Goal: Task Accomplishment & Management: Manage account settings

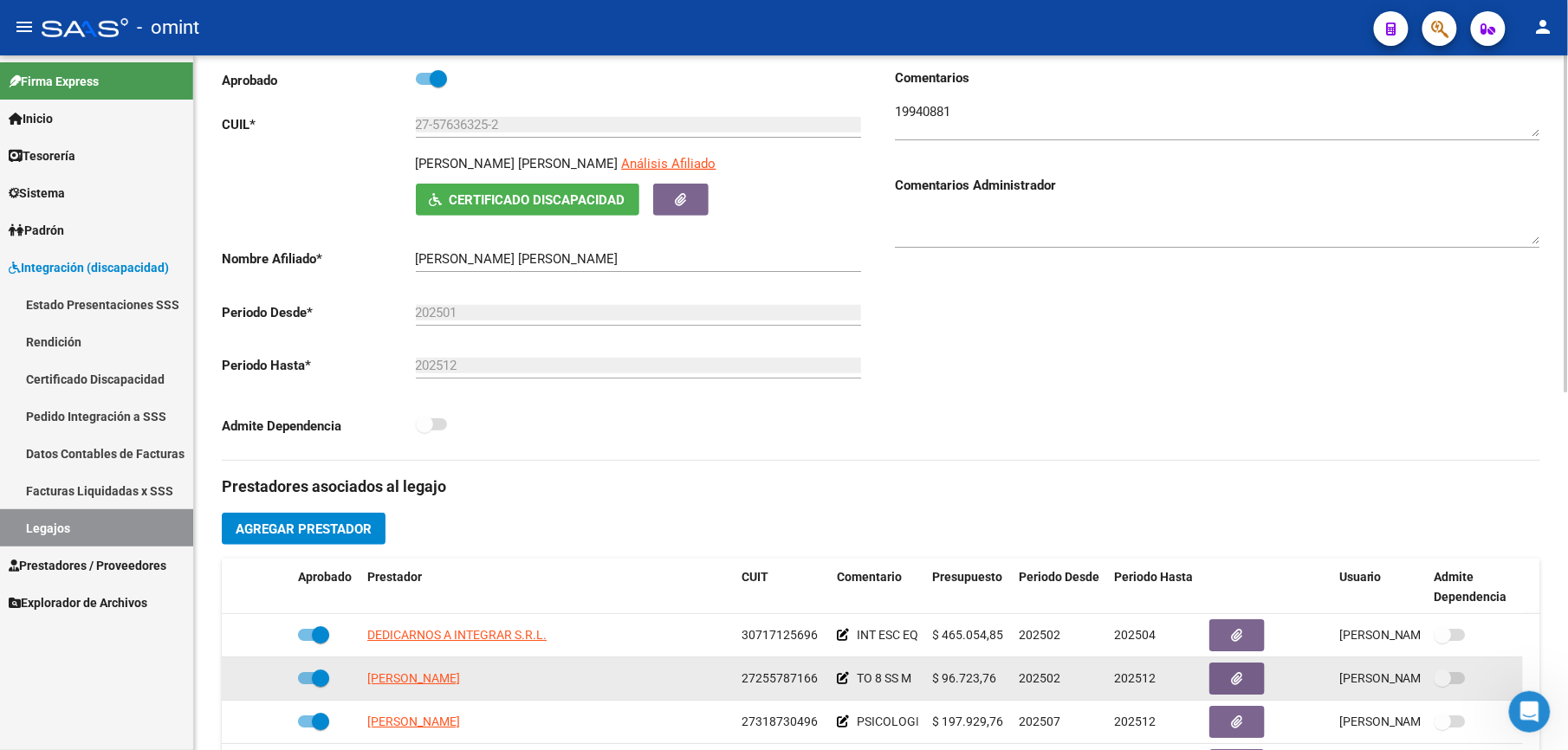
scroll to position [115, 0]
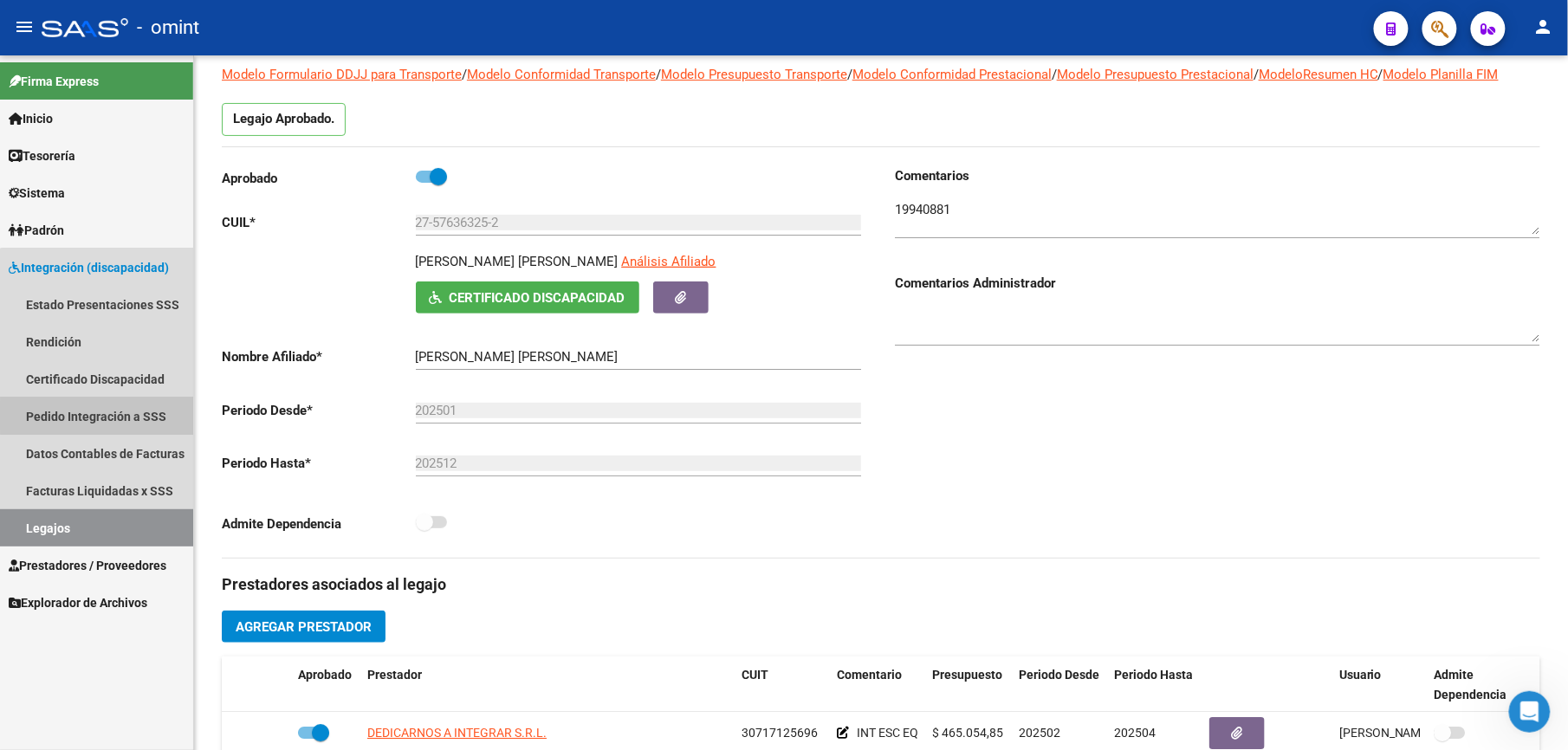
click at [126, 416] on link "Pedido Integración a SSS" at bounding box center [97, 416] width 193 height 37
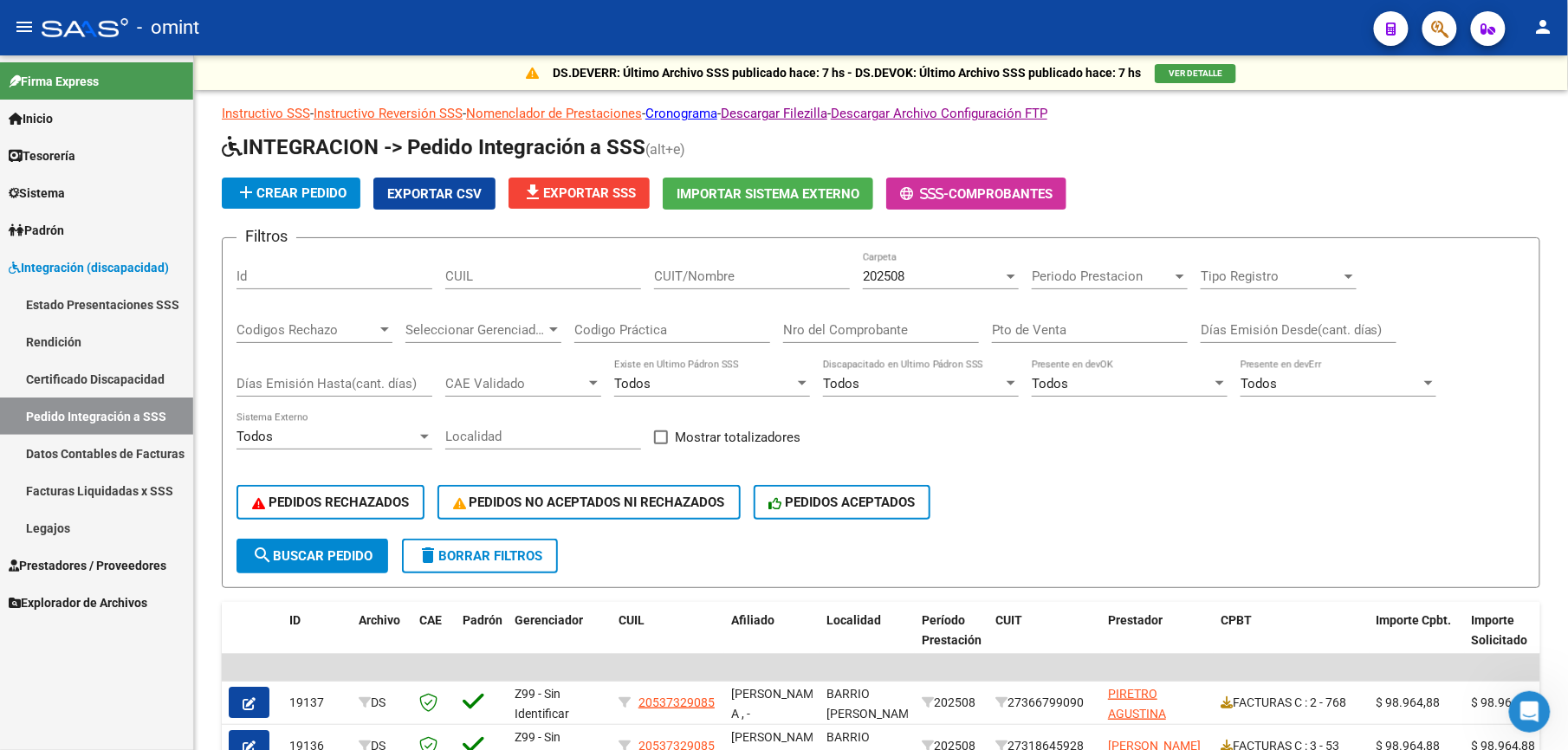
click at [119, 489] on link "Facturas Liquidadas x SSS" at bounding box center [97, 490] width 193 height 37
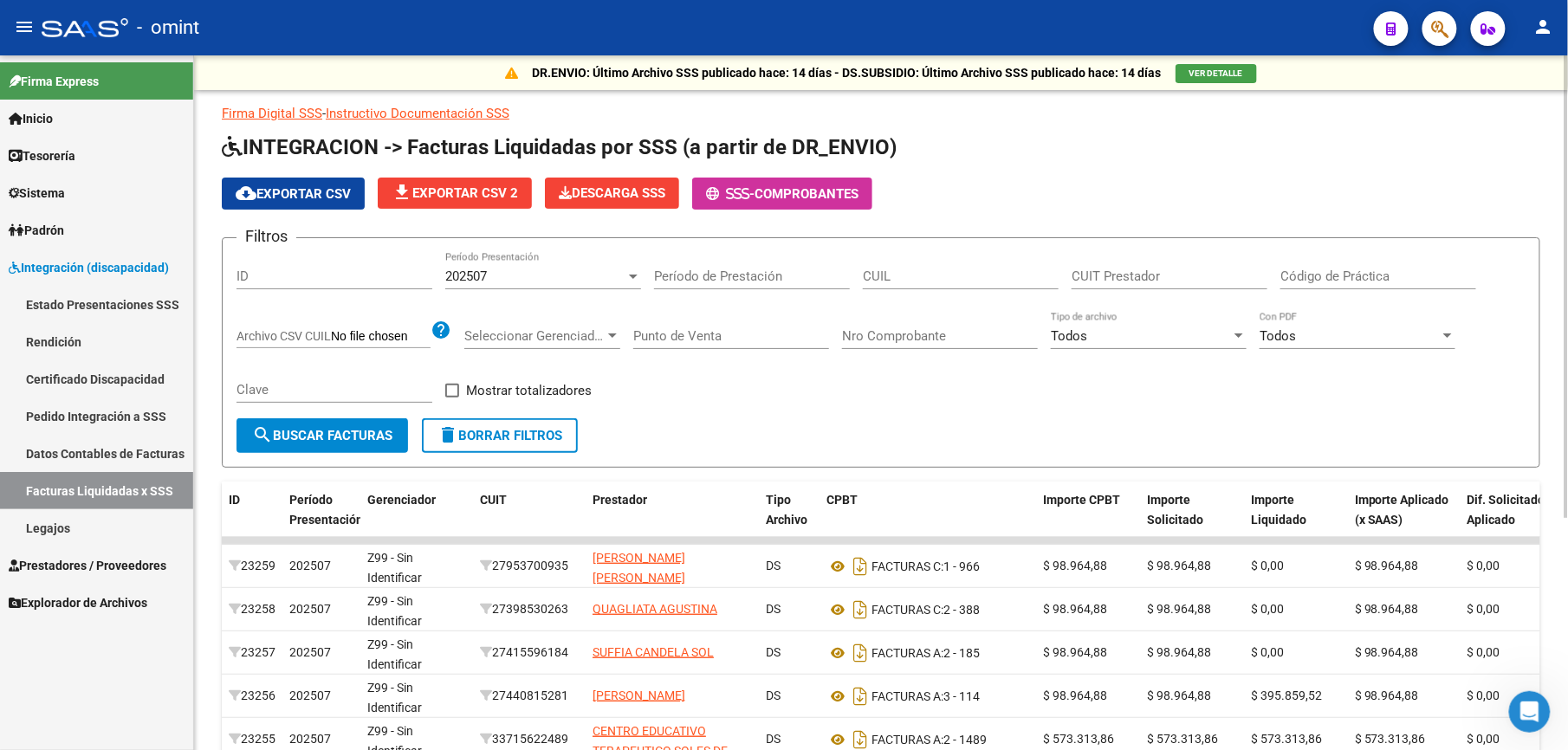
click at [597, 269] on div "202507" at bounding box center [535, 277] width 180 height 16
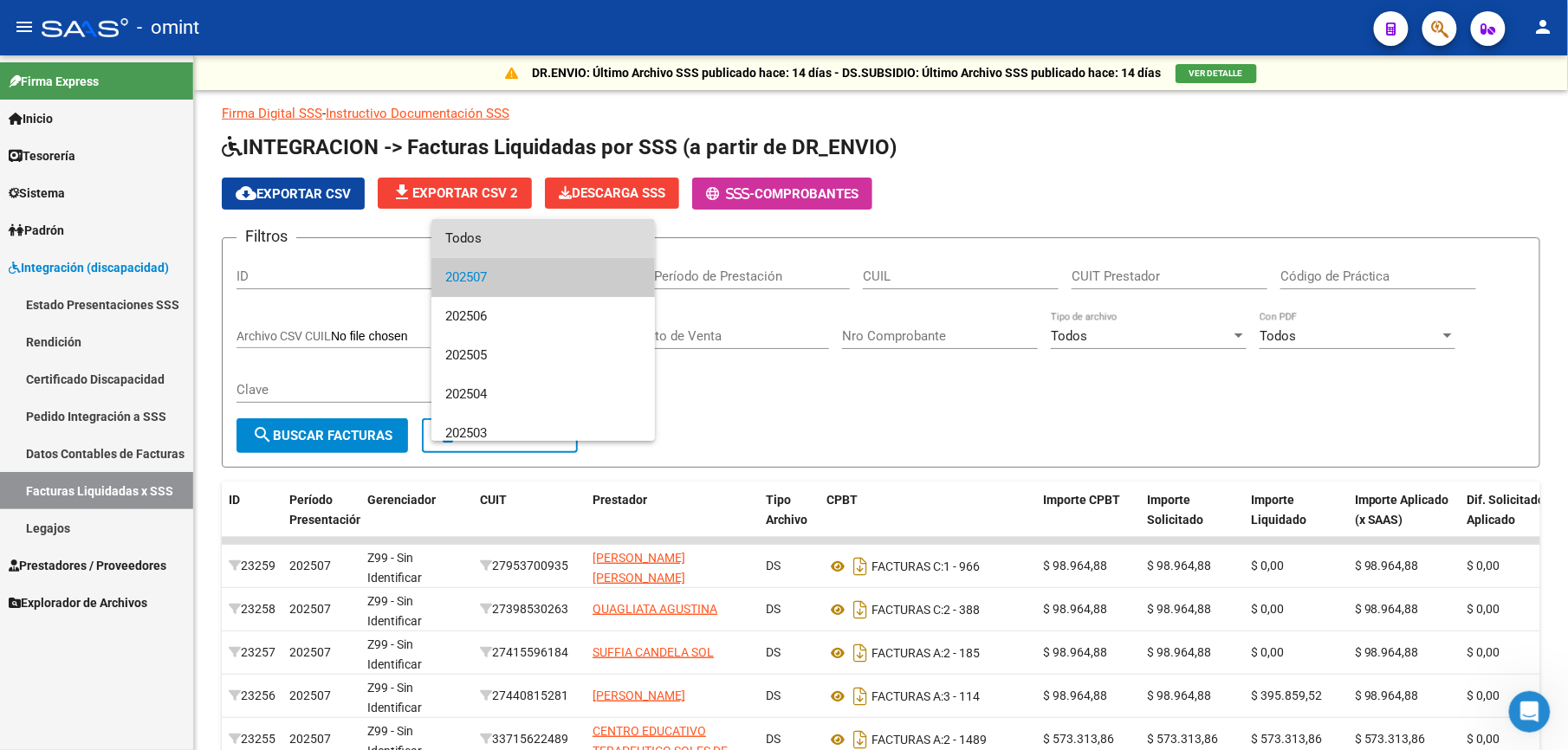
click at [546, 240] on span "Todos" at bounding box center [543, 238] width 196 height 39
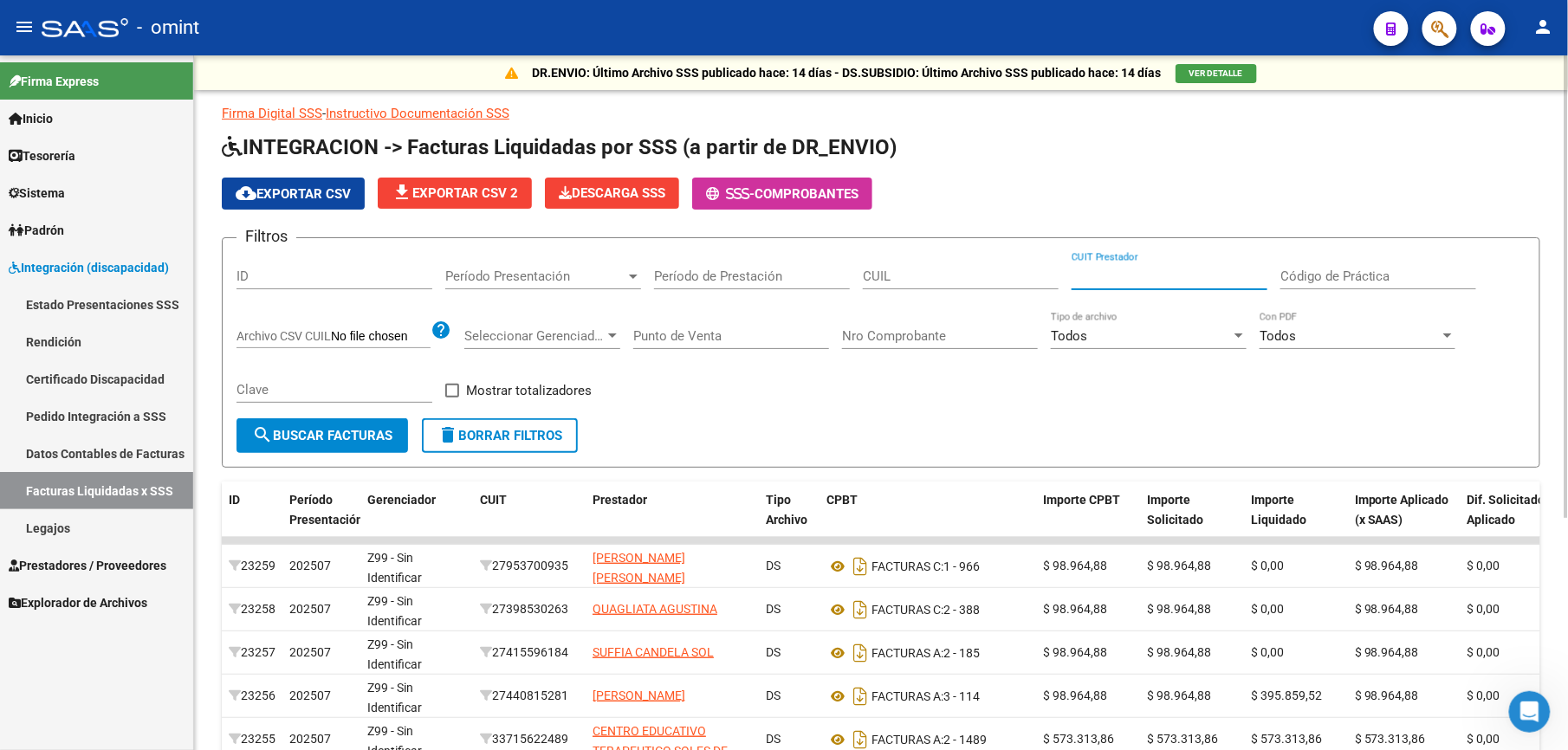
paste input "27-41450526-6"
type input "27-41450526-6"
paste input "27-55959412-7"
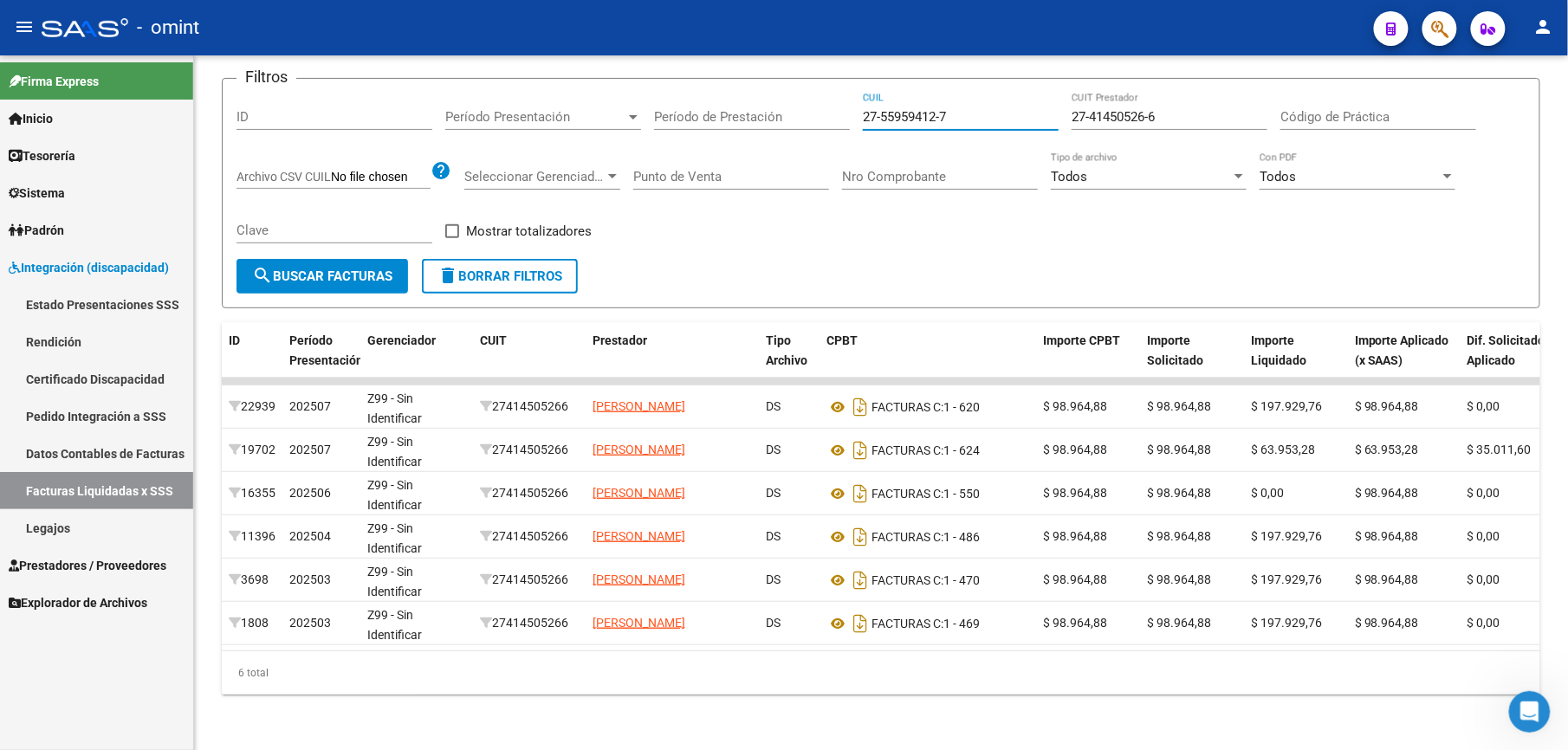
type input "27-55959412-7"
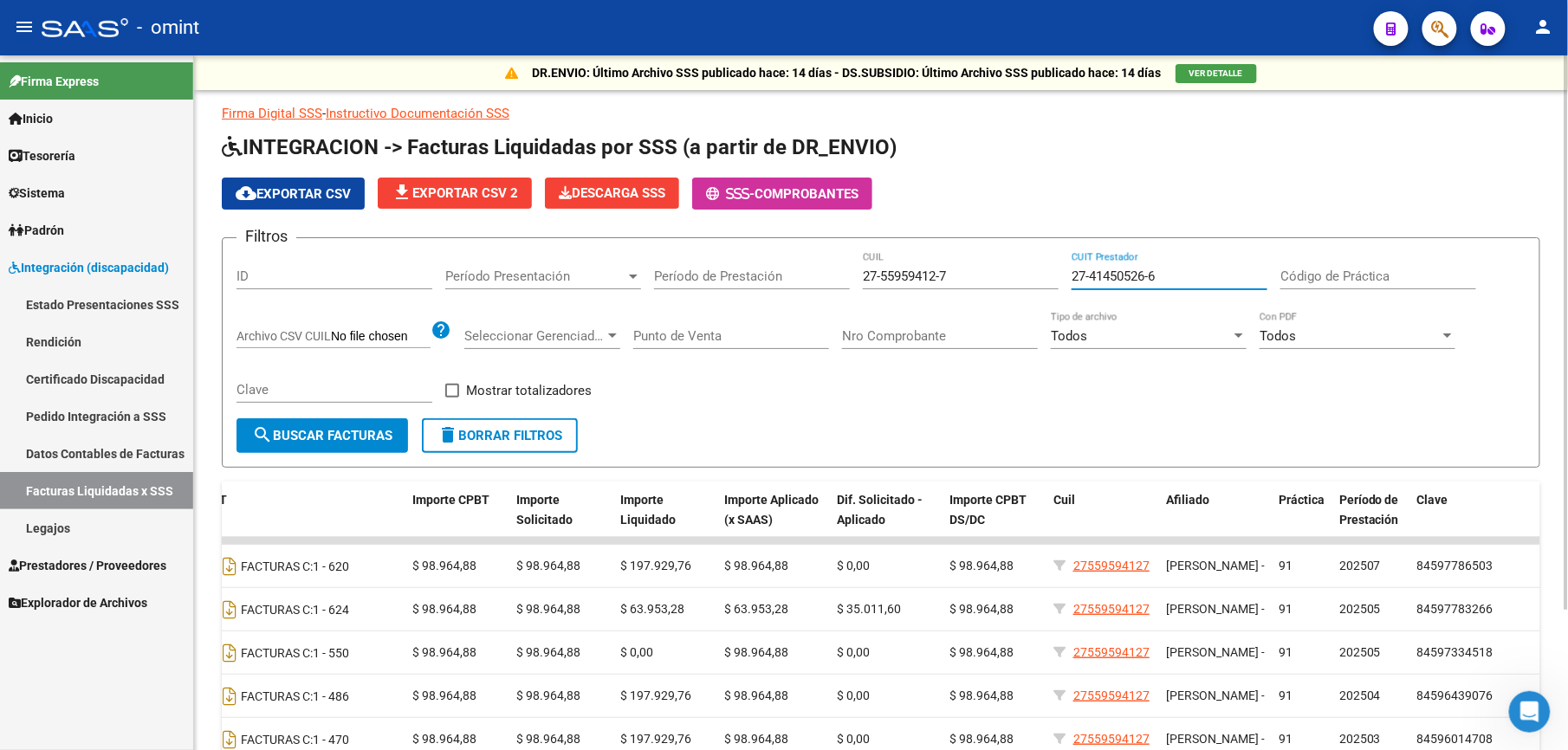
drag, startPoint x: 1073, startPoint y: 271, endPoint x: 1165, endPoint y: 272, distance: 92.0
click at [1165, 272] on input "27-41450526-6" at bounding box center [1169, 277] width 196 height 16
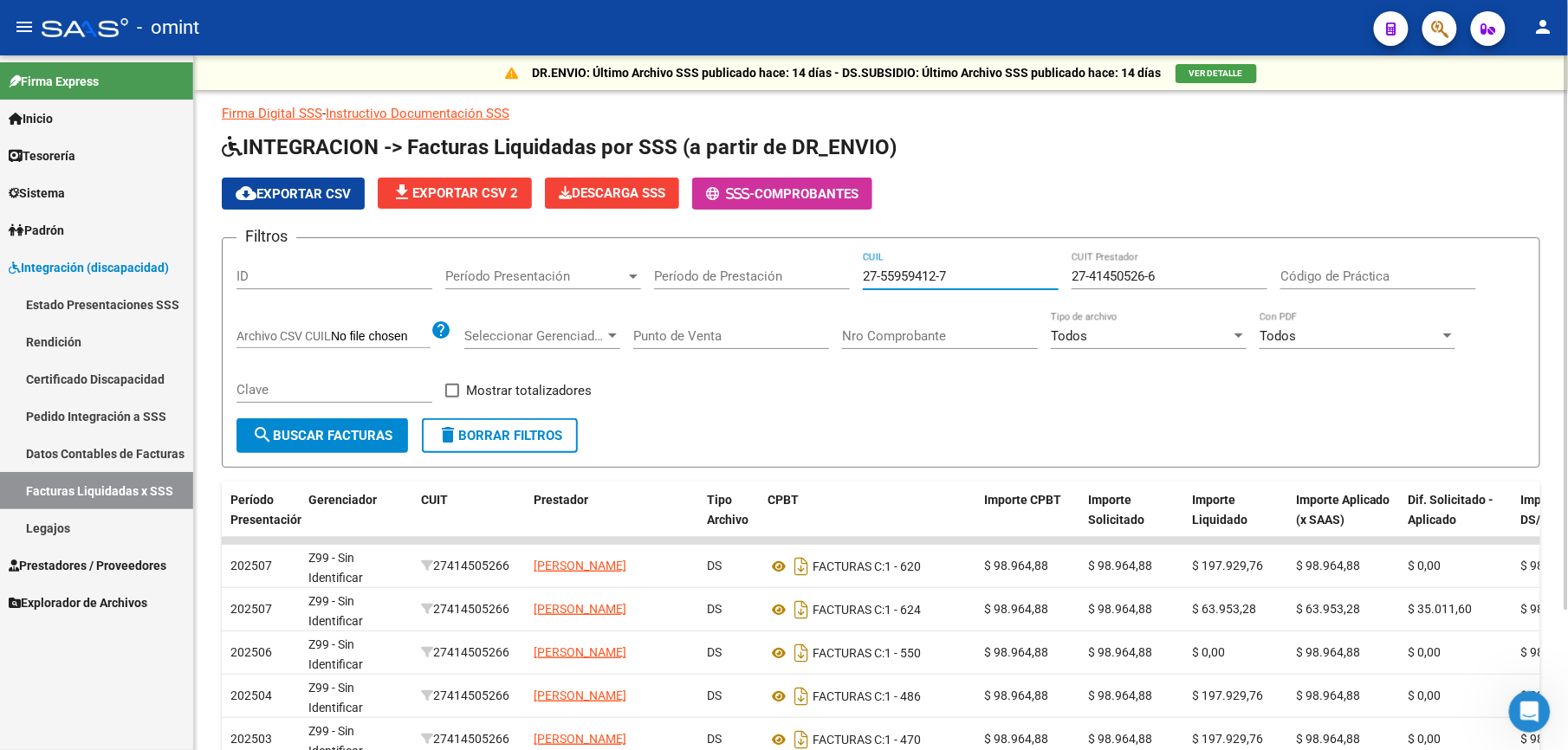
drag, startPoint x: 972, startPoint y: 275, endPoint x: 781, endPoint y: 280, distance: 191.1
click at [781, 280] on div "Filtros ID Período Presentación Período Presentación Período de Prestación 27-5…" at bounding box center [881, 335] width 1289 height 166
click at [91, 414] on link "Pedido Integración a SSS" at bounding box center [97, 416] width 193 height 37
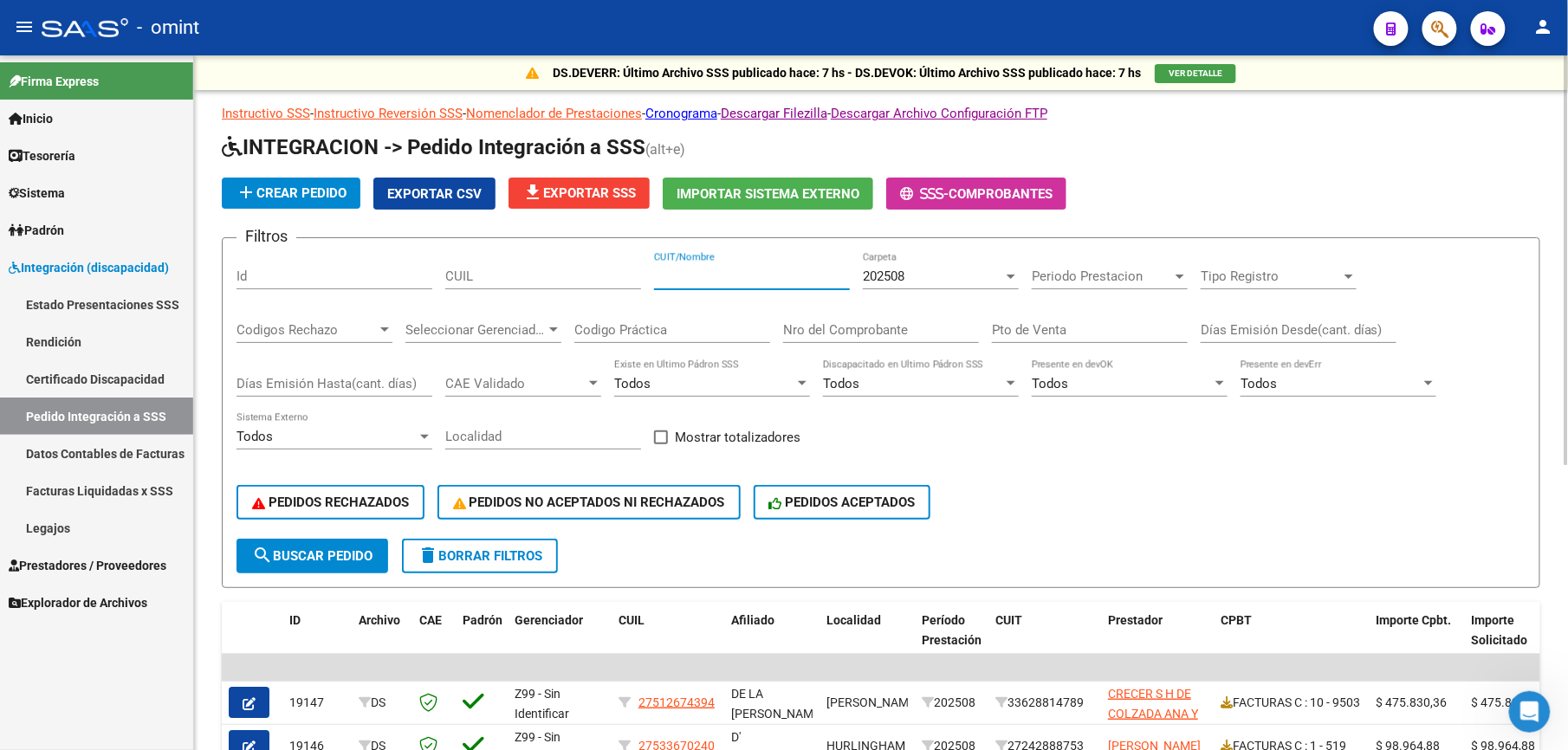
paste input "27174063325"
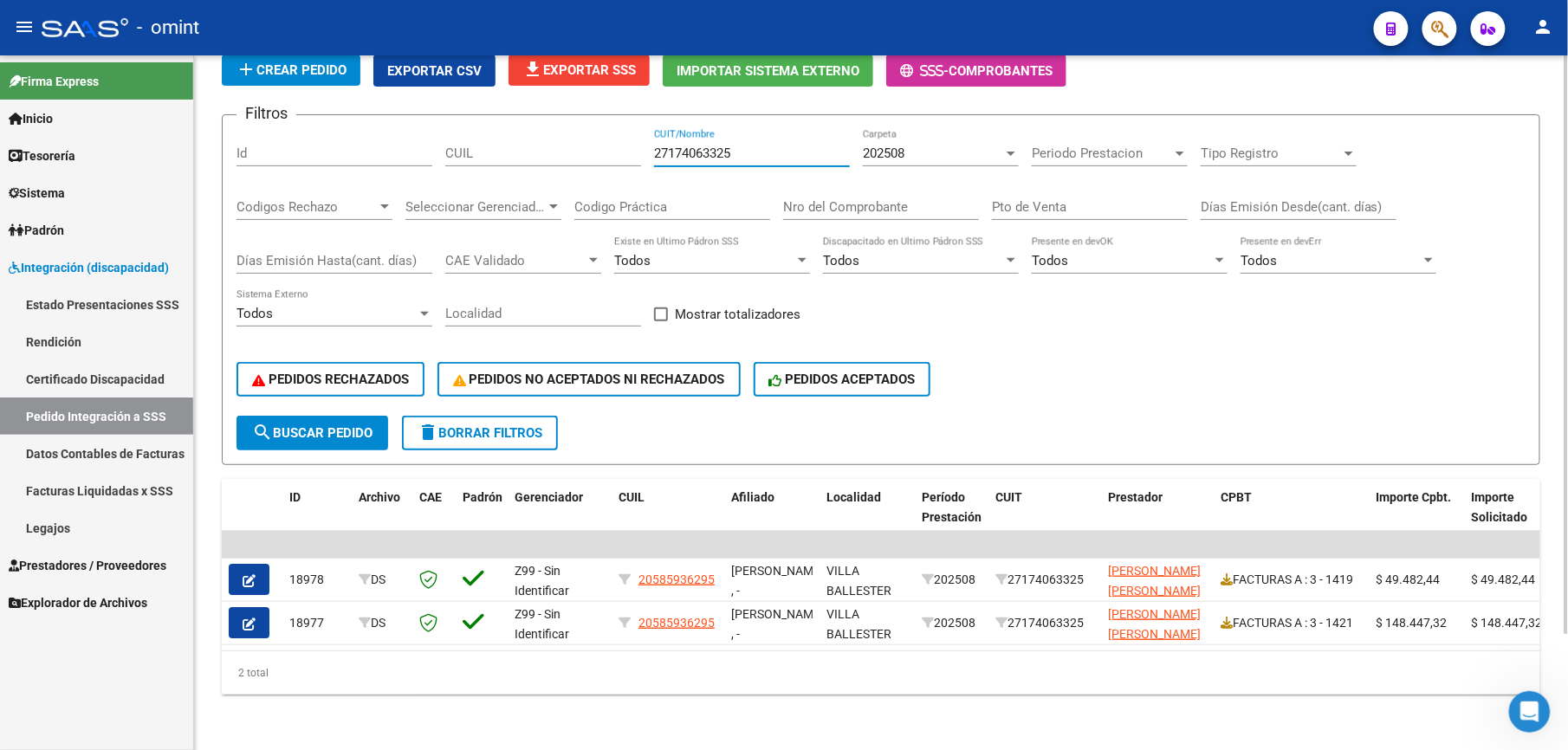
type input "27174063325"
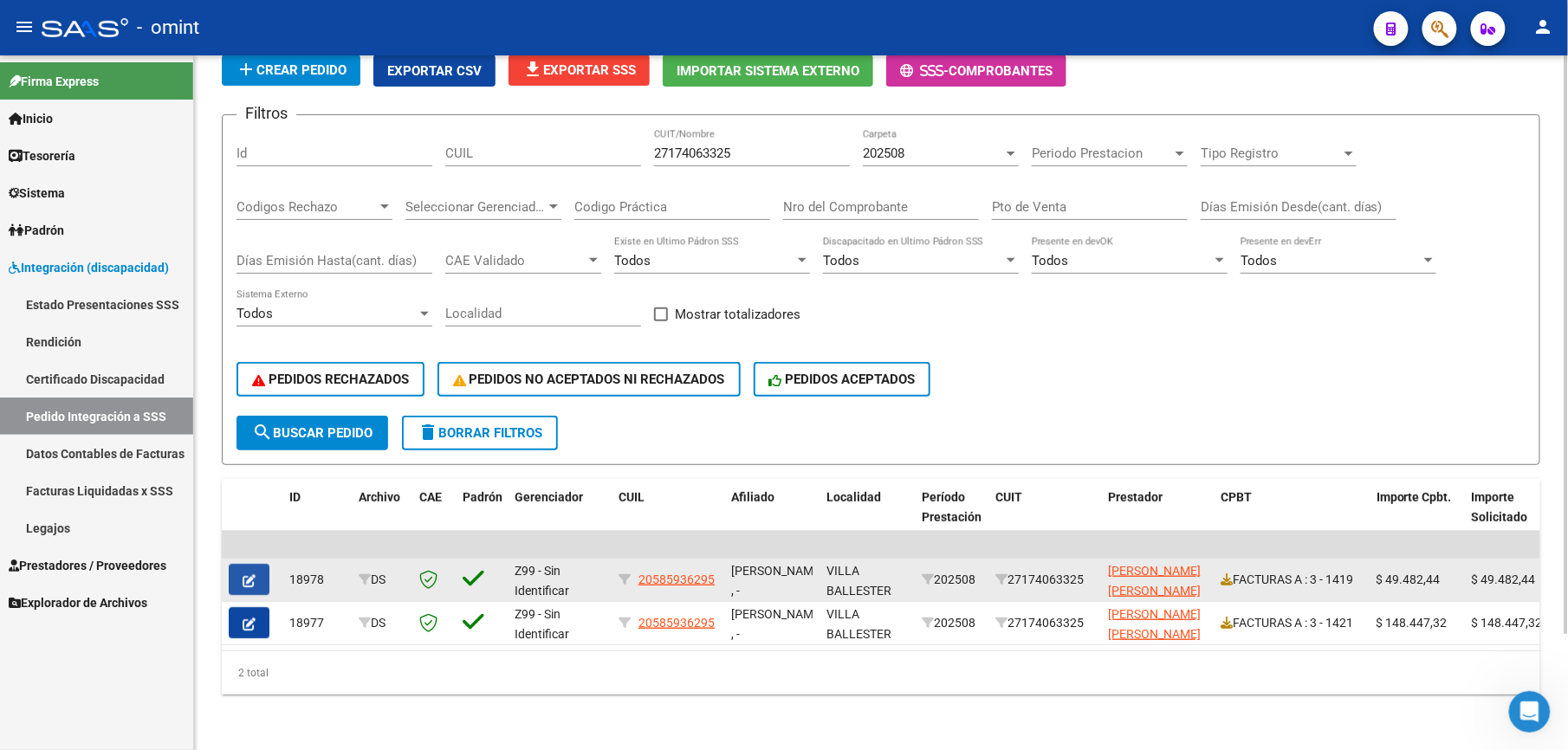
click at [238, 564] on button "button" at bounding box center [249, 579] width 41 height 31
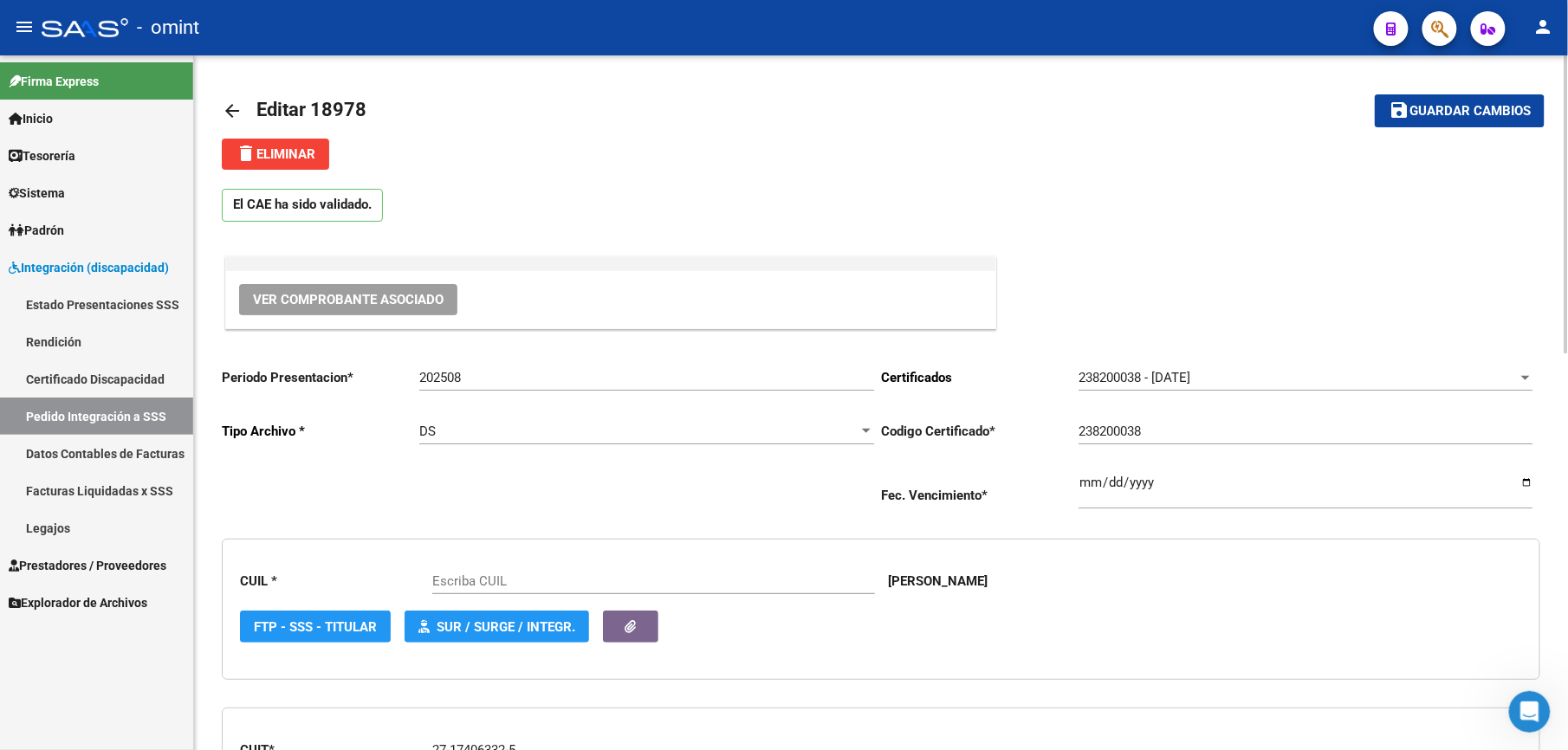
type input "20585936295"
click at [299, 143] on button "delete Eliminar" at bounding box center [275, 154] width 107 height 31
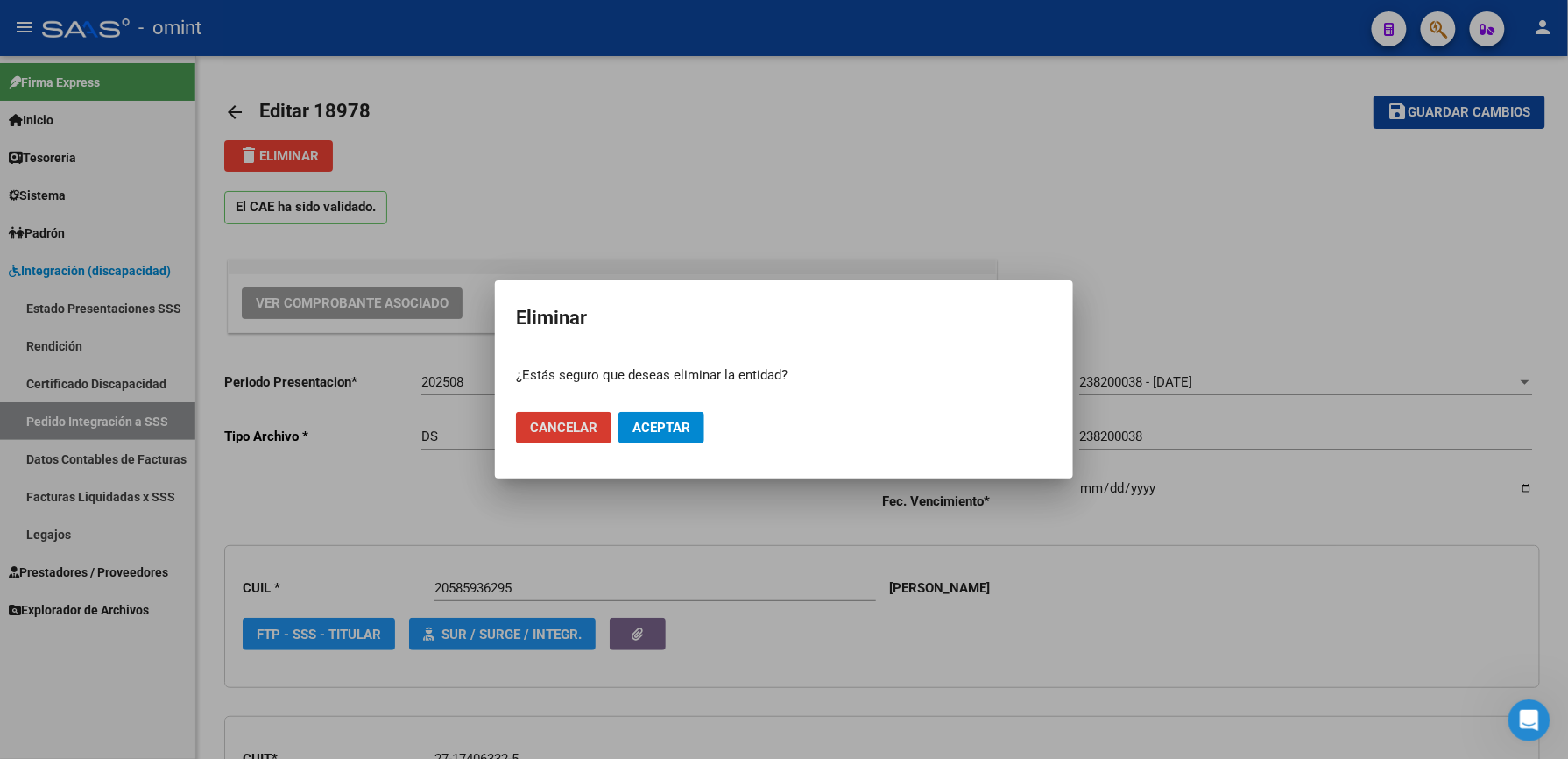
click at [673, 422] on span "Aceptar" at bounding box center [662, 428] width 58 height 16
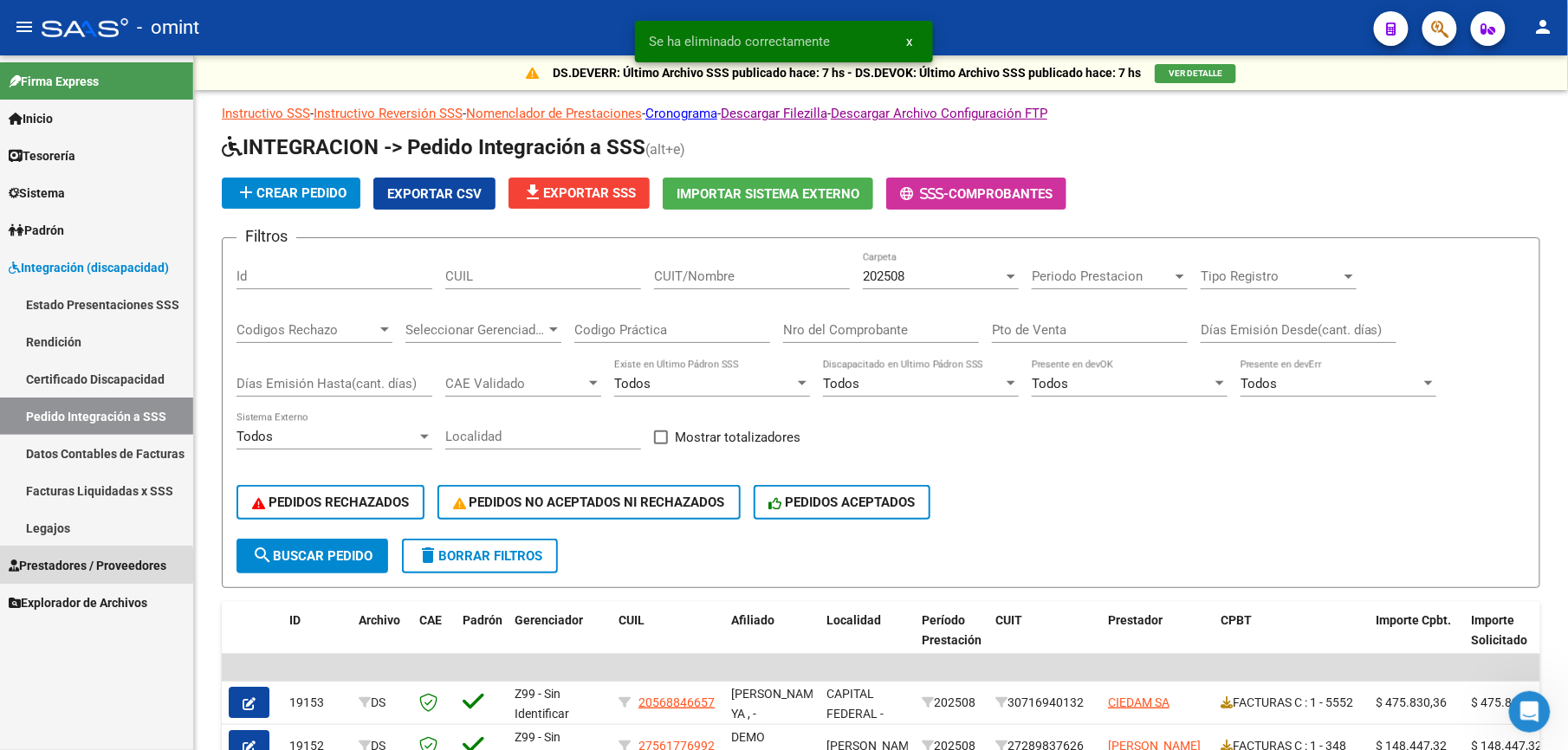
click at [47, 566] on span "Prestadores / Proveedores" at bounding box center [87, 566] width 158 height 19
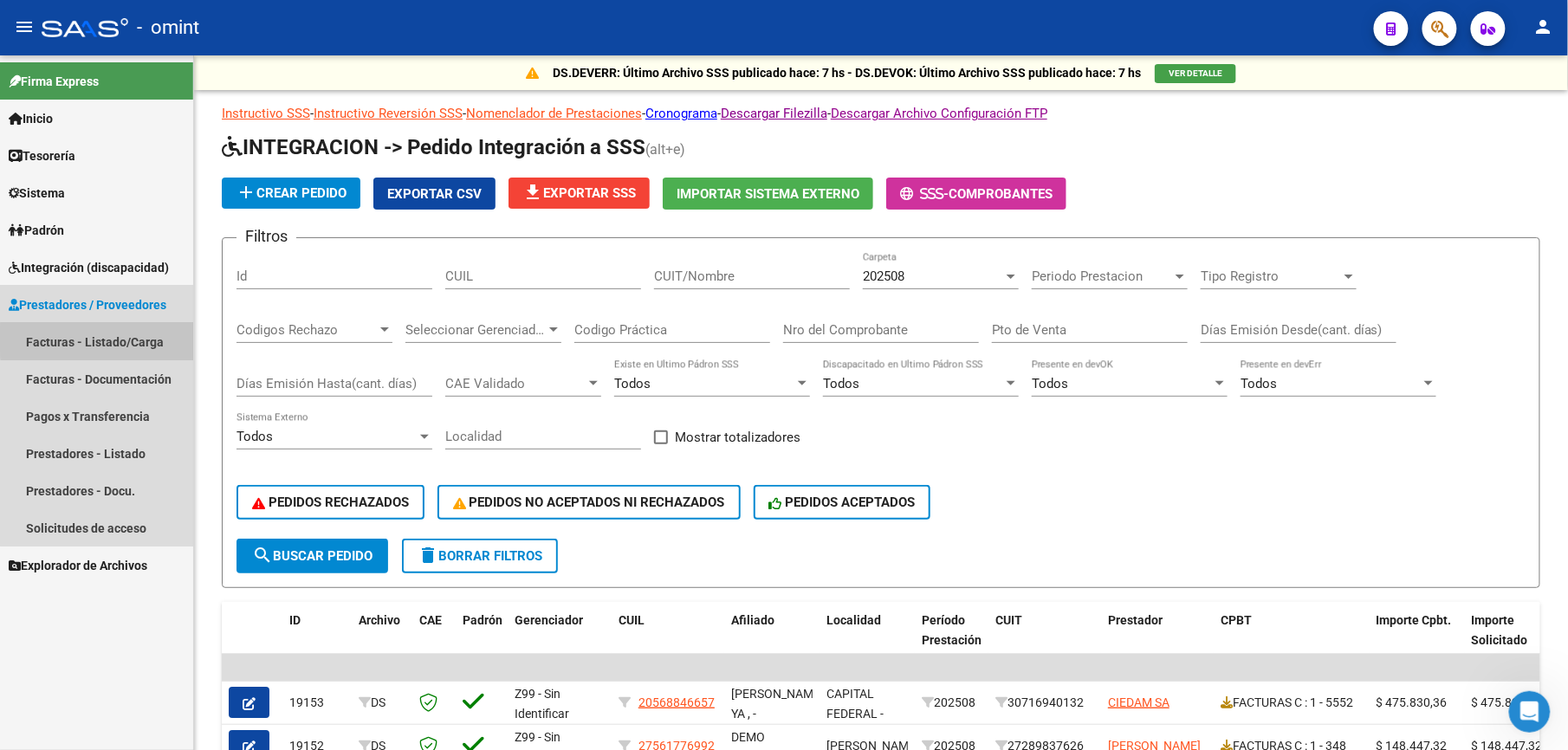
click at [108, 339] on link "Facturas - Listado/Carga" at bounding box center [97, 341] width 193 height 37
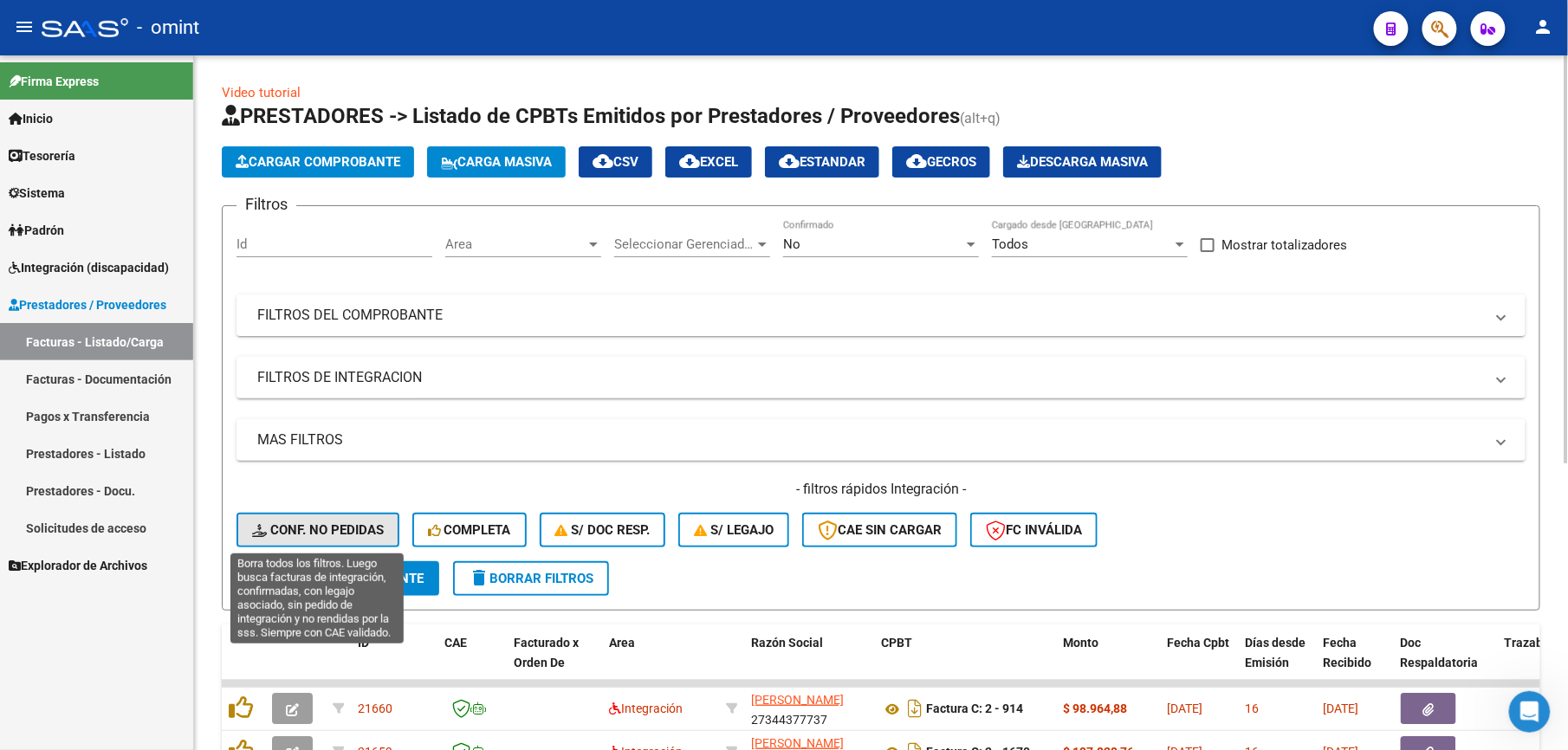
click at [284, 525] on span "Conf. no pedidas" at bounding box center [318, 530] width 131 height 16
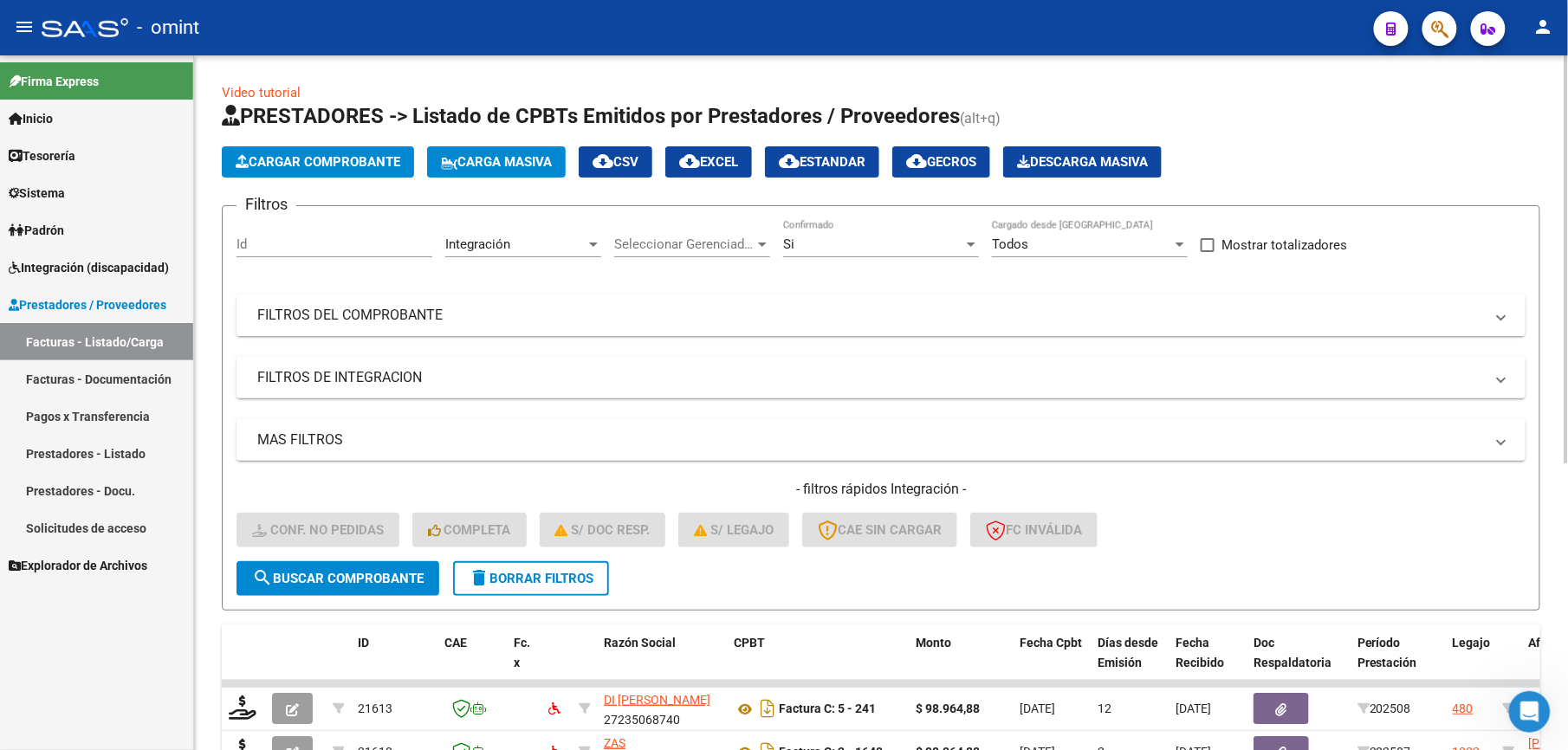
click at [945, 327] on mat-expansion-panel-header "FILTROS DEL COMPROBANTE" at bounding box center [881, 315] width 1289 height 42
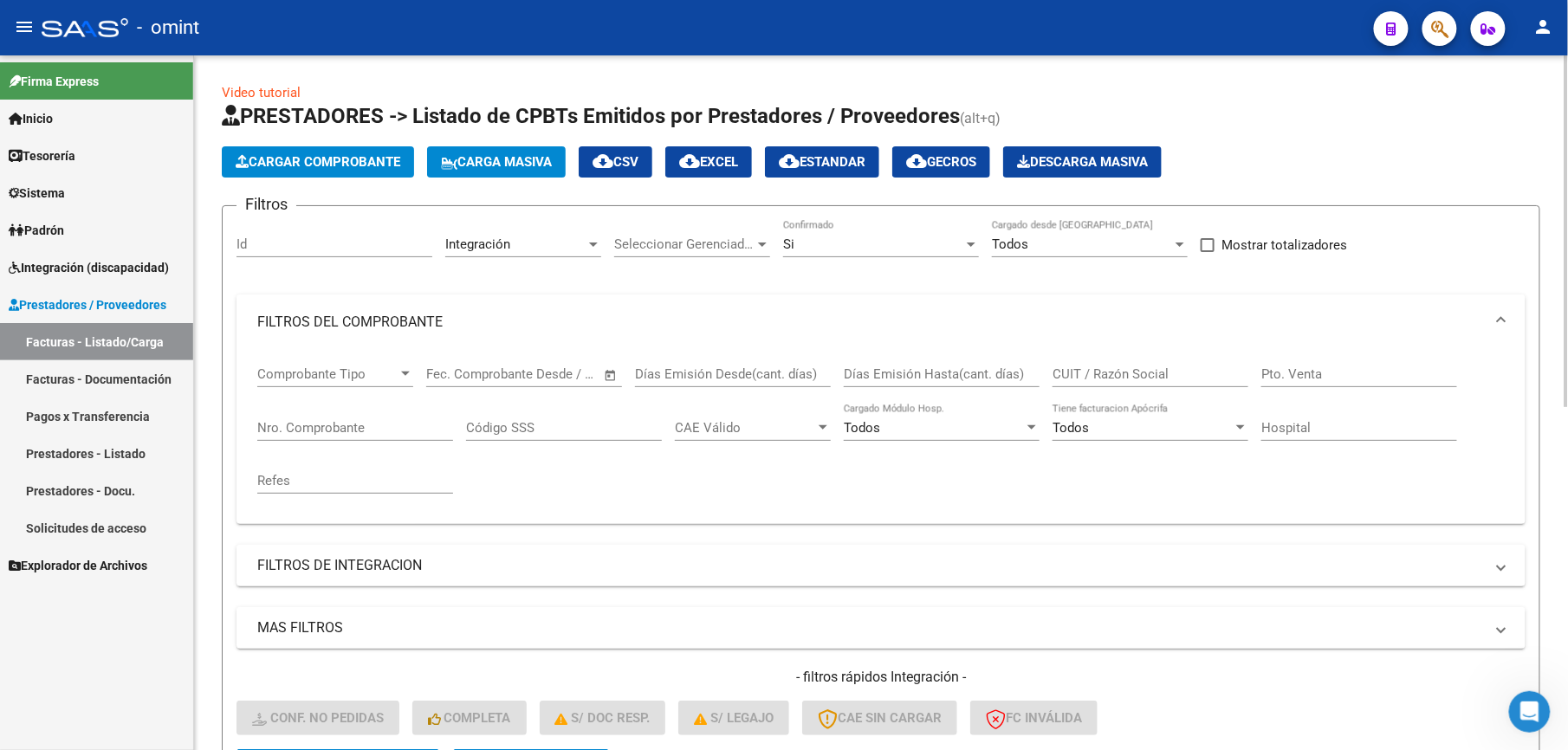
click at [1107, 369] on input "CUIT / Razón Social" at bounding box center [1150, 374] width 196 height 16
paste input "27174063325"
type input "27174063325"
click at [1446, 631] on mat-panel-title "MAS FILTROS" at bounding box center [871, 628] width 1227 height 19
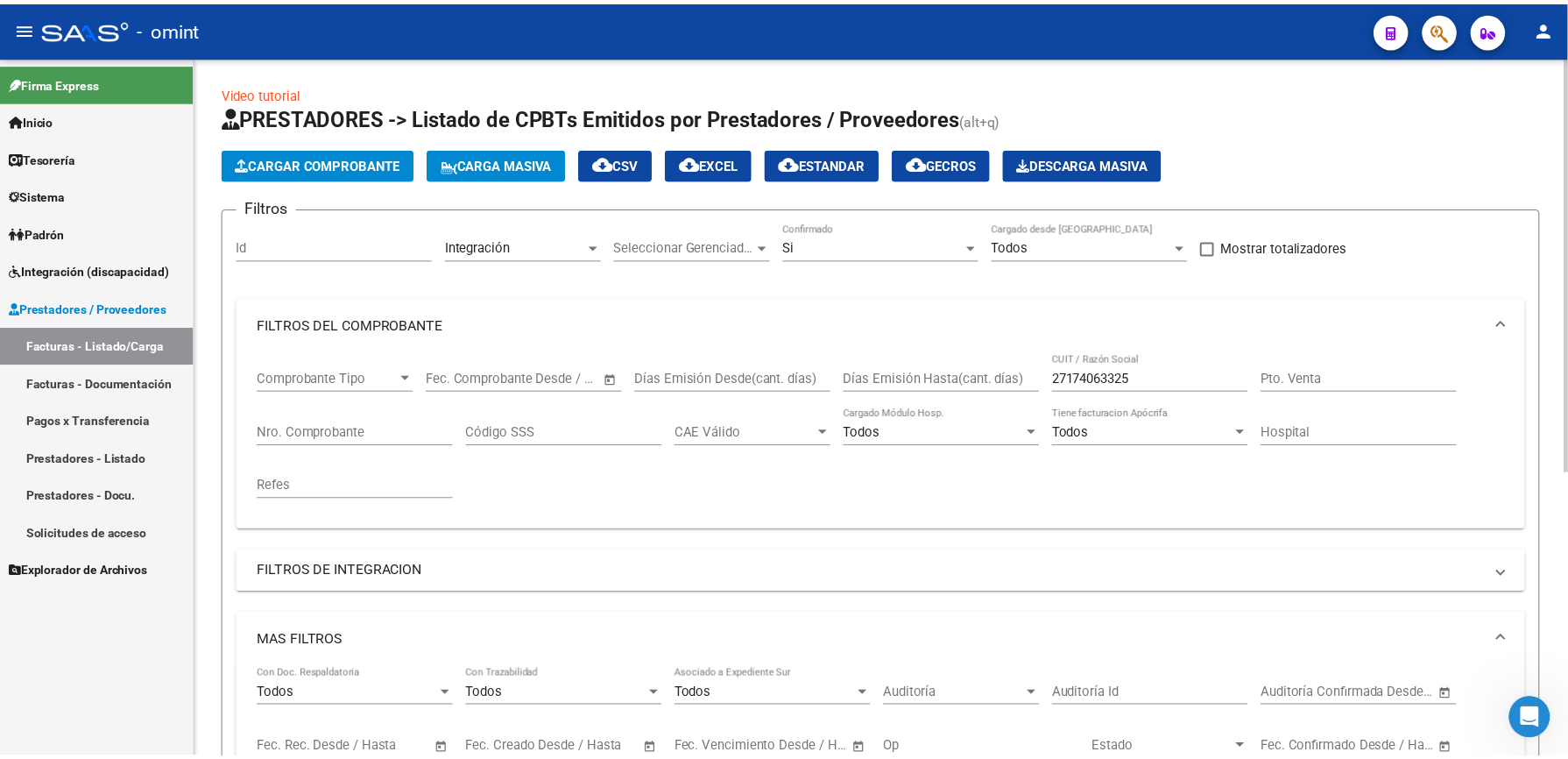
scroll to position [484, 0]
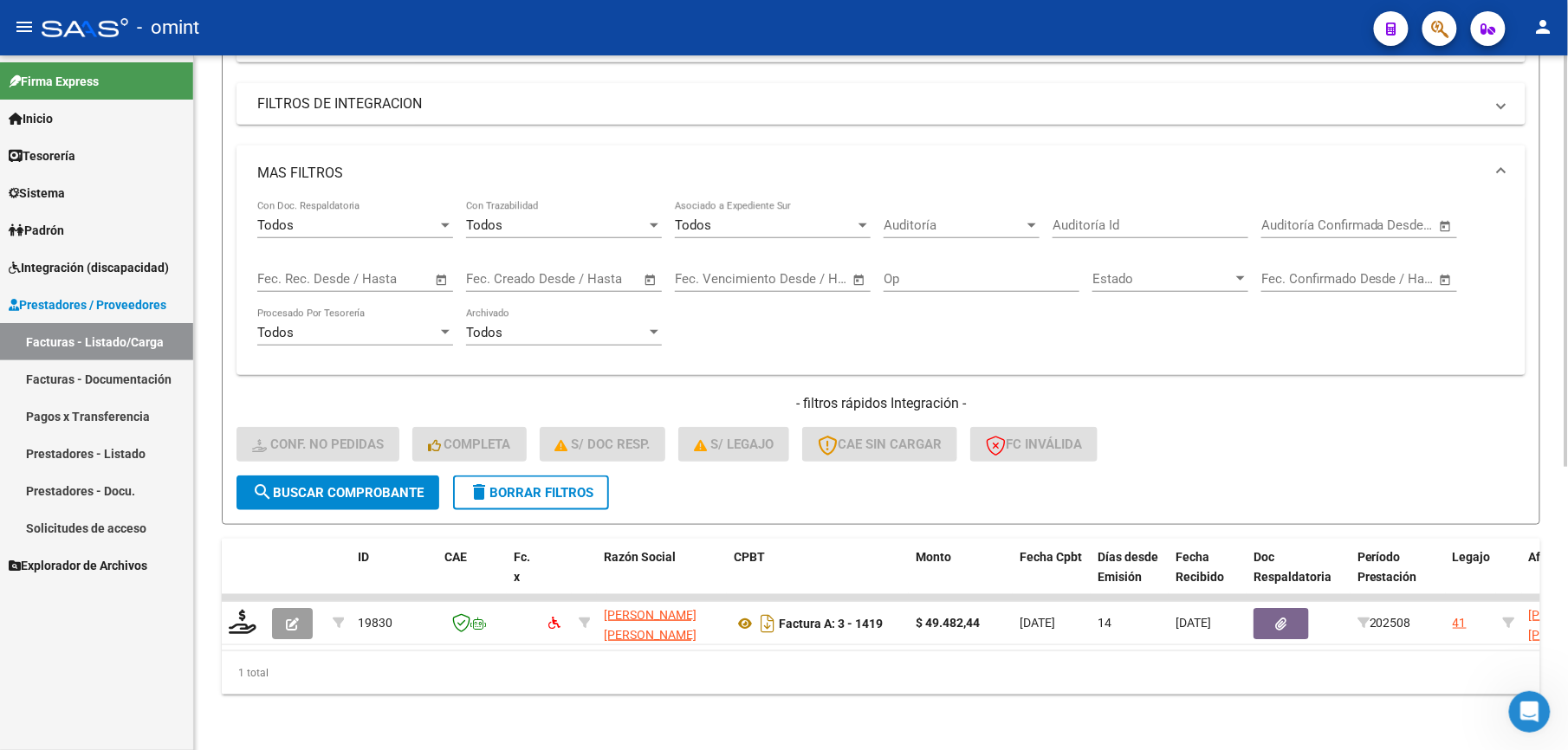
click at [1563, 502] on div "Video tutorial PRESTADORES -> Listado de CPBTs Emitidos por Prestadores / Prove…" at bounding box center [883, 171] width 1378 height 1156
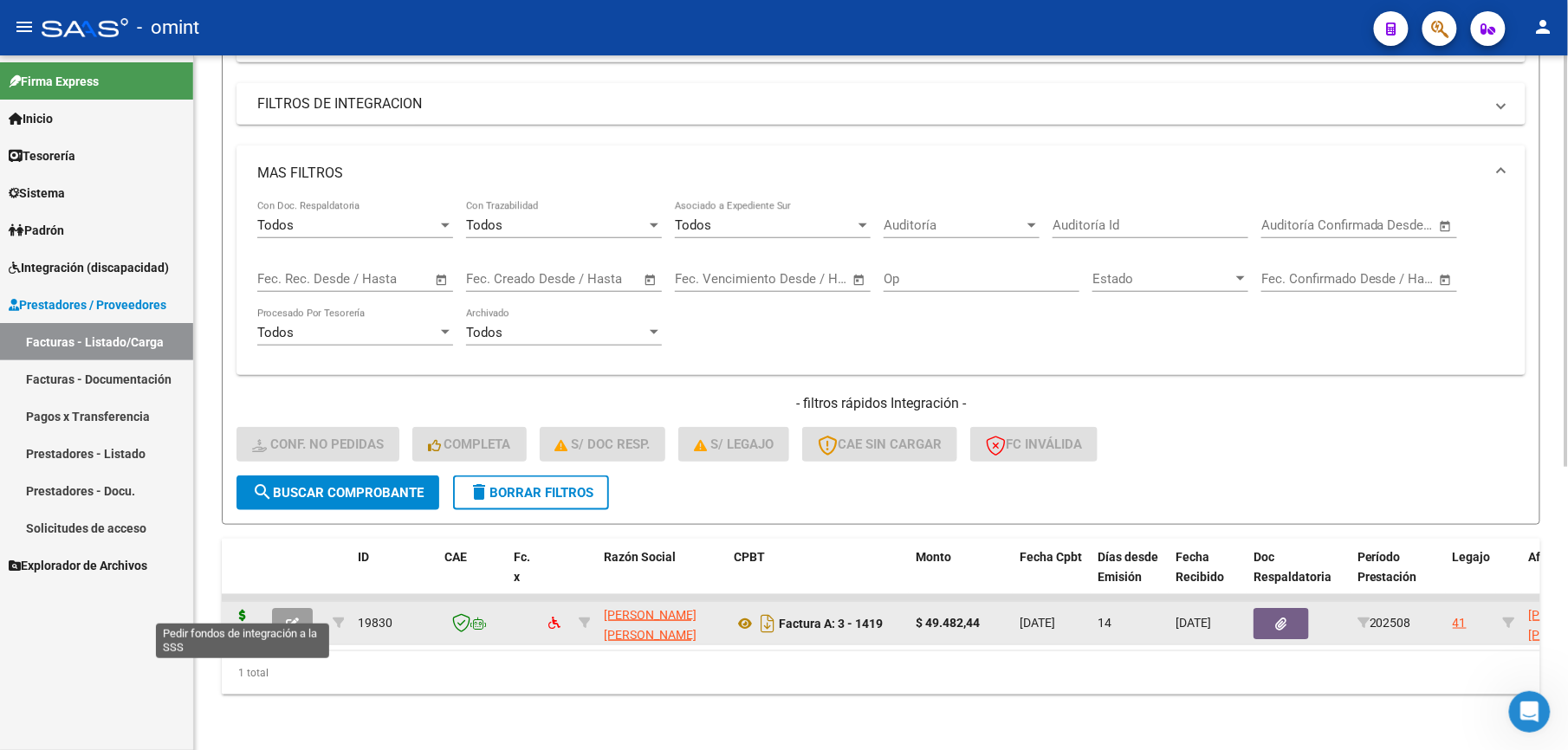
click at [237, 615] on icon at bounding box center [243, 622] width 28 height 24
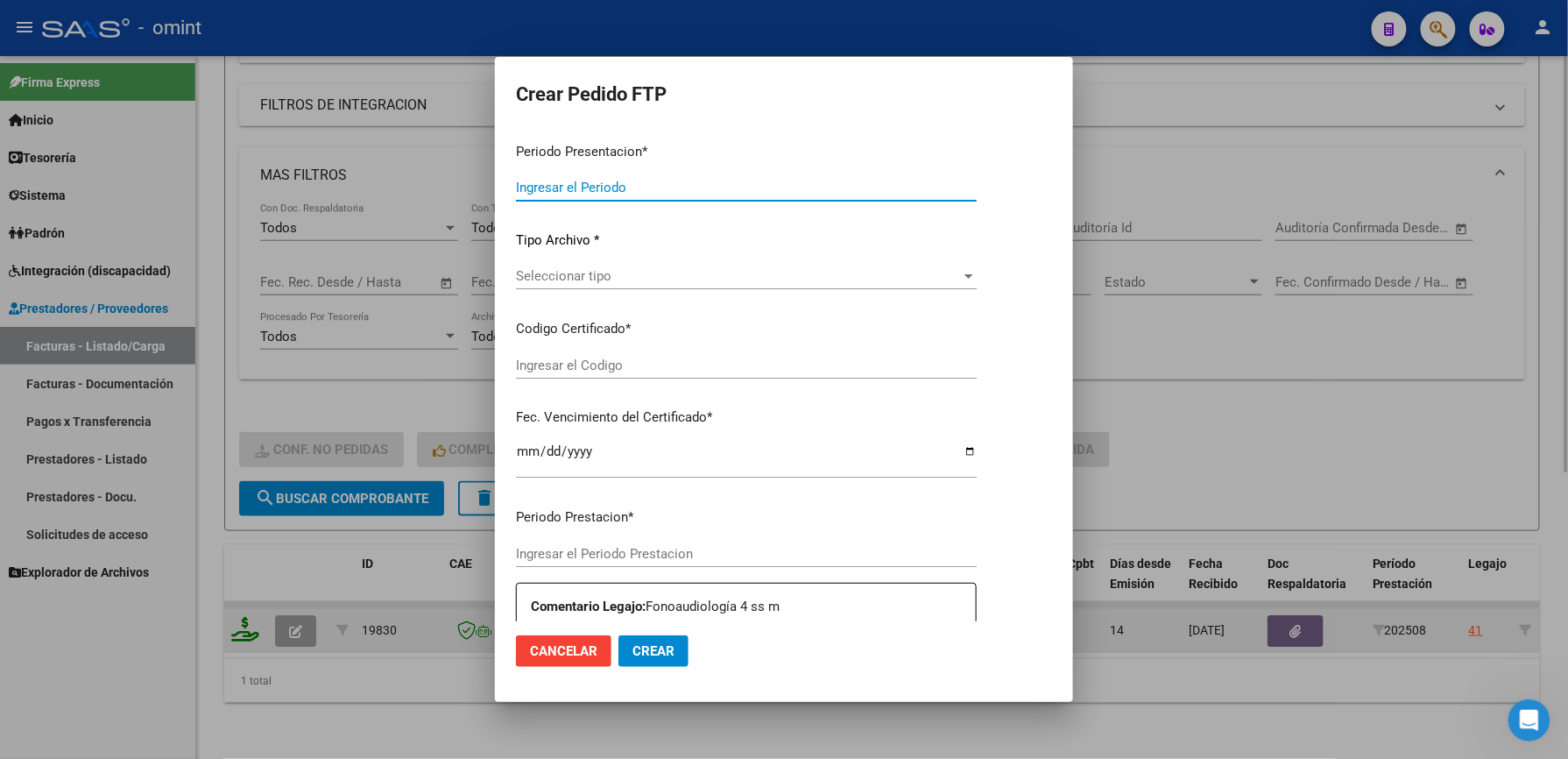
type input "202508"
type input "$ 49.482,44"
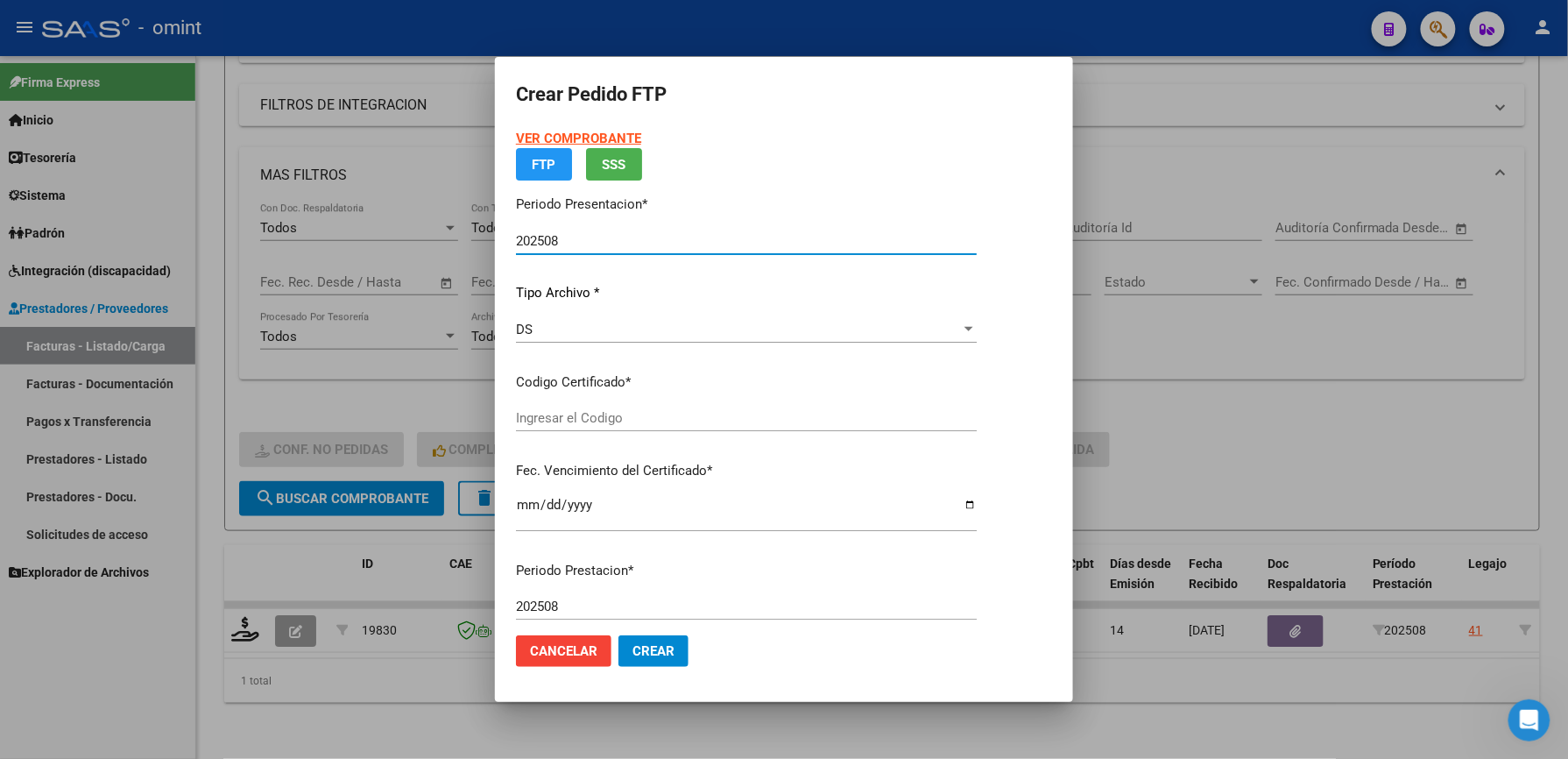
type input "2619240126"
type input "2029-02-22"
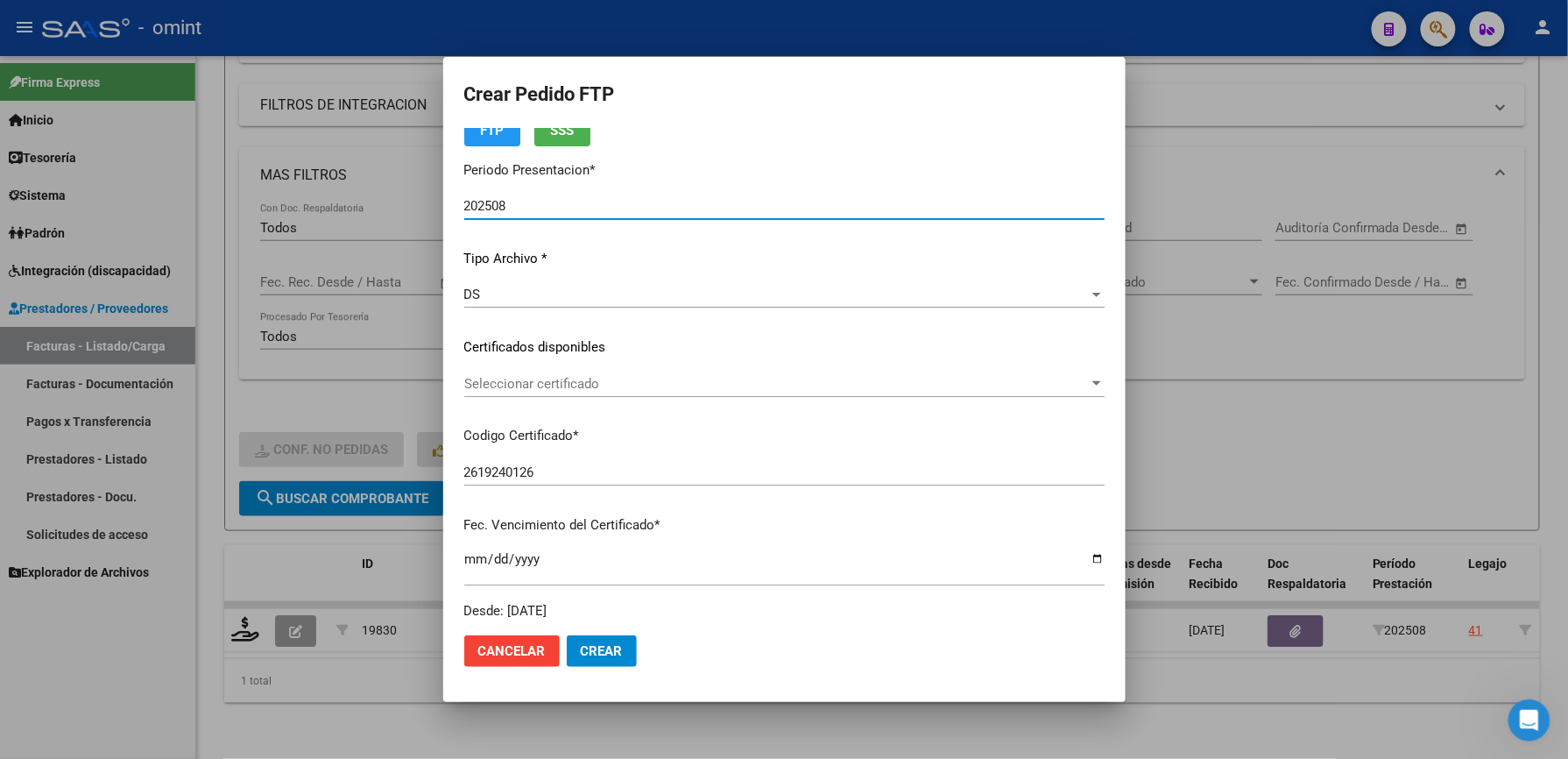
scroll to position [116, 0]
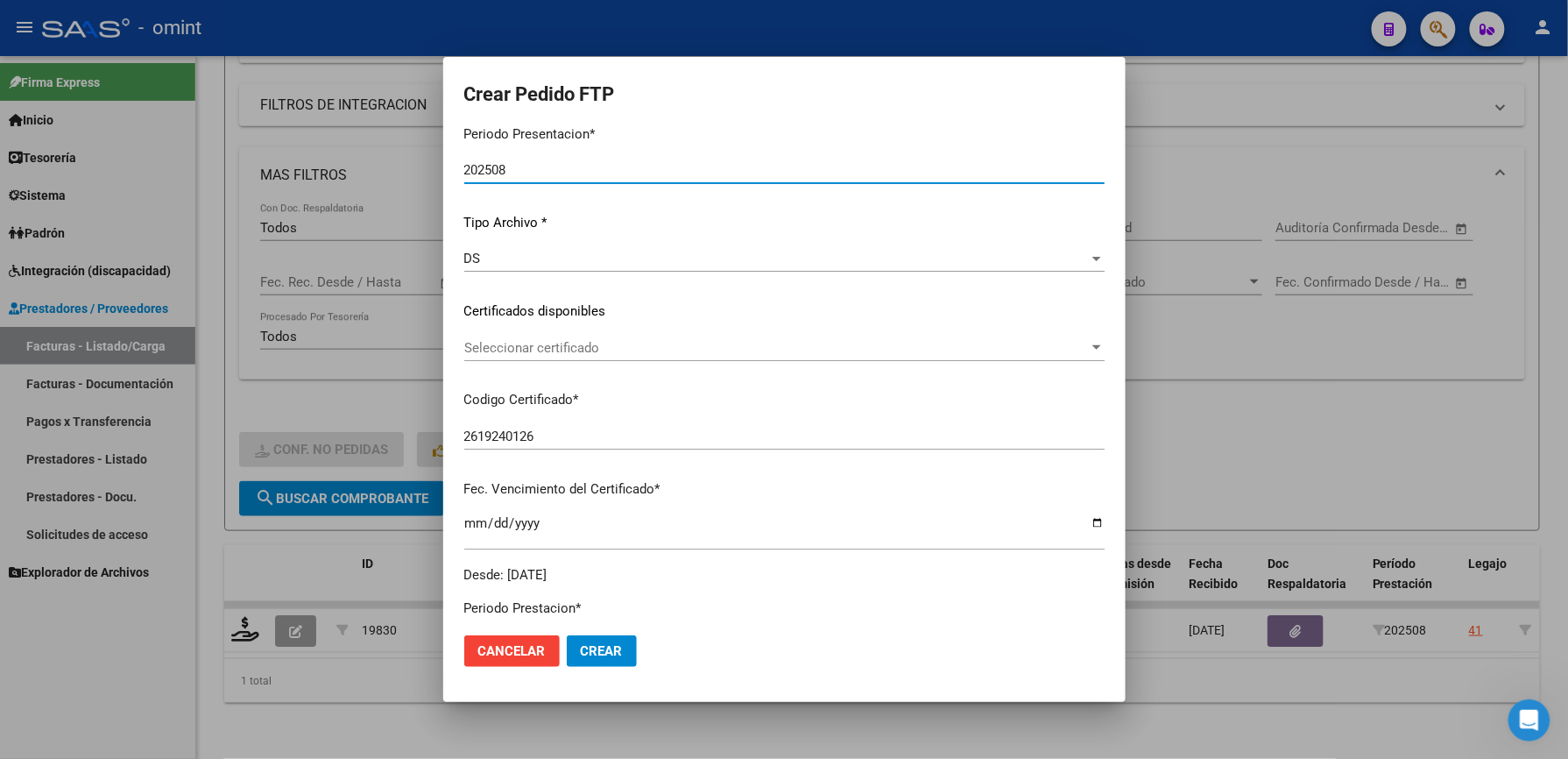
click at [643, 355] on div "Seleccionar certificado Seleccionar certificado" at bounding box center [784, 348] width 641 height 26
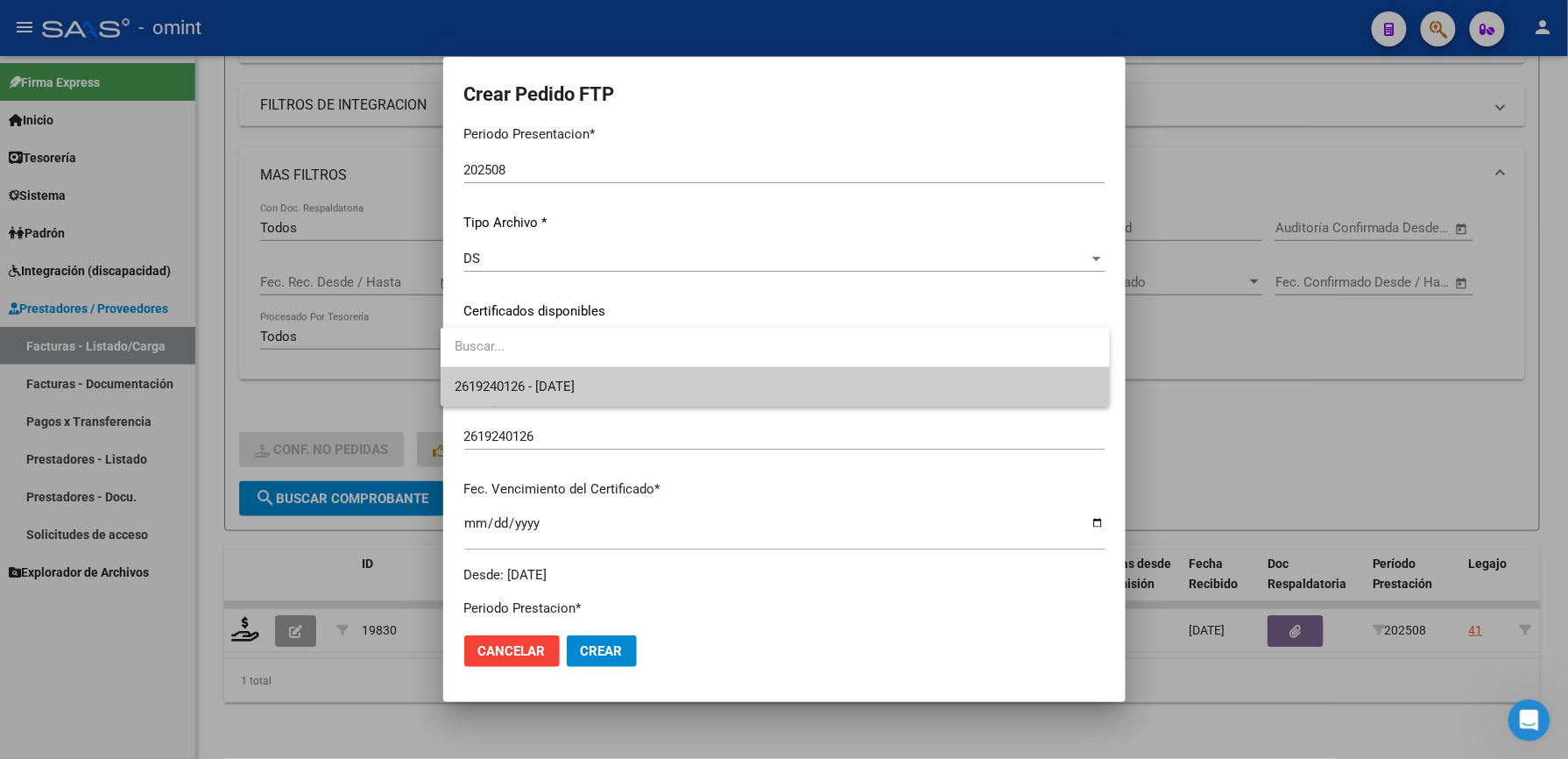
click at [622, 389] on span "2619240126 - 2029-02-22" at bounding box center [776, 387] width 642 height 40
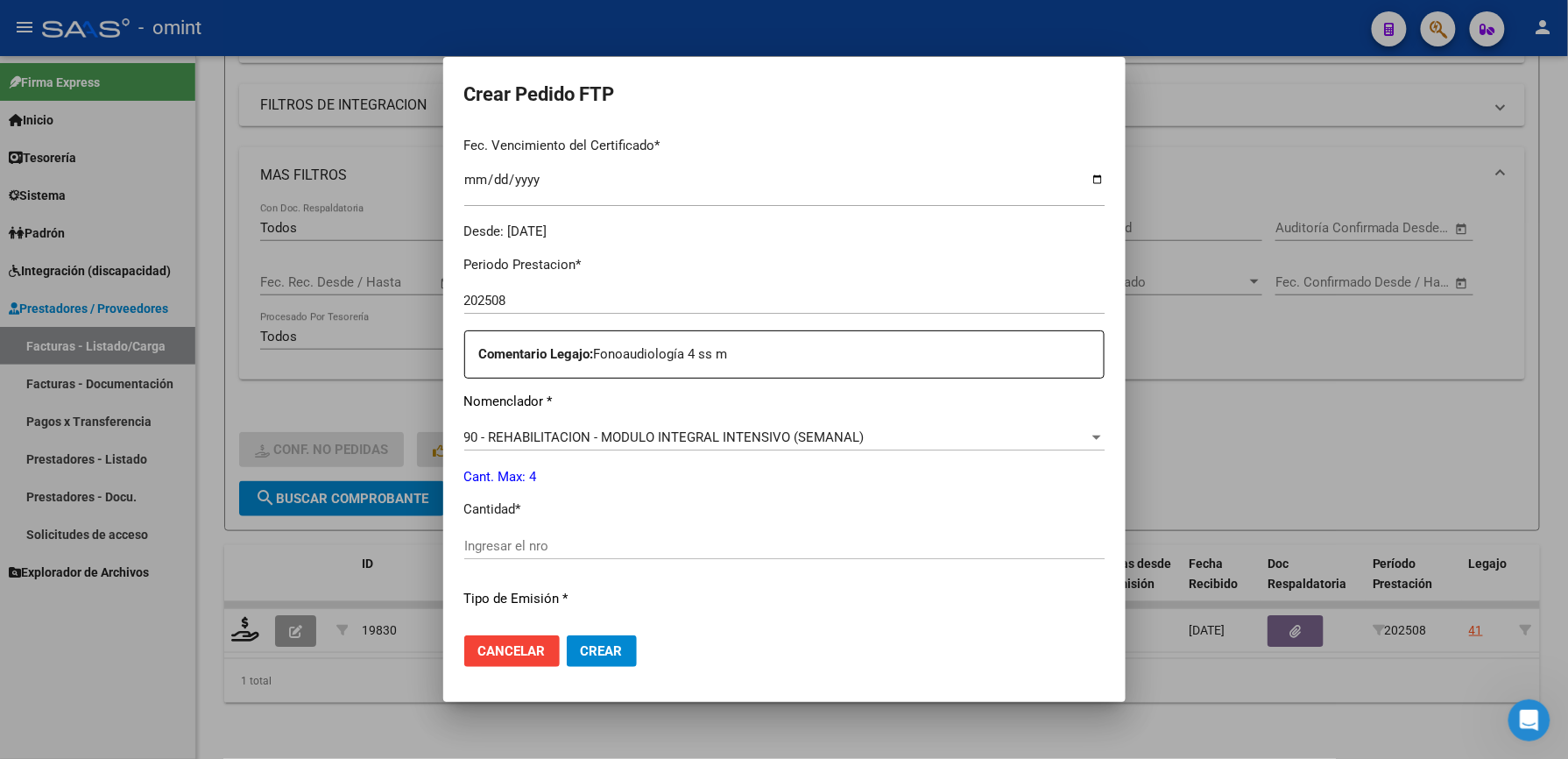
scroll to position [467, 0]
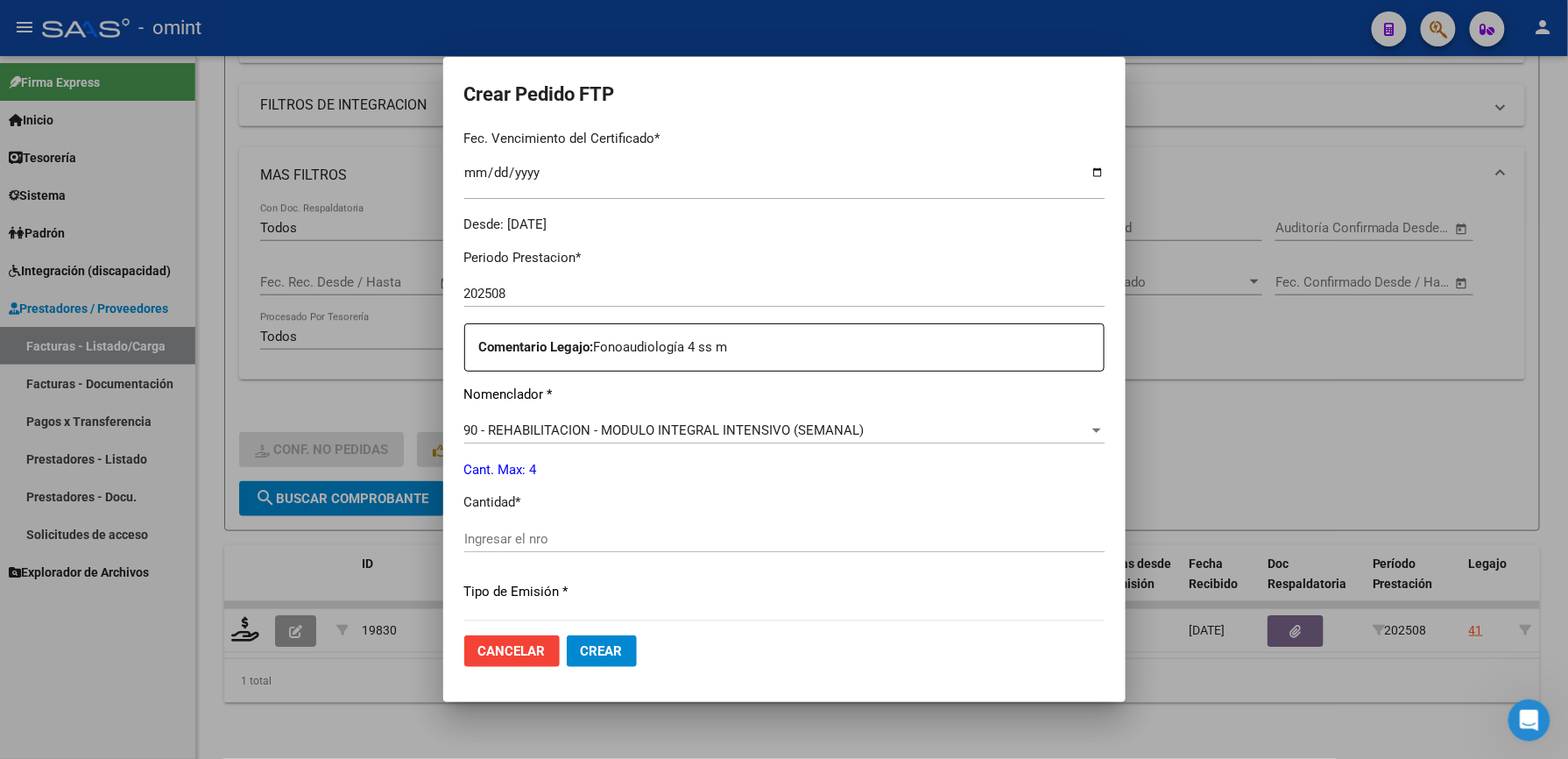
click at [593, 544] on input "Ingresar el nro" at bounding box center [784, 539] width 641 height 16
type input "4"
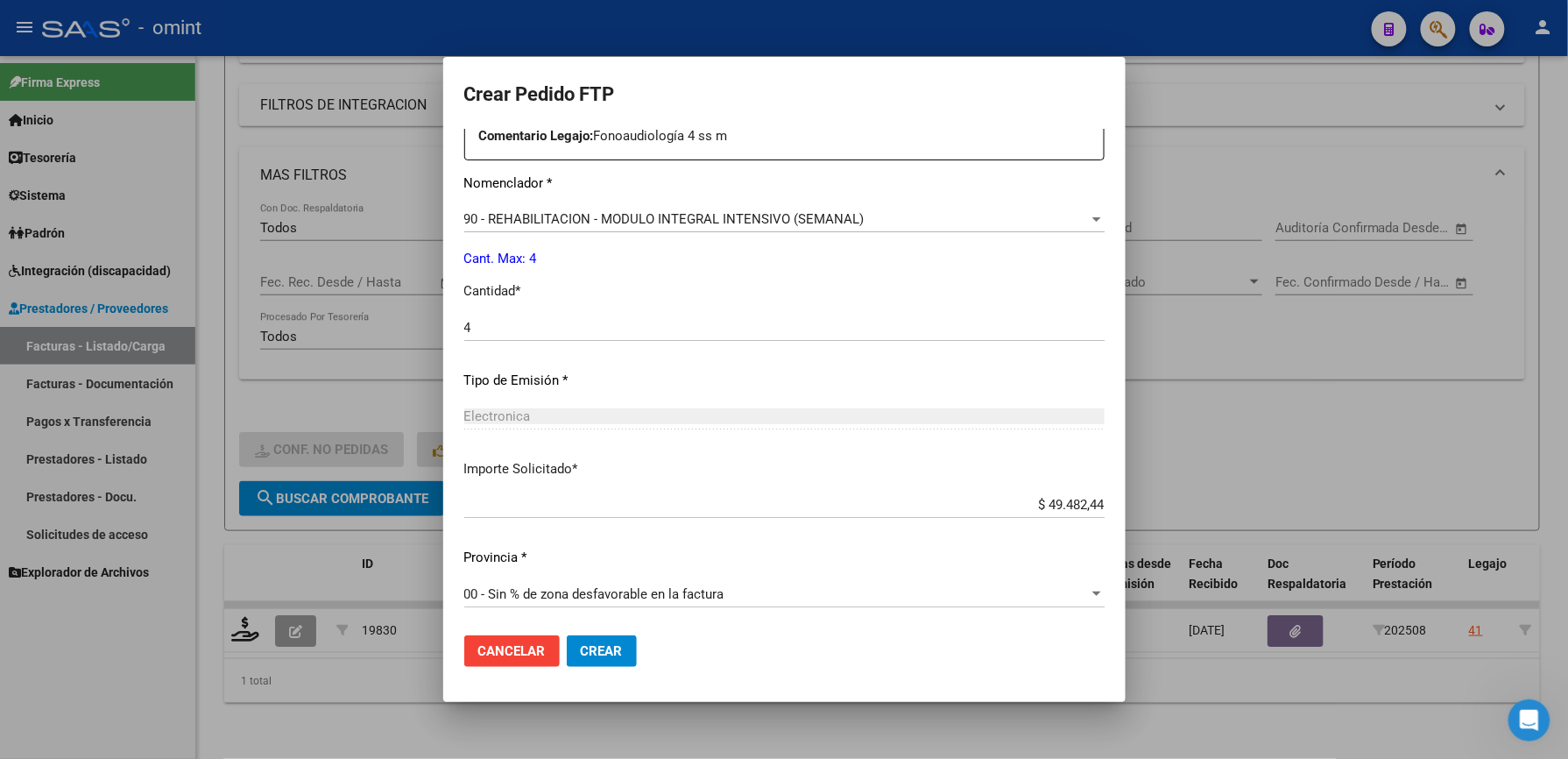
click at [605, 646] on span "Crear" at bounding box center [602, 651] width 42 height 16
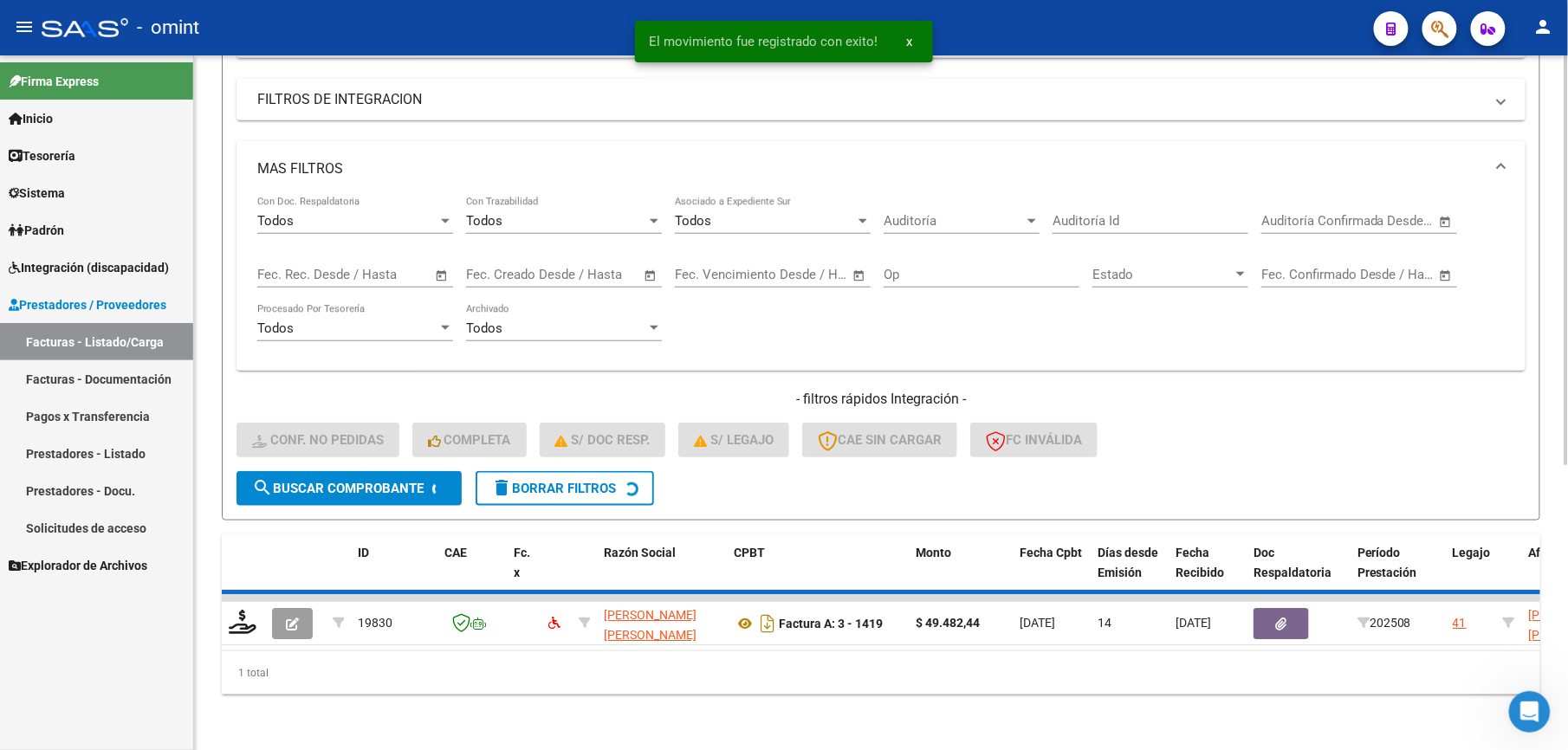
scroll to position [448, 0]
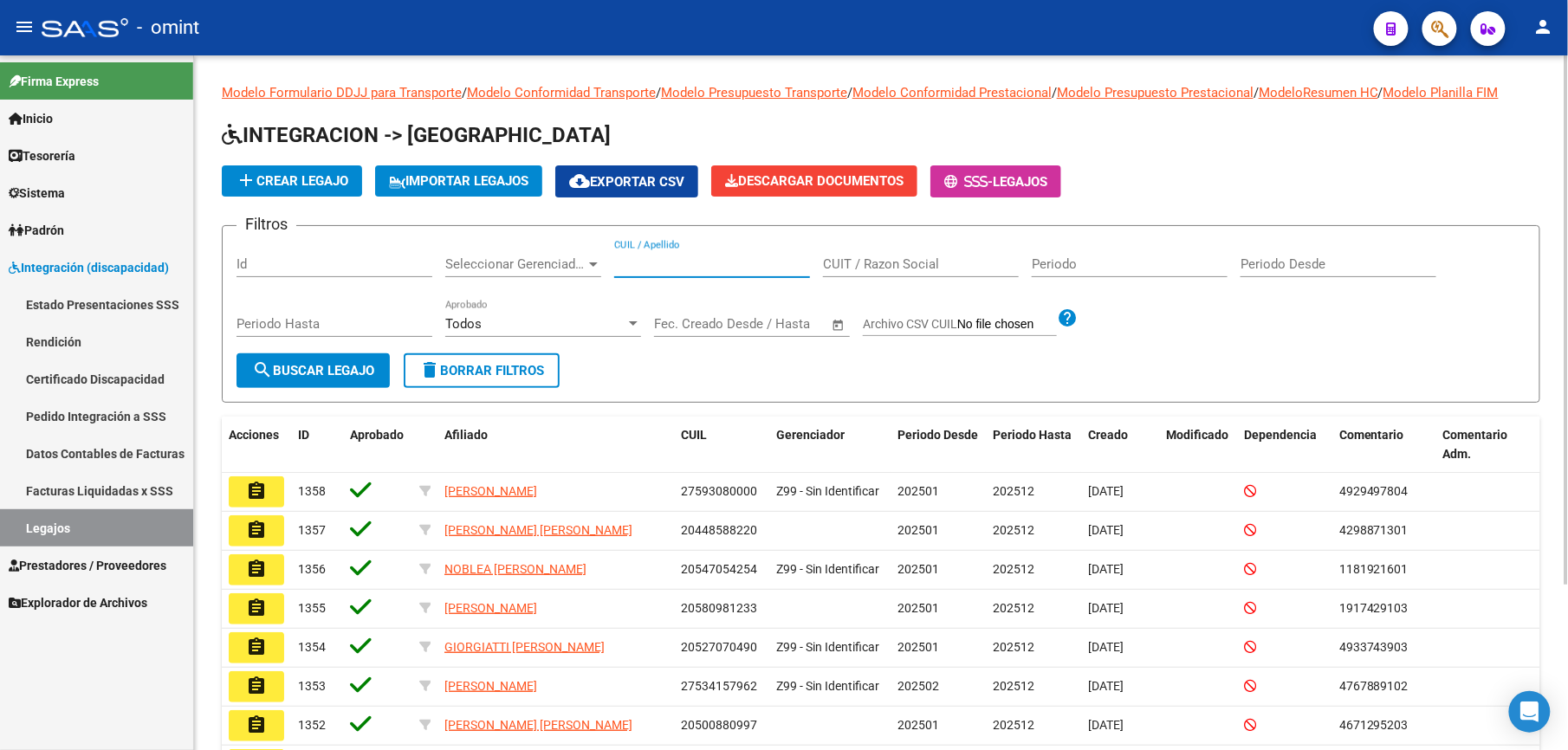
click at [757, 267] on input "CUIL / Apellido" at bounding box center [712, 265] width 196 height 16
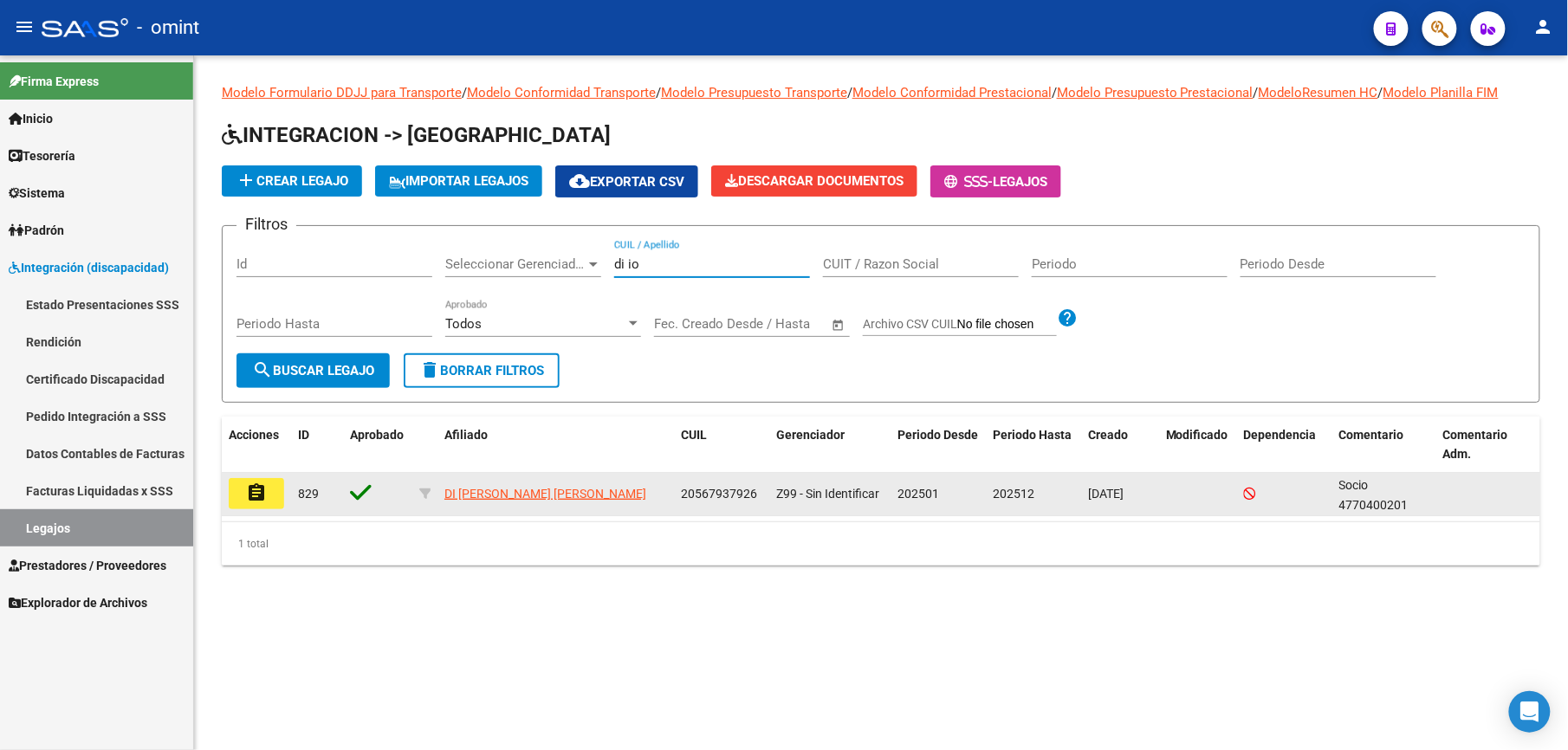
type input "di io"
click at [272, 497] on button "assignment" at bounding box center [257, 493] width 56 height 31
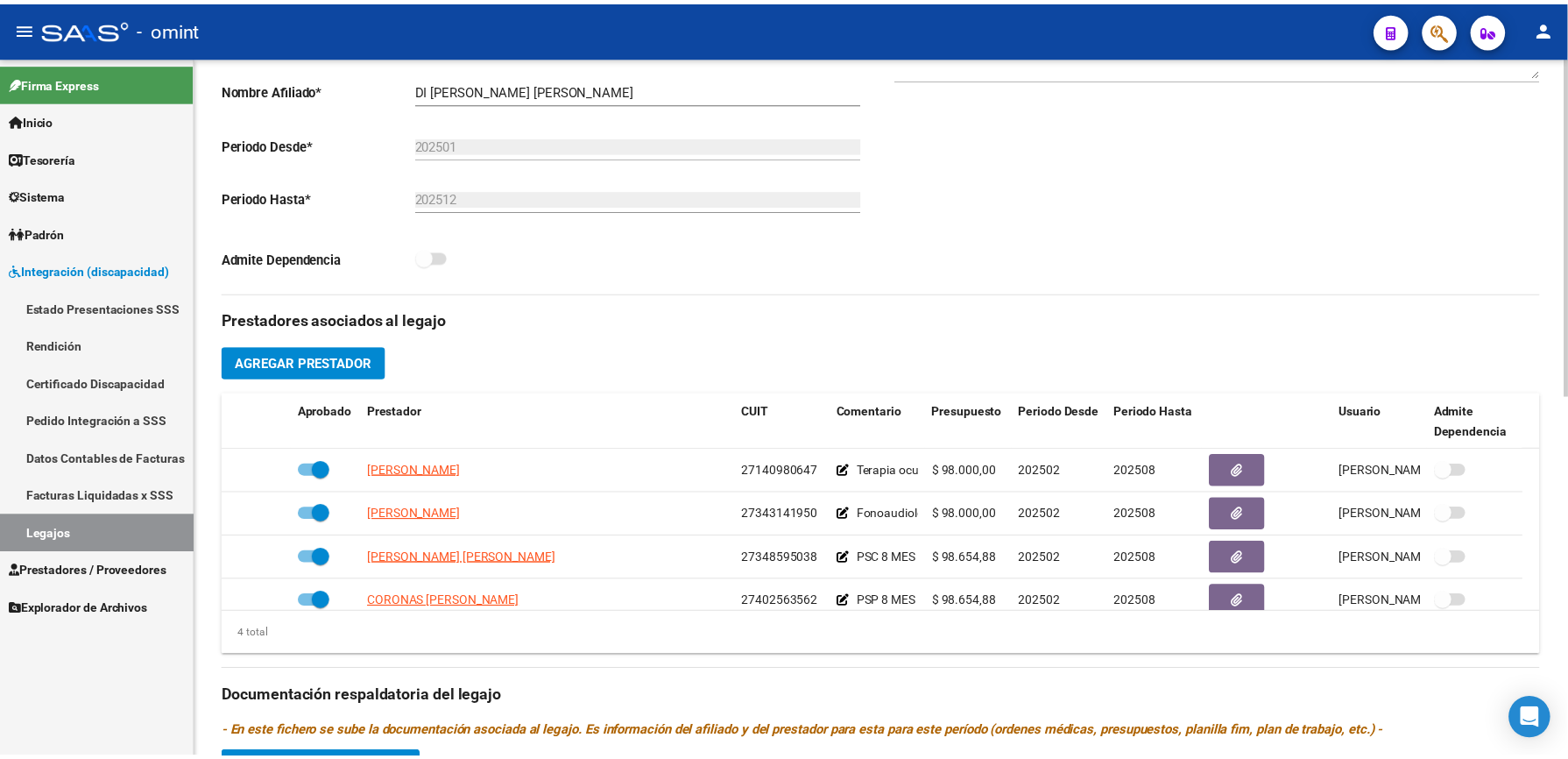
scroll to position [467, 0]
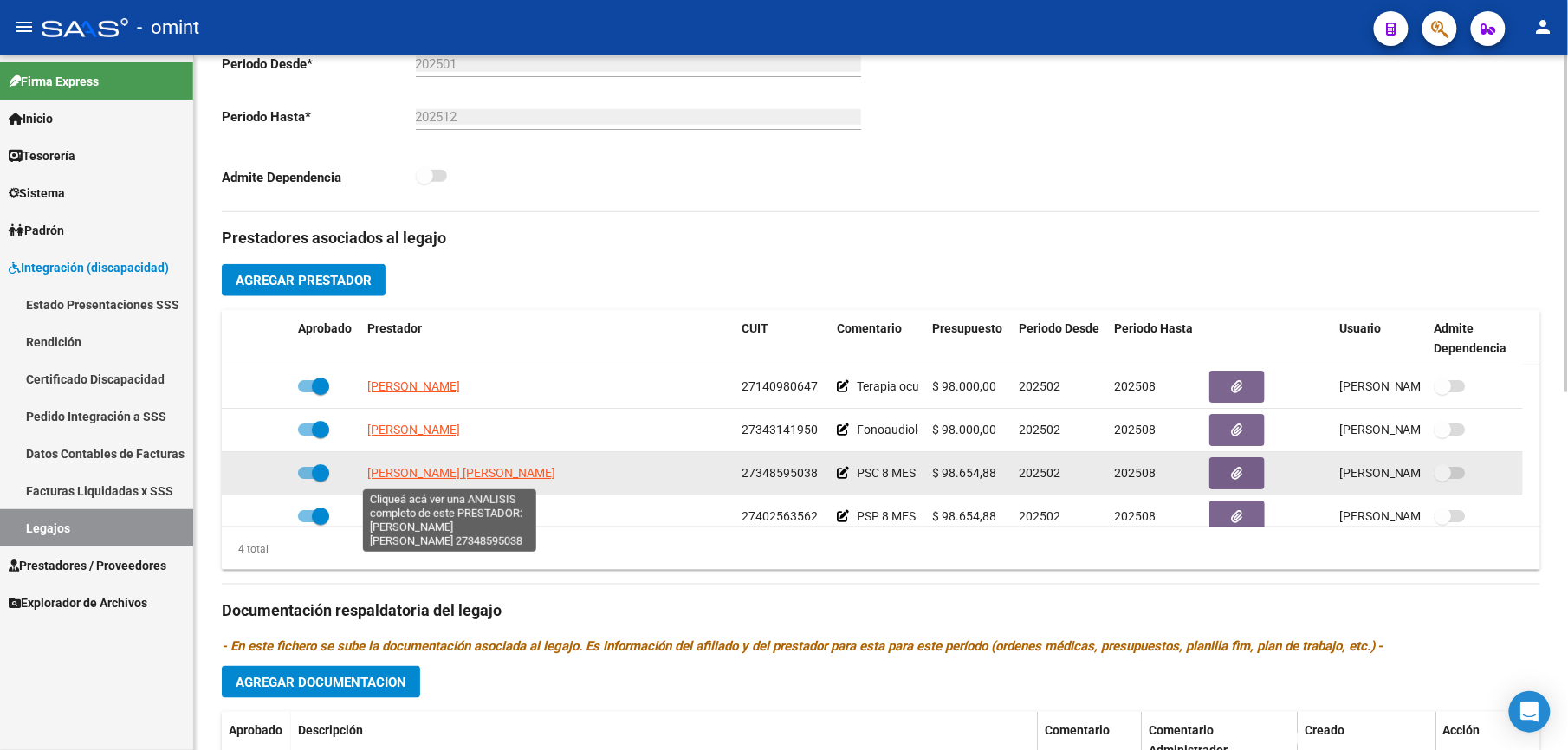
click at [478, 476] on span "[PERSON_NAME] [PERSON_NAME]" at bounding box center [461, 472] width 188 height 14
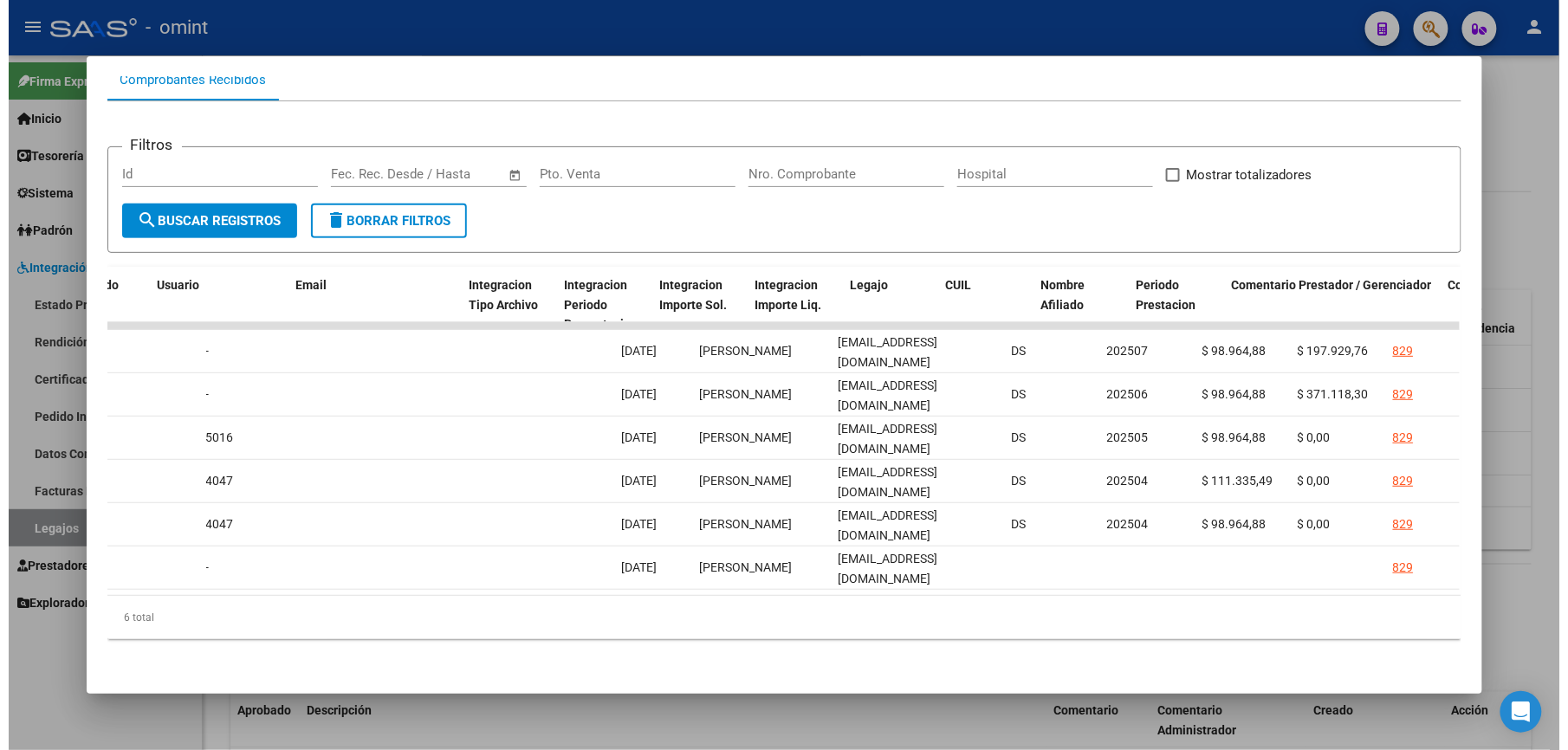
scroll to position [0, 0]
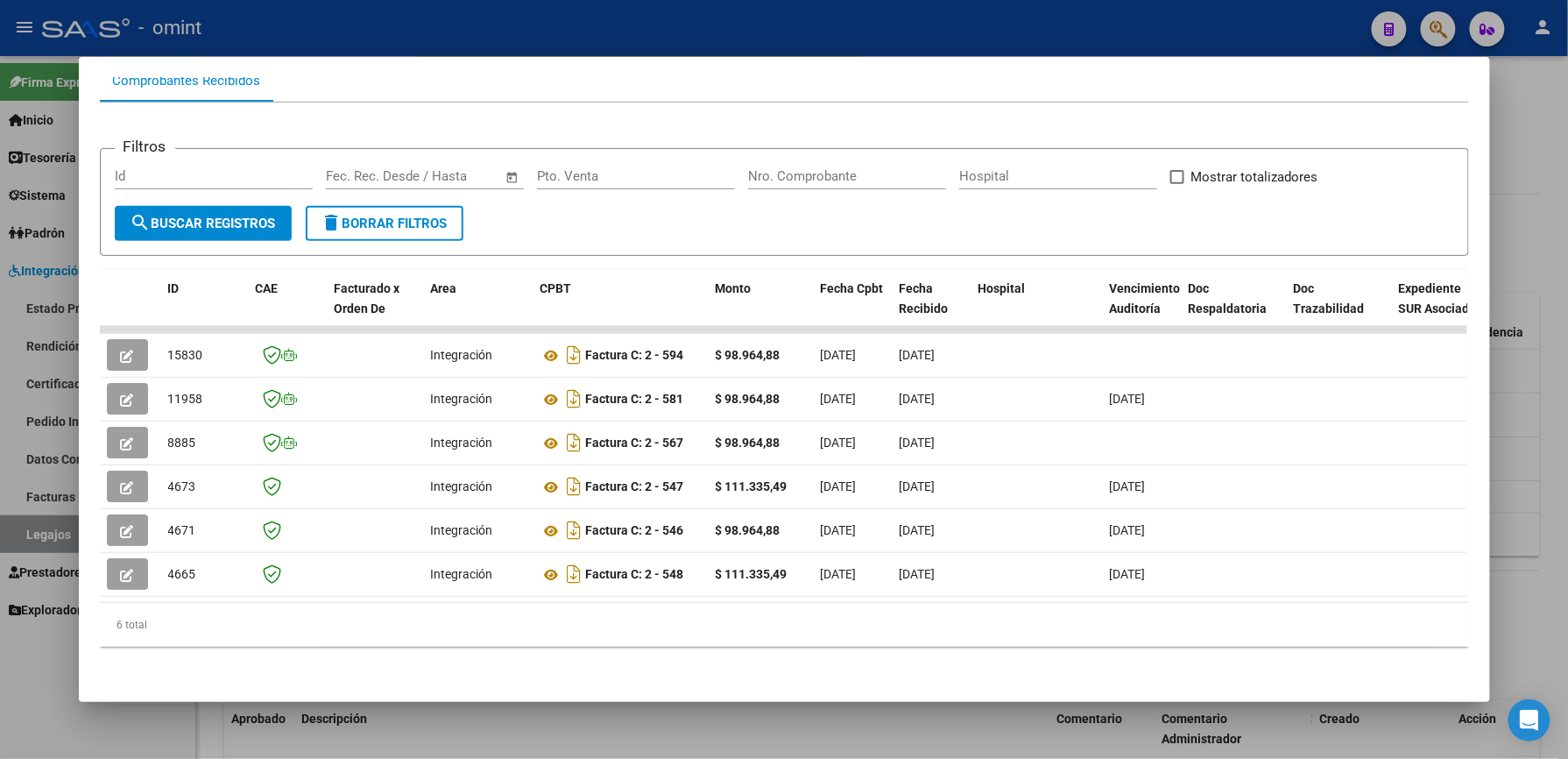
click at [734, 28] on div at bounding box center [784, 380] width 1568 height 759
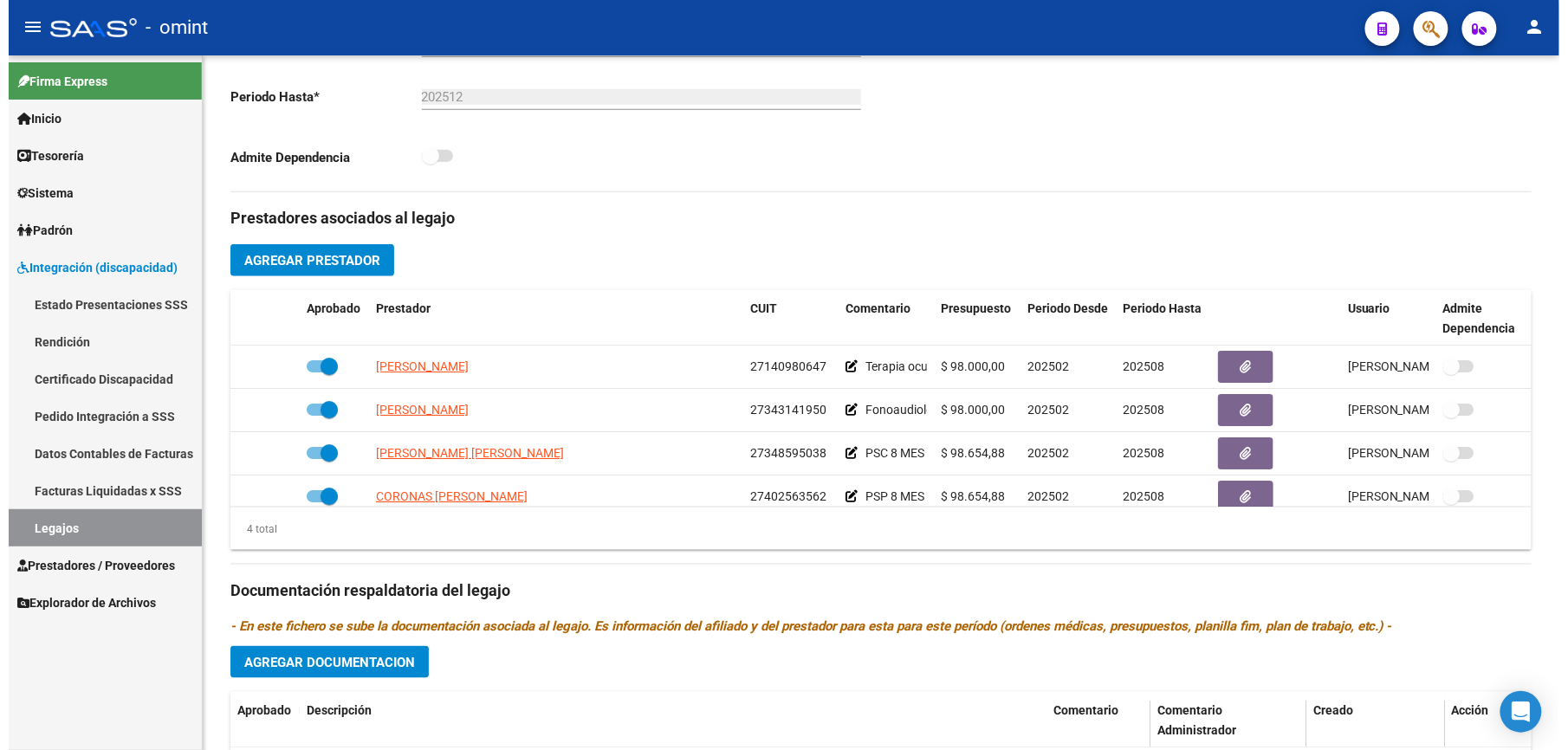
scroll to position [461, 0]
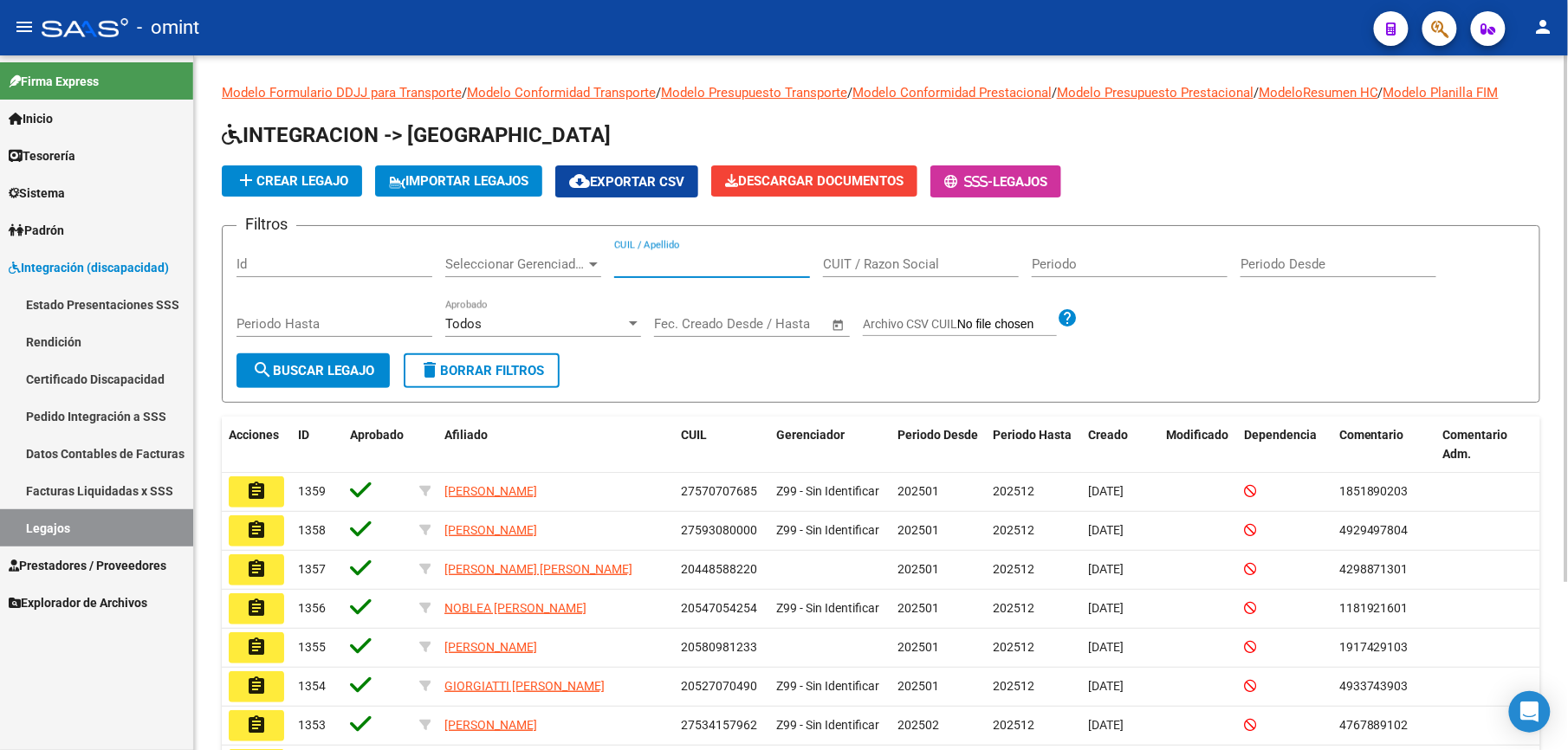
click at [635, 265] on input "CUIL / Apellido" at bounding box center [712, 265] width 196 height 16
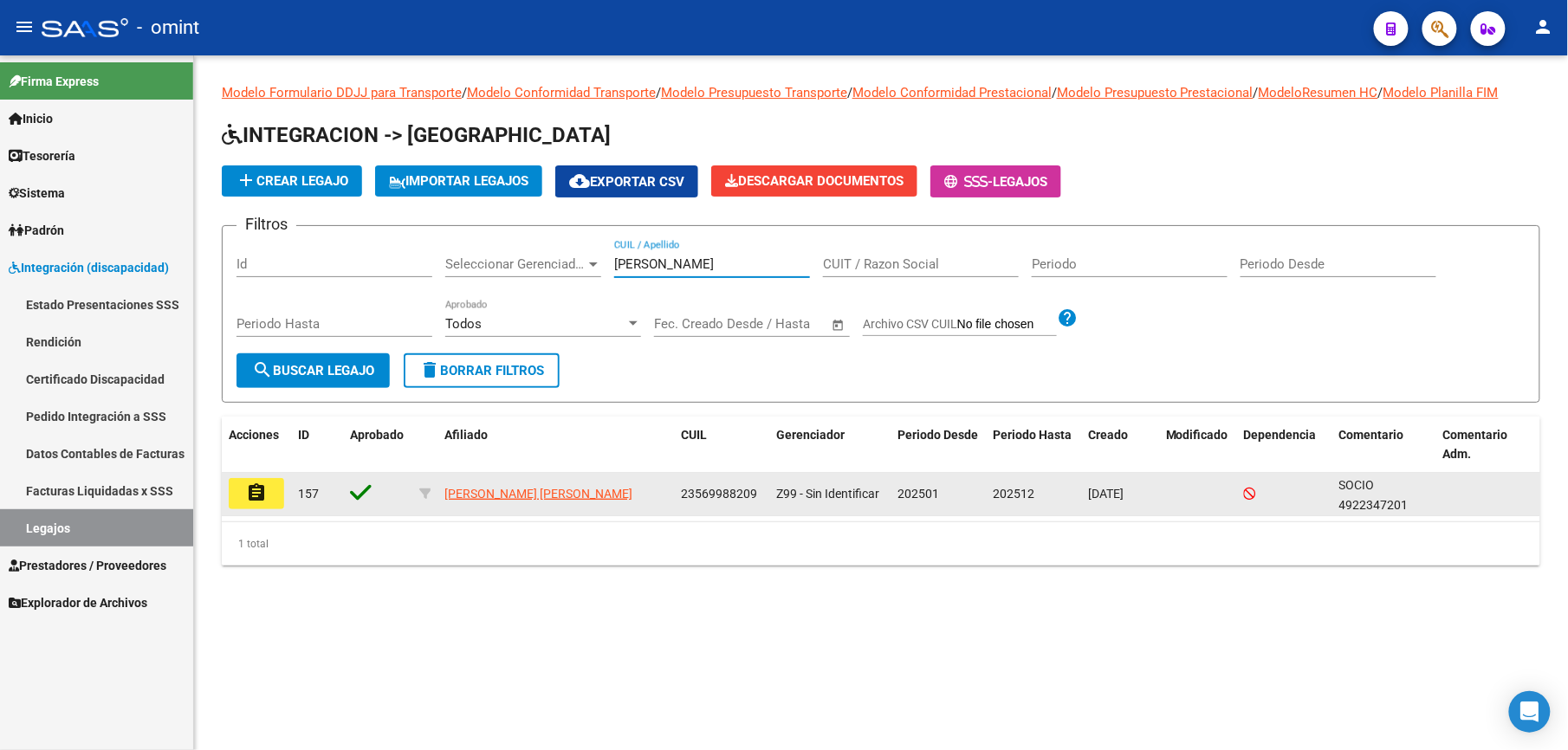
type input "[PERSON_NAME]"
click at [248, 496] on mat-icon "assignment" at bounding box center [257, 492] width 21 height 21
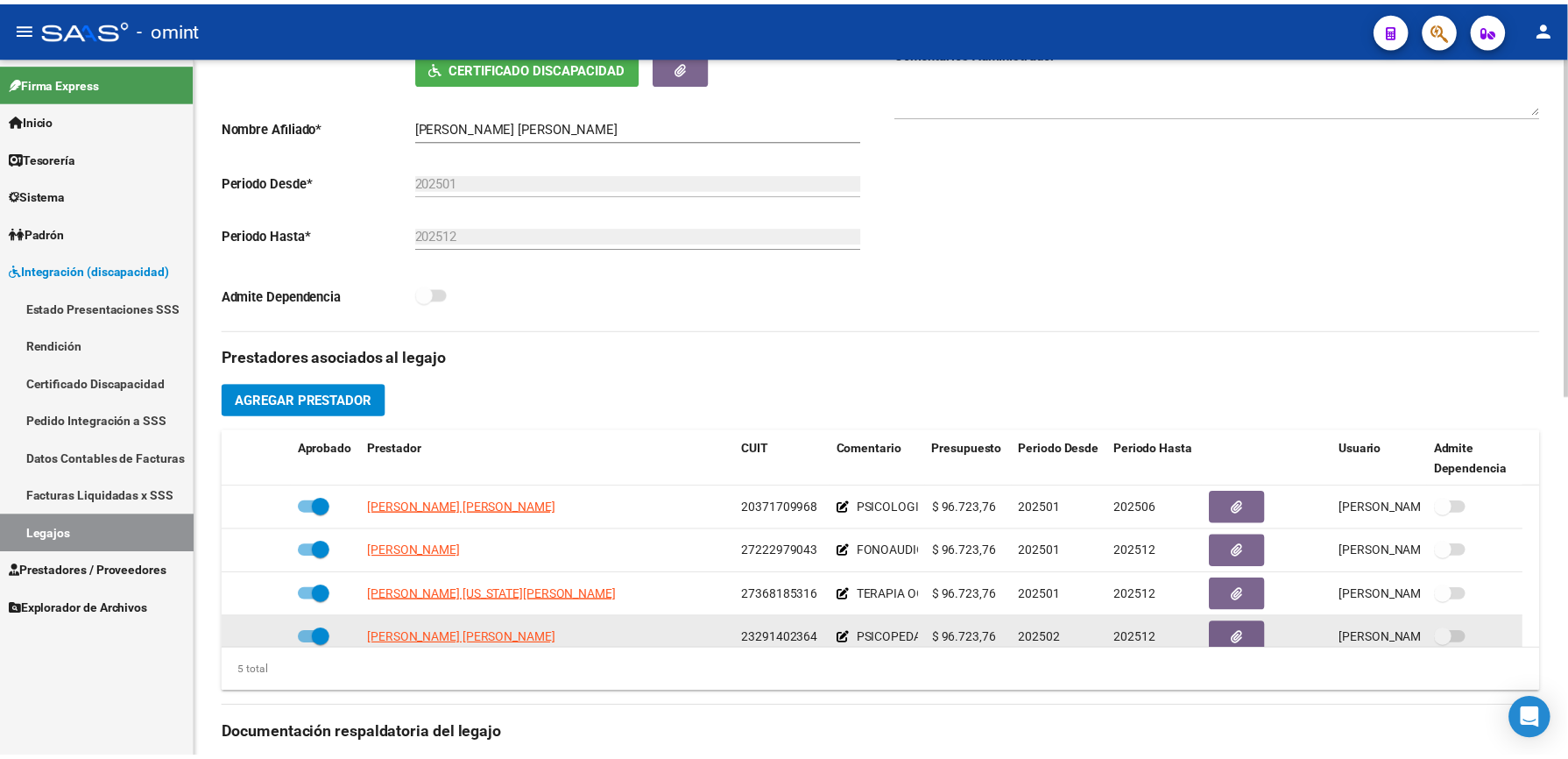
scroll to position [61, 0]
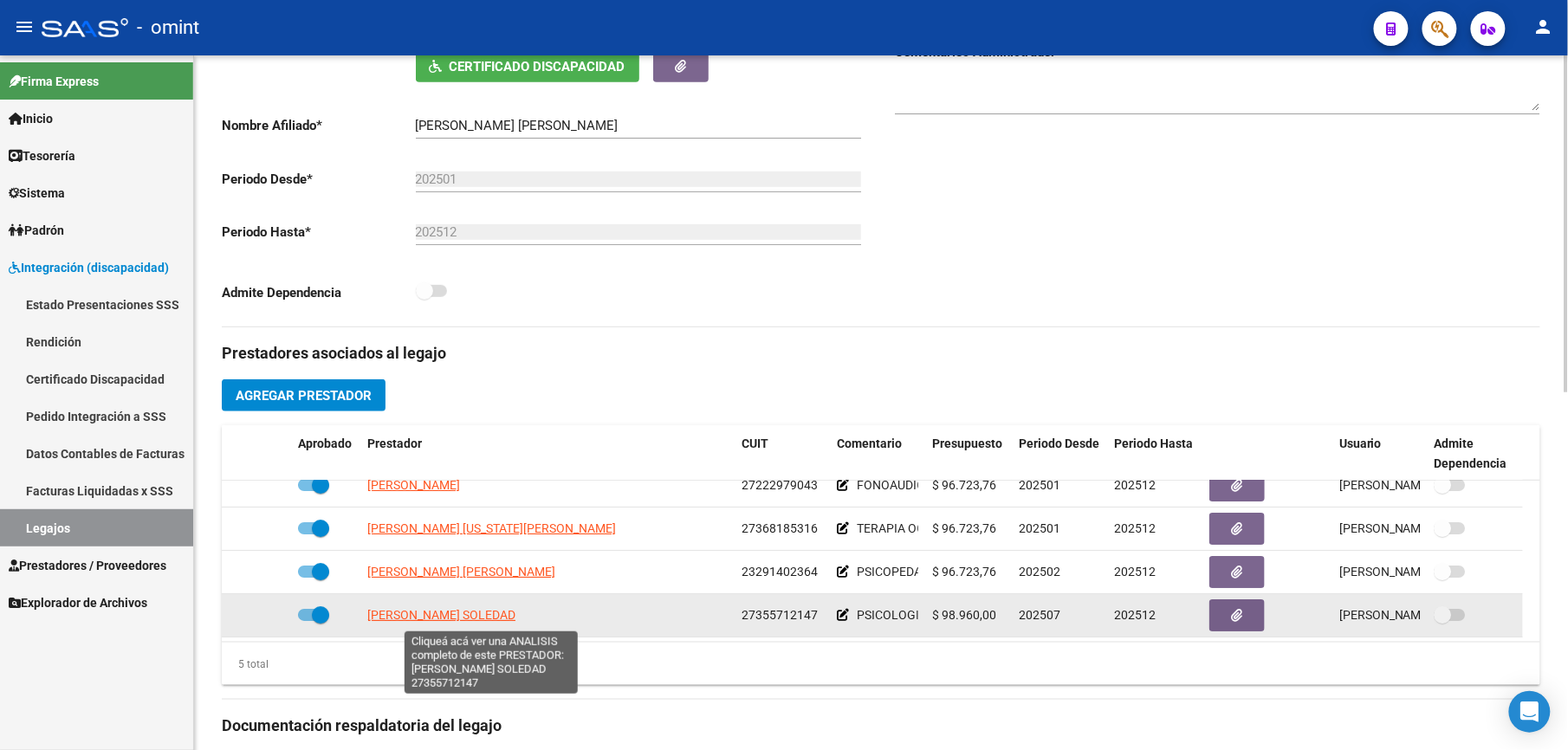
click at [515, 614] on span "[PERSON_NAME] SOLEDAD" at bounding box center [441, 615] width 148 height 14
type textarea "27355712147"
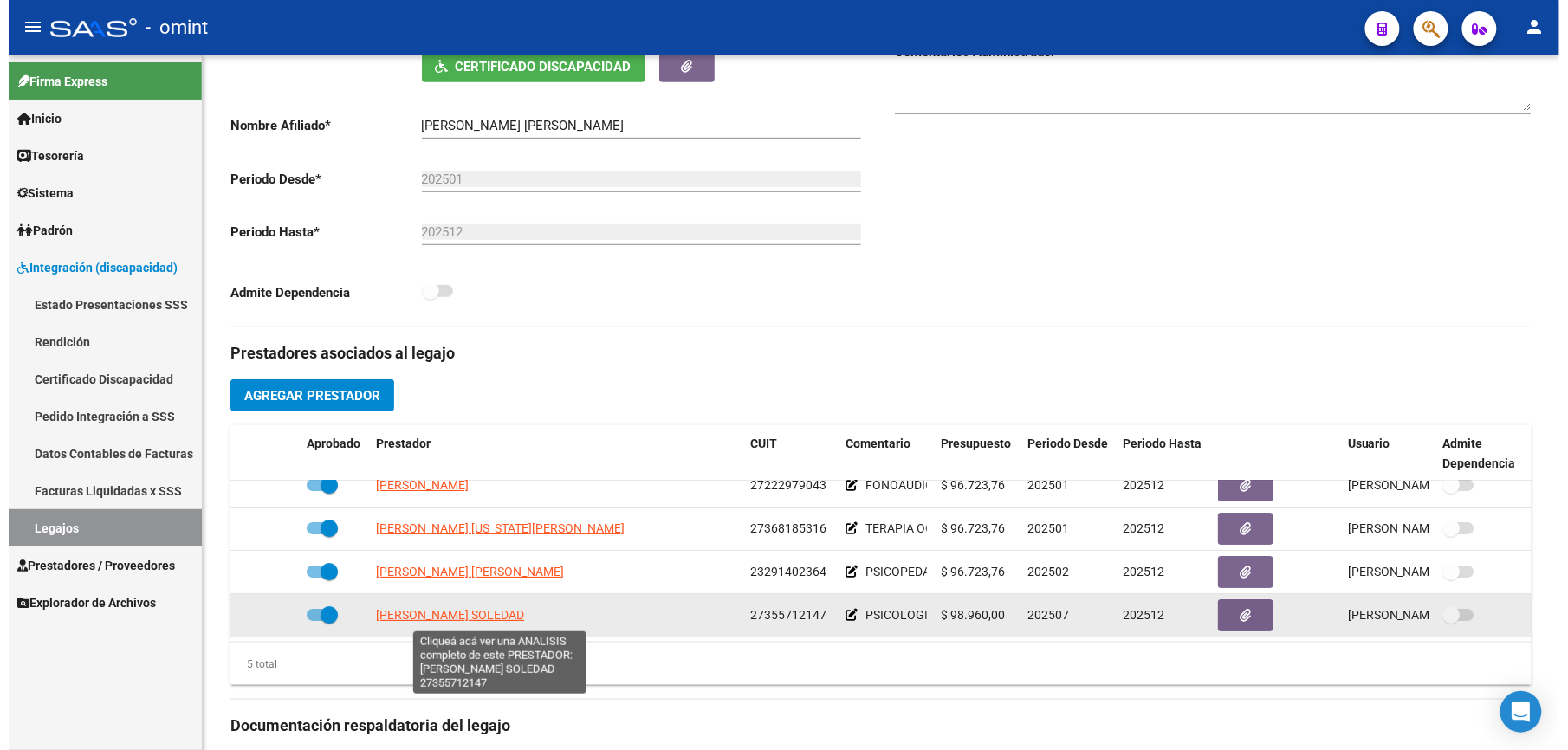
scroll to position [365, 0]
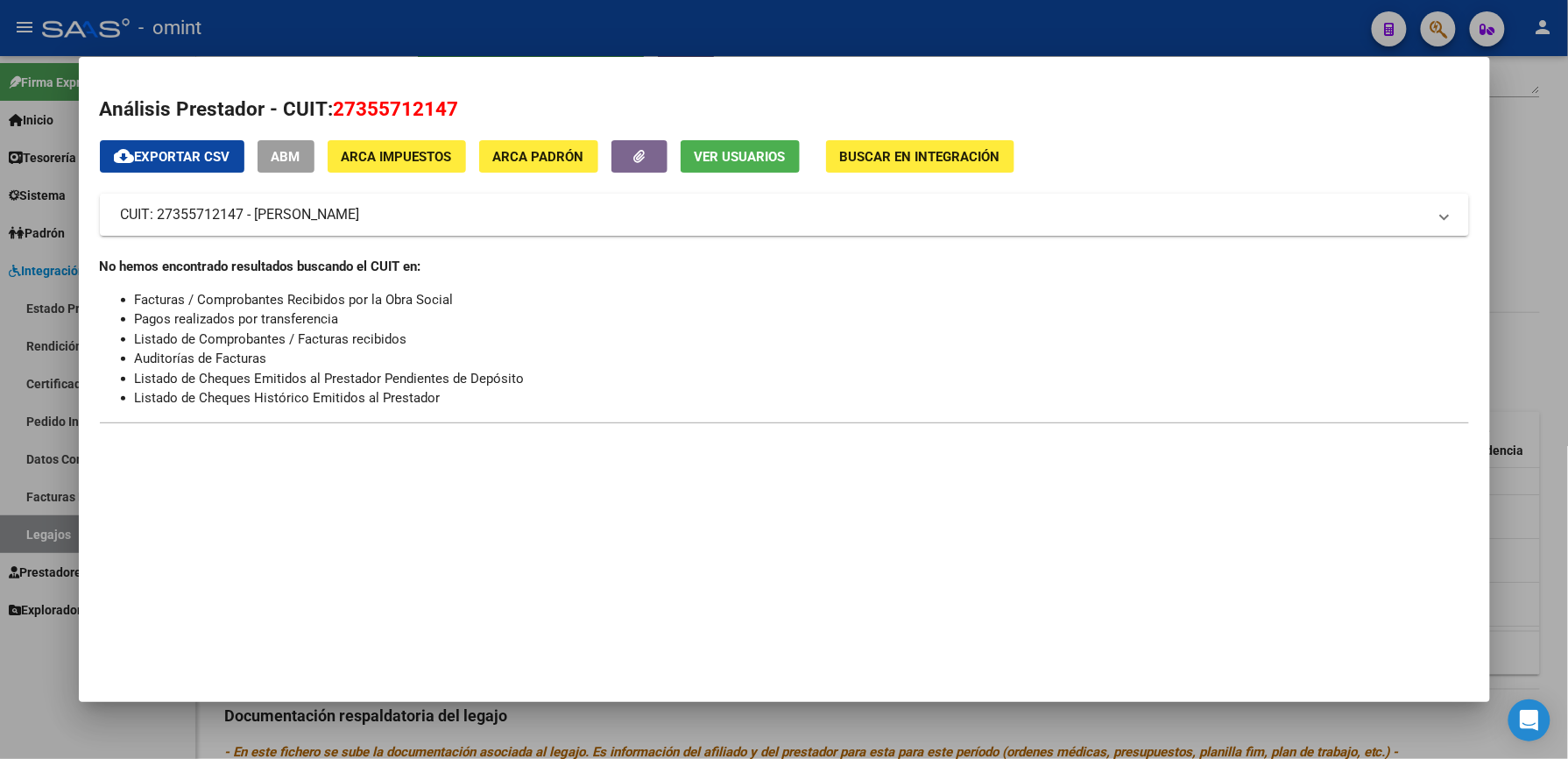
click at [965, 18] on div at bounding box center [784, 380] width 1568 height 759
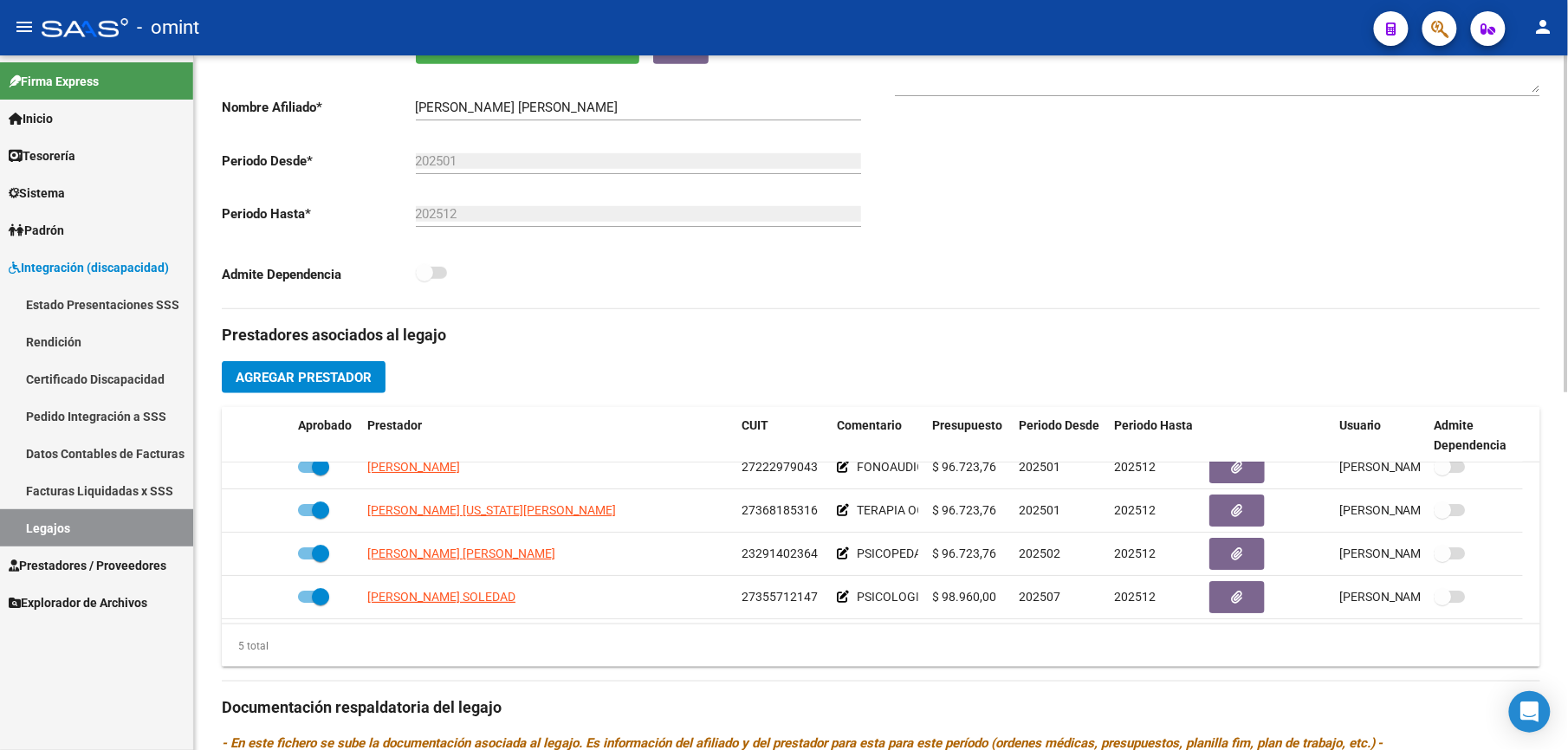
scroll to position [346, 0]
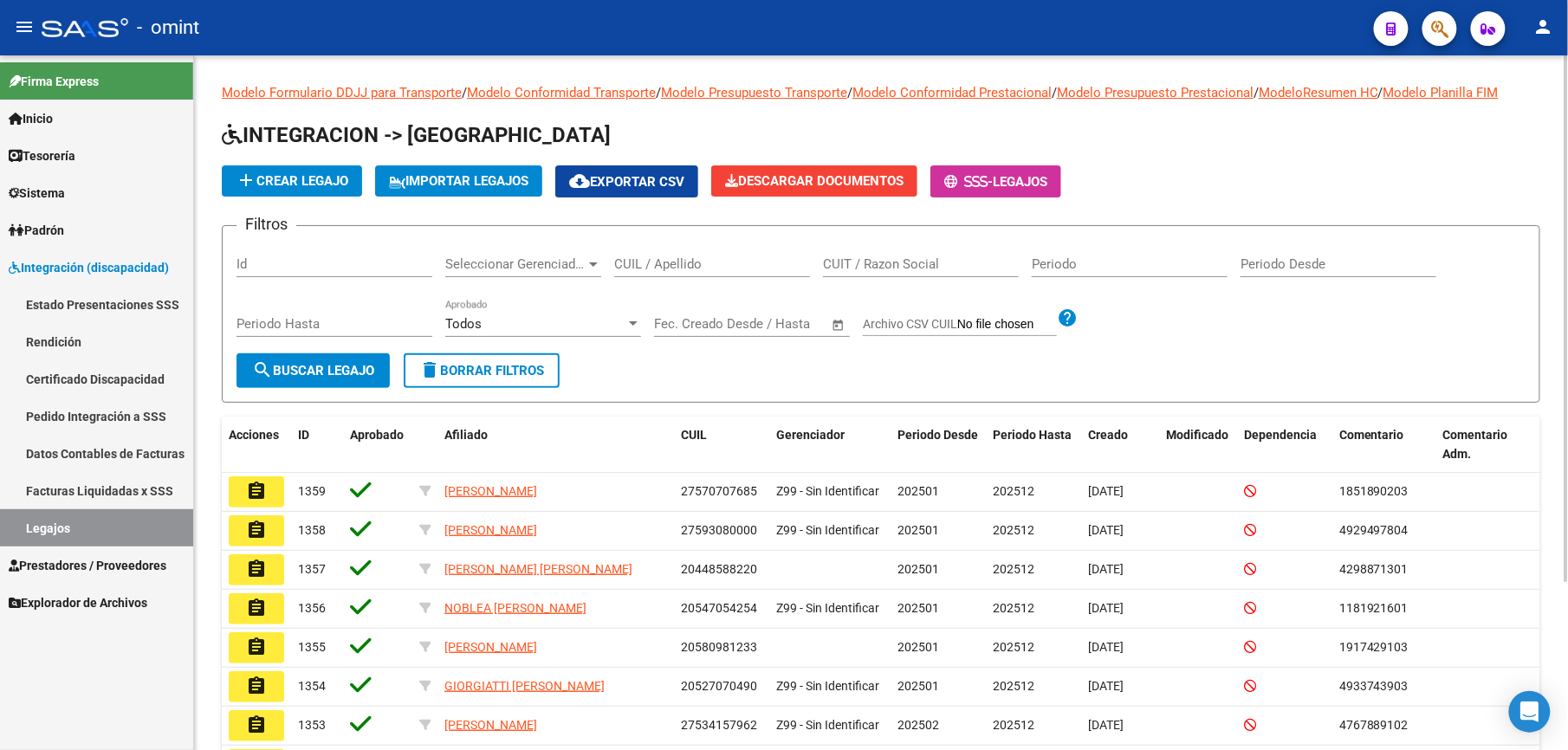
click at [750, 261] on input "CUIL / Apellido" at bounding box center [712, 265] width 196 height 16
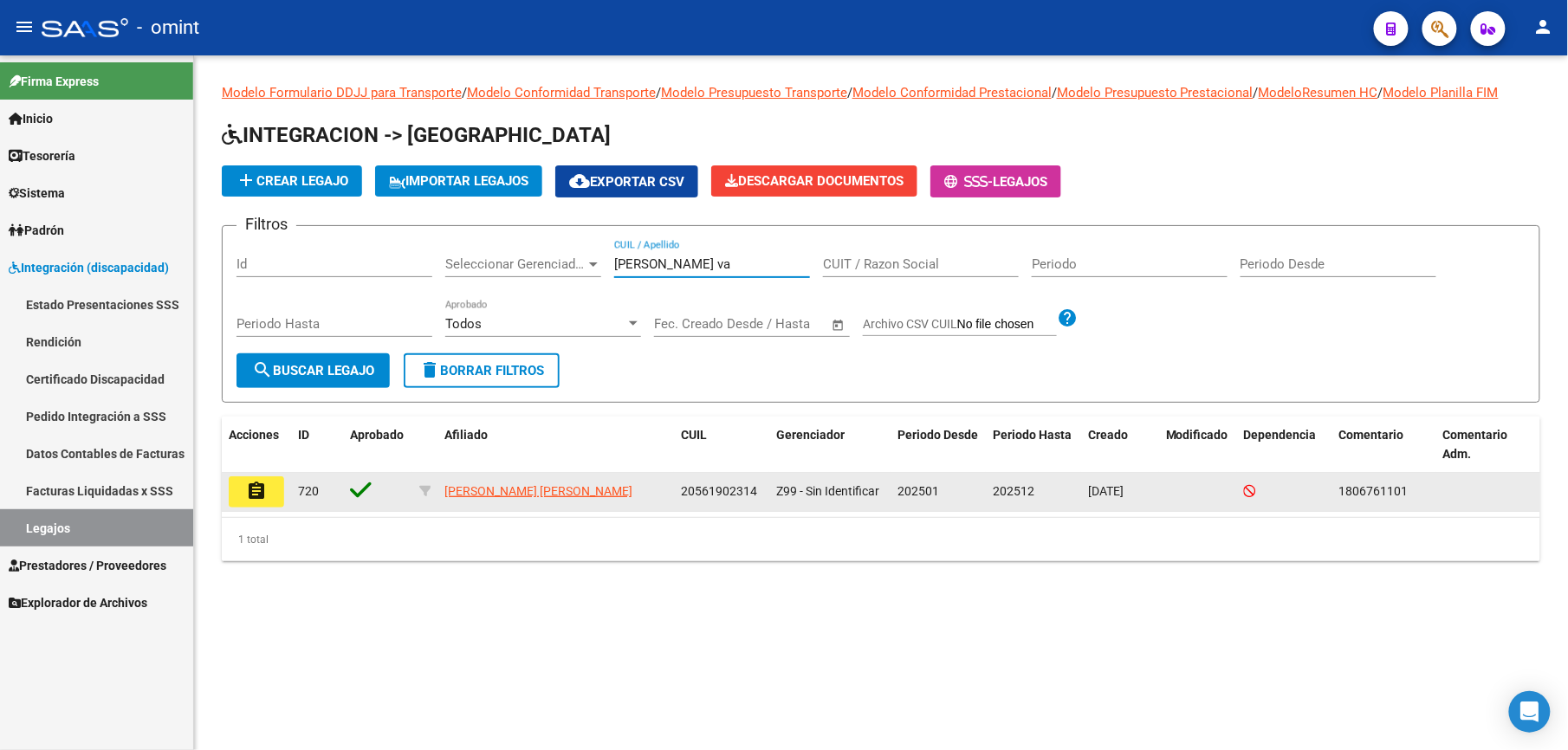
type input "[PERSON_NAME] va"
click at [251, 488] on mat-icon "assignment" at bounding box center [257, 491] width 21 height 21
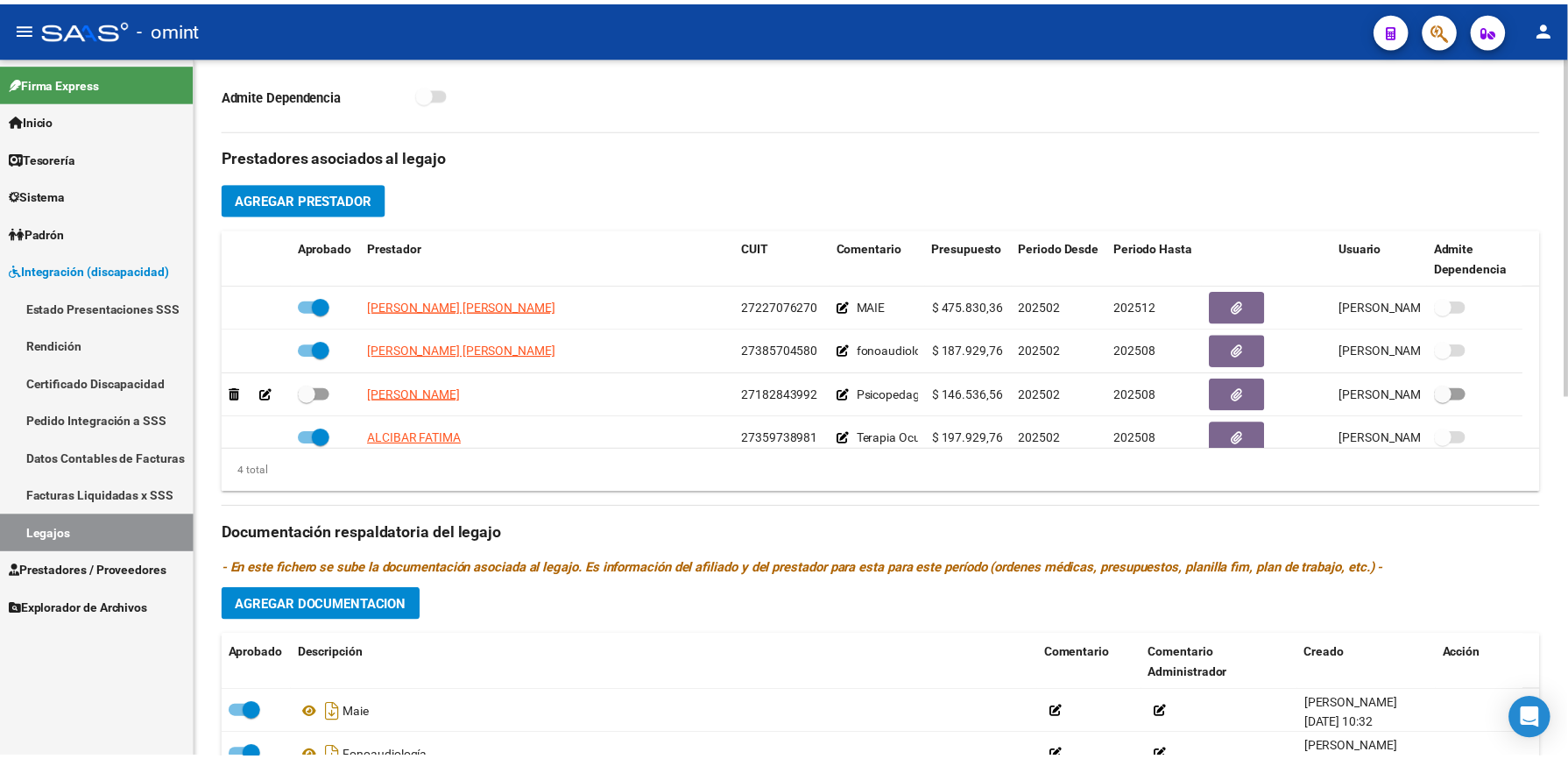
scroll to position [584, 0]
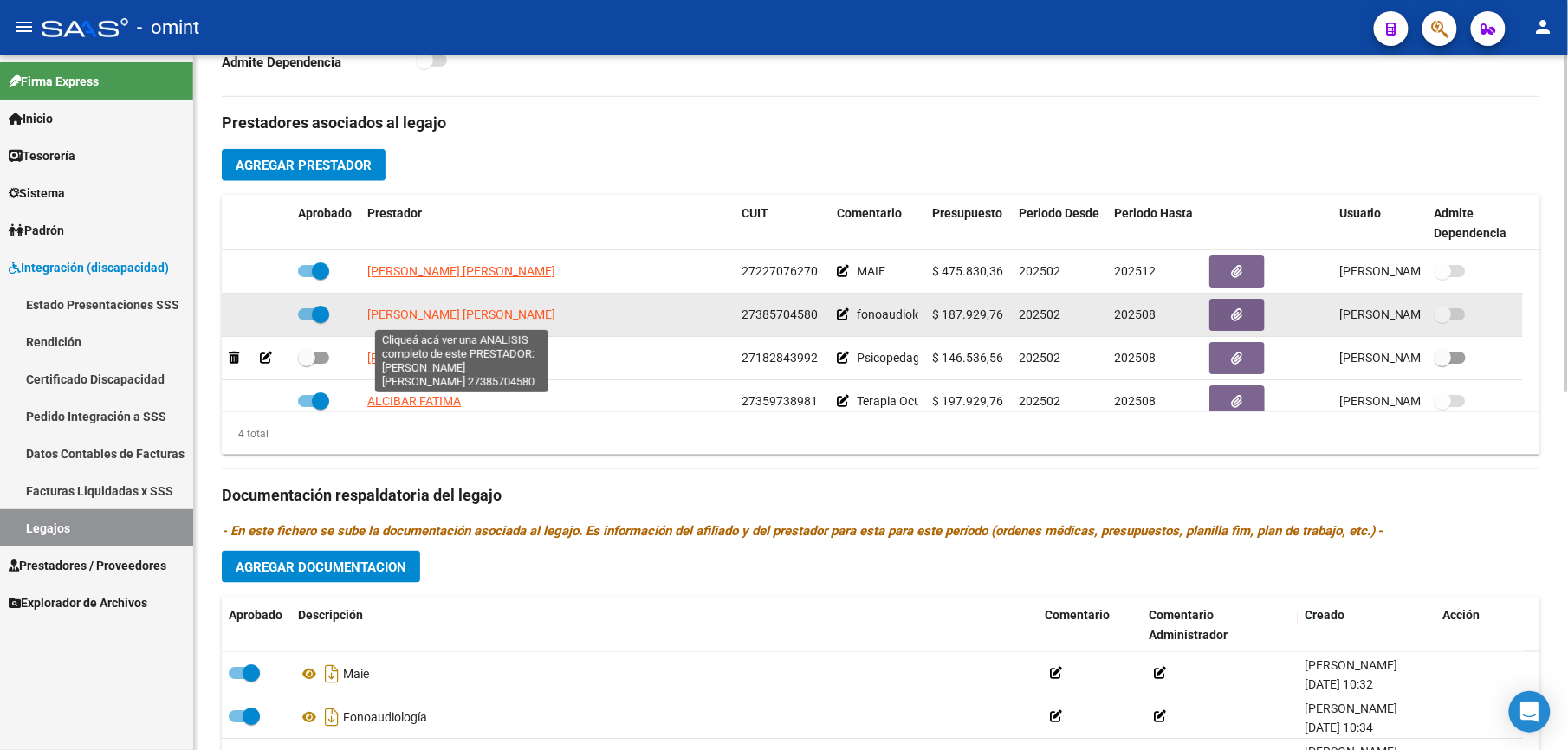
click at [421, 315] on span "[PERSON_NAME] [PERSON_NAME]" at bounding box center [461, 314] width 188 height 14
type textarea "27385704580"
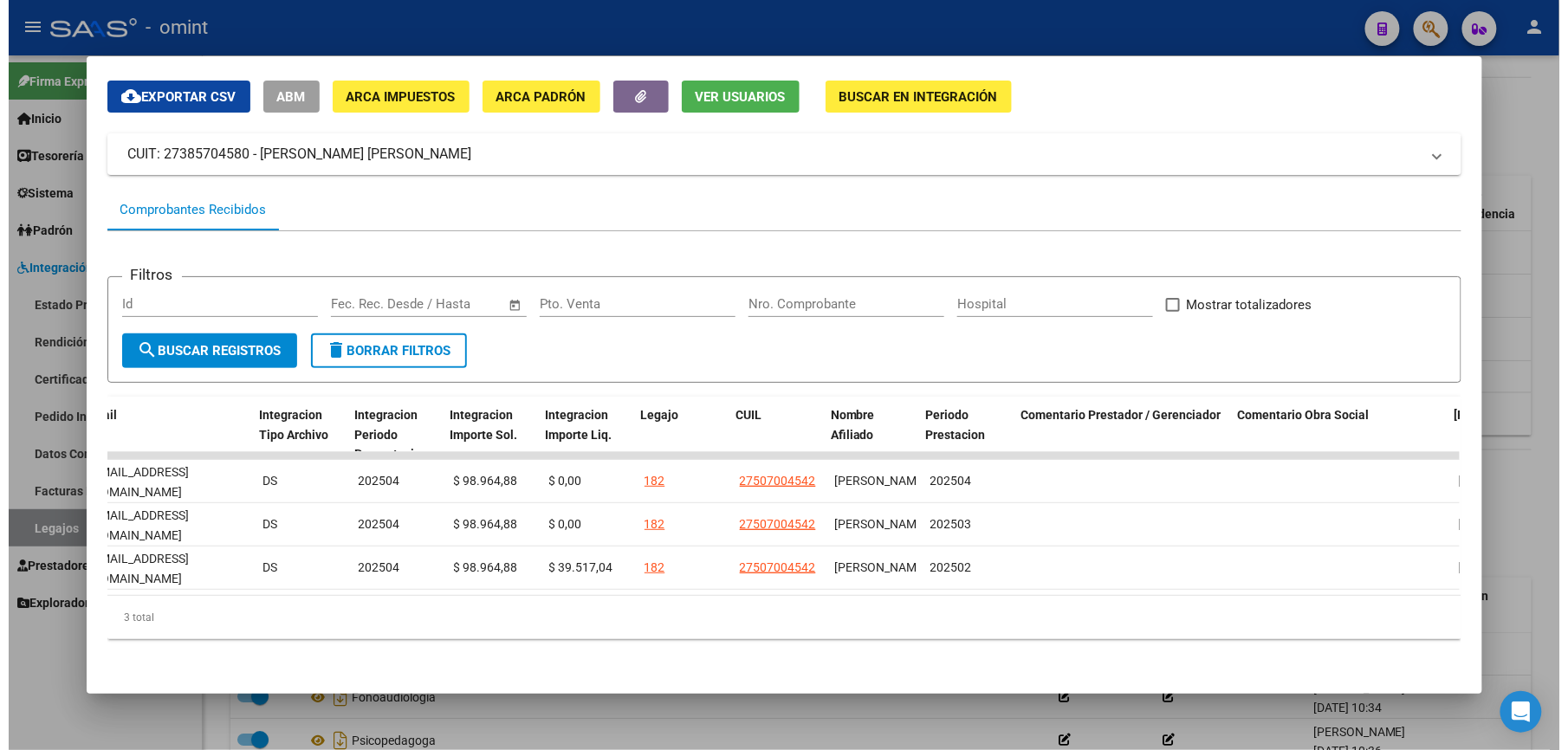
scroll to position [0, 2390]
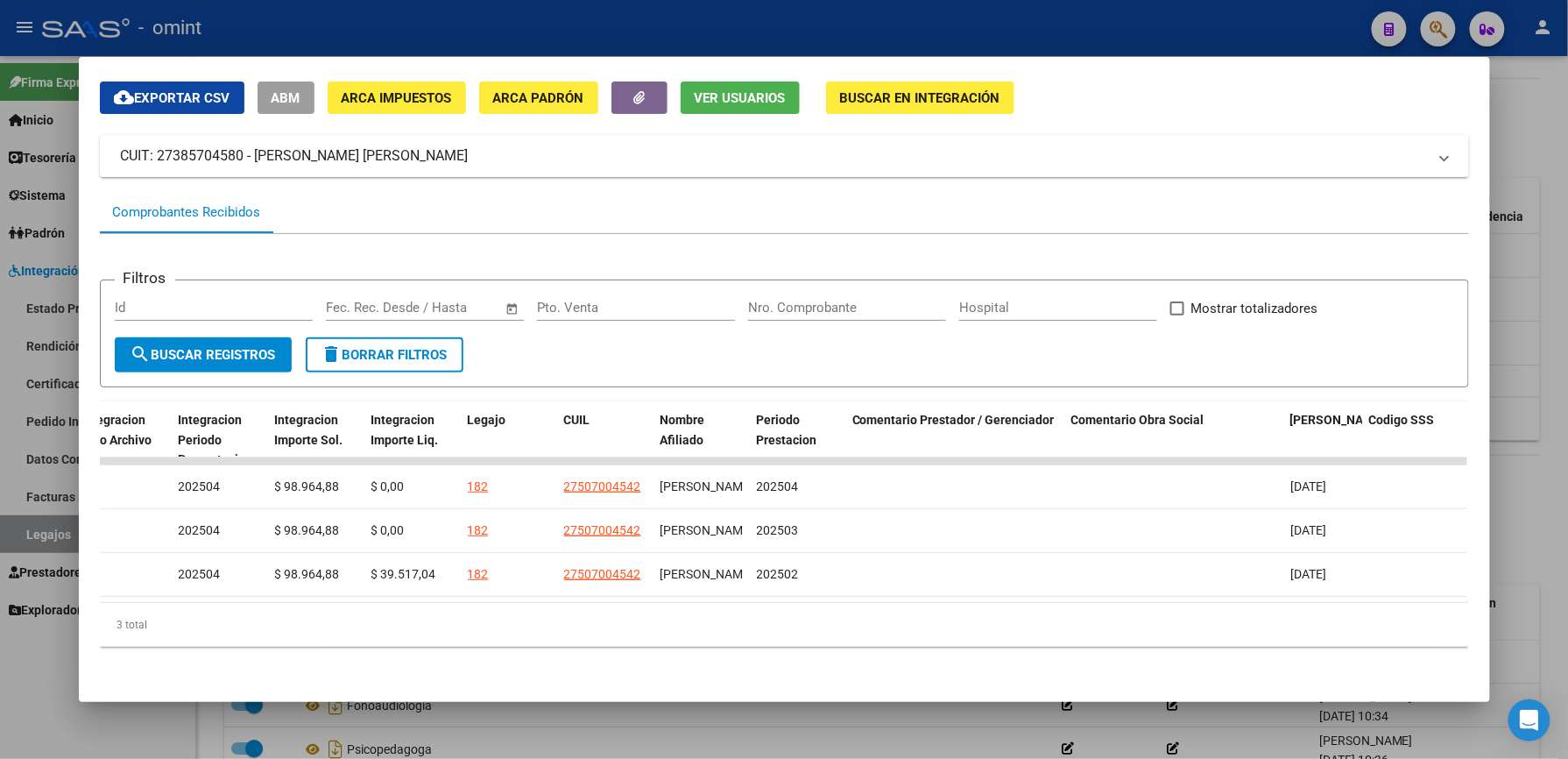
click at [1101, 18] on div at bounding box center [784, 380] width 1568 height 759
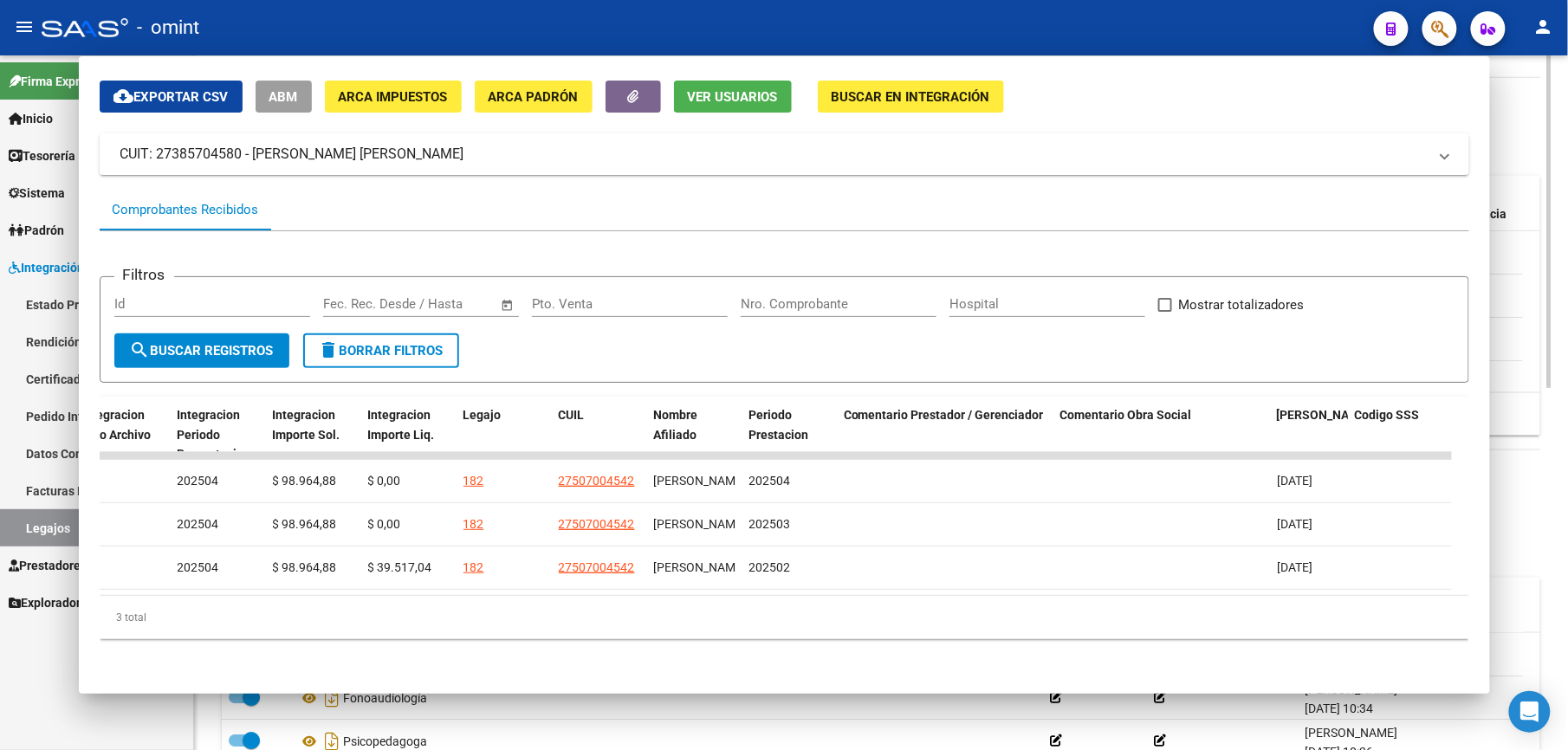
scroll to position [577, 0]
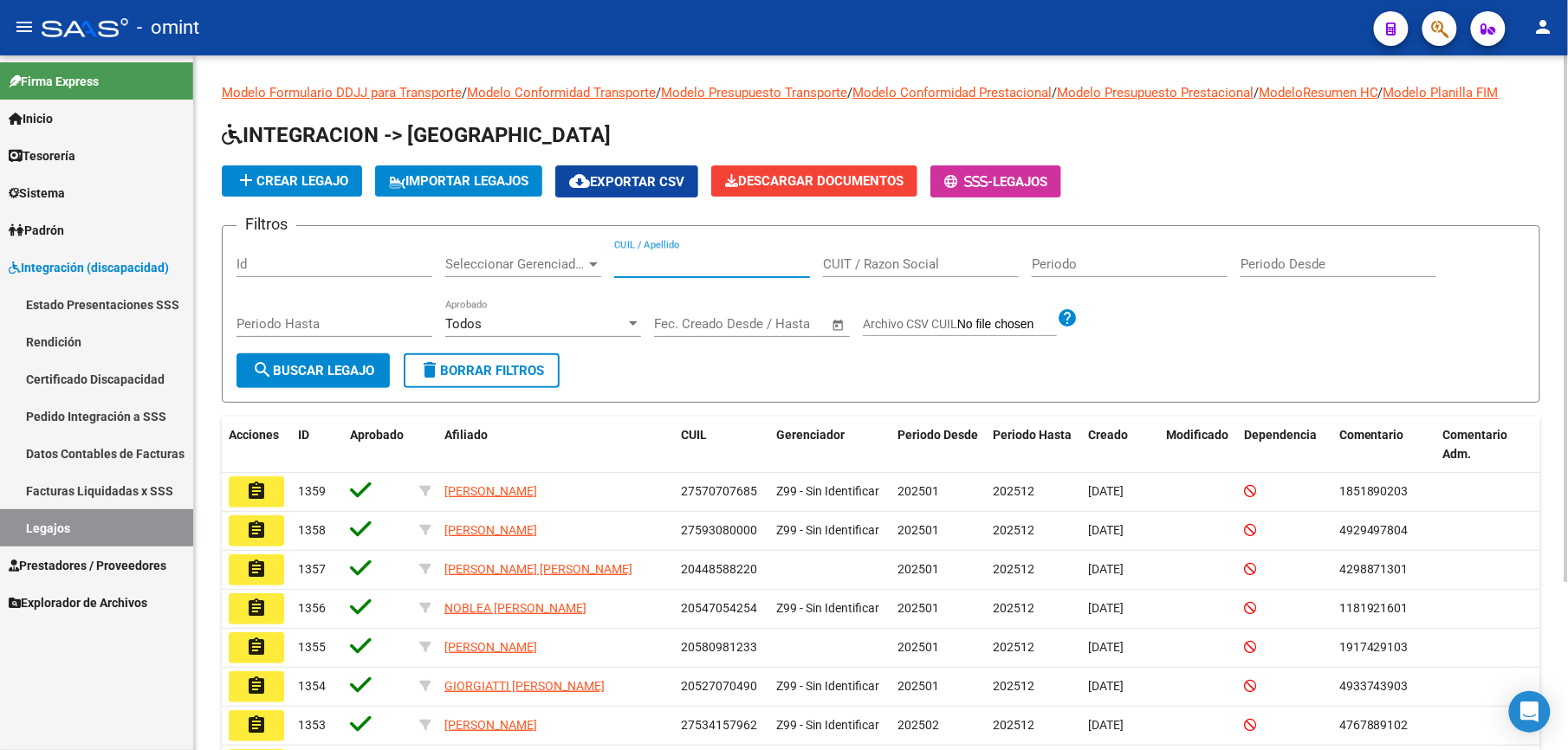
click at [724, 258] on input "CUIL / Apellido" at bounding box center [712, 265] width 196 height 16
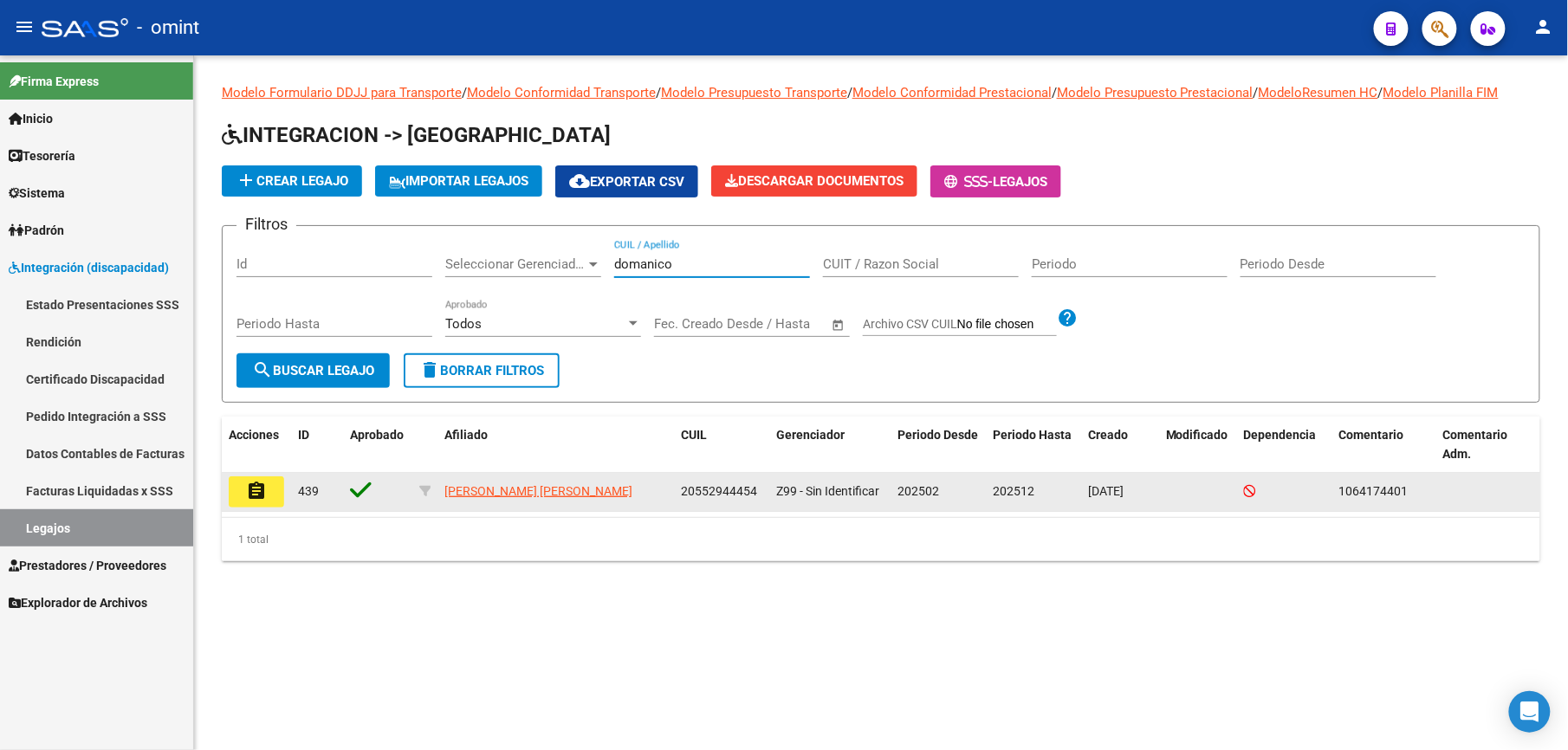
type input "domanico"
click at [272, 492] on button "assignment" at bounding box center [257, 492] width 56 height 31
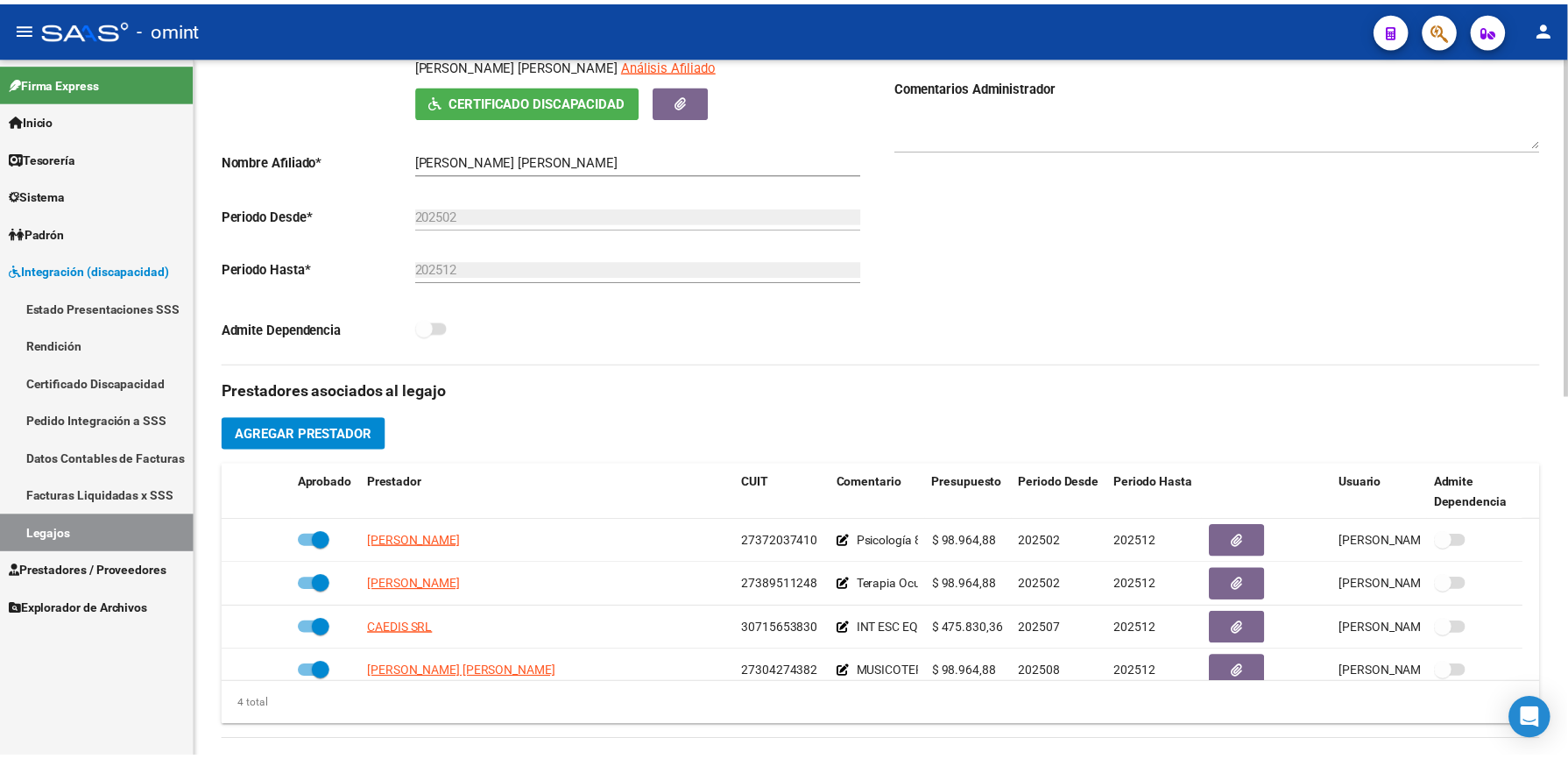
scroll to position [467, 0]
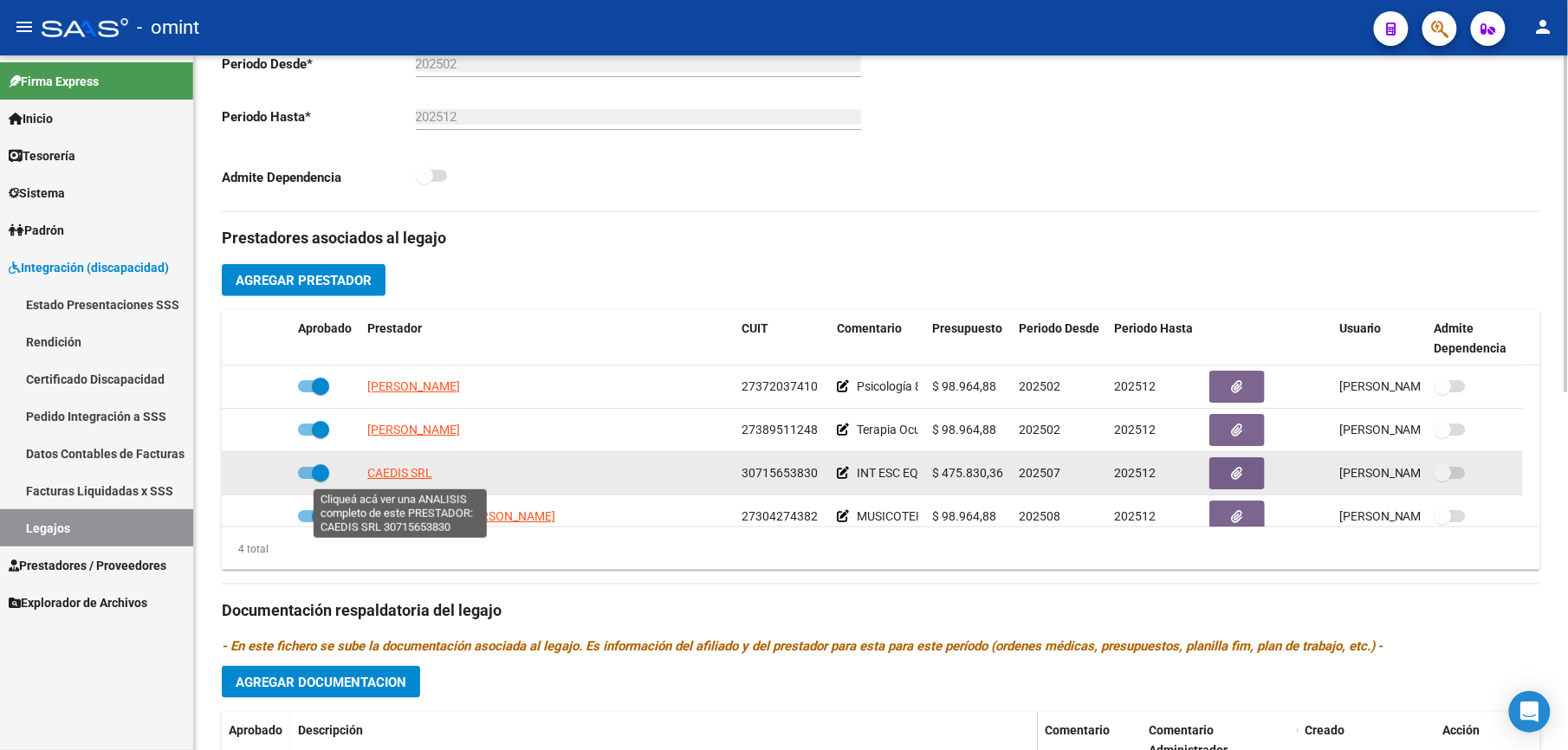
click at [394, 475] on span "CAEDIS SRL" at bounding box center [400, 472] width 65 height 14
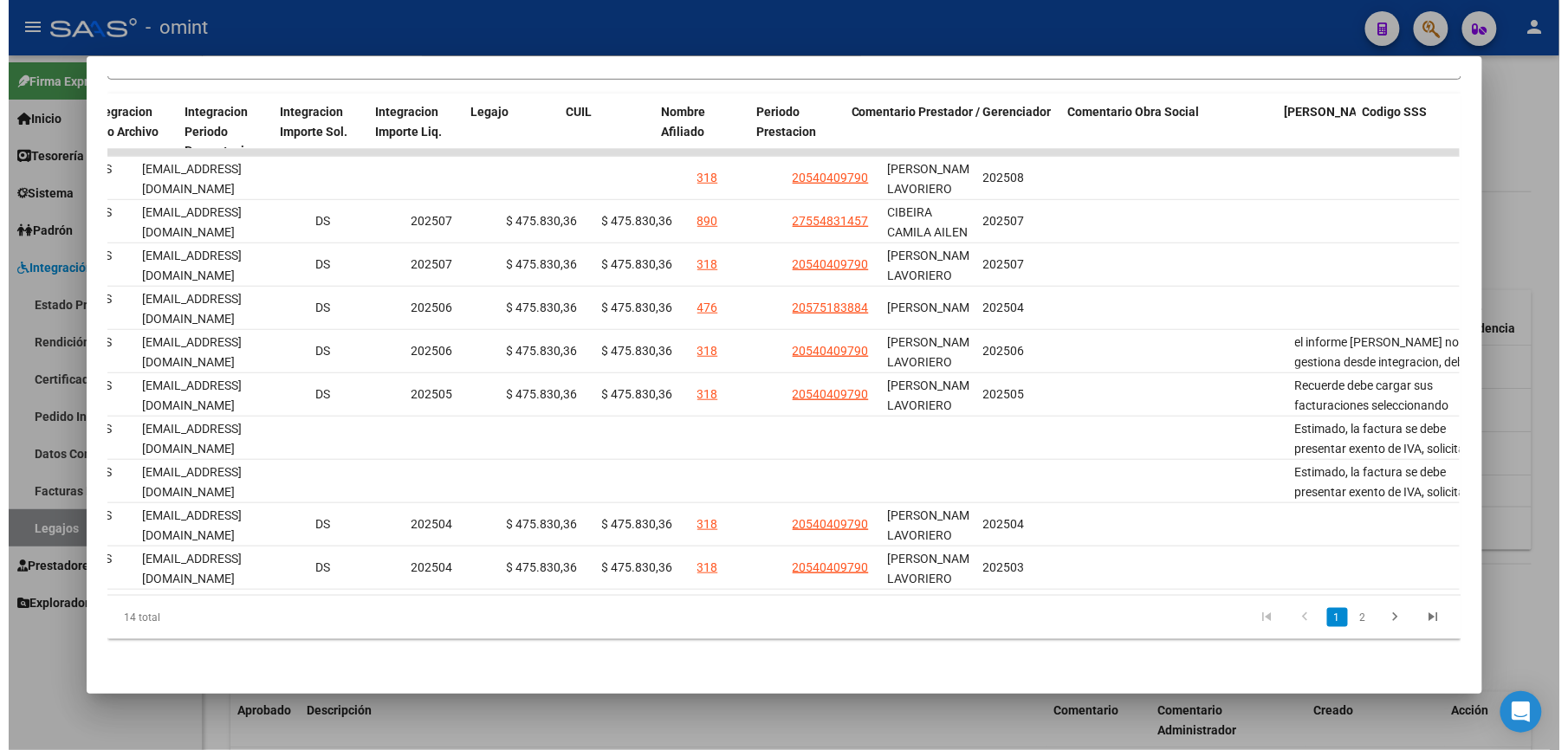
scroll to position [0, 2390]
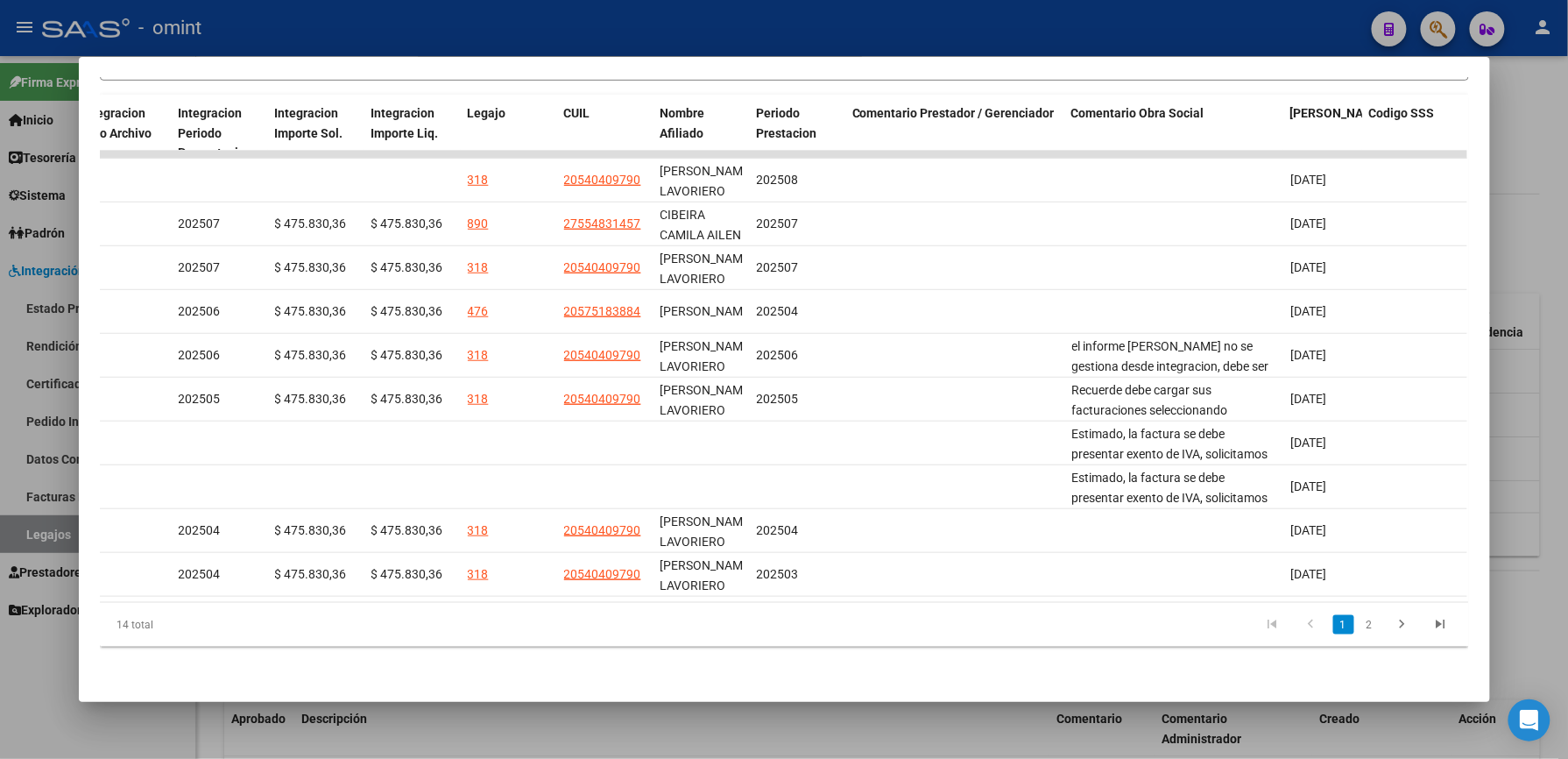
click at [874, 22] on div at bounding box center [784, 380] width 1568 height 759
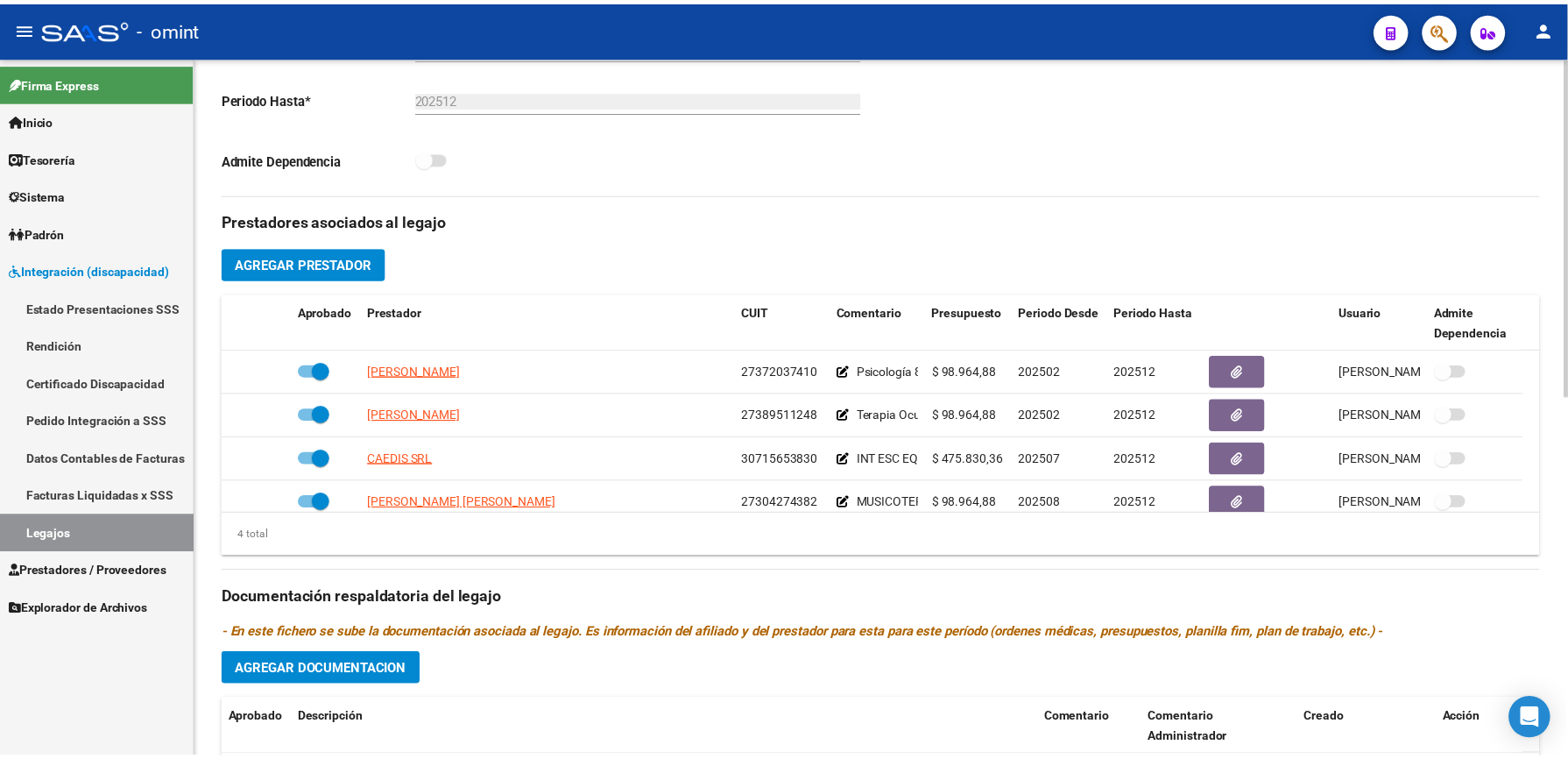
scroll to position [467, 0]
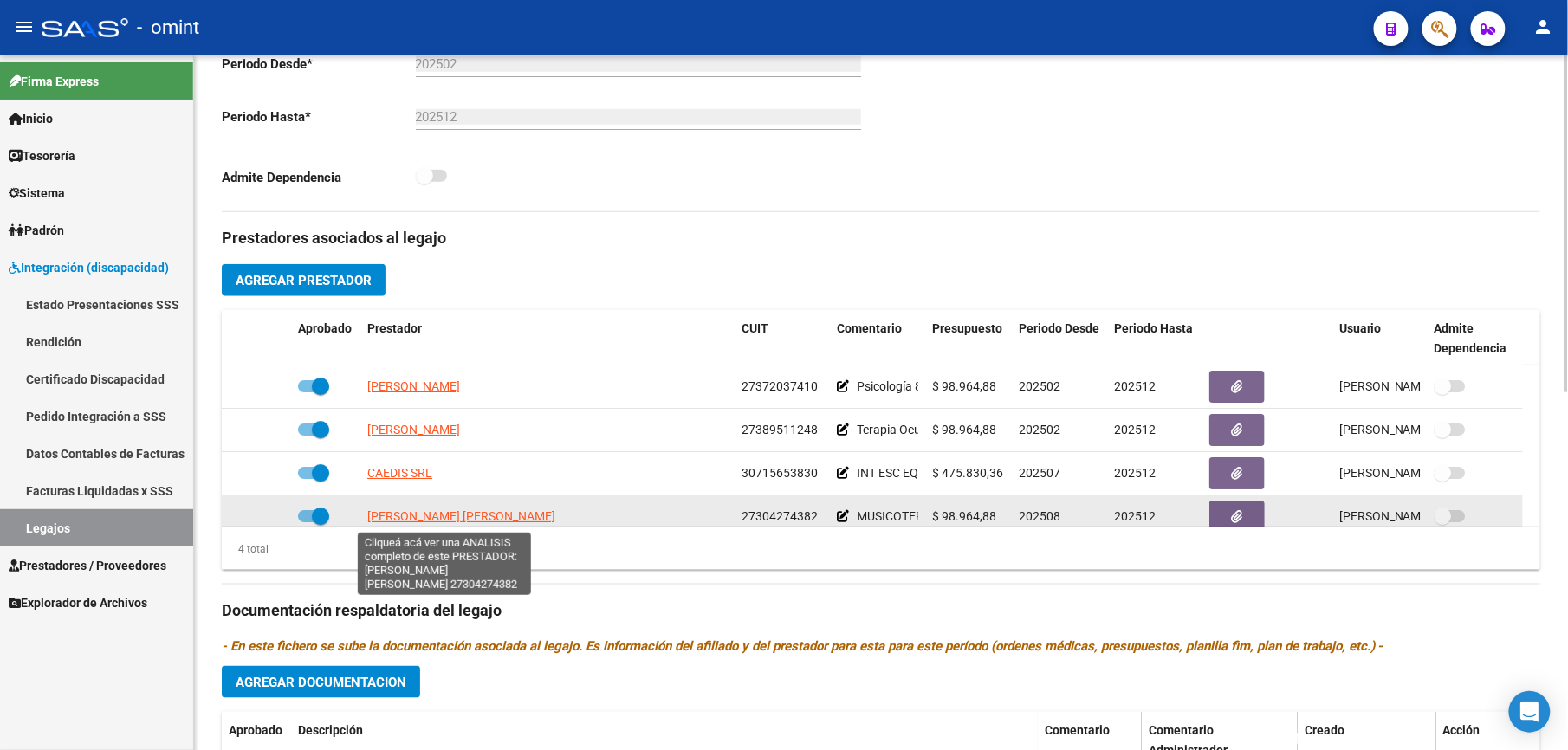
click at [430, 518] on span "[PERSON_NAME] [PERSON_NAME]" at bounding box center [461, 516] width 188 height 14
type textarea "27304274382"
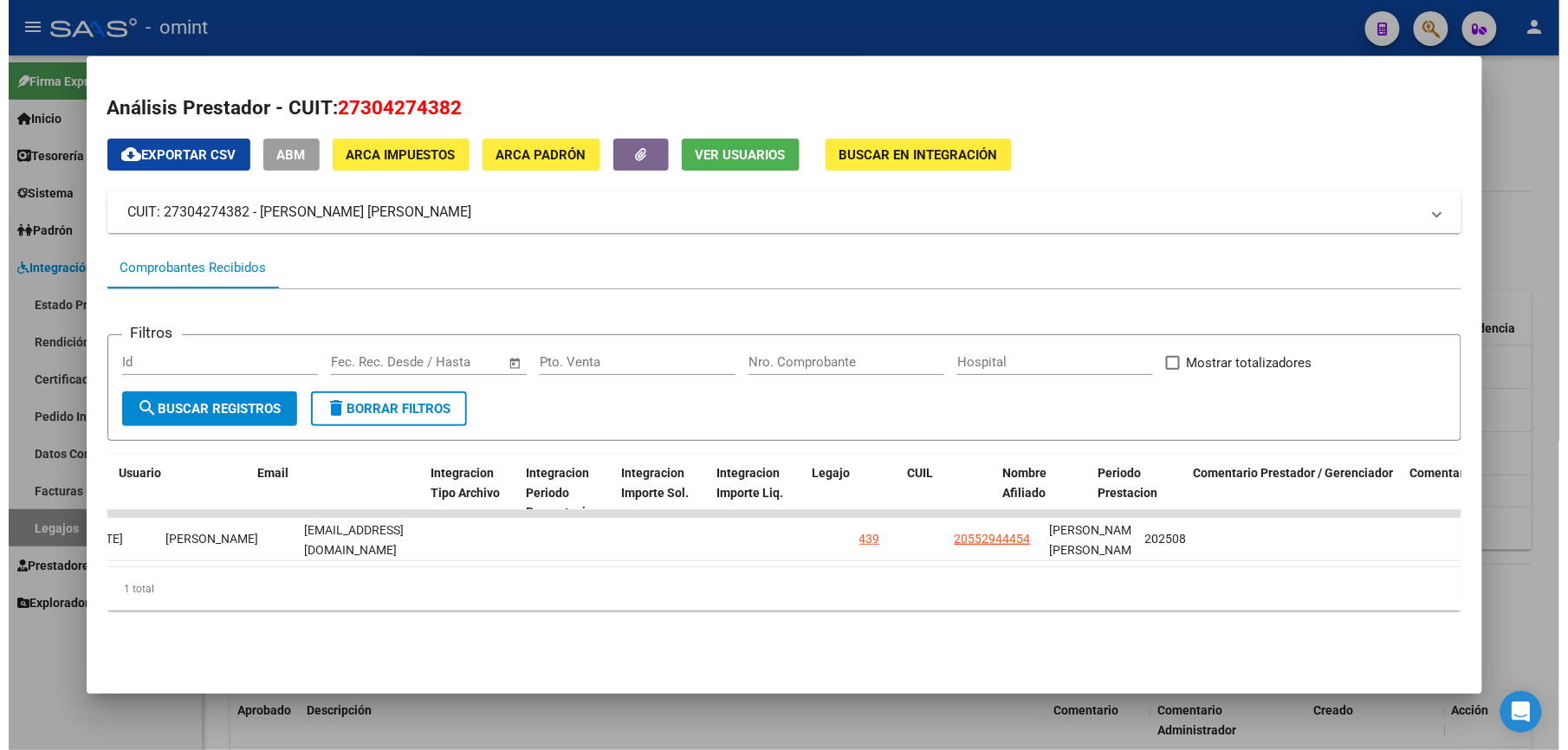
scroll to position [0, 2372]
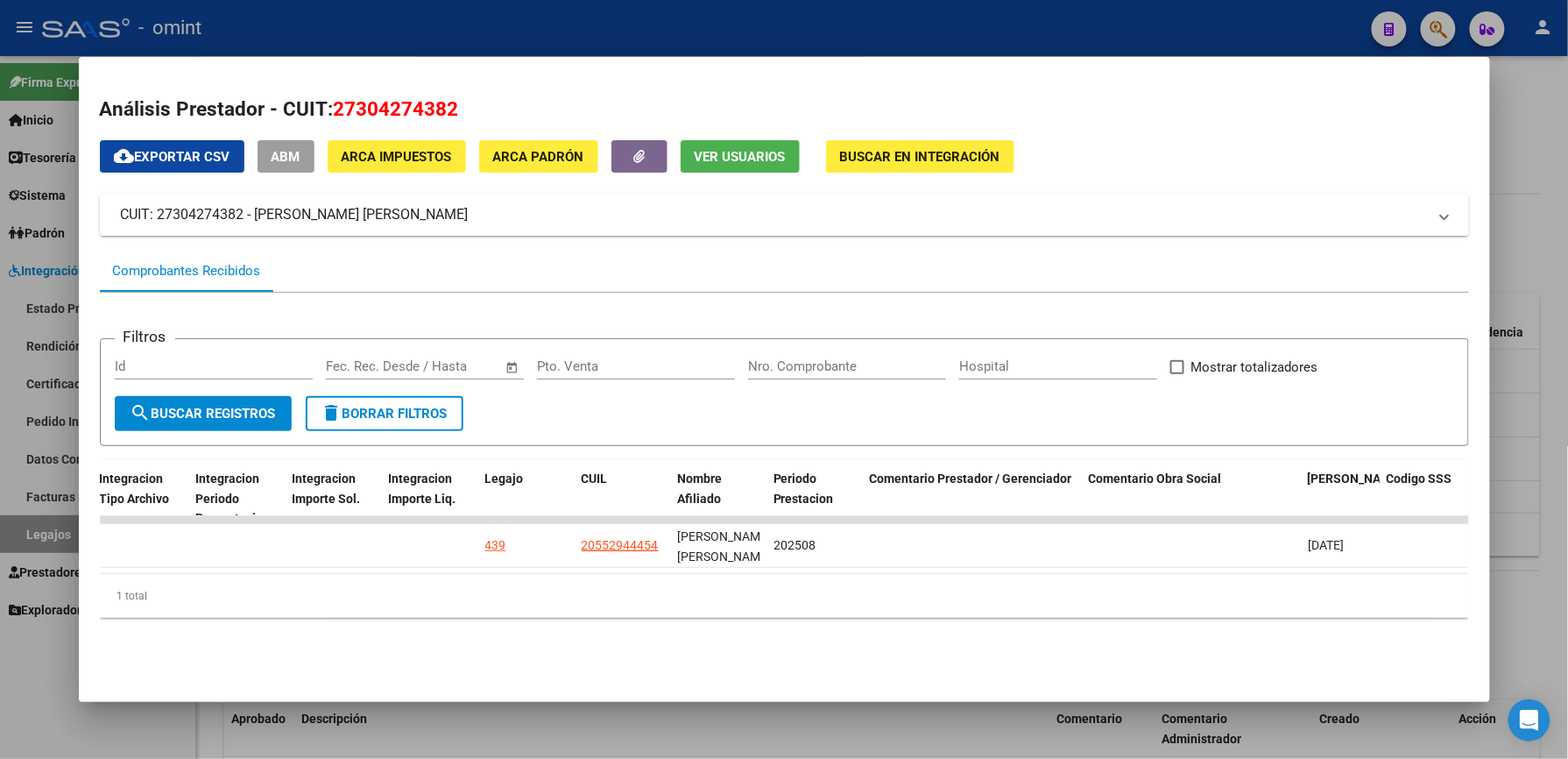
click at [1129, 28] on div at bounding box center [784, 380] width 1568 height 759
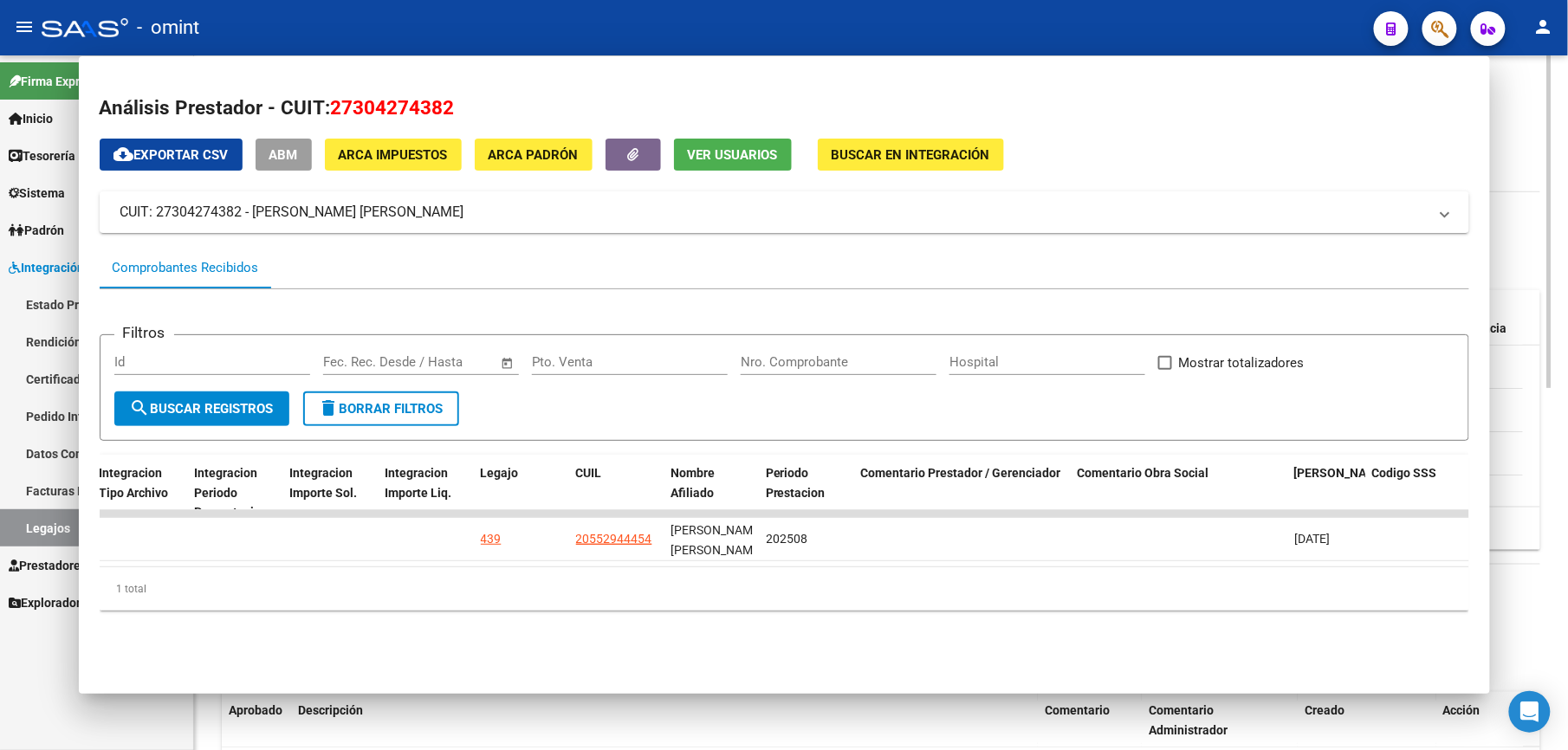
scroll to position [461, 0]
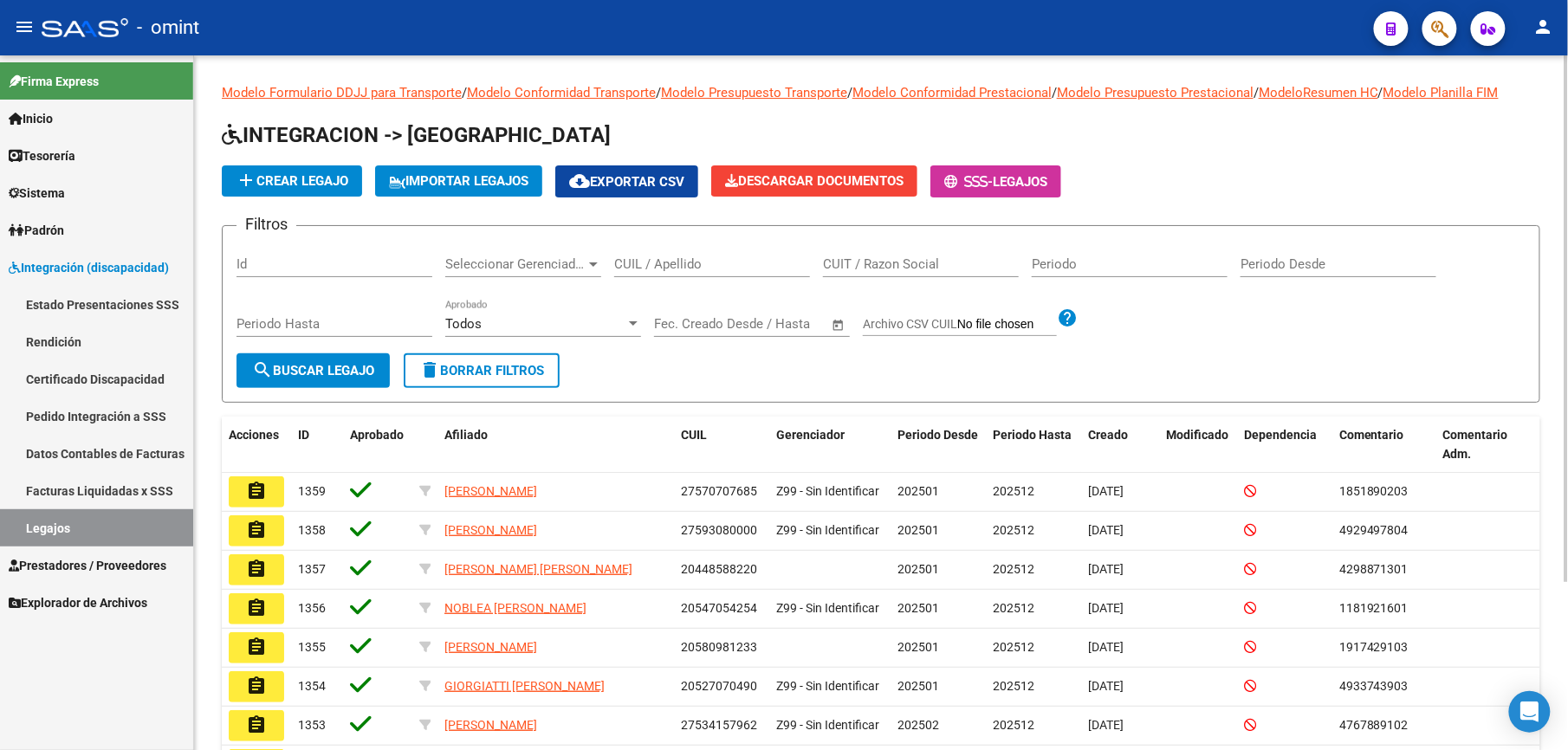
click at [656, 257] on input "CUIL / Apellido" at bounding box center [712, 265] width 196 height 16
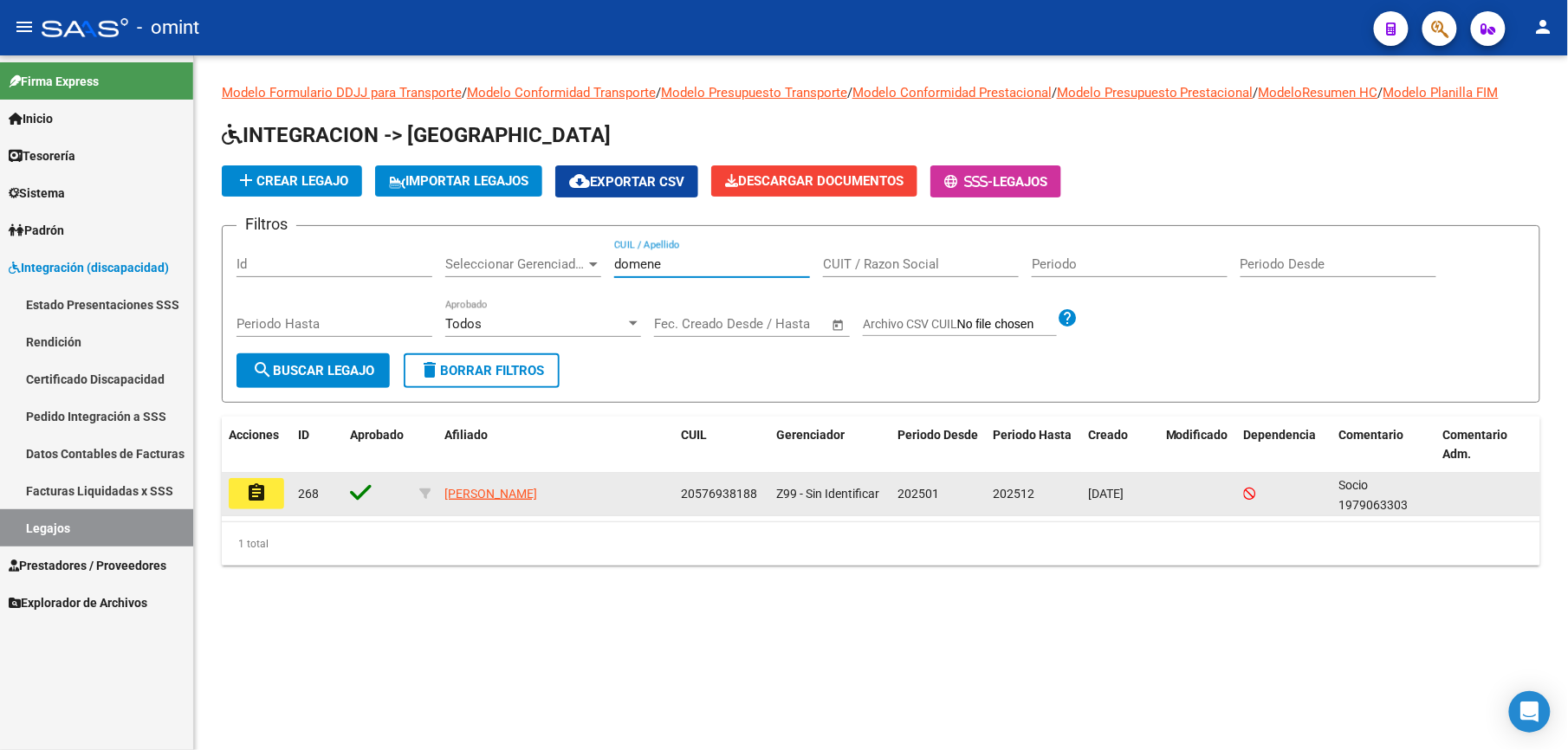
type input "domene"
click at [240, 492] on button "assignment" at bounding box center [257, 493] width 56 height 31
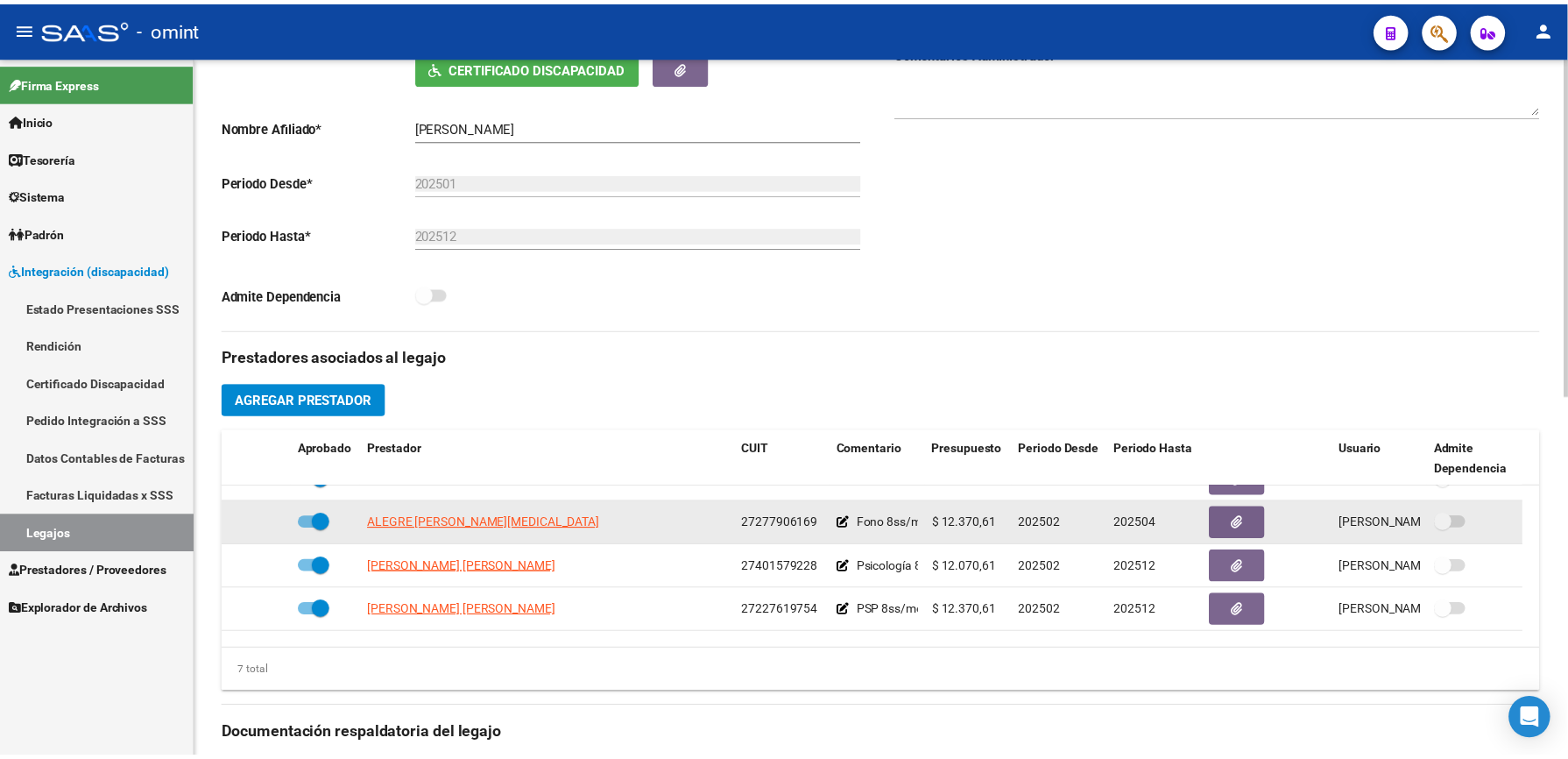
scroll to position [116, 0]
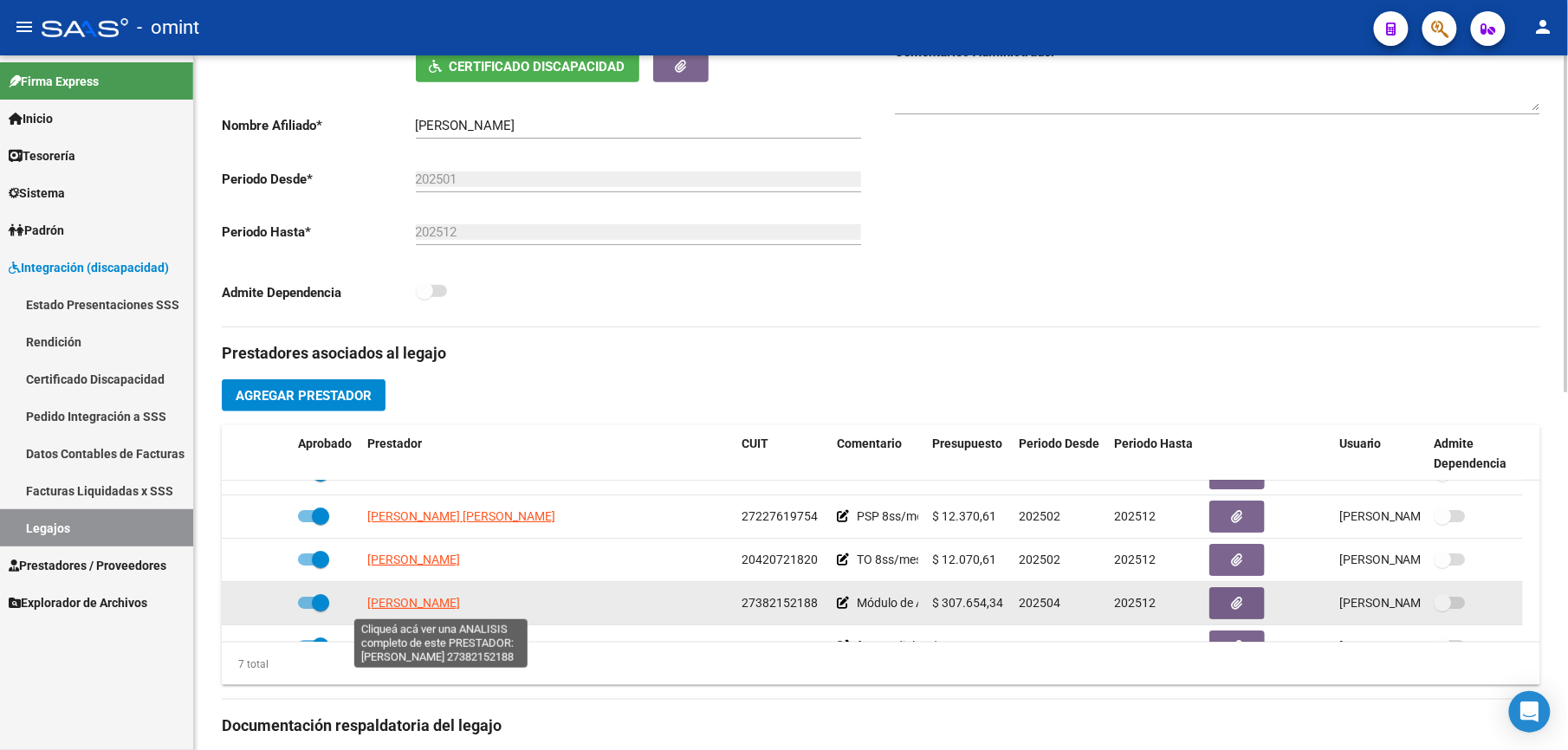
click at [460, 608] on span "[PERSON_NAME]" at bounding box center [414, 603] width 92 height 14
type textarea "27382152188"
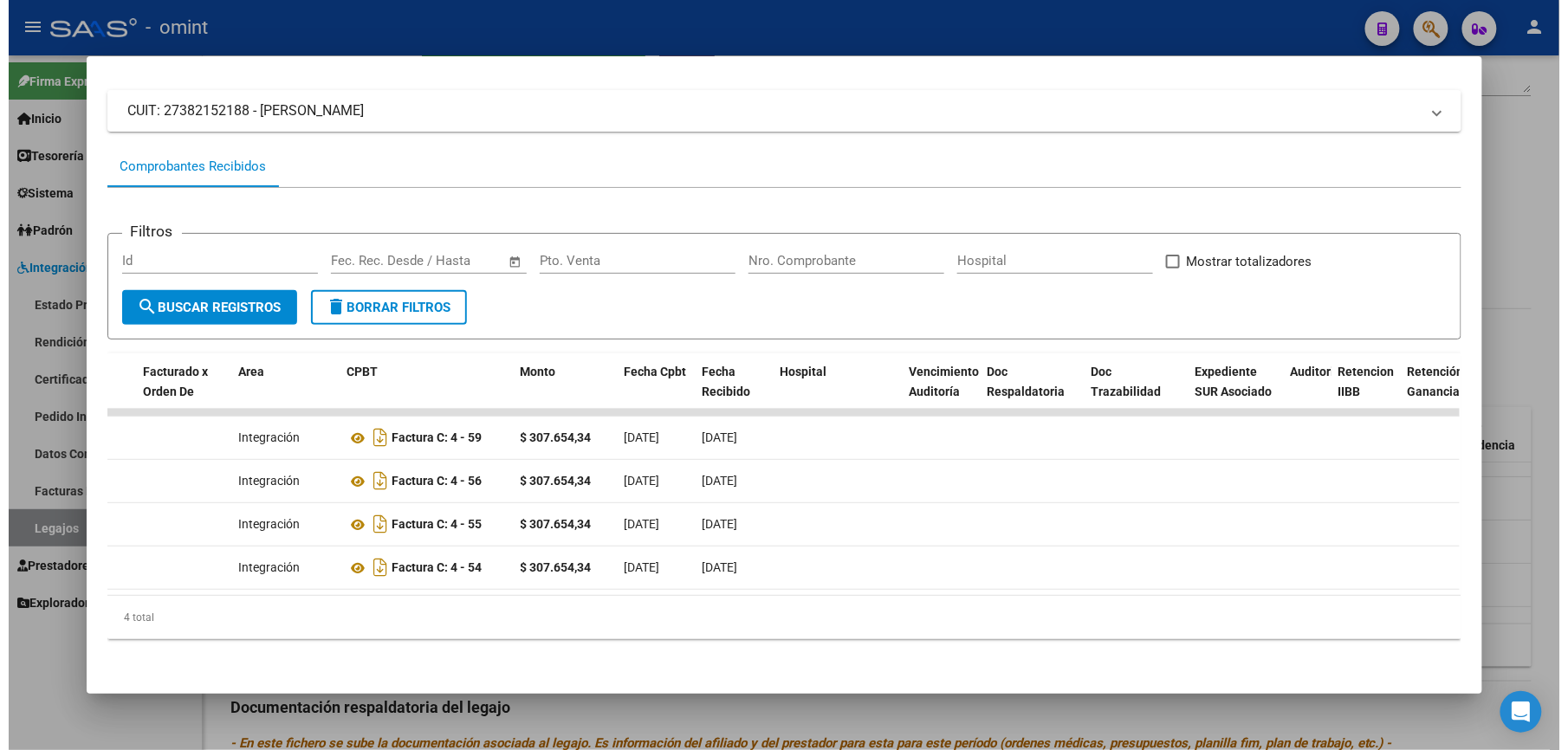
scroll to position [0, 192]
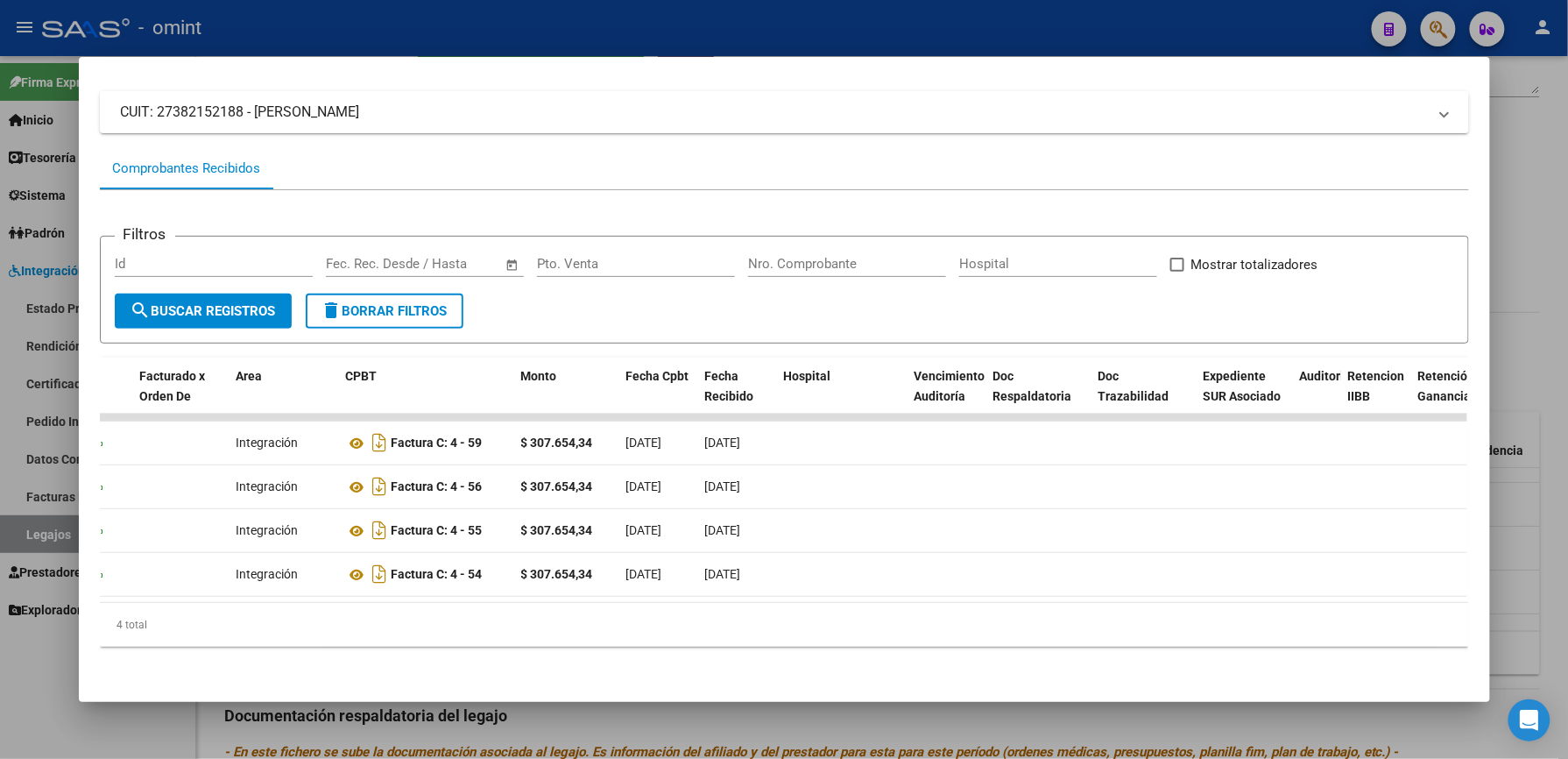
click at [598, 8] on div at bounding box center [784, 380] width 1568 height 759
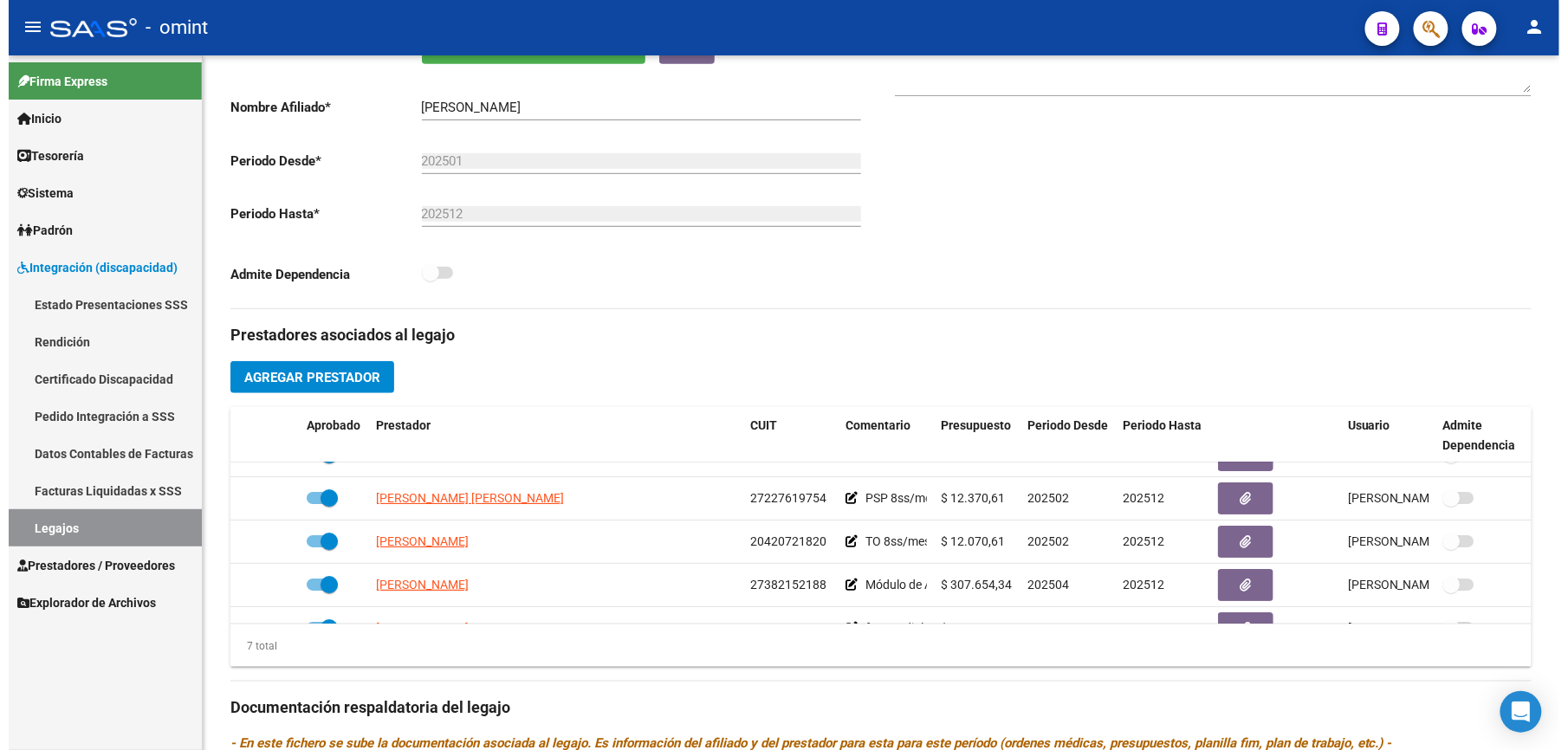
scroll to position [346, 0]
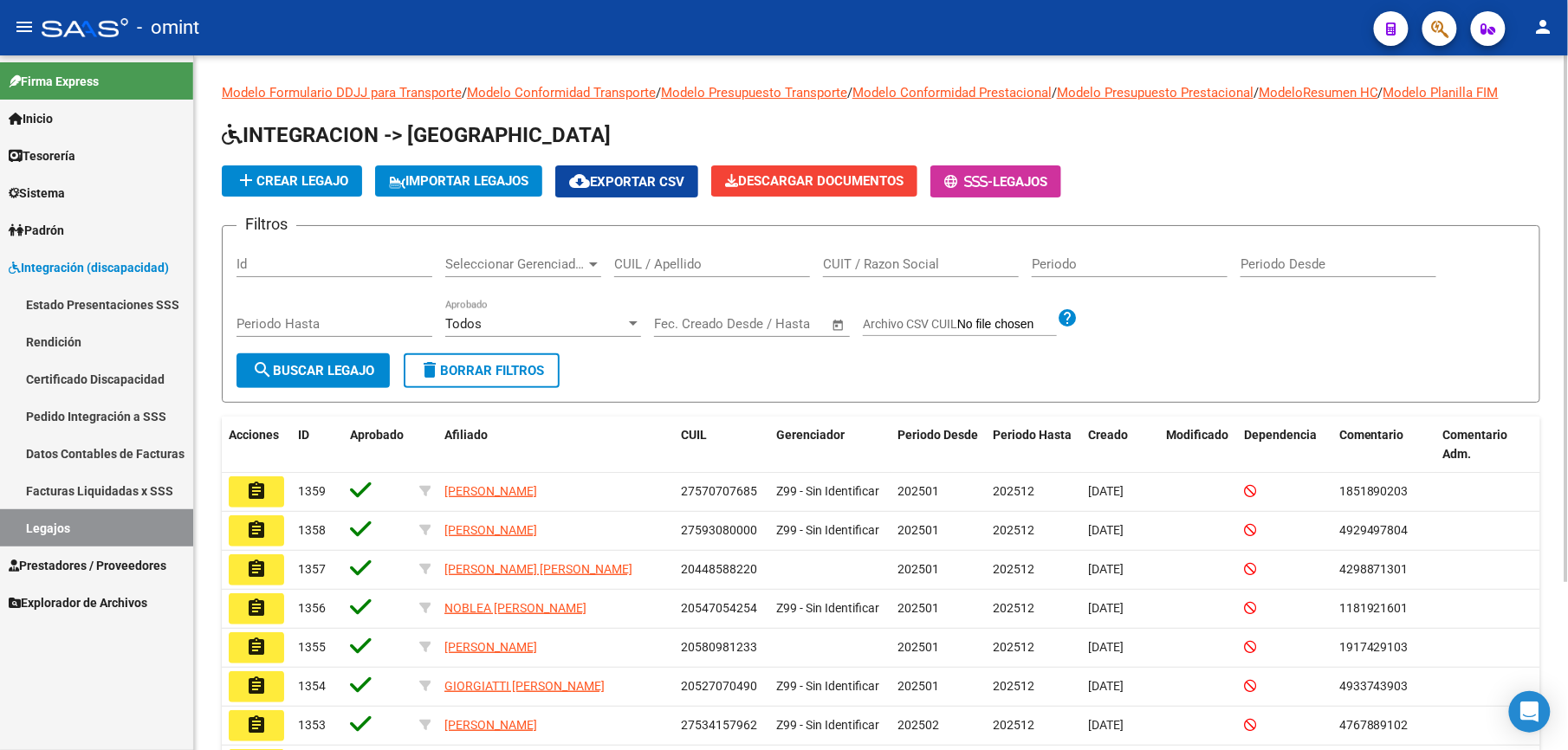
click at [708, 265] on input "CUIL / Apellido" at bounding box center [712, 265] width 196 height 16
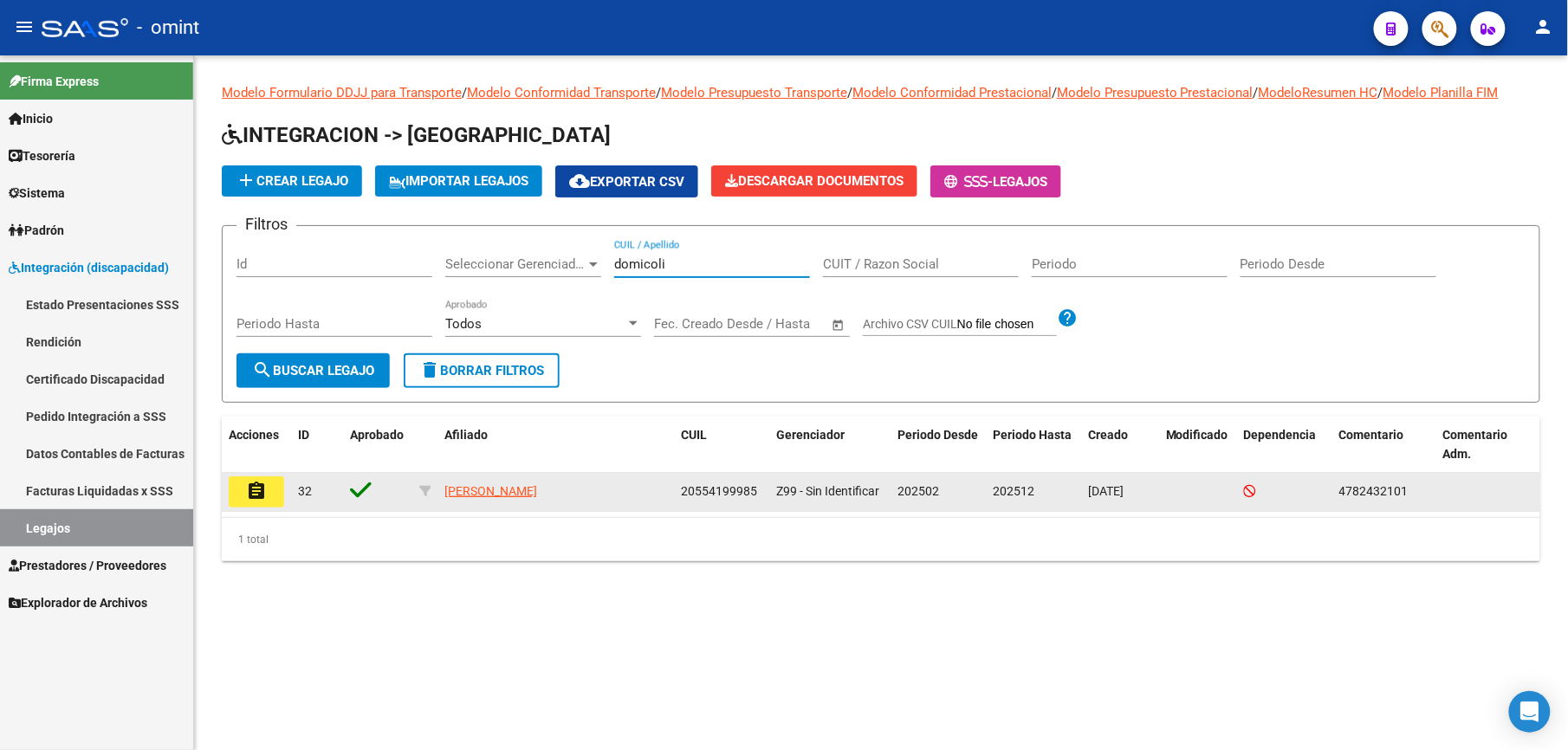
type input "domicoli"
click at [271, 479] on button "assignment" at bounding box center [257, 492] width 56 height 31
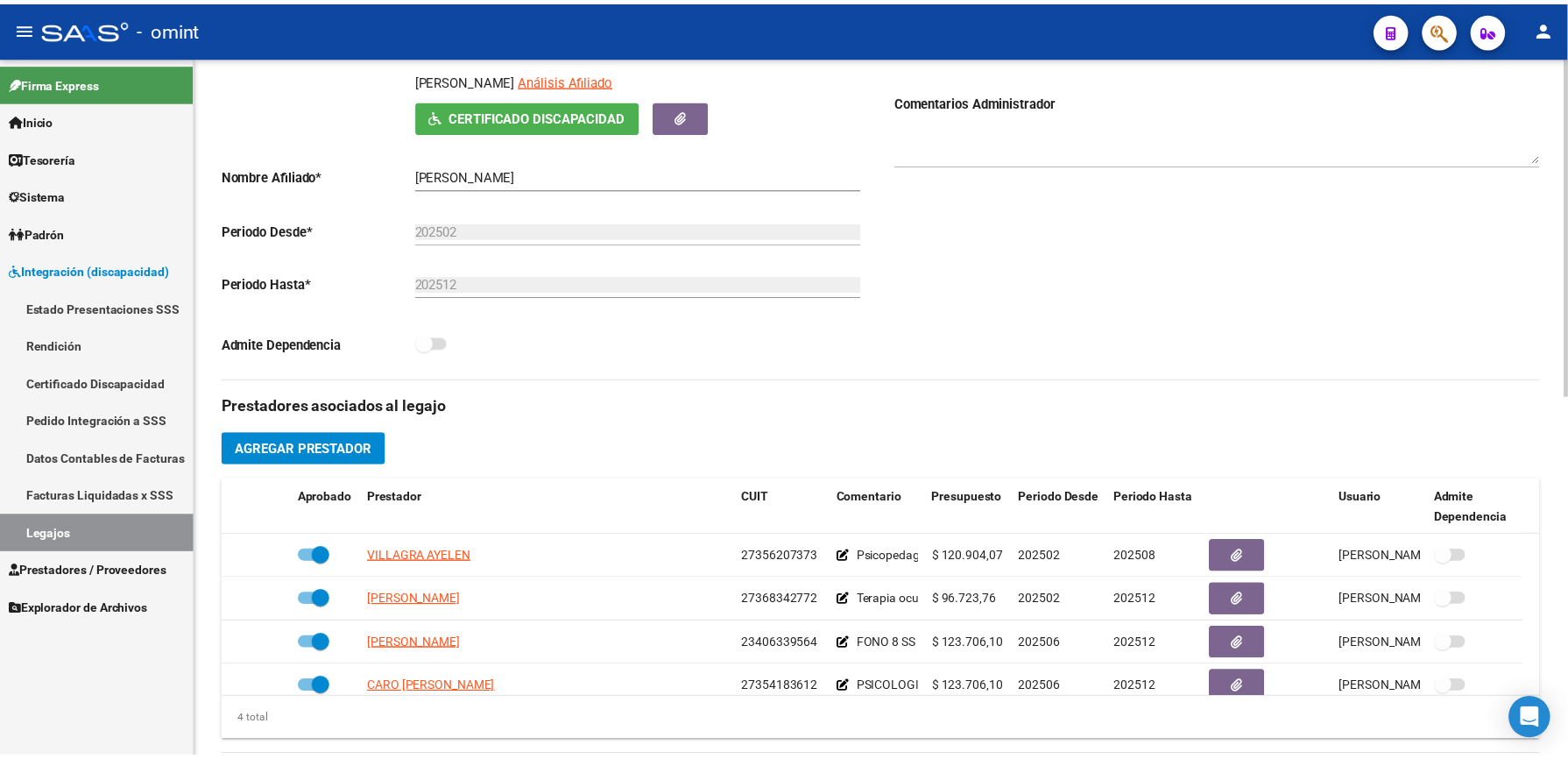
scroll to position [350, 0]
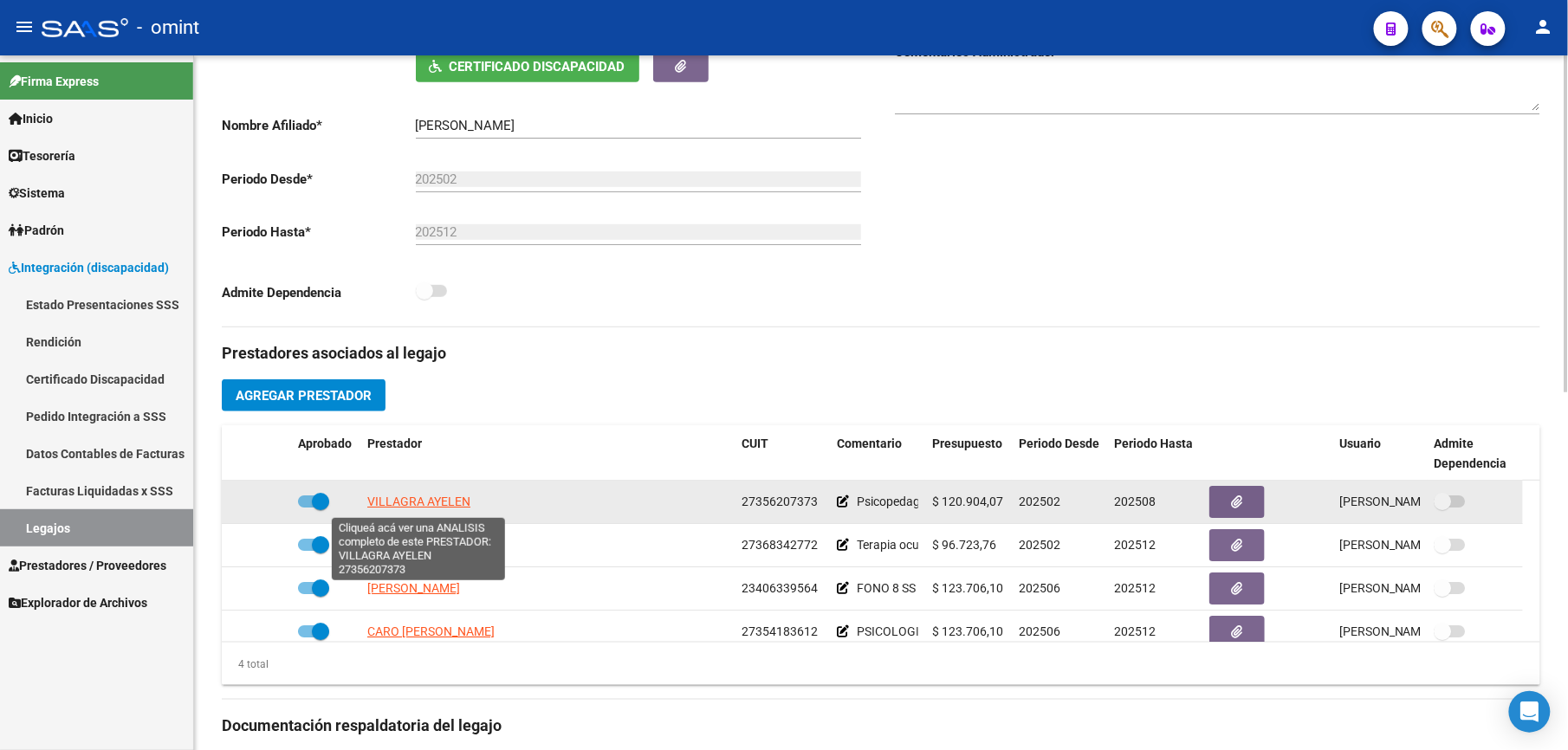
click at [414, 503] on span "VILLAGRA AYELEN" at bounding box center [419, 501] width 103 height 14
type textarea "27356207373"
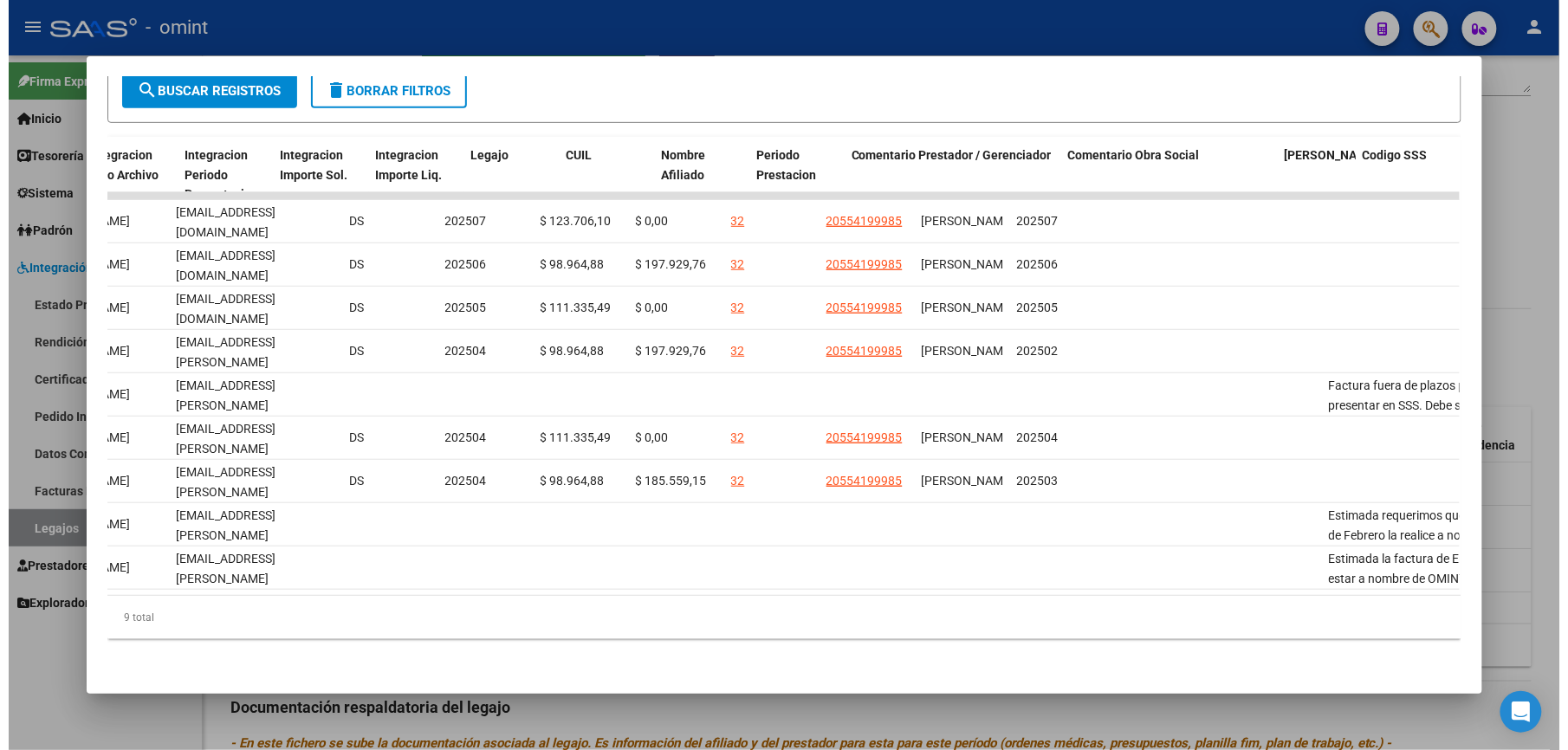
scroll to position [0, 2390]
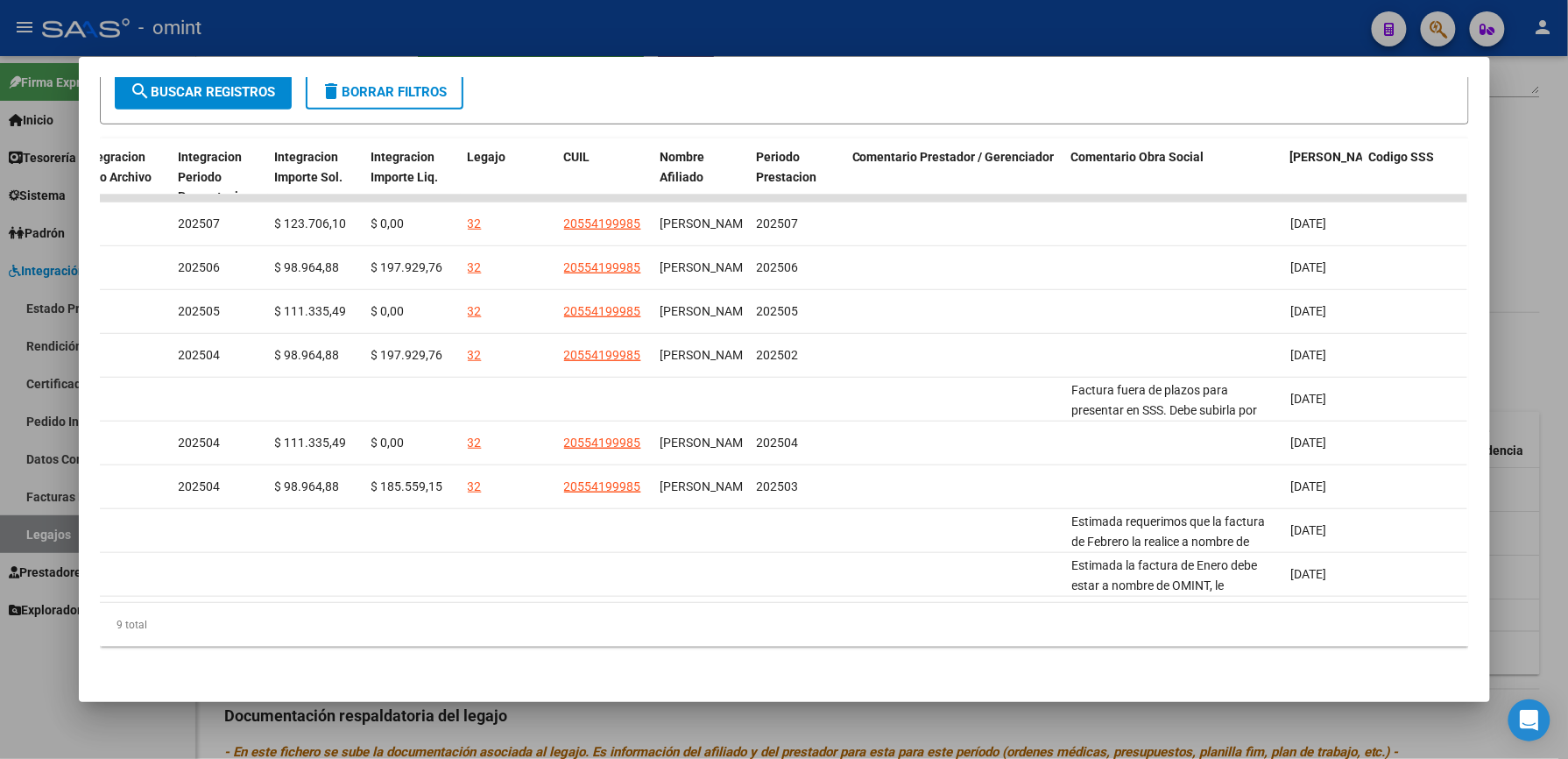
click at [936, 26] on div at bounding box center [784, 380] width 1568 height 759
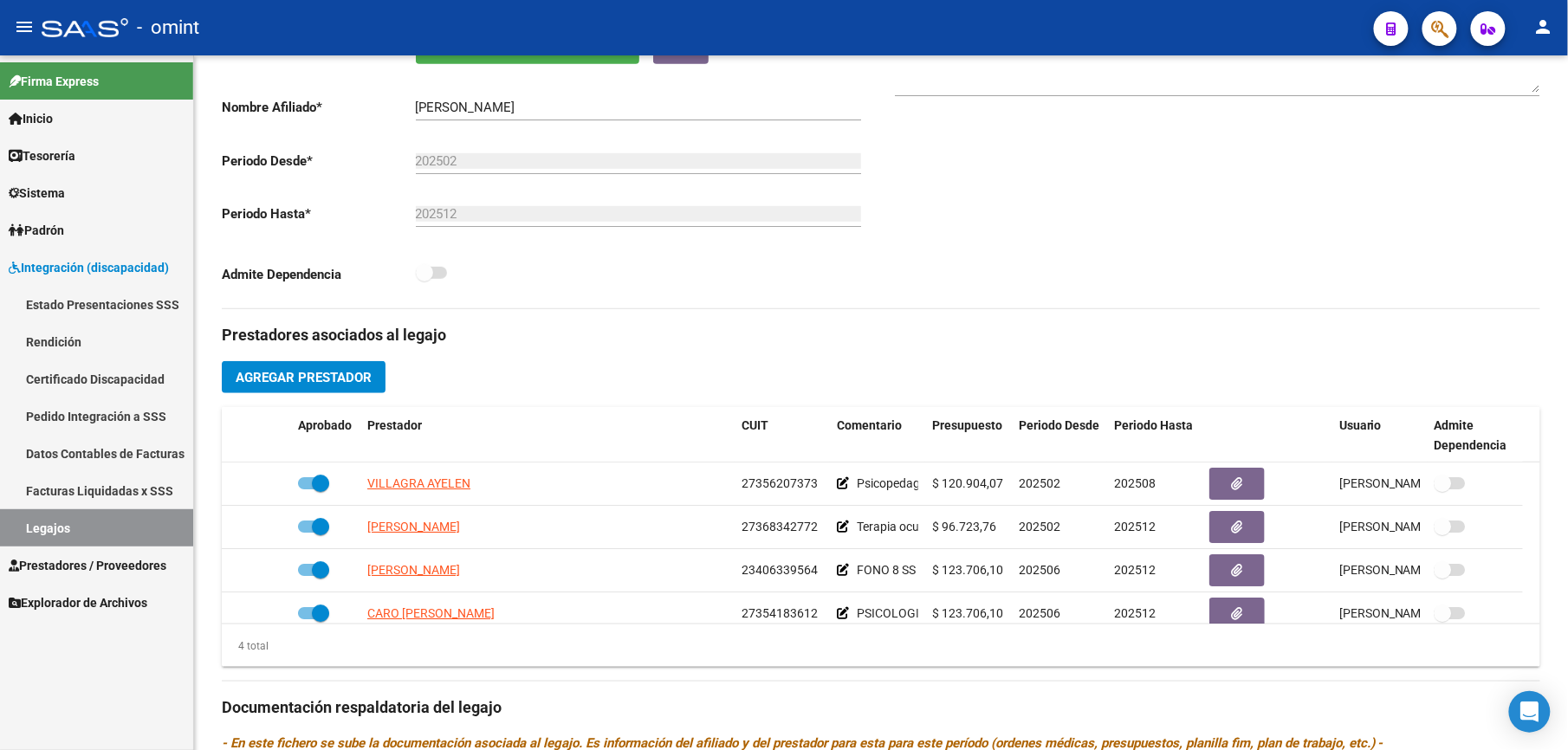
scroll to position [346, 0]
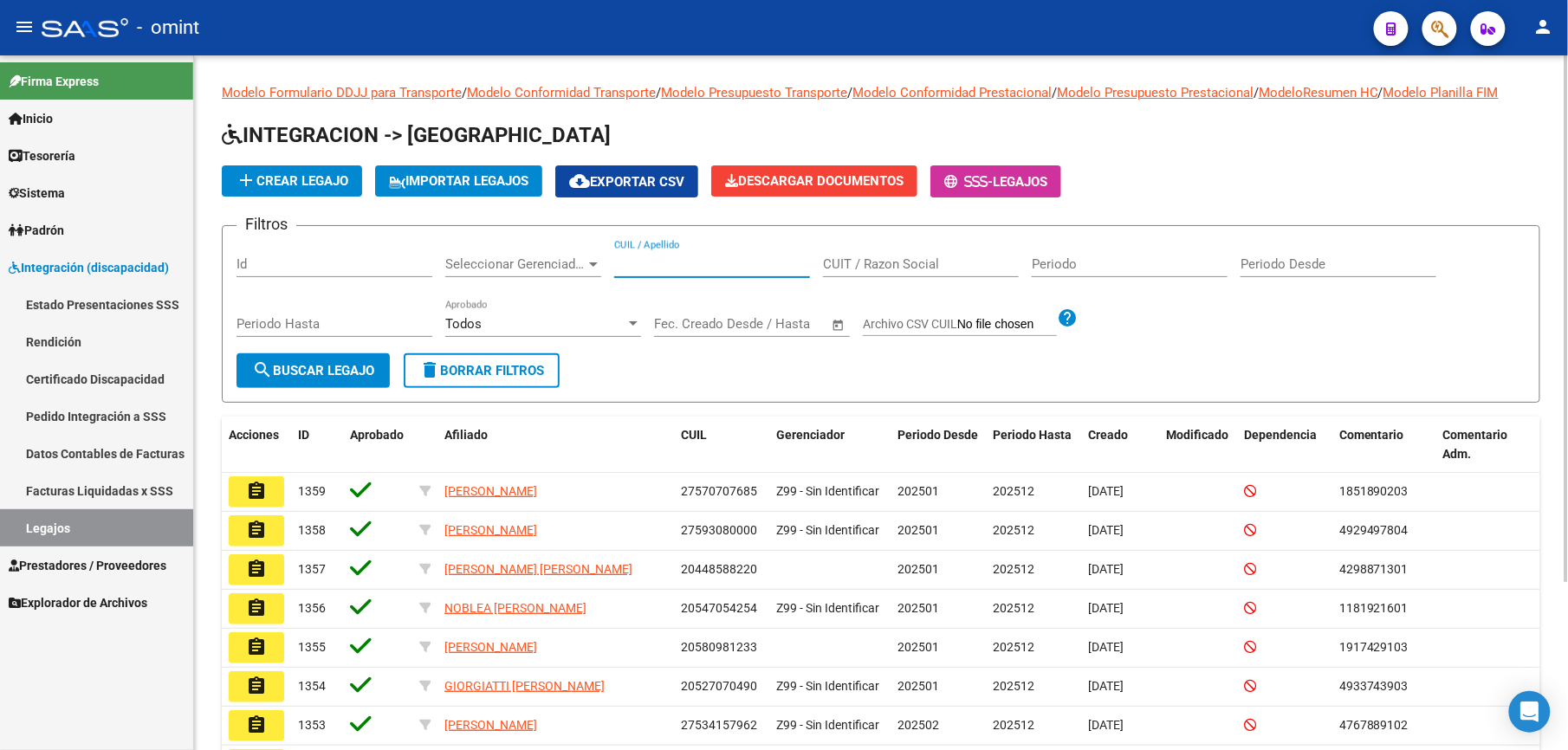
click at [714, 261] on input "CUIL / Apellido" at bounding box center [712, 265] width 196 height 16
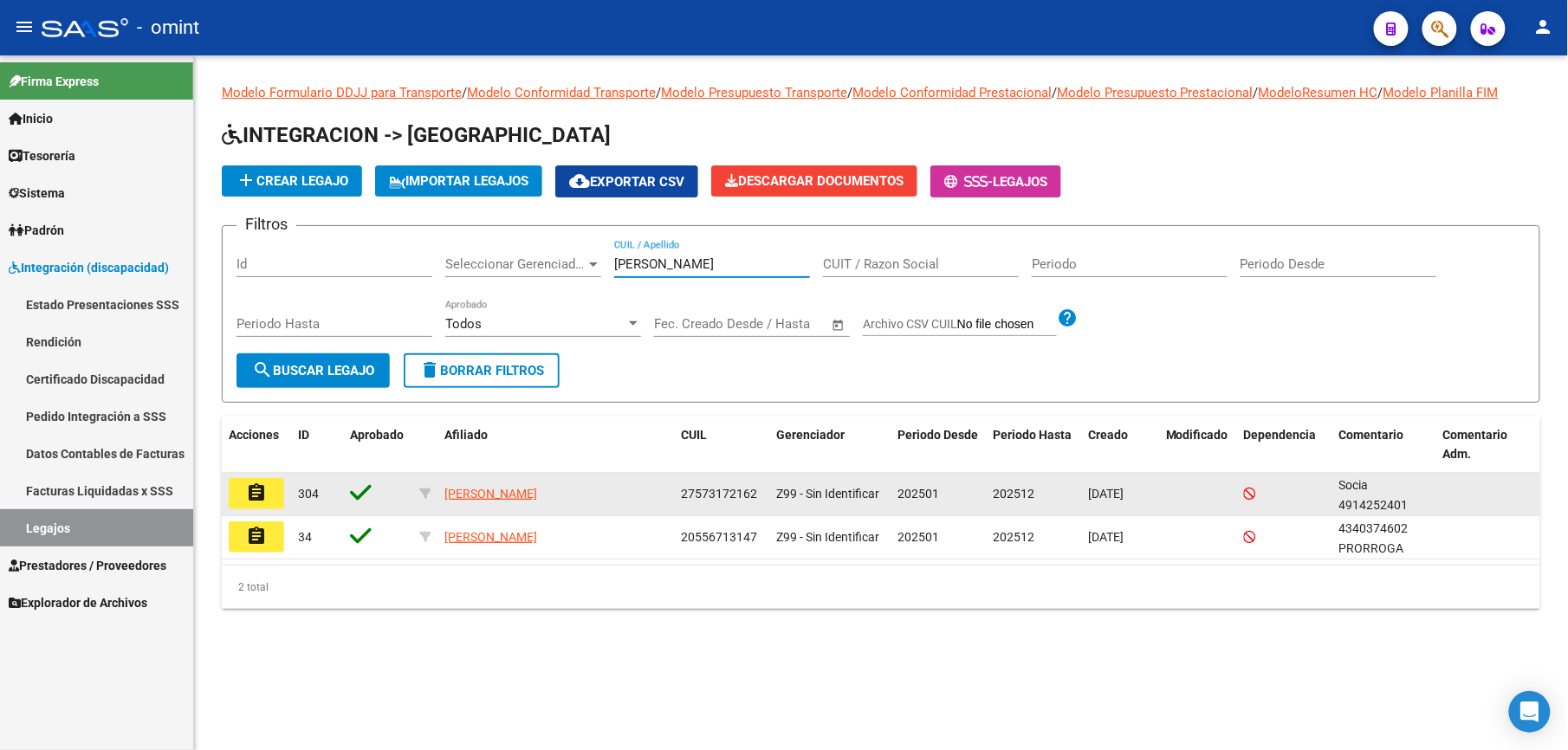
type input "[PERSON_NAME]"
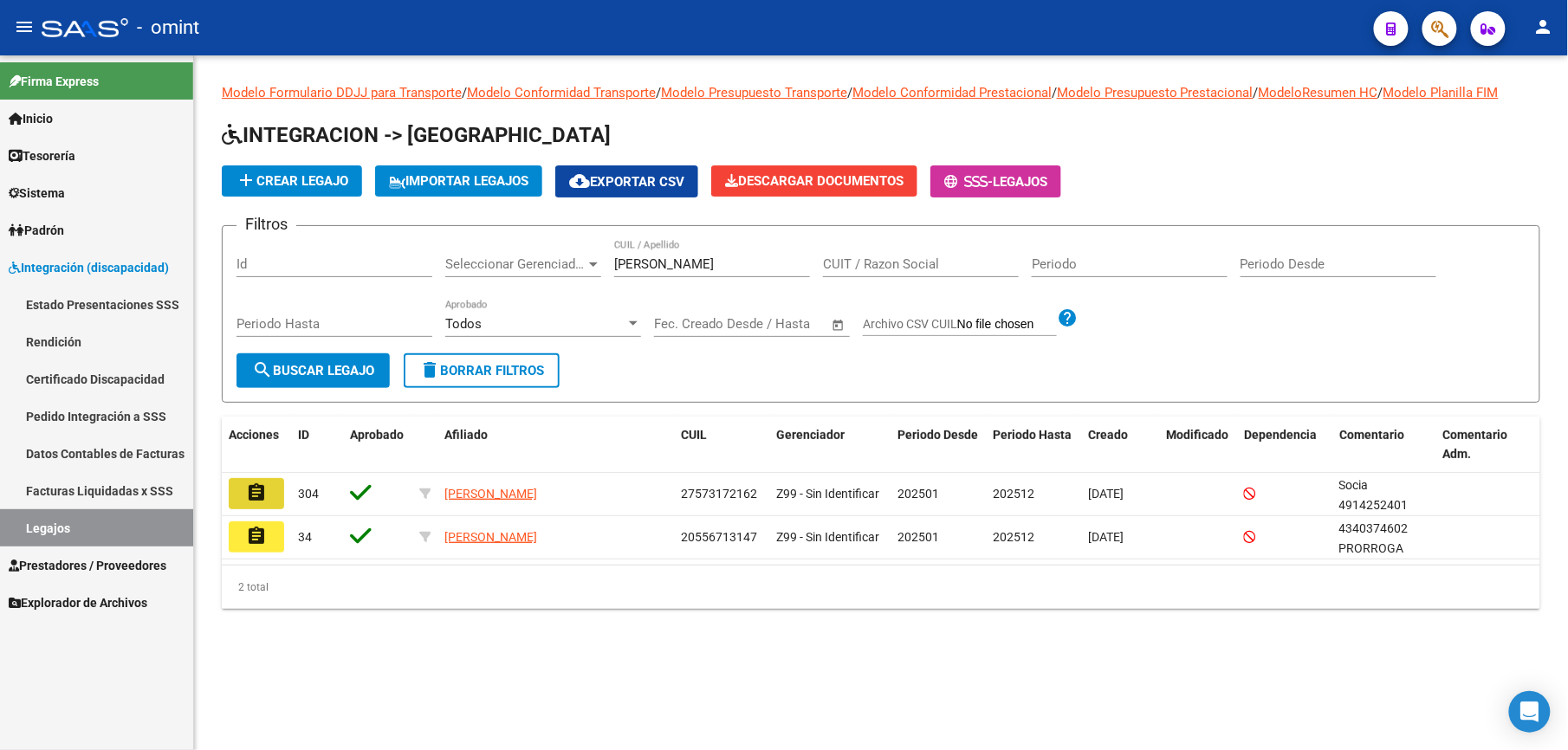
click at [258, 493] on mat-icon "assignment" at bounding box center [257, 492] width 21 height 21
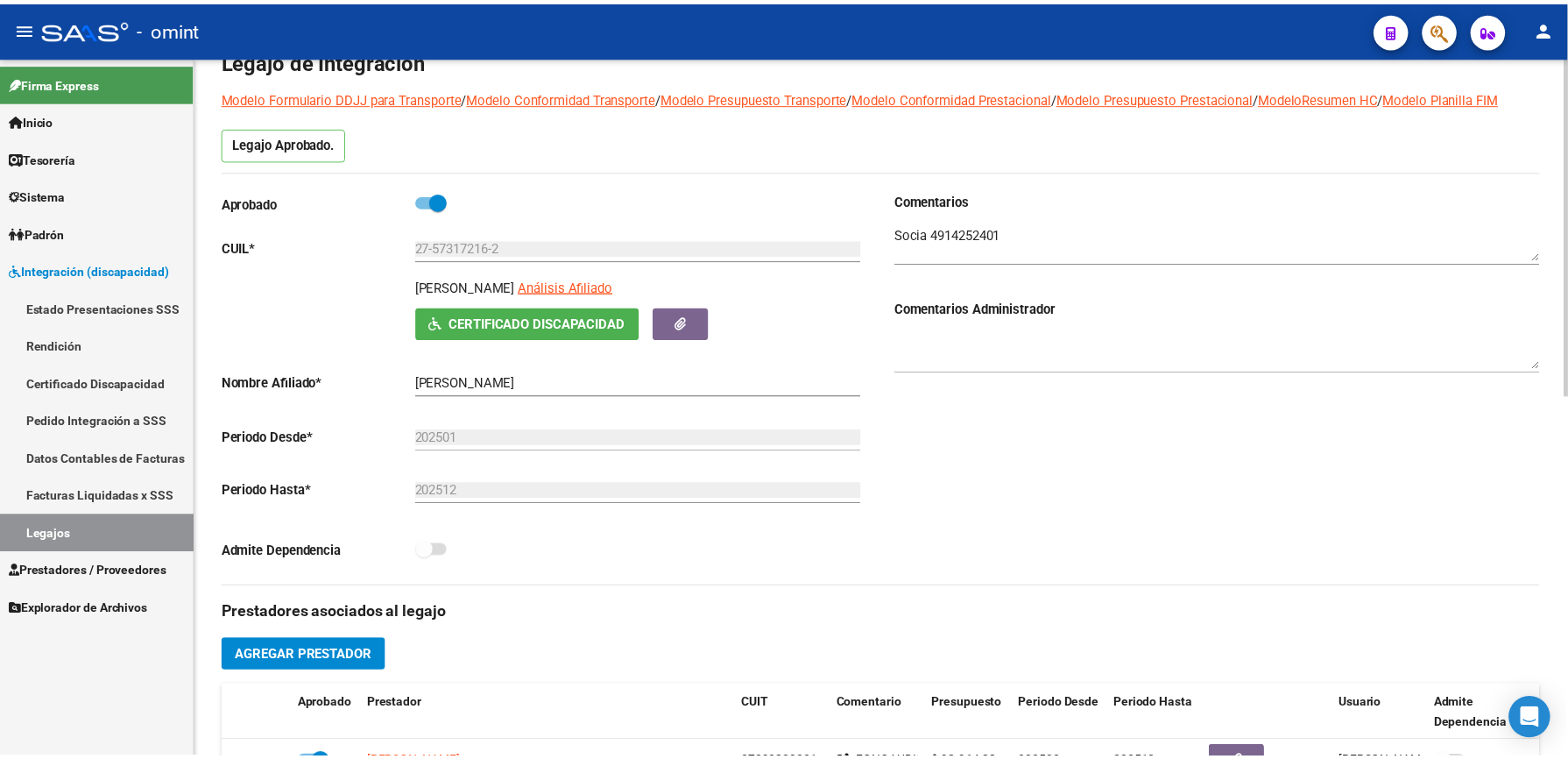
scroll to position [467, 0]
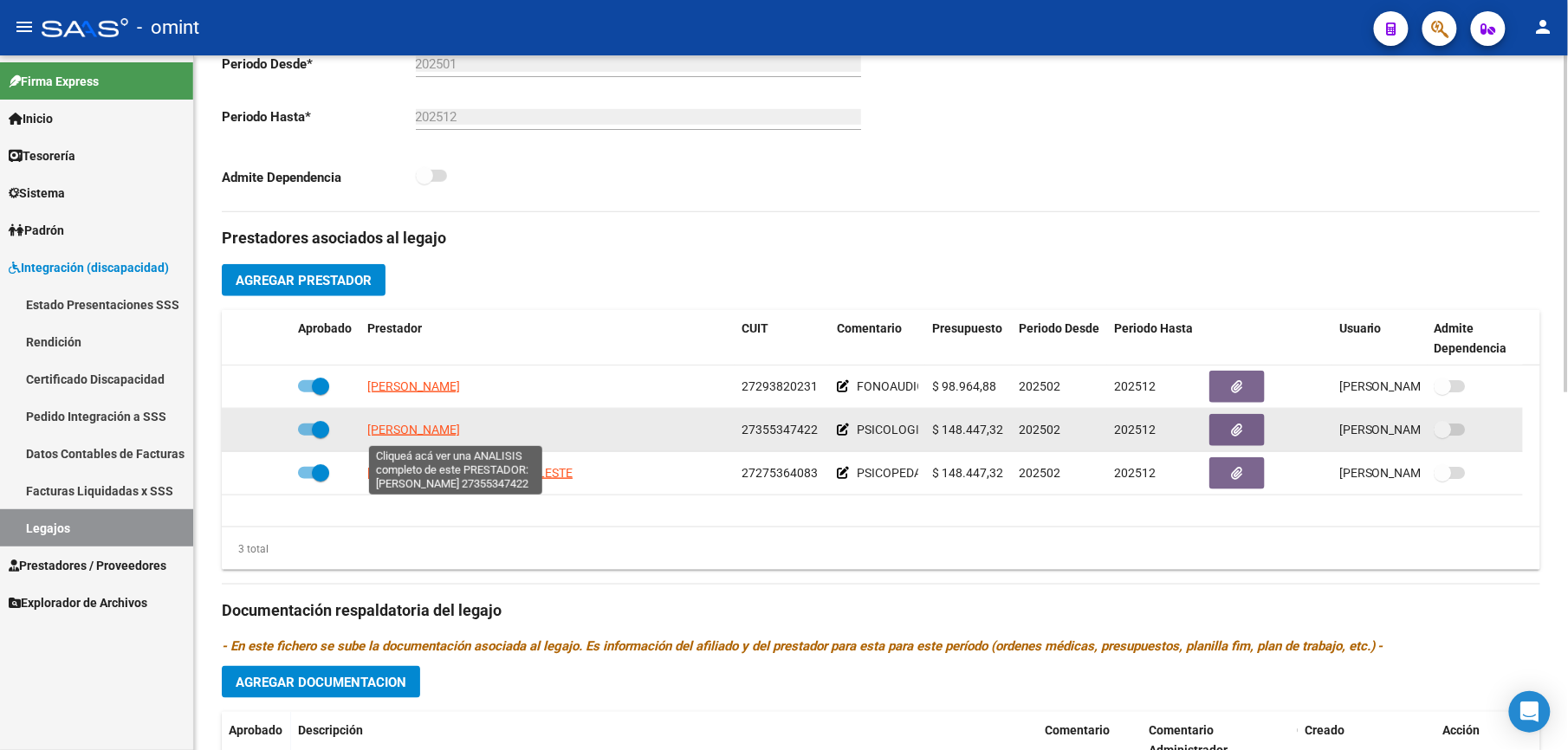
click at [460, 437] on span "[PERSON_NAME]" at bounding box center [414, 430] width 92 height 14
type textarea "27355347422"
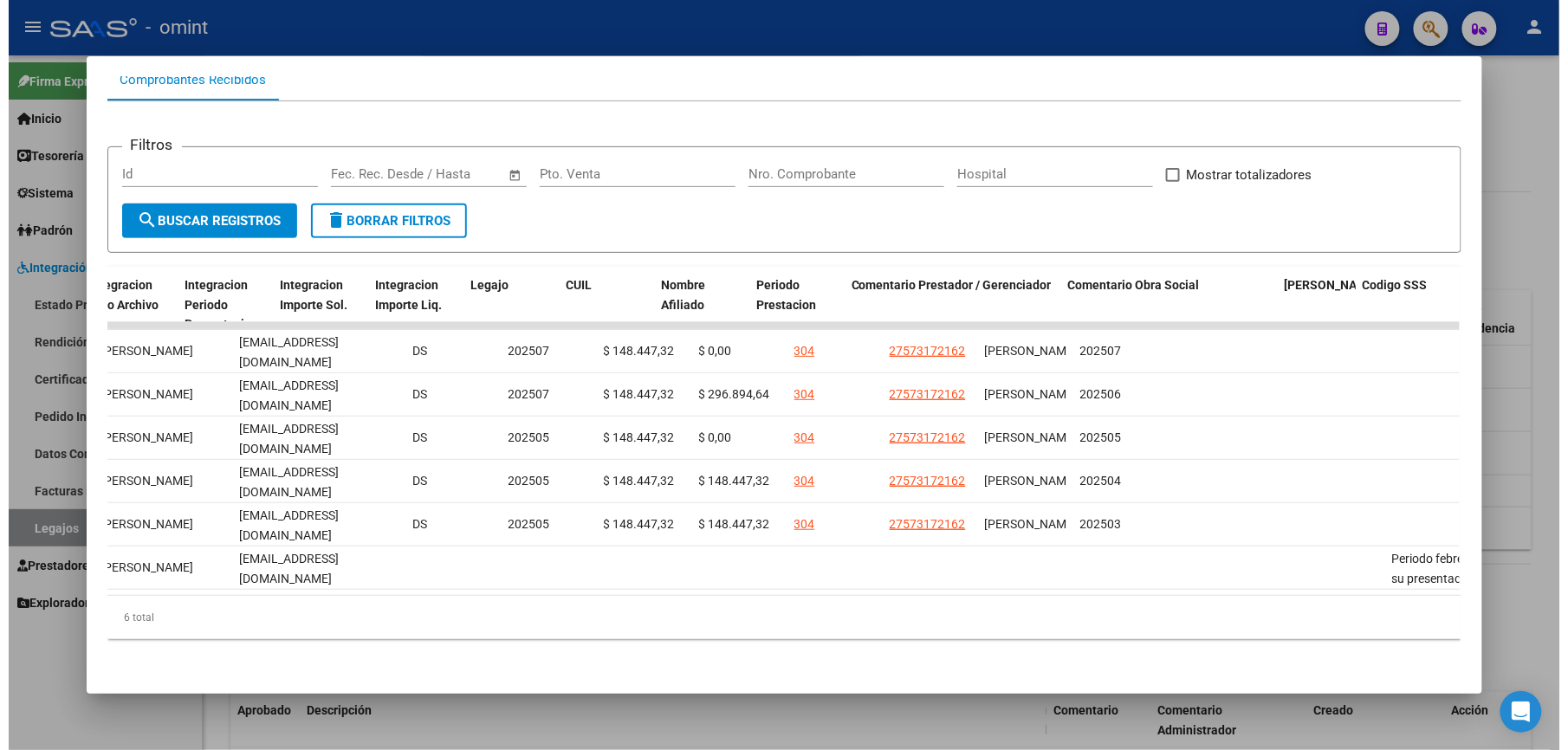
scroll to position [0, 2390]
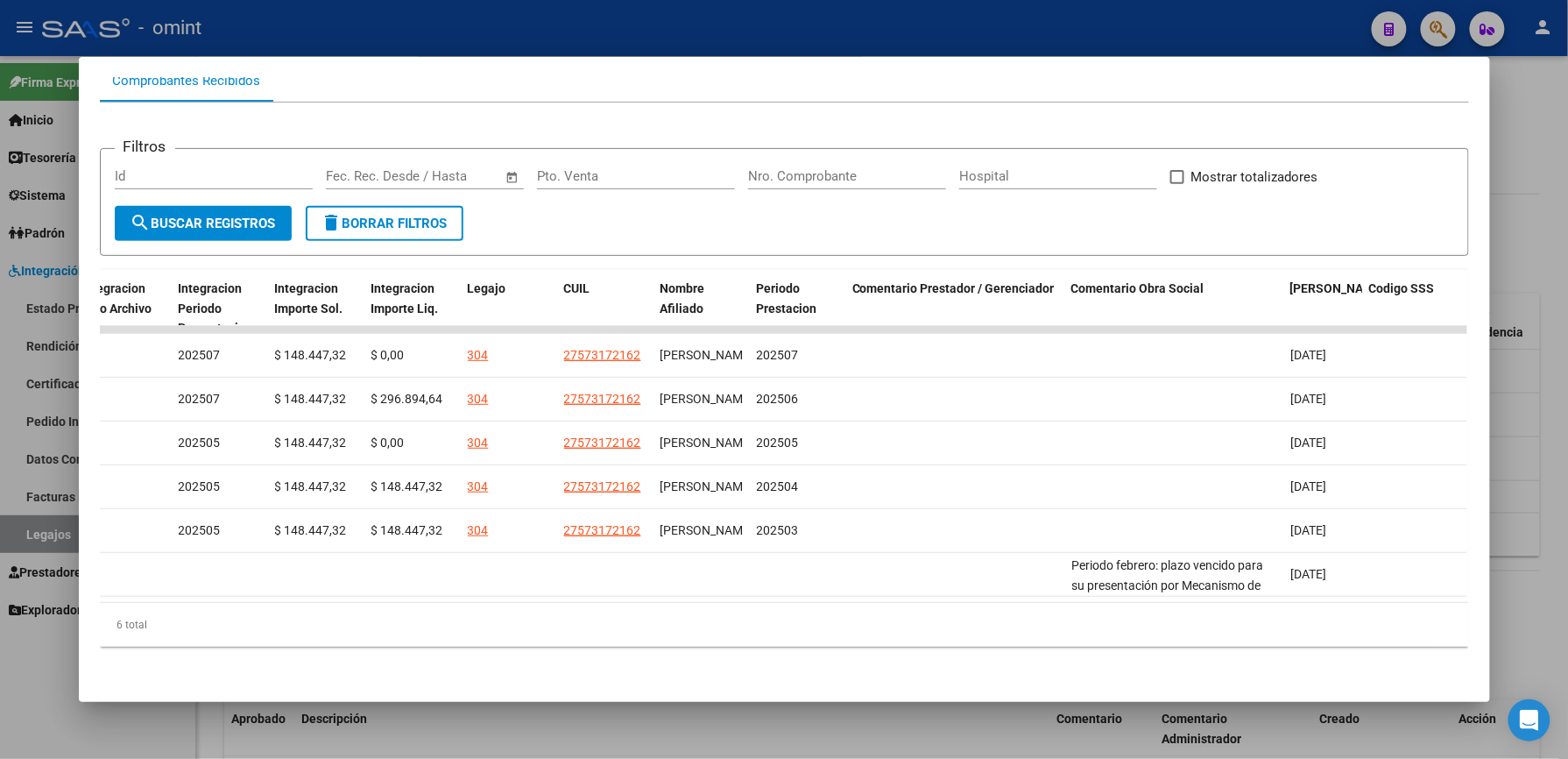
click at [1098, 11] on div at bounding box center [784, 380] width 1568 height 759
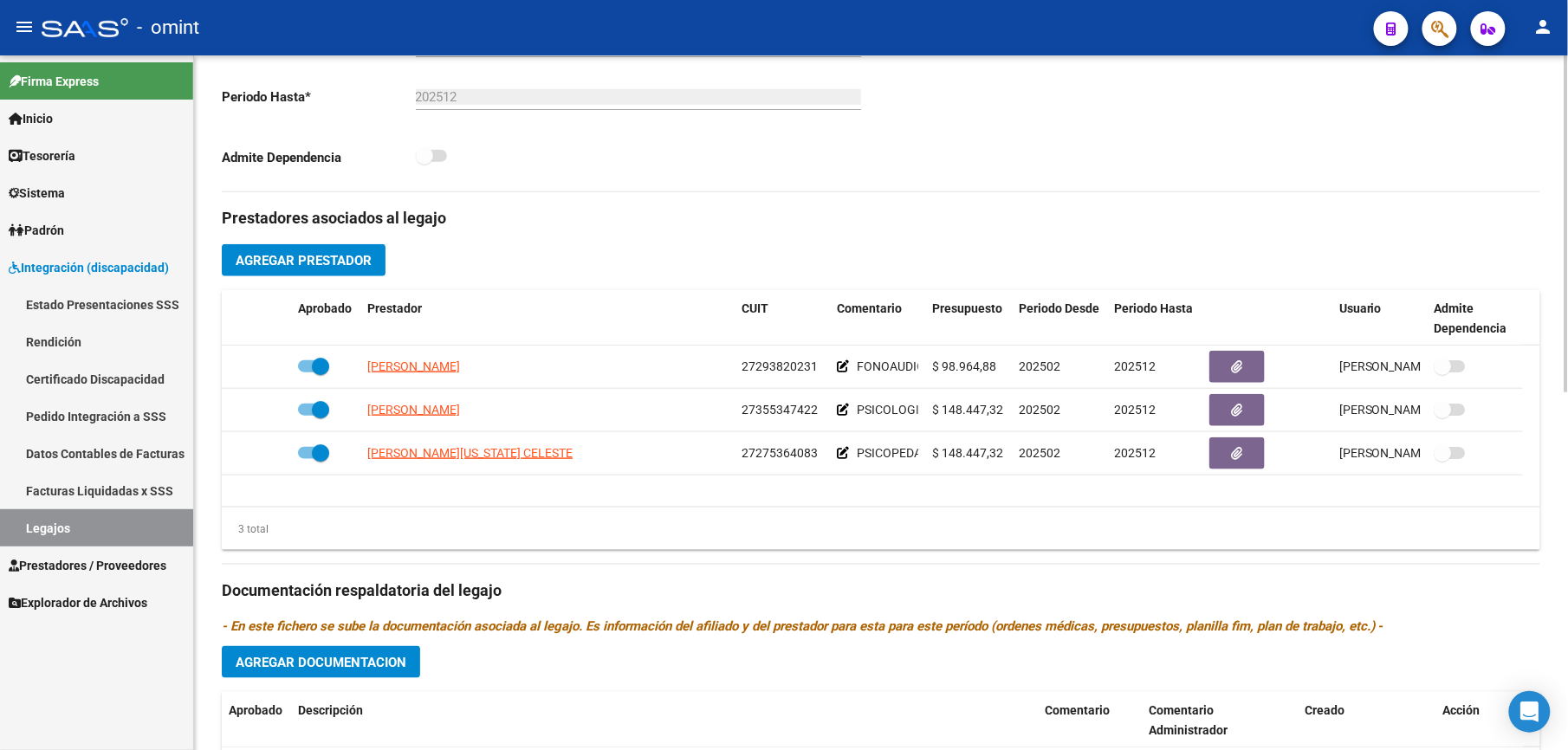
scroll to position [461, 0]
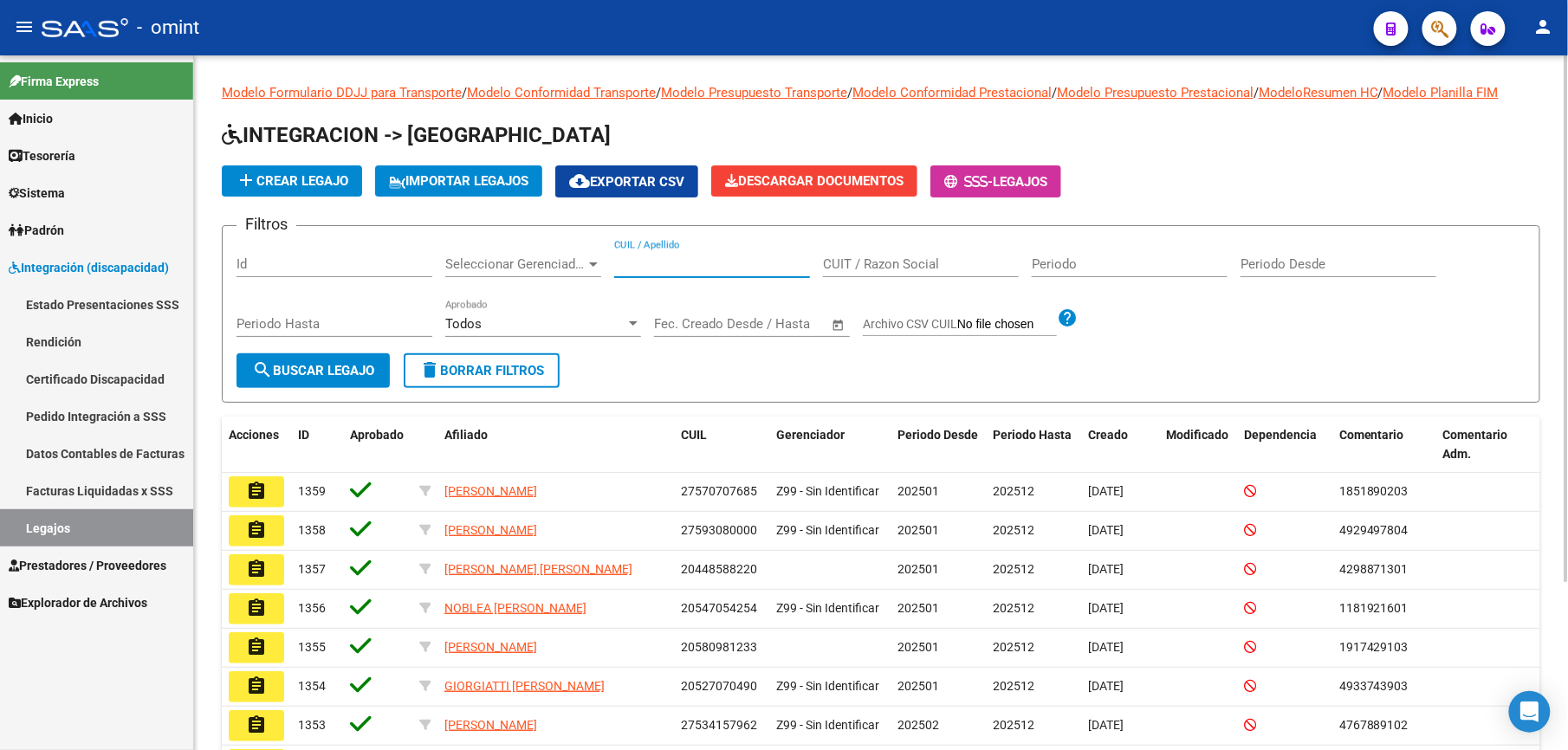
click at [644, 265] on input "CUIL / Apellido" at bounding box center [712, 265] width 196 height 16
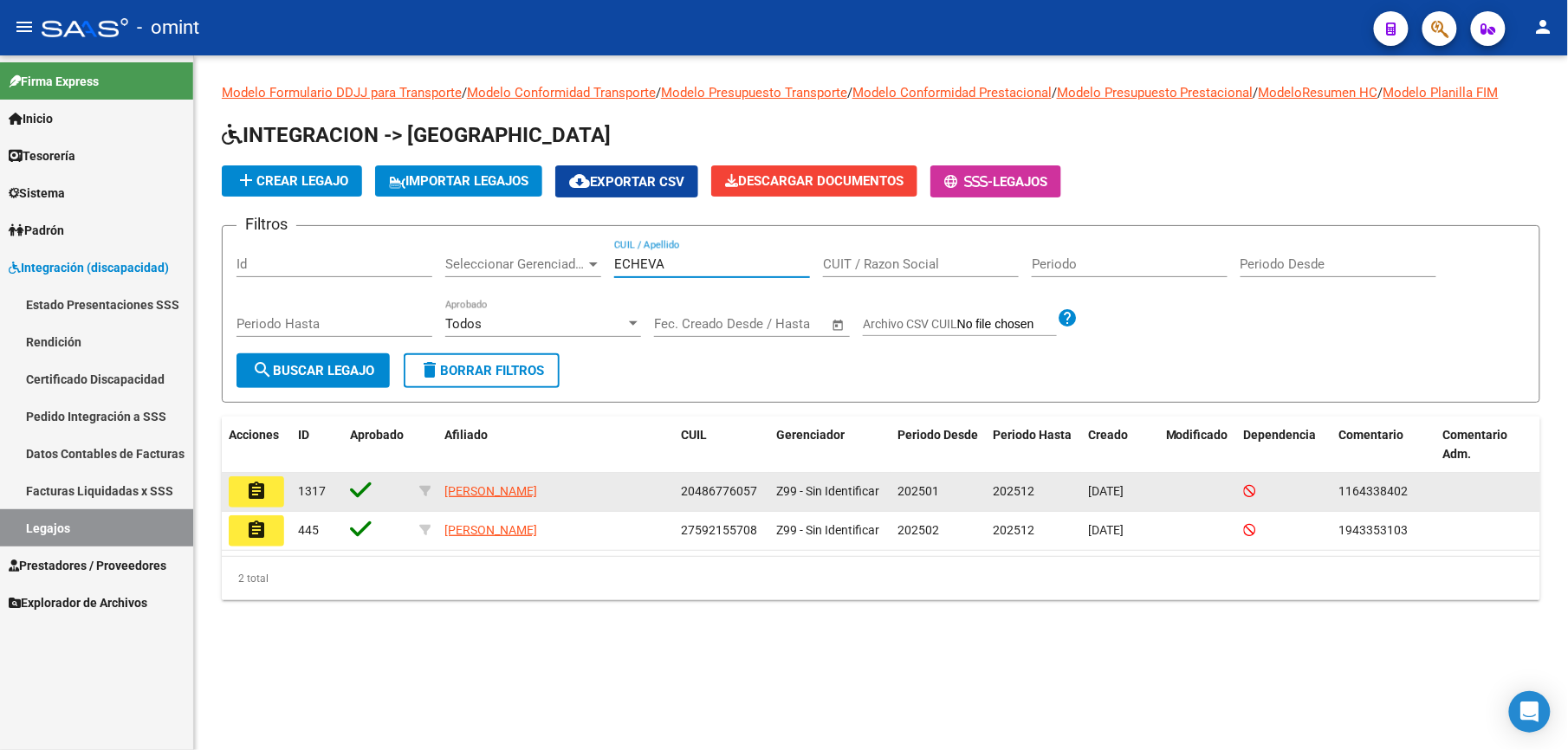
type input "ECHEVA"
click at [258, 486] on mat-icon "assignment" at bounding box center [257, 491] width 21 height 21
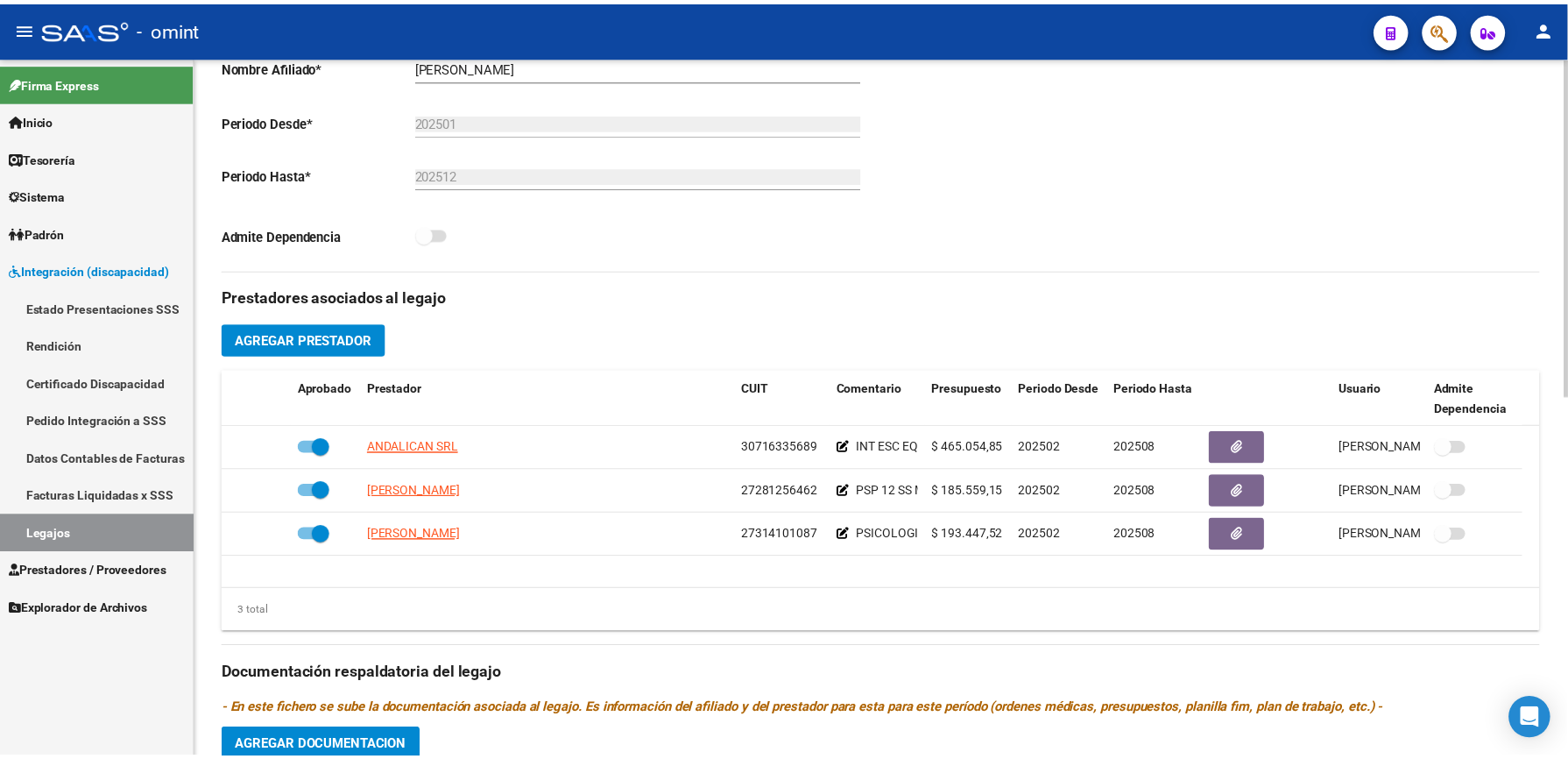
scroll to position [467, 0]
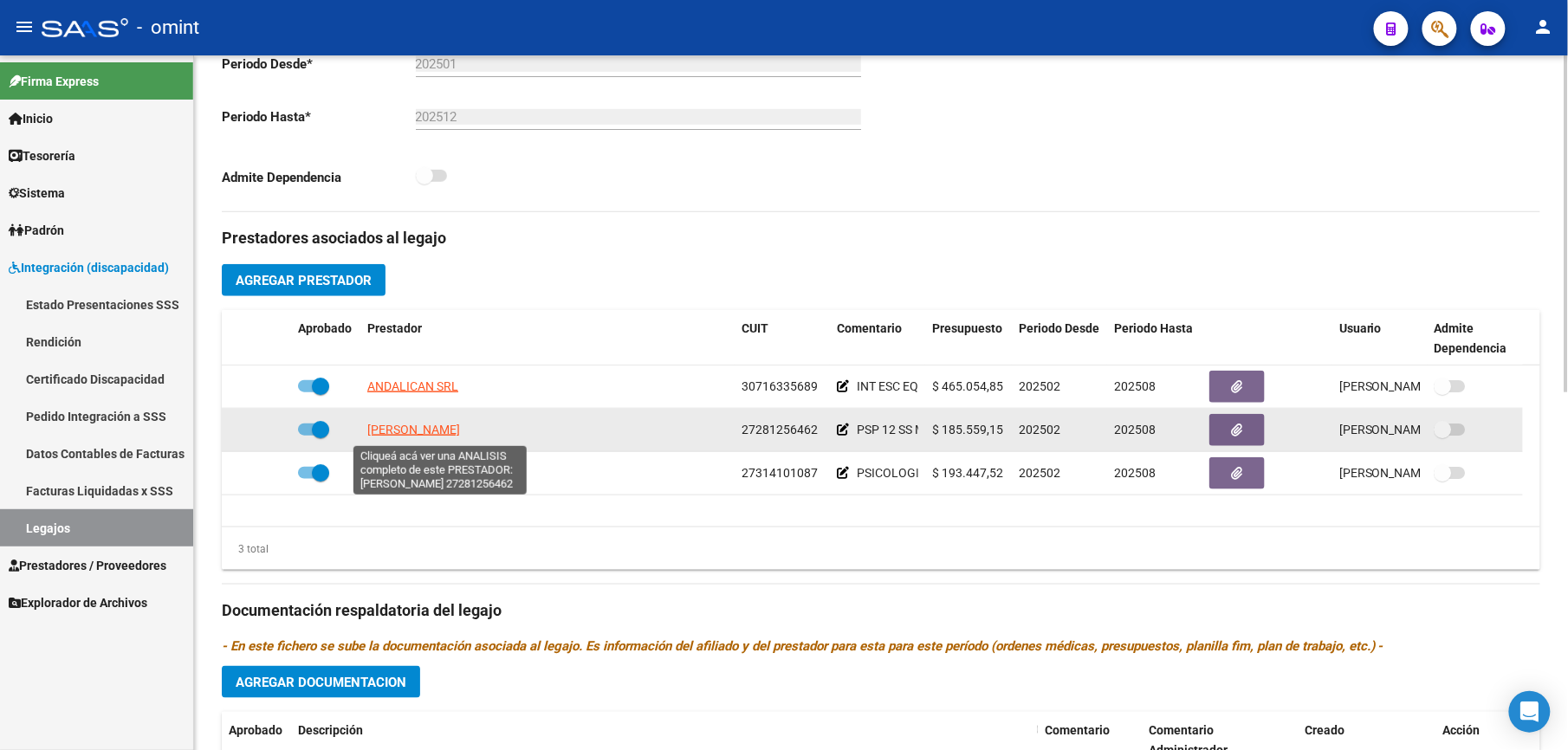
click at [434, 431] on span "[PERSON_NAME]" at bounding box center [414, 430] width 92 height 14
type textarea "27281256462"
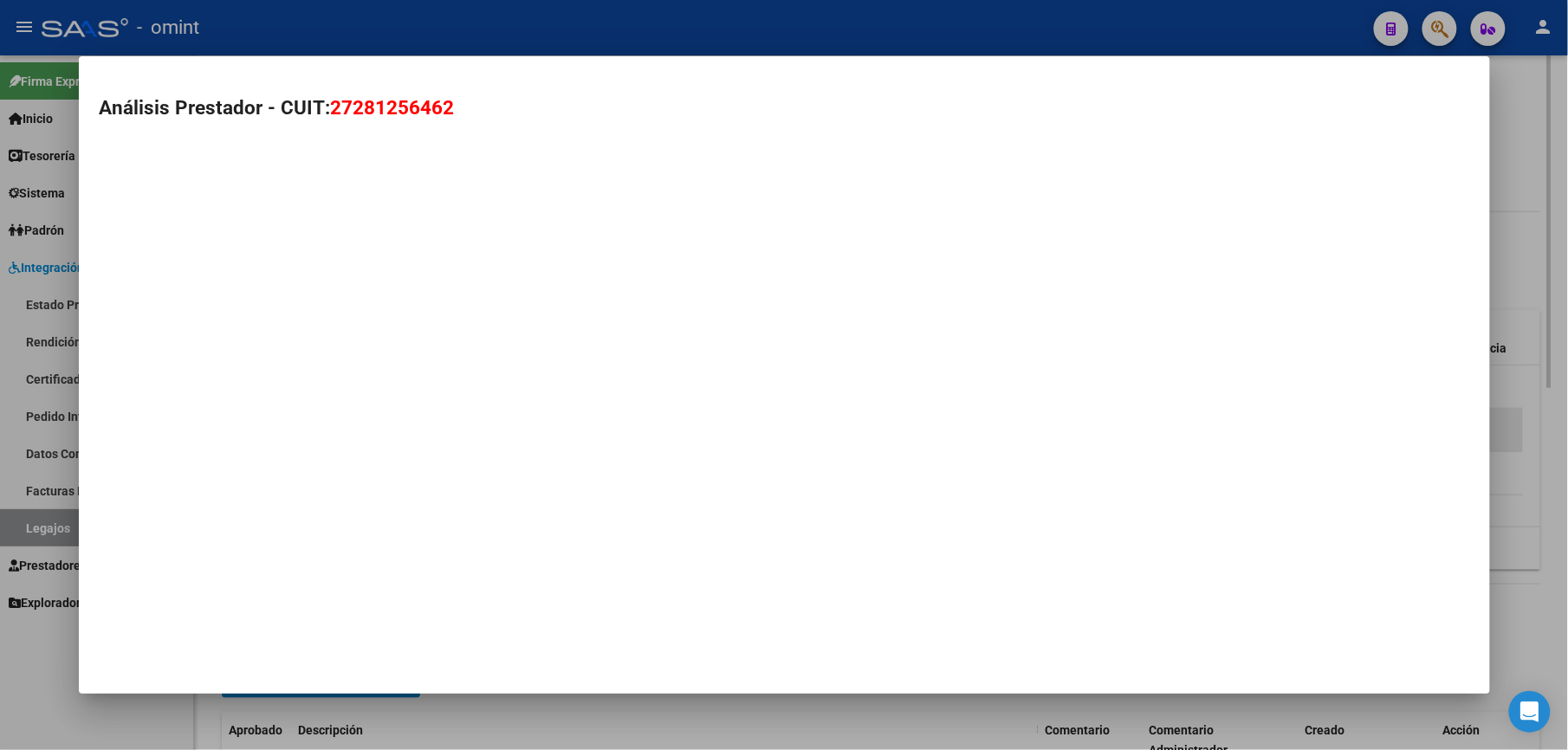
scroll to position [481, 0]
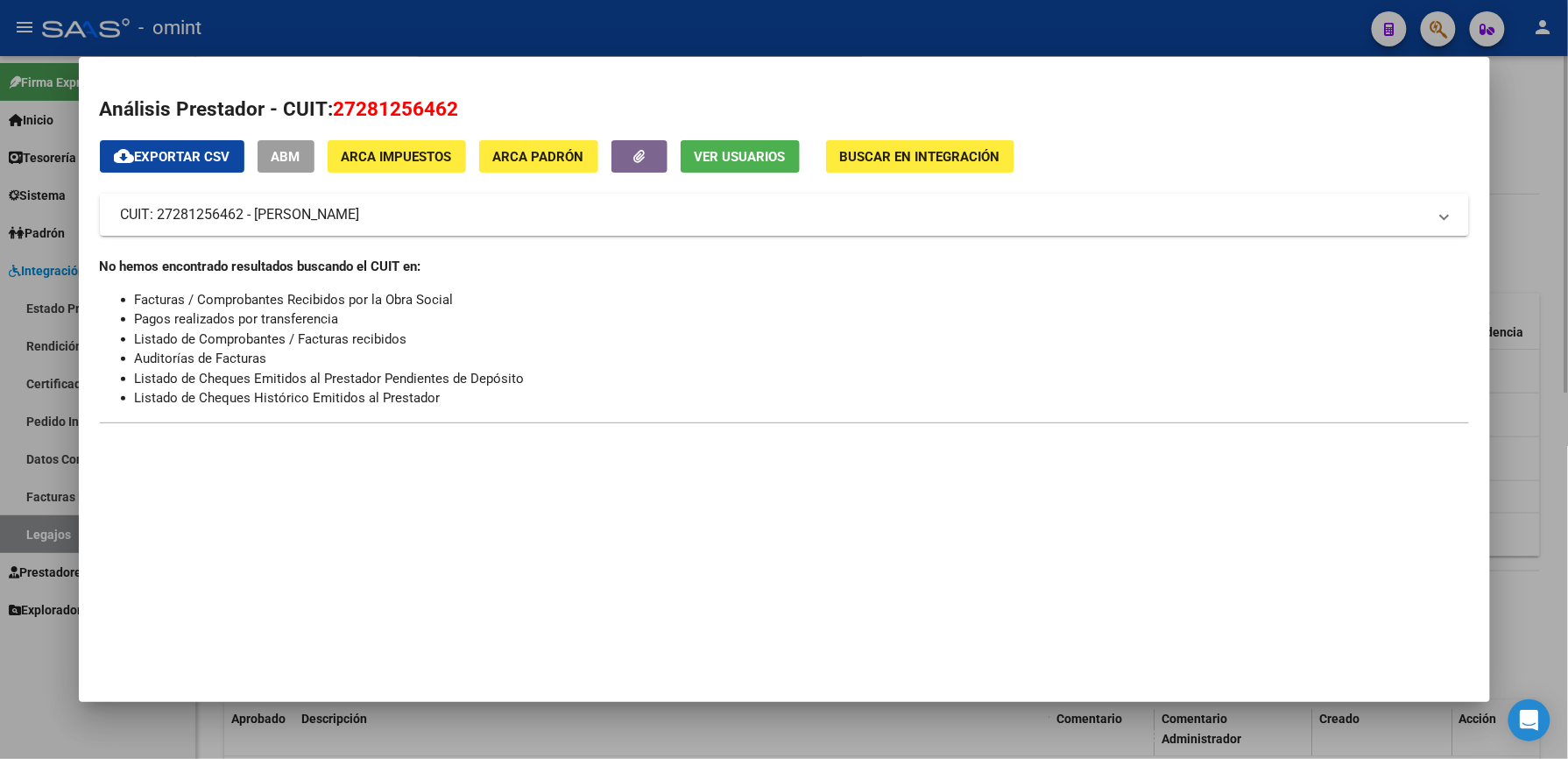
drag, startPoint x: 887, startPoint y: 30, endPoint x: 1020, endPoint y: 95, distance: 148.0
click at [888, 28] on div at bounding box center [784, 380] width 1568 height 759
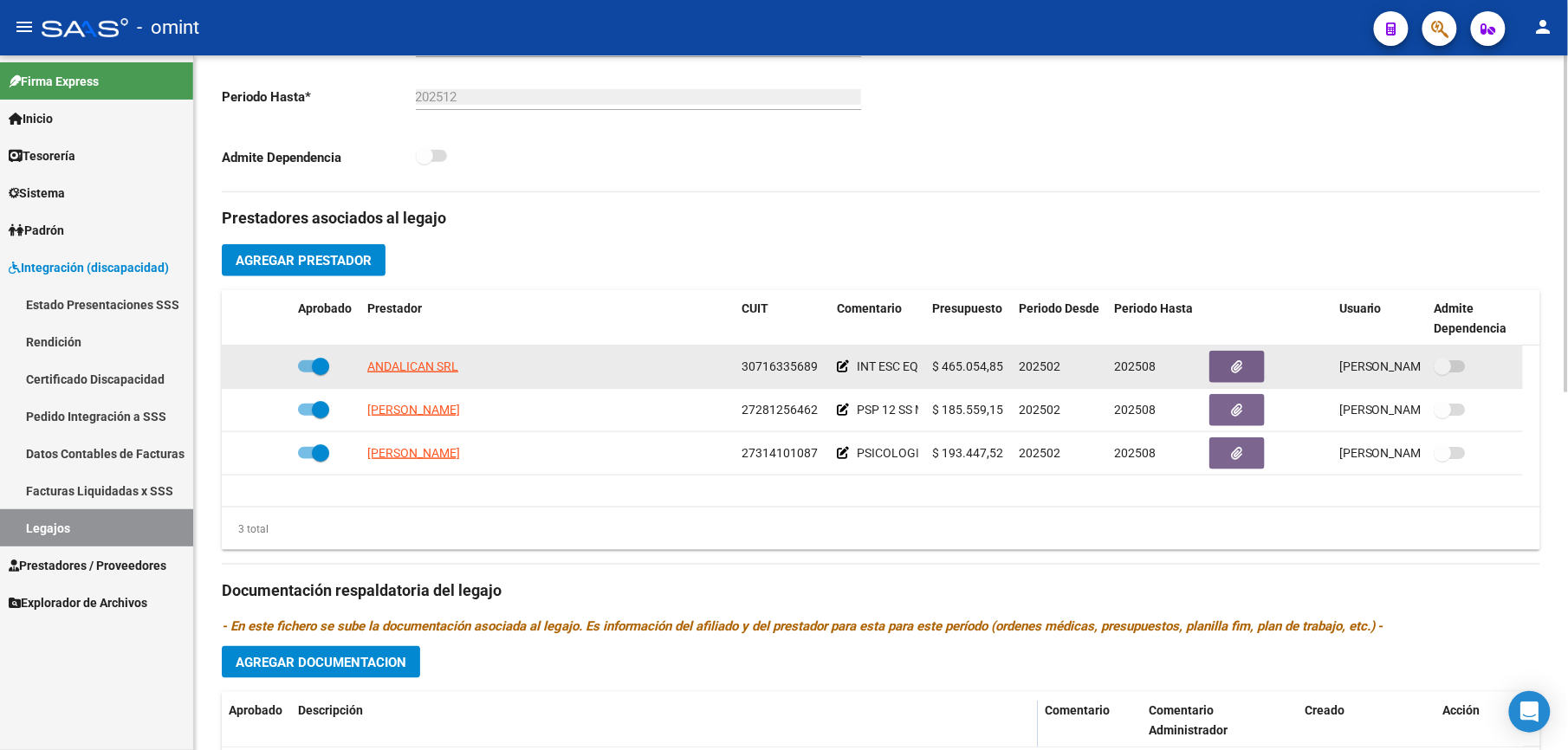
scroll to position [461, 0]
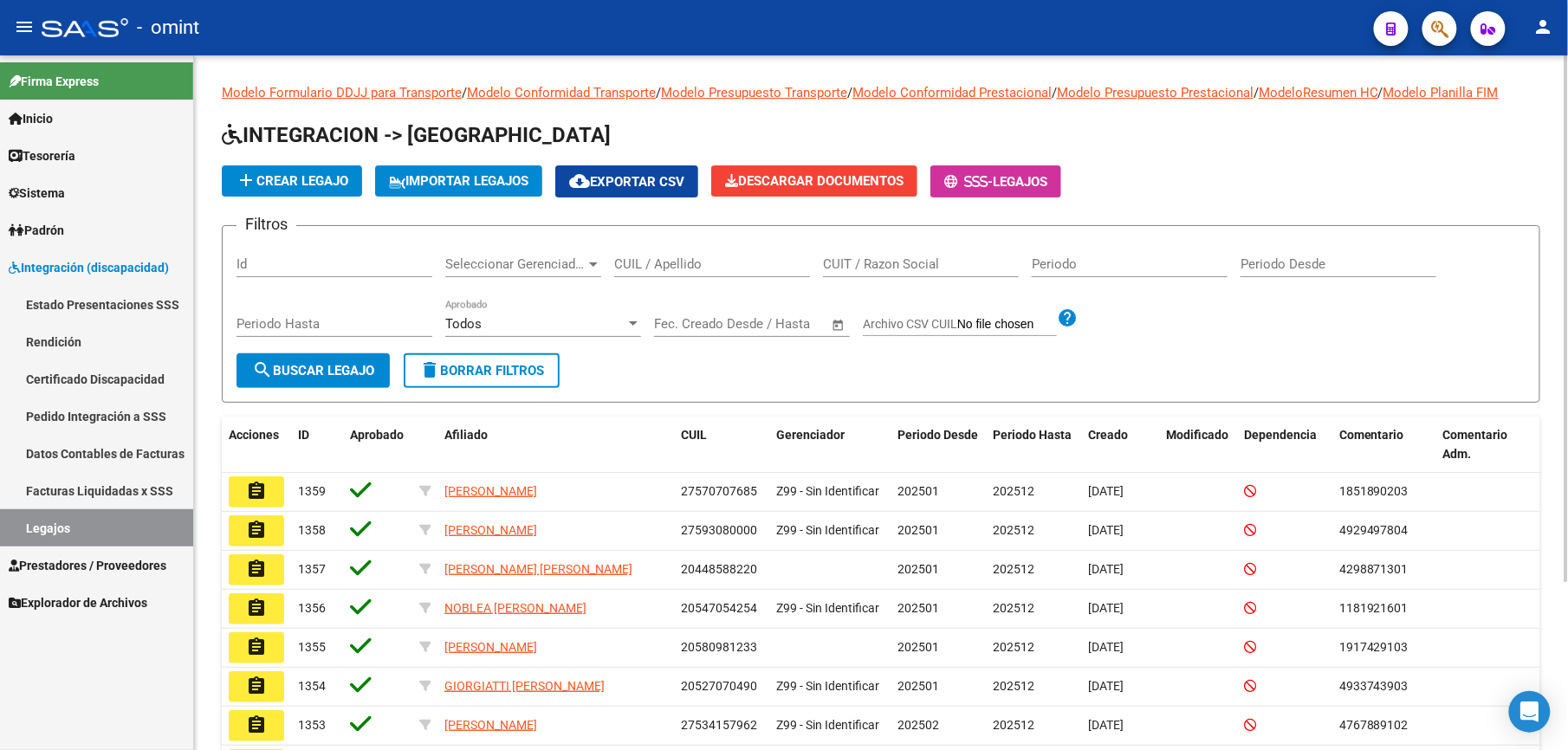
click at [645, 260] on input "CUIL / Apellido" at bounding box center [712, 265] width 196 height 16
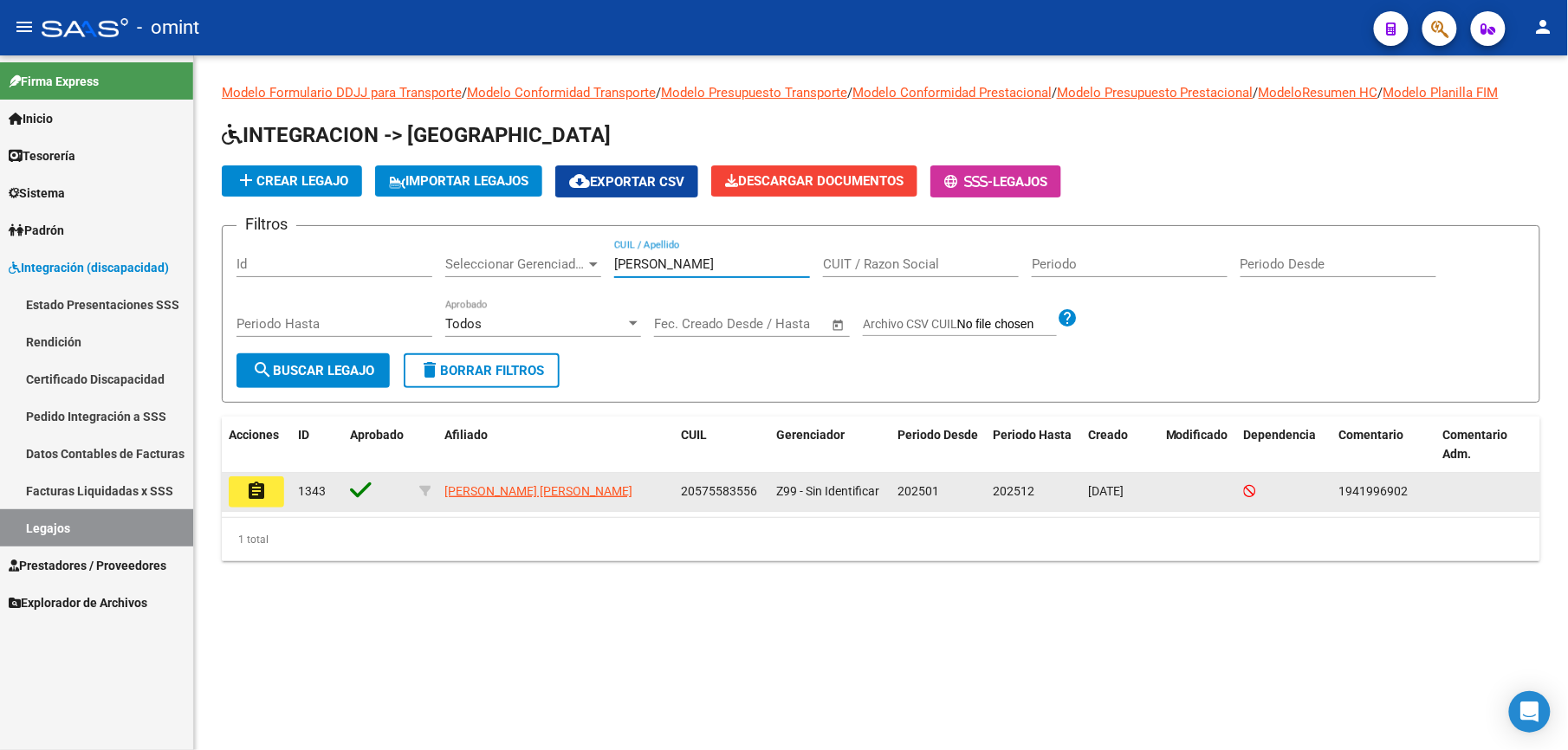
type input "[PERSON_NAME]"
click at [267, 482] on button "assignment" at bounding box center [257, 492] width 56 height 31
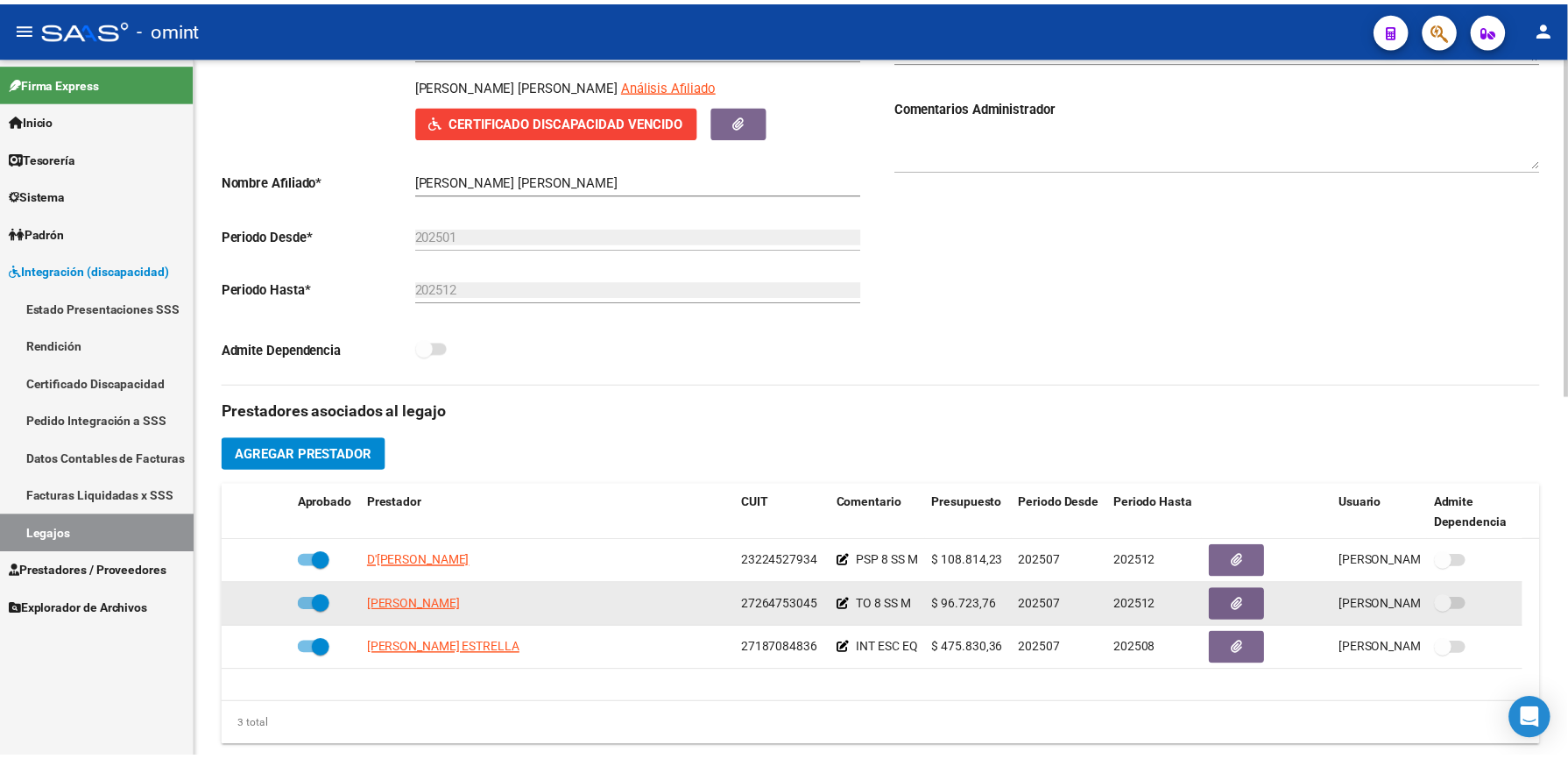
scroll to position [467, 0]
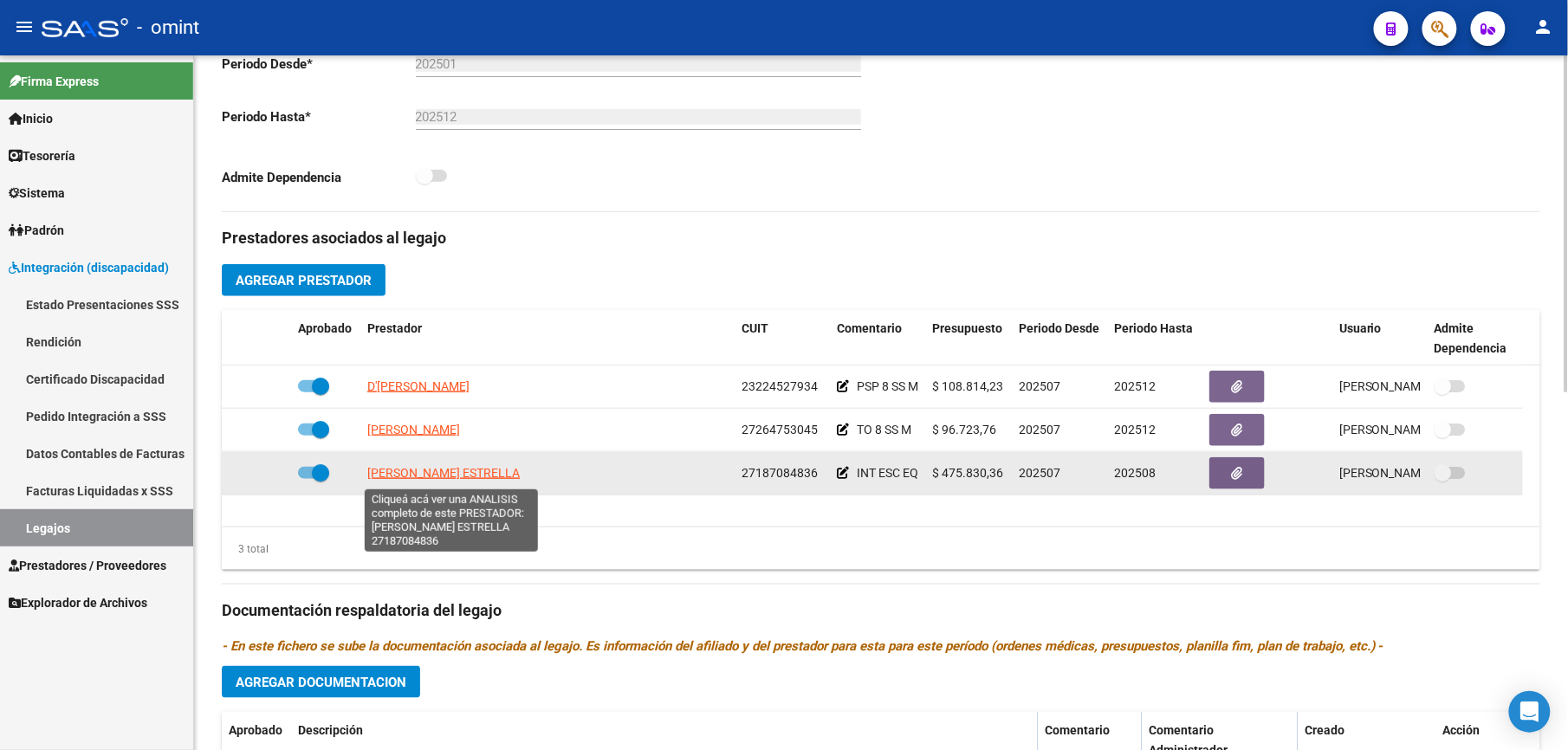
click at [439, 475] on span "[PERSON_NAME] ESTRELLA" at bounding box center [443, 472] width 152 height 14
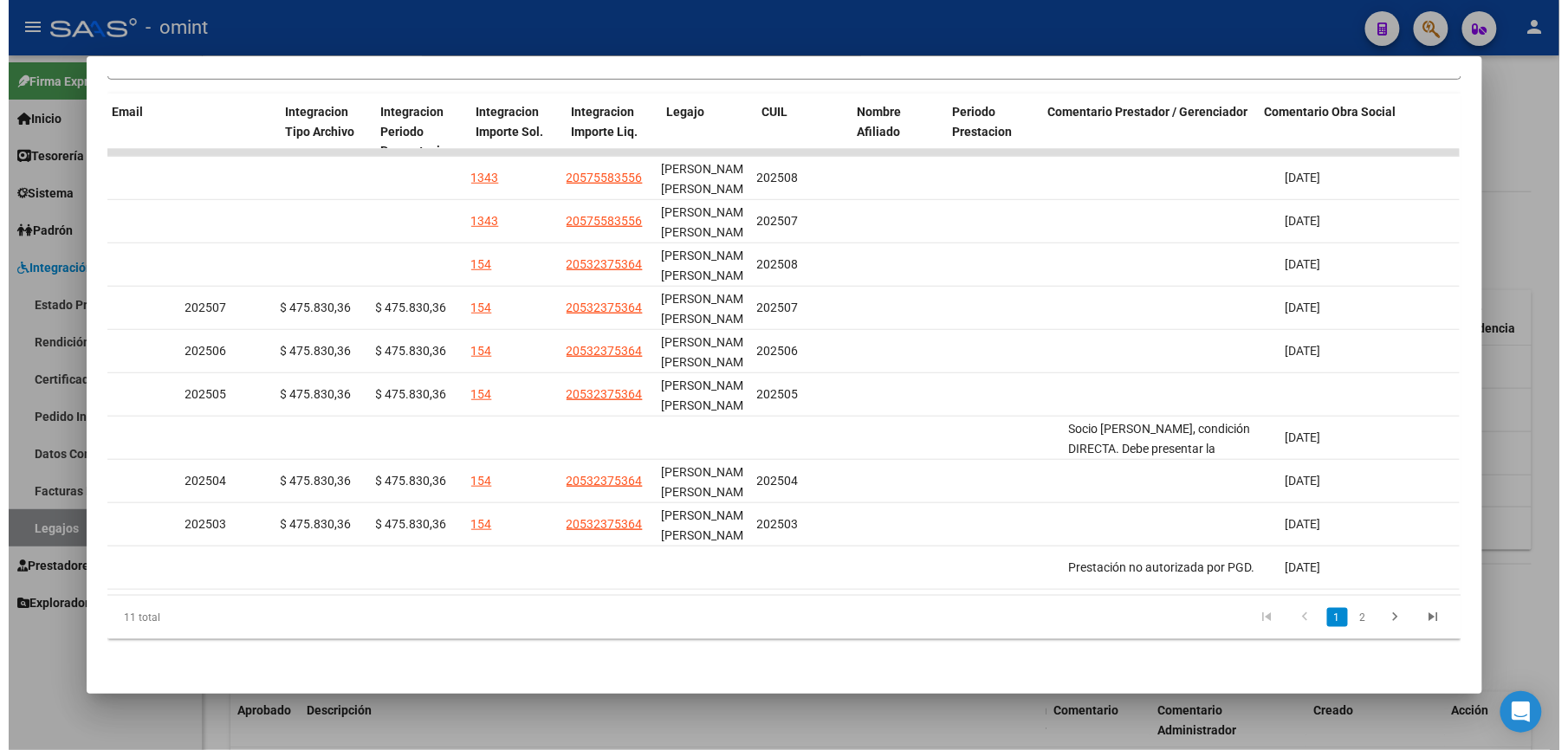
scroll to position [0, 0]
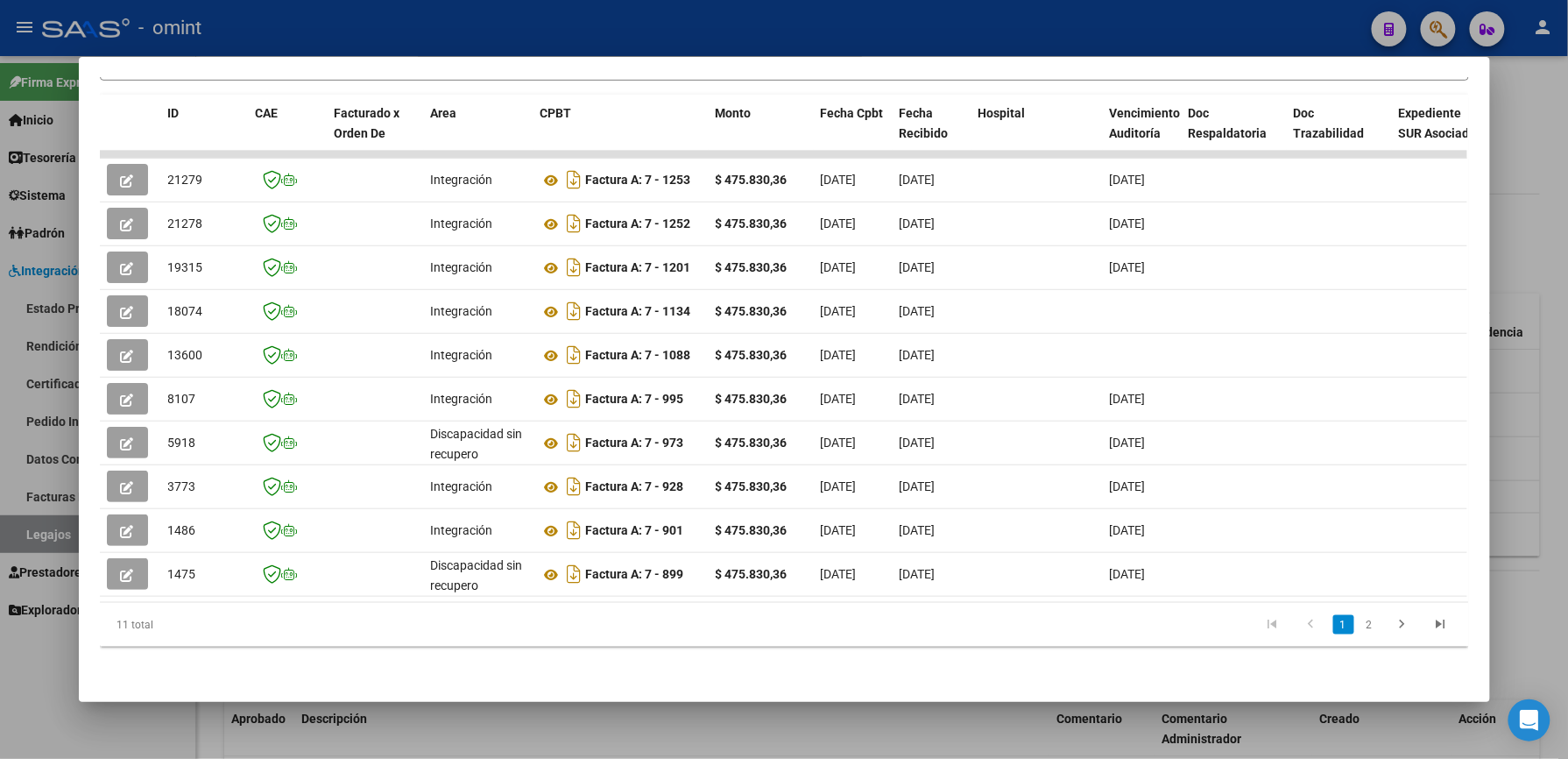
click at [669, 33] on div at bounding box center [784, 380] width 1568 height 759
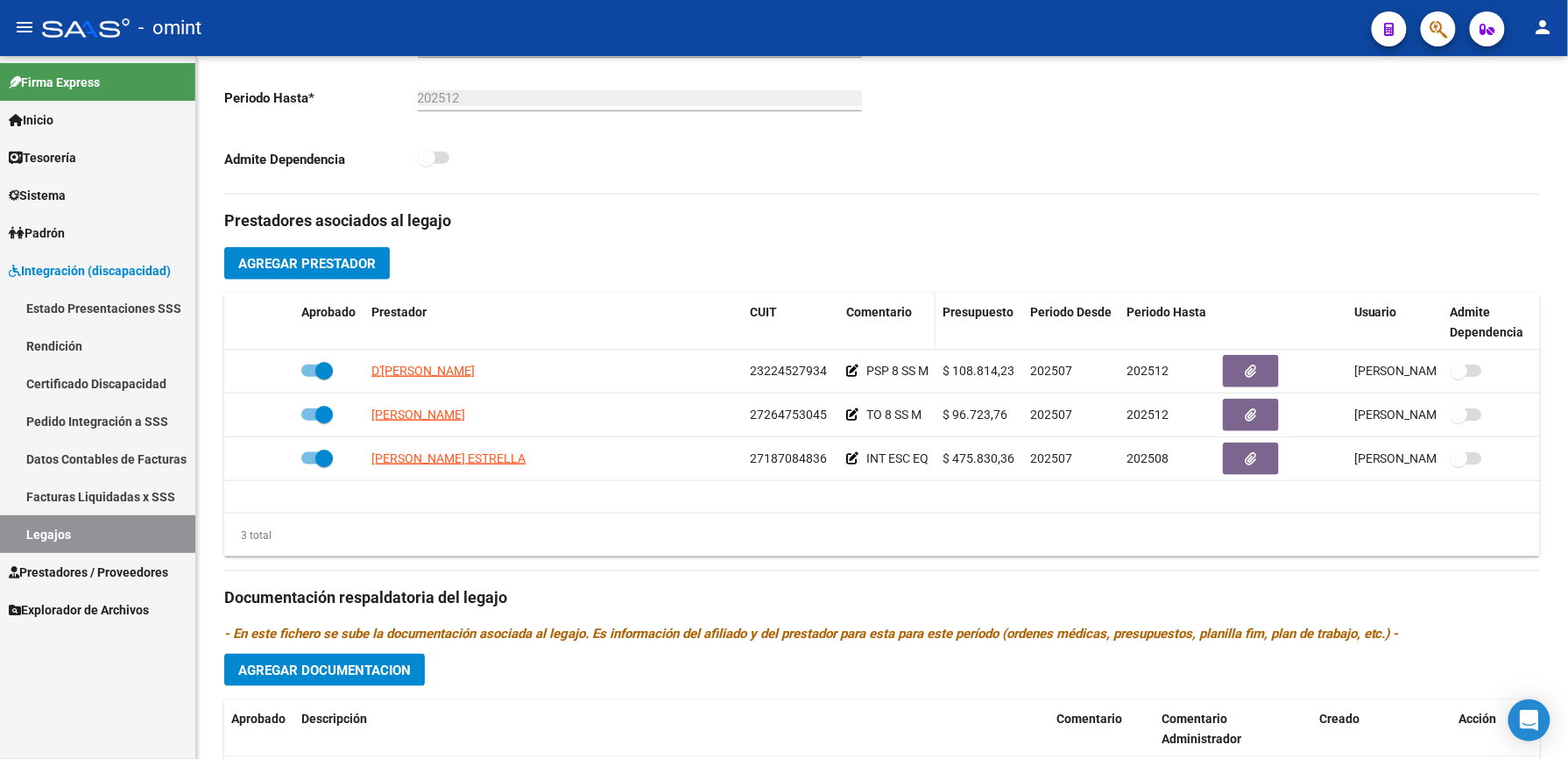
scroll to position [467, 0]
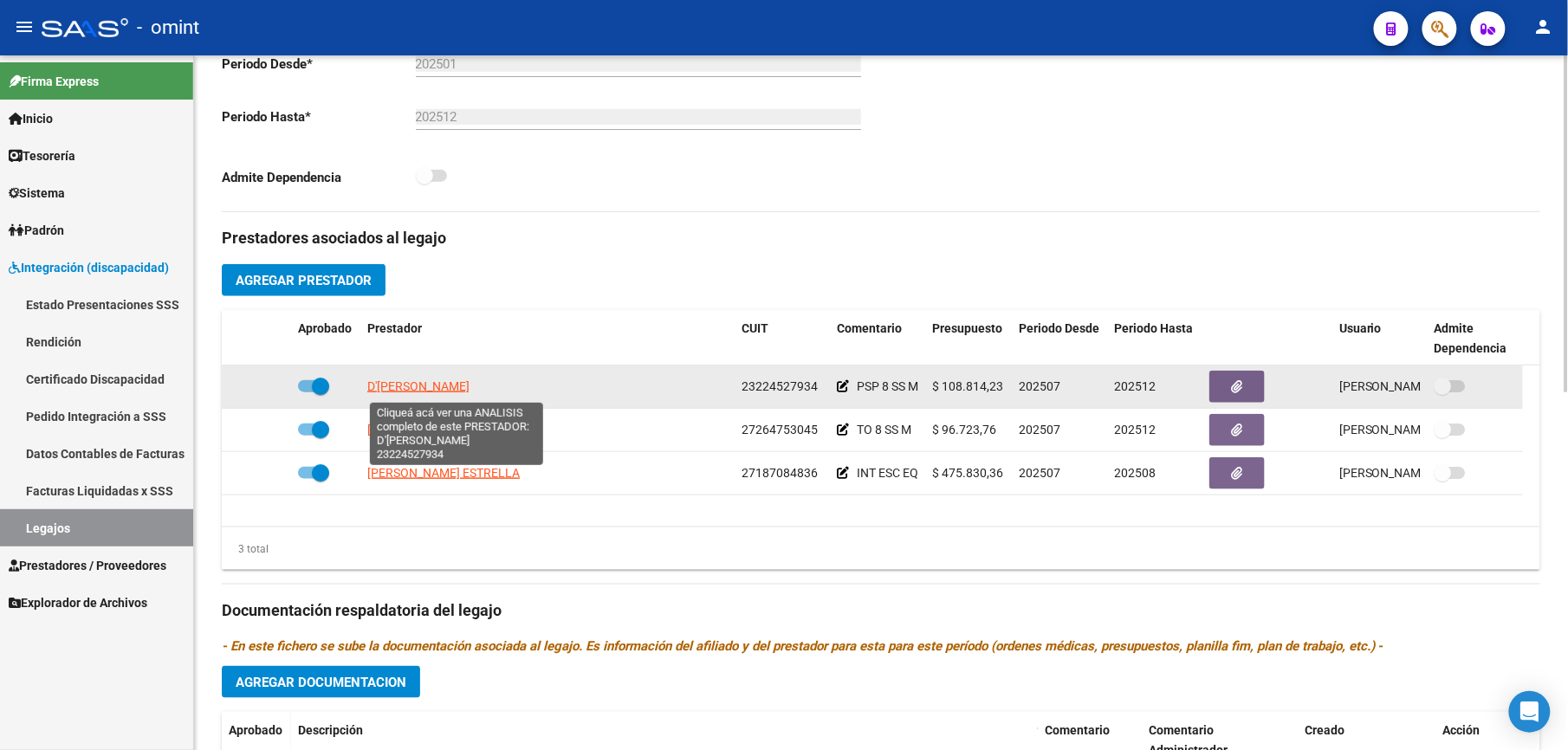
click at [452, 392] on span "D'[PERSON_NAME]" at bounding box center [418, 386] width 102 height 14
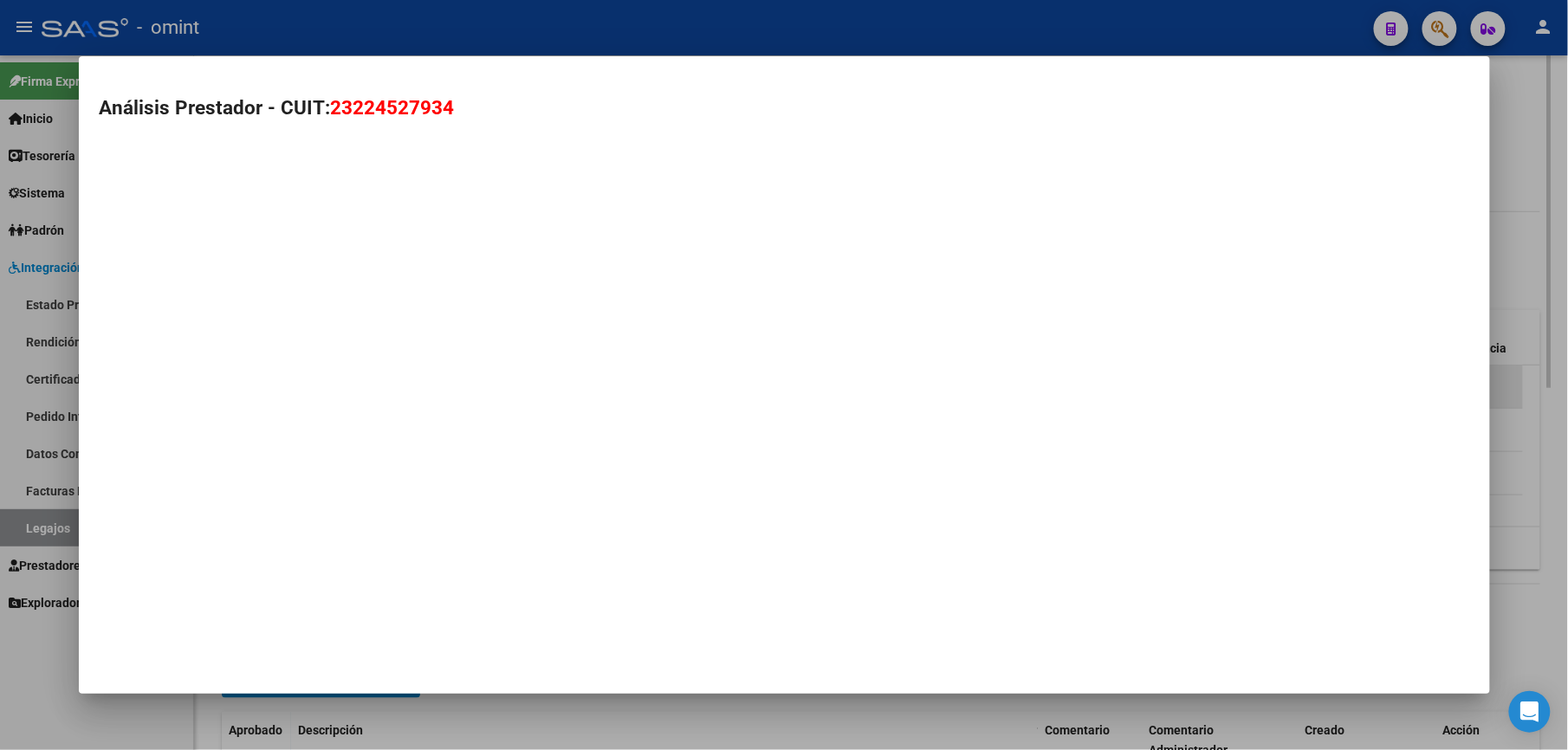
scroll to position [481, 0]
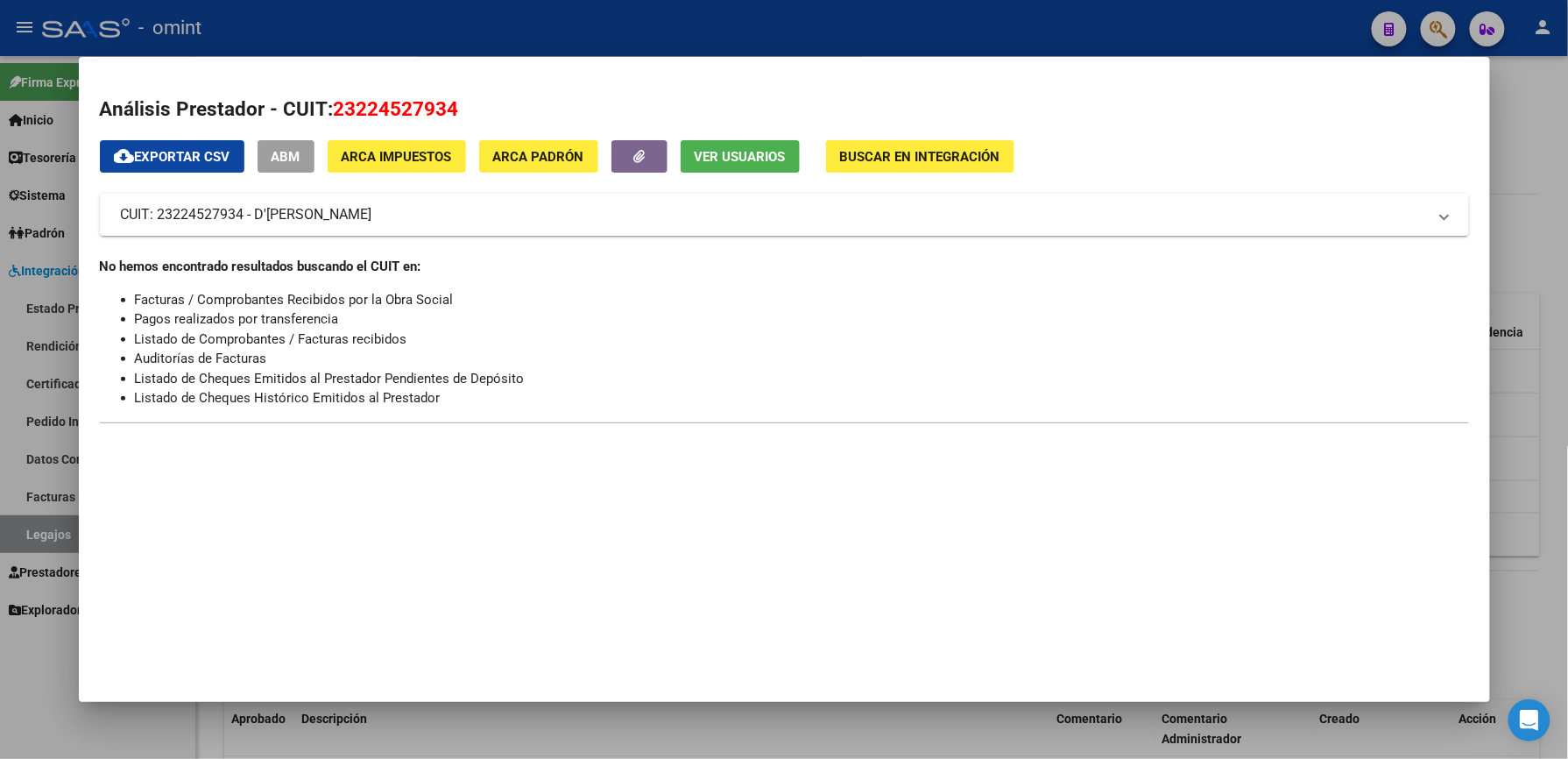
click at [771, 43] on div at bounding box center [784, 380] width 1568 height 759
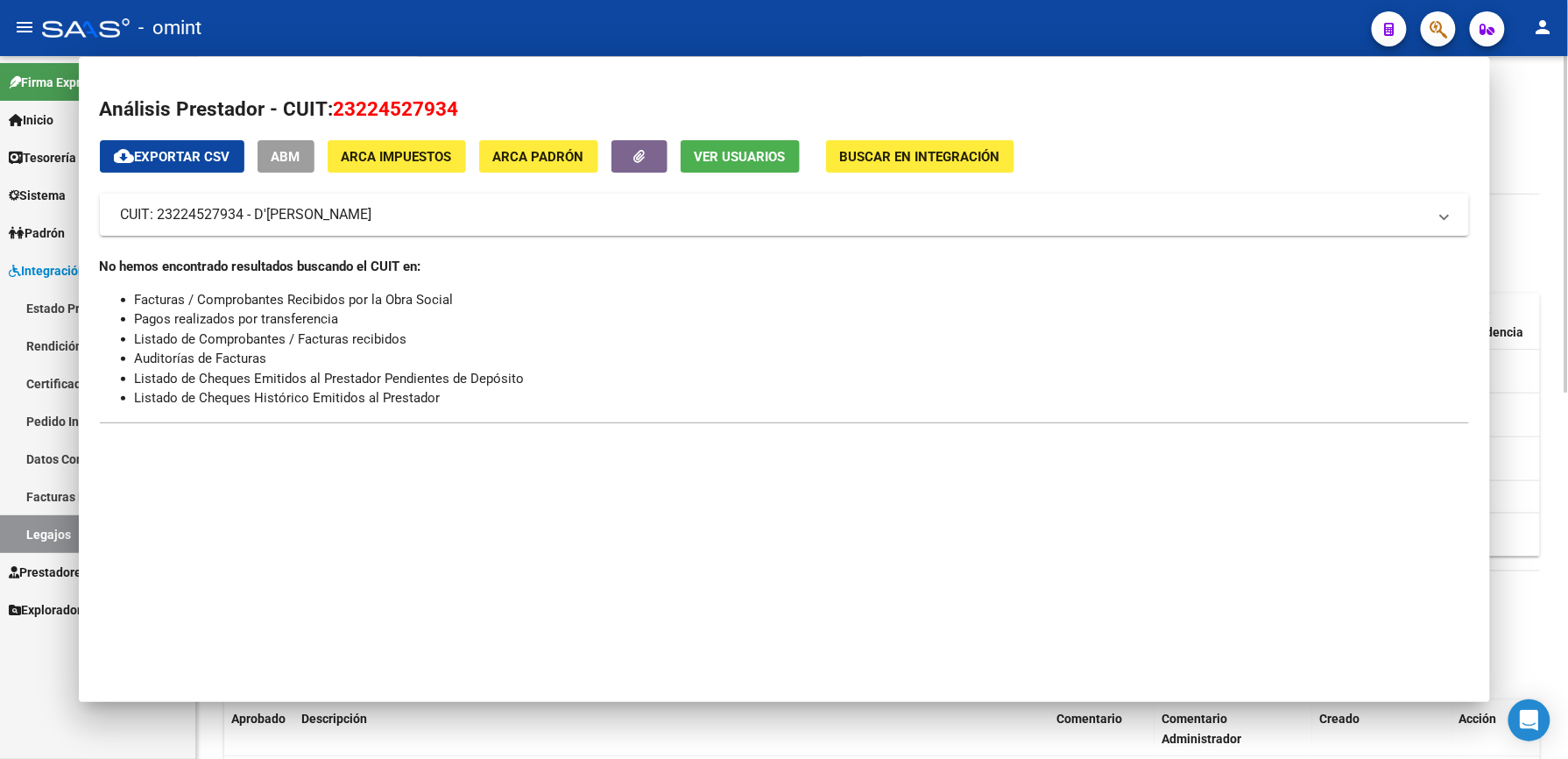
scroll to position [467, 0]
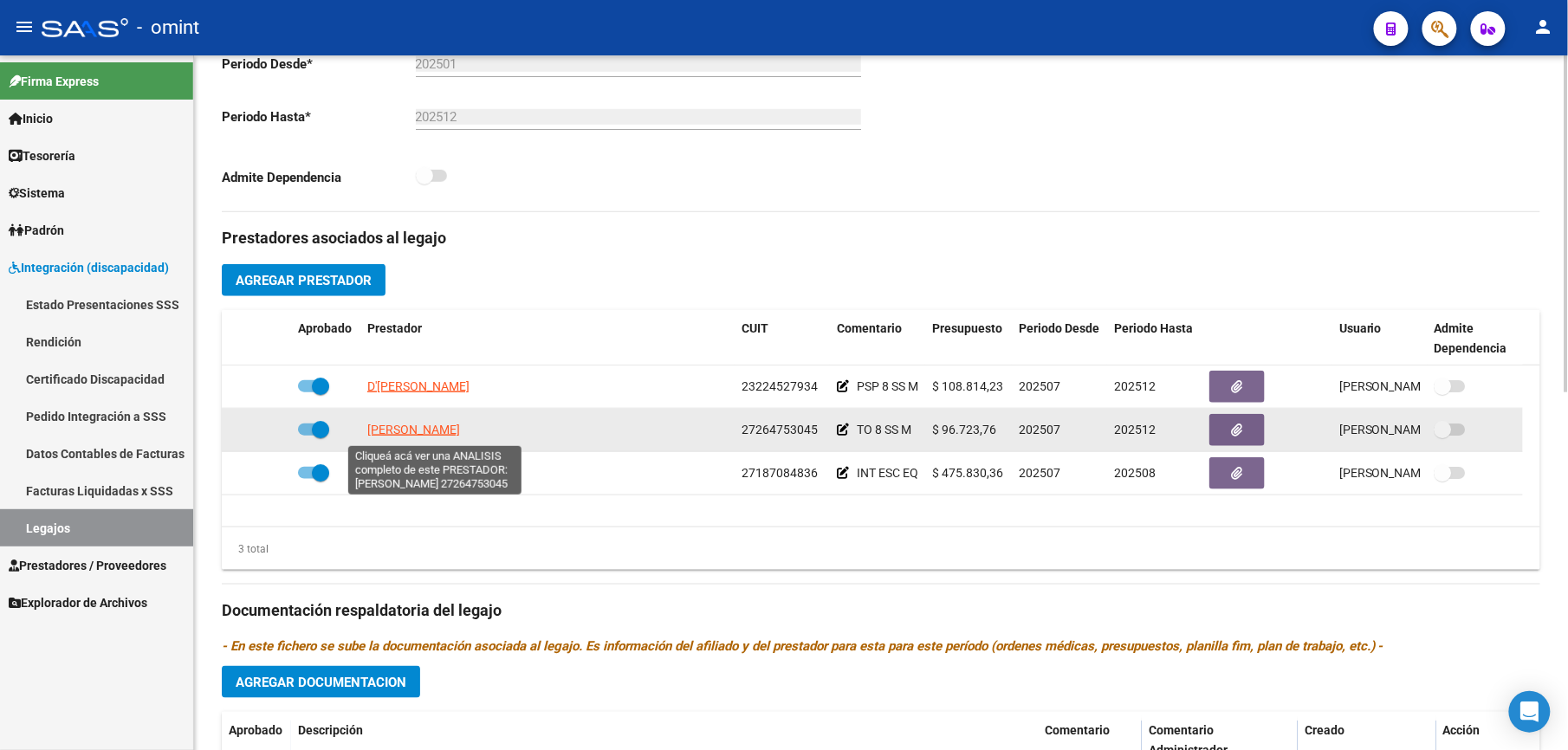
click at [444, 434] on span "[PERSON_NAME]" at bounding box center [414, 430] width 92 height 14
type textarea "27264753045"
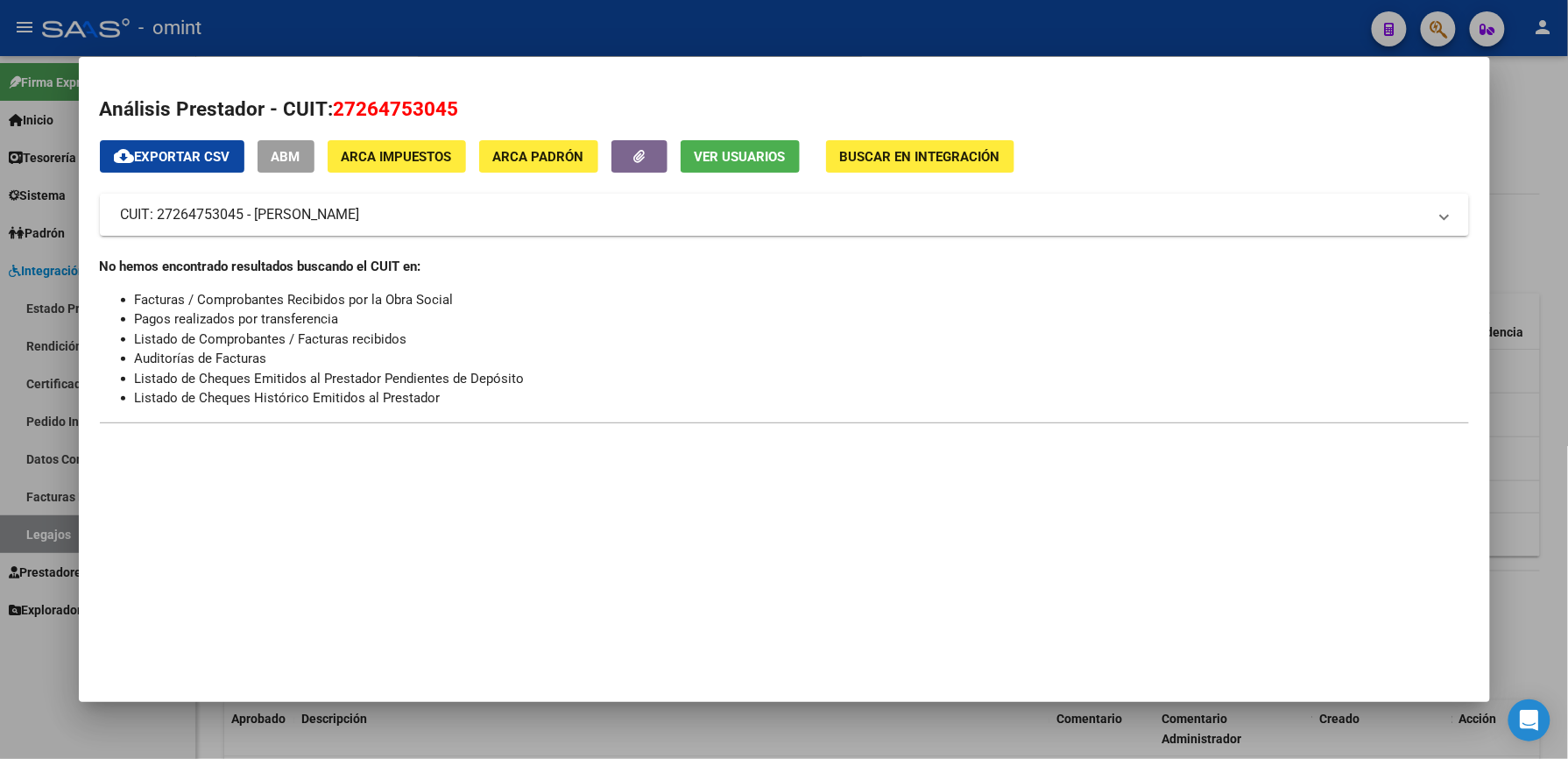
click at [859, 35] on div at bounding box center [784, 380] width 1568 height 759
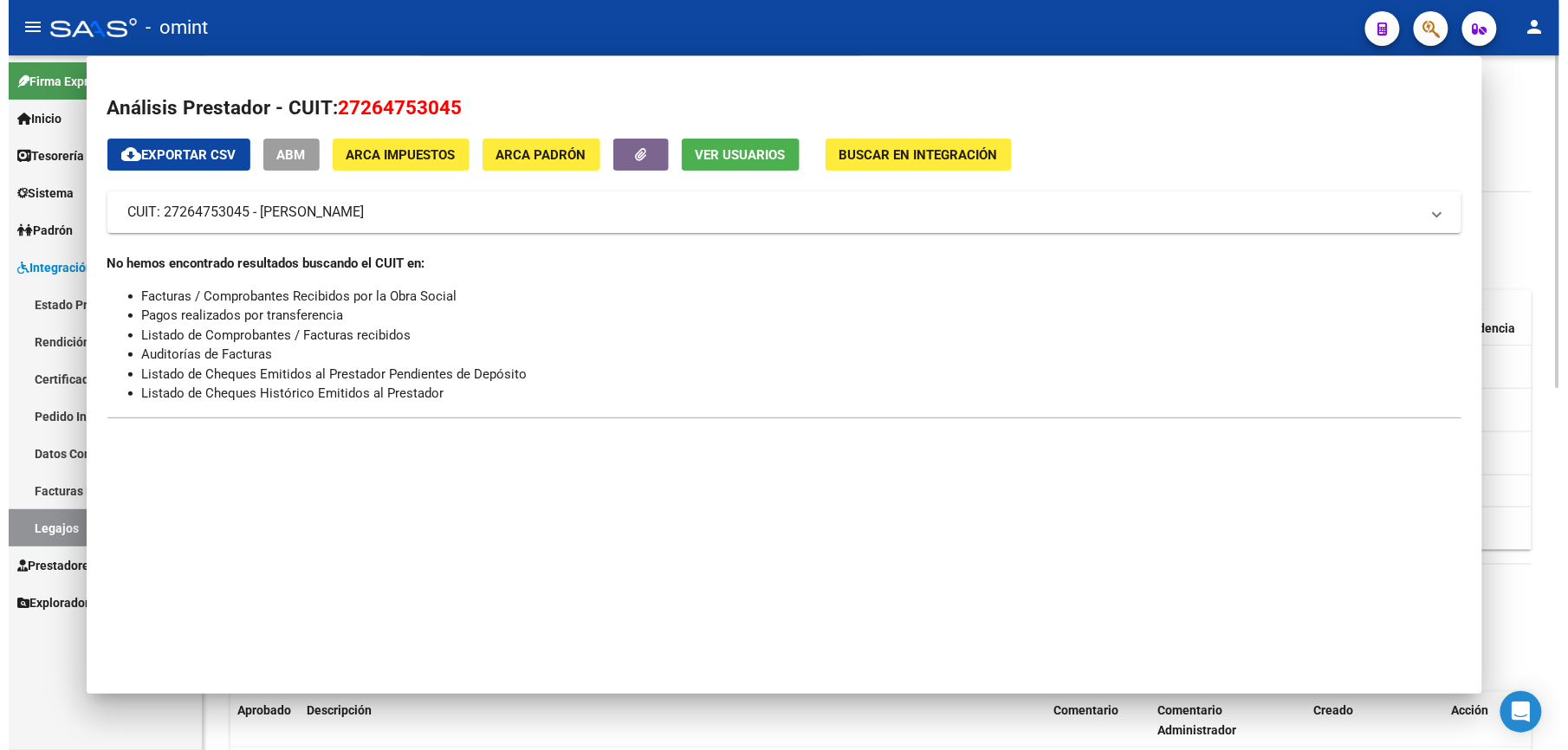
scroll to position [461, 0]
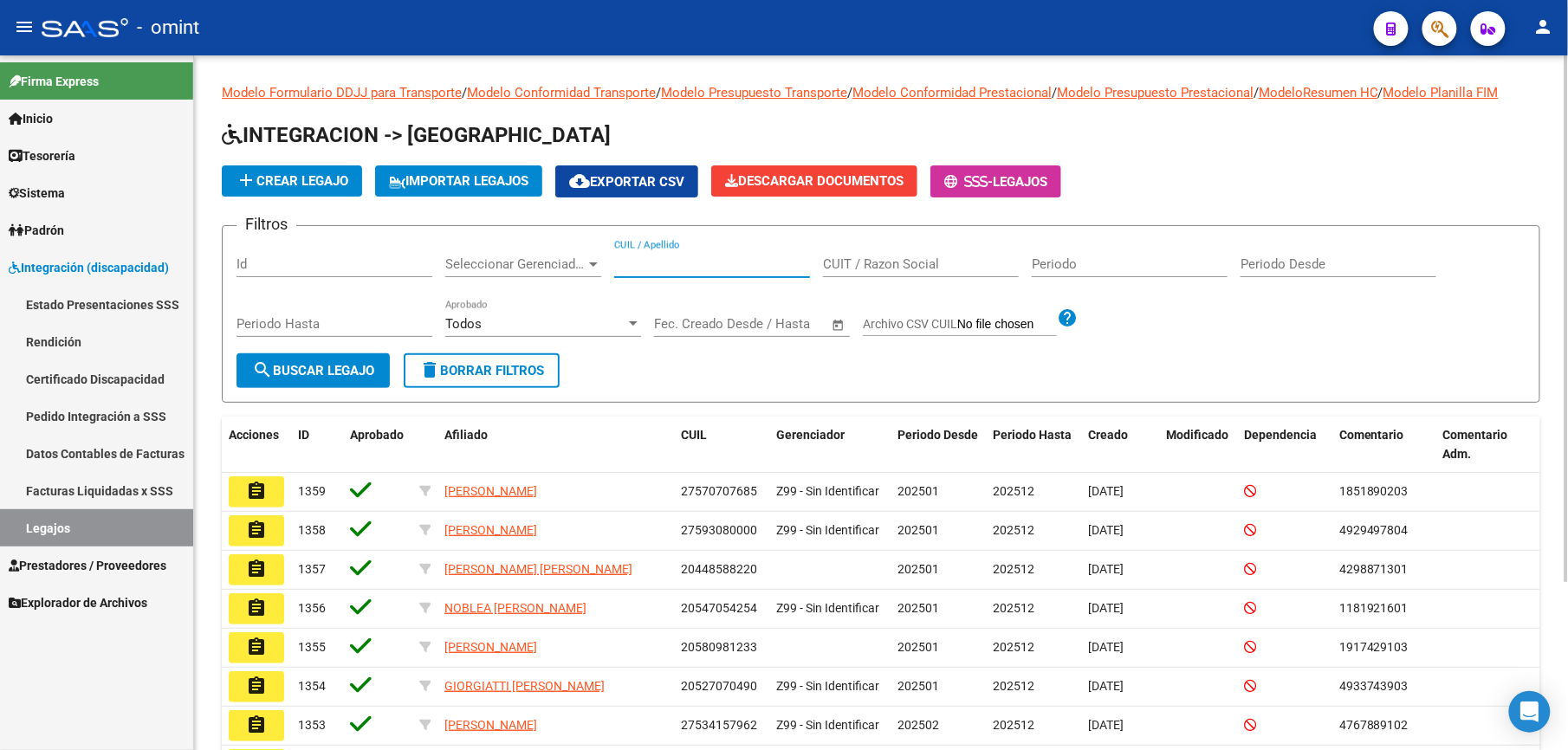
click at [681, 265] on input "CUIL / Apellido" at bounding box center [712, 265] width 196 height 16
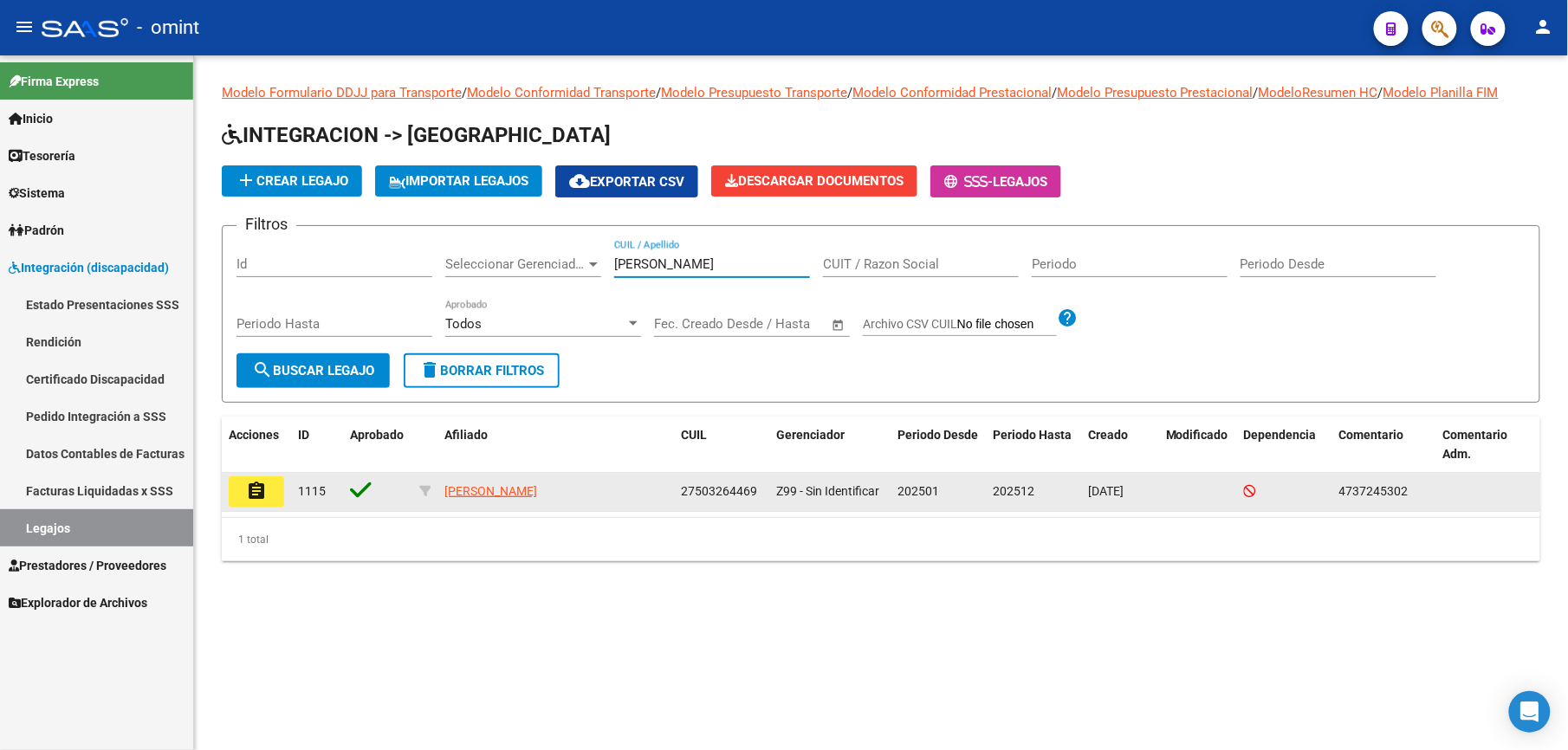
type input "[PERSON_NAME]"
click at [264, 490] on mat-icon "assignment" at bounding box center [257, 491] width 21 height 21
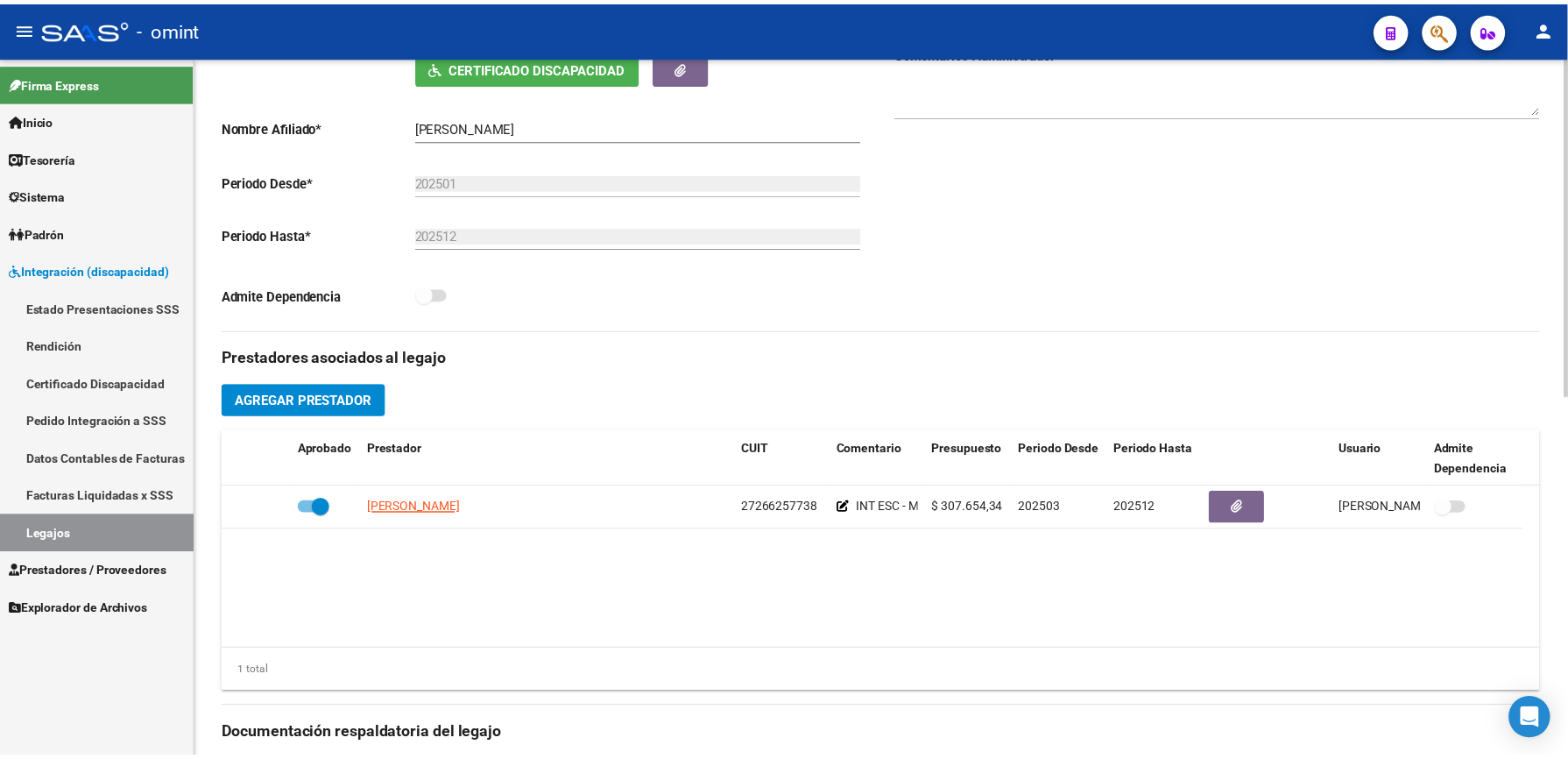
scroll to position [467, 0]
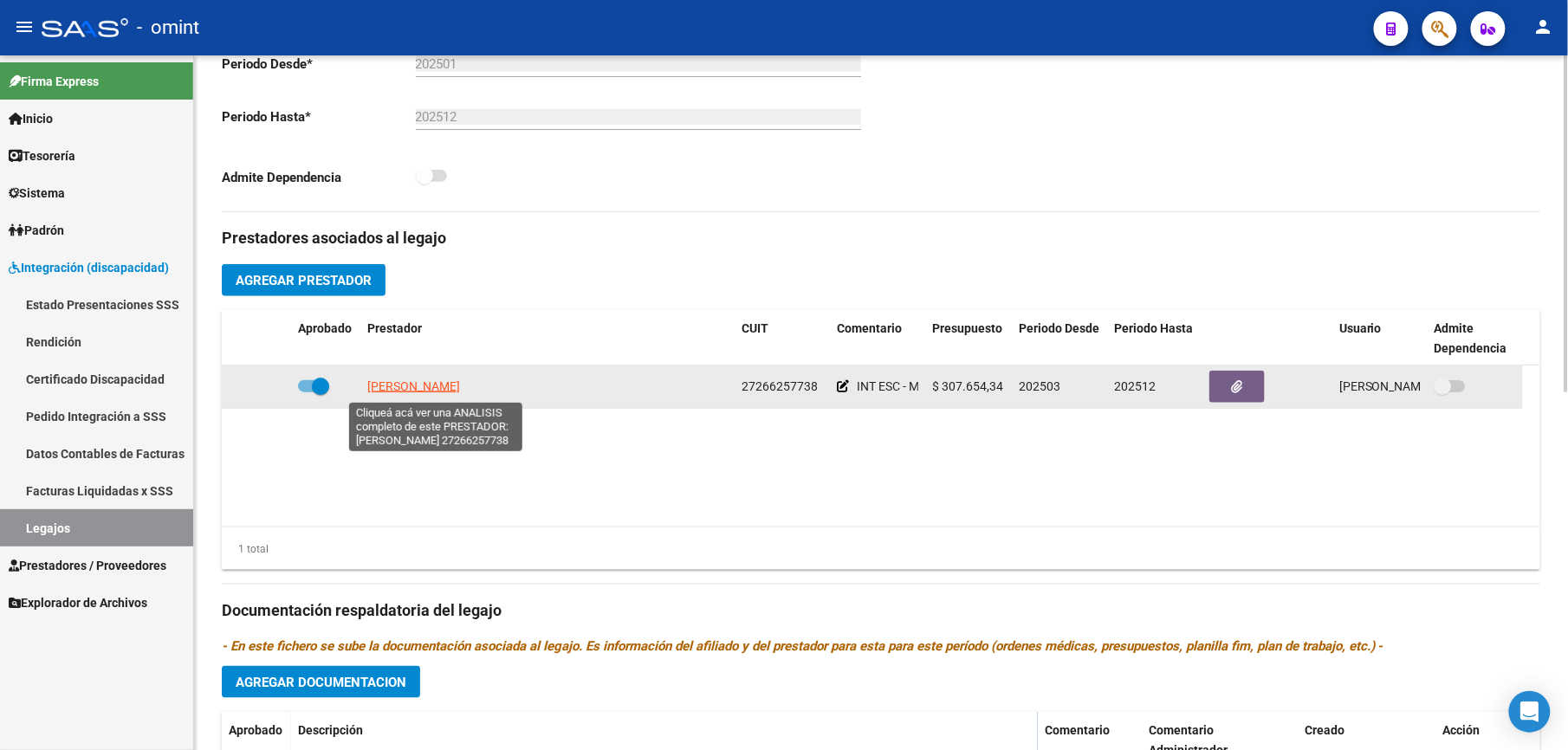
click at [406, 389] on span "[PERSON_NAME]" at bounding box center [414, 386] width 92 height 14
type textarea "27266257738"
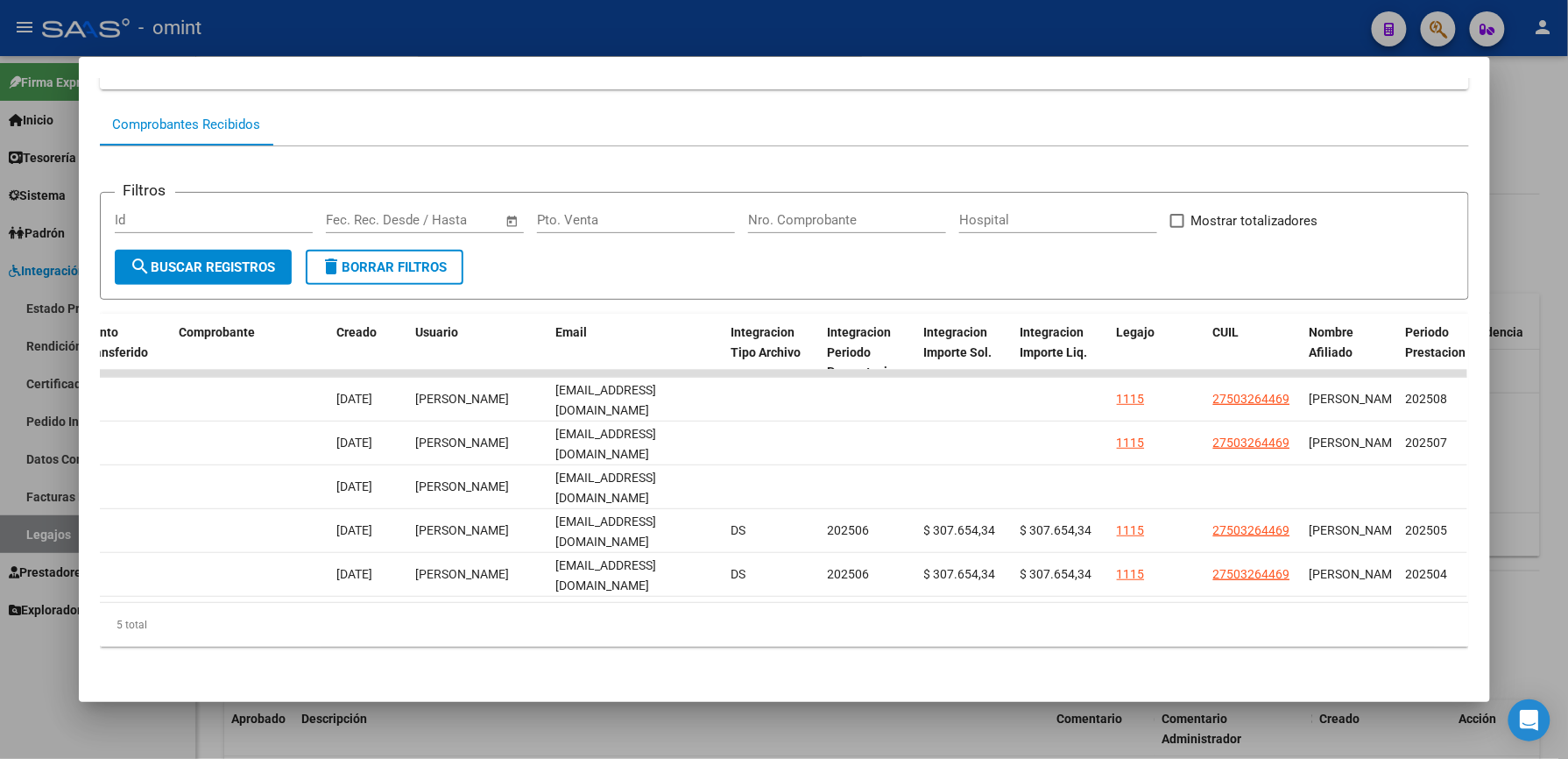
scroll to position [0, 1749]
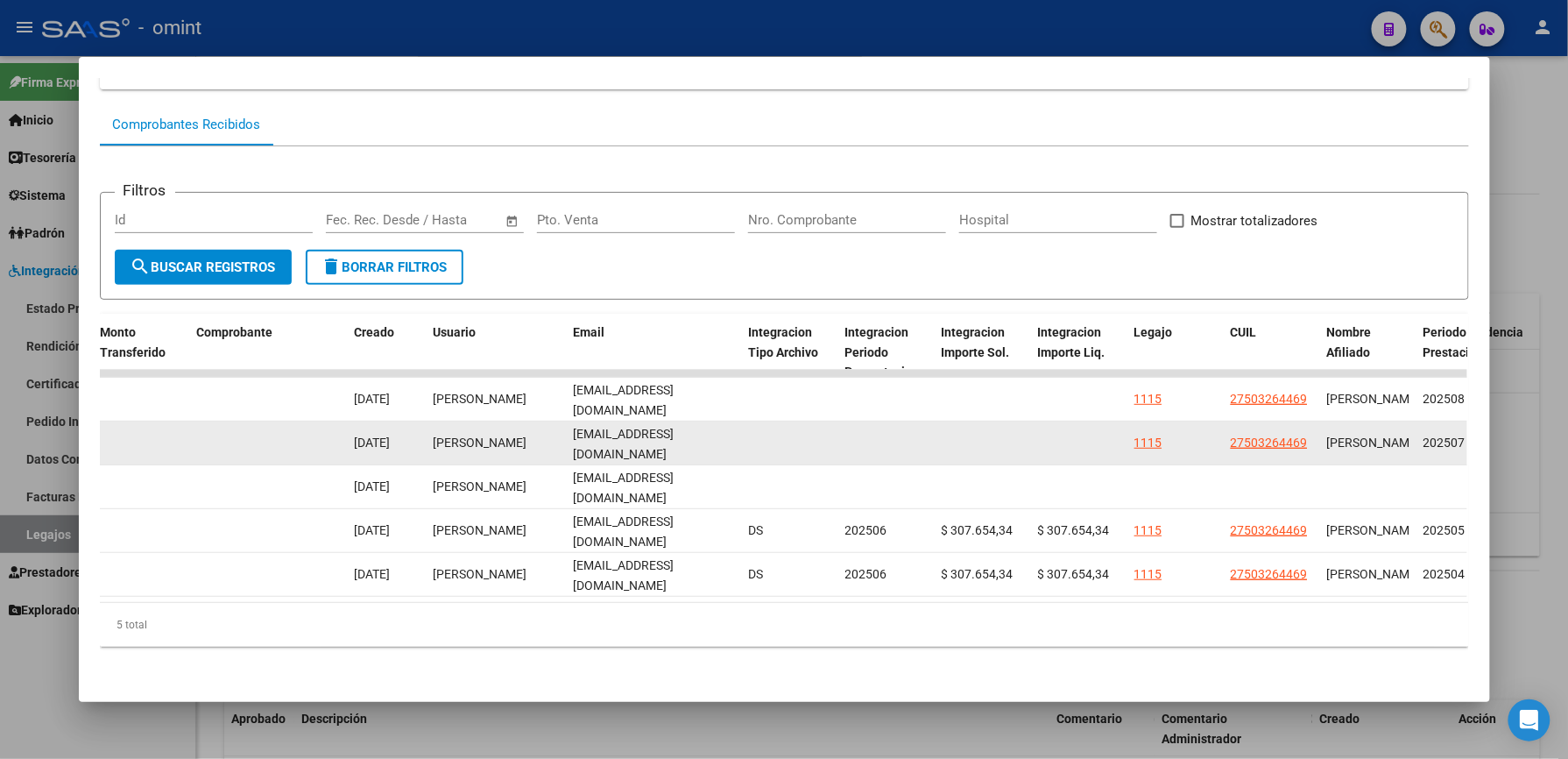
click at [567, 424] on datatable-body-cell "[EMAIL_ADDRESS][DOMAIN_NAME]" at bounding box center [654, 443] width 175 height 43
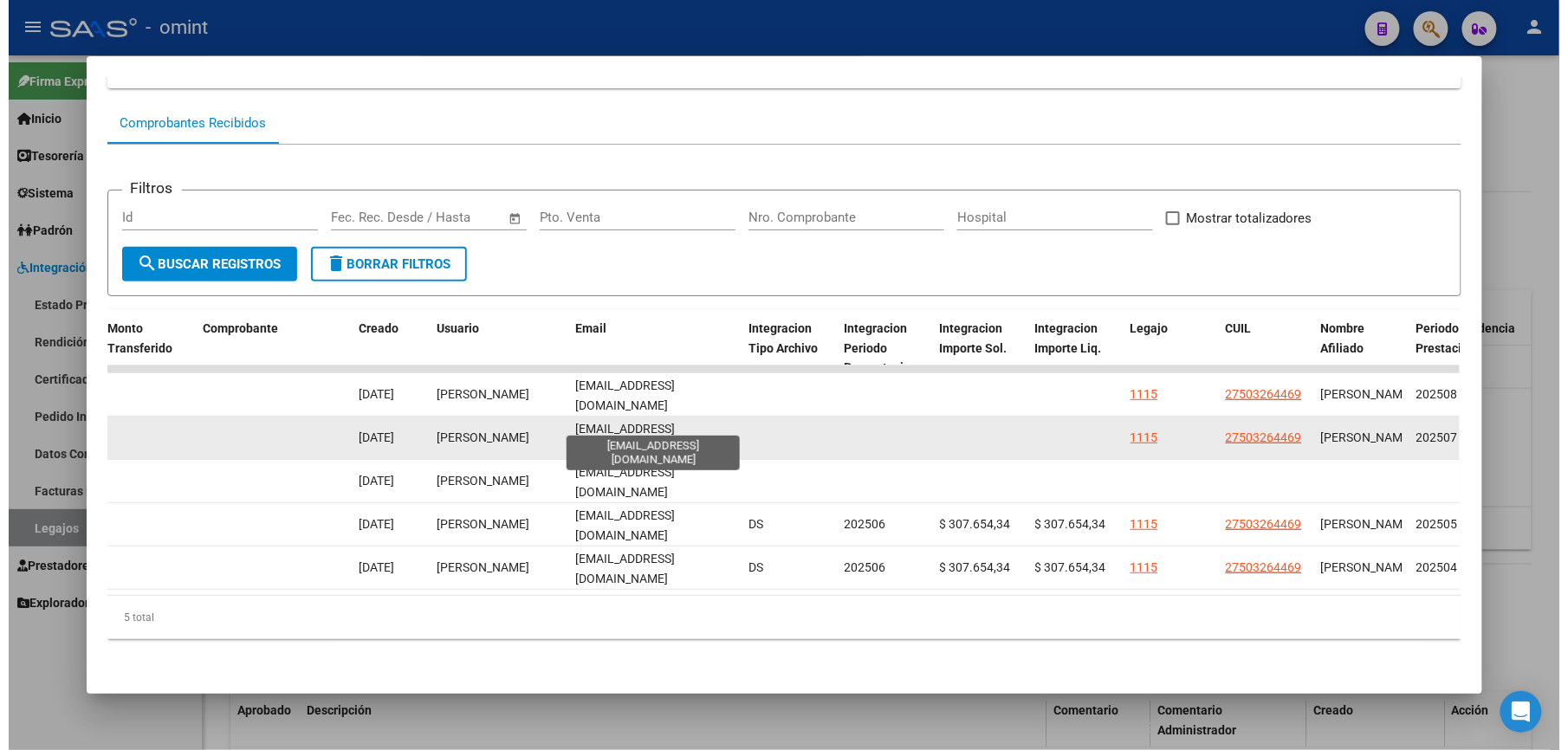
scroll to position [0, 5]
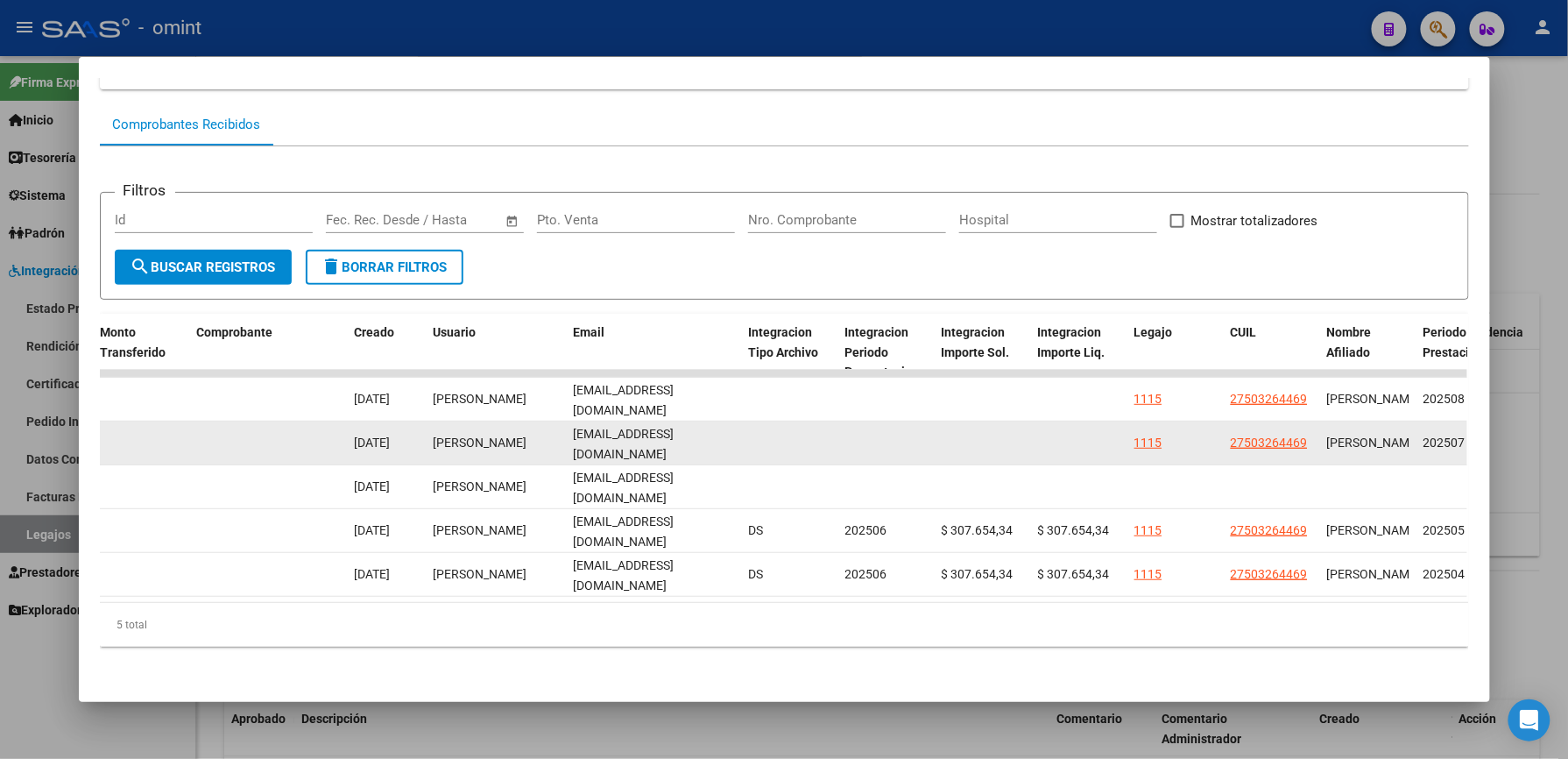
drag, startPoint x: 565, startPoint y: 423, endPoint x: 752, endPoint y: 428, distance: 187.1
click at [752, 428] on div "20391 Integración Factura C: 3 - 556 $ 307.654,34 [DATE] [DATE] - [DATE] [PERSO…" at bounding box center [242, 444] width 3785 height 44
drag, startPoint x: 752, startPoint y: 428, endPoint x: 713, endPoint y: 426, distance: 39.1
copy div "[EMAIL_ADDRESS][DOMAIN_NAME]"
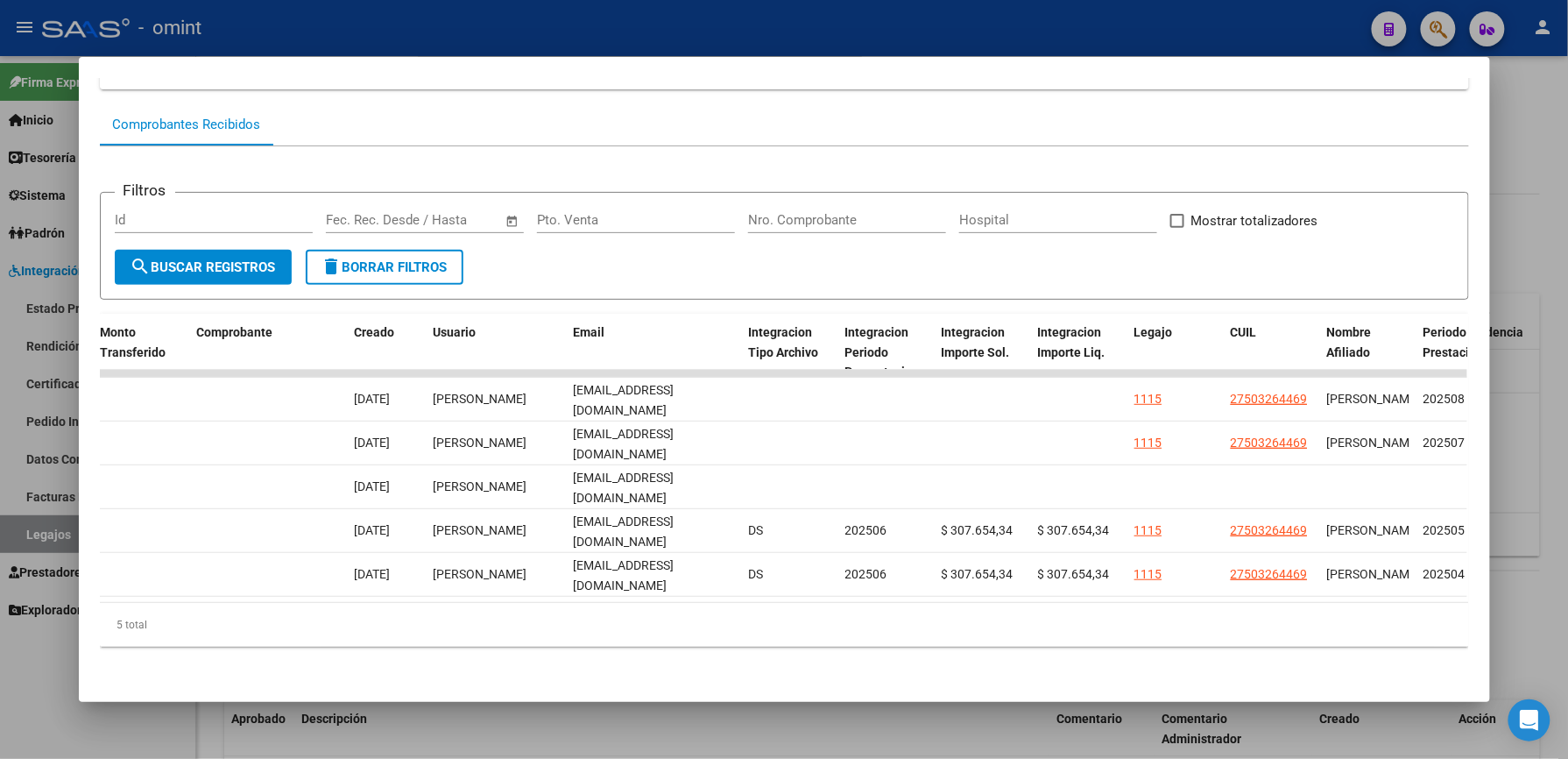
click at [1108, 40] on div at bounding box center [784, 380] width 1568 height 759
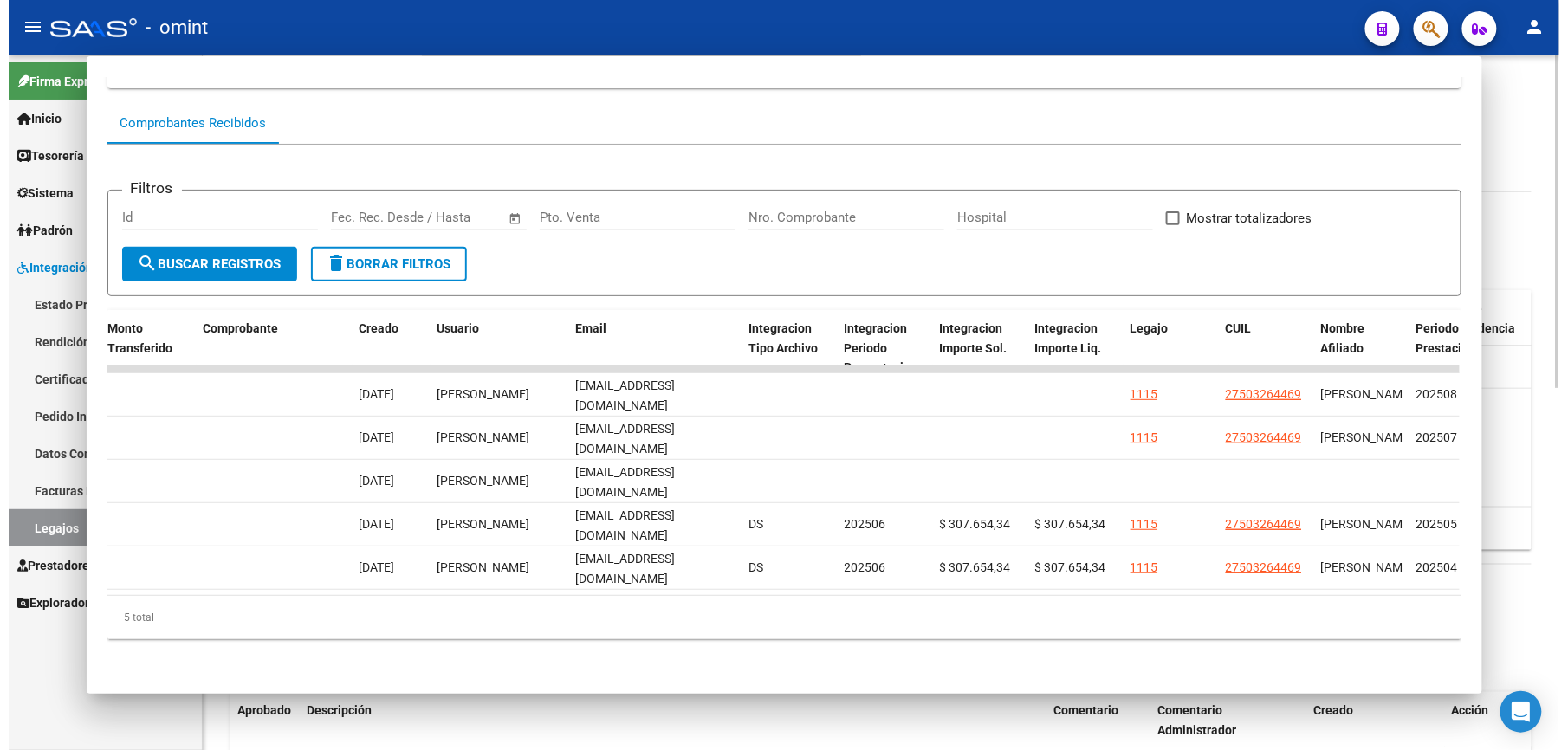
scroll to position [461, 0]
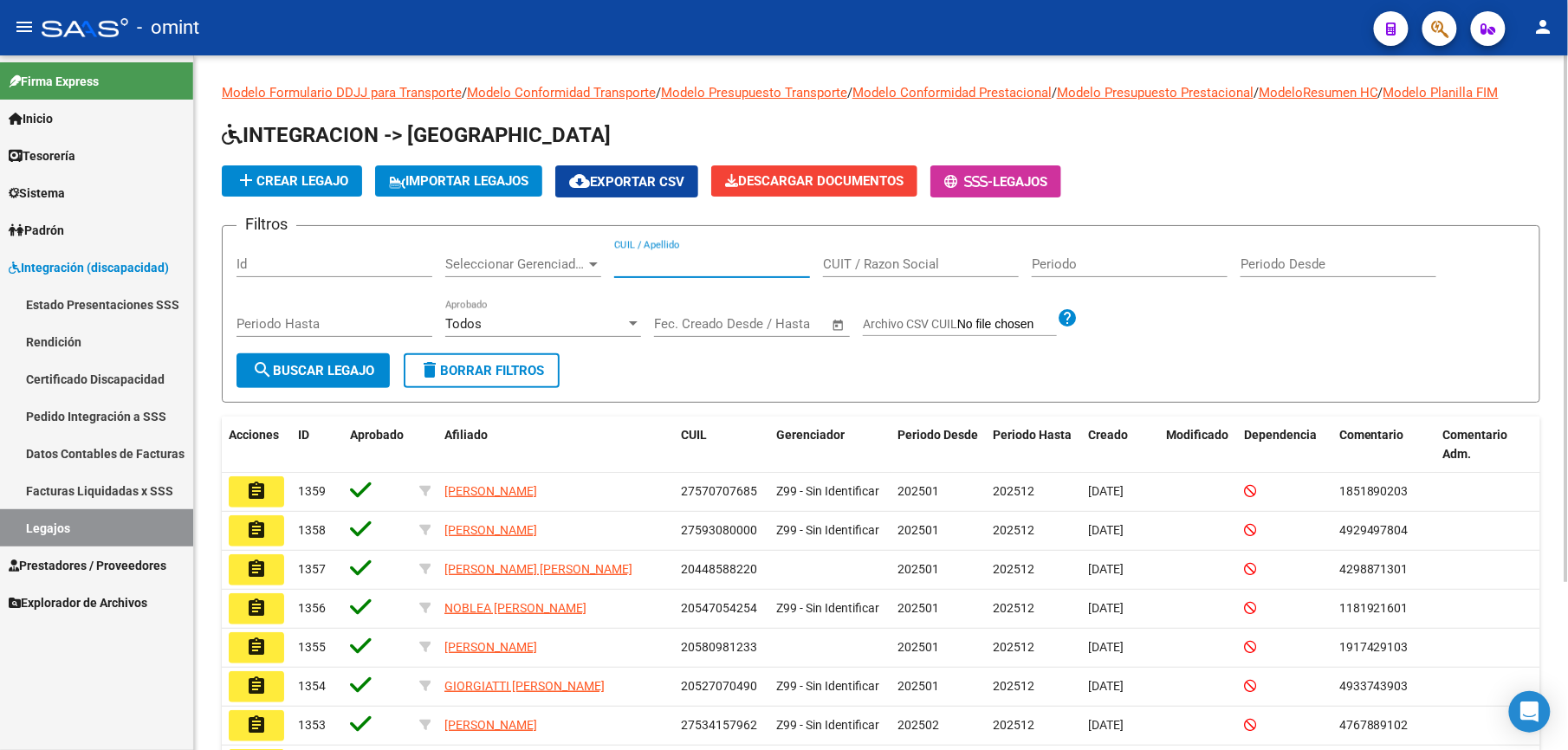
click at [639, 265] on input "CUIL / Apellido" at bounding box center [712, 265] width 196 height 16
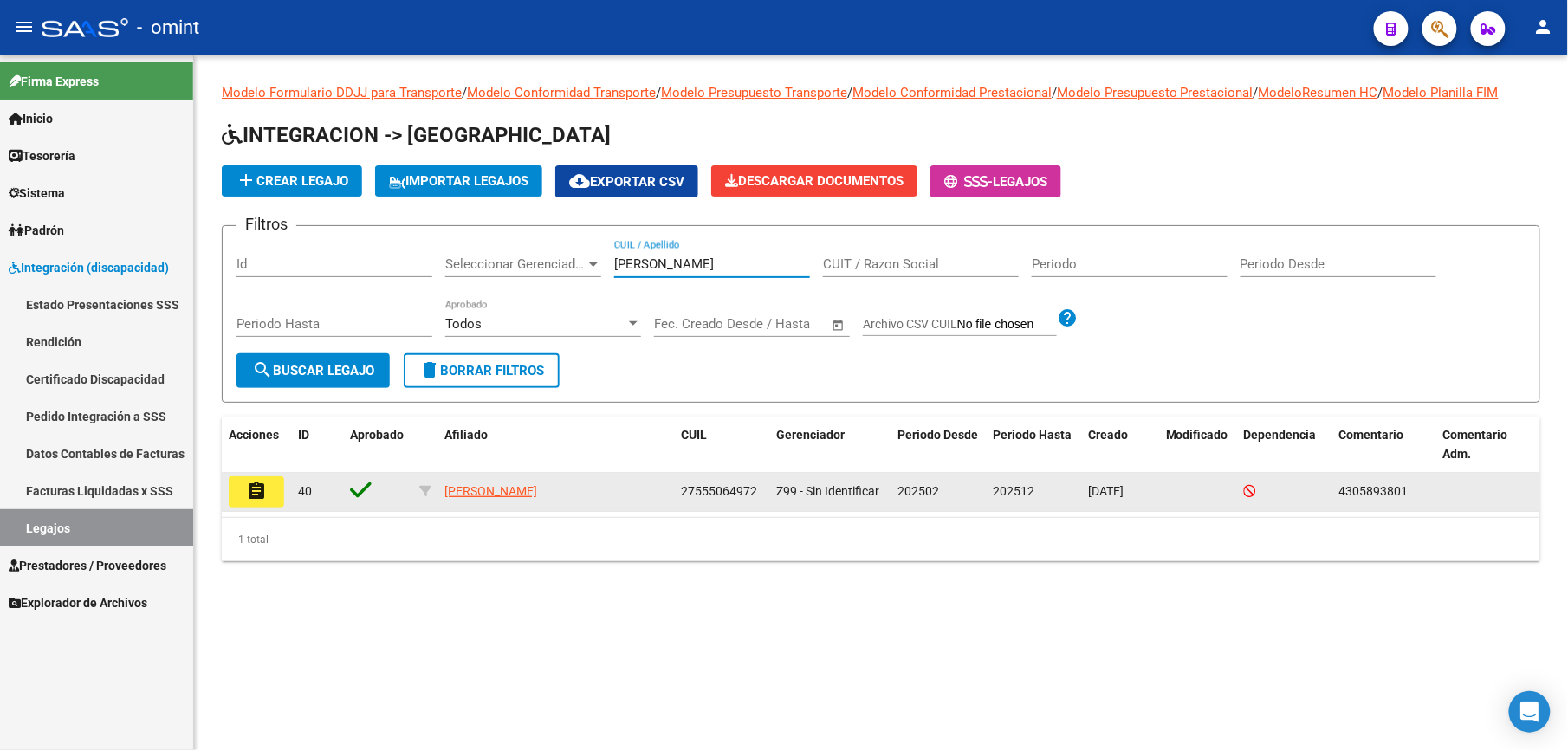
type input "[PERSON_NAME]"
click at [271, 490] on button "assignment" at bounding box center [257, 492] width 56 height 31
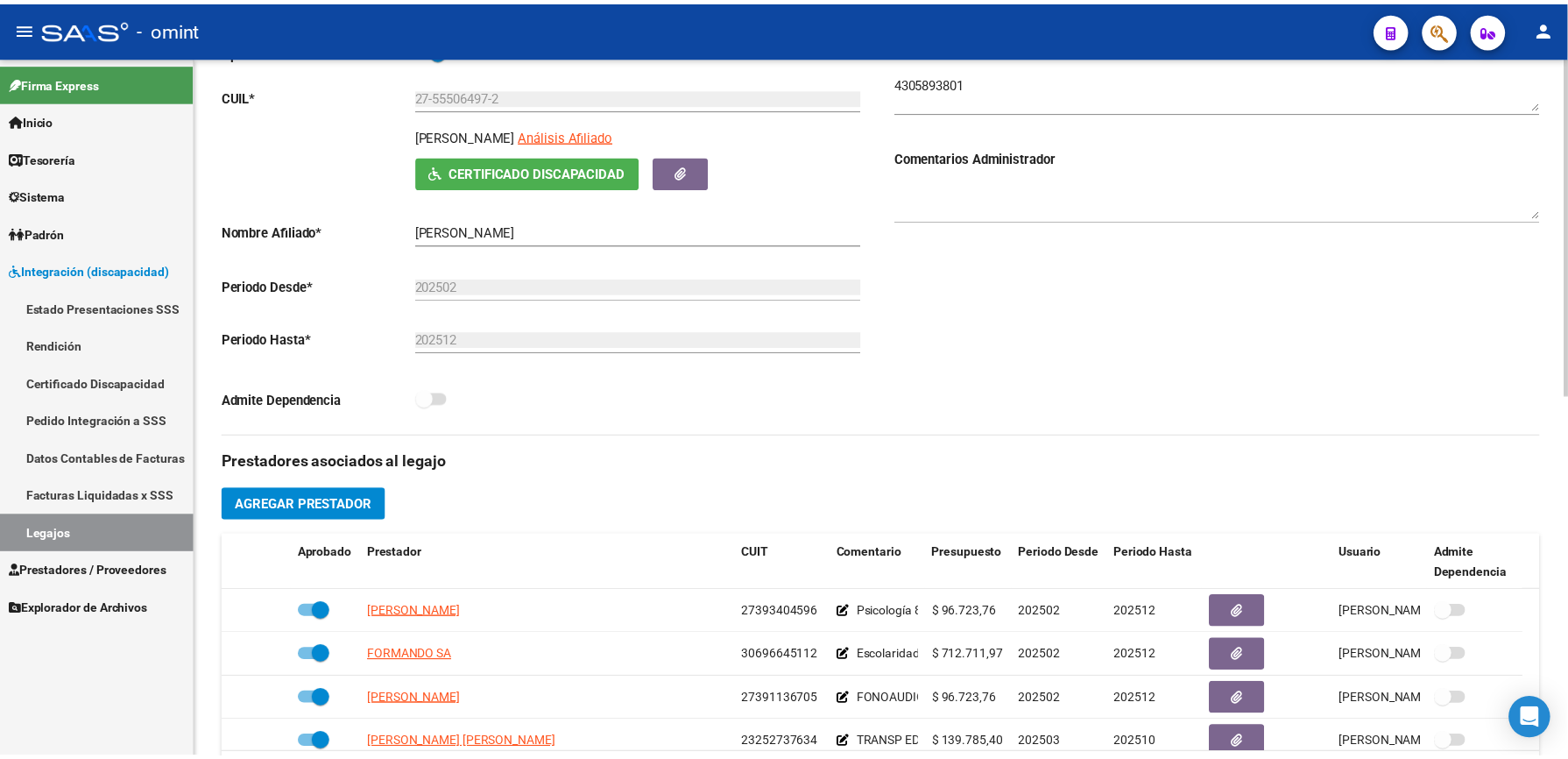
scroll to position [350, 0]
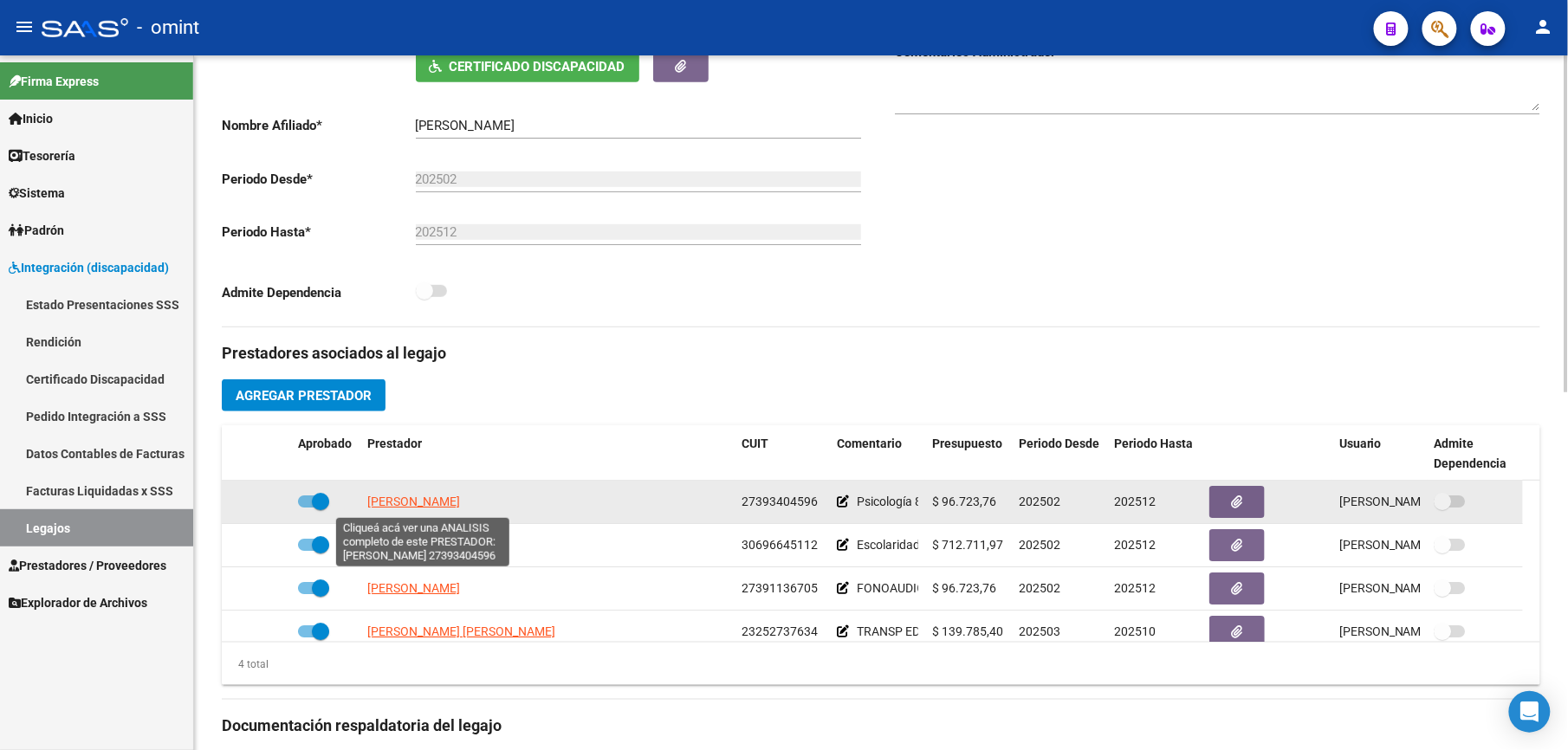
click at [454, 506] on span "[PERSON_NAME]" at bounding box center [414, 501] width 92 height 14
type textarea "27393404596"
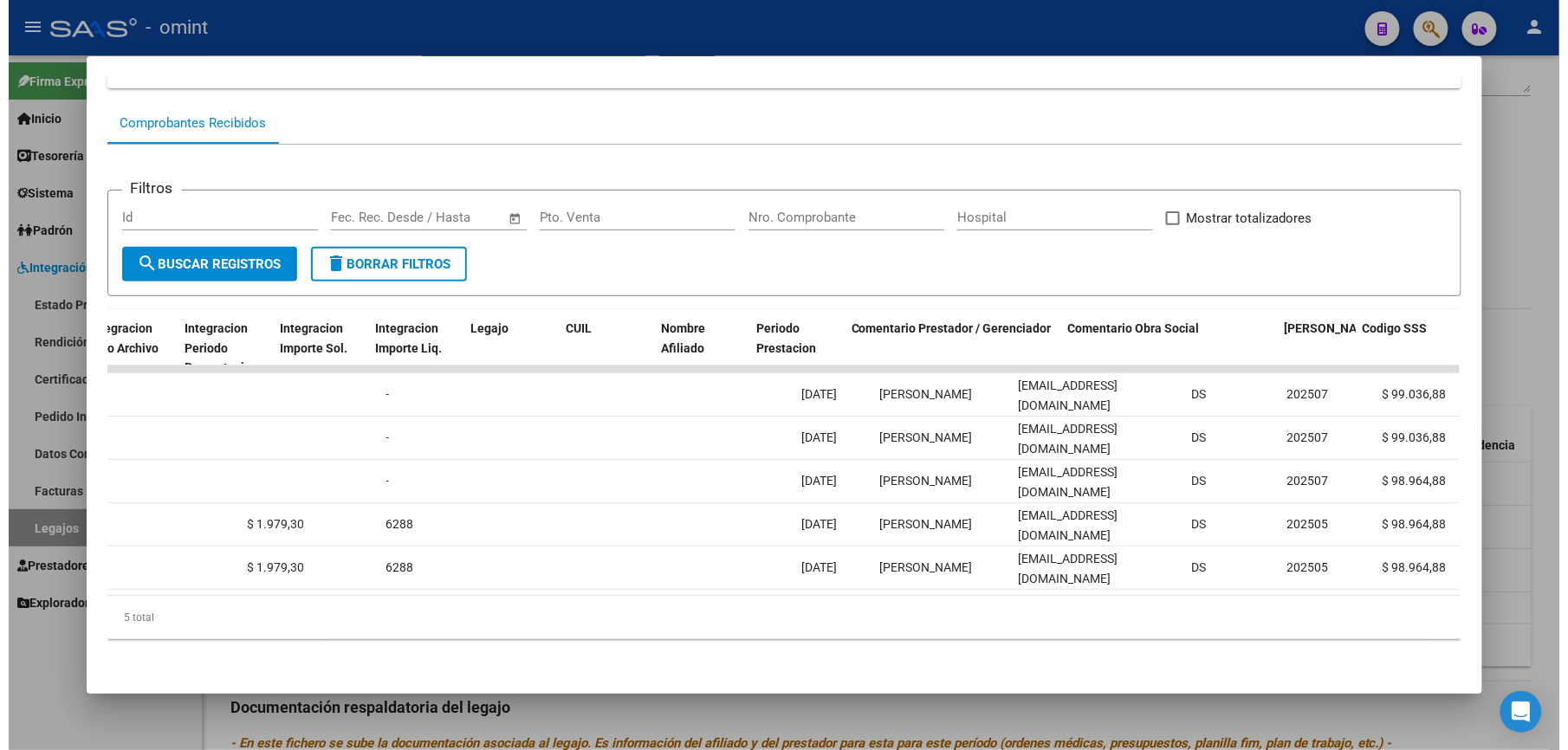
scroll to position [0, 2390]
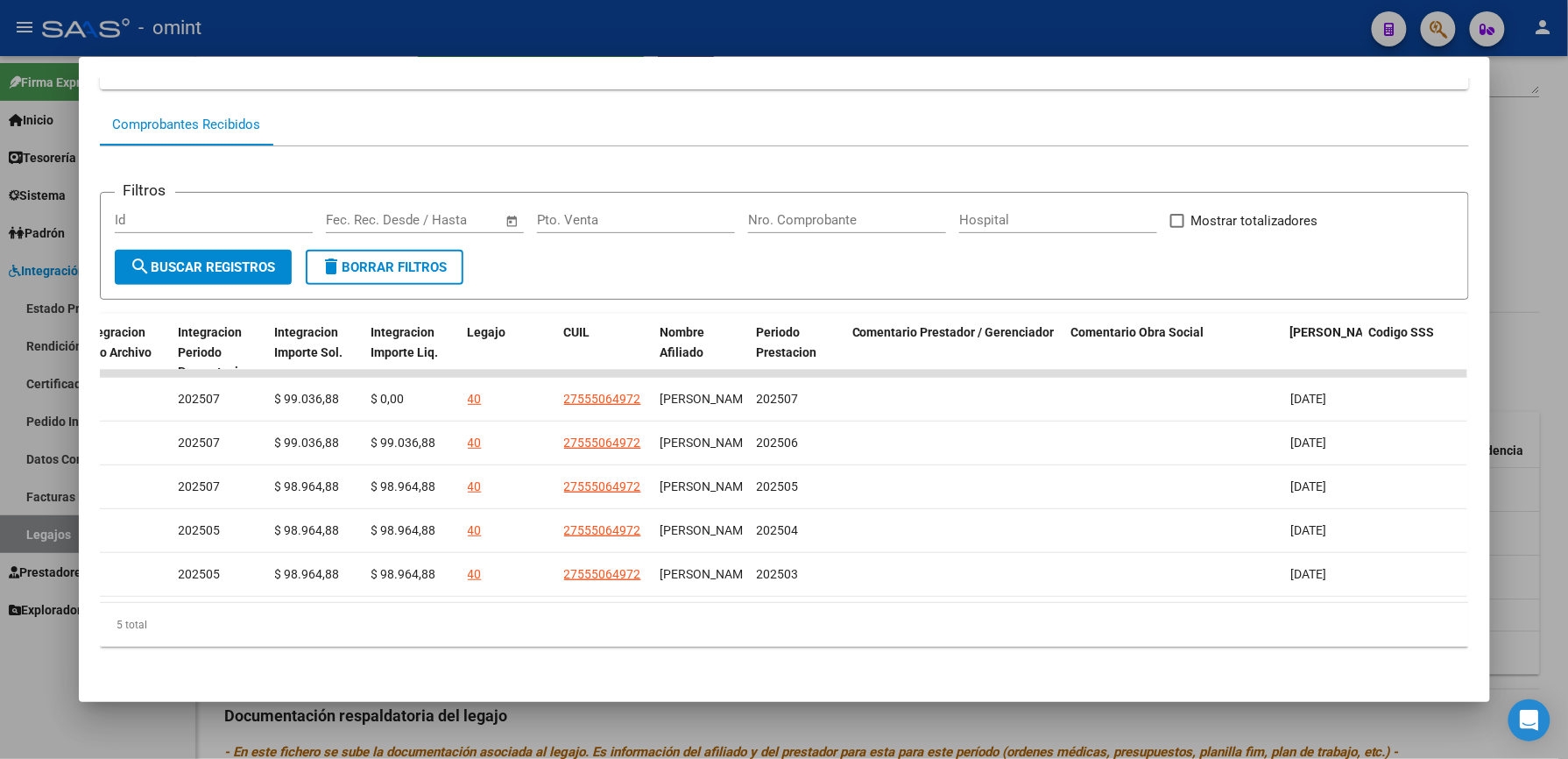
click at [973, 18] on div at bounding box center [784, 380] width 1568 height 759
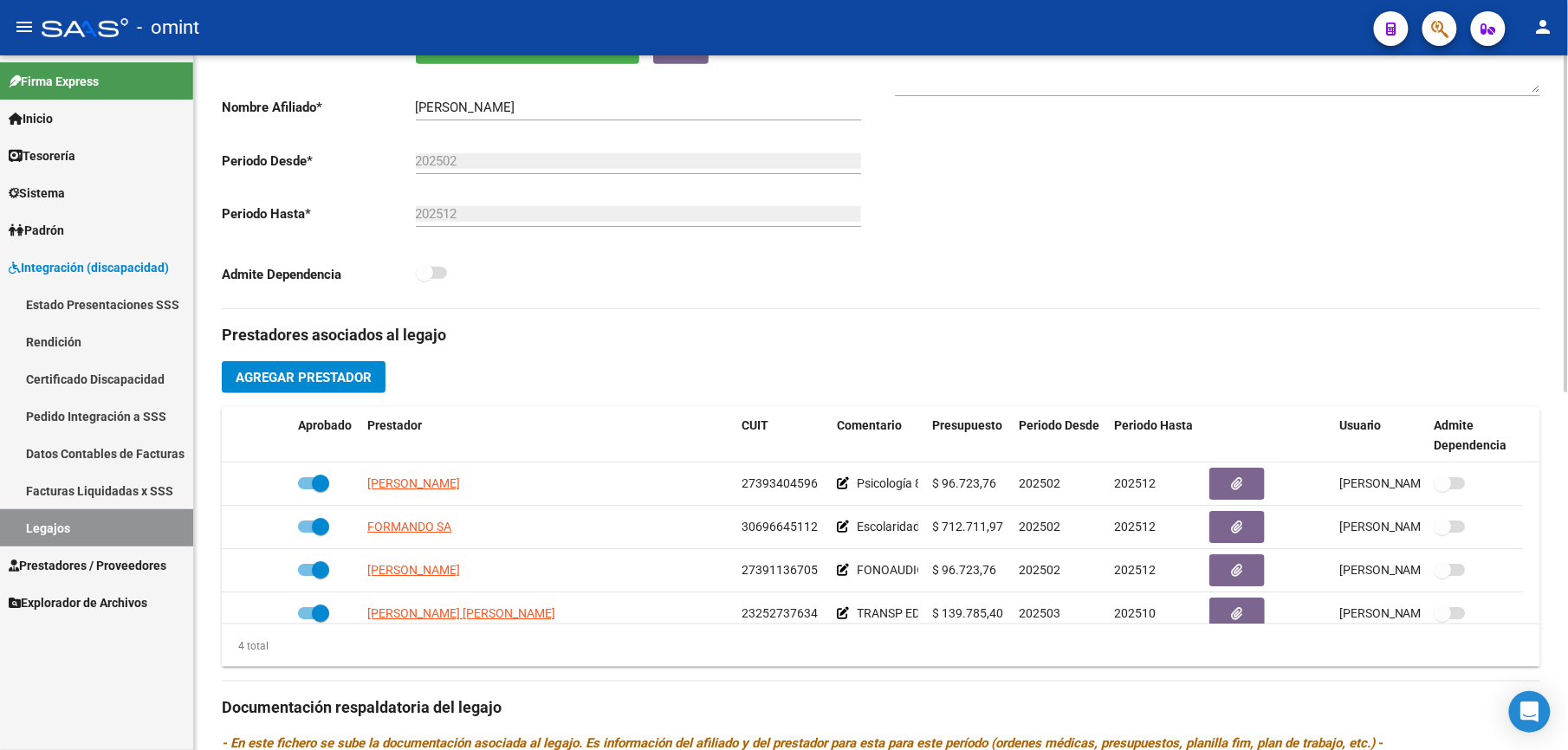
scroll to position [346, 0]
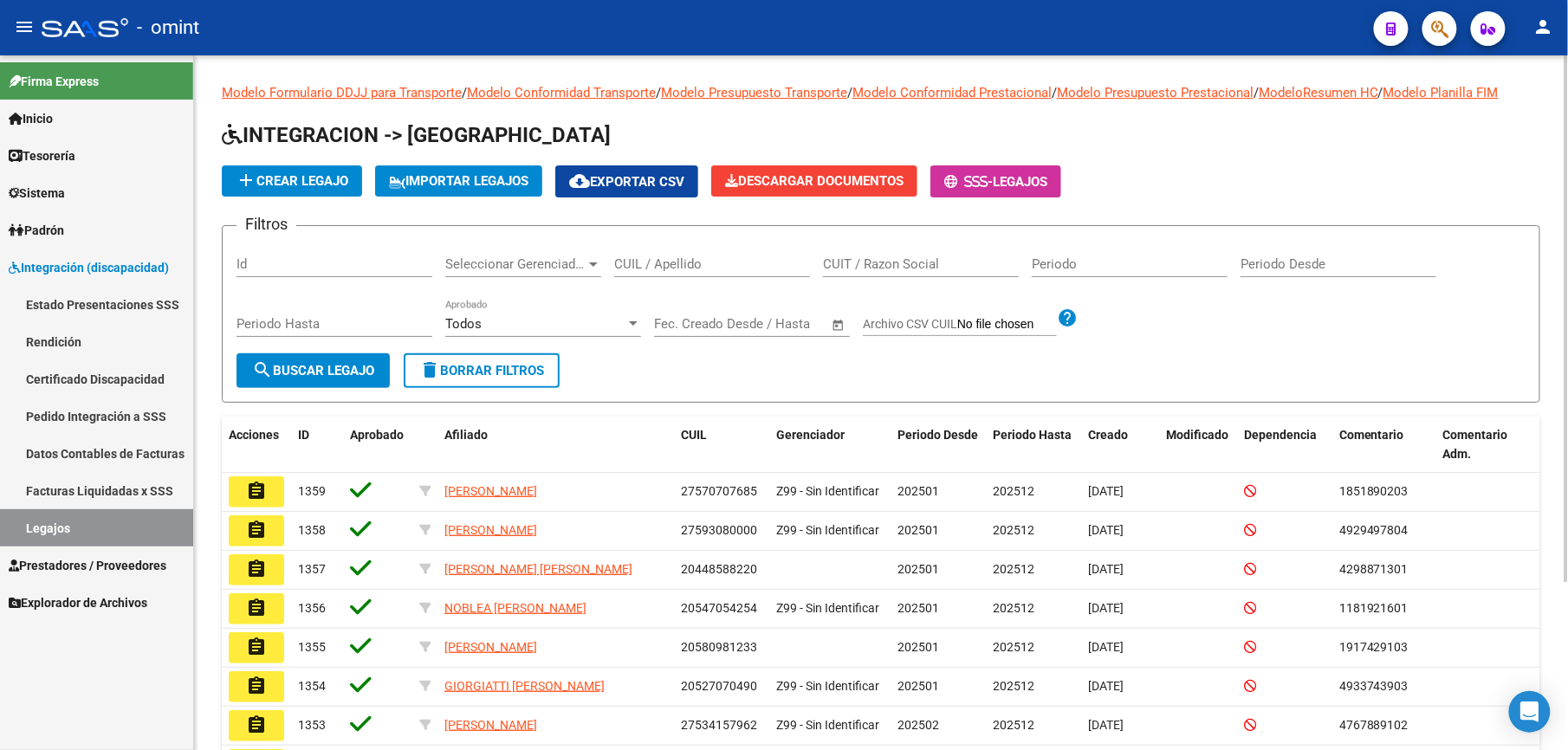
click at [633, 261] on input "CUIL / Apellido" at bounding box center [712, 265] width 196 height 16
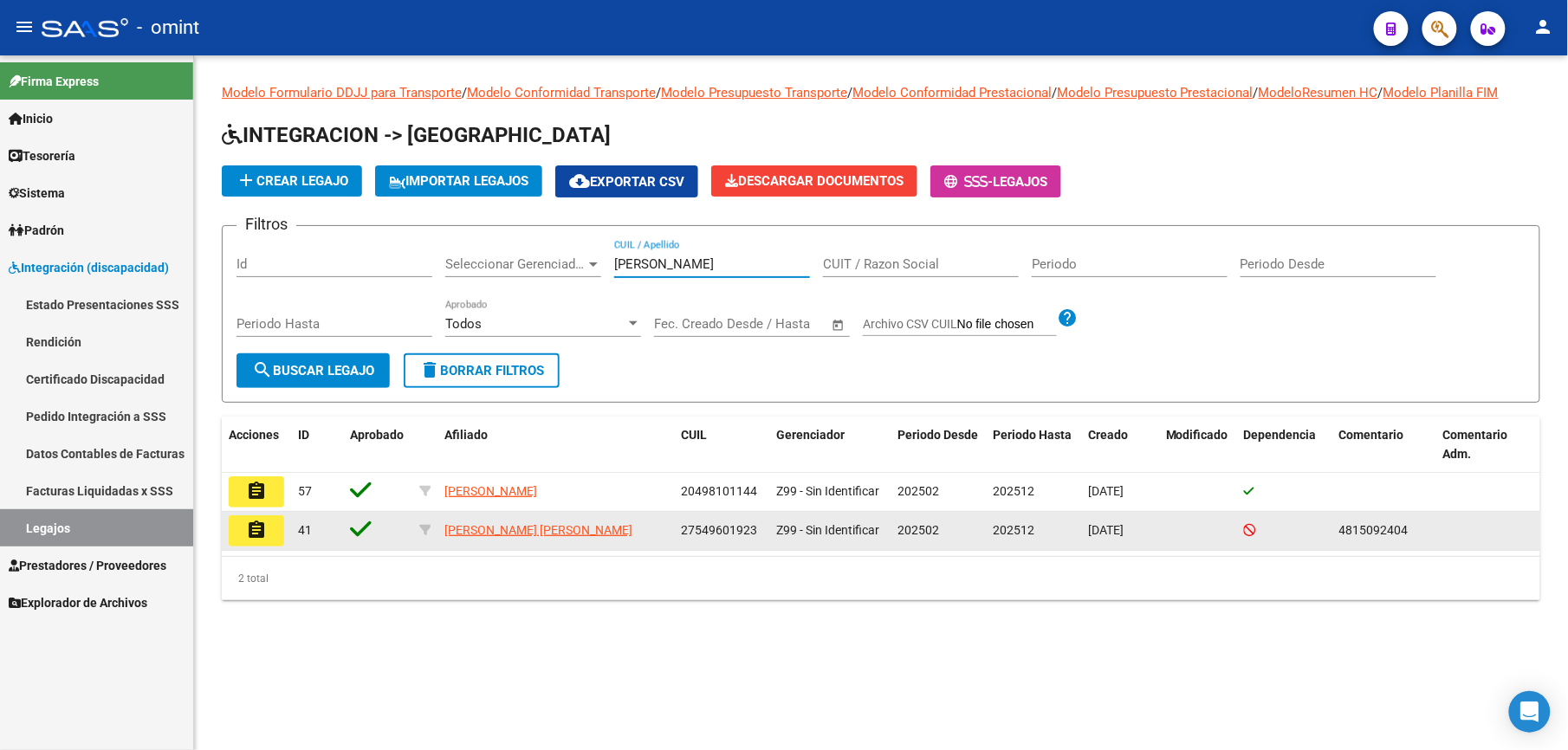
type input "[PERSON_NAME]"
click at [257, 535] on mat-icon "assignment" at bounding box center [257, 530] width 21 height 21
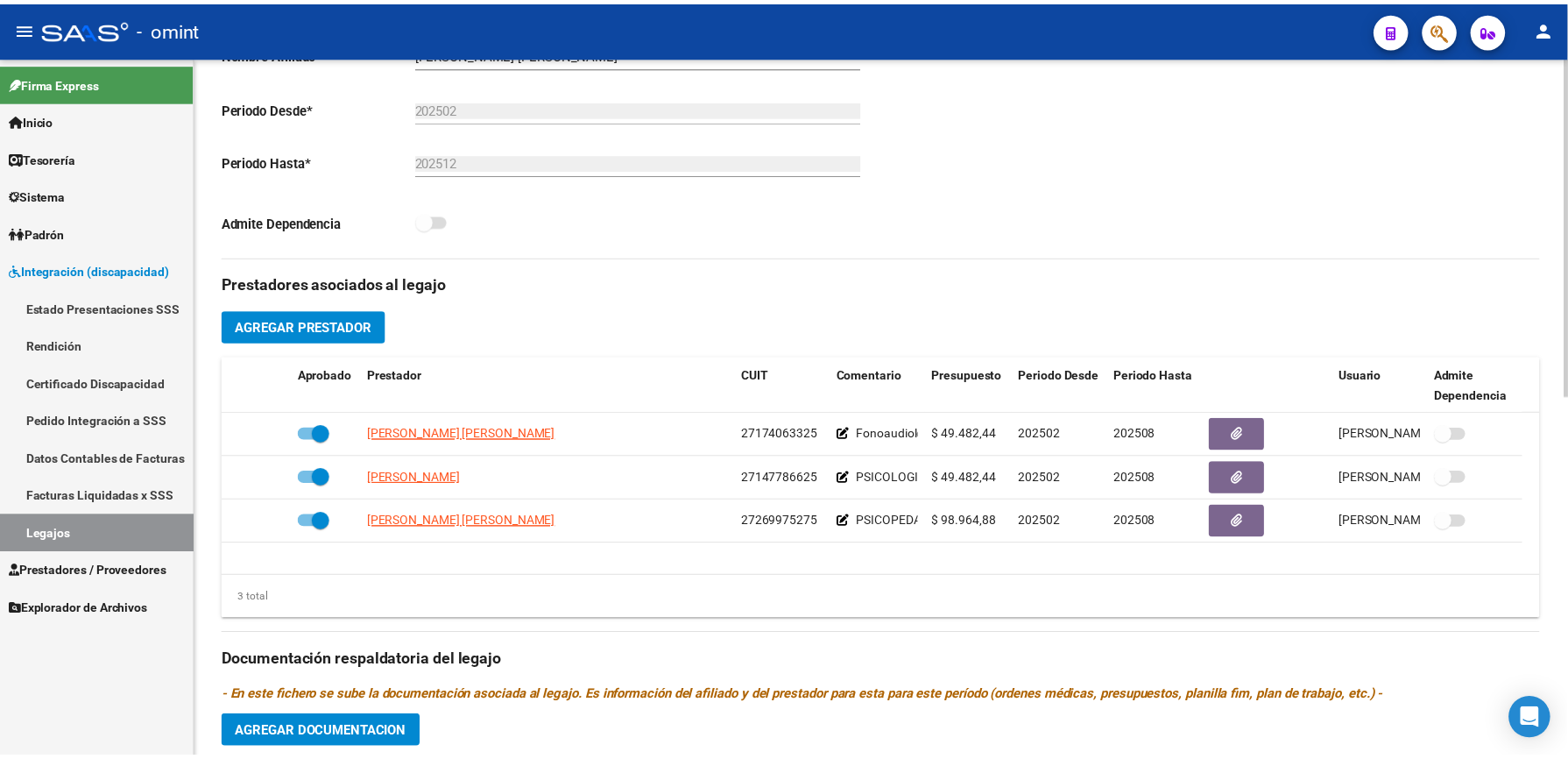
scroll to position [467, 0]
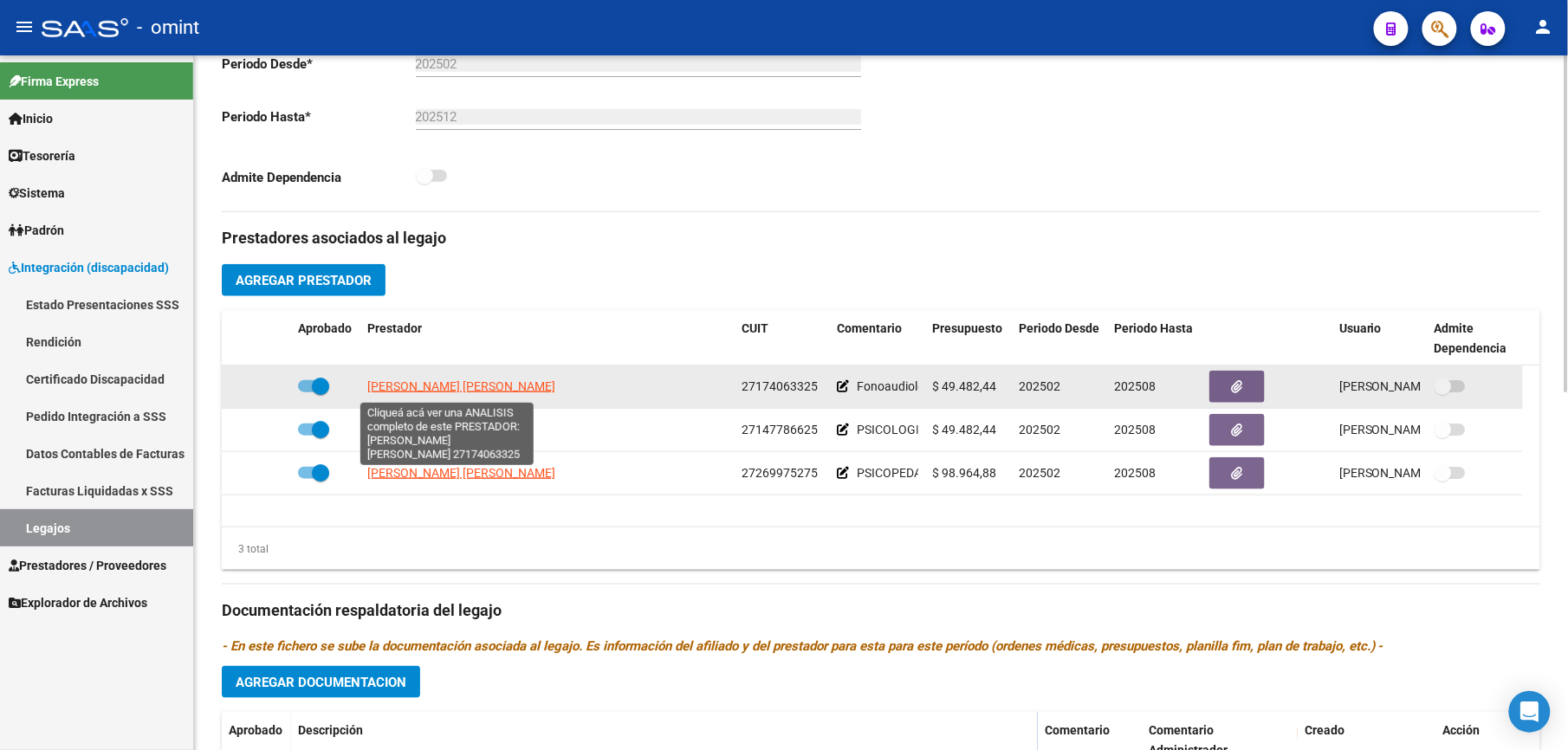
click at [490, 388] on span "[PERSON_NAME] [PERSON_NAME]" at bounding box center [461, 386] width 188 height 14
type textarea "27174063325"
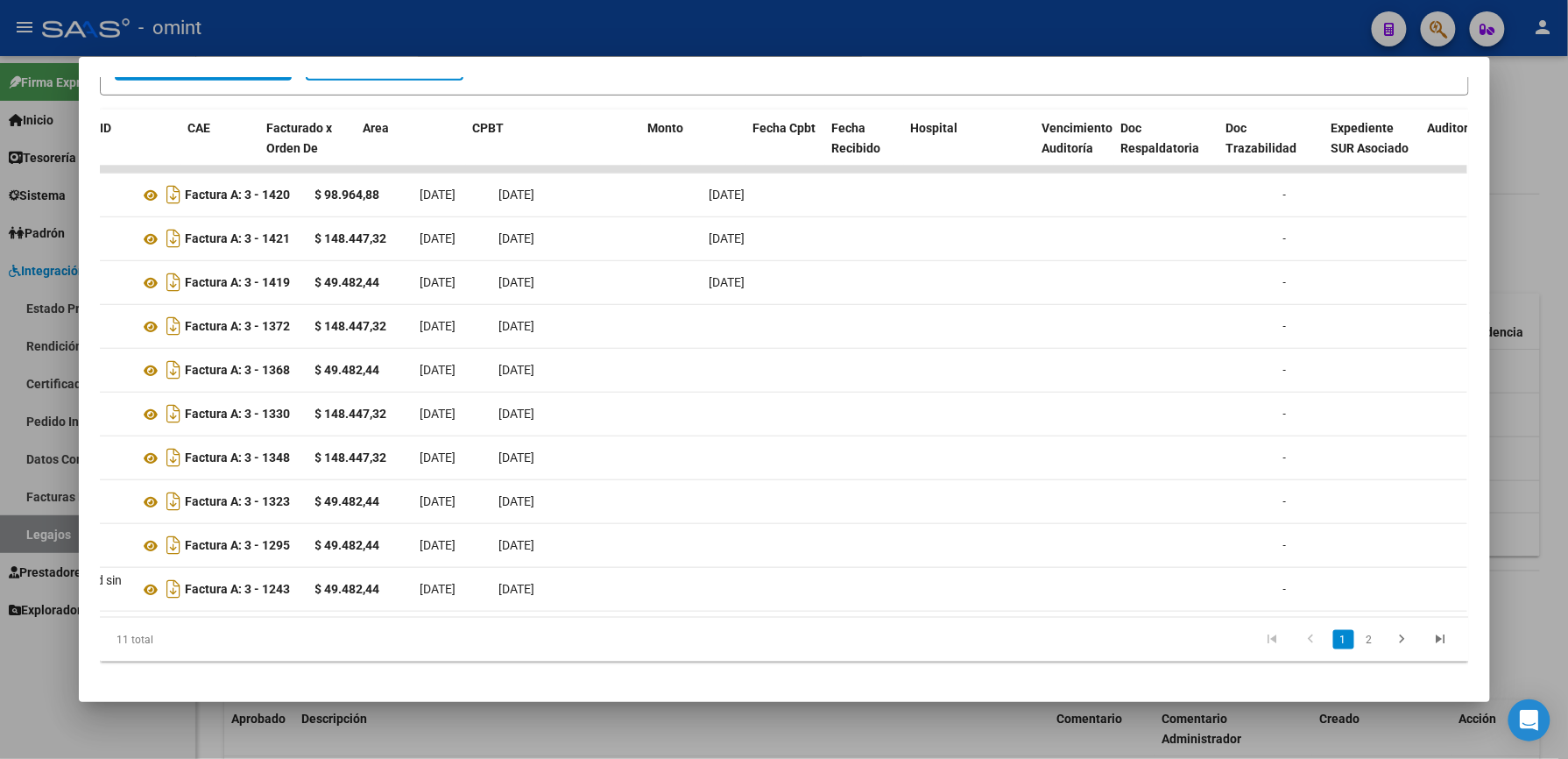
scroll to position [0, 57]
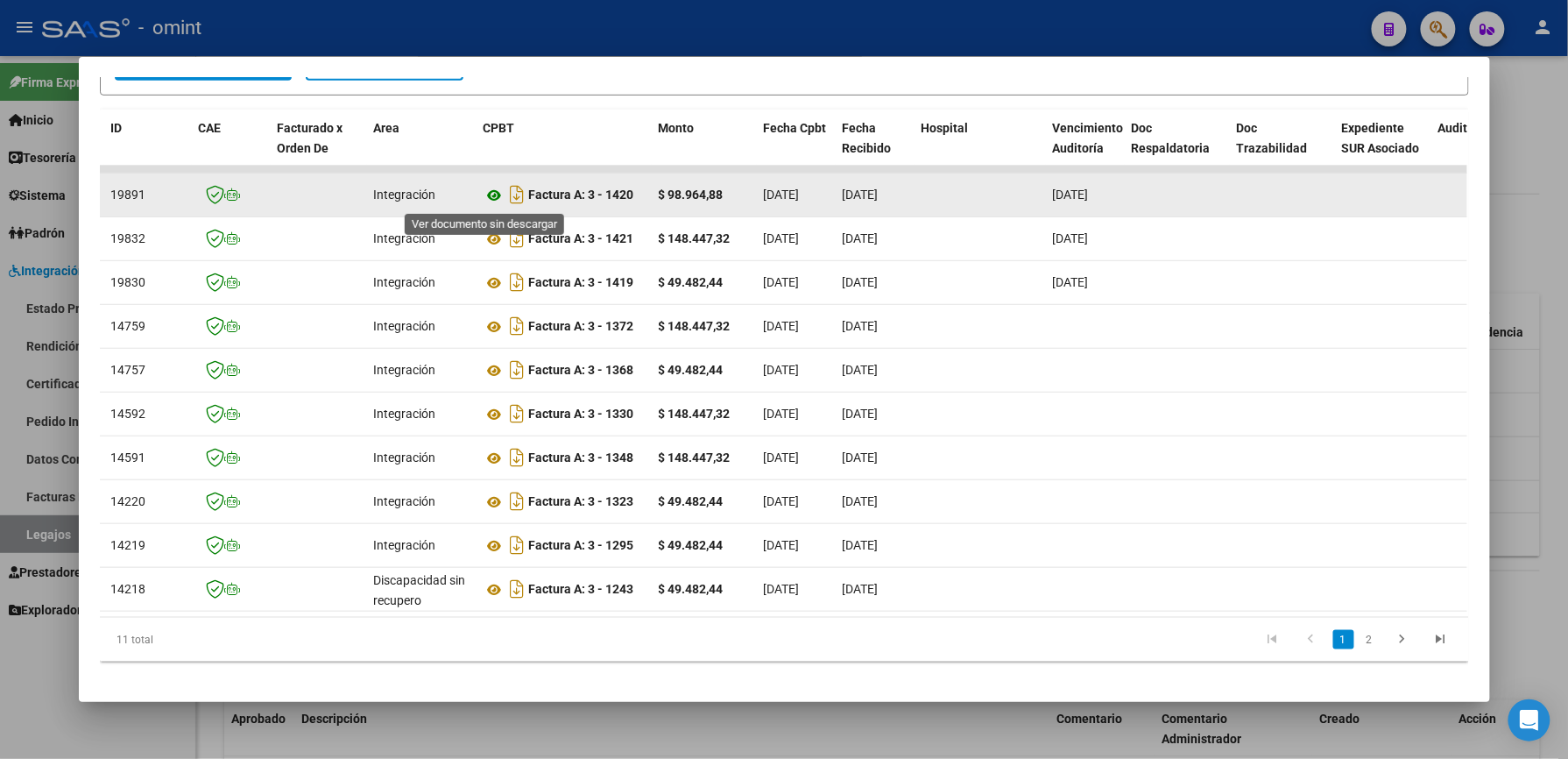
click at [484, 197] on icon at bounding box center [495, 195] width 23 height 21
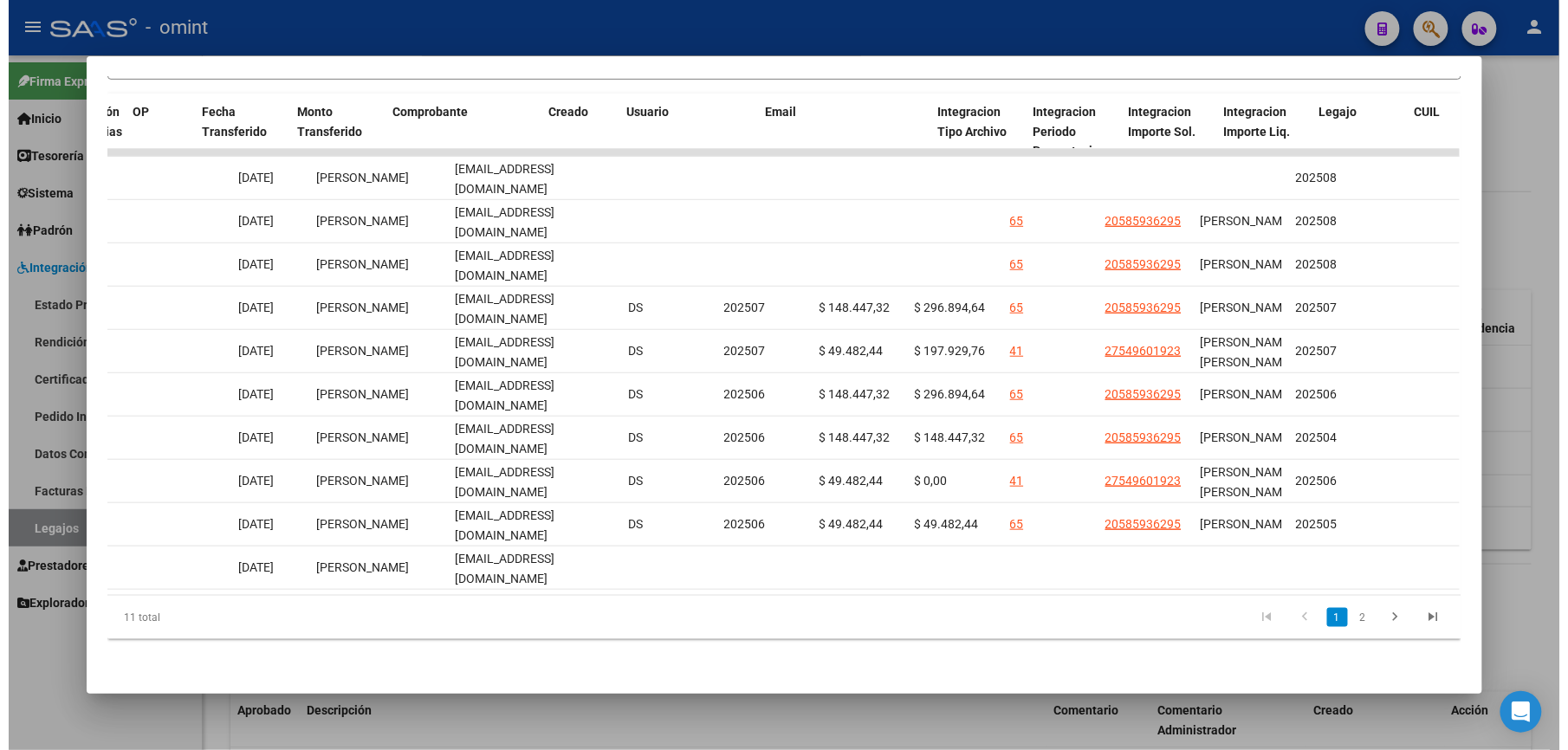
scroll to position [0, 1541]
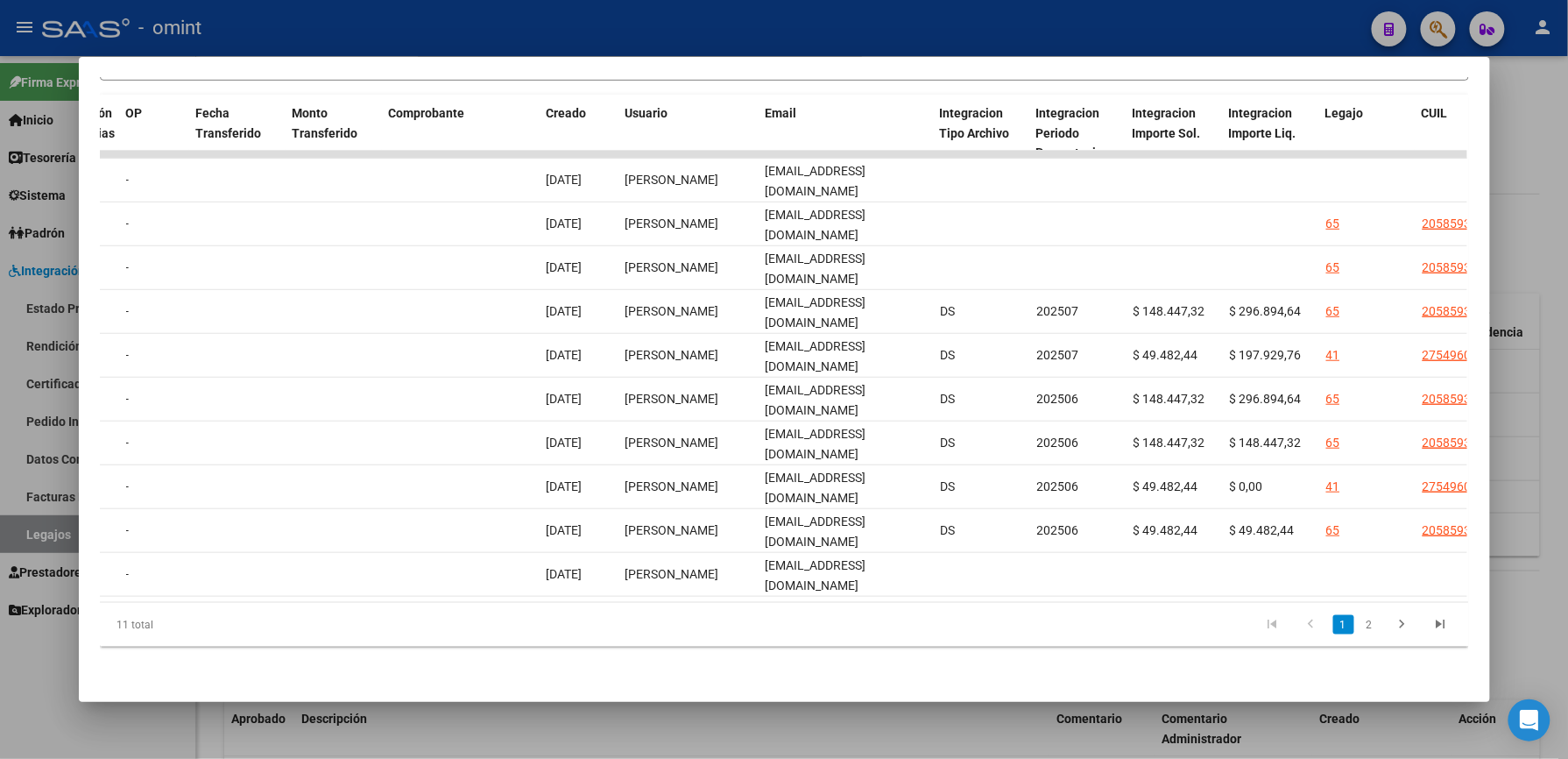
click at [496, 26] on div at bounding box center [784, 380] width 1568 height 759
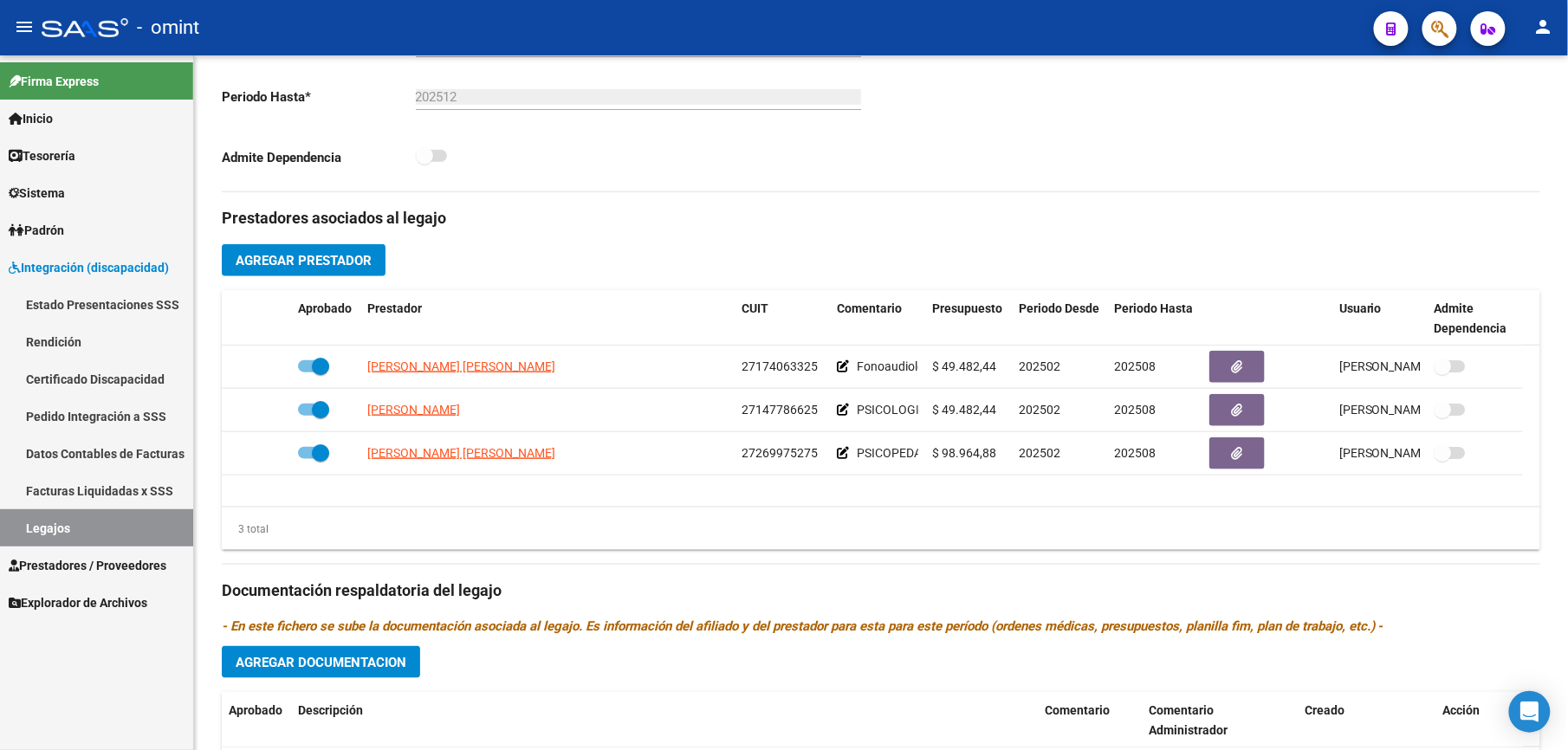
scroll to position [461, 0]
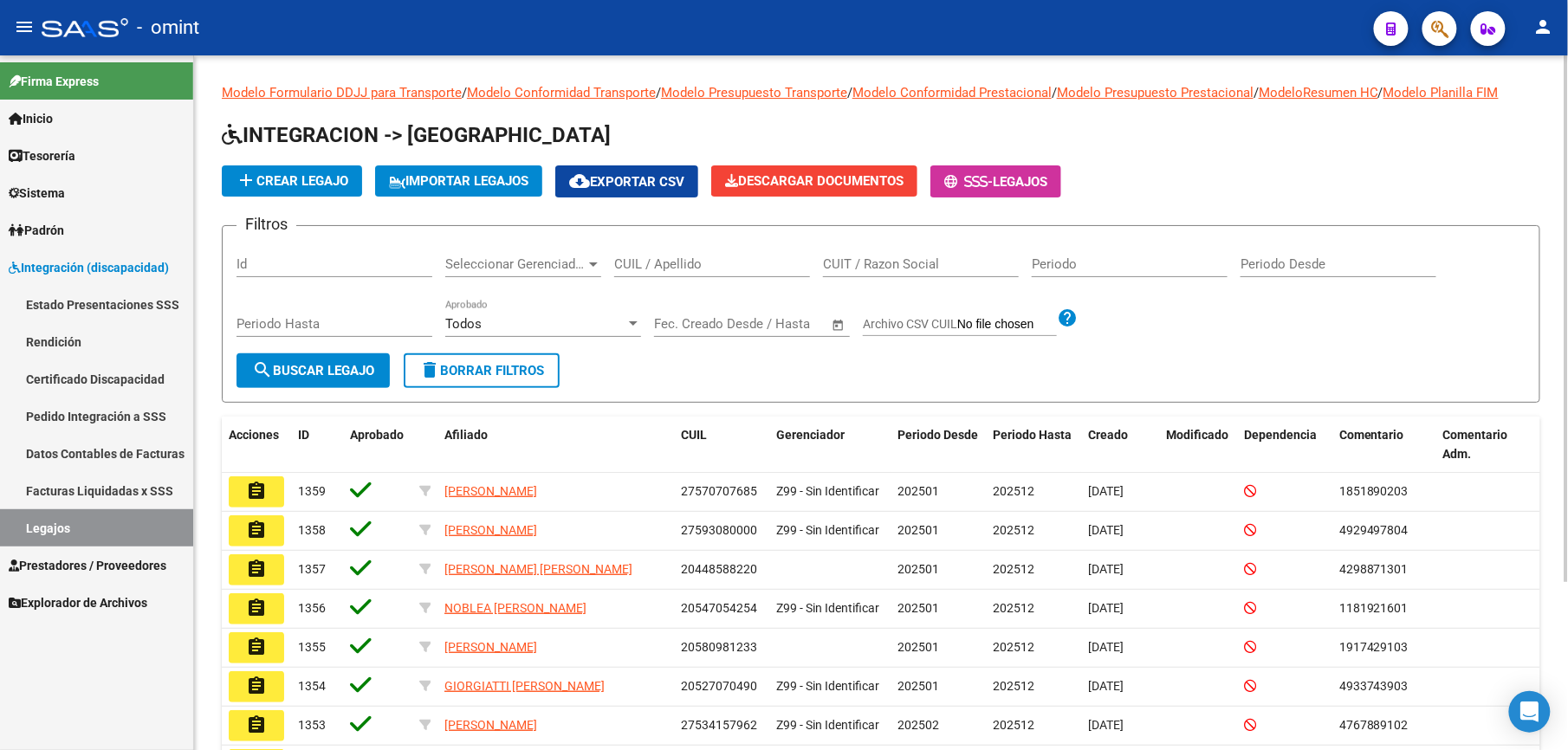
click at [660, 258] on input "CUIL / Apellido" at bounding box center [712, 265] width 196 height 16
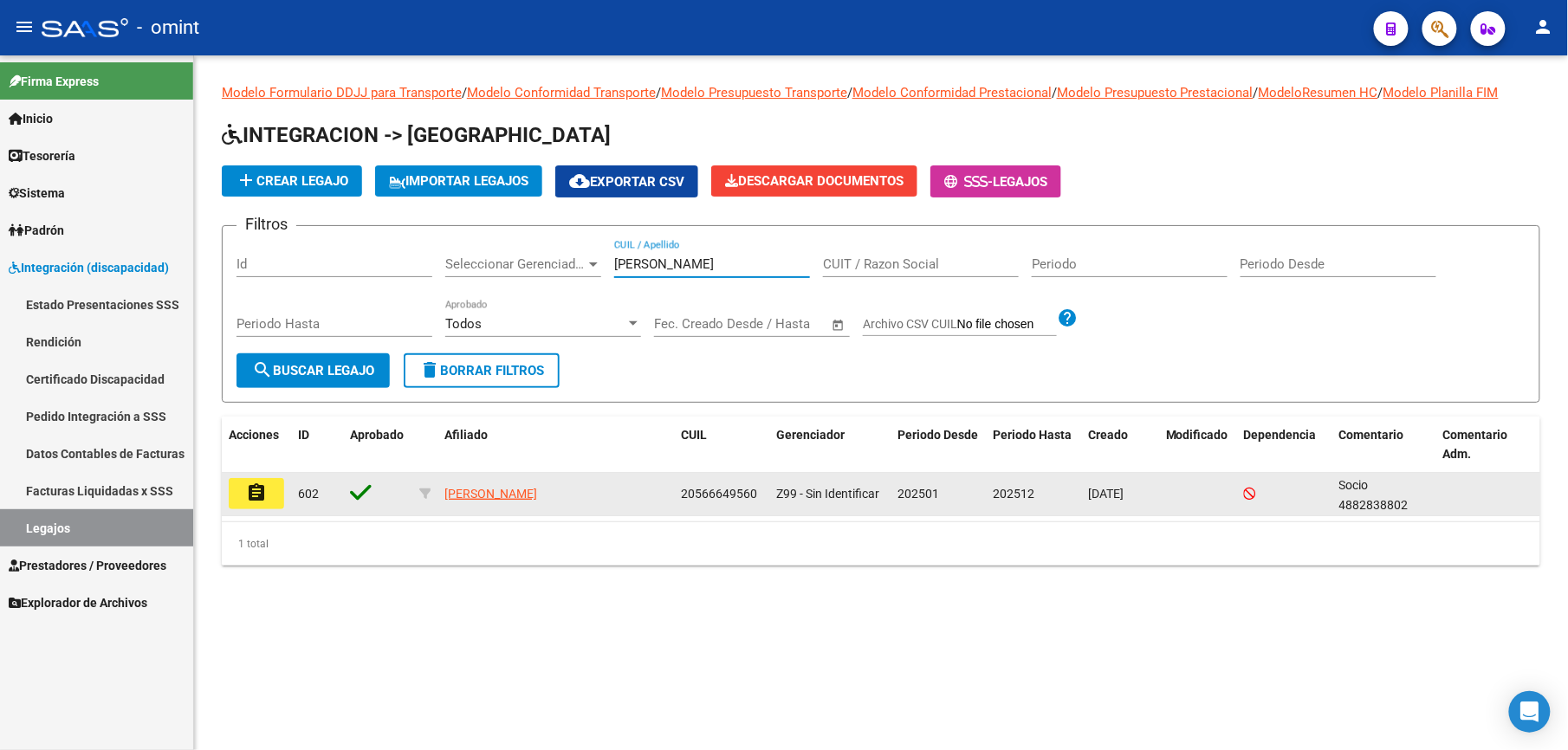
type input "[PERSON_NAME]"
click at [247, 492] on mat-icon "assignment" at bounding box center [257, 492] width 21 height 21
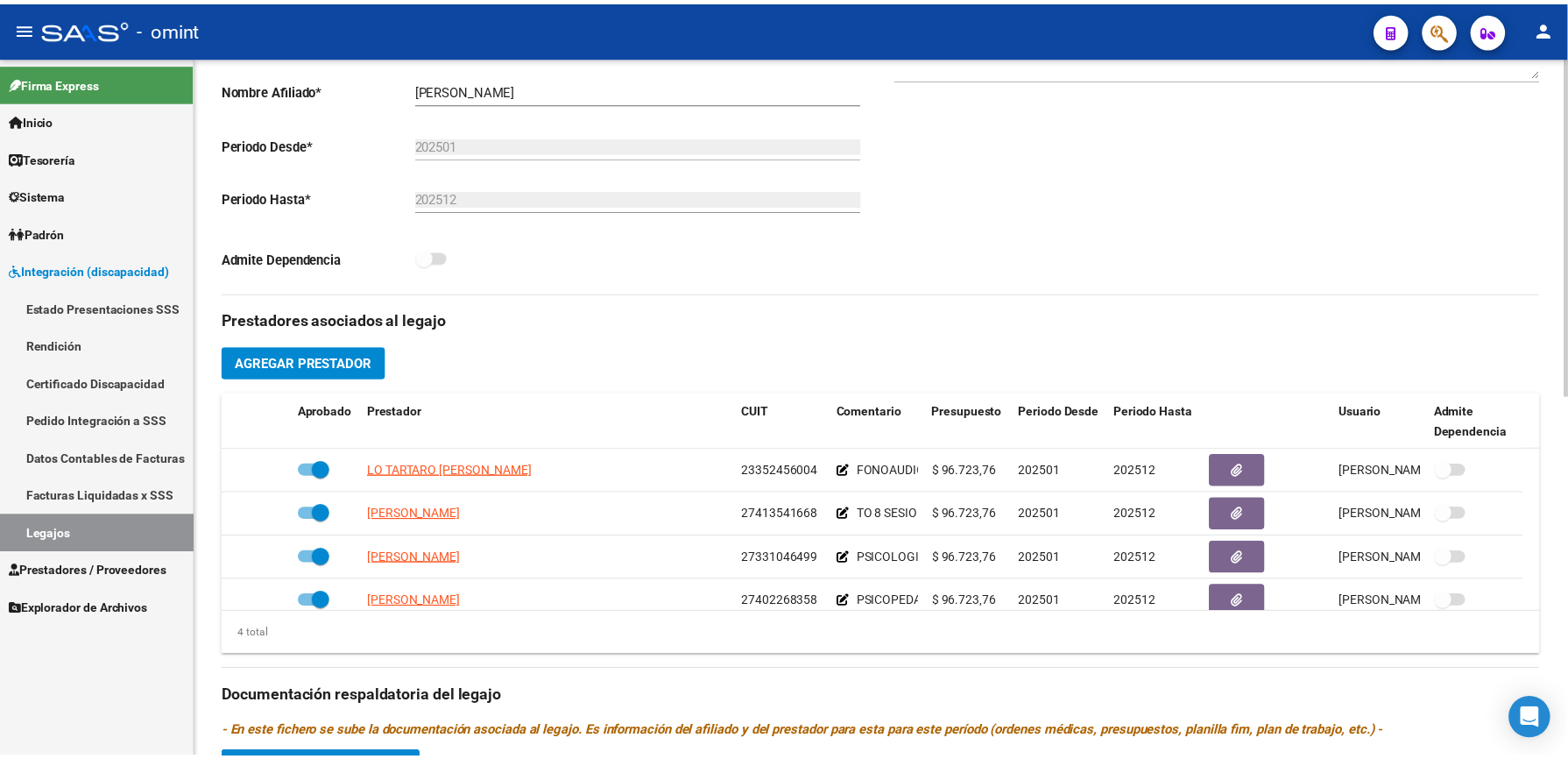
scroll to position [584, 0]
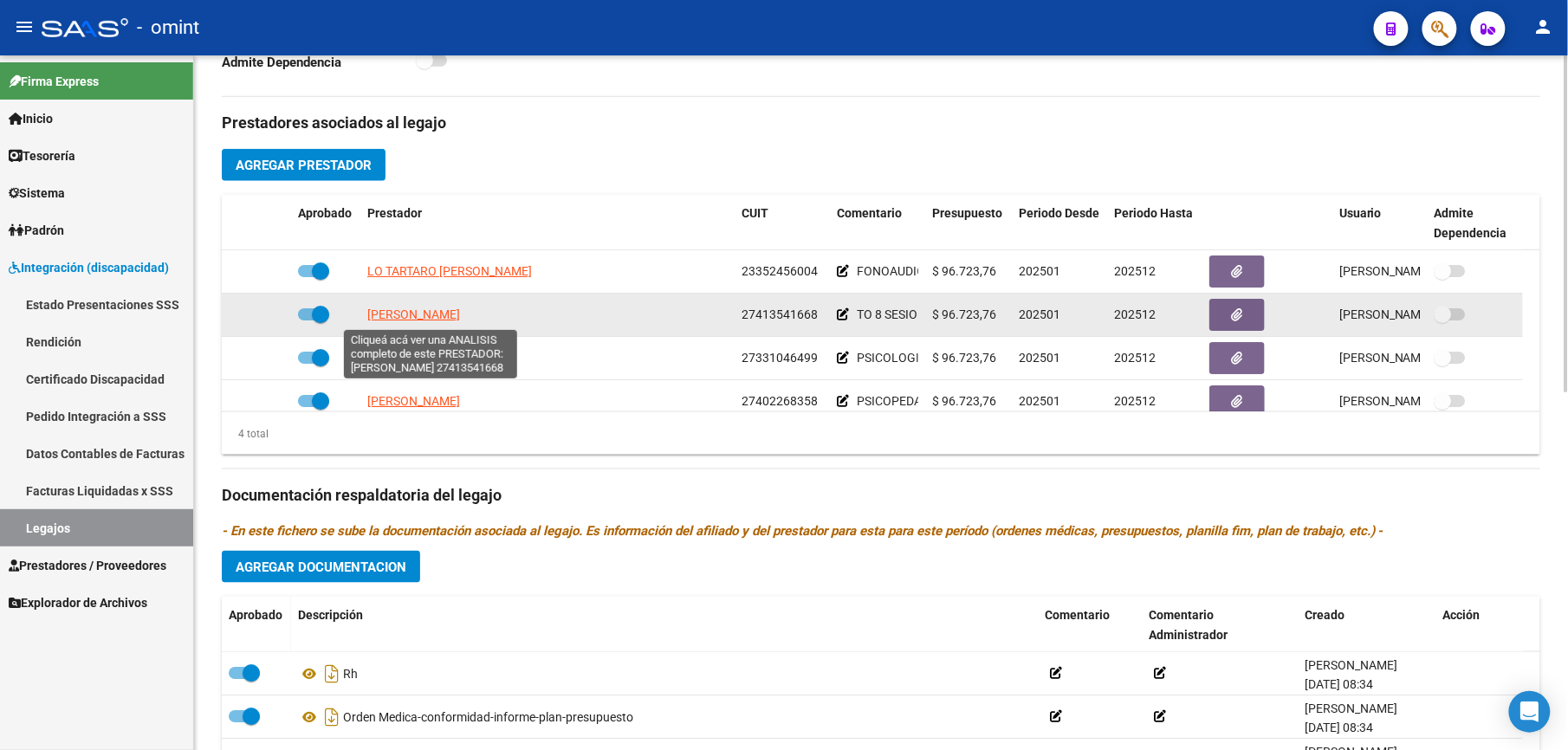
click at [449, 313] on span "[PERSON_NAME]" at bounding box center [414, 314] width 92 height 14
type textarea "27413541668"
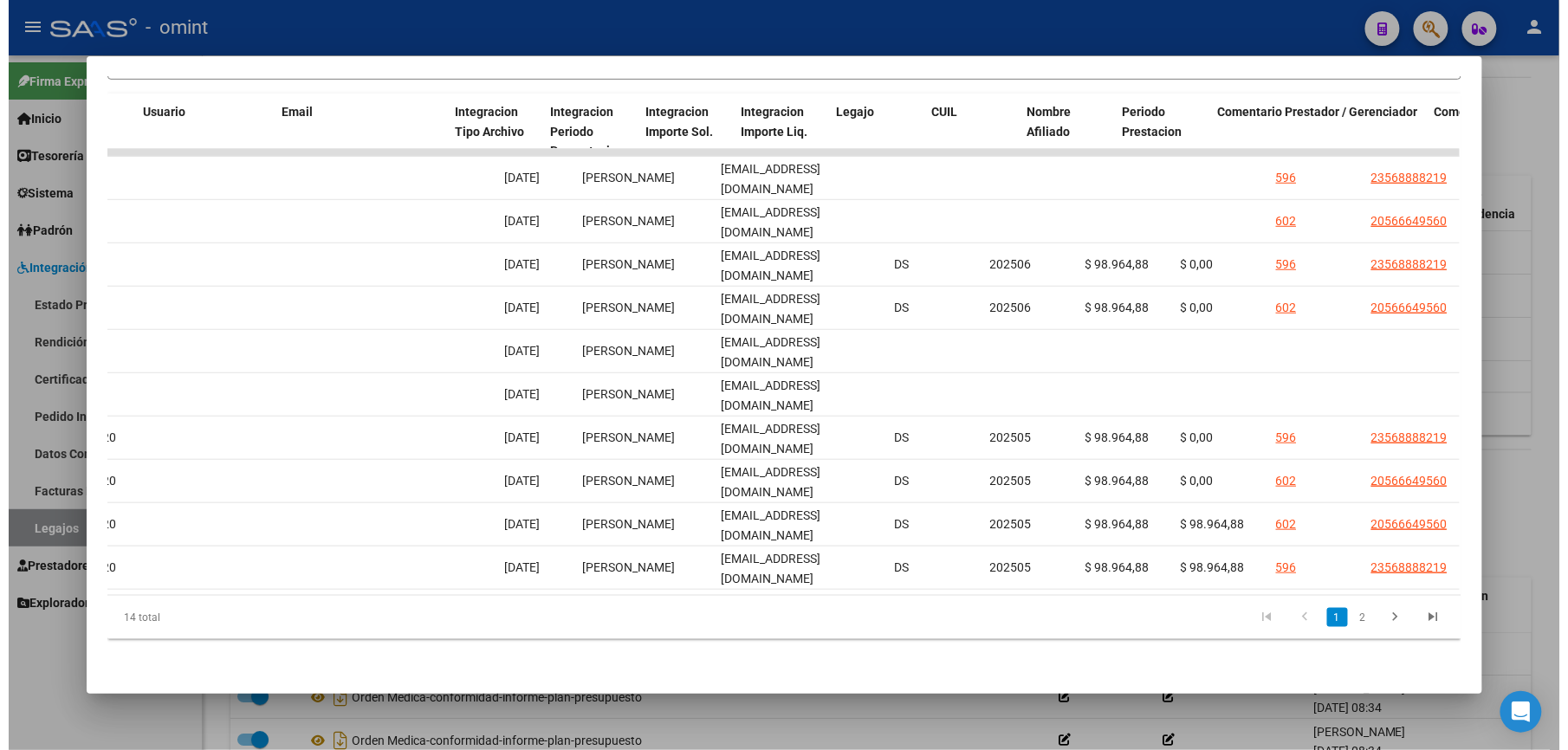
scroll to position [0, 2390]
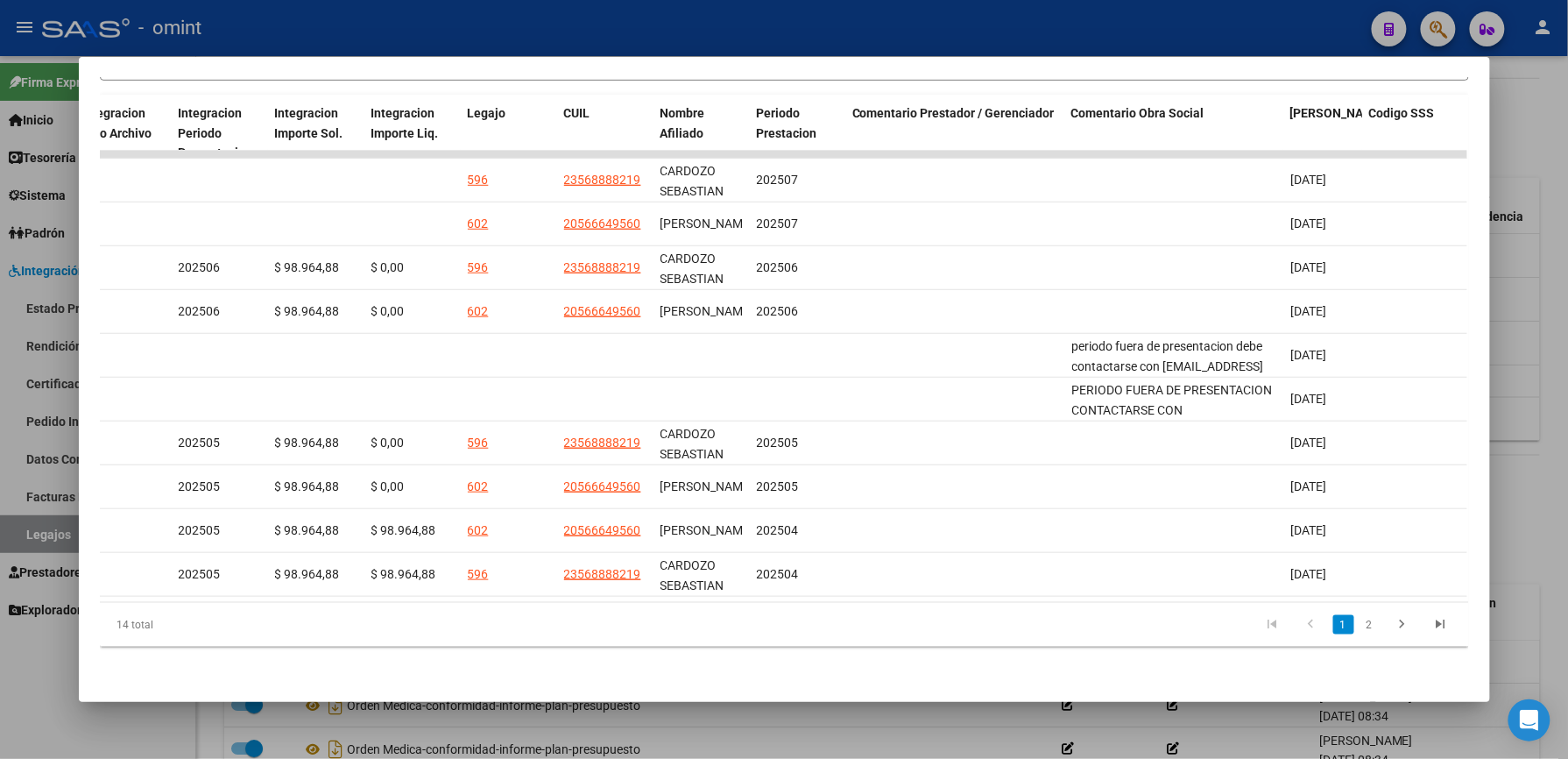
drag, startPoint x: 806, startPoint y: 4, endPoint x: 758, endPoint y: 0, distance: 48.2
click at [806, 4] on div at bounding box center [784, 380] width 1568 height 759
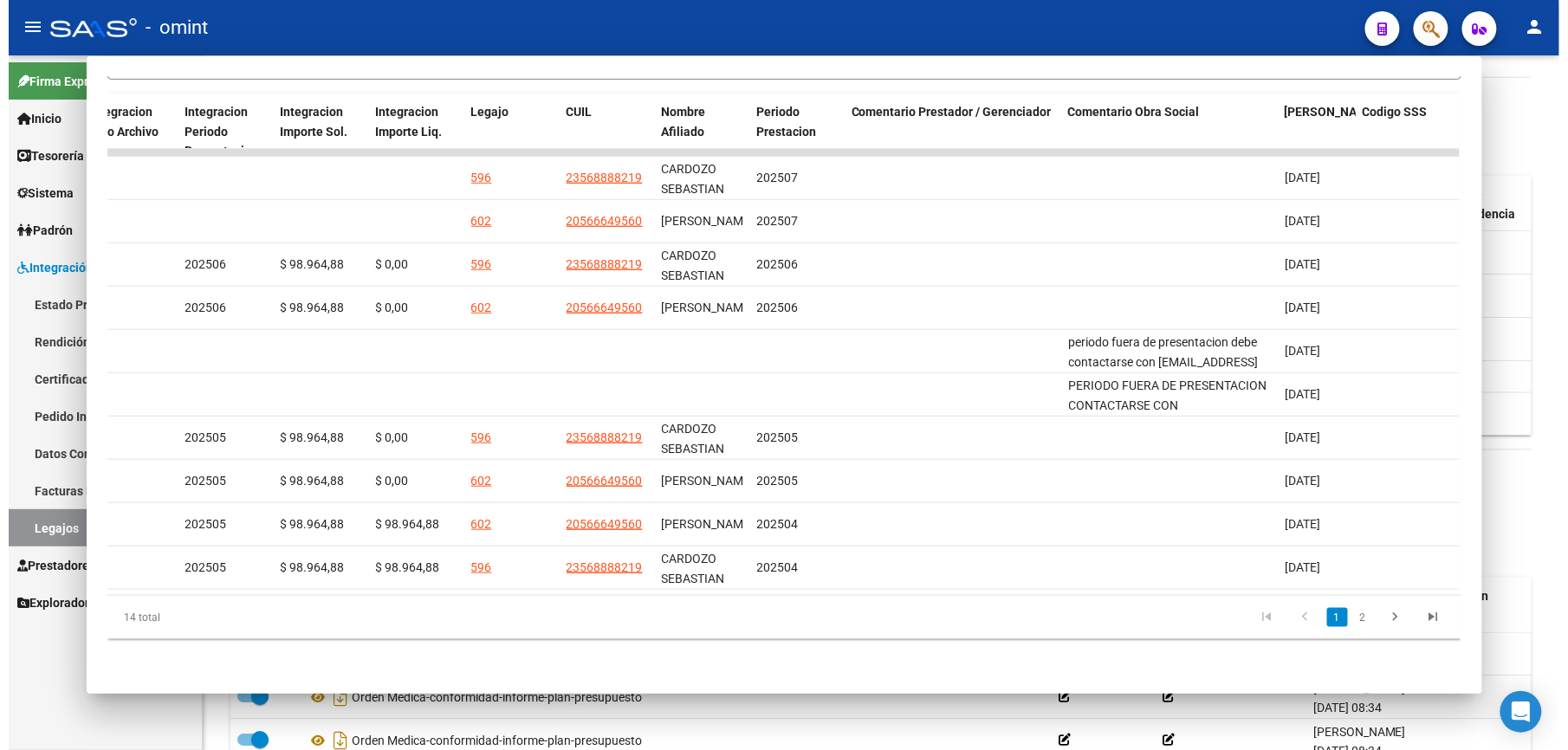
scroll to position [577, 0]
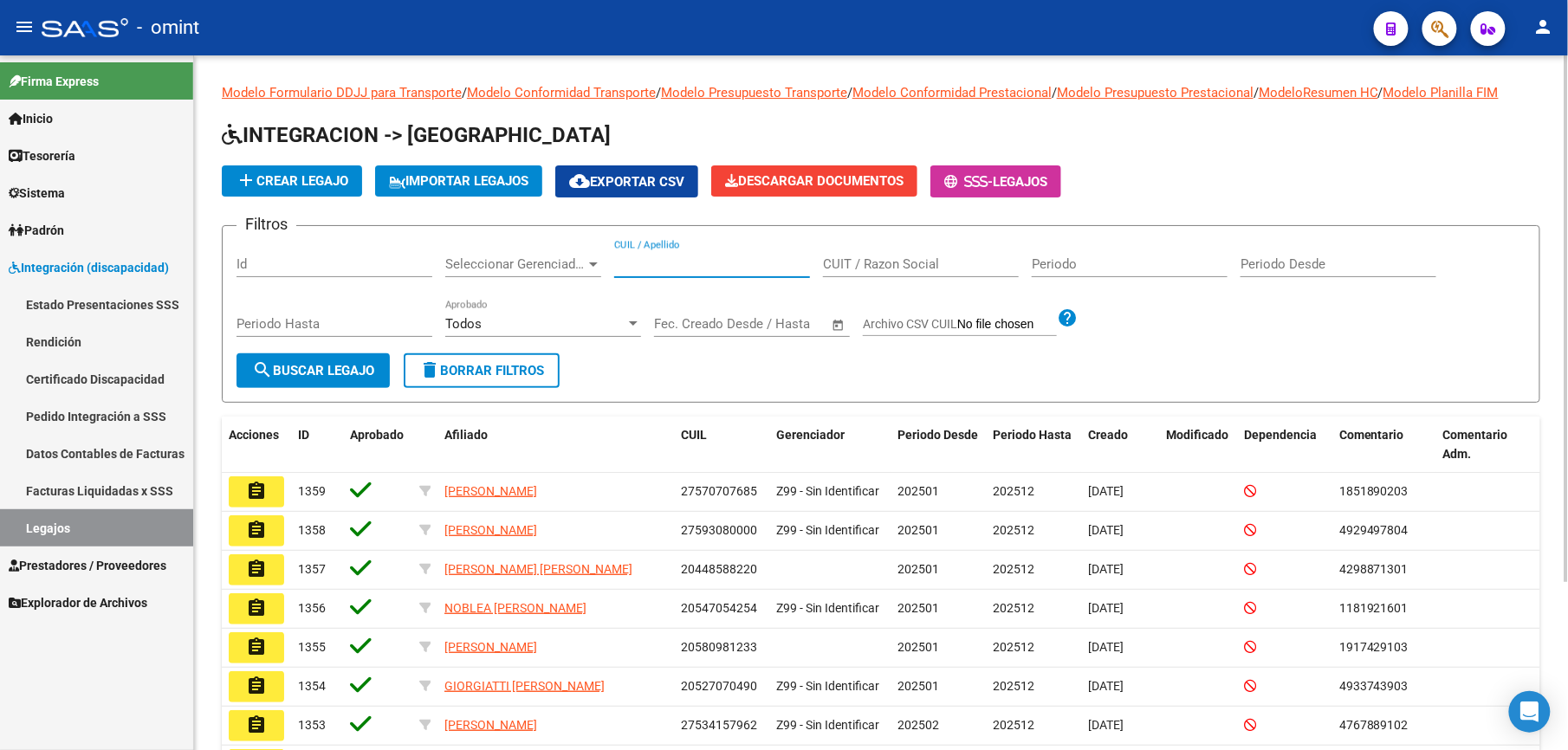
click at [691, 258] on input "CUIL / Apellido" at bounding box center [712, 265] width 196 height 16
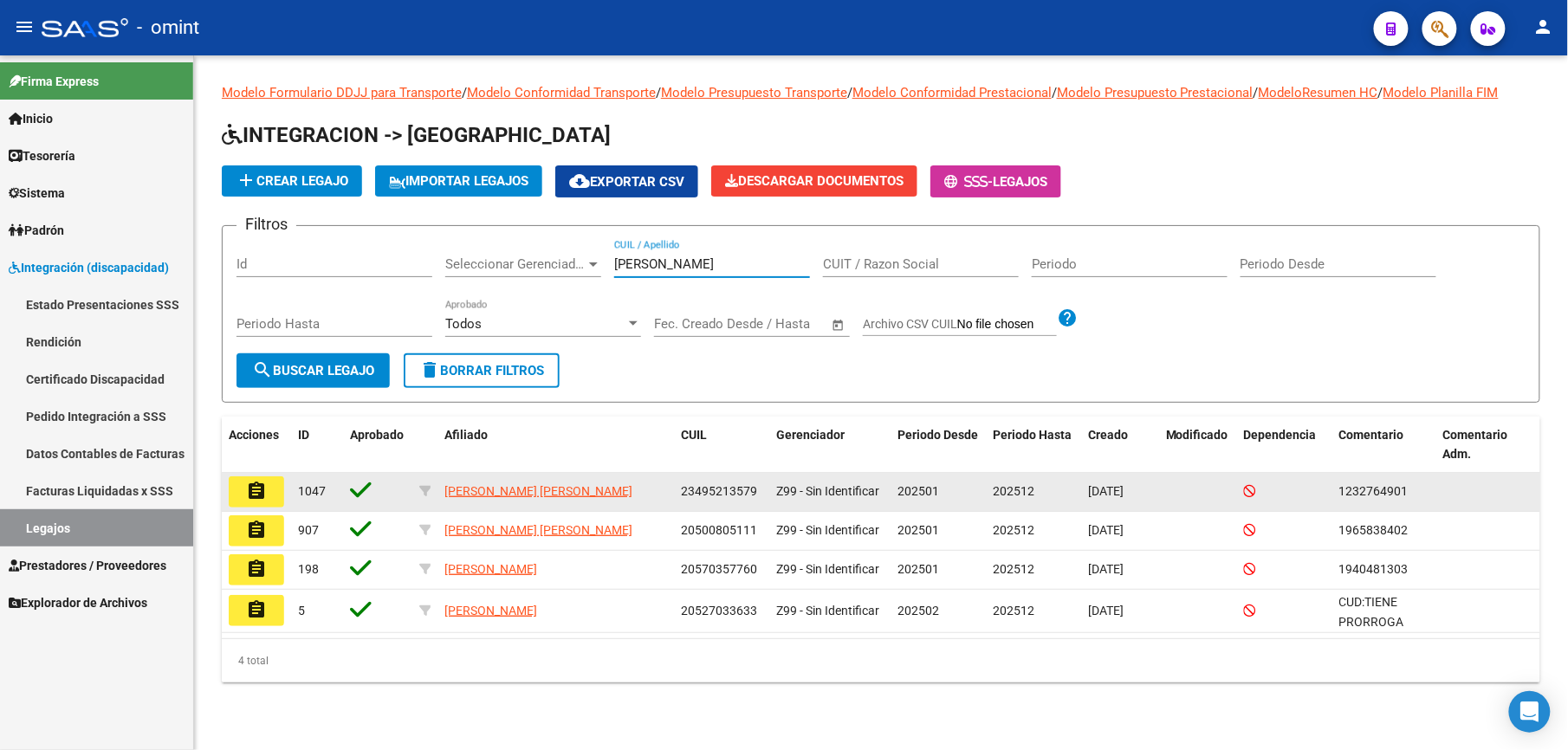
type input "[PERSON_NAME]"
click at [272, 495] on button "assignment" at bounding box center [257, 492] width 56 height 31
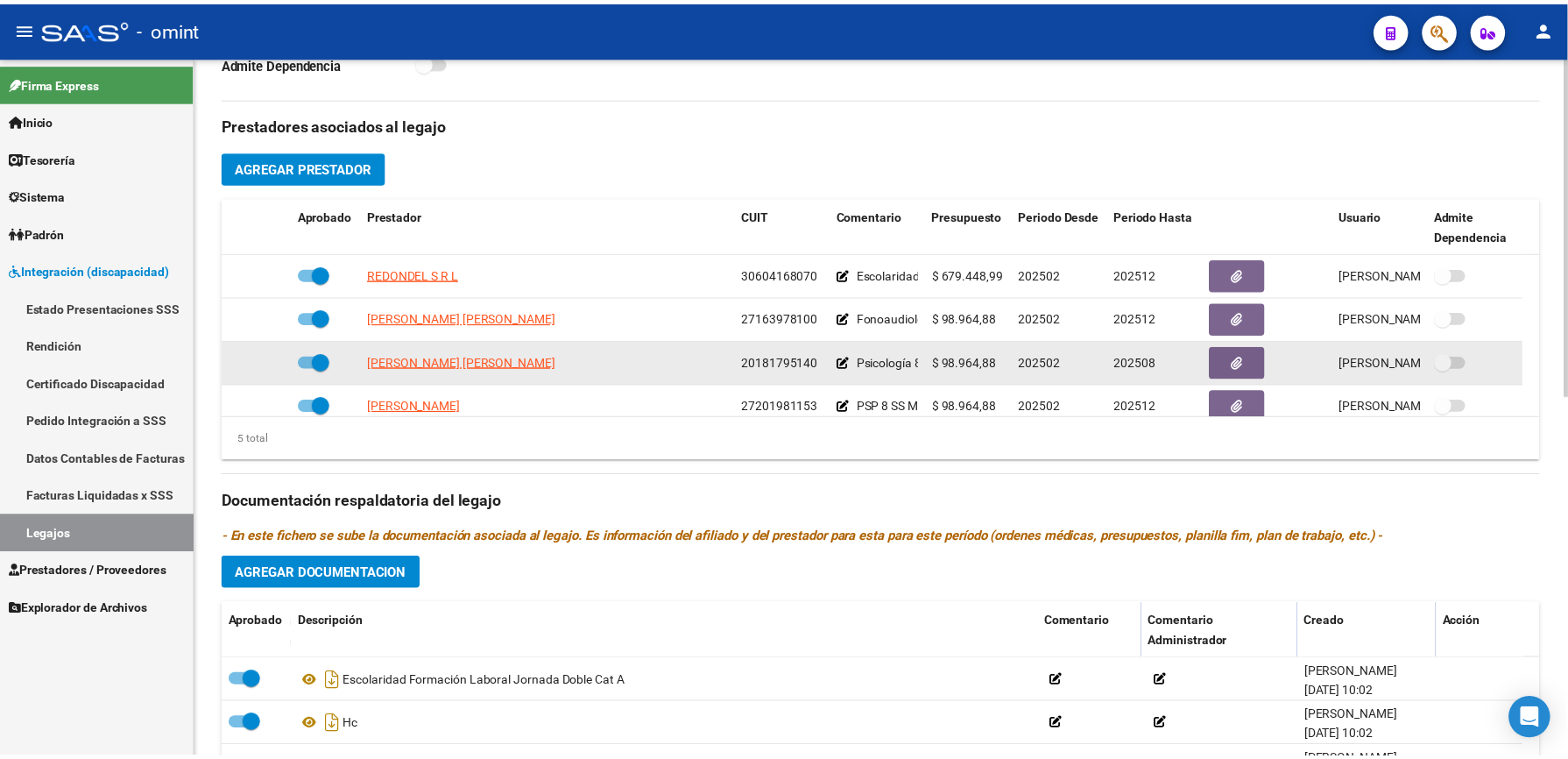
scroll to position [61, 0]
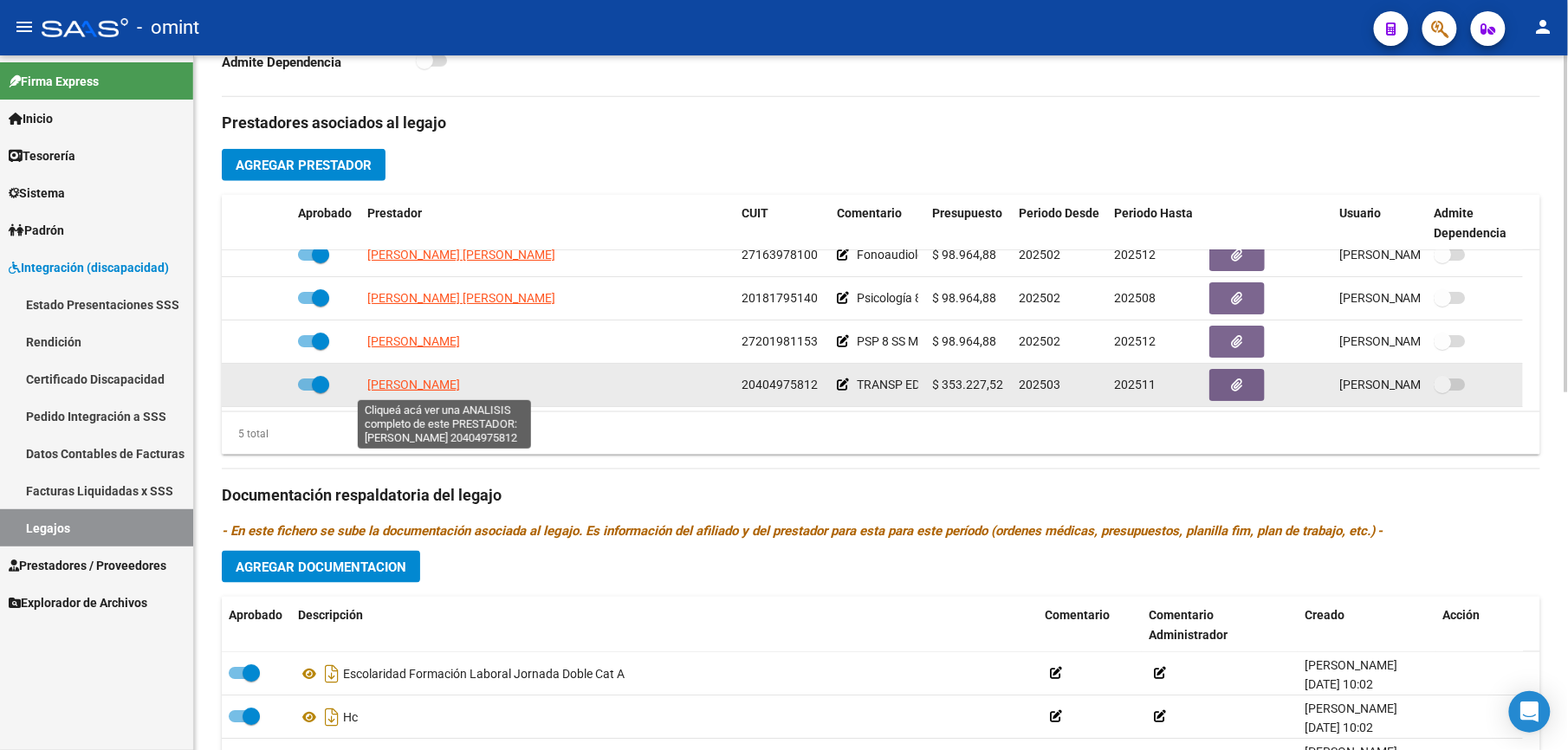
click at [442, 383] on span "[PERSON_NAME]" at bounding box center [414, 385] width 92 height 14
type textarea "20404975812"
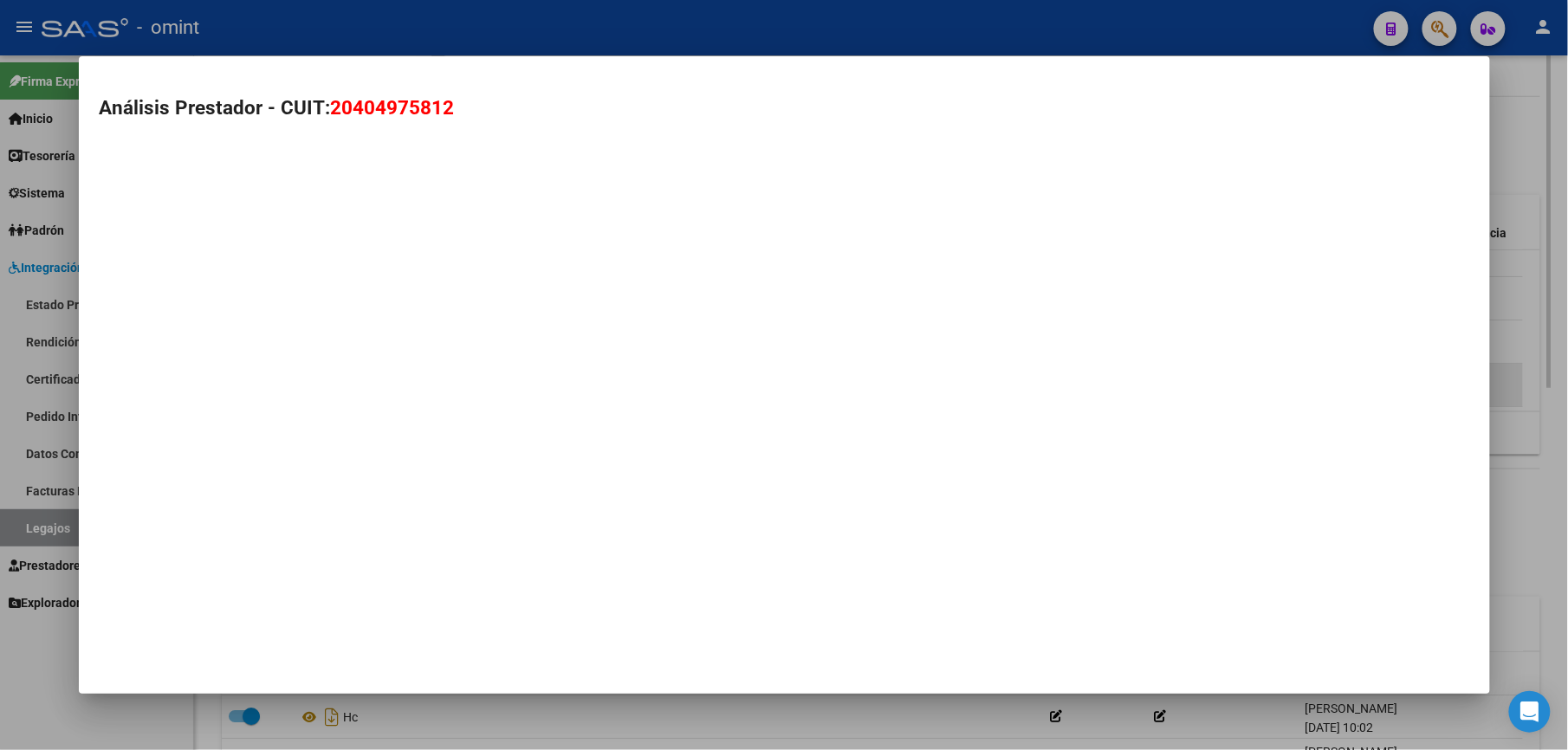
scroll to position [596, 0]
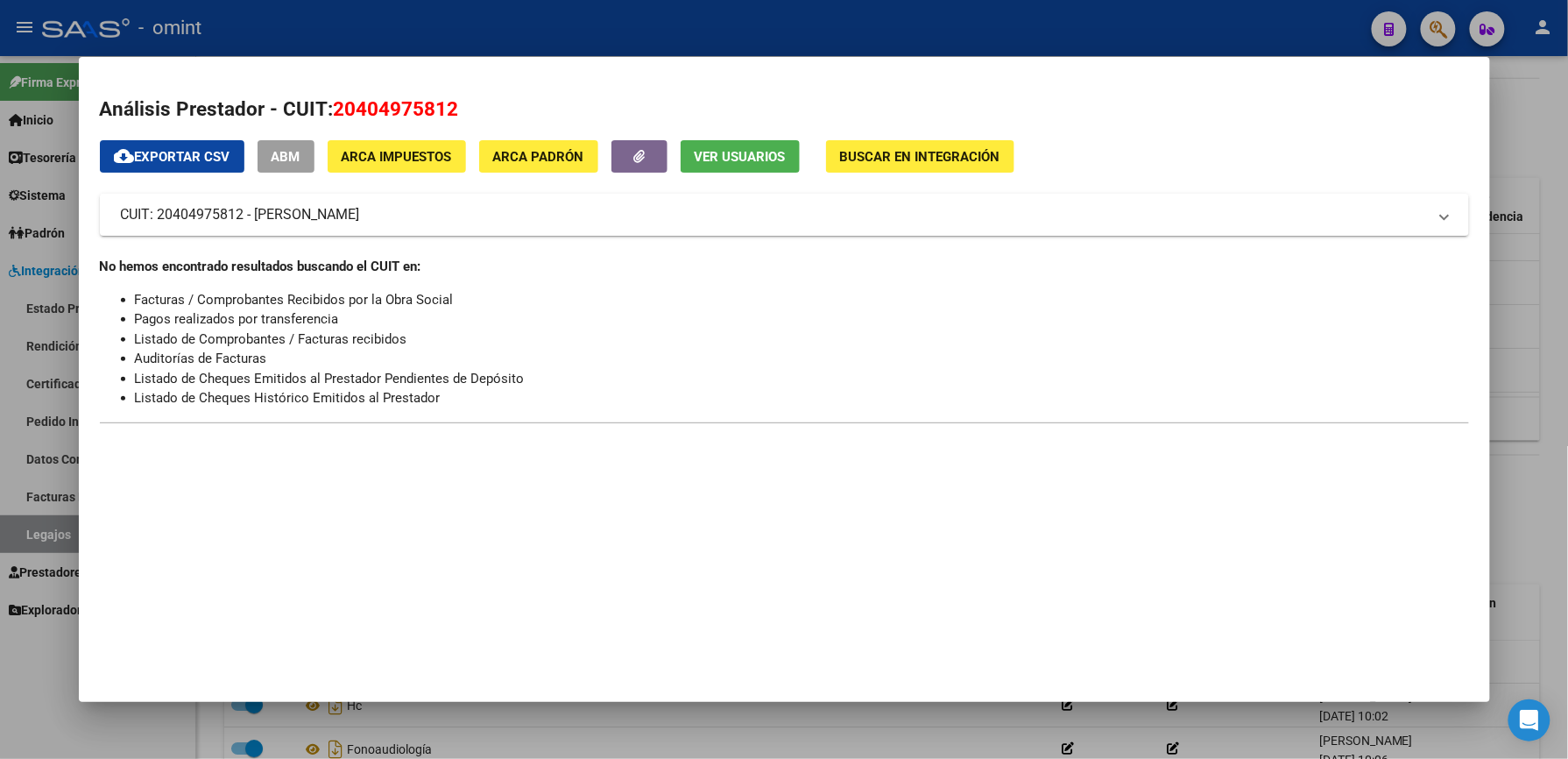
click at [993, 29] on div at bounding box center [784, 380] width 1568 height 759
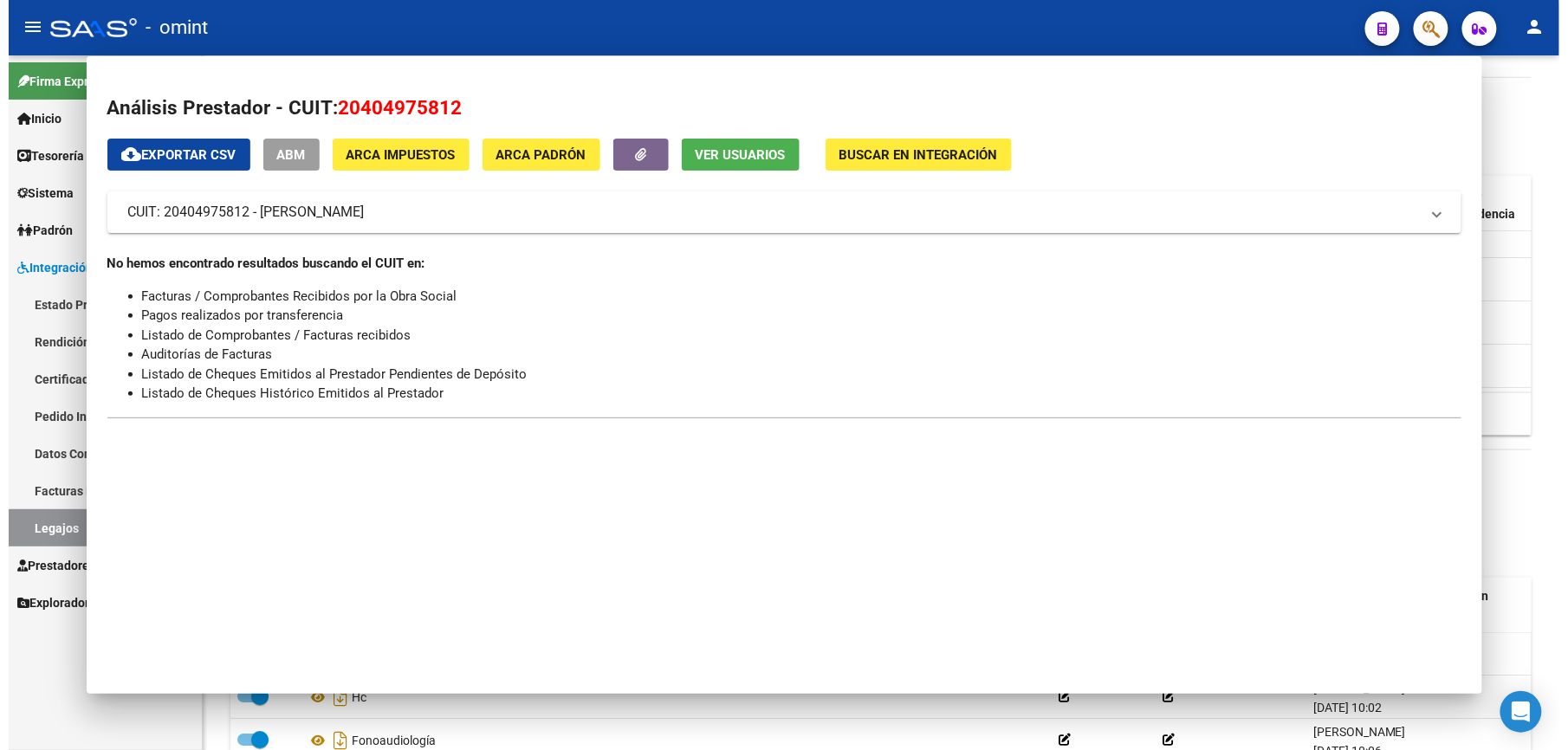
scroll to position [577, 0]
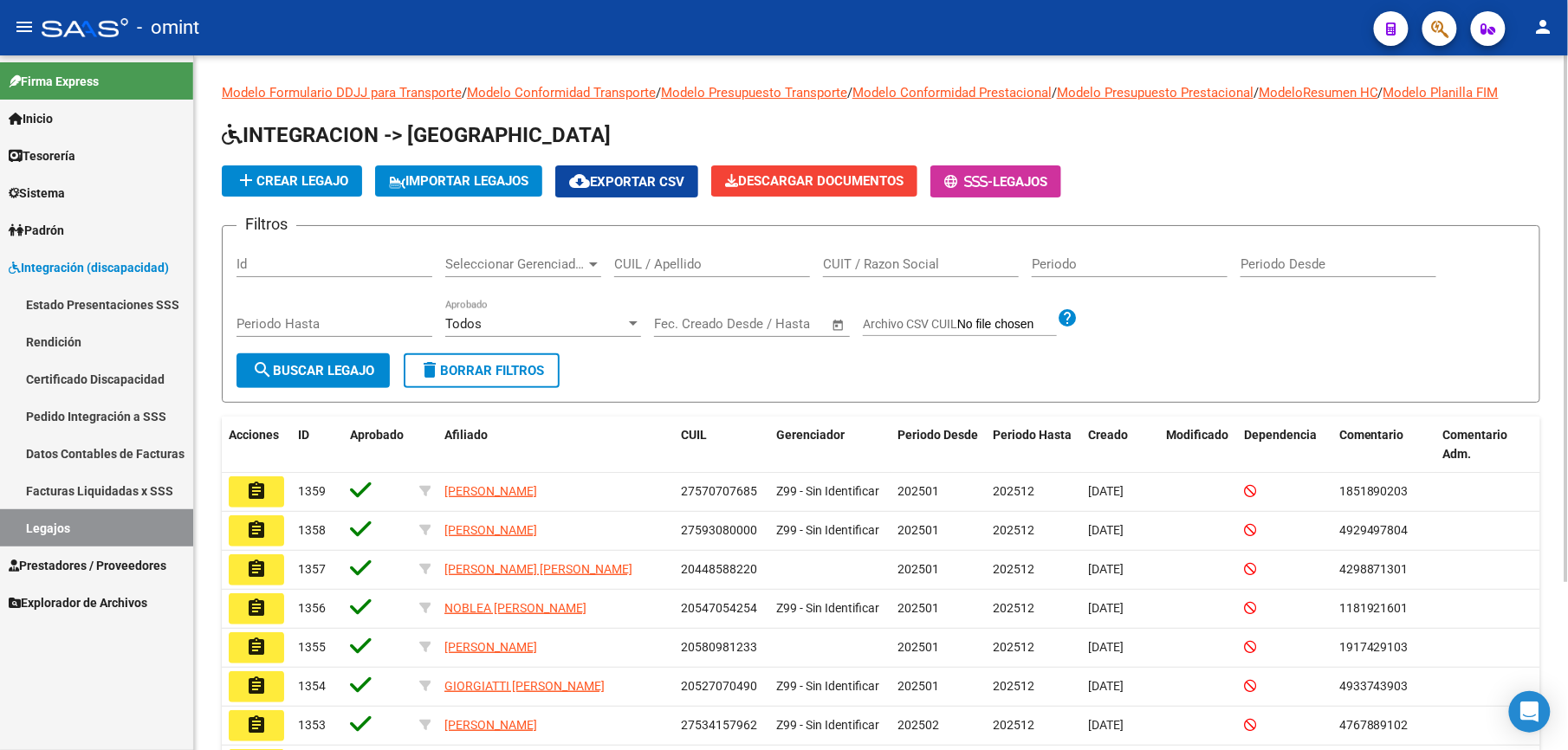
click at [667, 251] on div "CUIL / Apellido" at bounding box center [712, 258] width 196 height 37
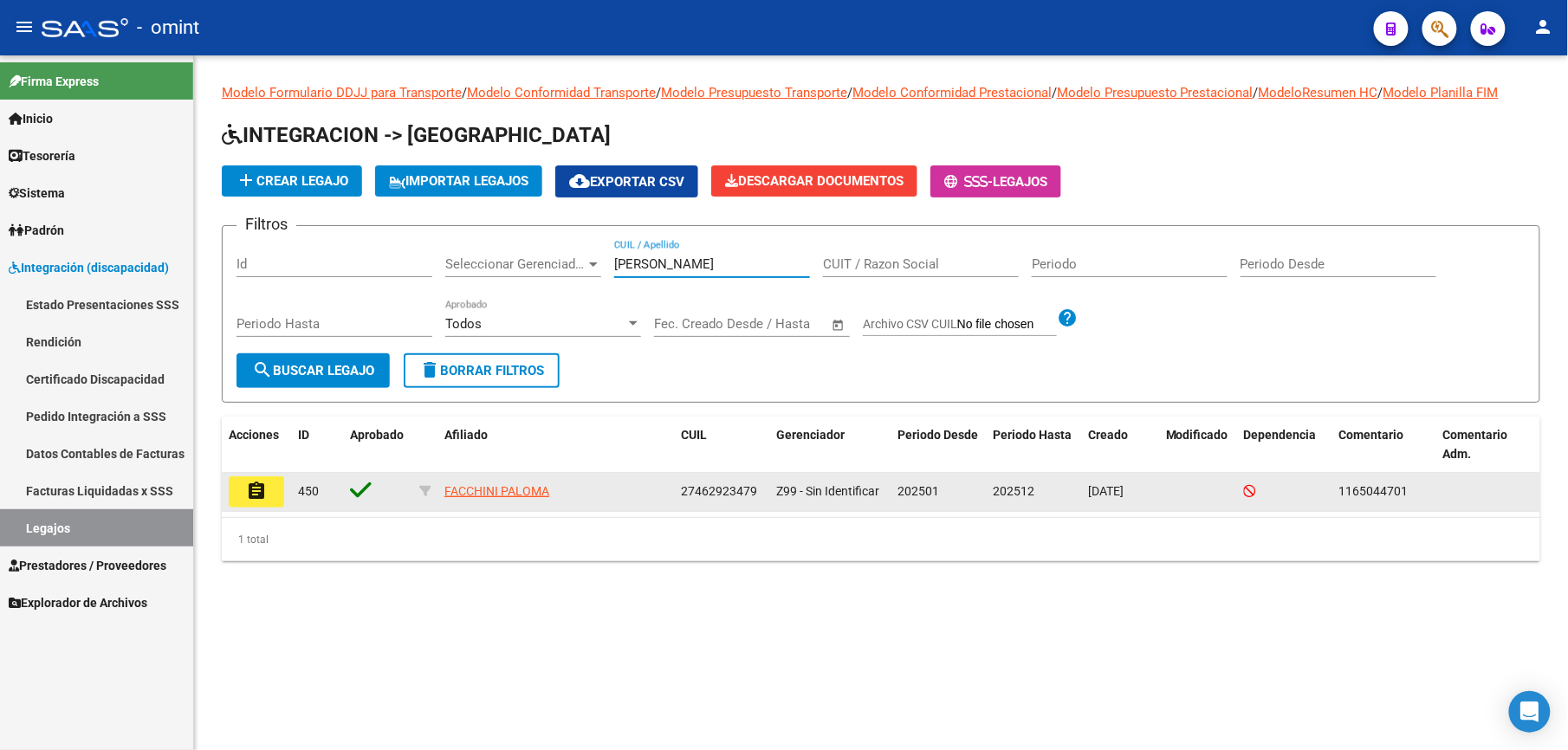
type input "[PERSON_NAME]"
click at [267, 485] on button "assignment" at bounding box center [257, 492] width 56 height 31
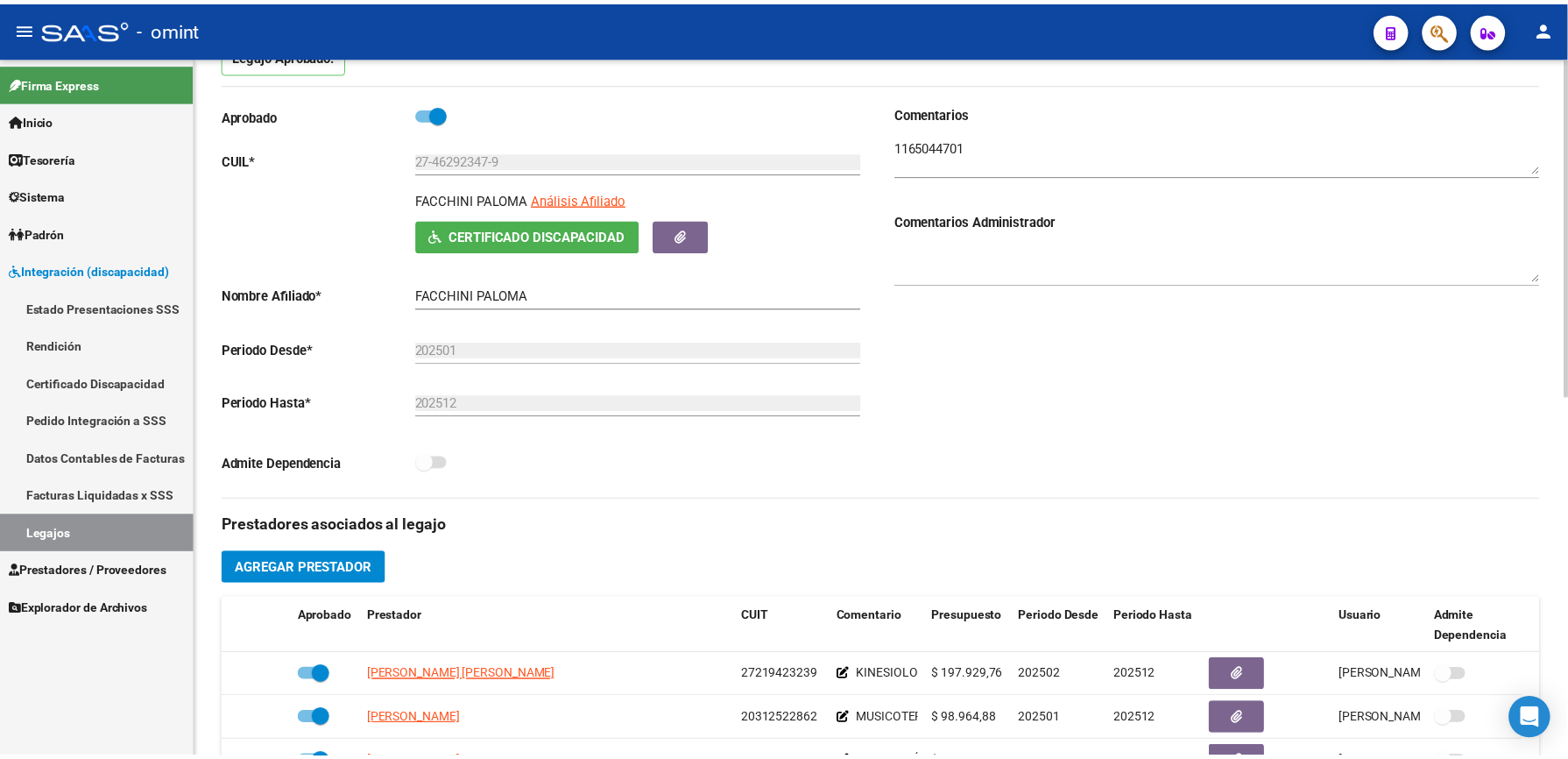
scroll to position [467, 0]
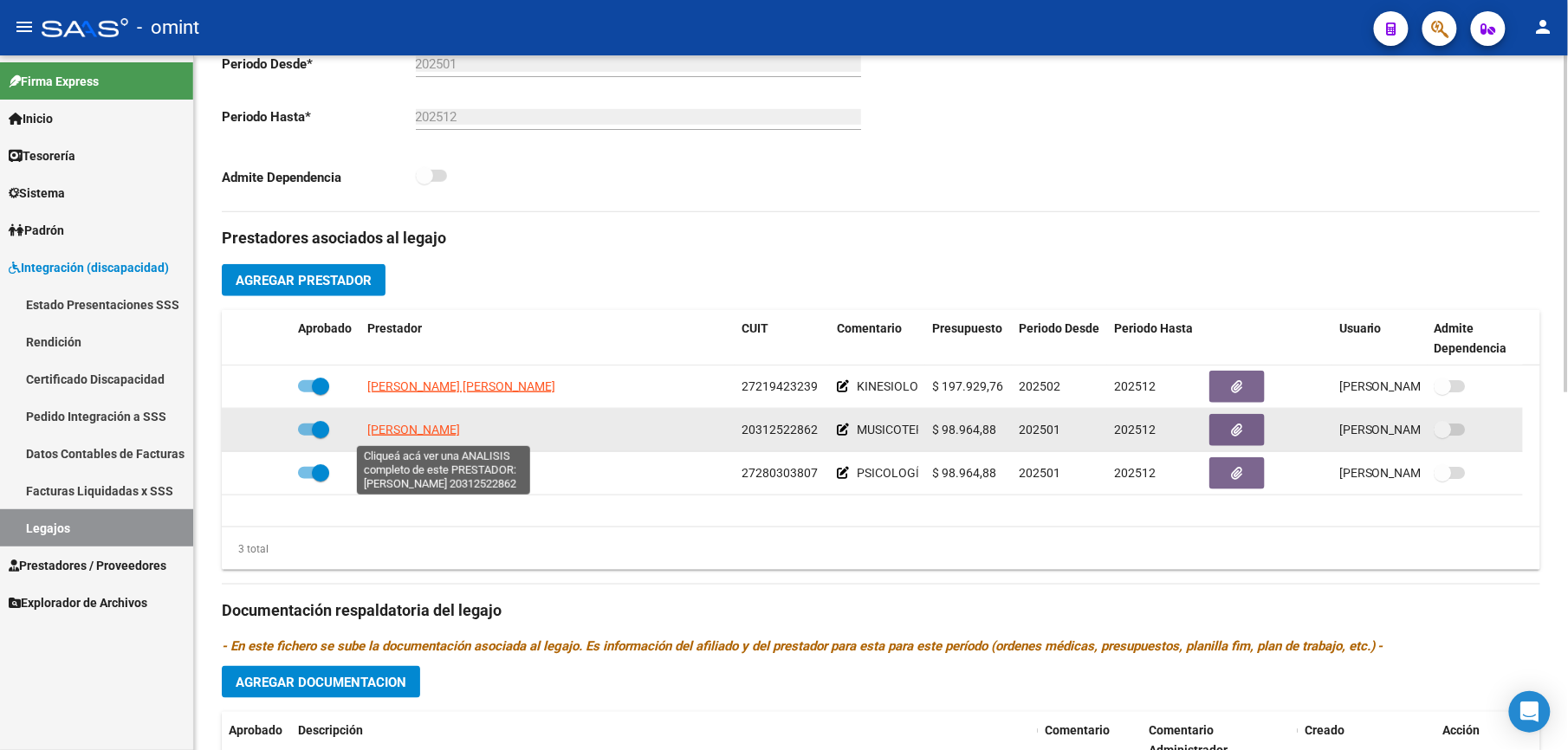
click at [460, 433] on span "[PERSON_NAME]" at bounding box center [414, 430] width 92 height 14
type textarea "20312522862"
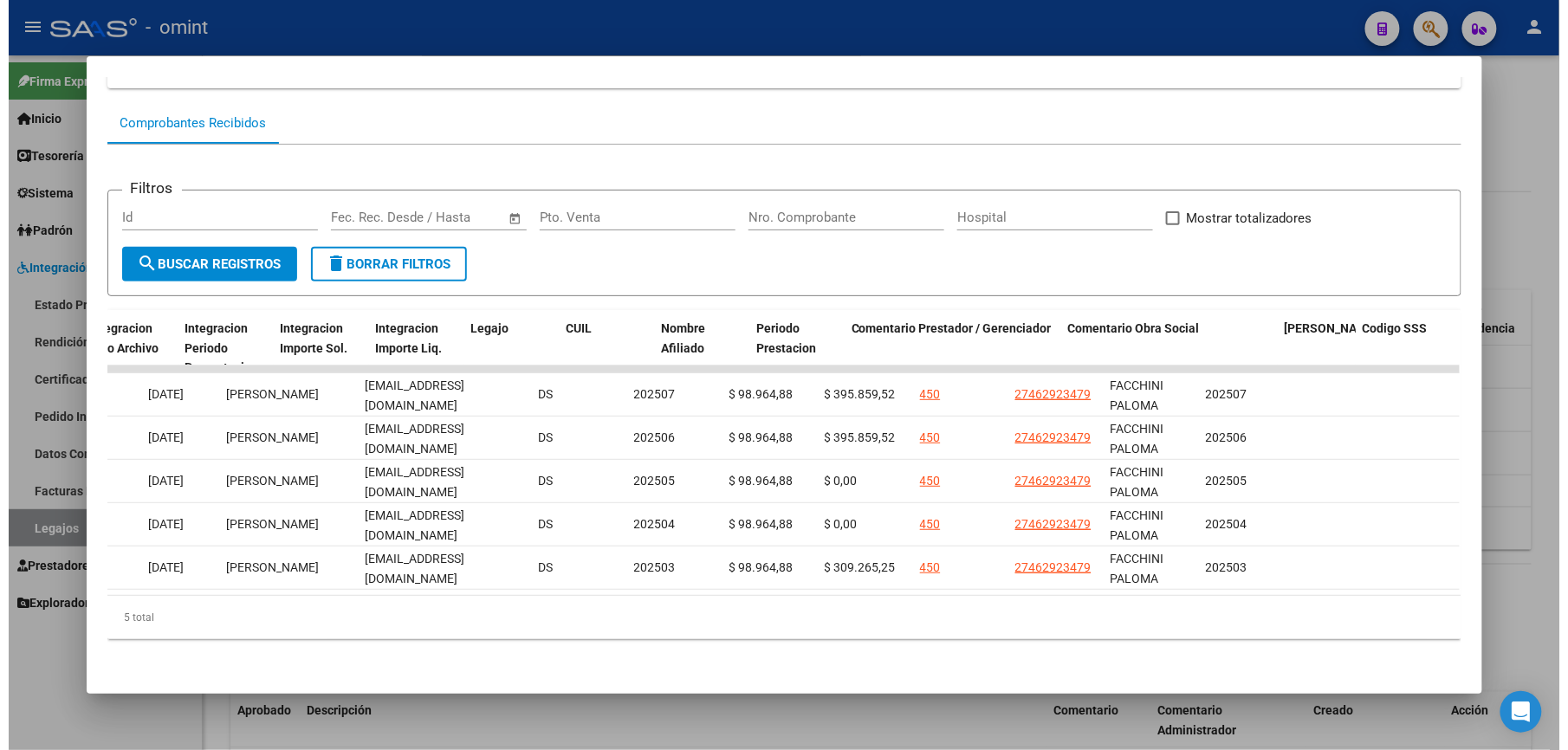
scroll to position [0, 2390]
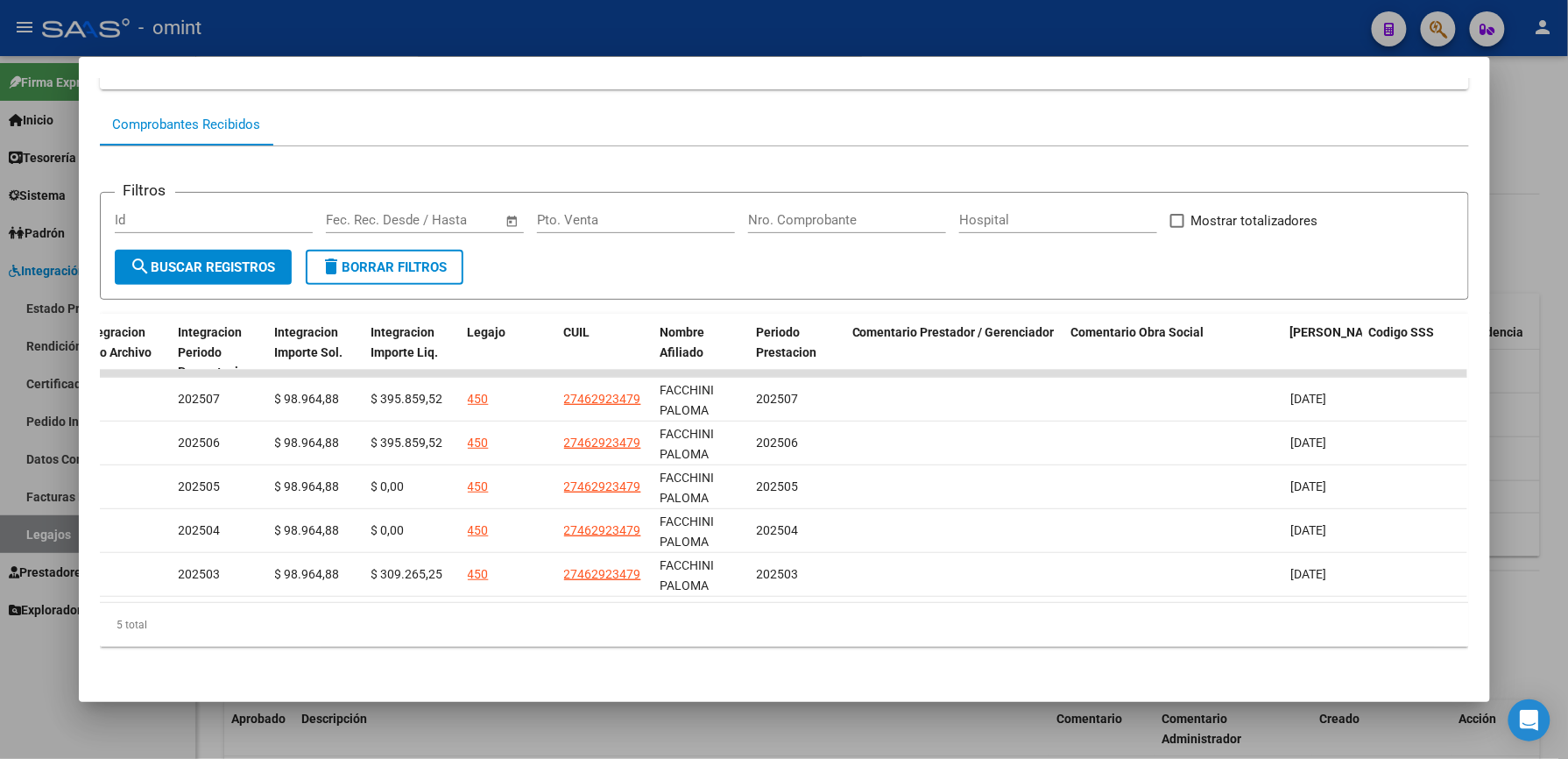
click at [1081, 35] on div at bounding box center [784, 380] width 1568 height 759
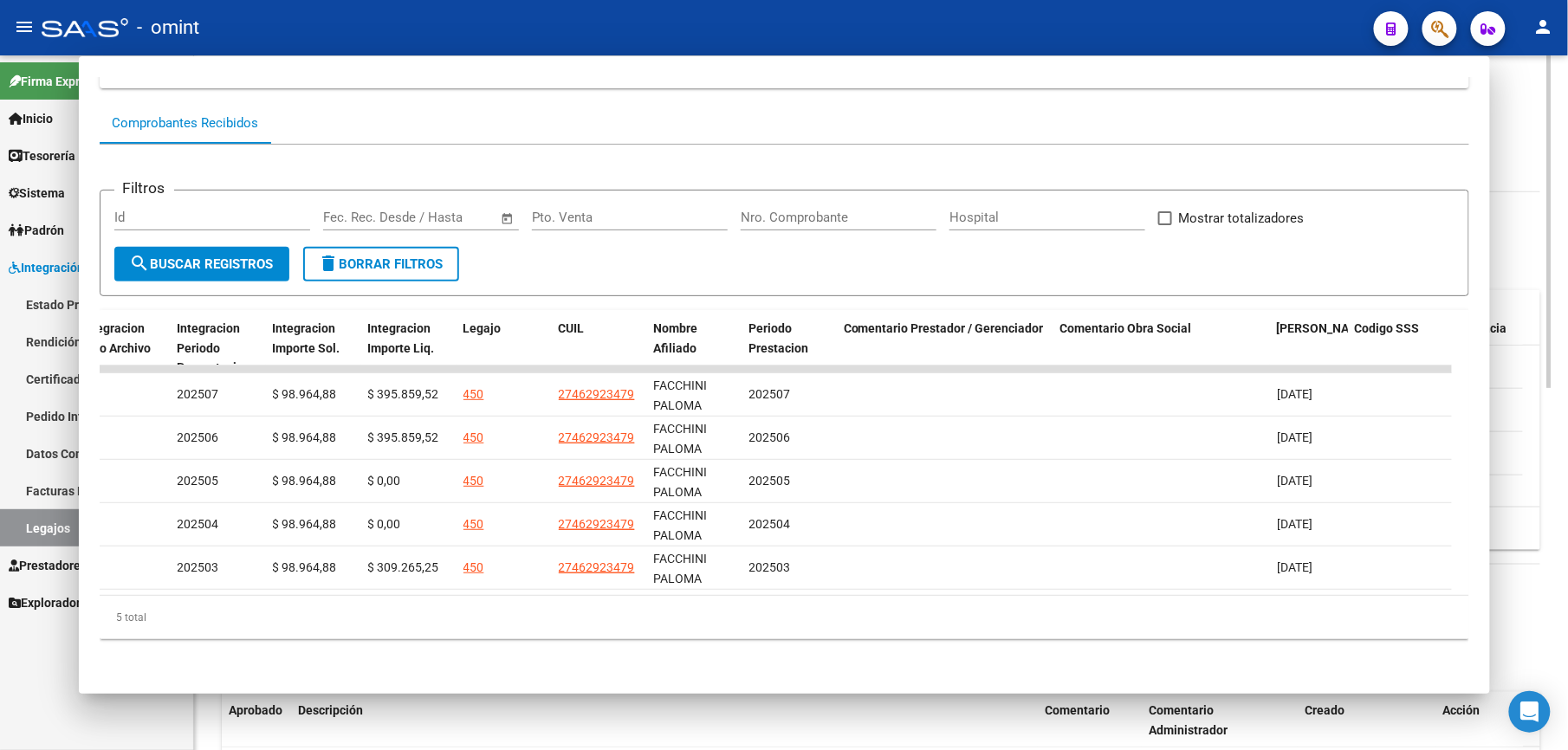
scroll to position [461, 0]
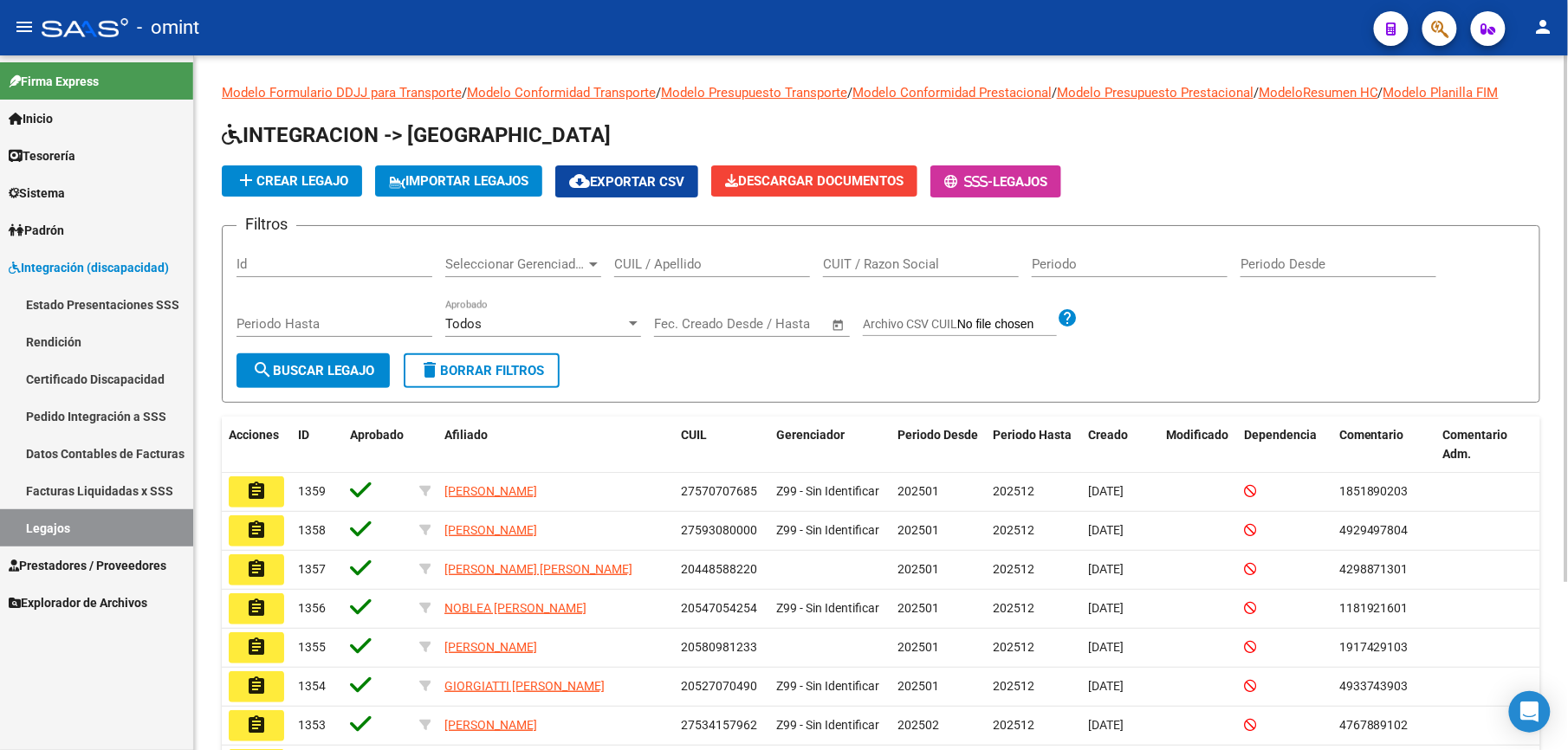
click at [693, 260] on input "CUIL / Apellido" at bounding box center [712, 265] width 196 height 16
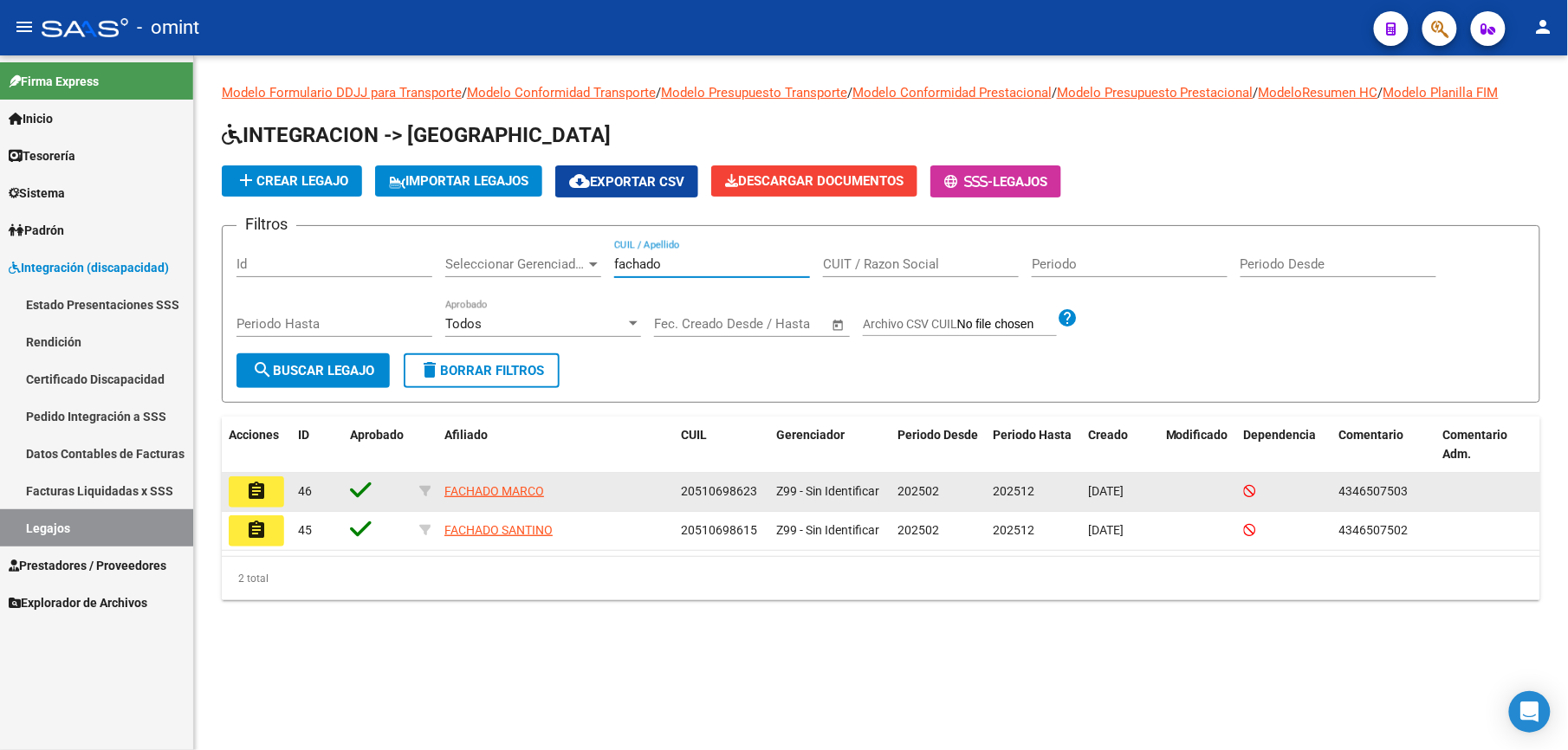
type input "fachado"
click at [257, 493] on mat-icon "assignment" at bounding box center [257, 491] width 21 height 21
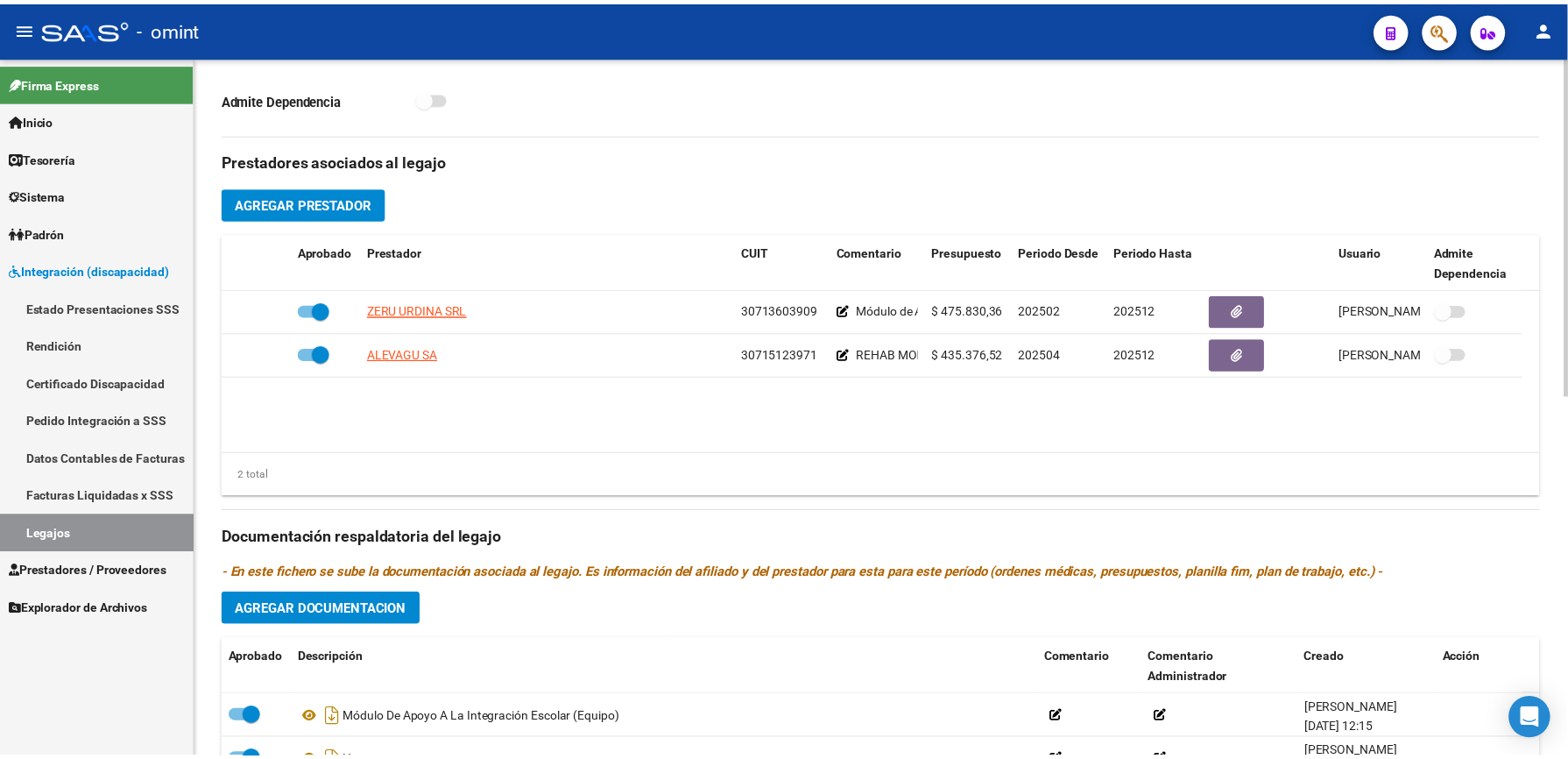
scroll to position [584, 0]
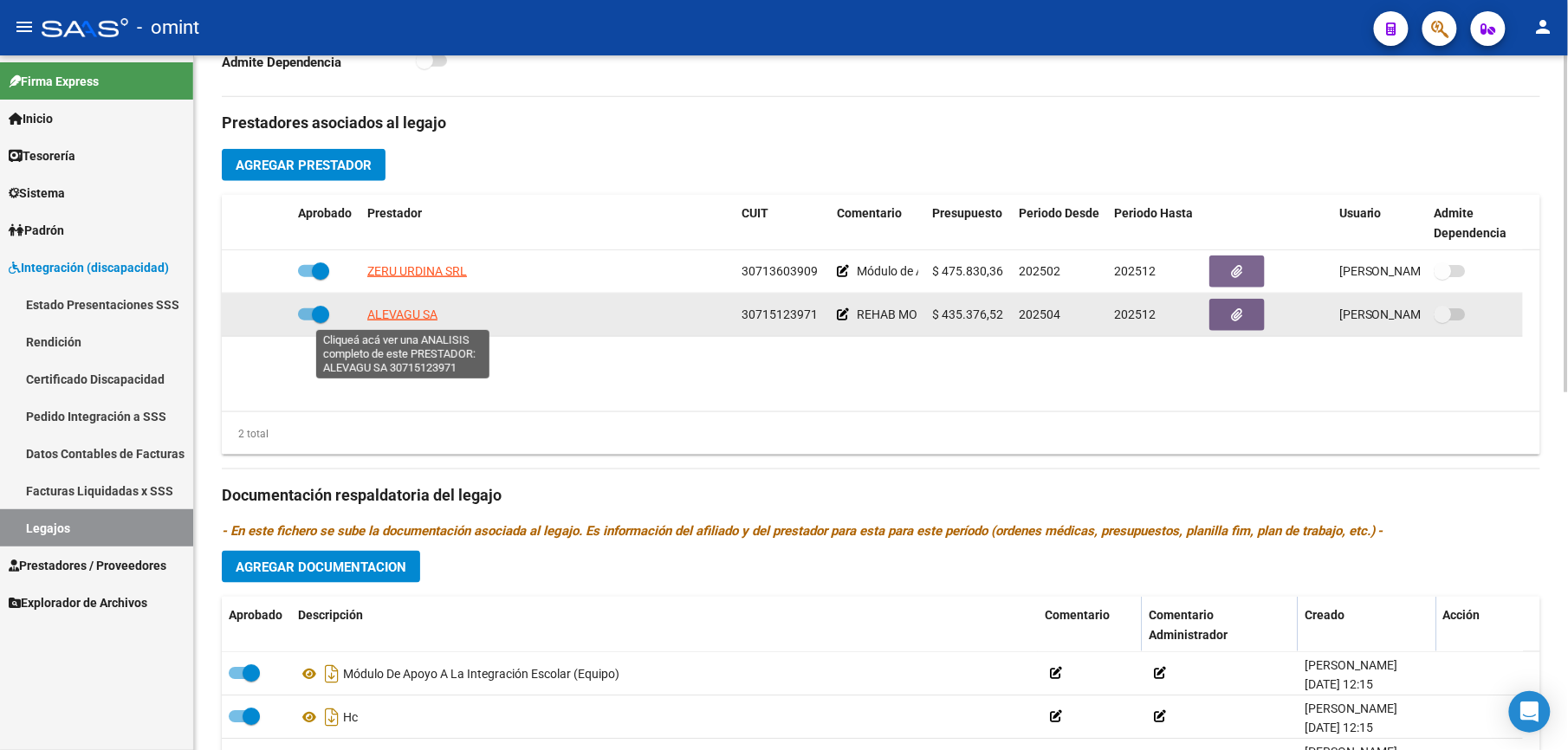
click at [410, 317] on span "ALEVAGU SA" at bounding box center [402, 314] width 71 height 14
type textarea "30715123971"
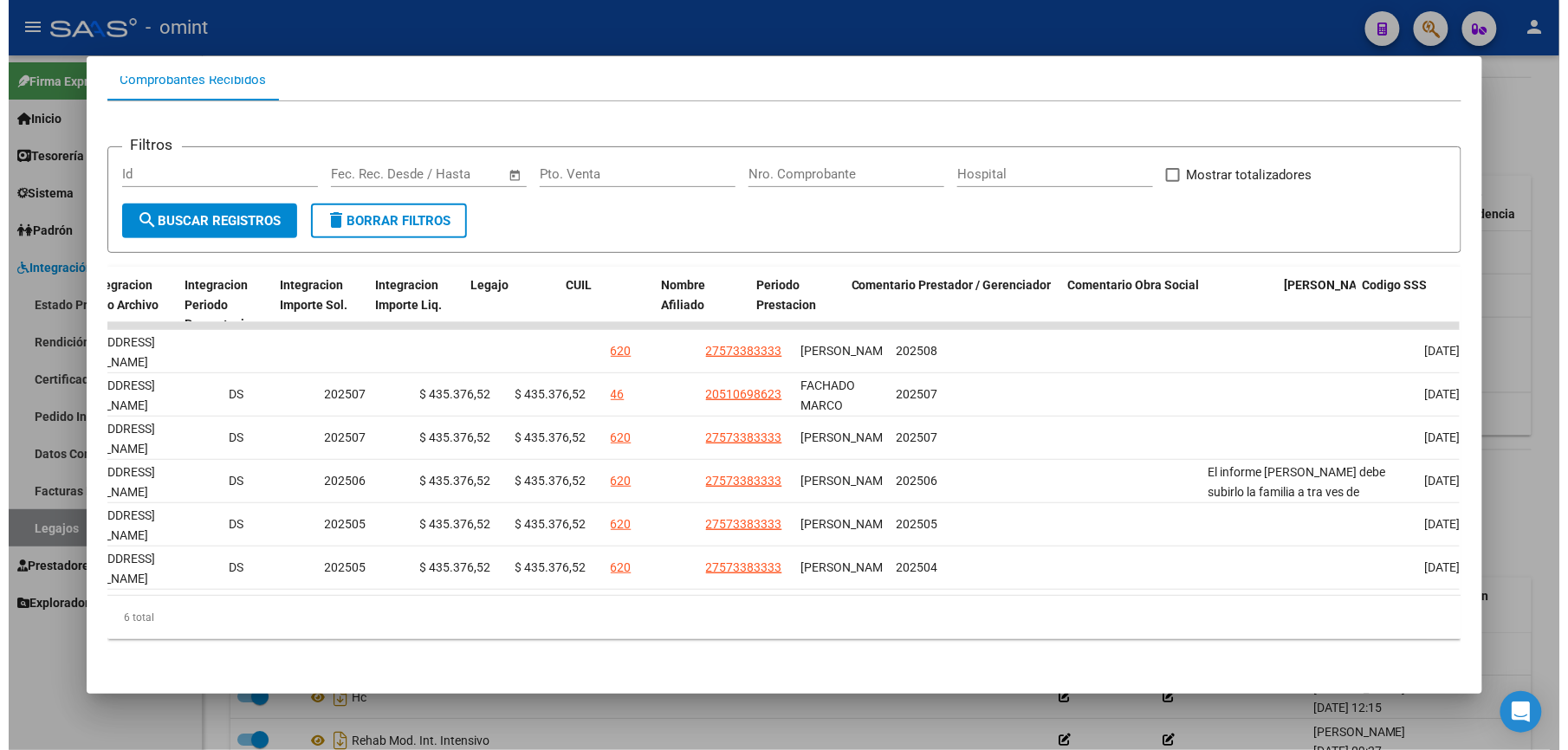
scroll to position [0, 2390]
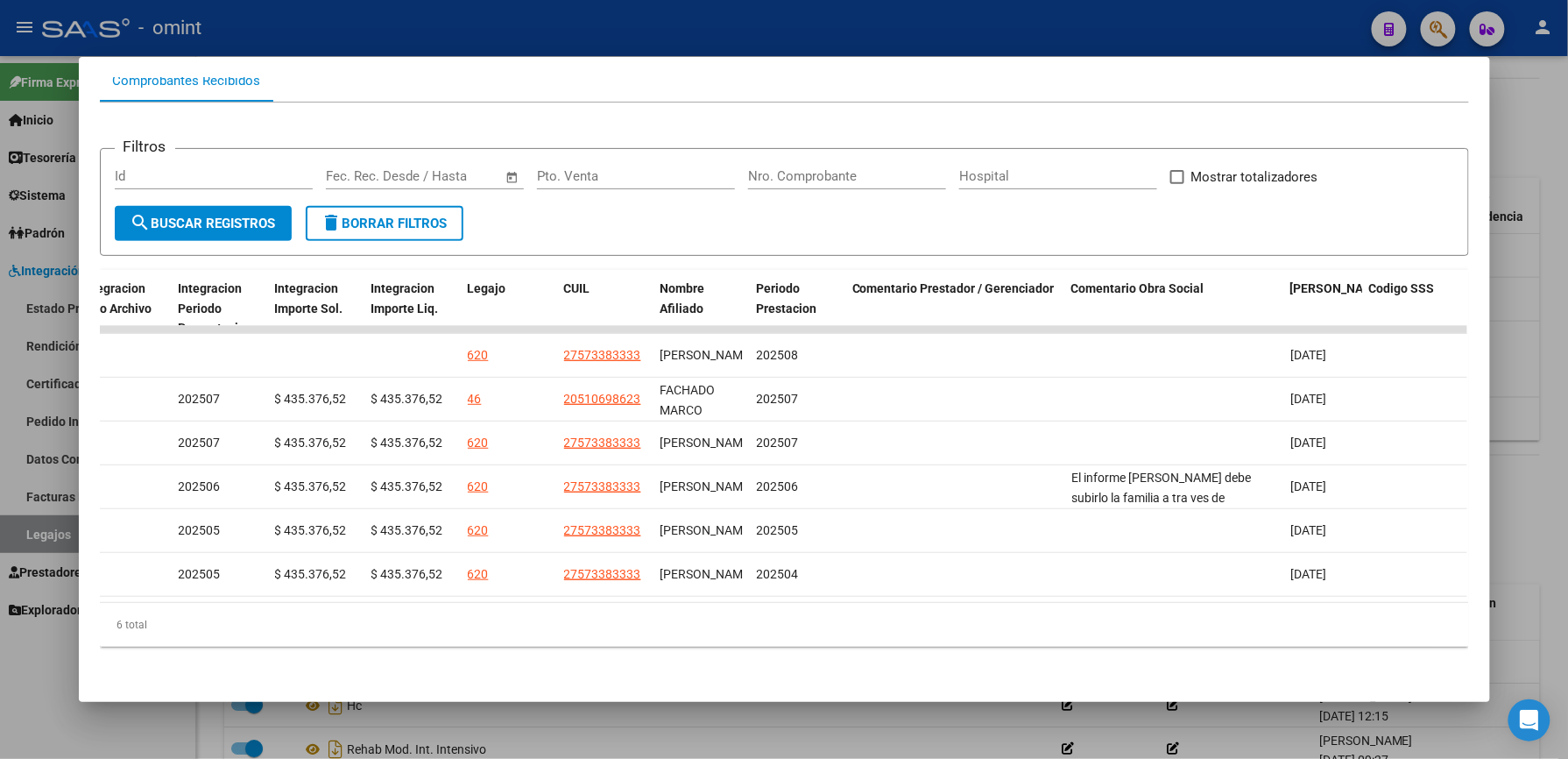
click at [1187, 16] on div at bounding box center [784, 380] width 1568 height 759
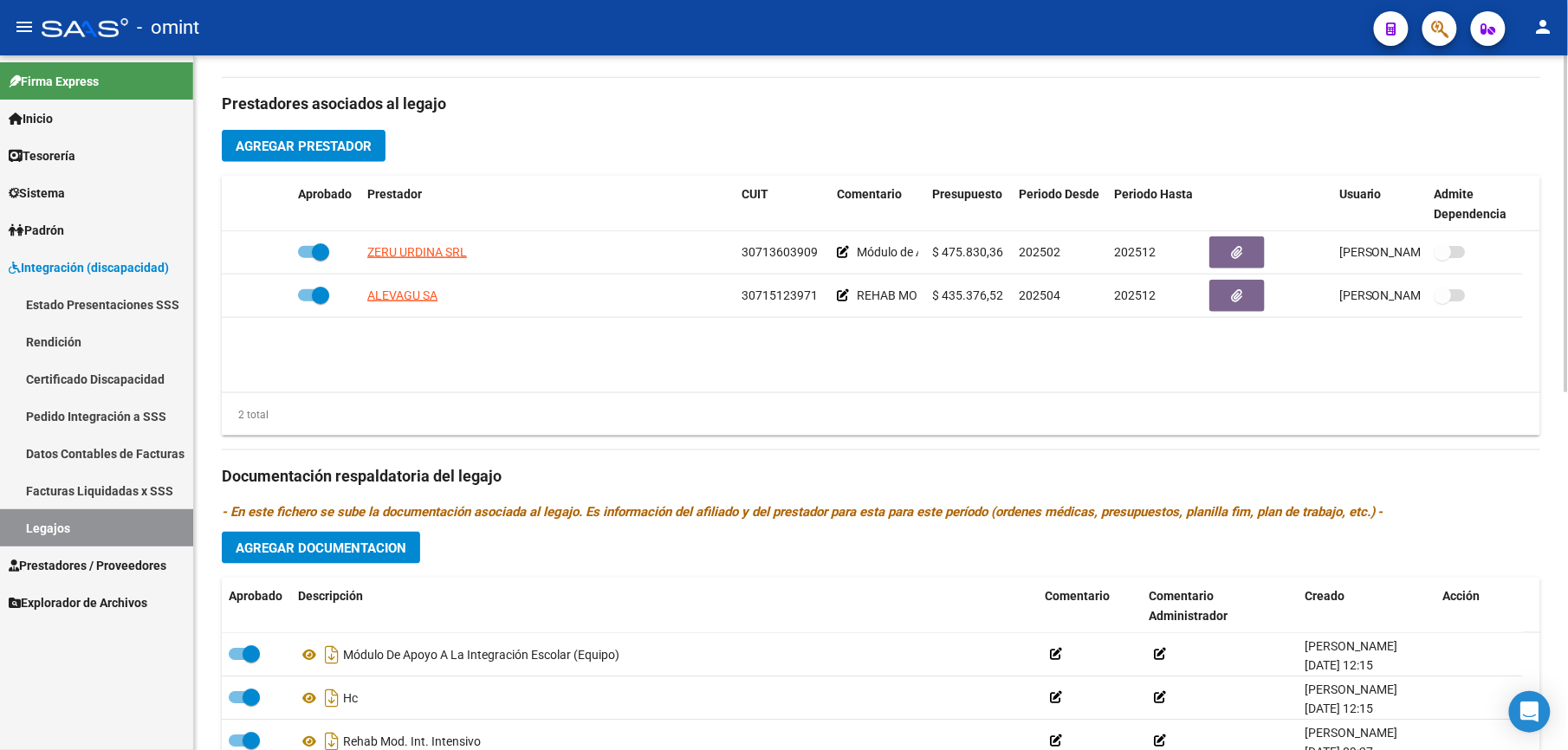
scroll to position [577, 0]
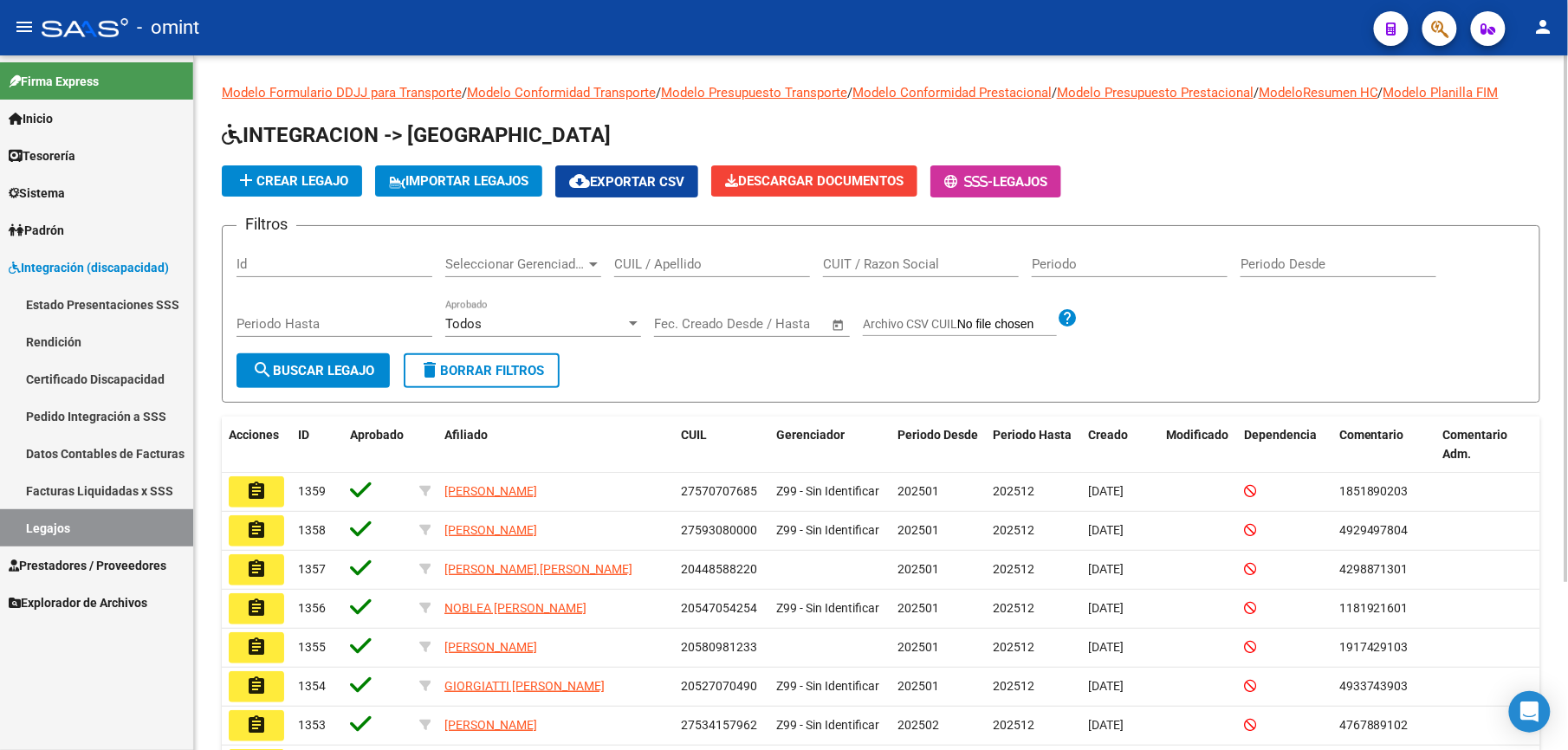
click at [631, 262] on input "CUIL / Apellido" at bounding box center [712, 265] width 196 height 16
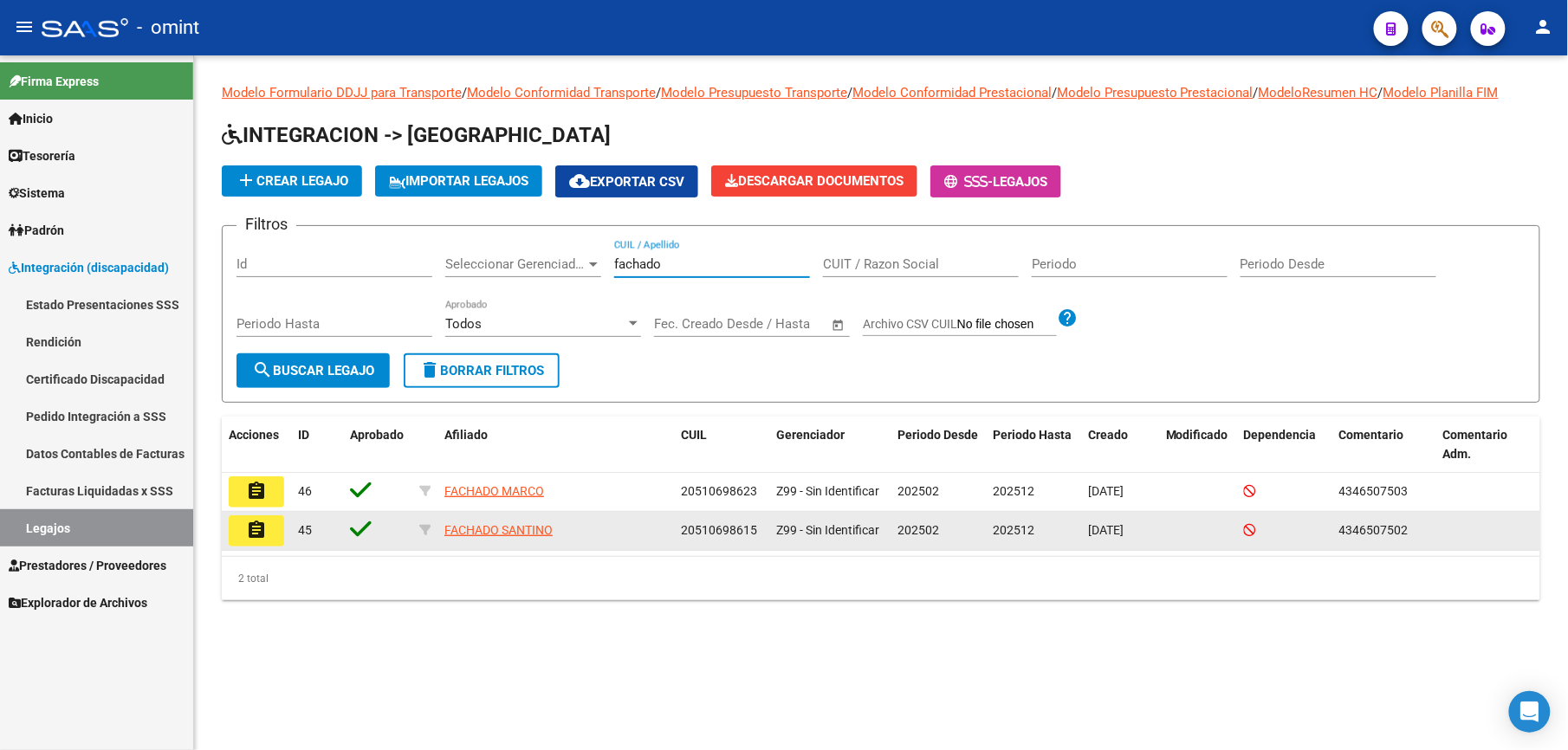
type input "fachado"
click at [251, 524] on mat-icon "assignment" at bounding box center [257, 530] width 21 height 21
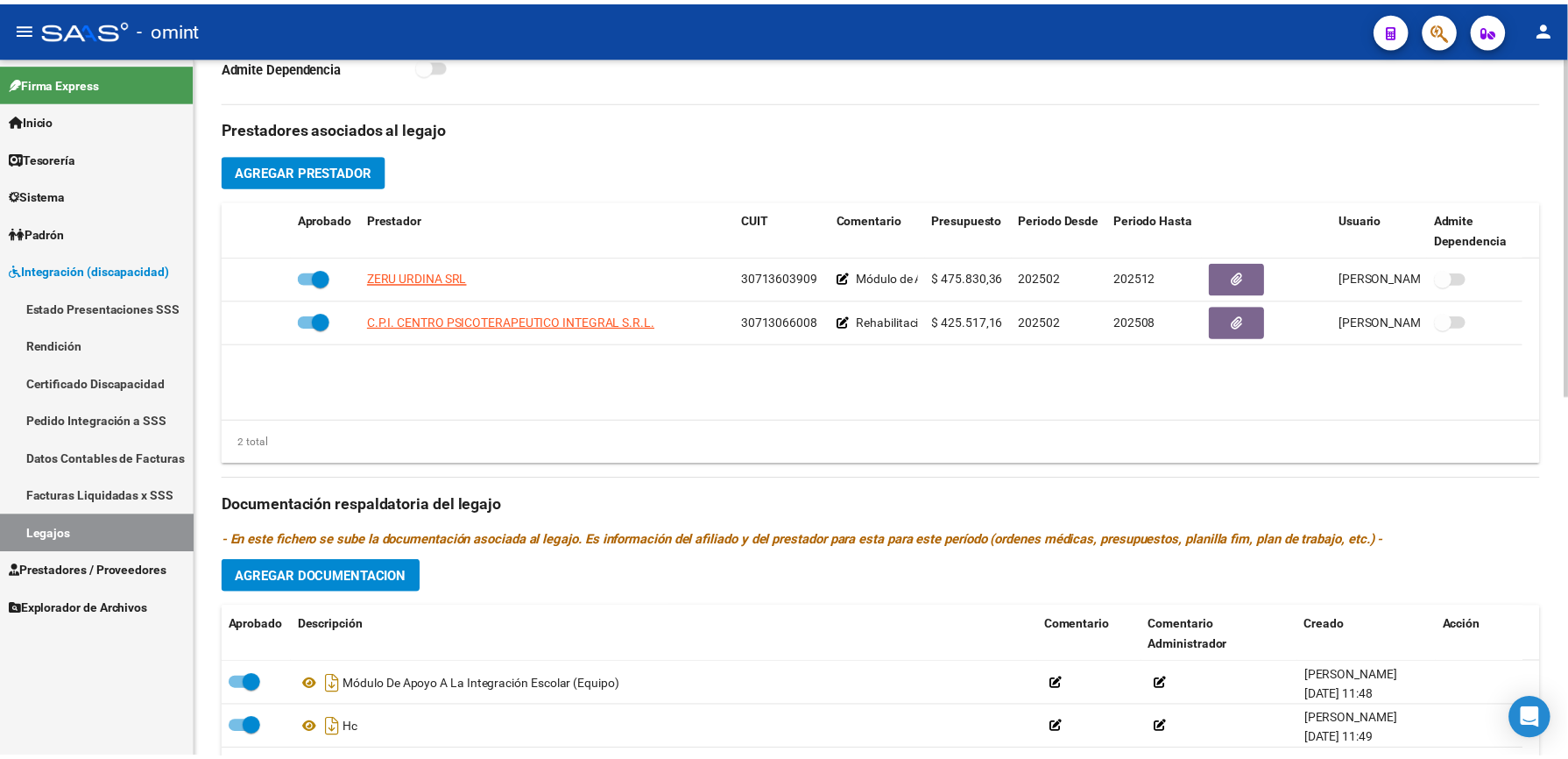
scroll to position [584, 0]
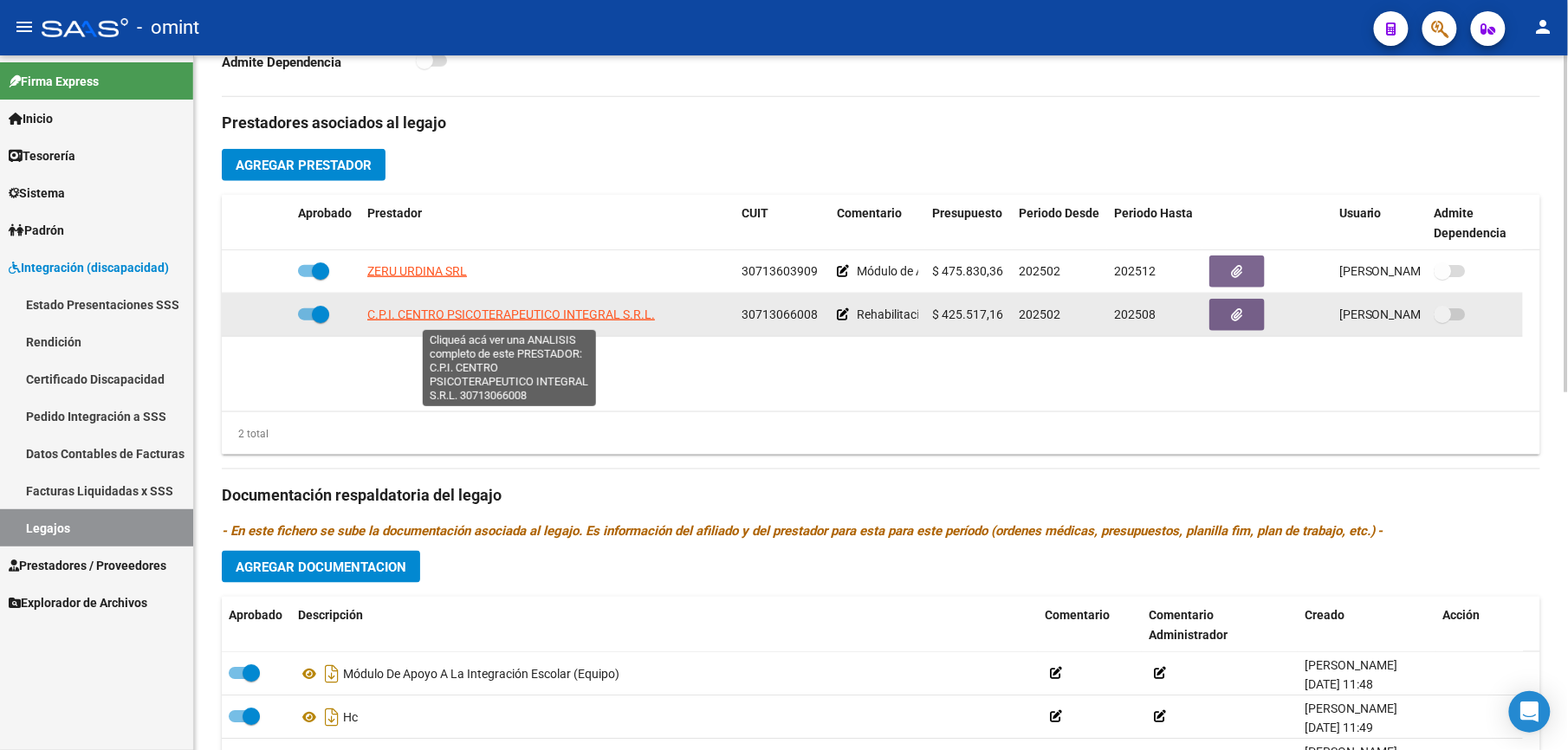
click at [556, 310] on span "C.P.I. CENTRO PSICOTERAPEUTICO INTEGRAL S.R.L." at bounding box center [511, 314] width 287 height 14
type textarea "30713066008"
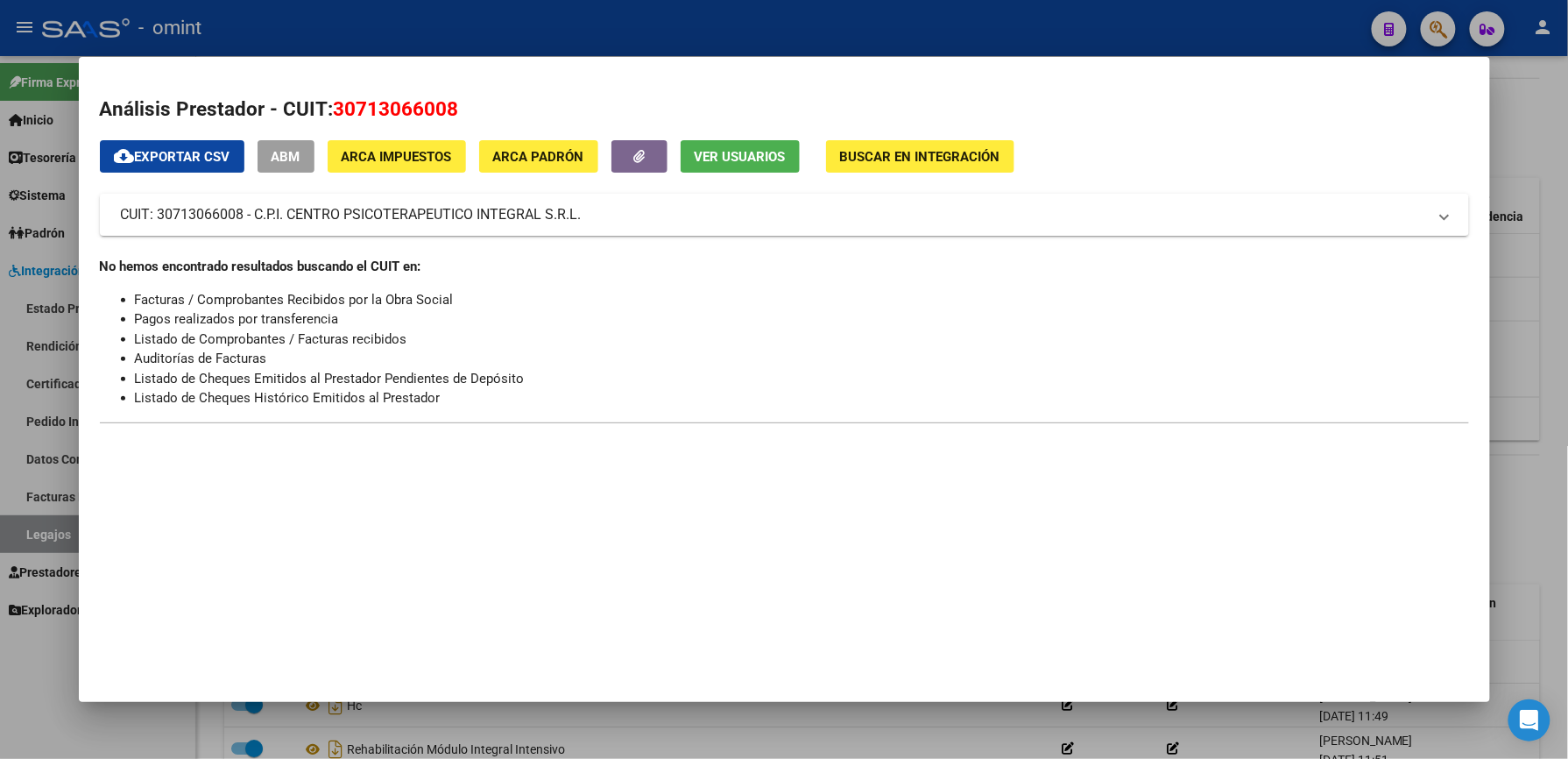
click at [851, 4] on div at bounding box center [784, 380] width 1568 height 759
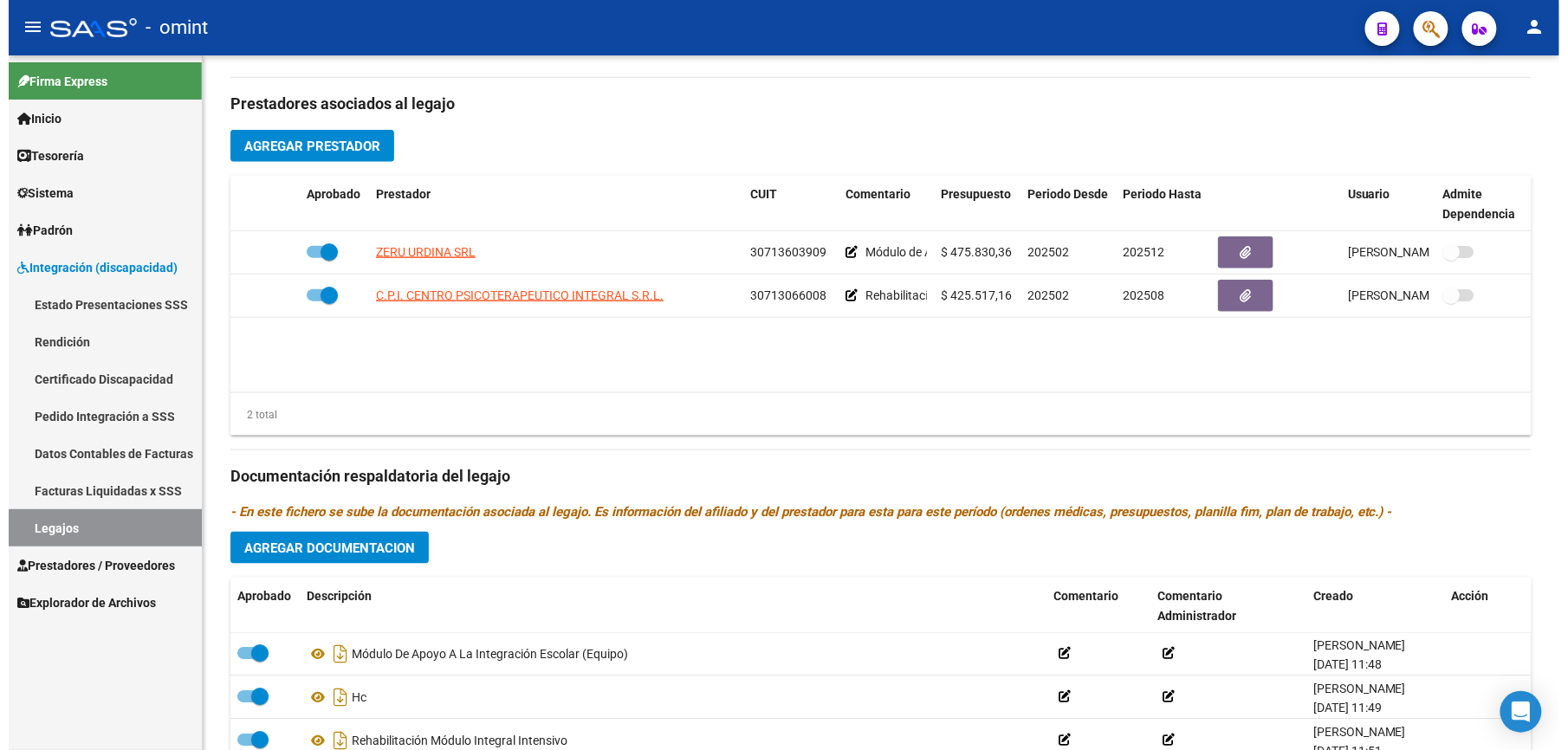
scroll to position [577, 0]
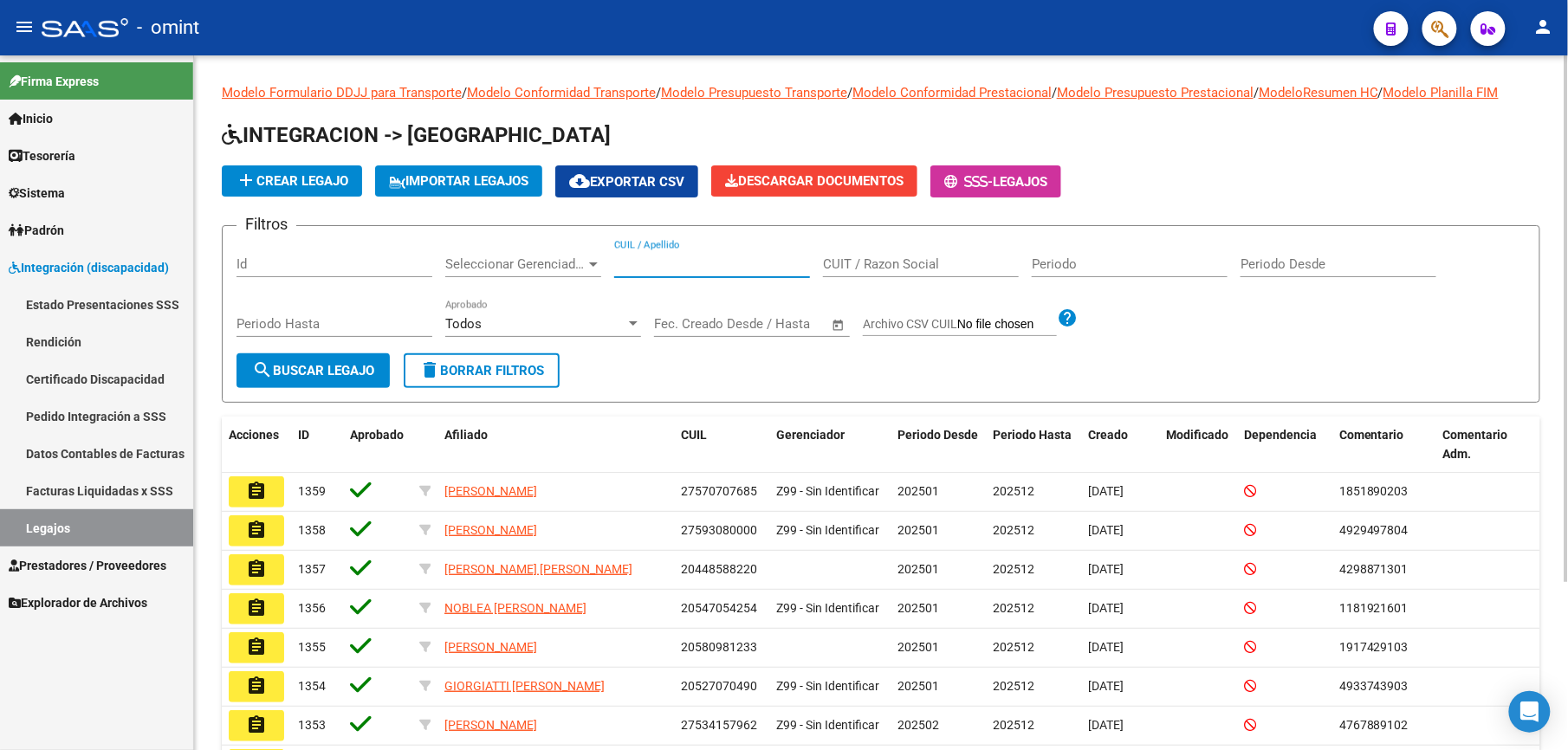
click at [629, 260] on input "CUIL / Apellido" at bounding box center [712, 265] width 196 height 16
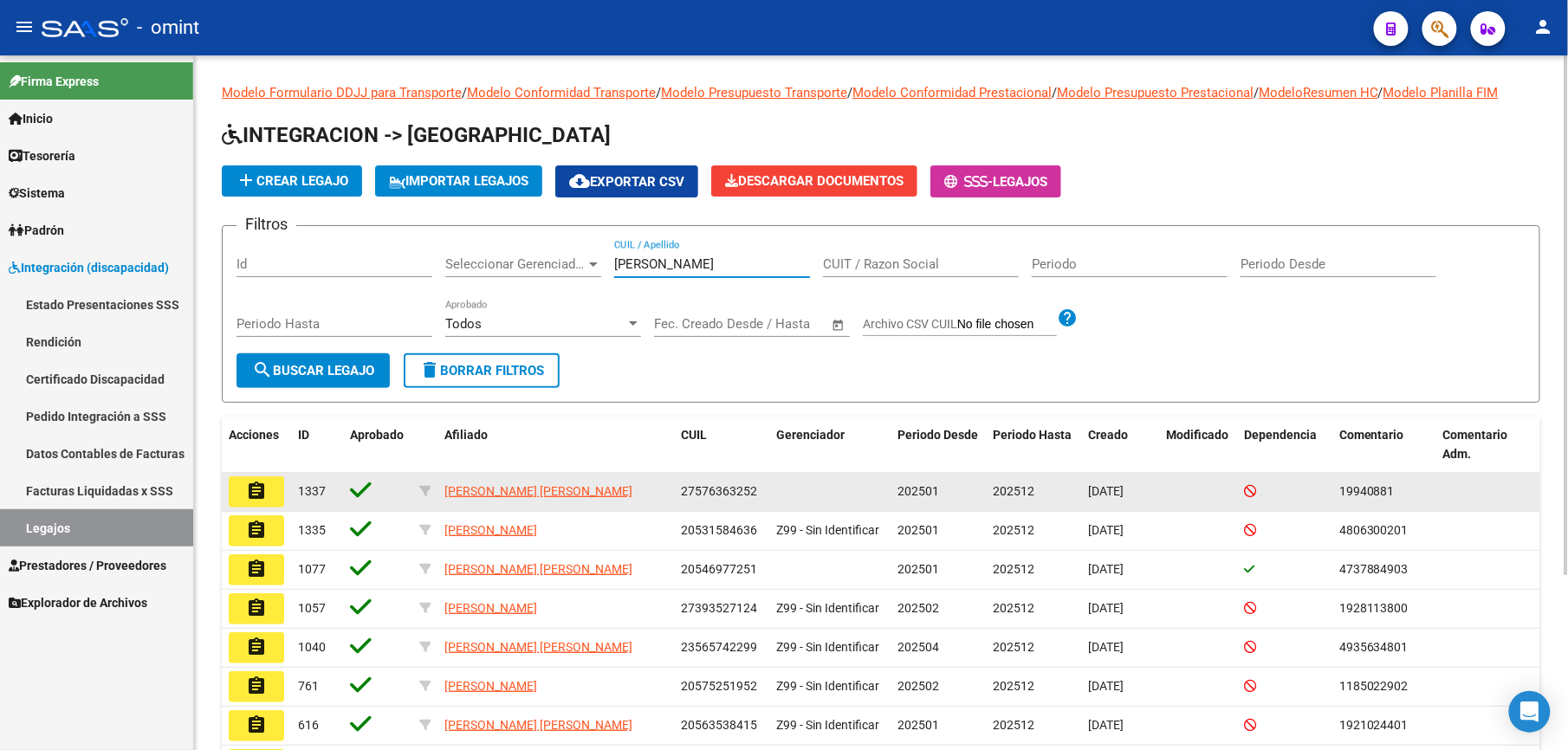
type input "[PERSON_NAME]"
click at [279, 485] on button "assignment" at bounding box center [257, 492] width 56 height 31
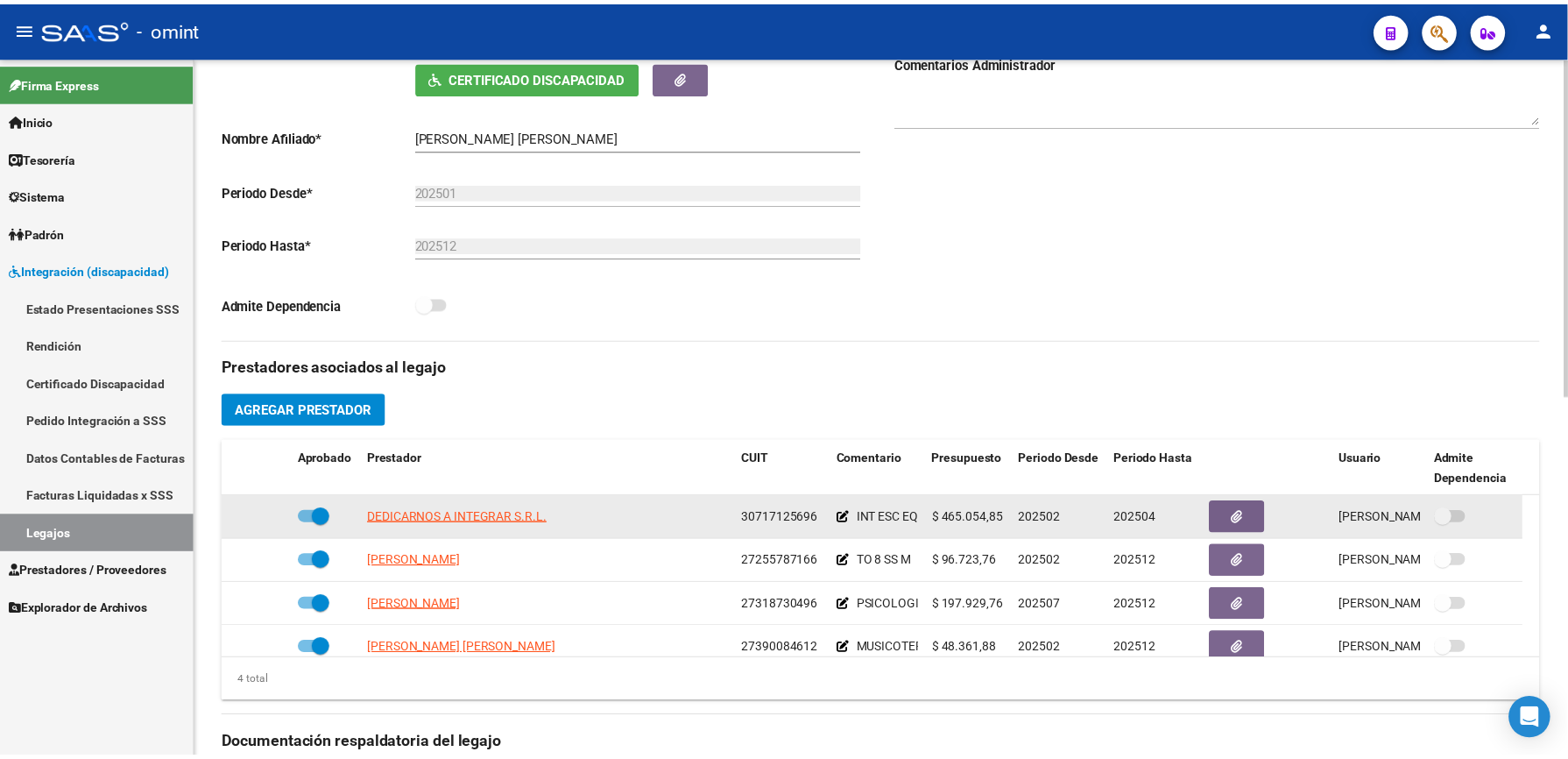
scroll to position [350, 0]
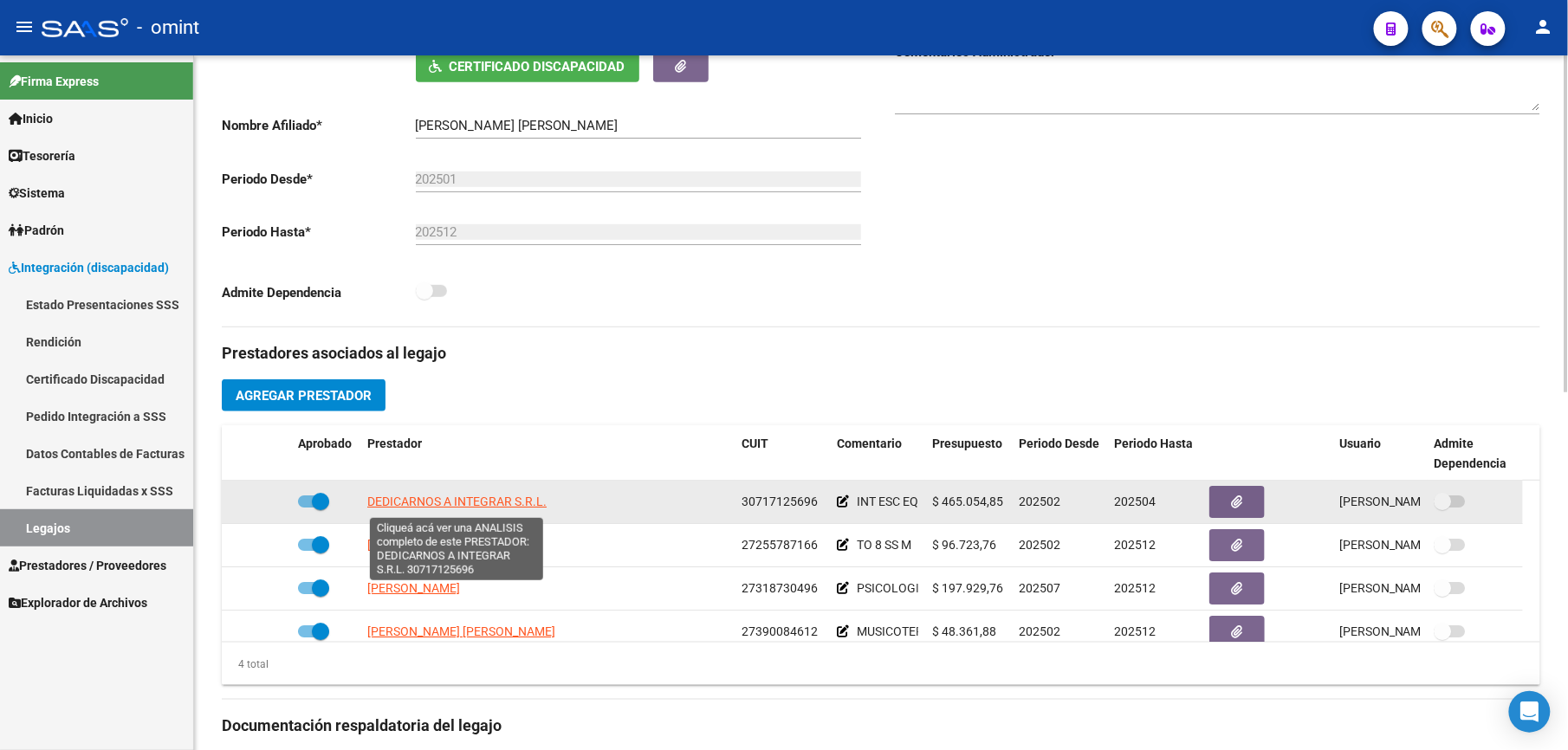
click at [527, 496] on span "DEDICARNOS A INTEGRAR S.R.L." at bounding box center [457, 501] width 179 height 14
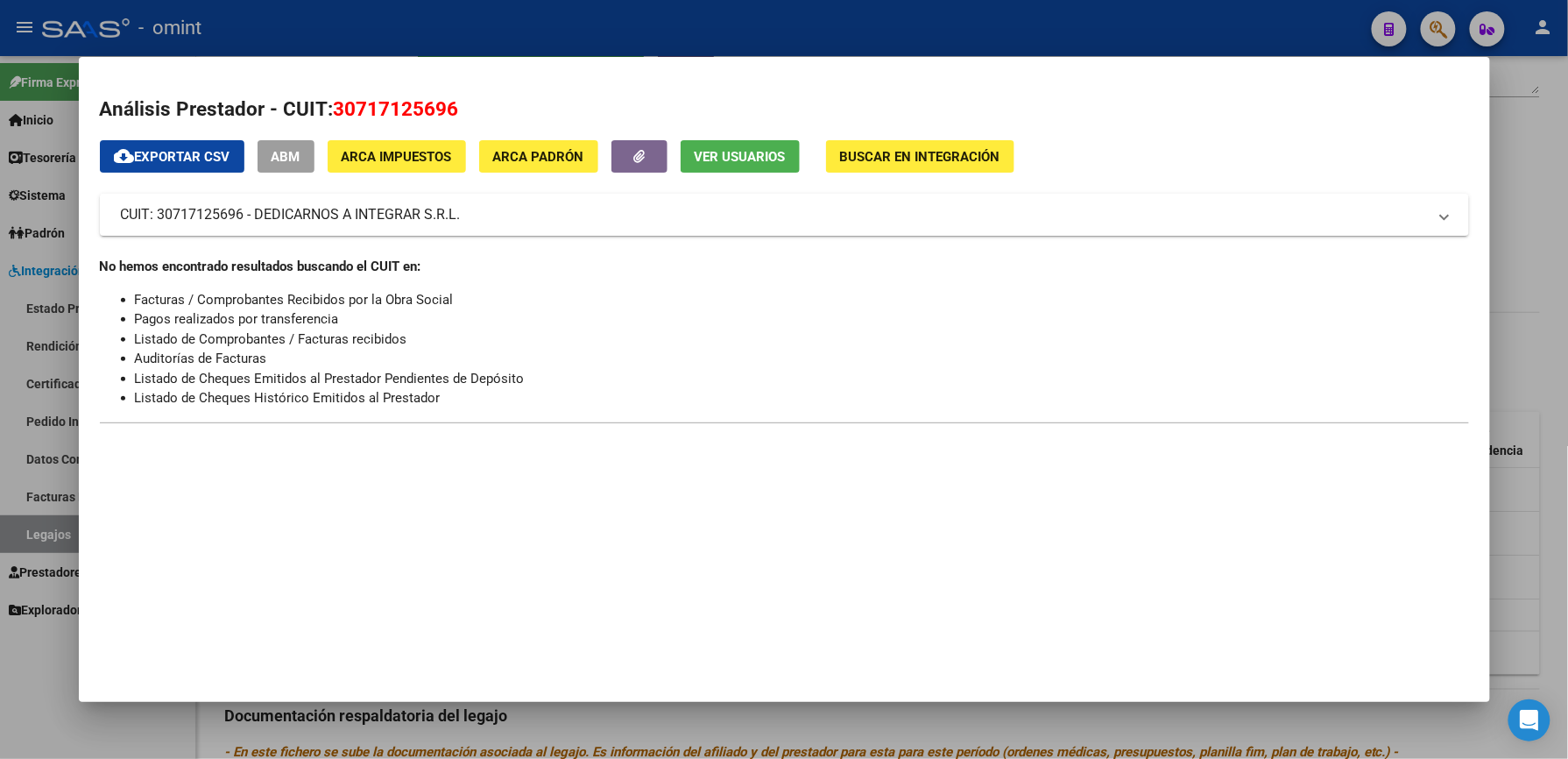
click at [821, 23] on div at bounding box center [784, 380] width 1568 height 759
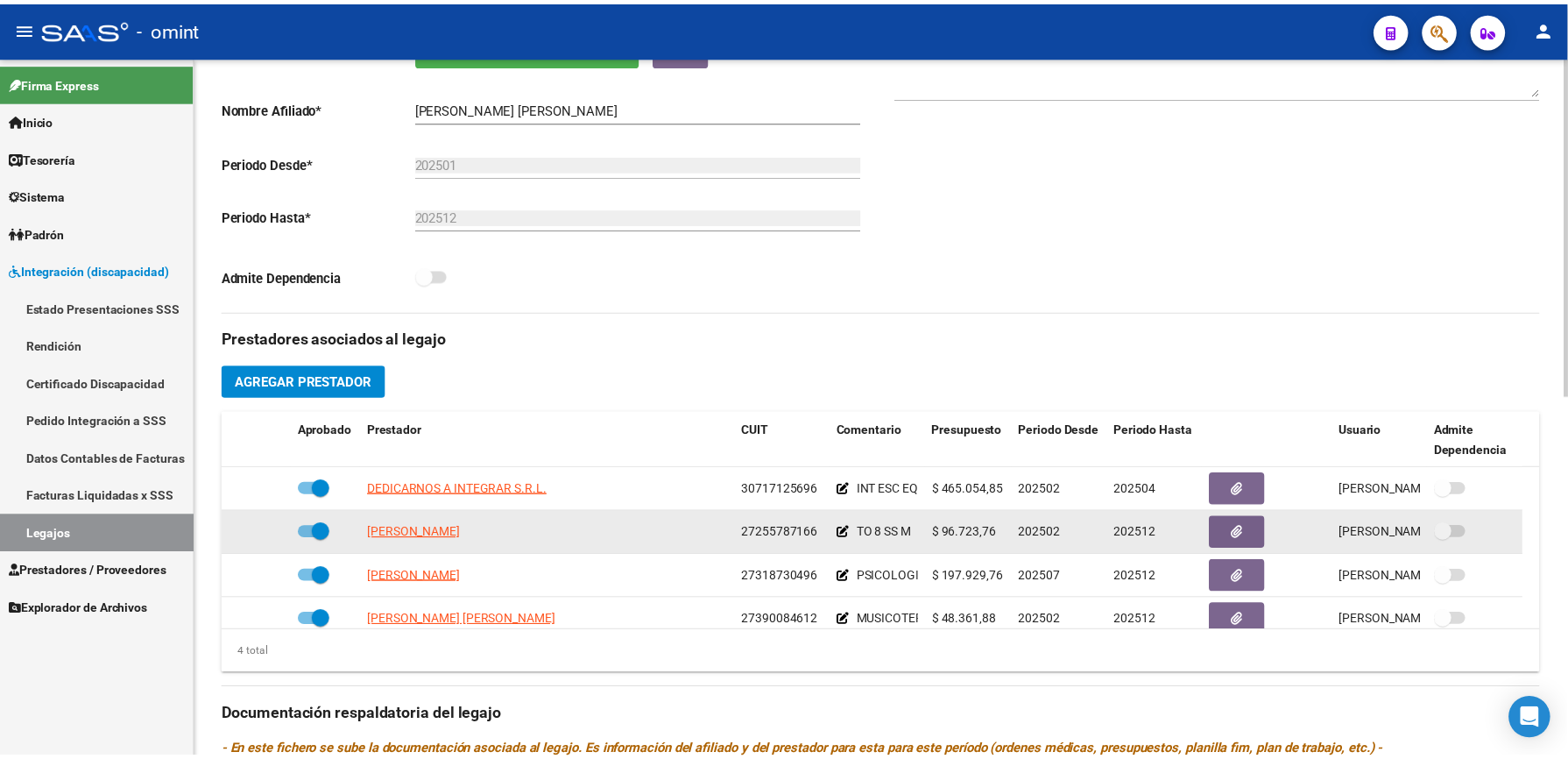
scroll to position [350, 0]
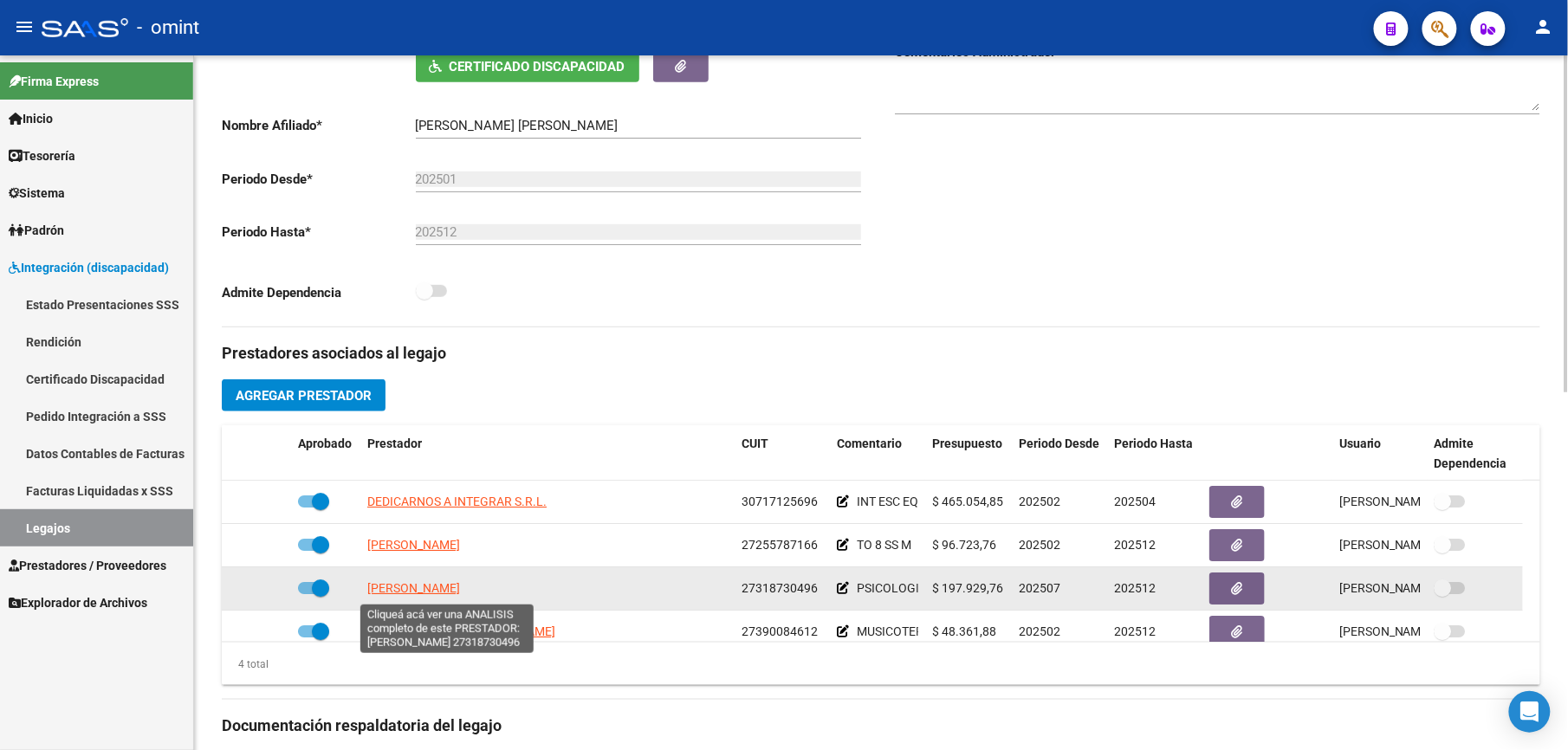
click at [460, 593] on span "[PERSON_NAME]" at bounding box center [414, 588] width 92 height 14
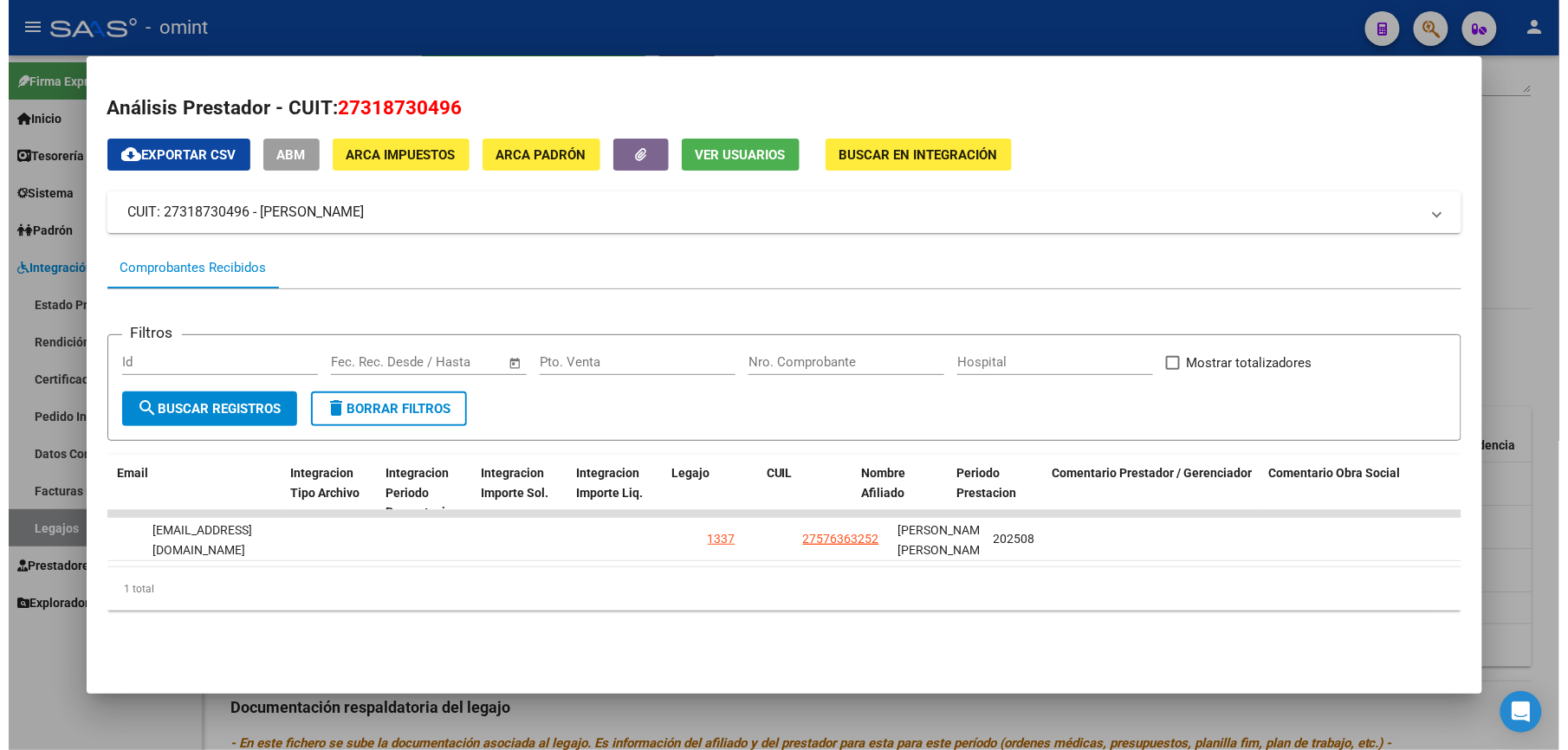
scroll to position [0, 2189]
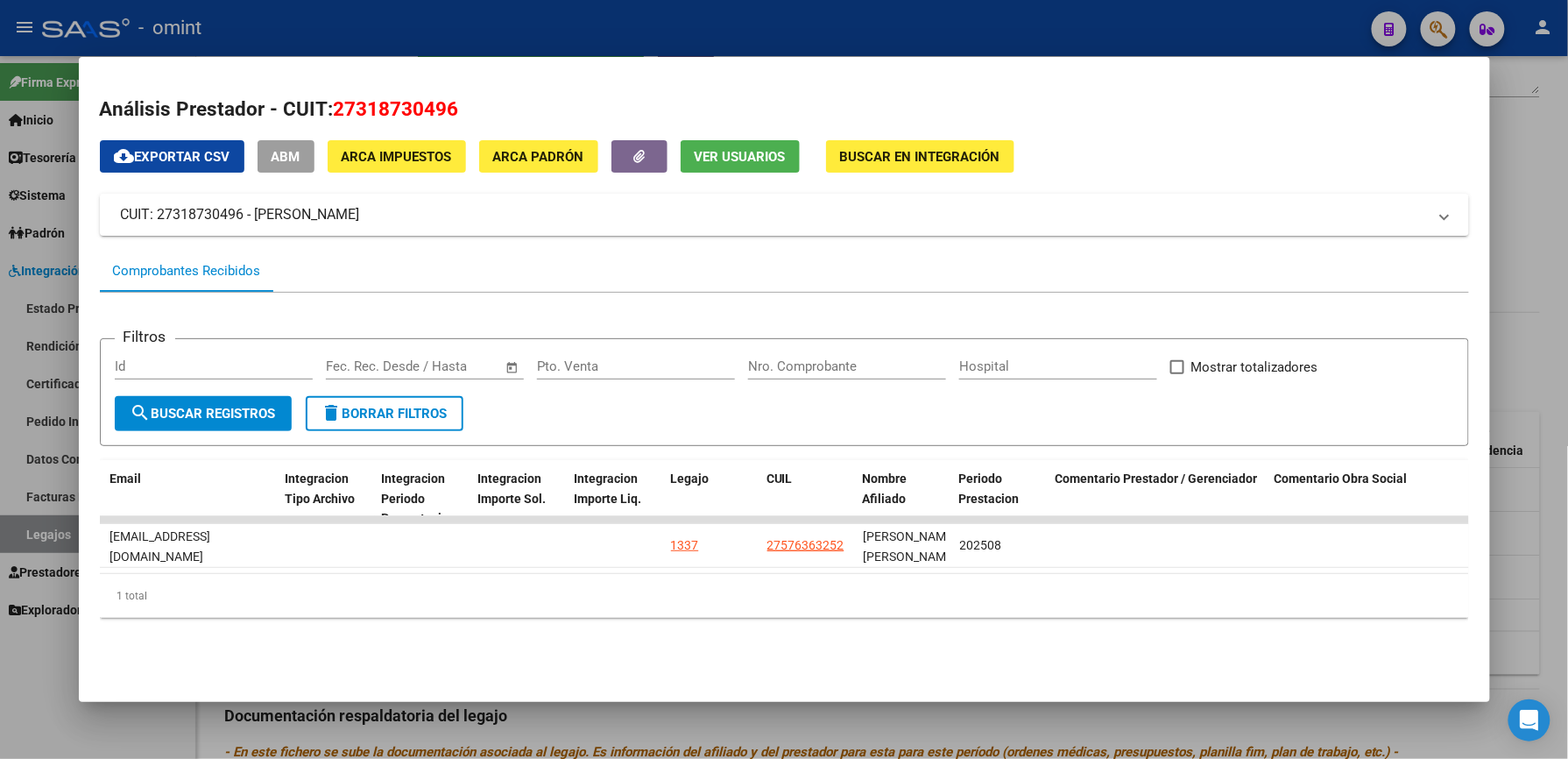
click at [920, 35] on div at bounding box center [784, 380] width 1568 height 759
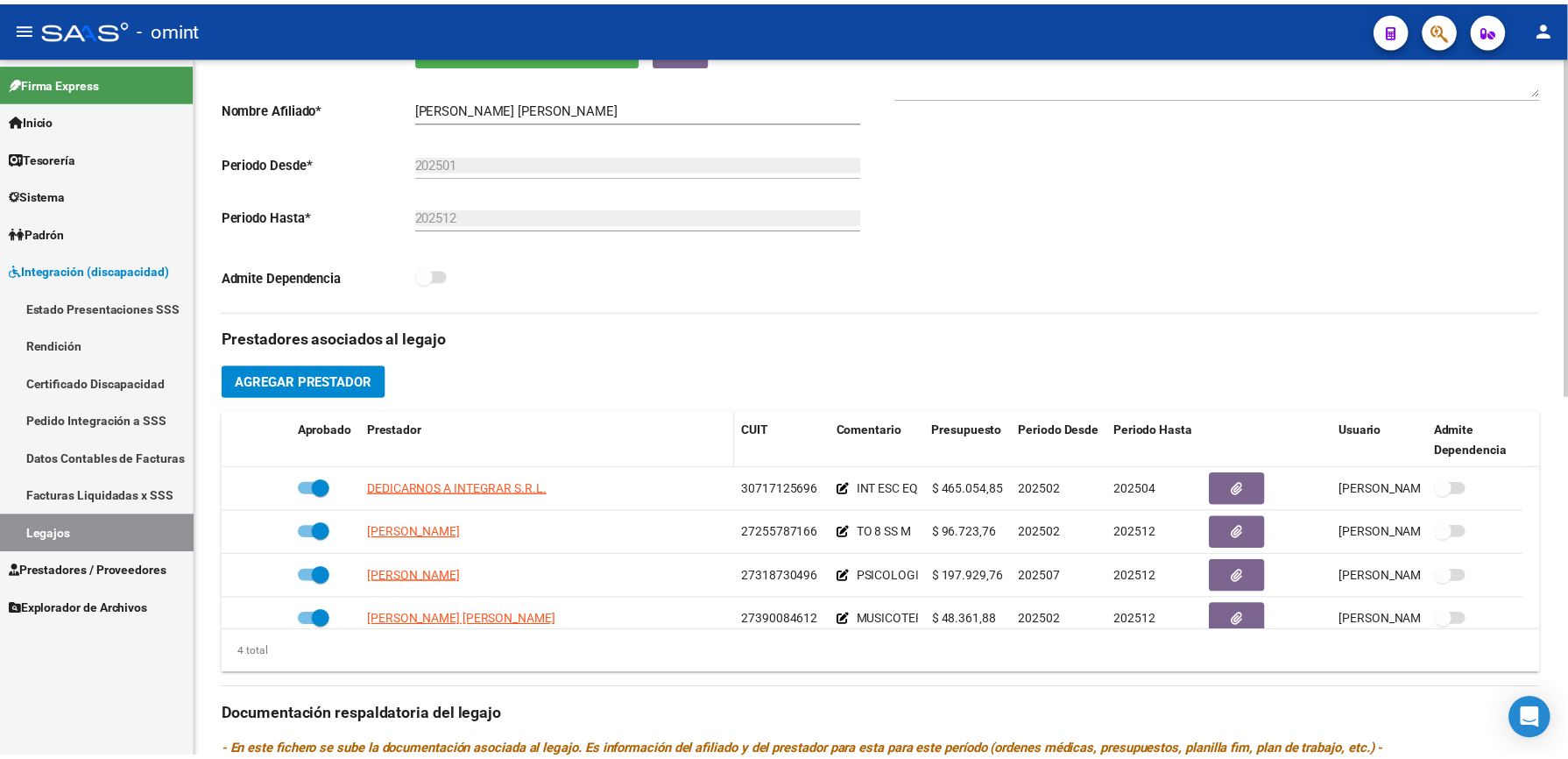
scroll to position [350, 0]
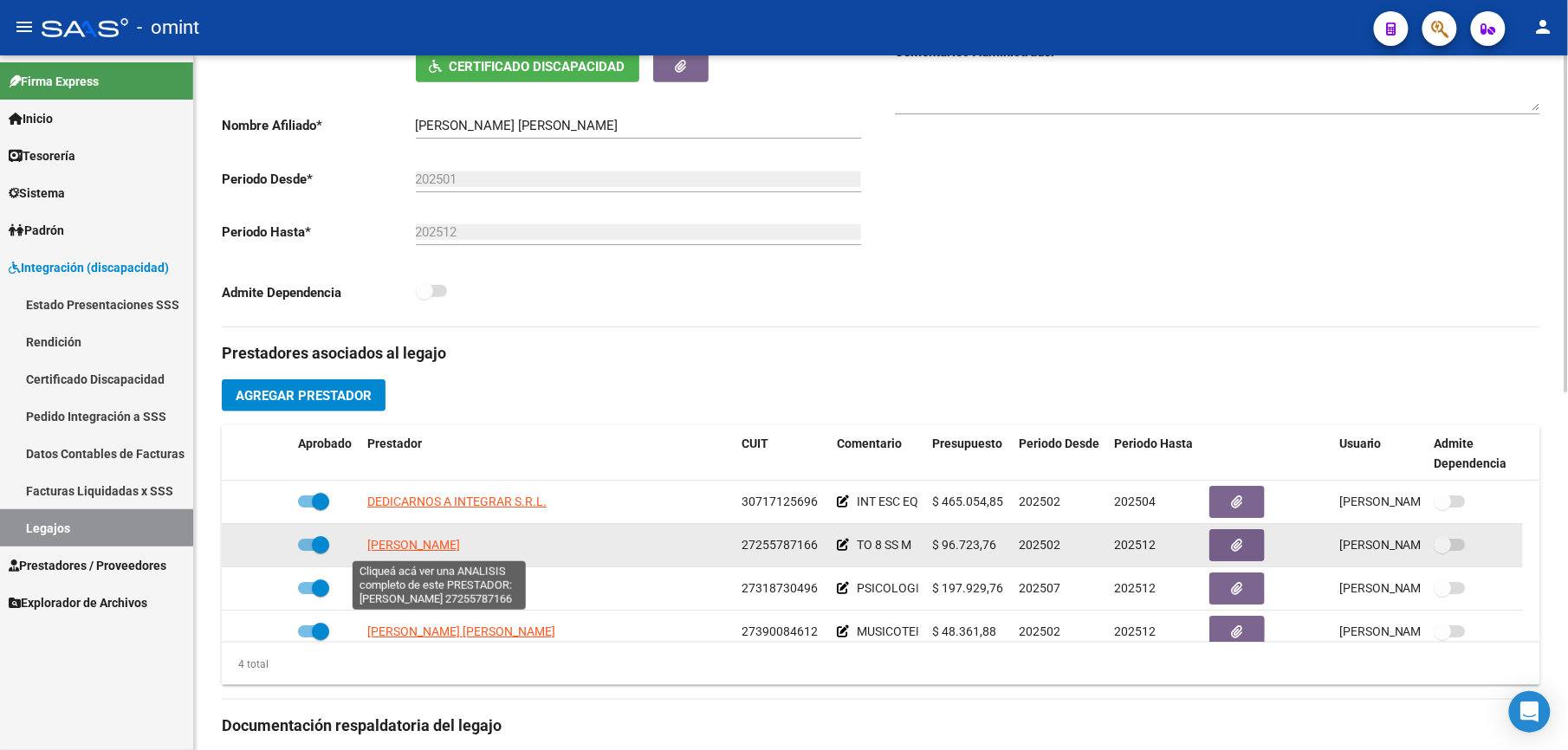
click at [421, 549] on span "[PERSON_NAME]" at bounding box center [414, 545] width 92 height 14
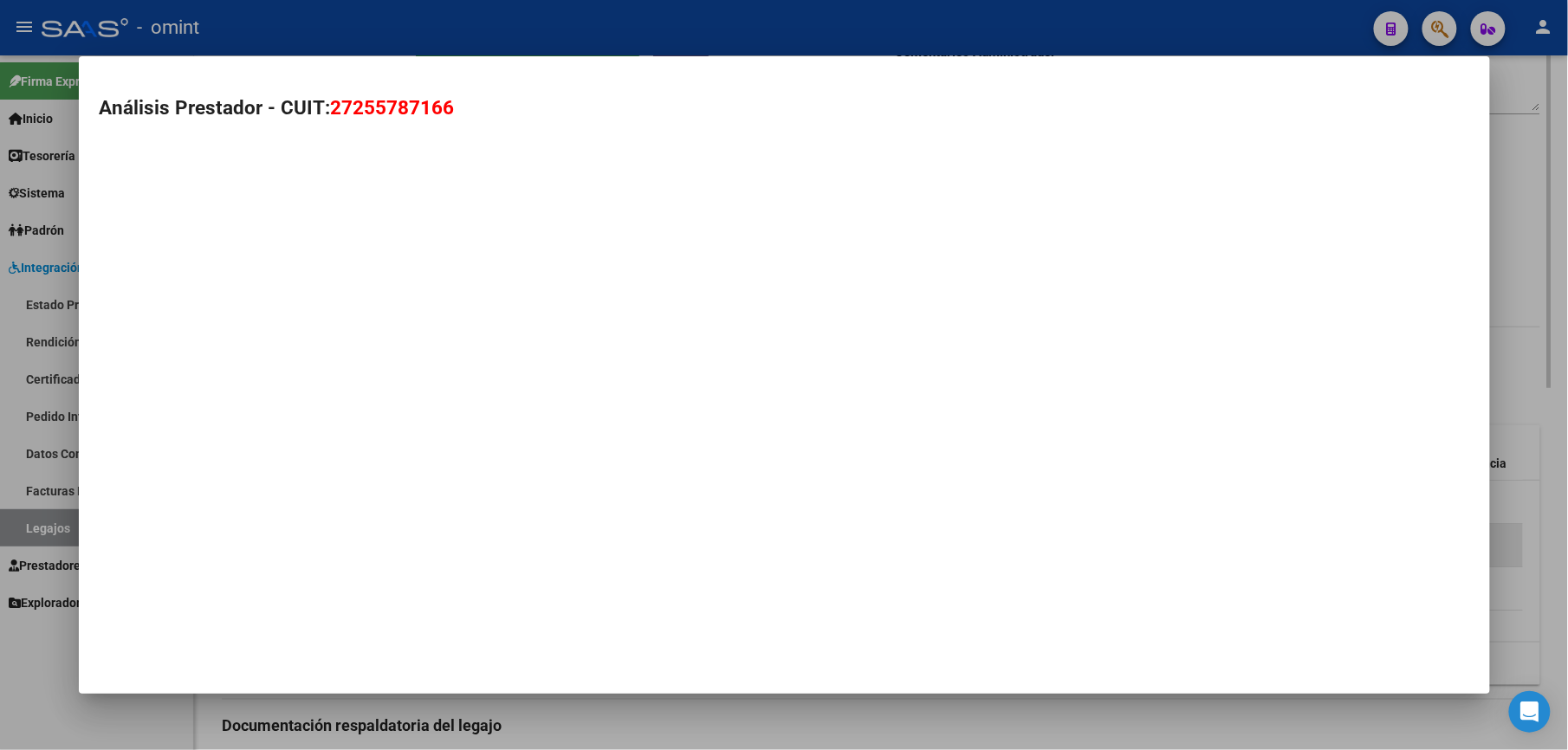
scroll to position [365, 0]
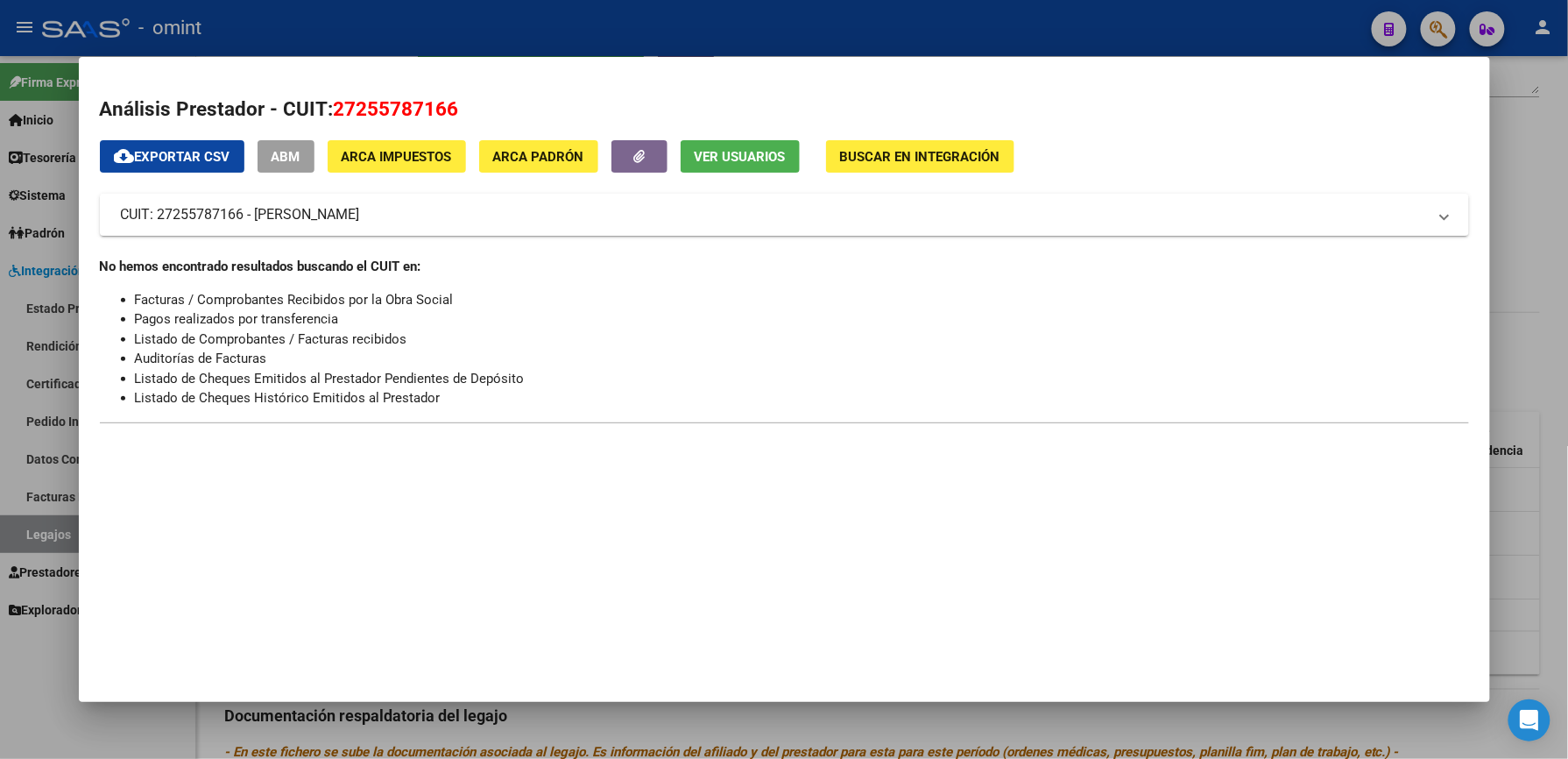
click at [801, 23] on div at bounding box center [784, 380] width 1568 height 759
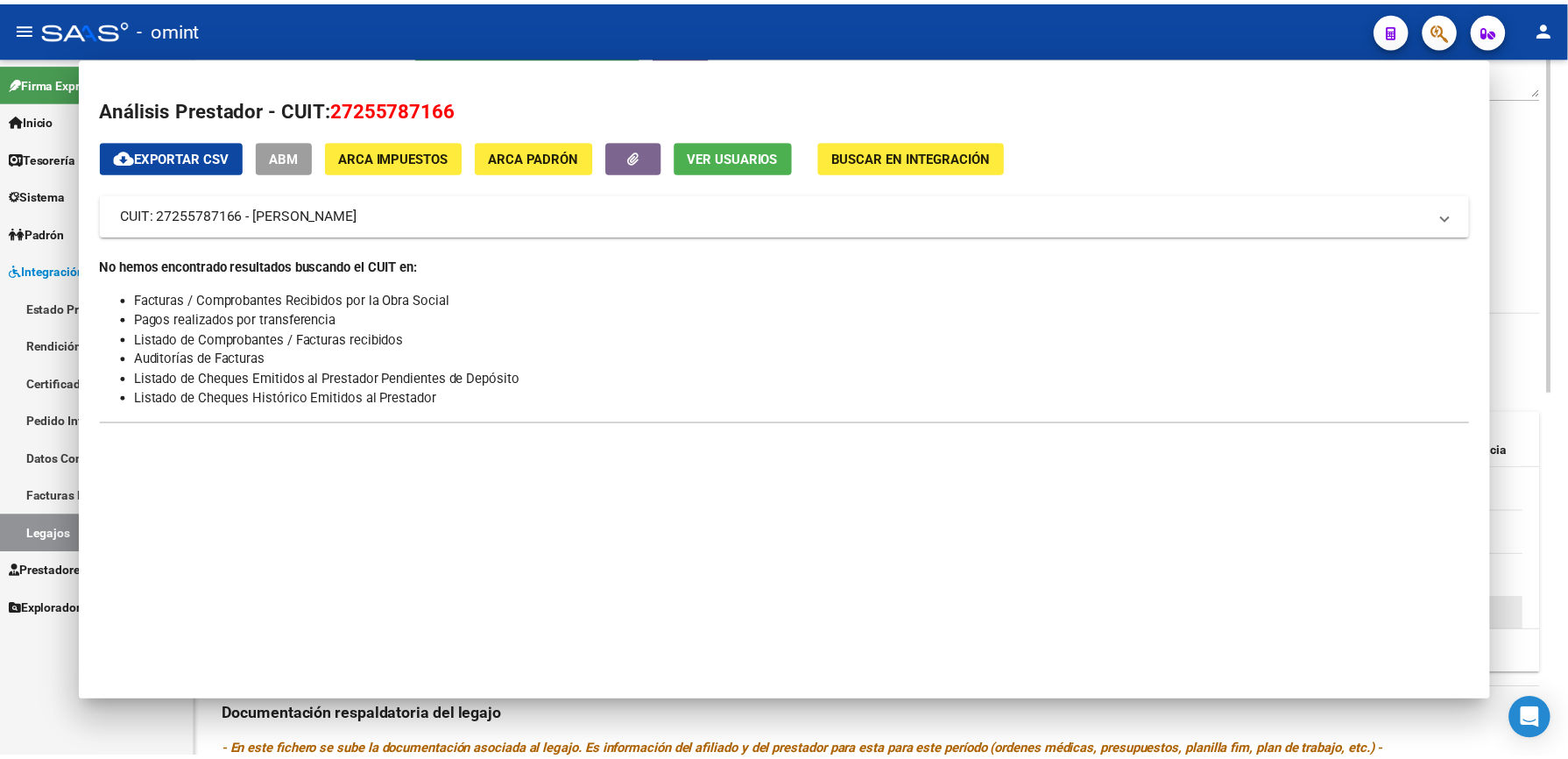
scroll to position [350, 0]
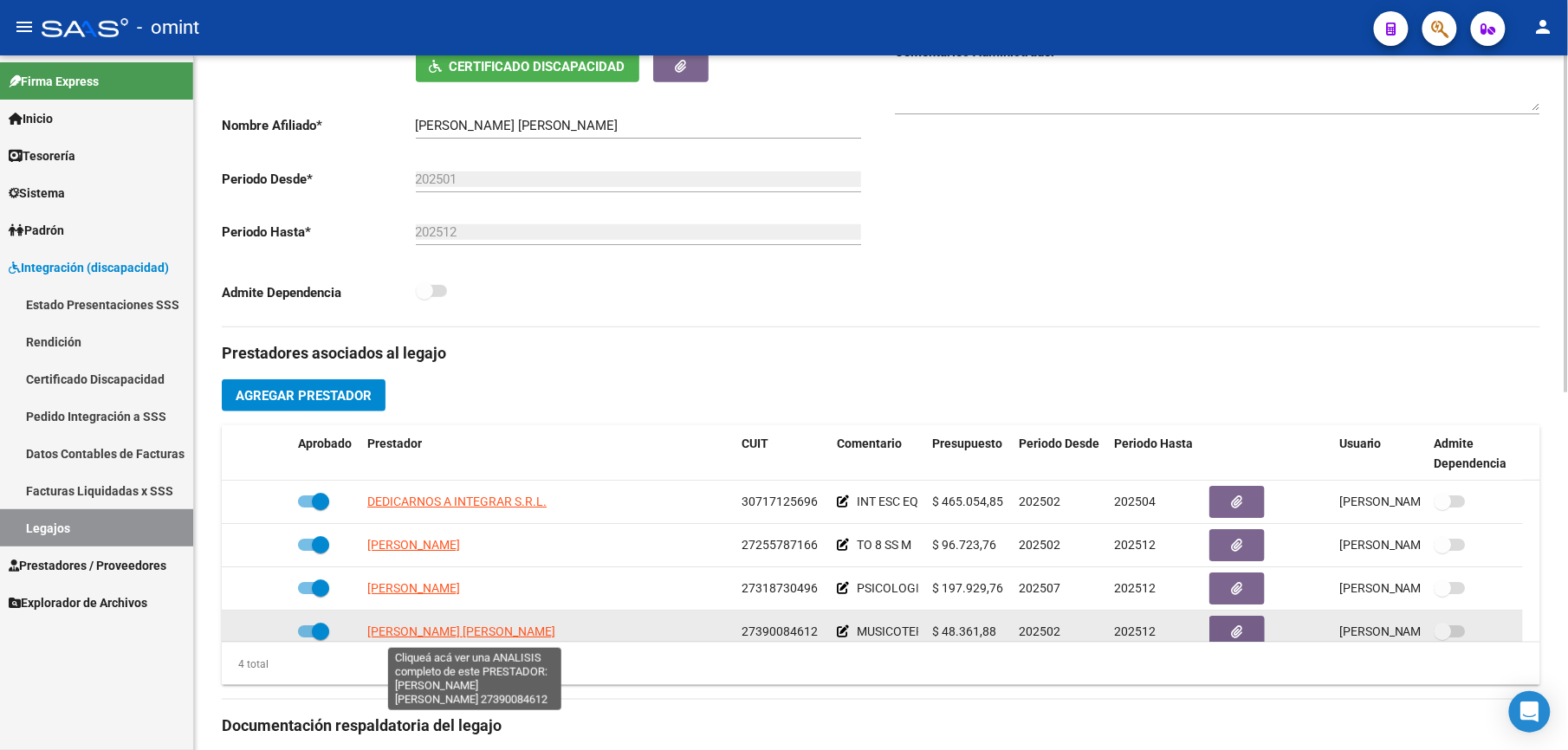
click at [535, 634] on span "[PERSON_NAME] [PERSON_NAME]" at bounding box center [461, 632] width 188 height 14
type textarea "27390084612"
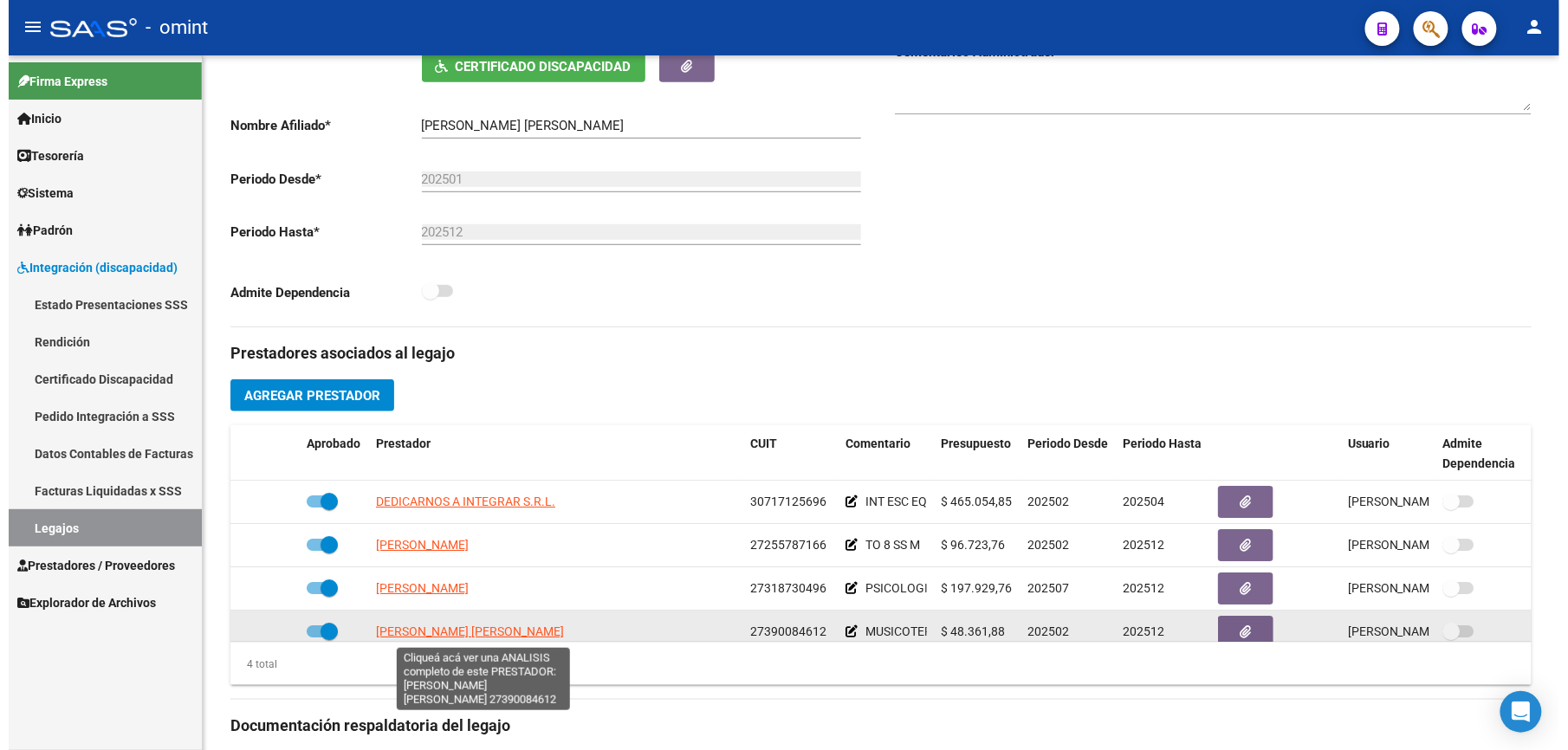
scroll to position [365, 0]
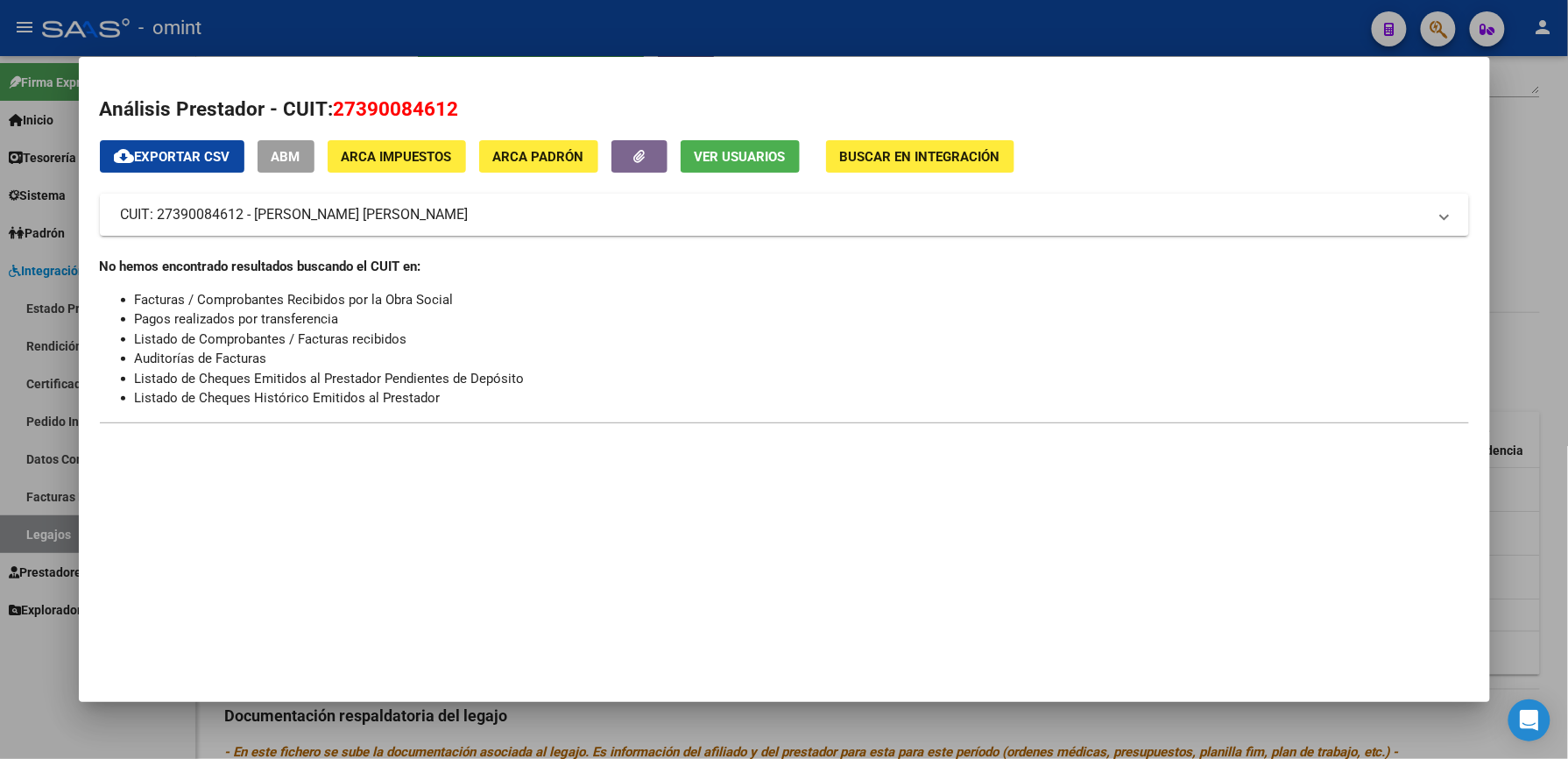
click at [913, 18] on div at bounding box center [784, 380] width 1568 height 759
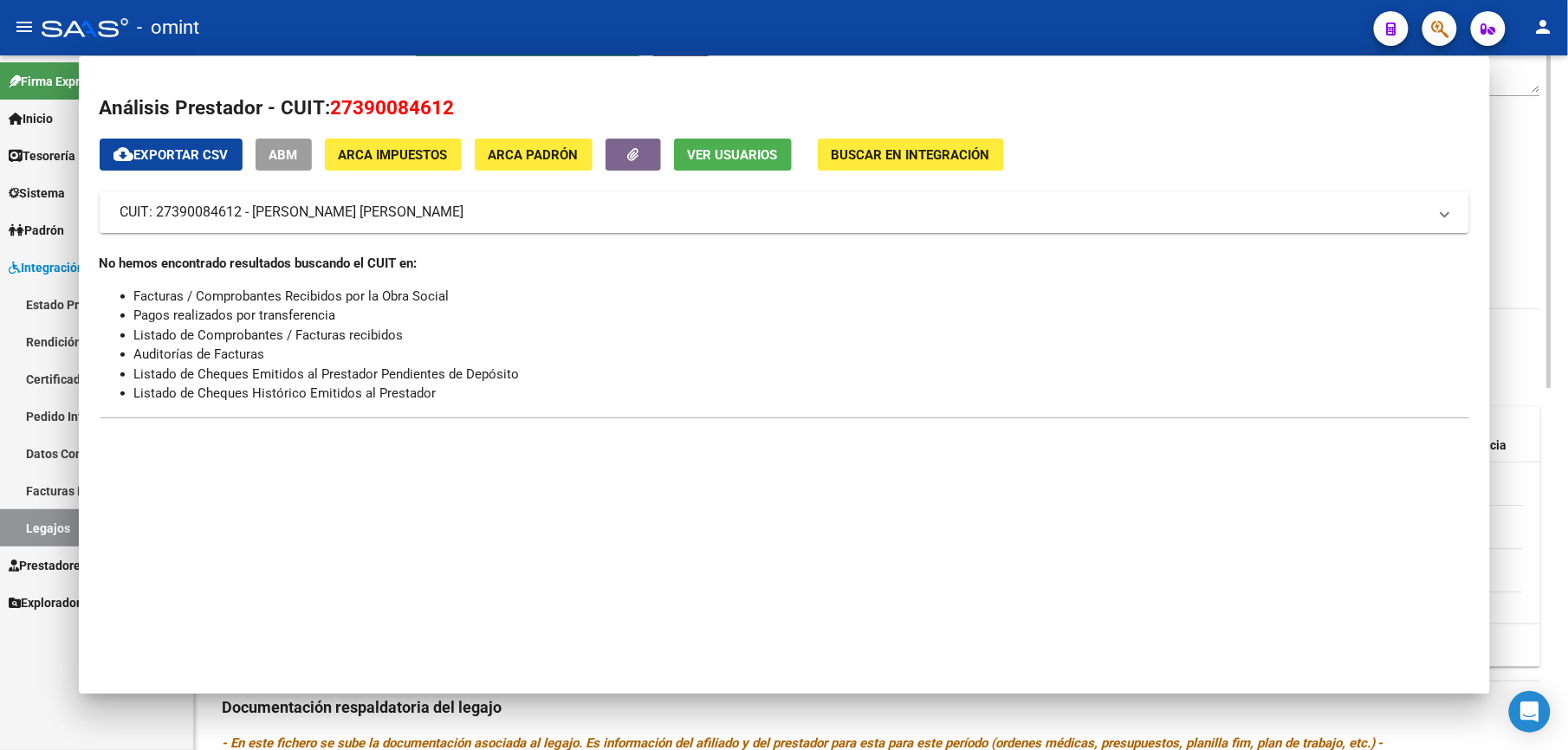
scroll to position [346, 0]
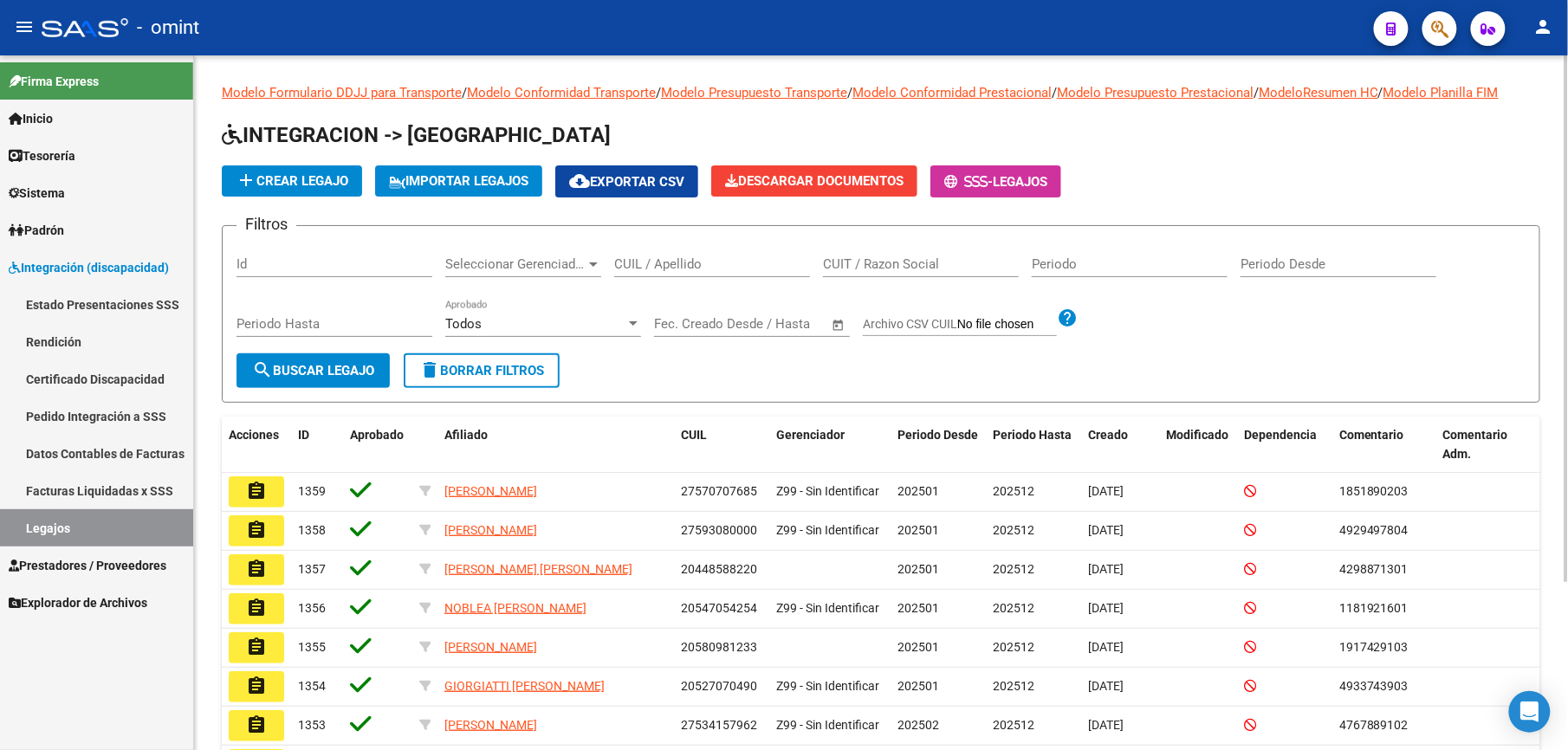
click at [726, 262] on input "CUIL / Apellido" at bounding box center [712, 265] width 196 height 16
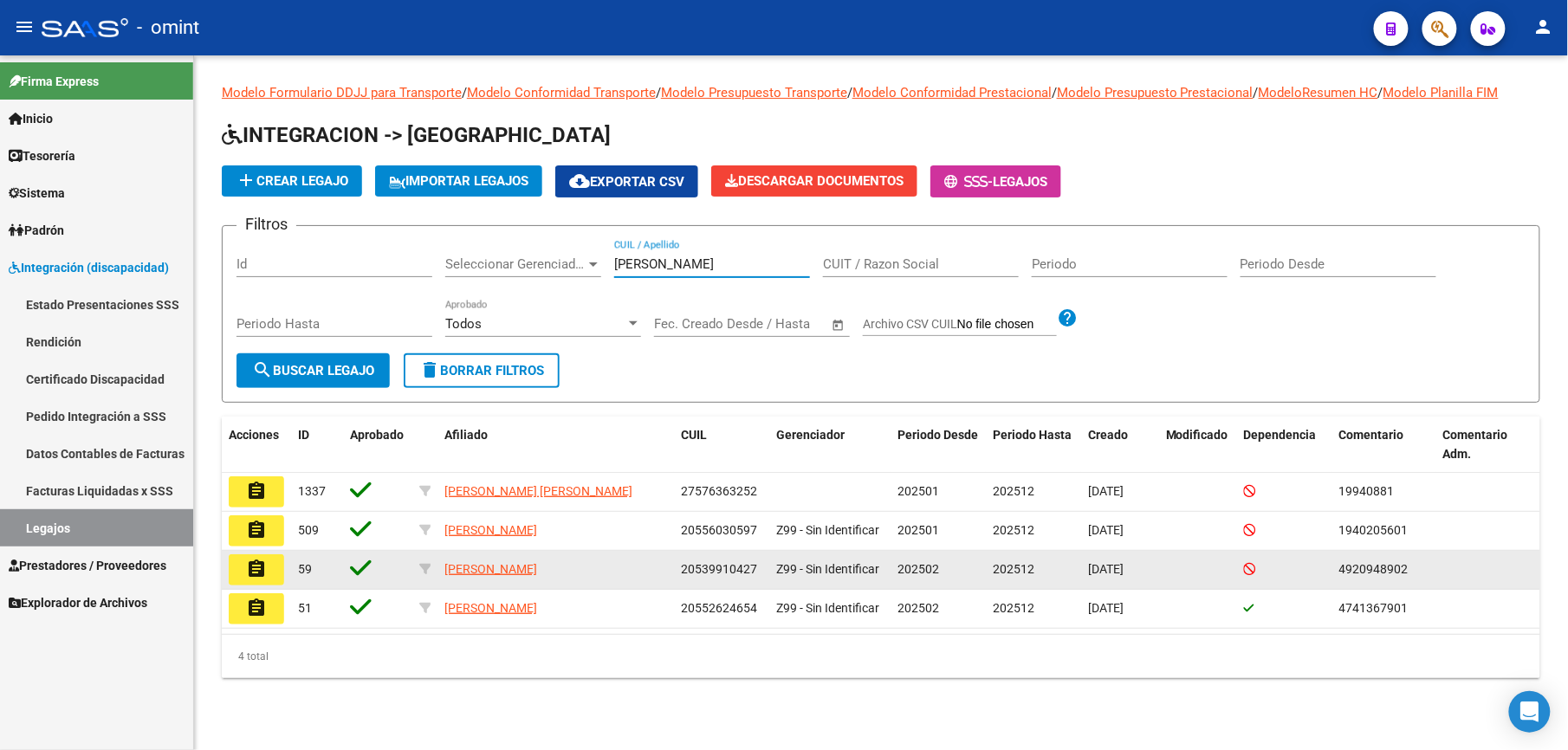
type input "[PERSON_NAME]"
click at [252, 577] on mat-icon "assignment" at bounding box center [257, 569] width 21 height 21
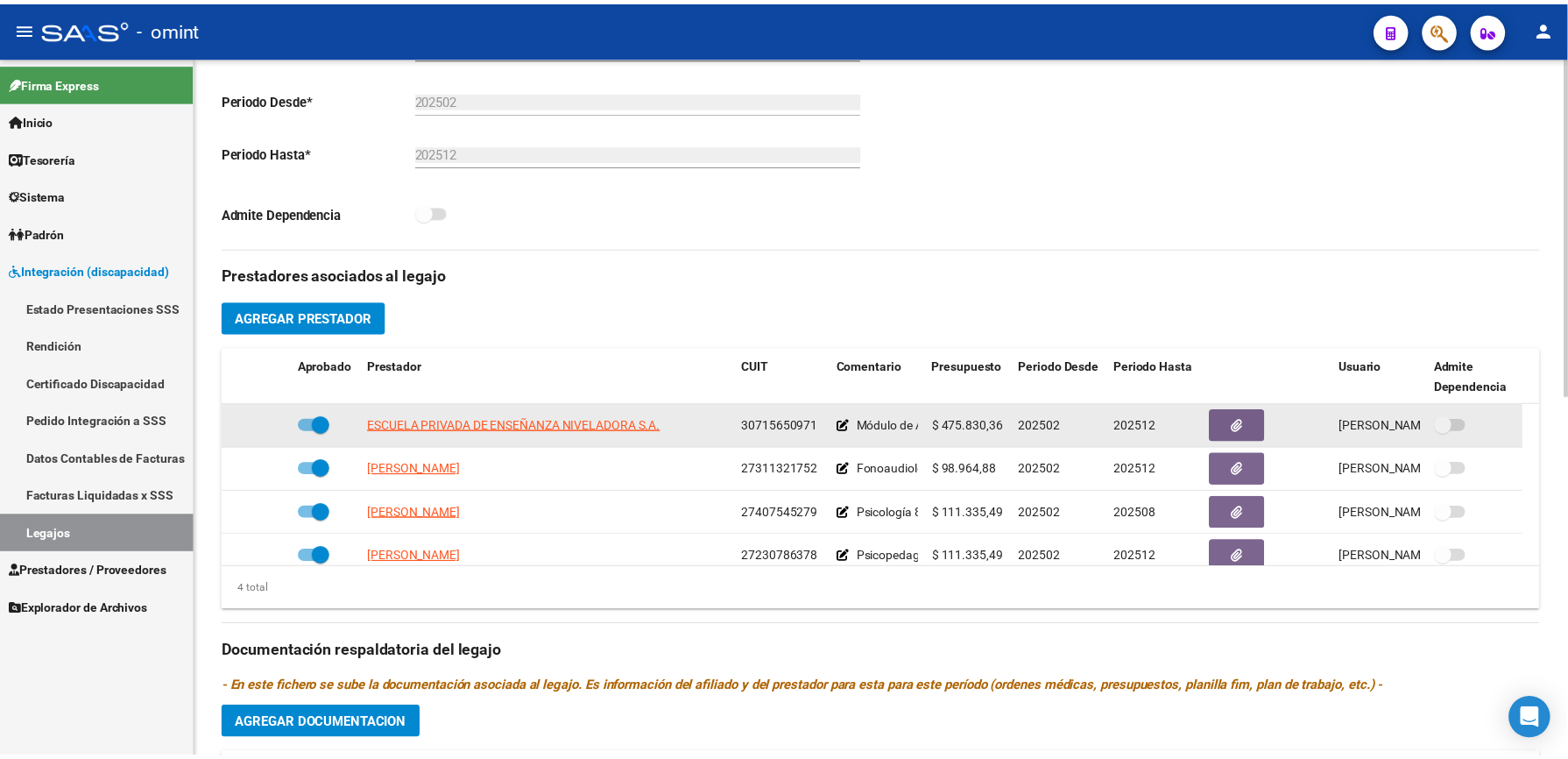
scroll to position [467, 0]
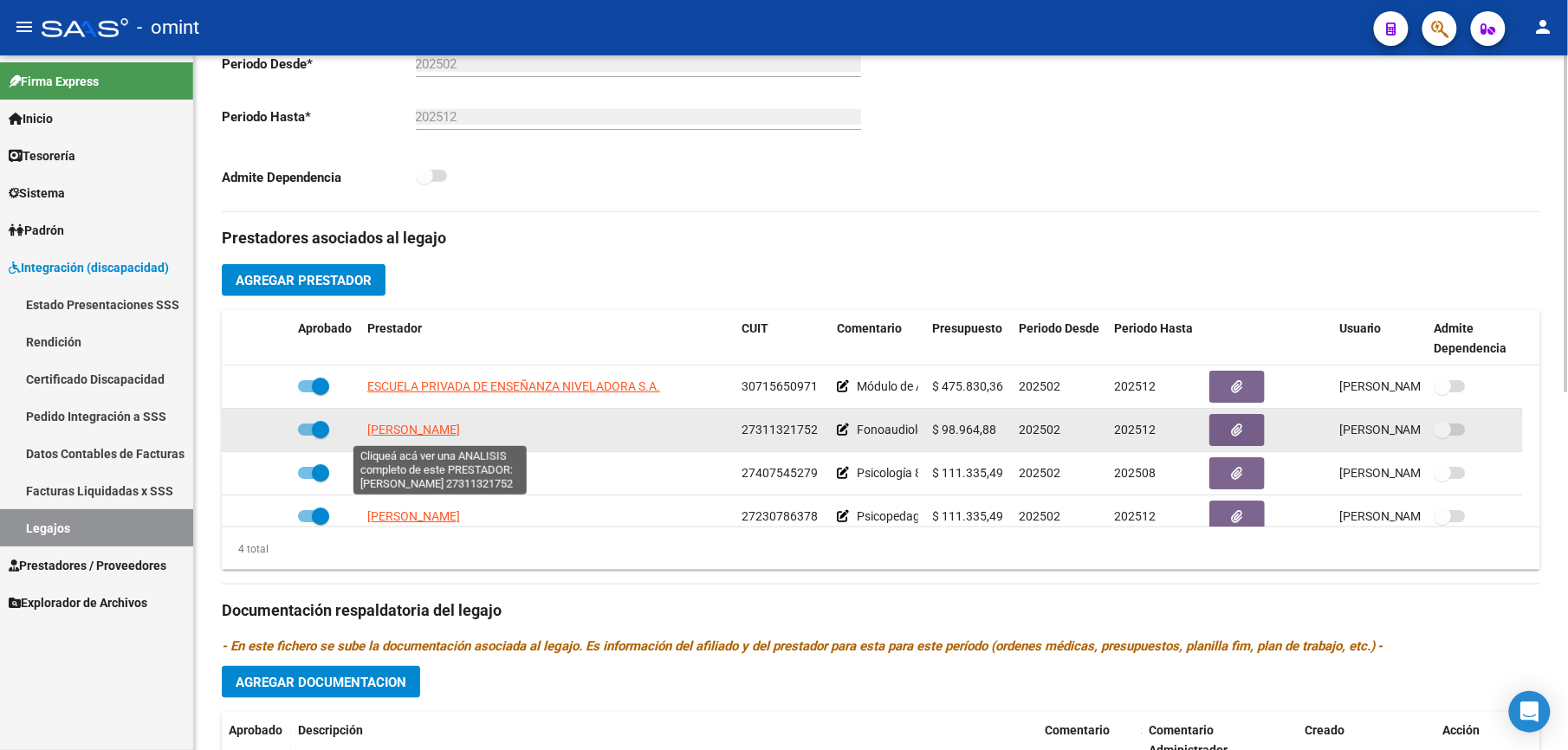
click at [460, 435] on span "[PERSON_NAME]" at bounding box center [414, 430] width 92 height 14
type textarea "27311321752"
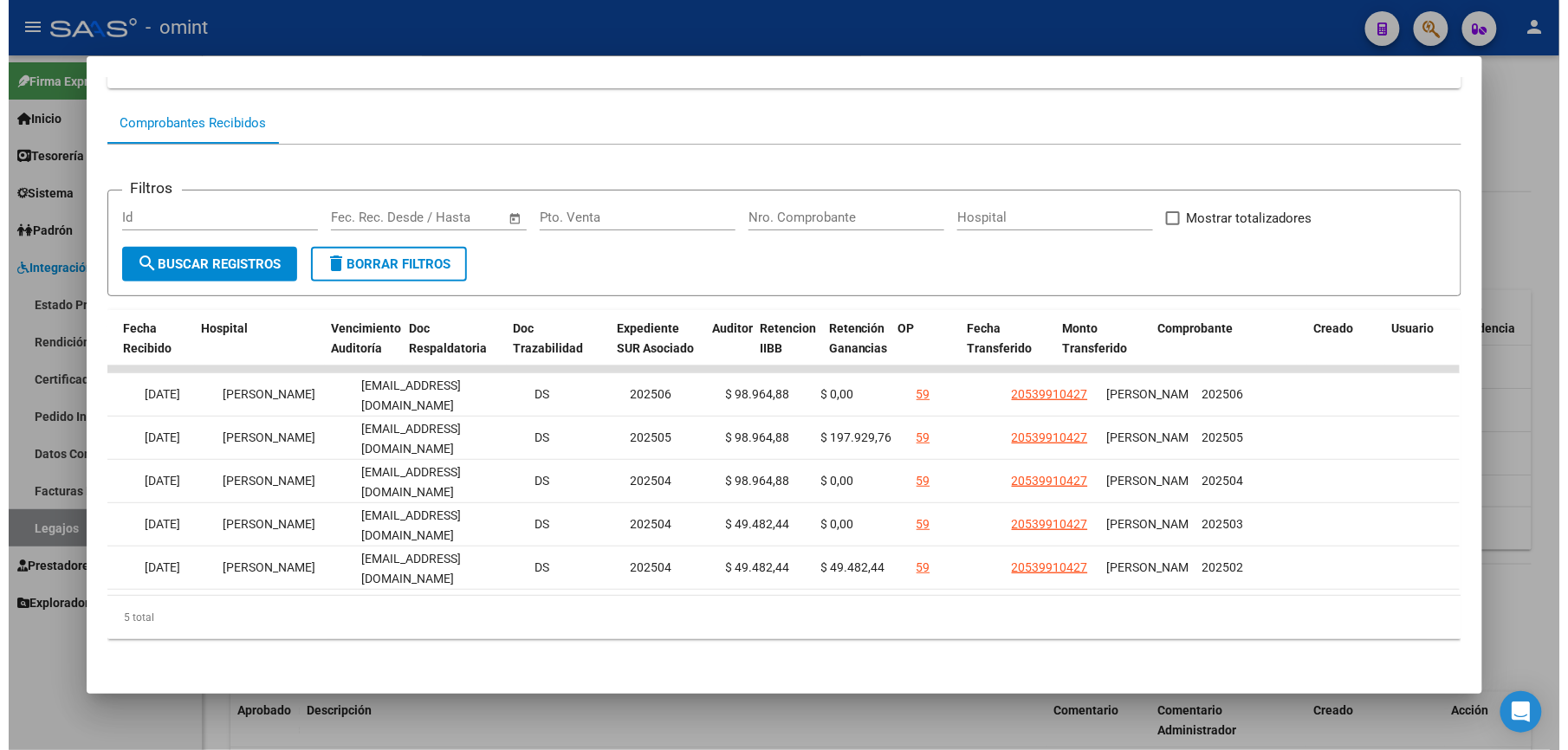
scroll to position [0, 2390]
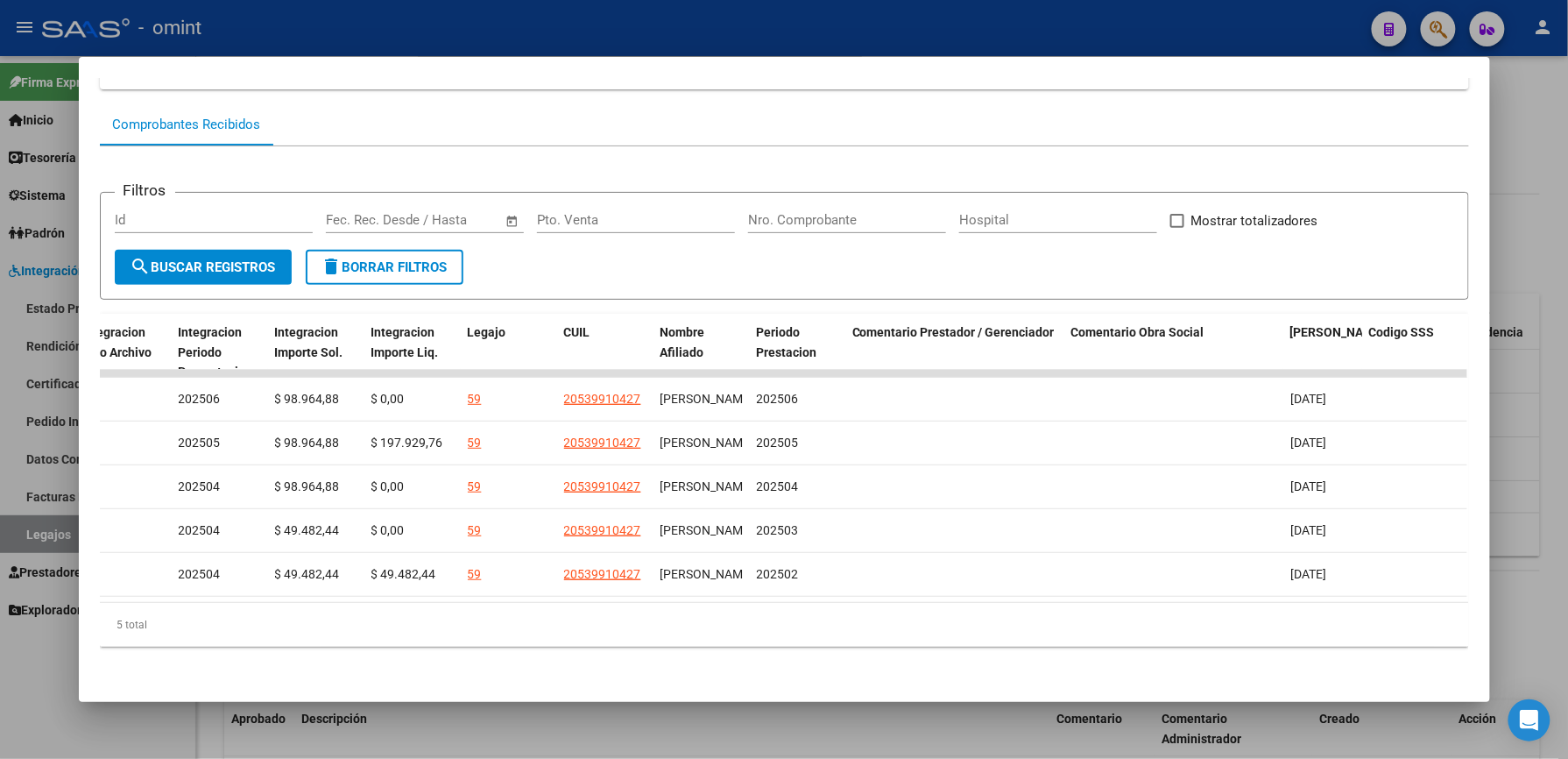
click at [681, 46] on div at bounding box center [784, 380] width 1568 height 759
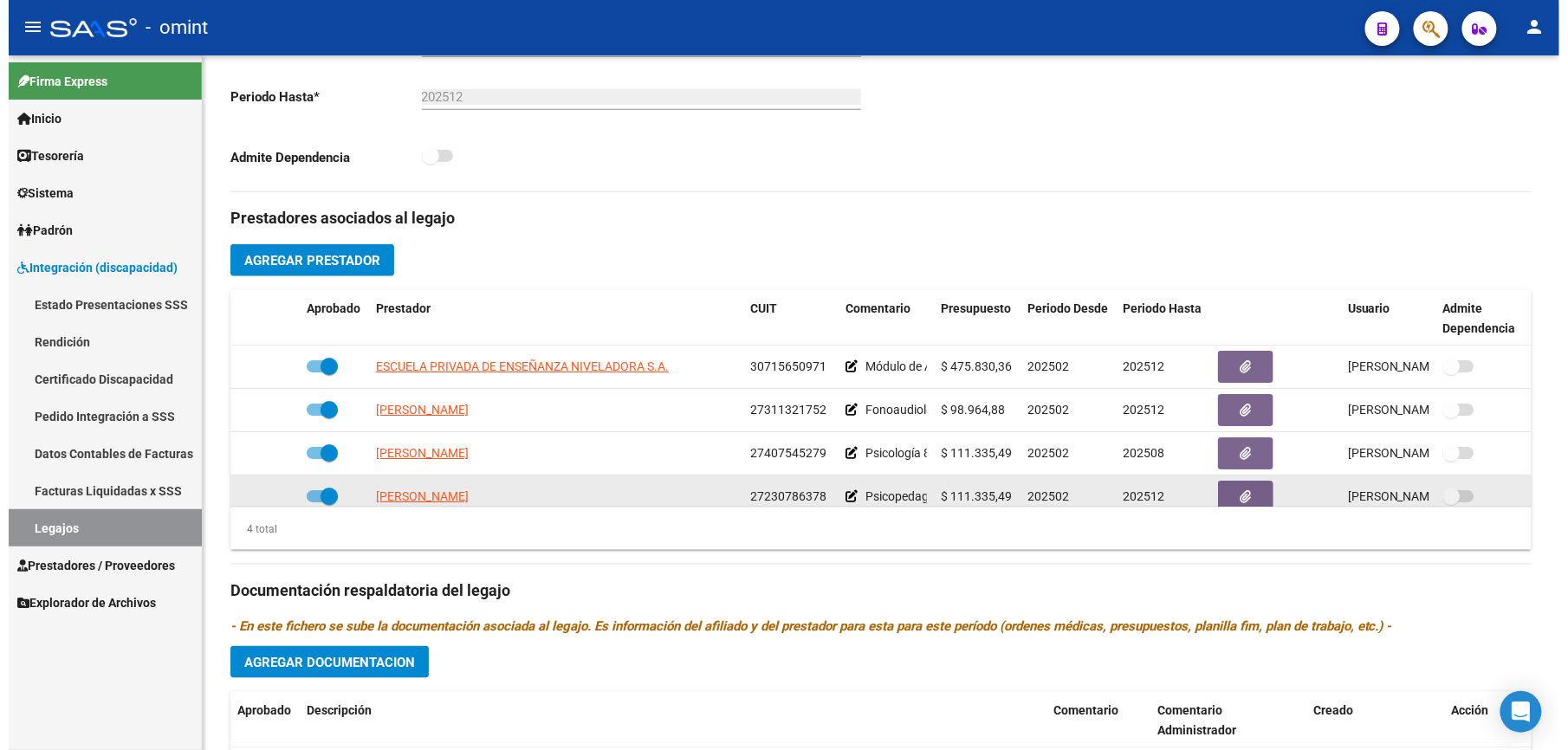
scroll to position [461, 0]
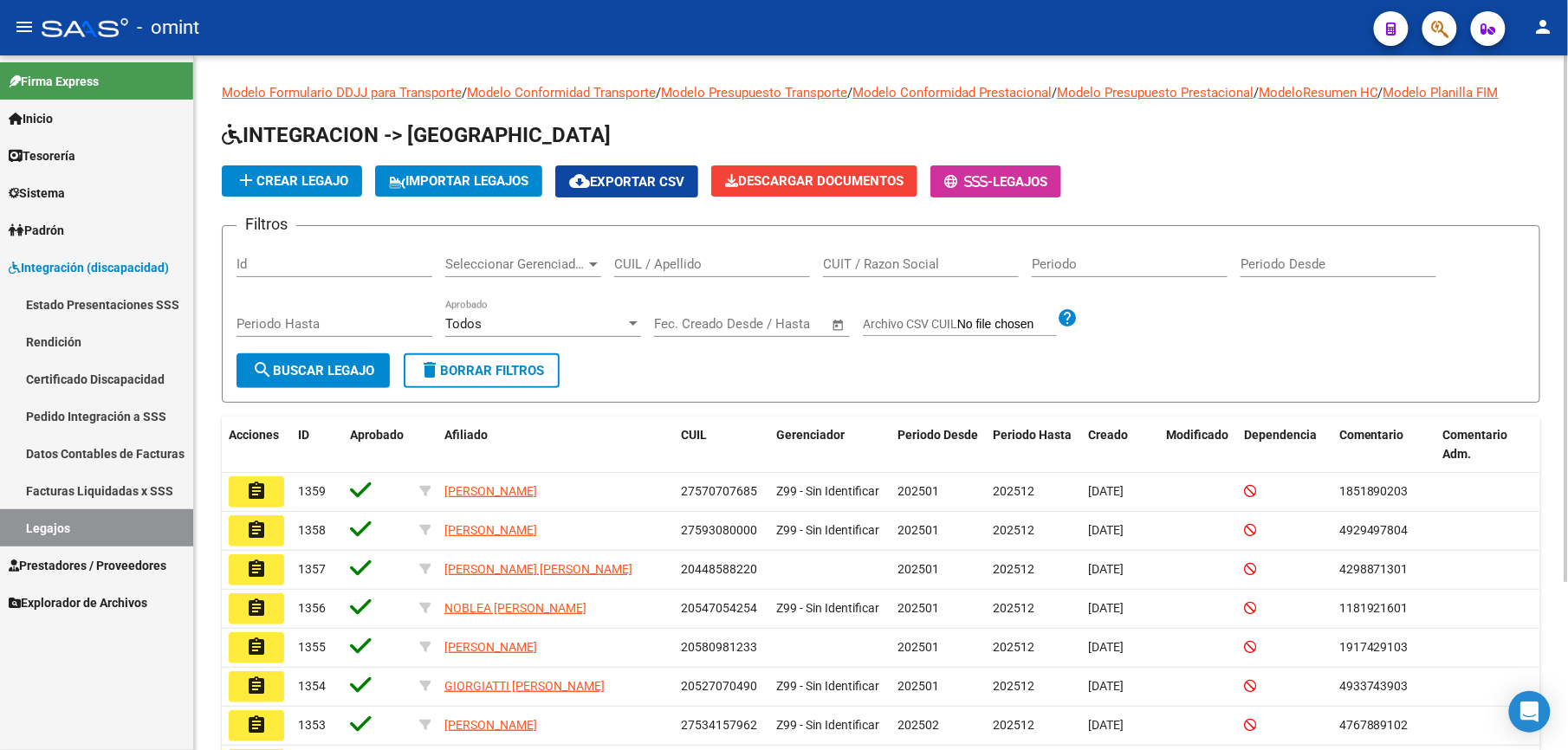
click at [738, 265] on input "CUIL / Apellido" at bounding box center [712, 265] width 196 height 16
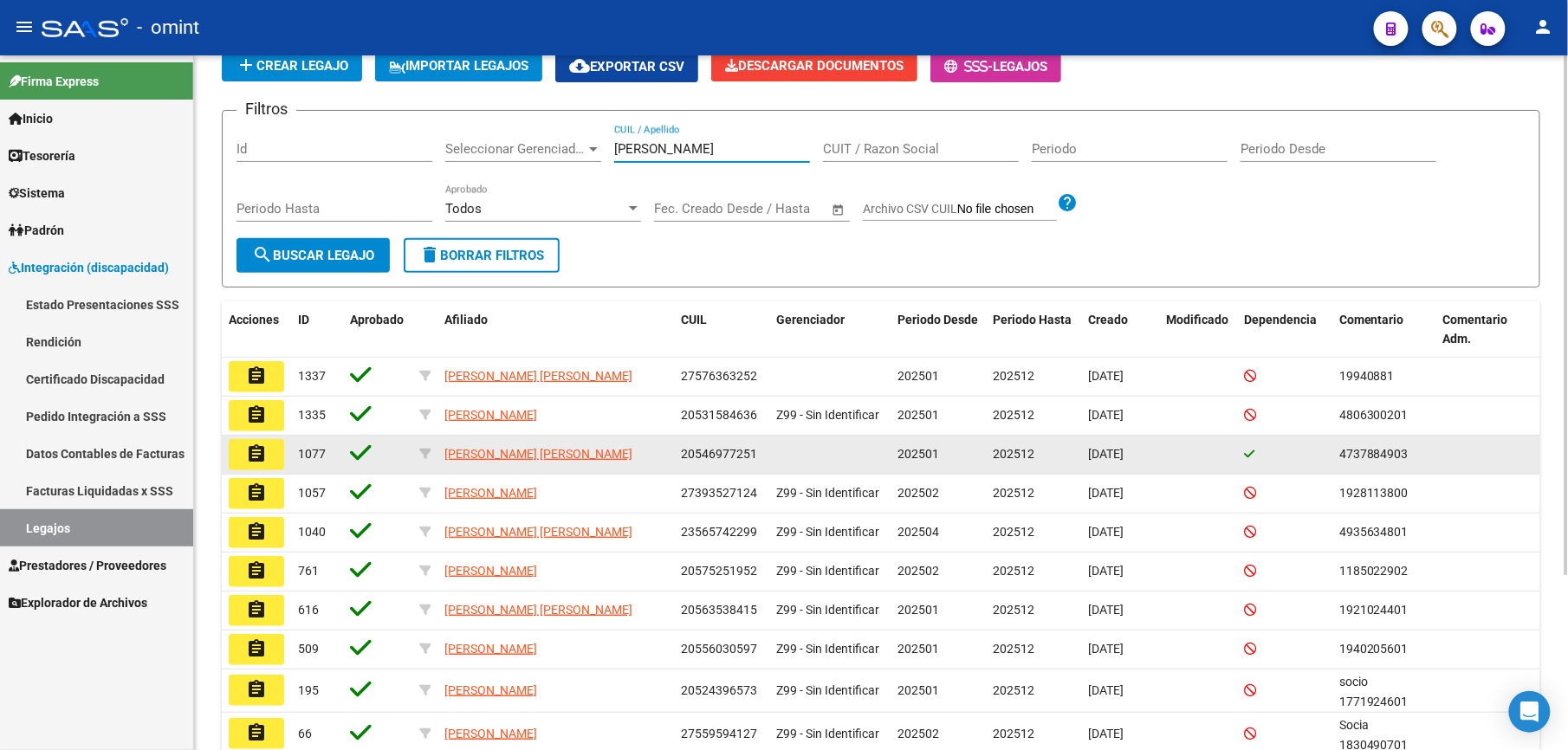
scroll to position [231, 0]
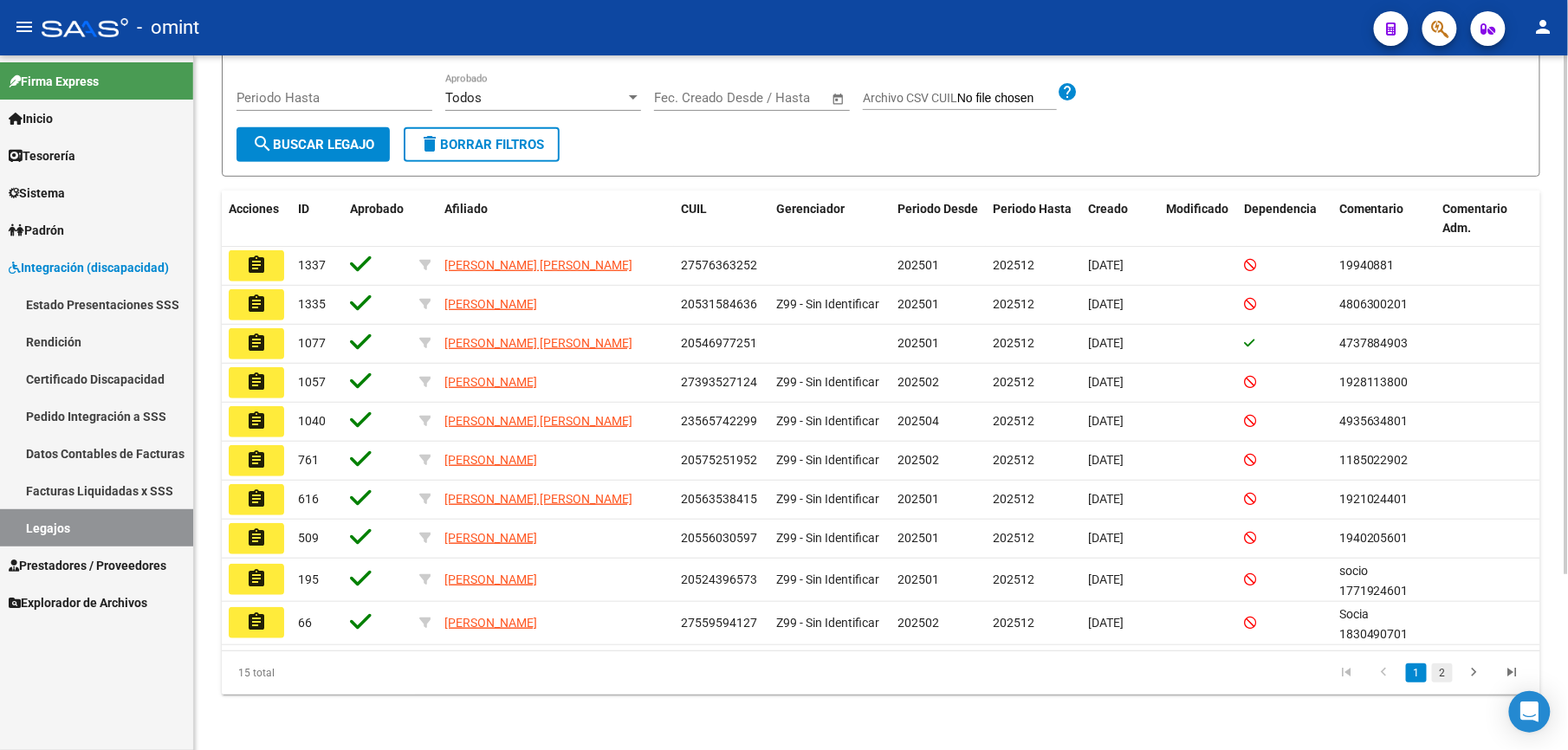
type input "[PERSON_NAME]"
click at [1443, 680] on link "2" at bounding box center [1443, 673] width 21 height 19
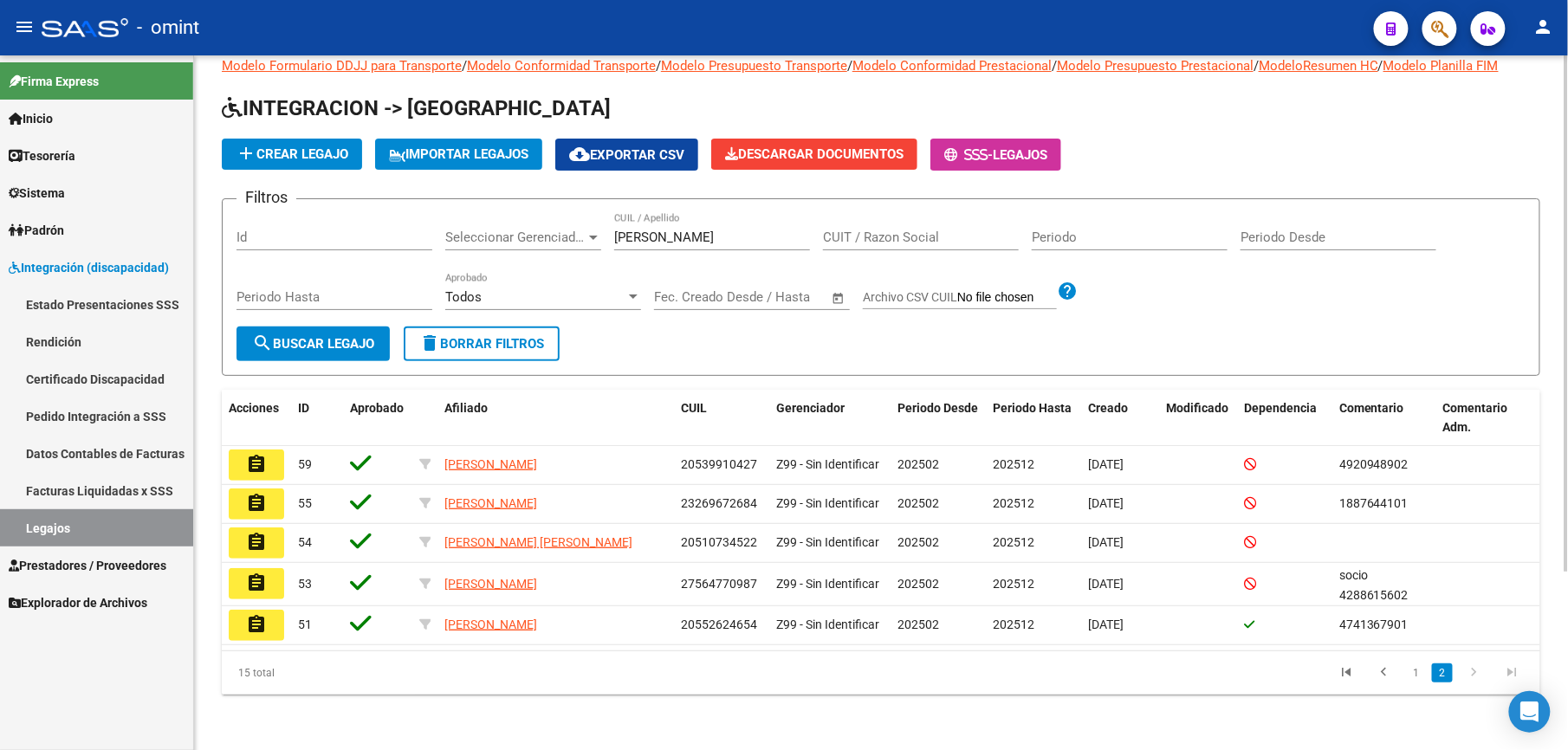
scroll to position [26, 0]
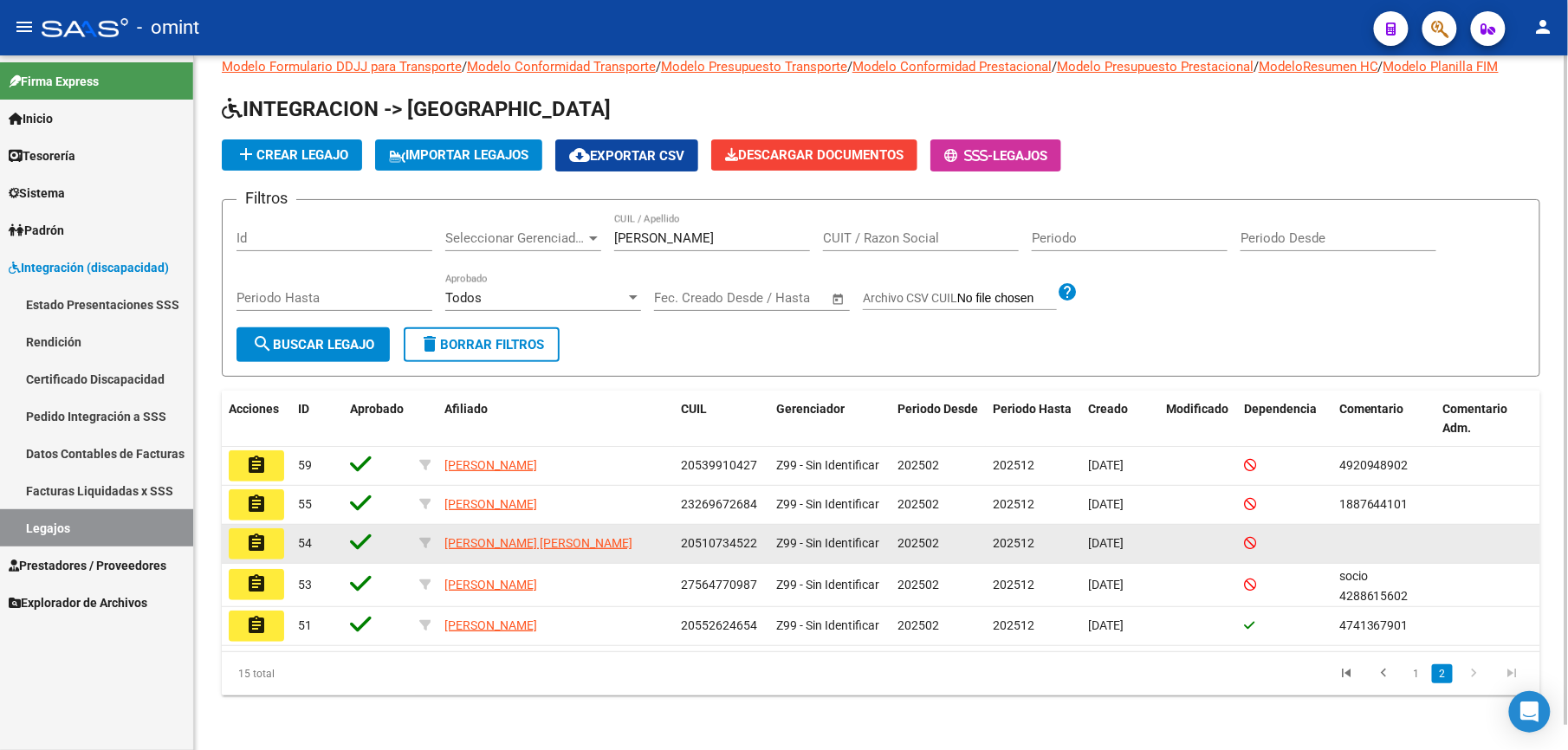
click at [272, 542] on button "assignment" at bounding box center [257, 544] width 56 height 31
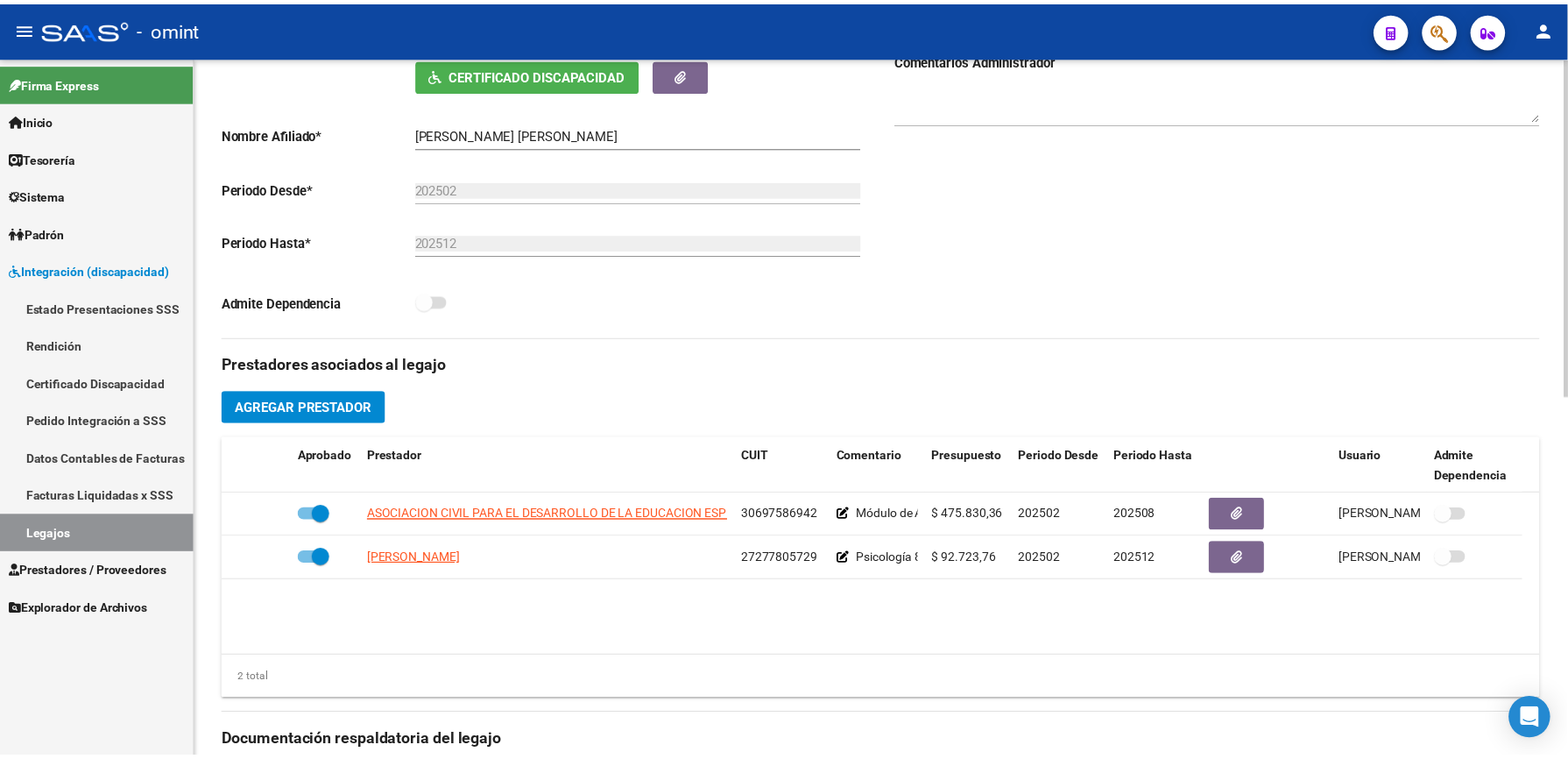
scroll to position [350, 0]
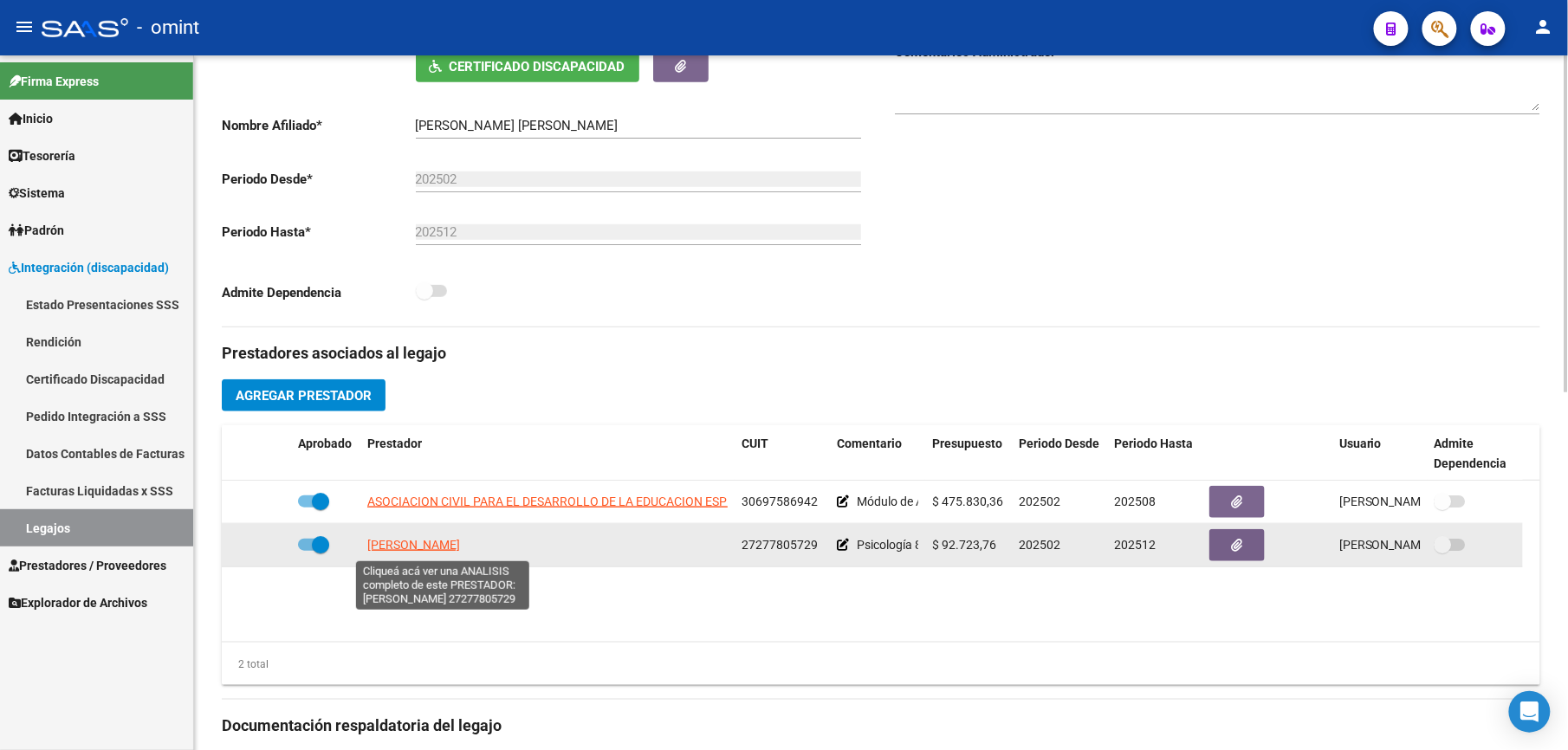
click at [460, 540] on span "[PERSON_NAME]" at bounding box center [414, 545] width 92 height 14
type textarea "27277805729"
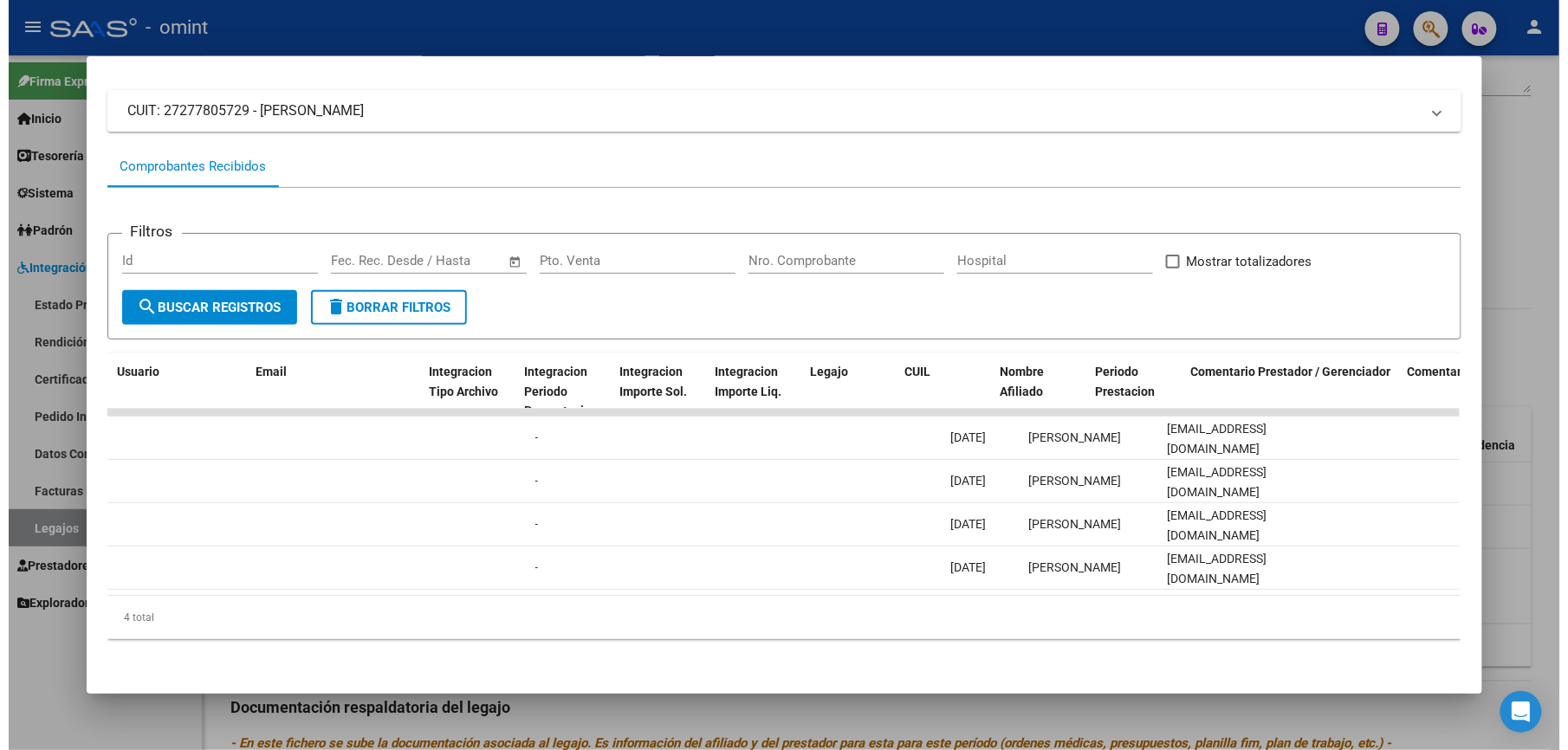
scroll to position [0, 2390]
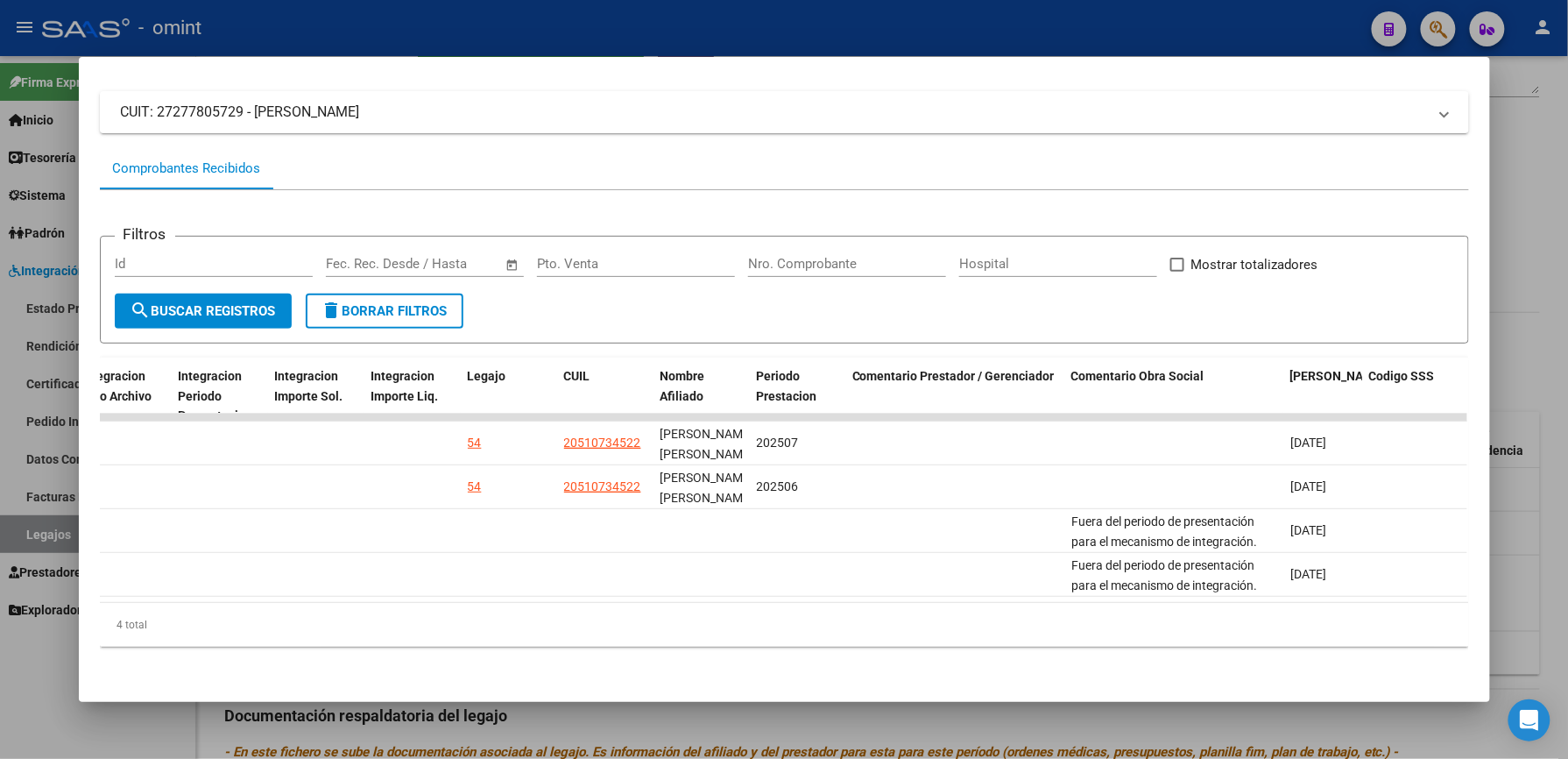
click at [952, 33] on div at bounding box center [784, 380] width 1568 height 759
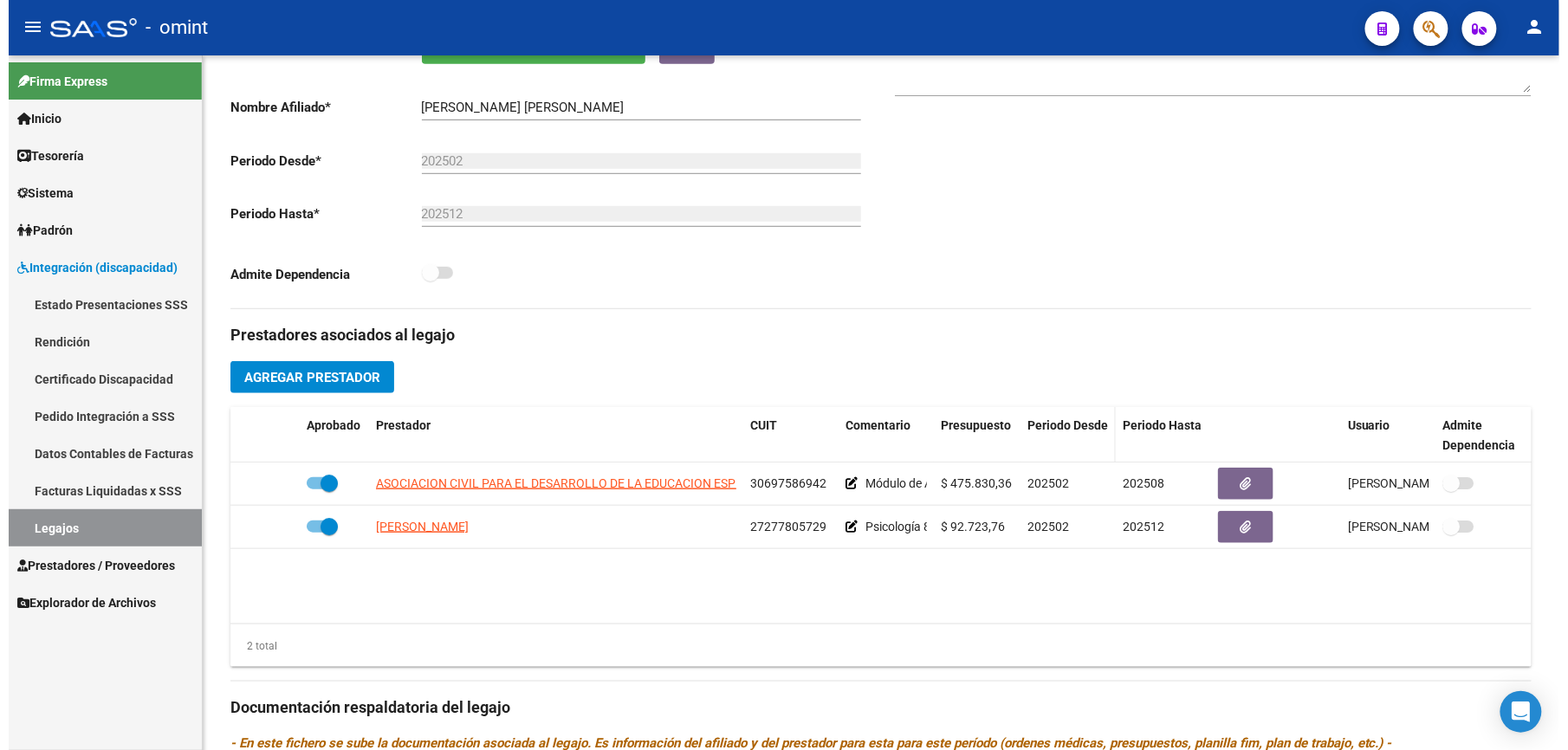
scroll to position [346, 0]
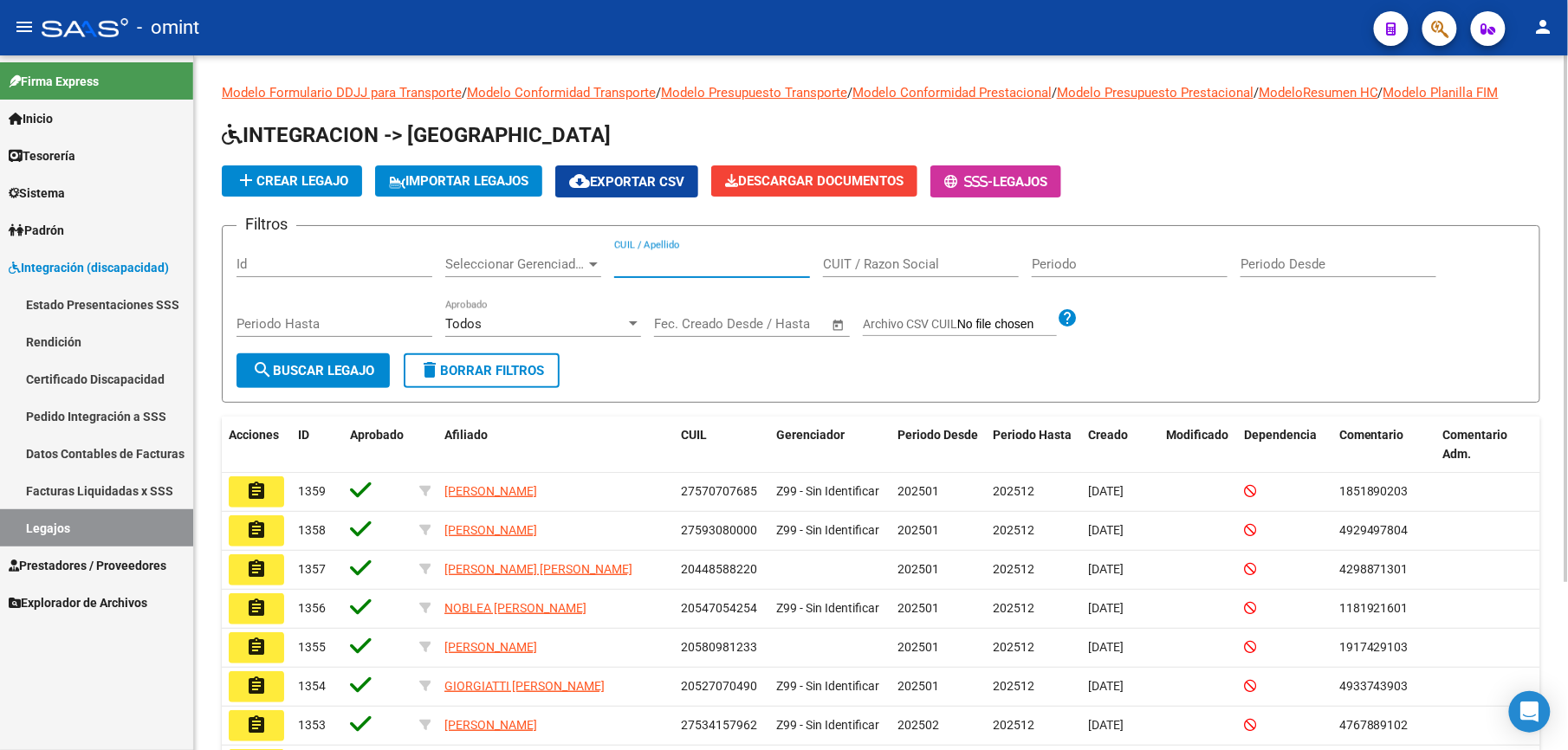
click at [642, 267] on input "CUIL / Apellido" at bounding box center [712, 265] width 196 height 16
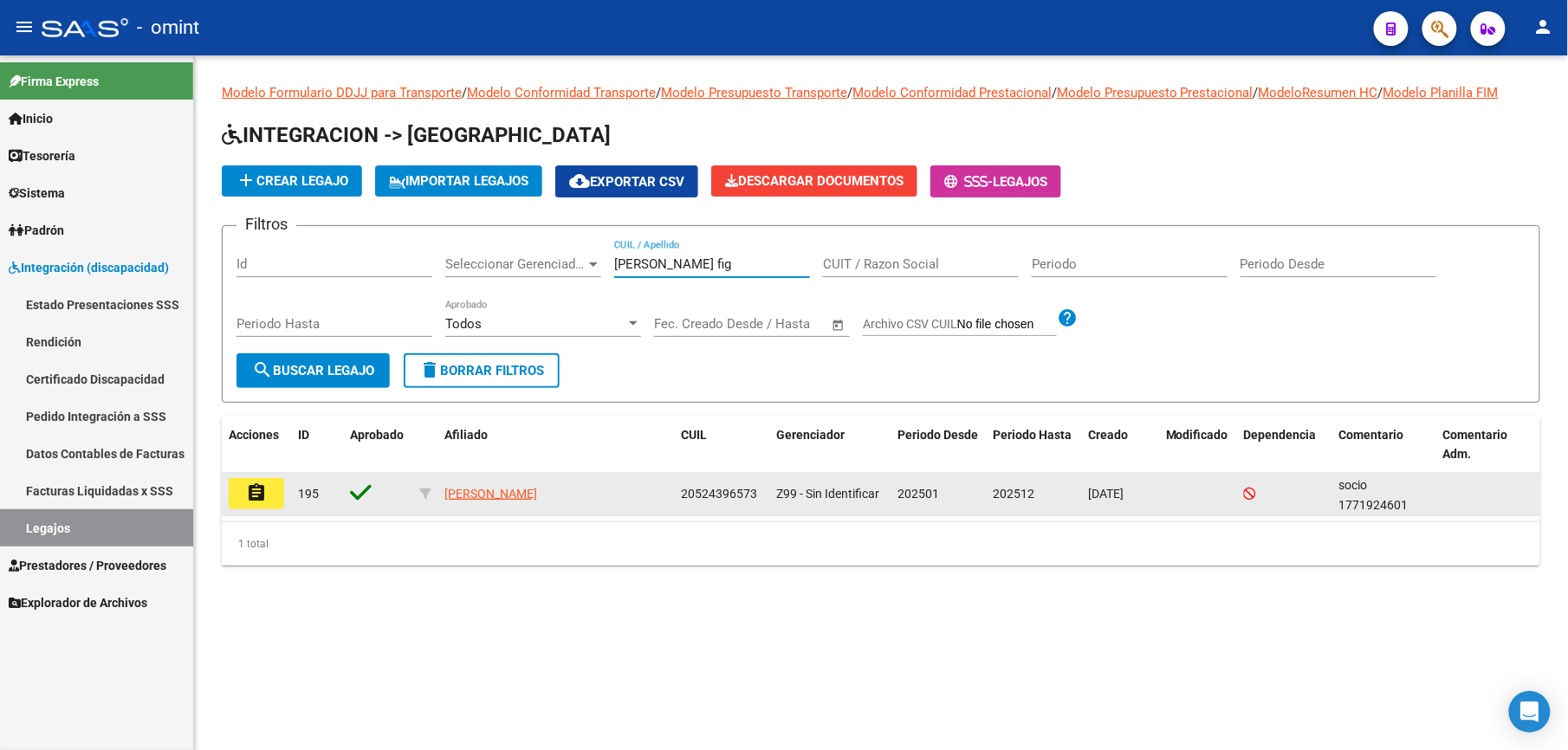
type input "[PERSON_NAME] fig"
click at [280, 489] on button "assignment" at bounding box center [257, 493] width 56 height 31
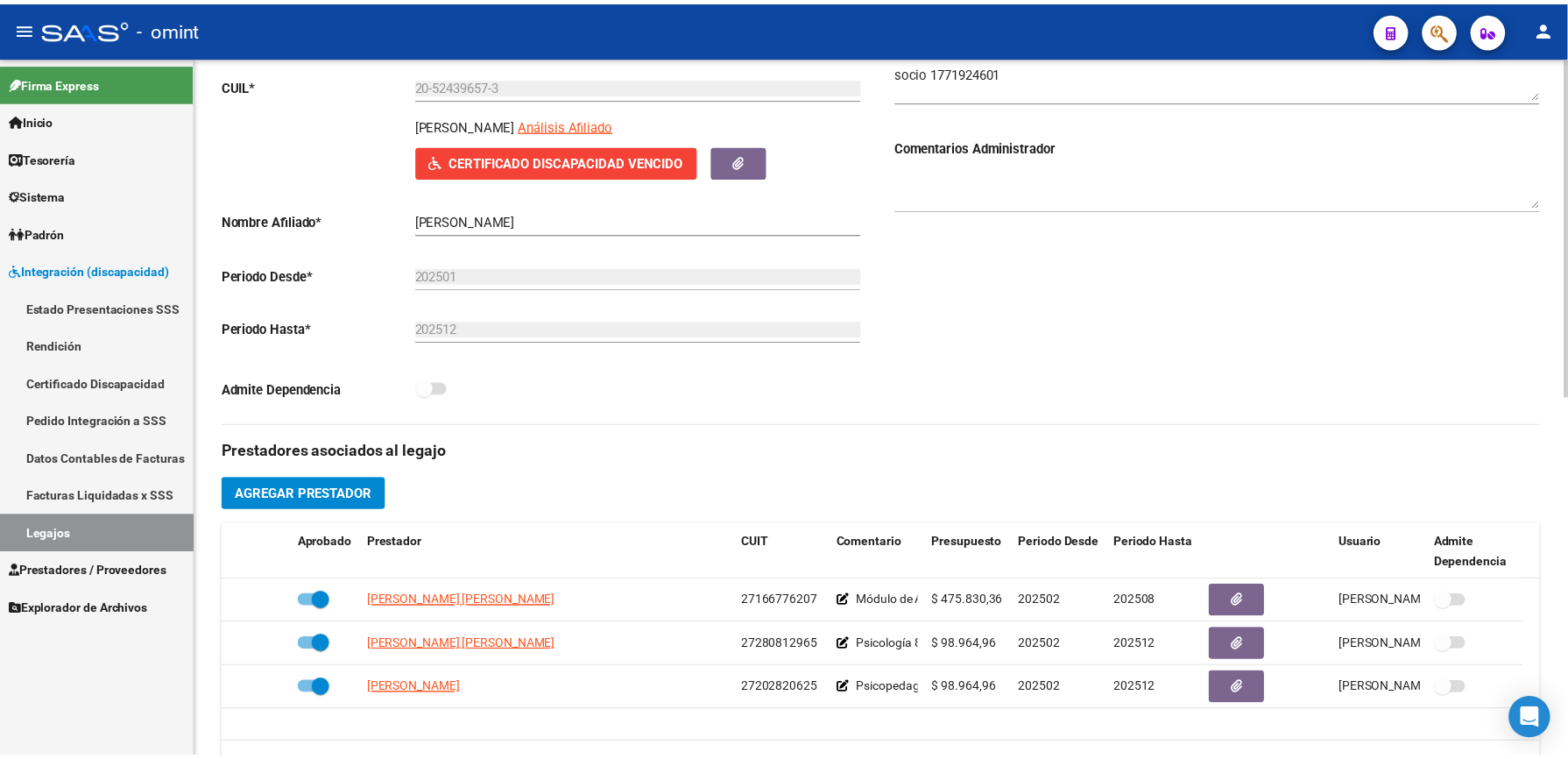
scroll to position [350, 0]
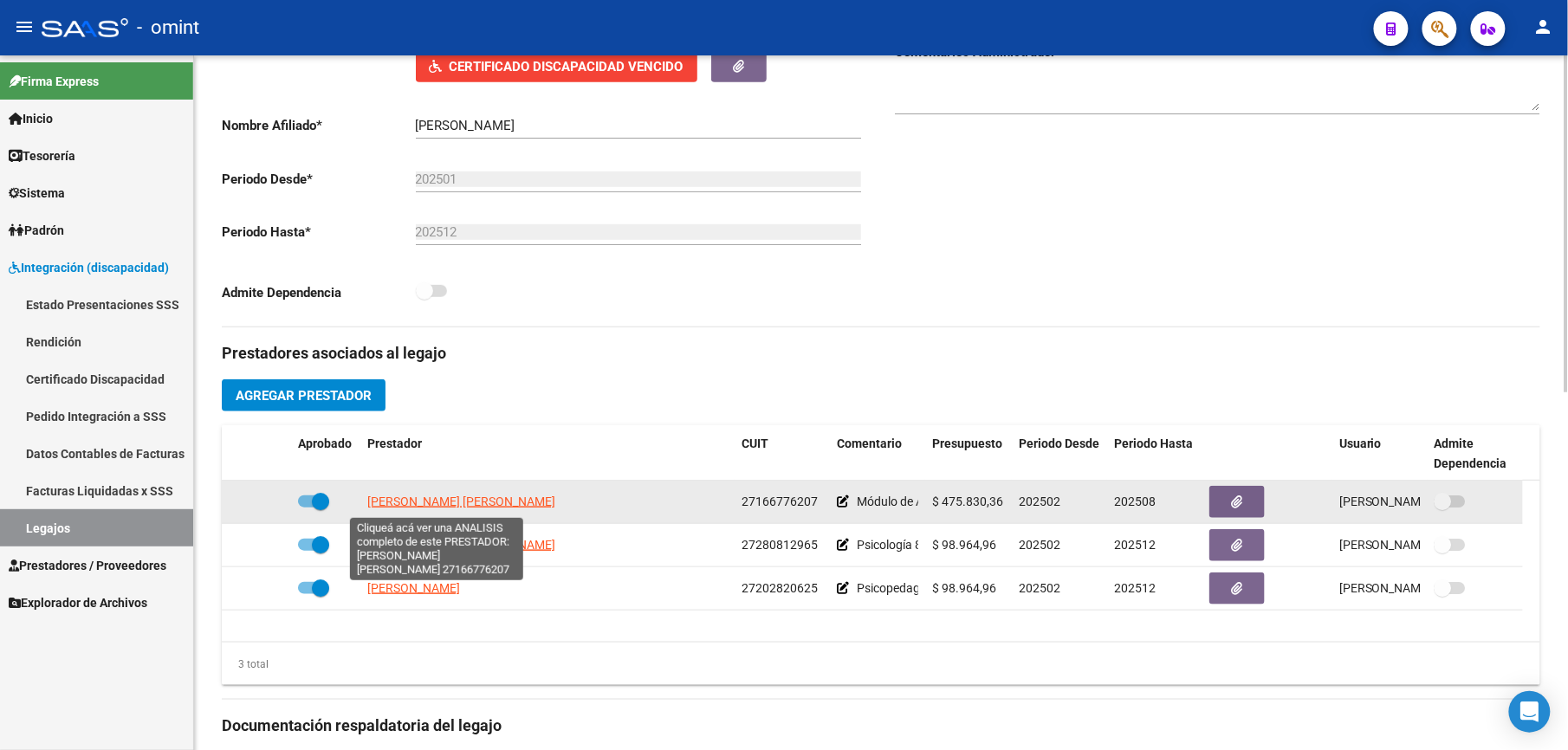
click at [501, 503] on span "[PERSON_NAME] [PERSON_NAME]" at bounding box center [461, 501] width 188 height 14
type textarea "27166776207"
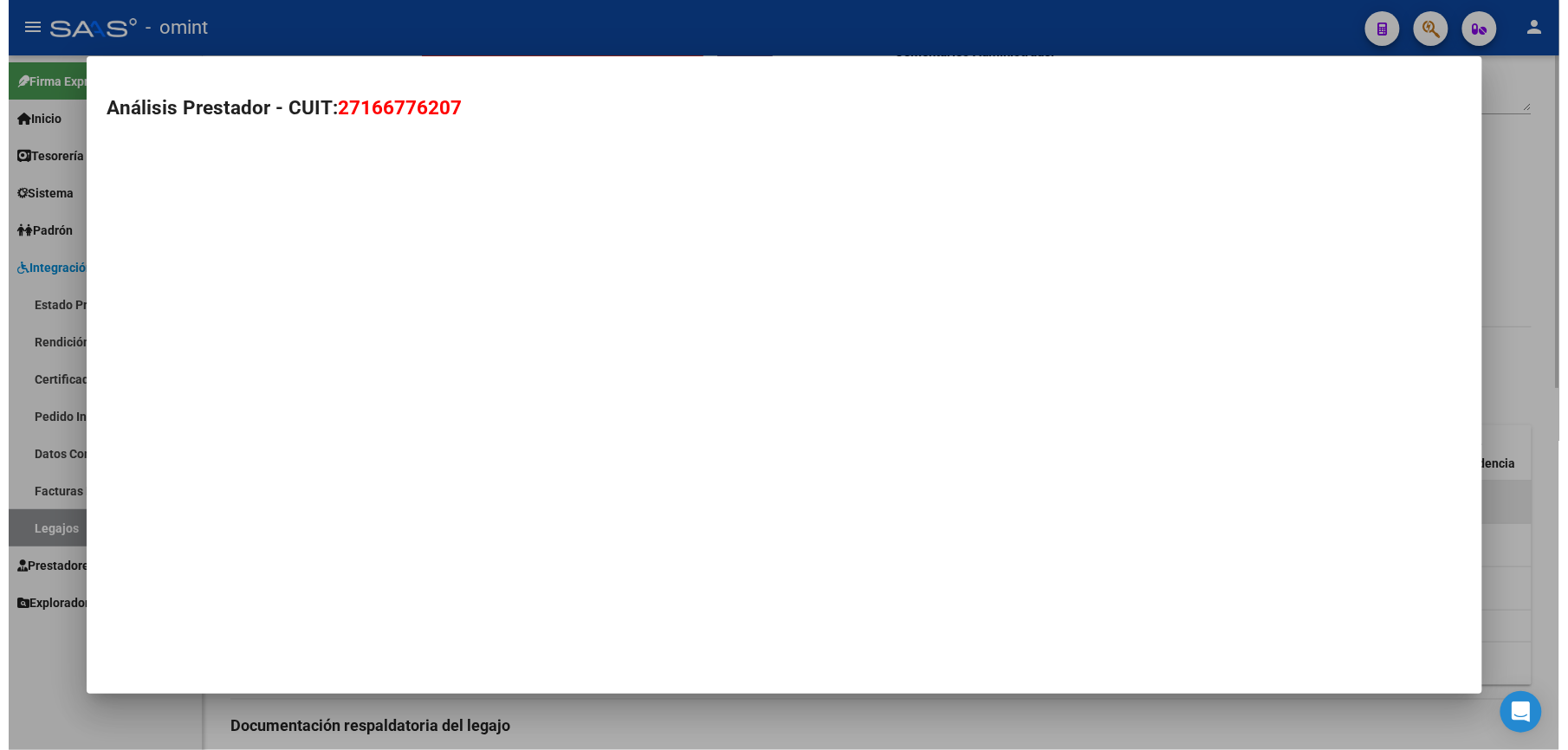
scroll to position [365, 0]
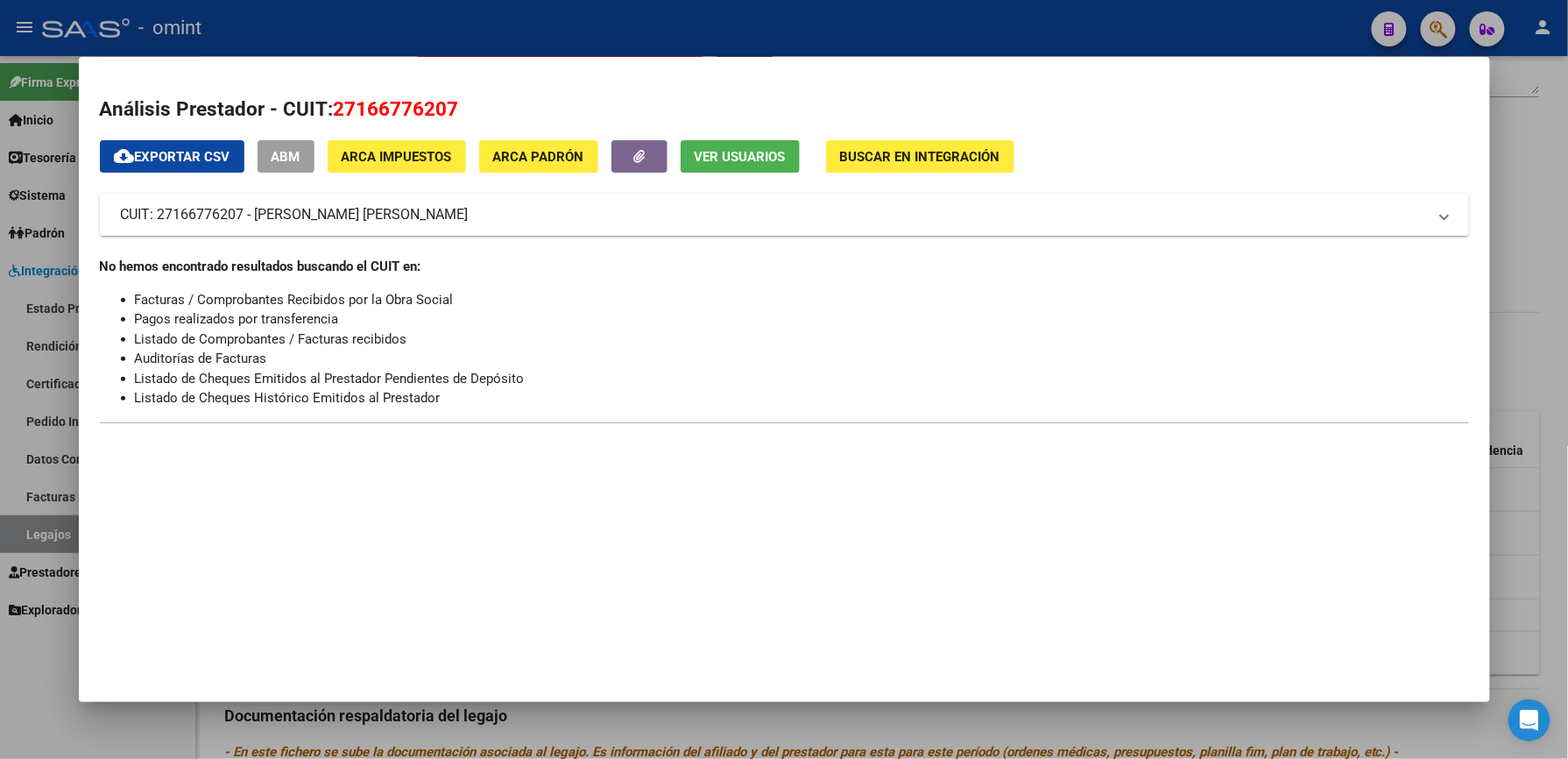
click at [923, 30] on div at bounding box center [784, 380] width 1568 height 759
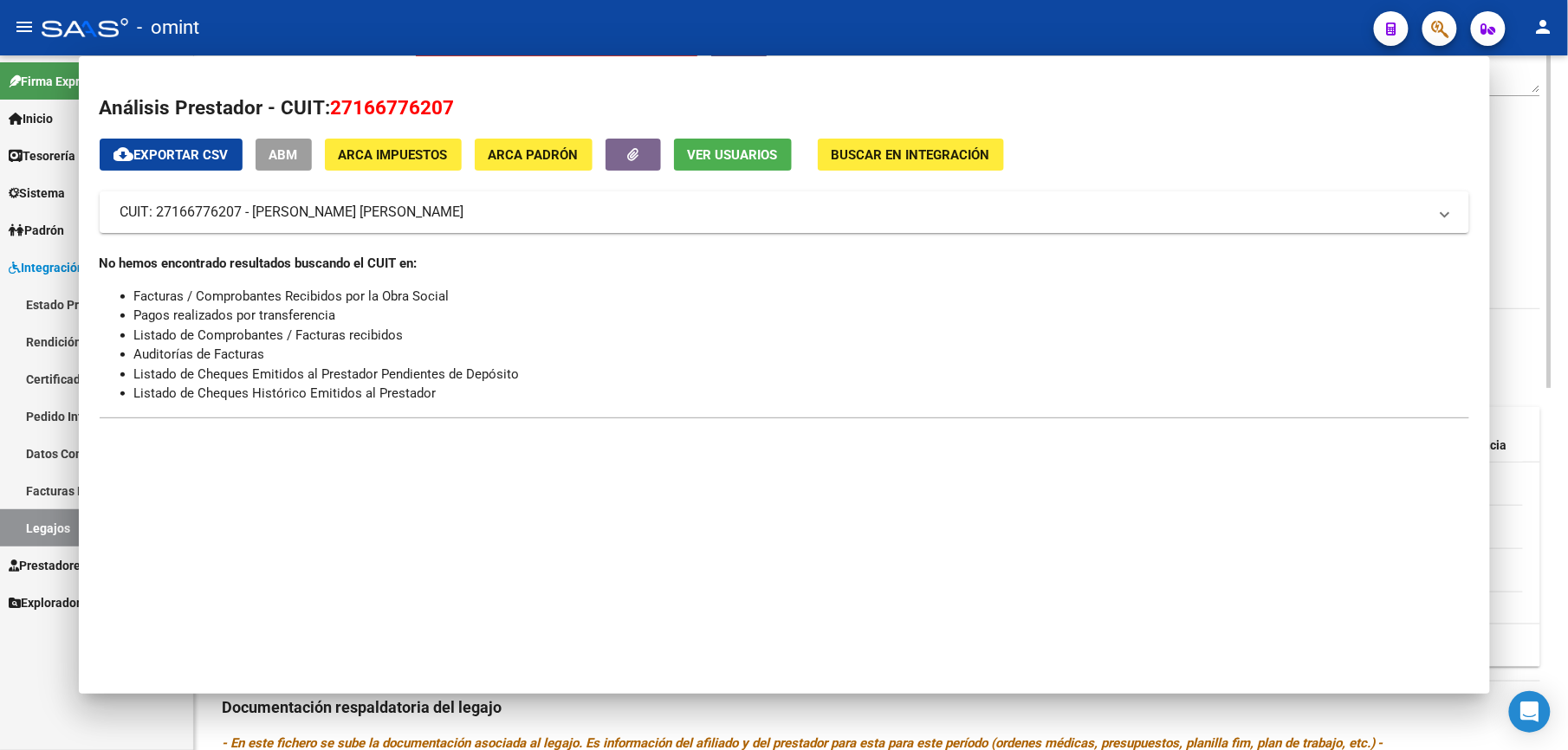
scroll to position [346, 0]
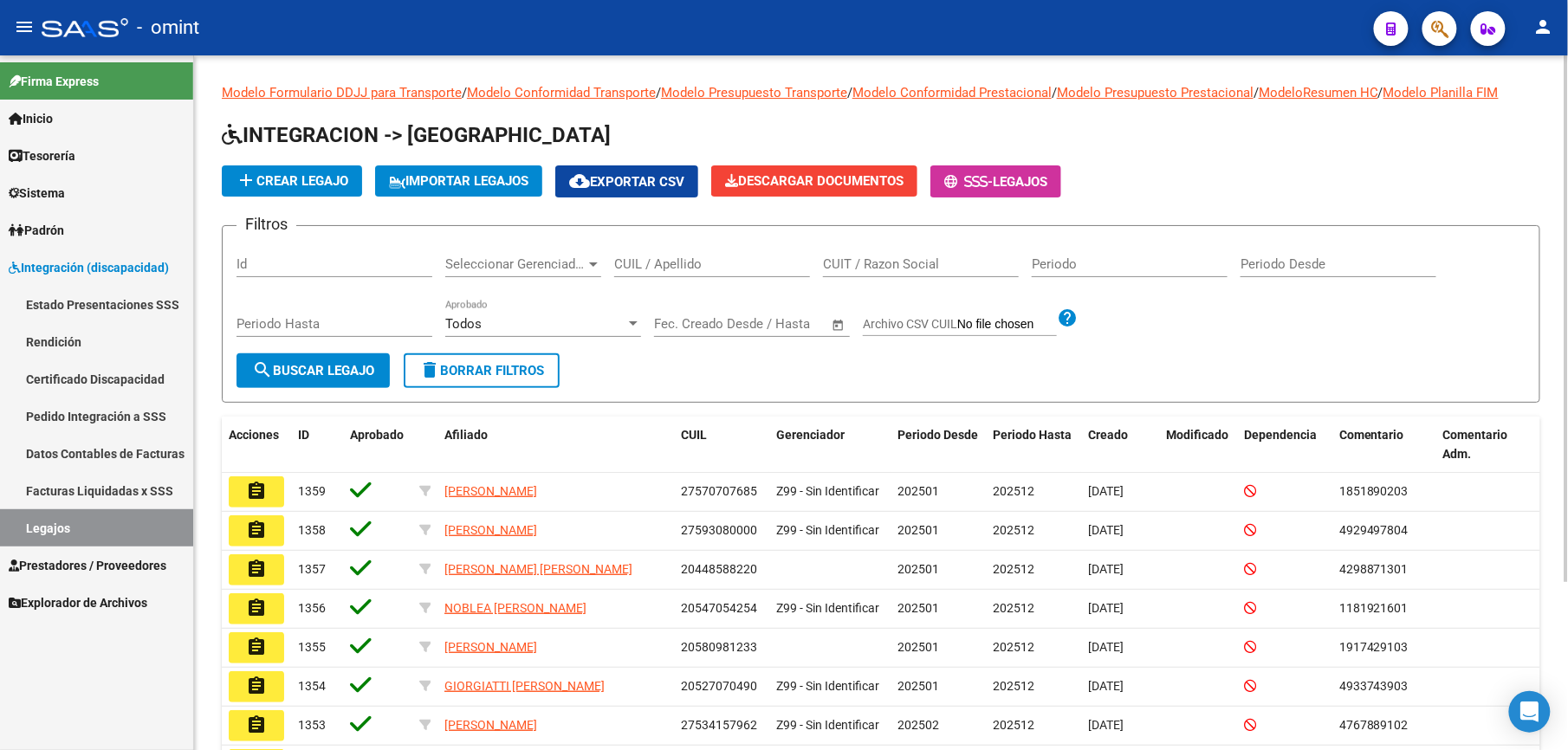
click at [703, 268] on input "CUIL / Apellido" at bounding box center [712, 265] width 196 height 16
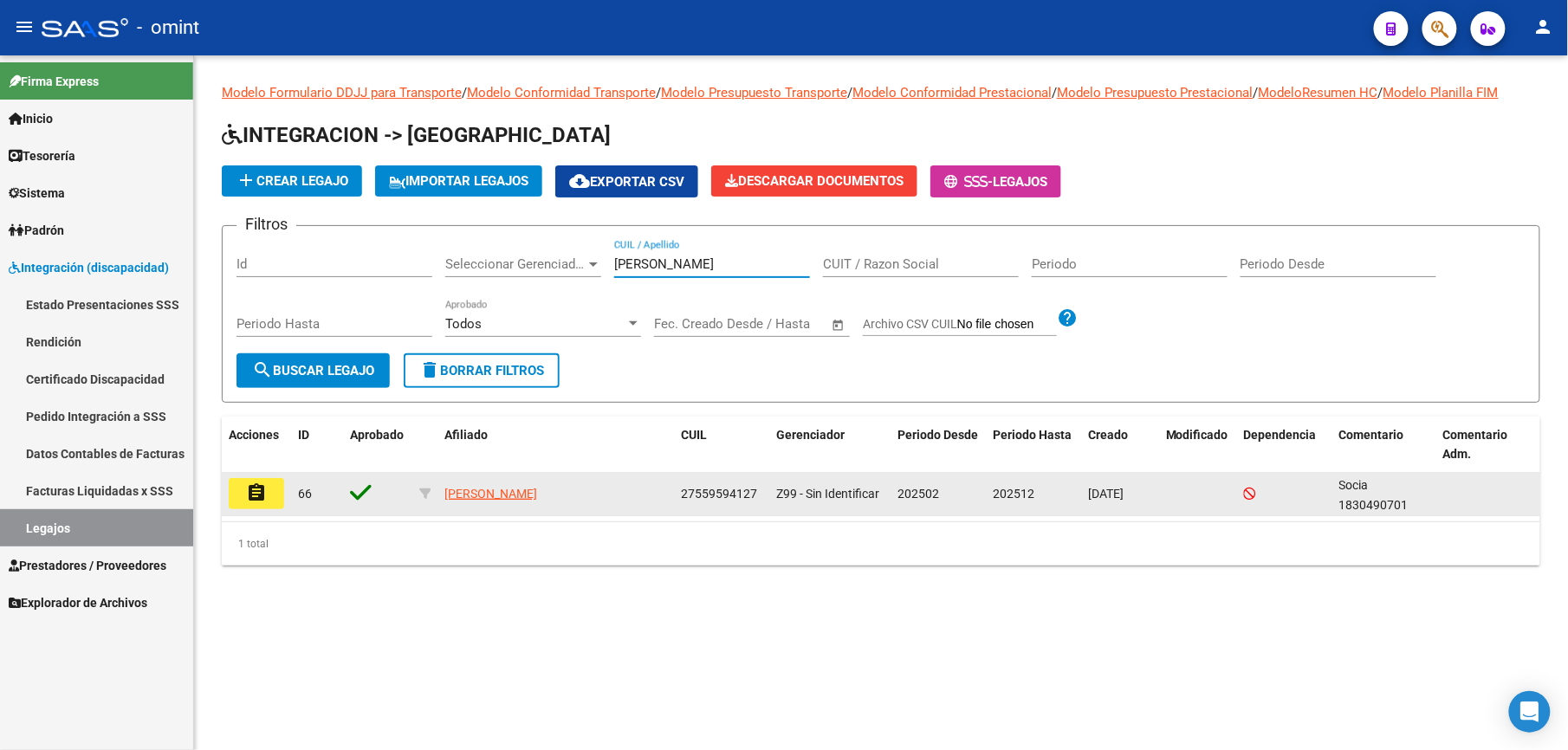
type input "[PERSON_NAME]"
click at [244, 495] on button "assignment" at bounding box center [257, 493] width 56 height 31
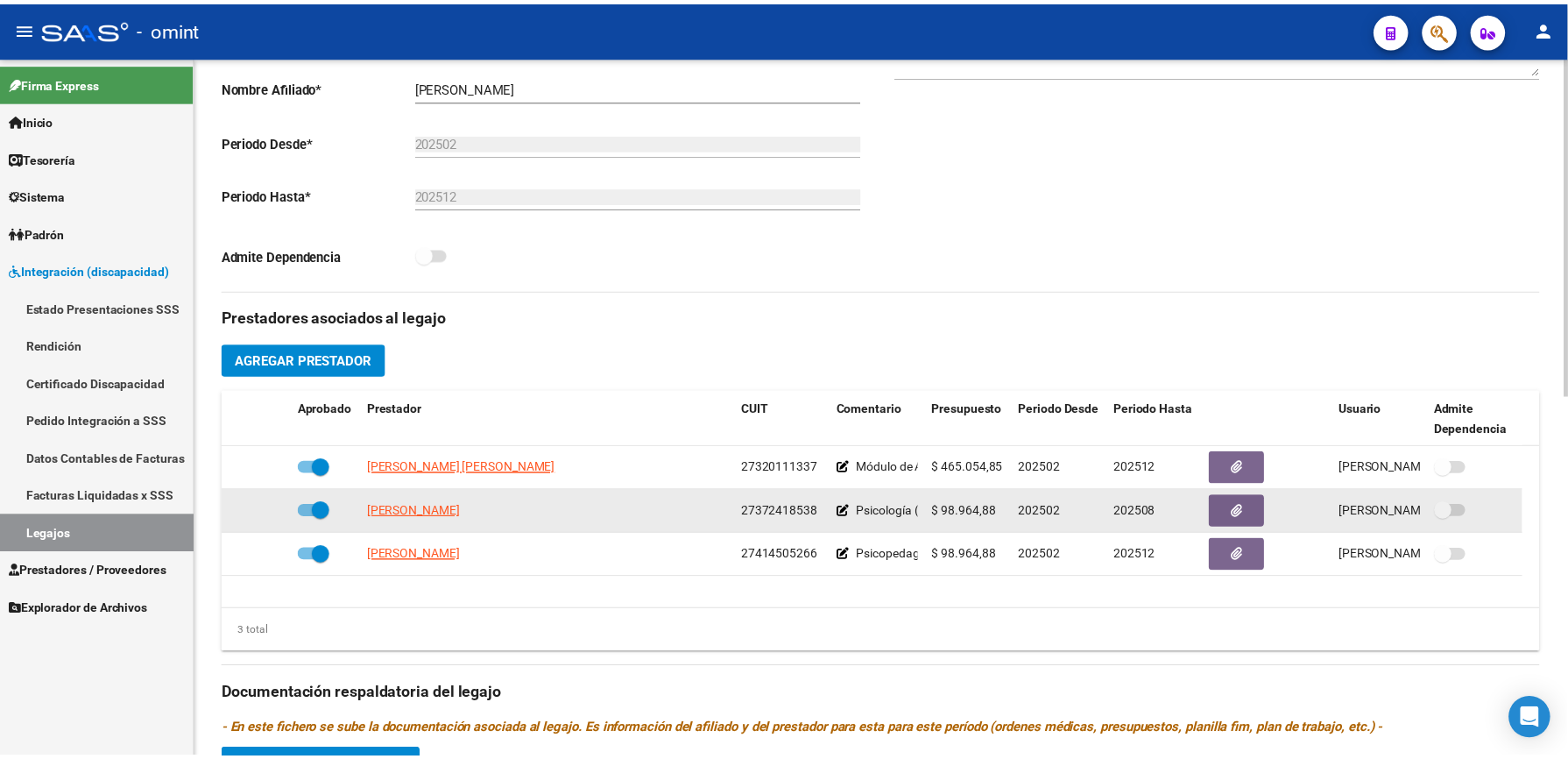
scroll to position [467, 0]
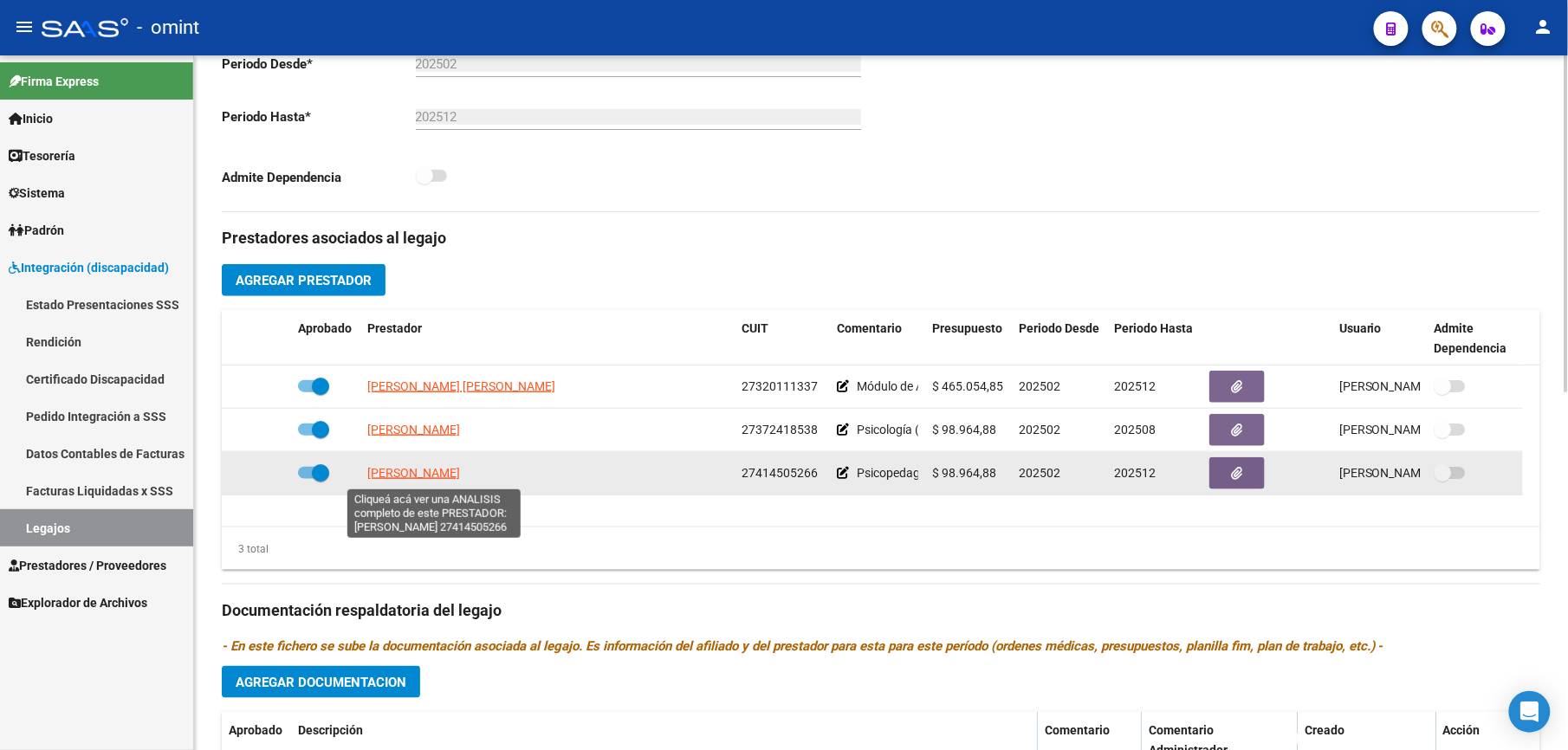
click at [460, 476] on span "[PERSON_NAME]" at bounding box center [414, 472] width 92 height 14
type textarea "27414505266"
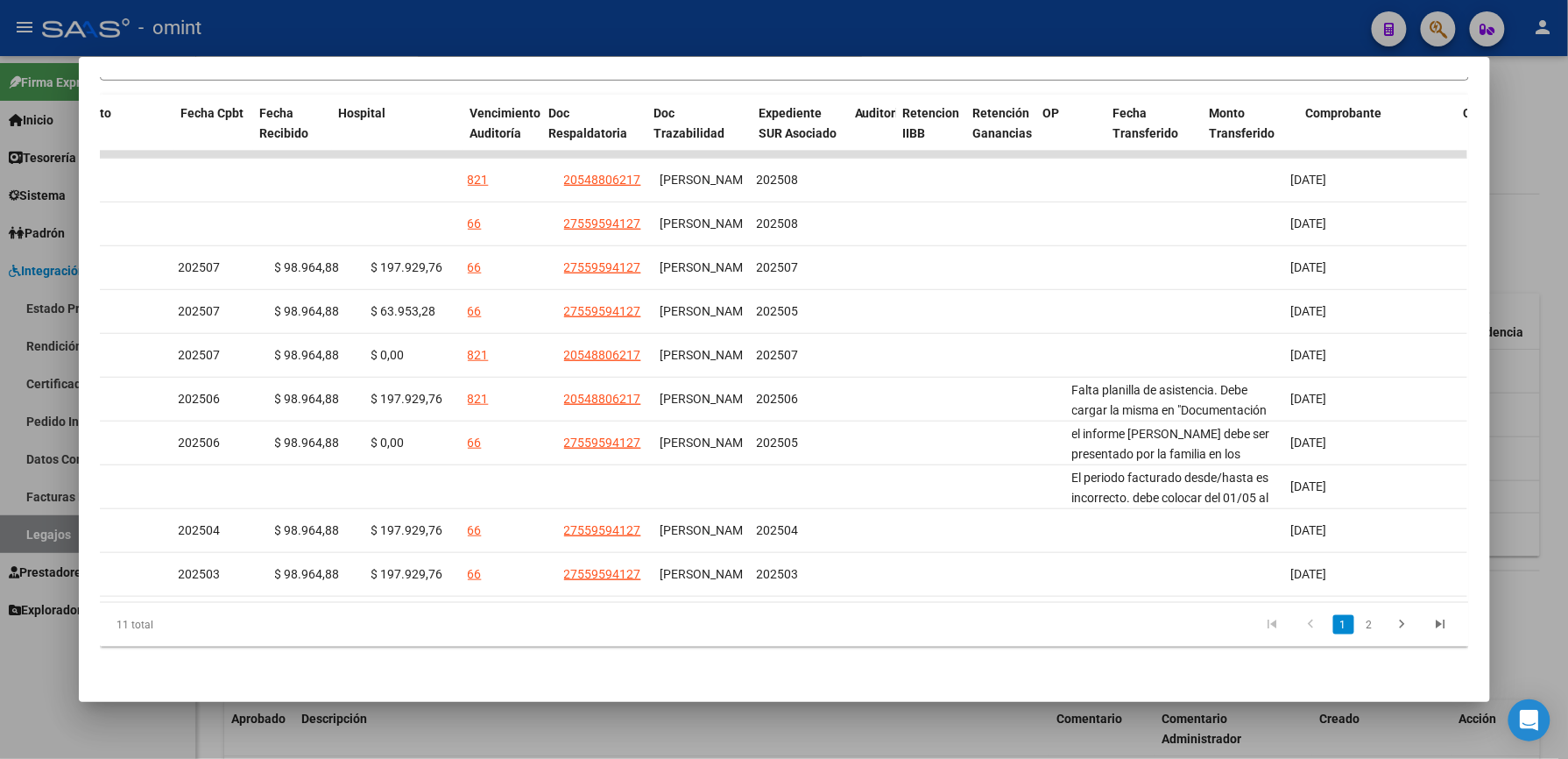
scroll to position [0, 0]
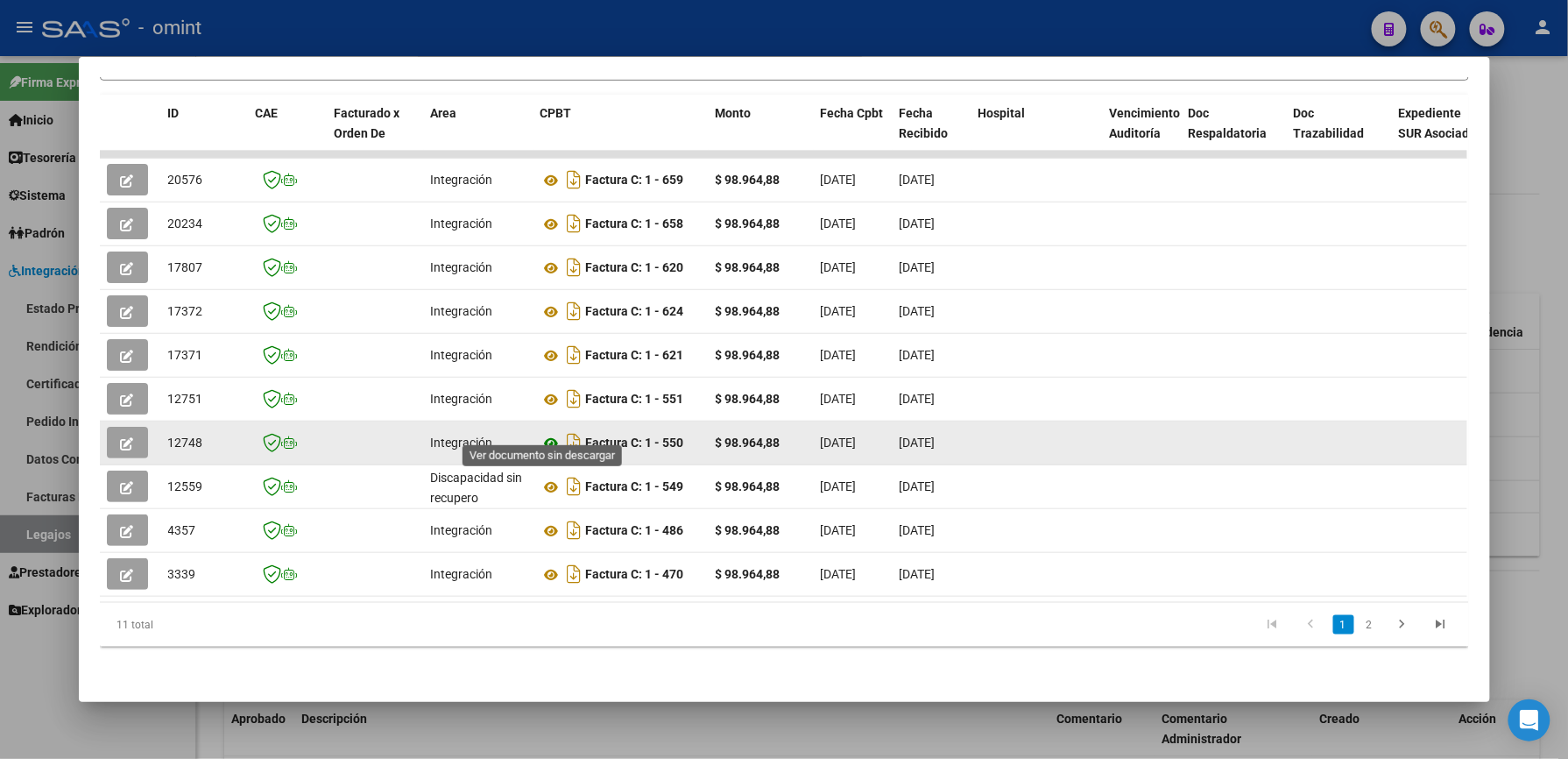
click at [541, 433] on icon at bounding box center [552, 444] width 23 height 21
click at [123, 436] on button "button" at bounding box center [127, 443] width 41 height 32
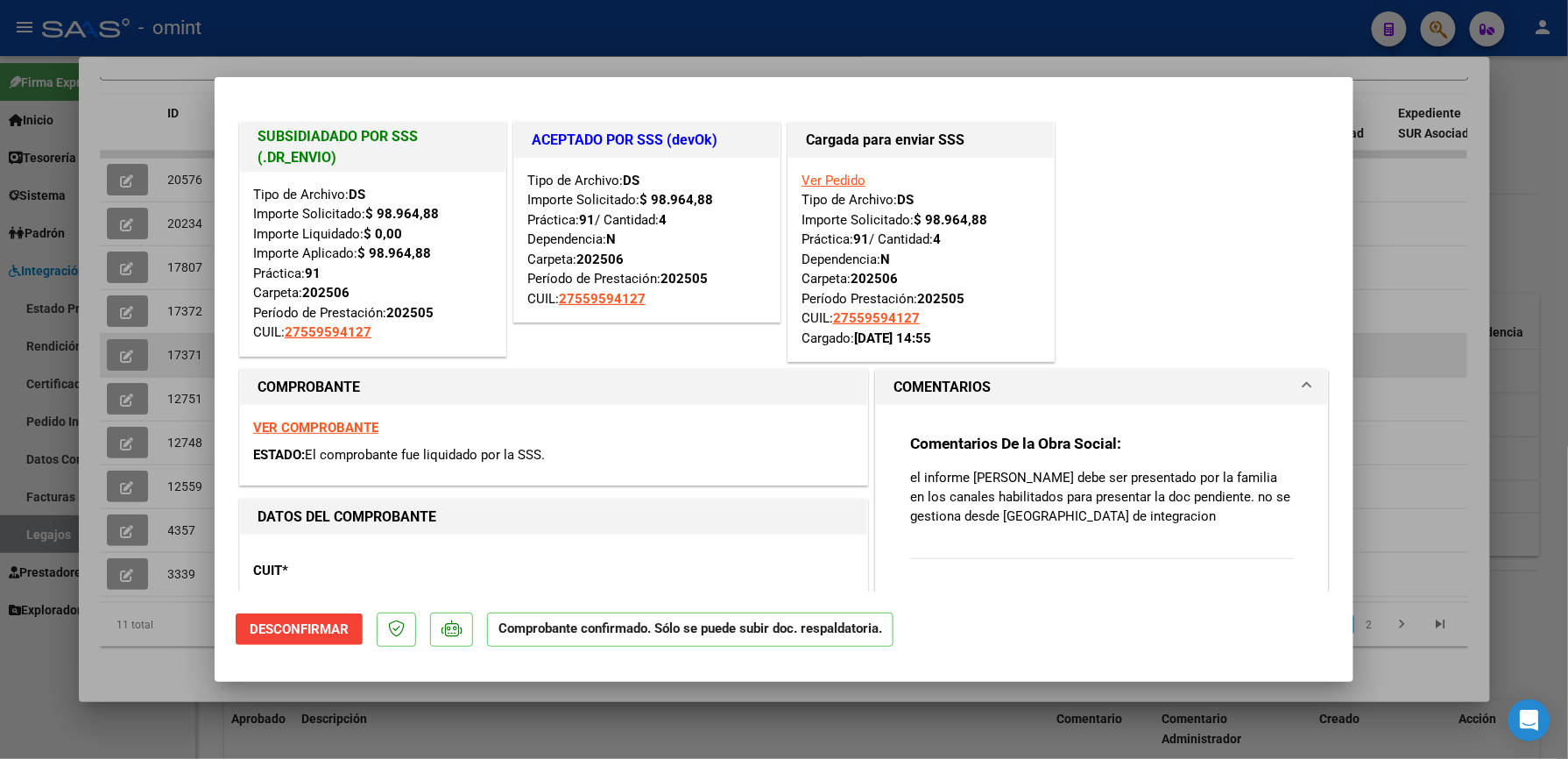
click at [1423, 337] on div at bounding box center [784, 380] width 1568 height 759
type input "$ 0,00"
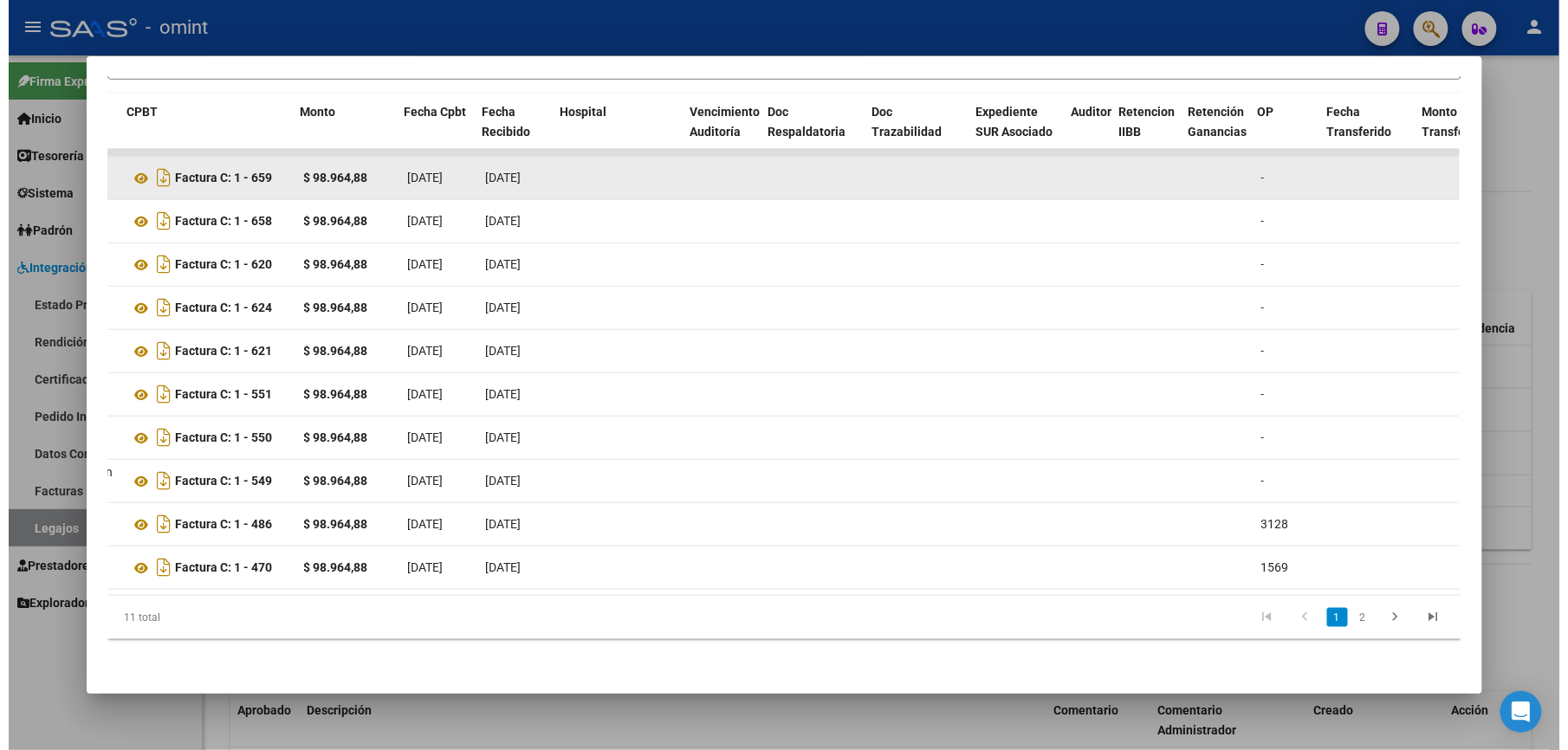
scroll to position [0, 416]
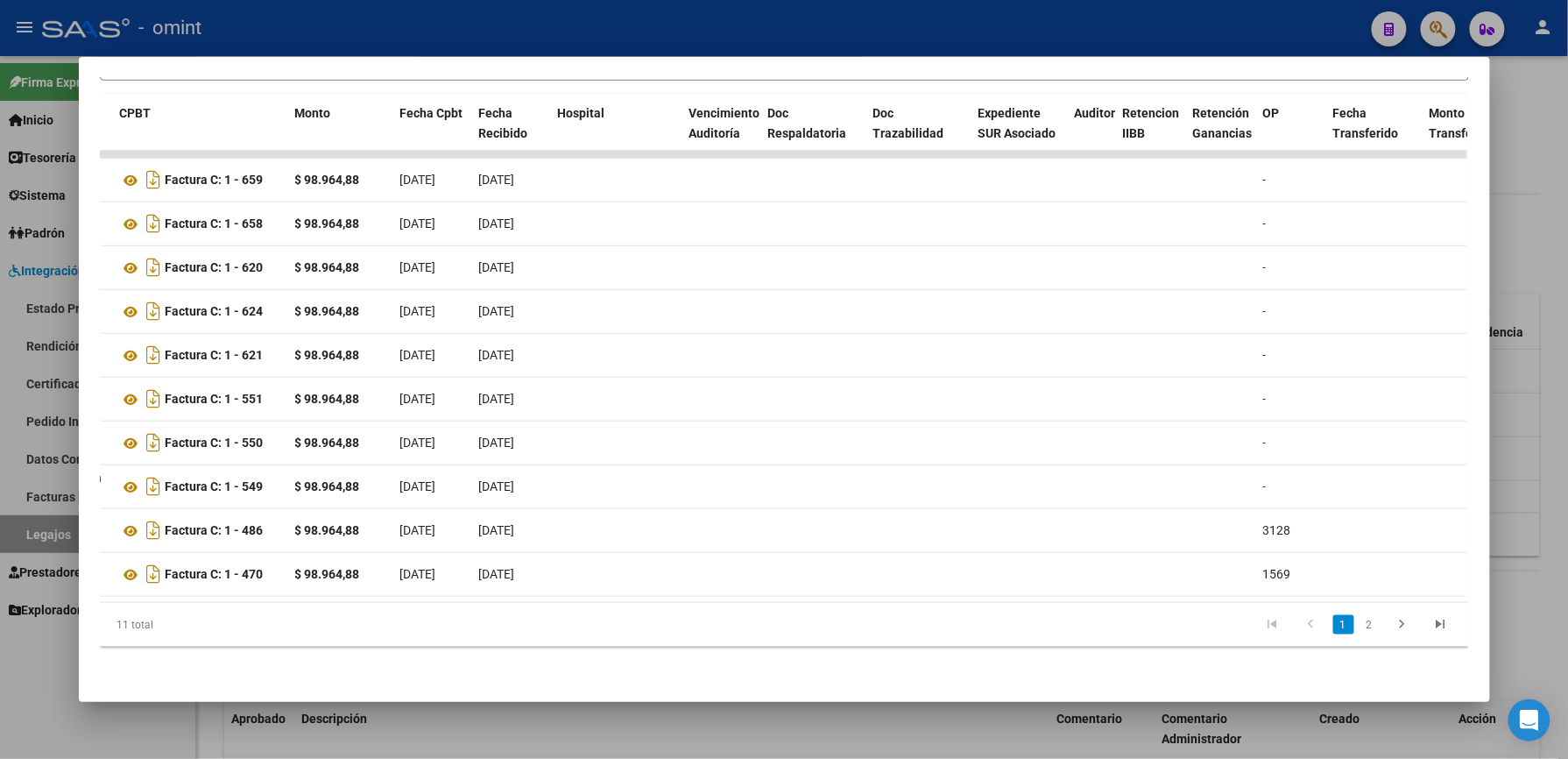
click at [993, 48] on div at bounding box center [784, 380] width 1568 height 759
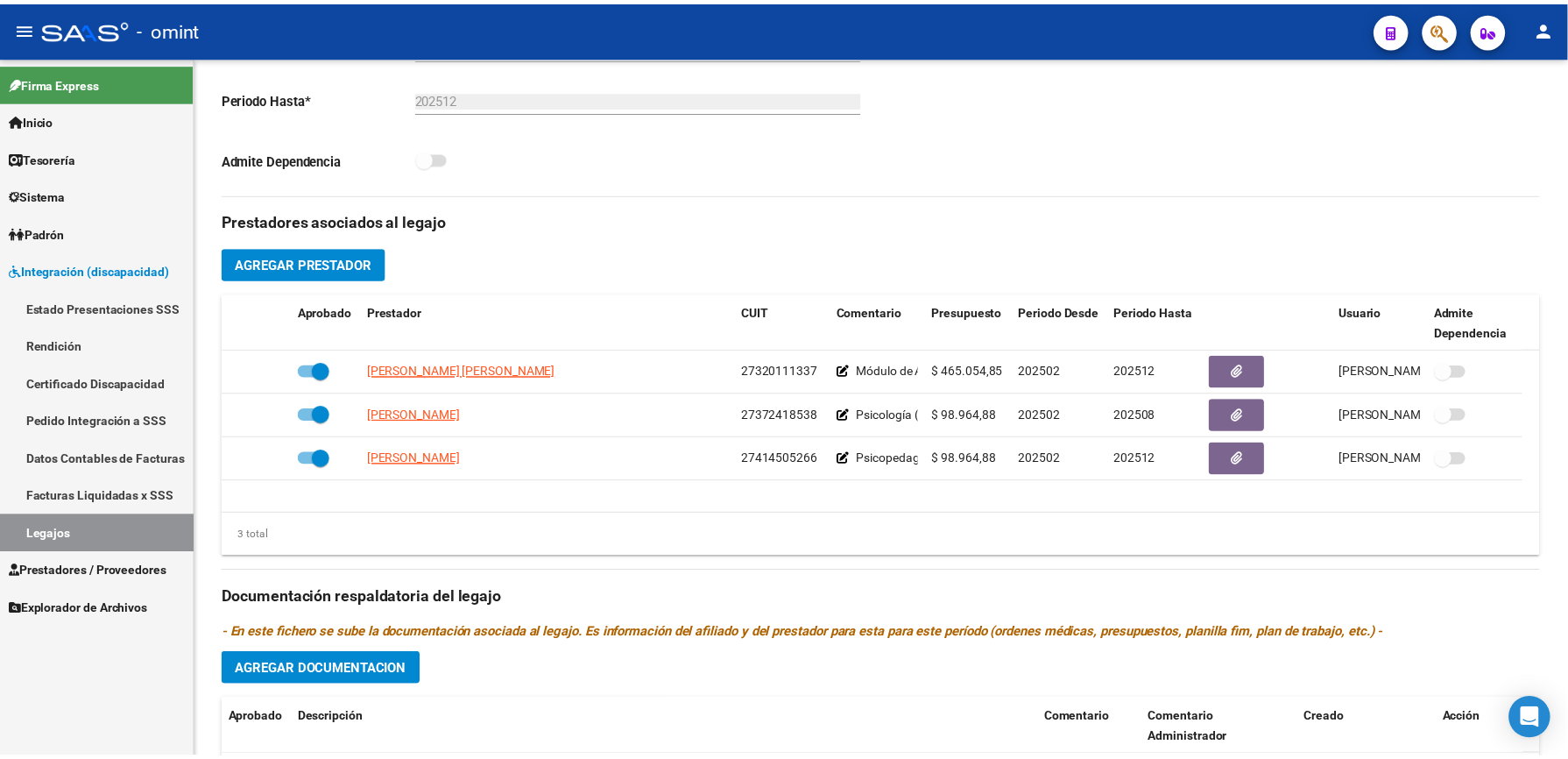
scroll to position [467, 0]
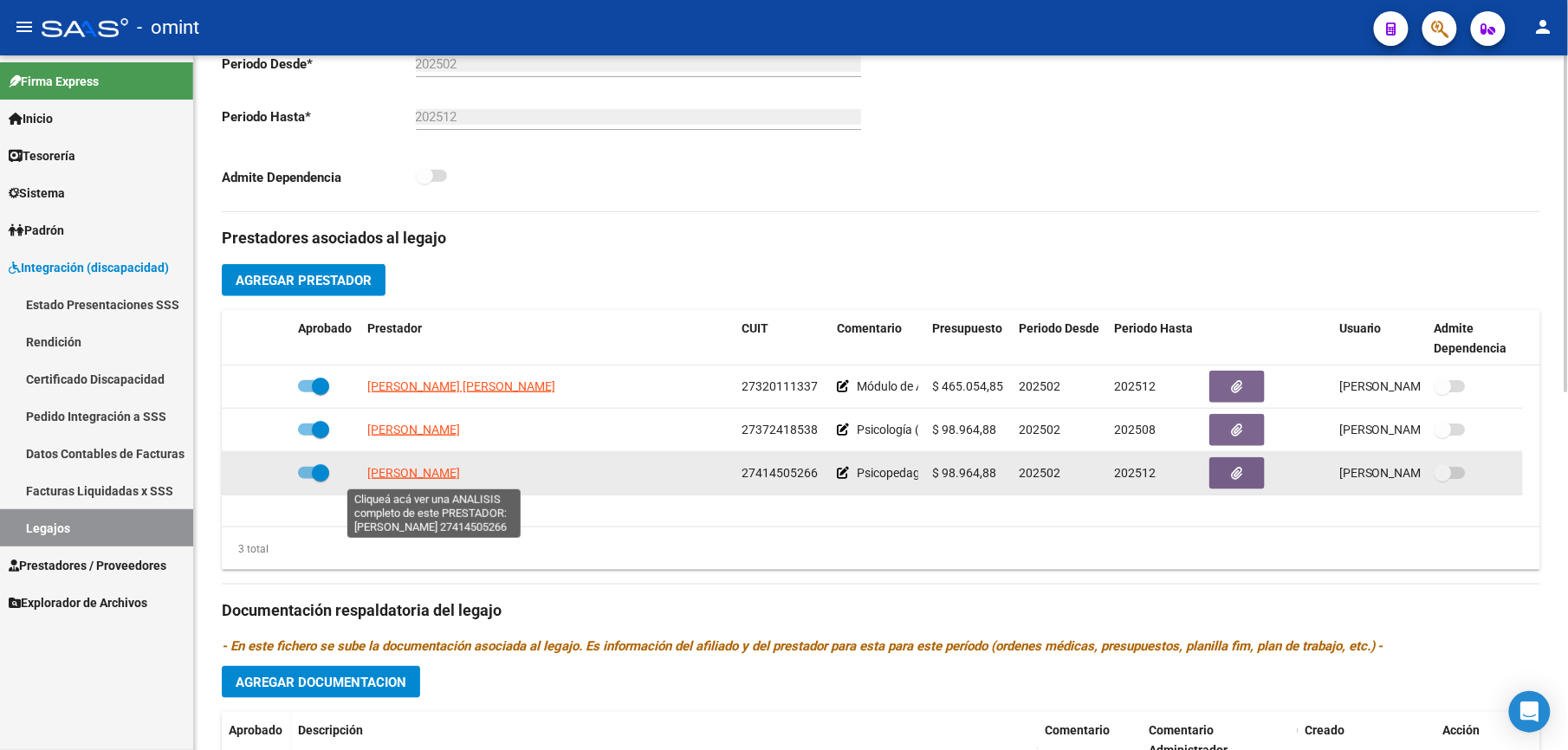
click at [421, 472] on span "[PERSON_NAME]" at bounding box center [414, 472] width 92 height 14
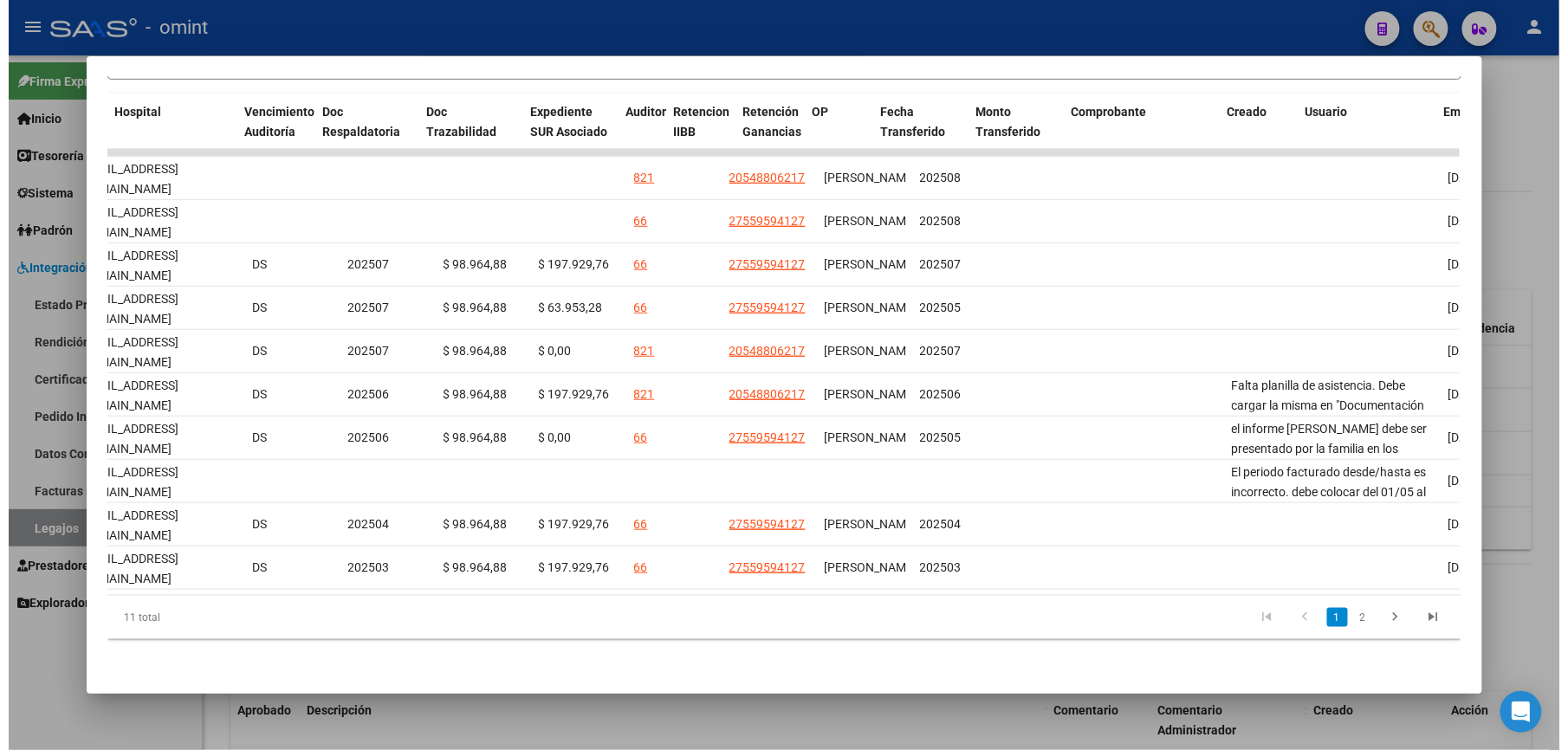
scroll to position [0, 0]
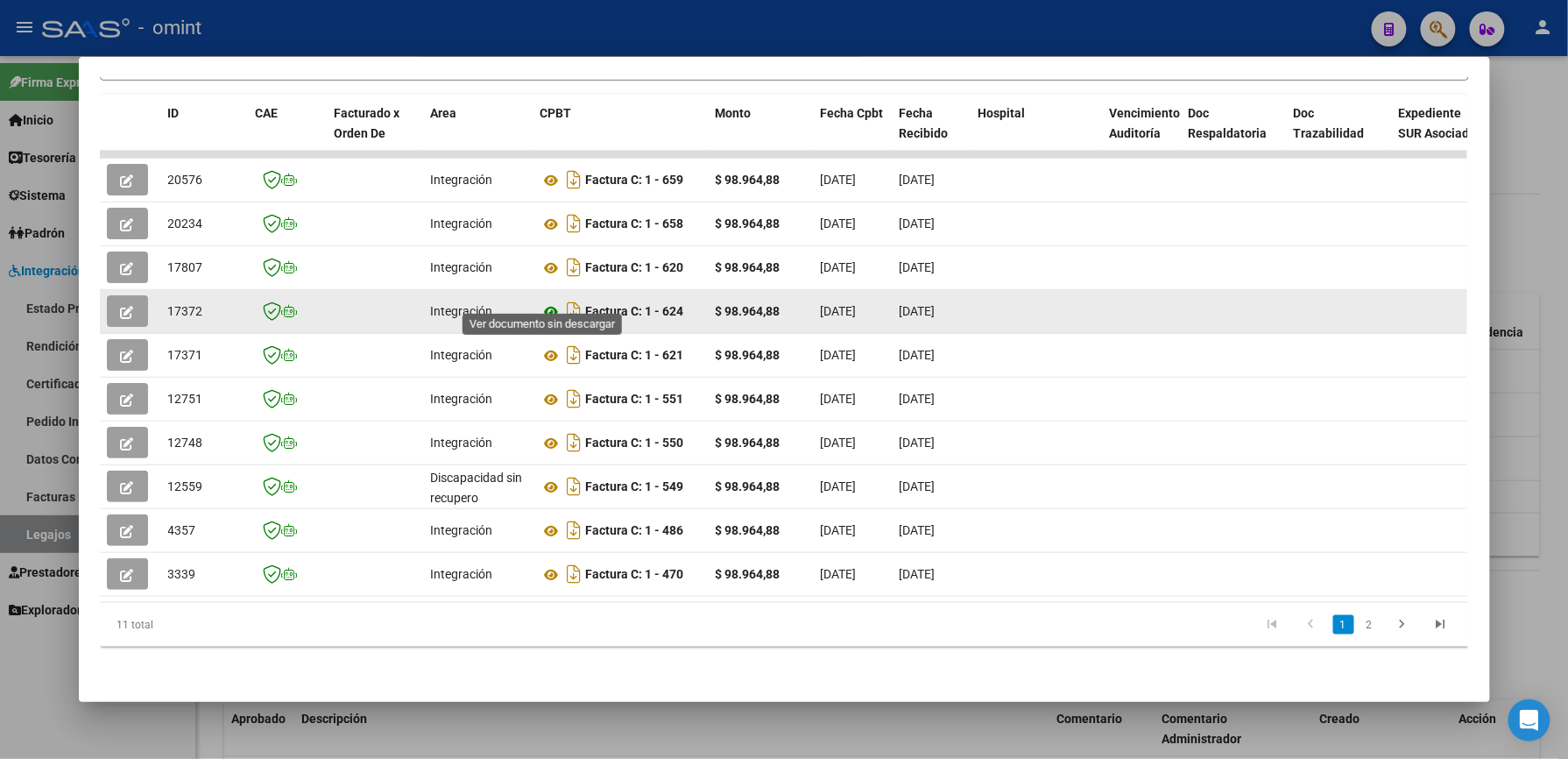
click at [541, 301] on icon at bounding box center [552, 312] width 23 height 21
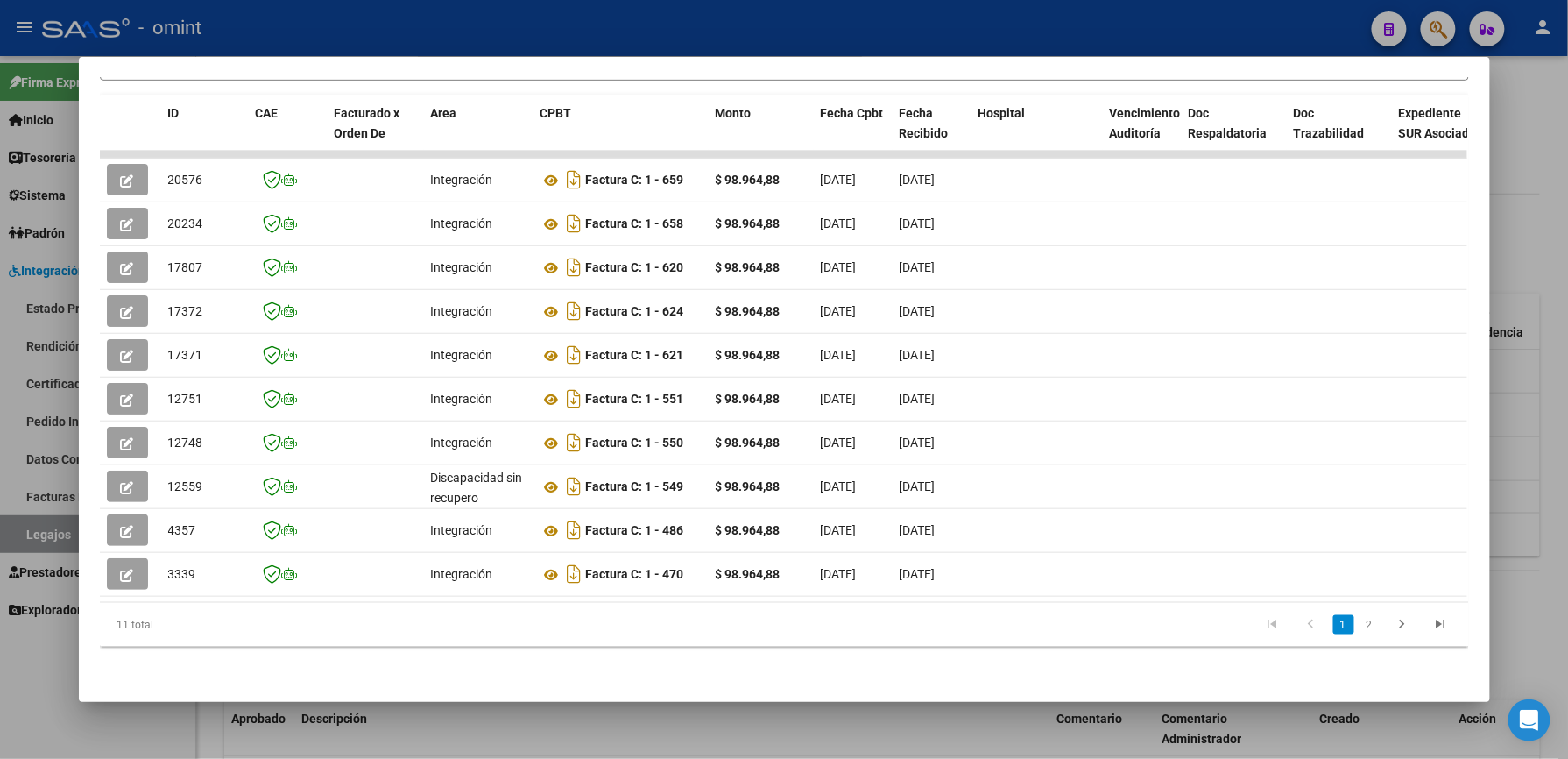
click at [761, 43] on div at bounding box center [784, 380] width 1568 height 759
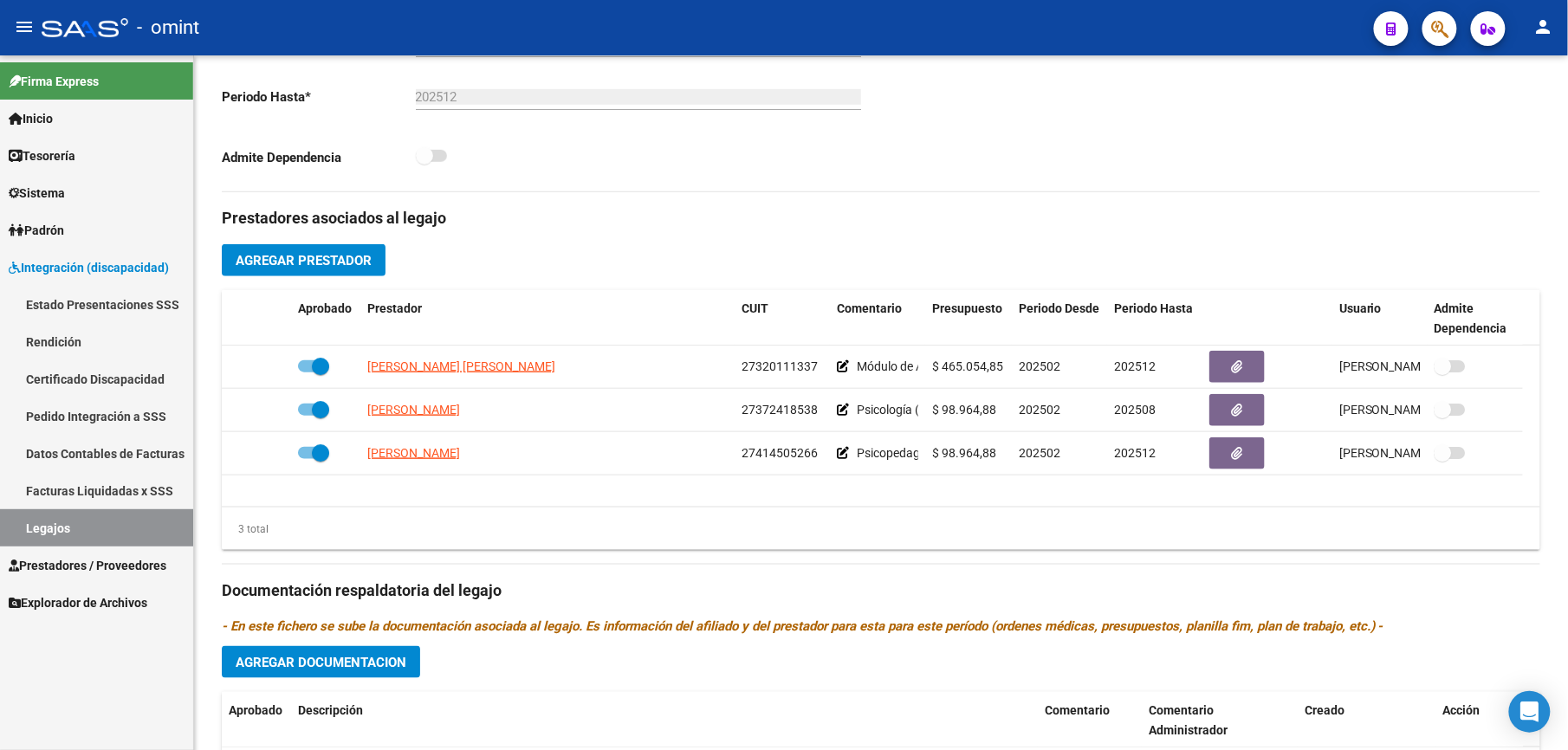
scroll to position [461, 0]
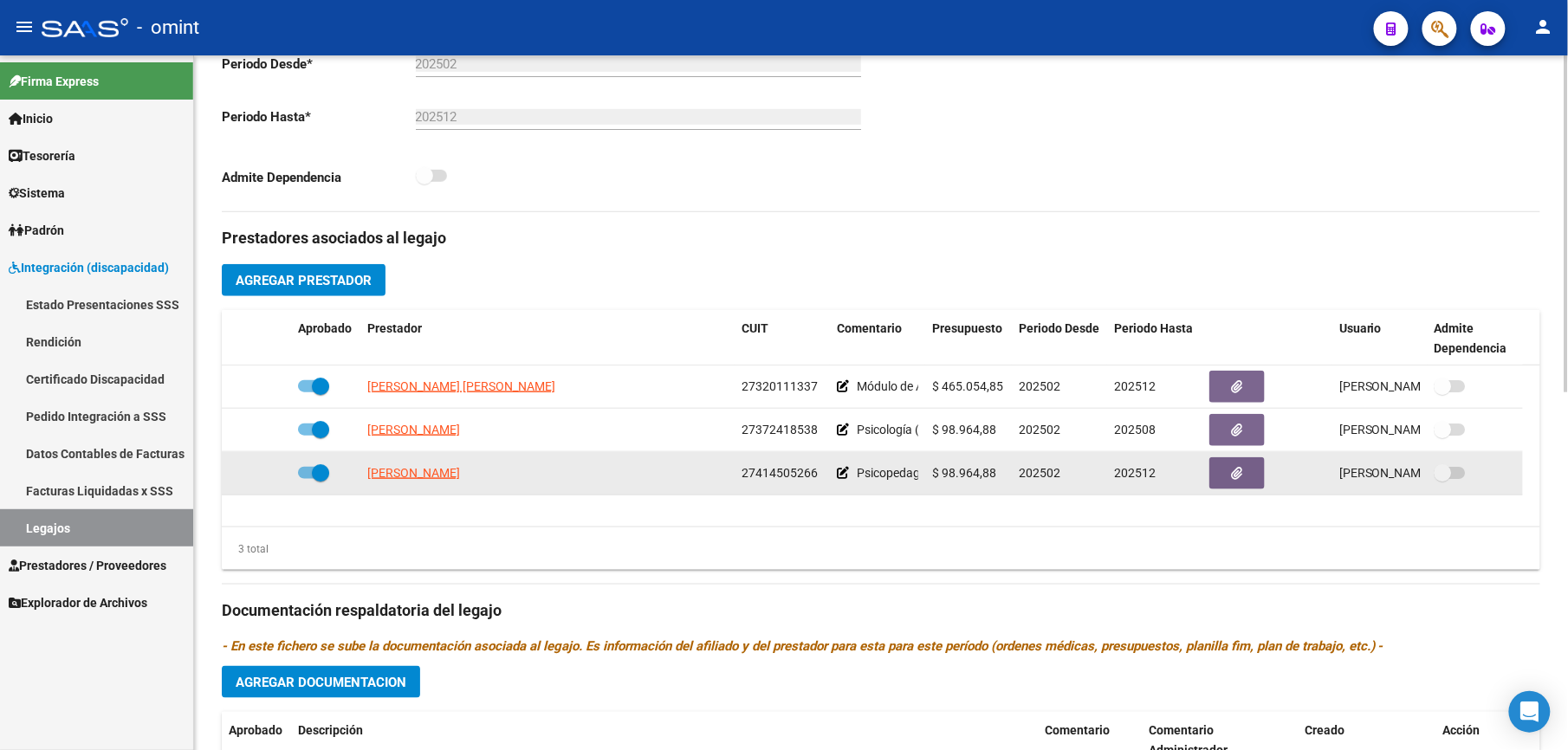
drag, startPoint x: 742, startPoint y: 472, endPoint x: 822, endPoint y: 475, distance: 80.1
click at [822, 475] on div "27414505266" at bounding box center [783, 472] width 82 height 20
drag, startPoint x: 822, startPoint y: 475, endPoint x: 804, endPoint y: 475, distance: 18.0
copy span "27414505266"
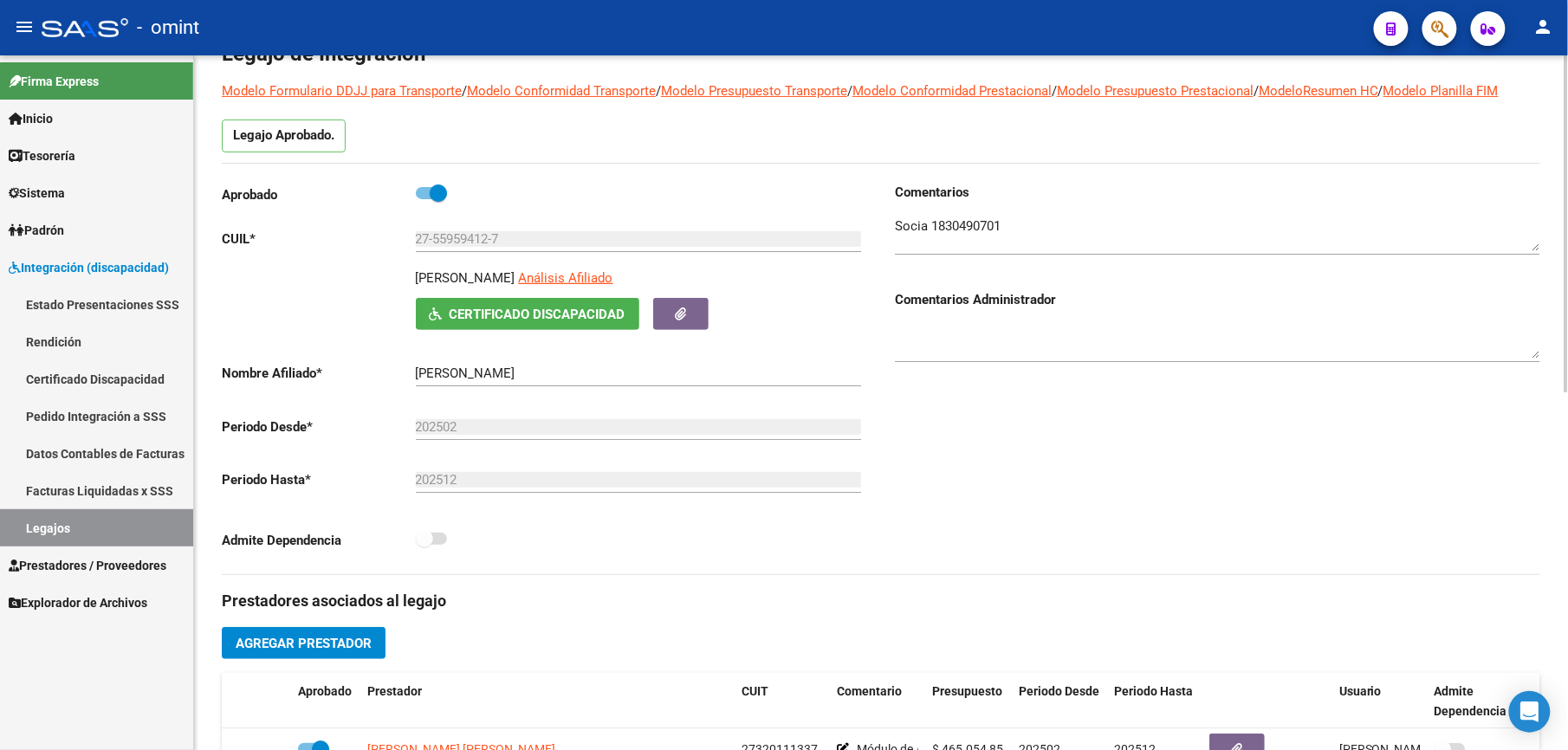
scroll to position [0, 0]
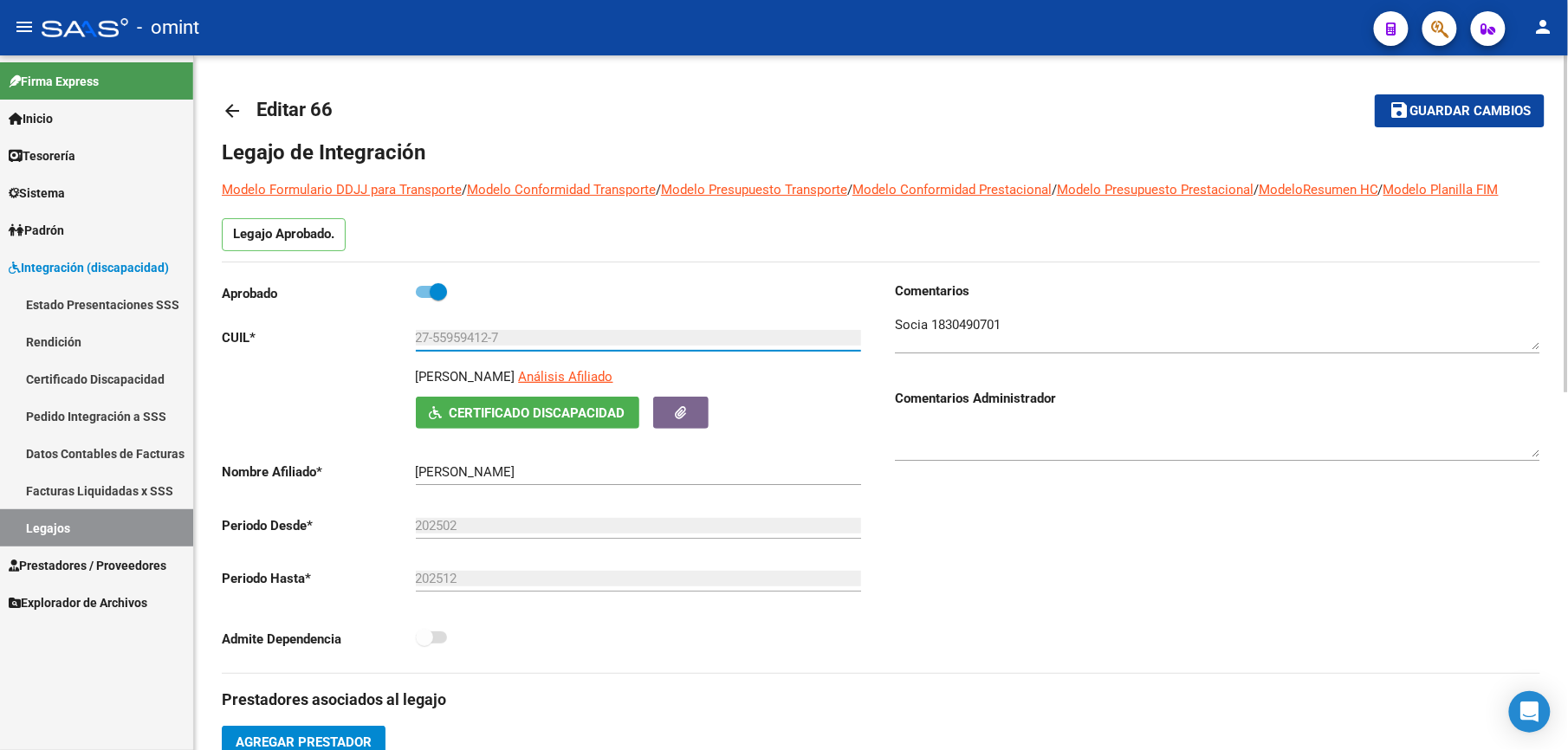
drag, startPoint x: 514, startPoint y: 330, endPoint x: 381, endPoint y: 340, distance: 133.4
click at [381, 340] on app-form-text-field "CUIL * 27-55959412-7 Ingresar CUIL" at bounding box center [542, 338] width 639 height 16
drag, startPoint x: 381, startPoint y: 340, endPoint x: 448, endPoint y: 332, distance: 67.5
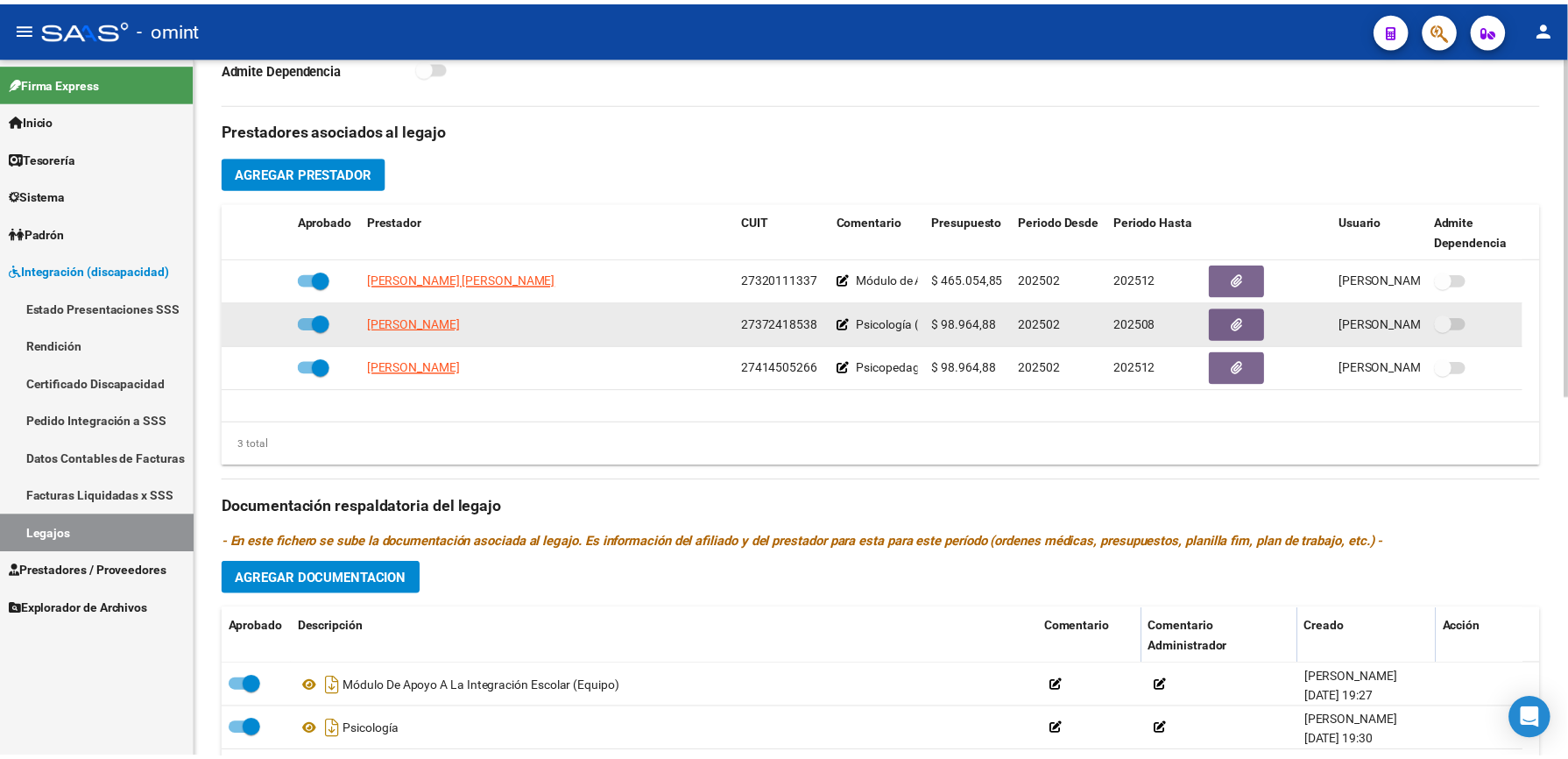
scroll to position [584, 0]
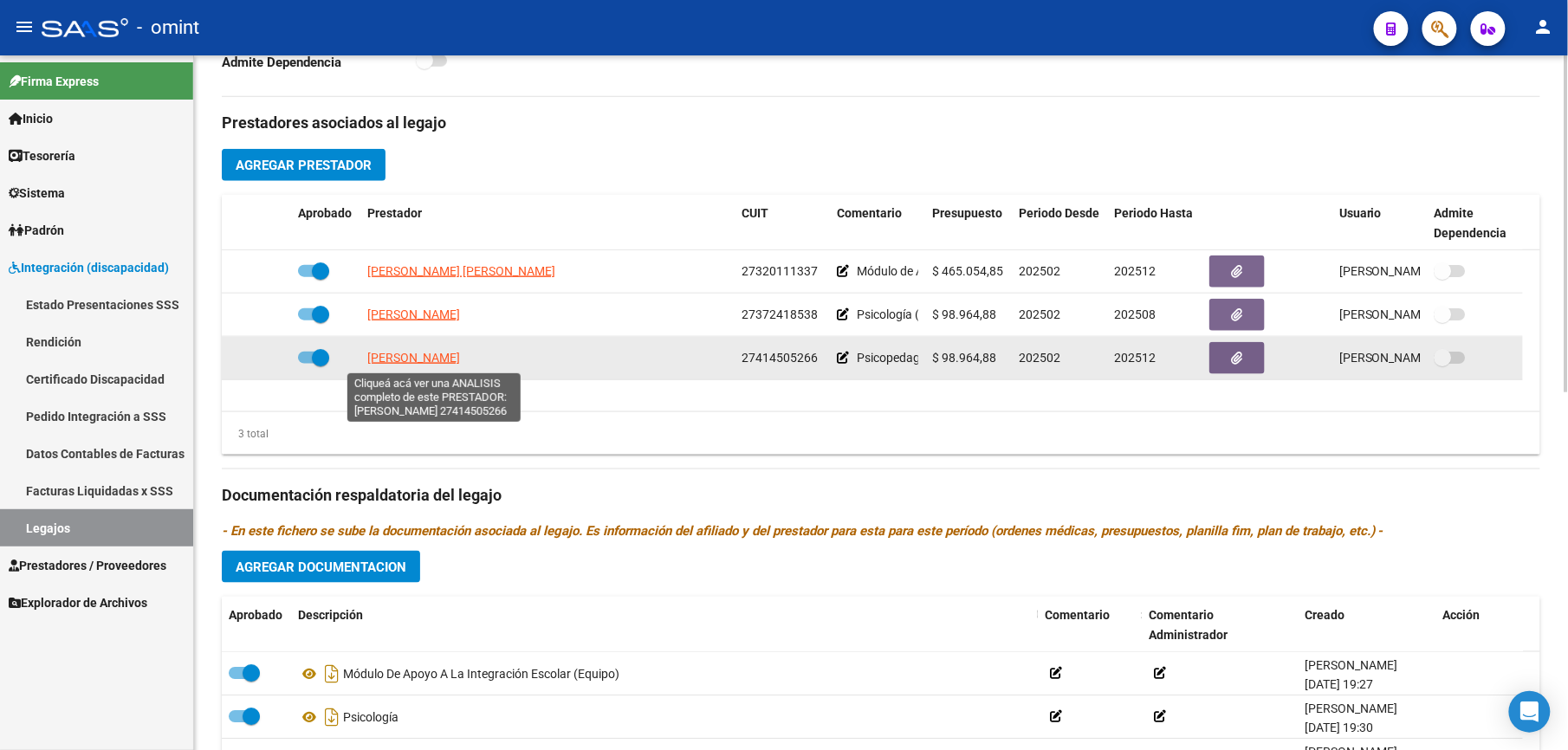
click at [460, 365] on span "[PERSON_NAME]" at bounding box center [414, 358] width 92 height 14
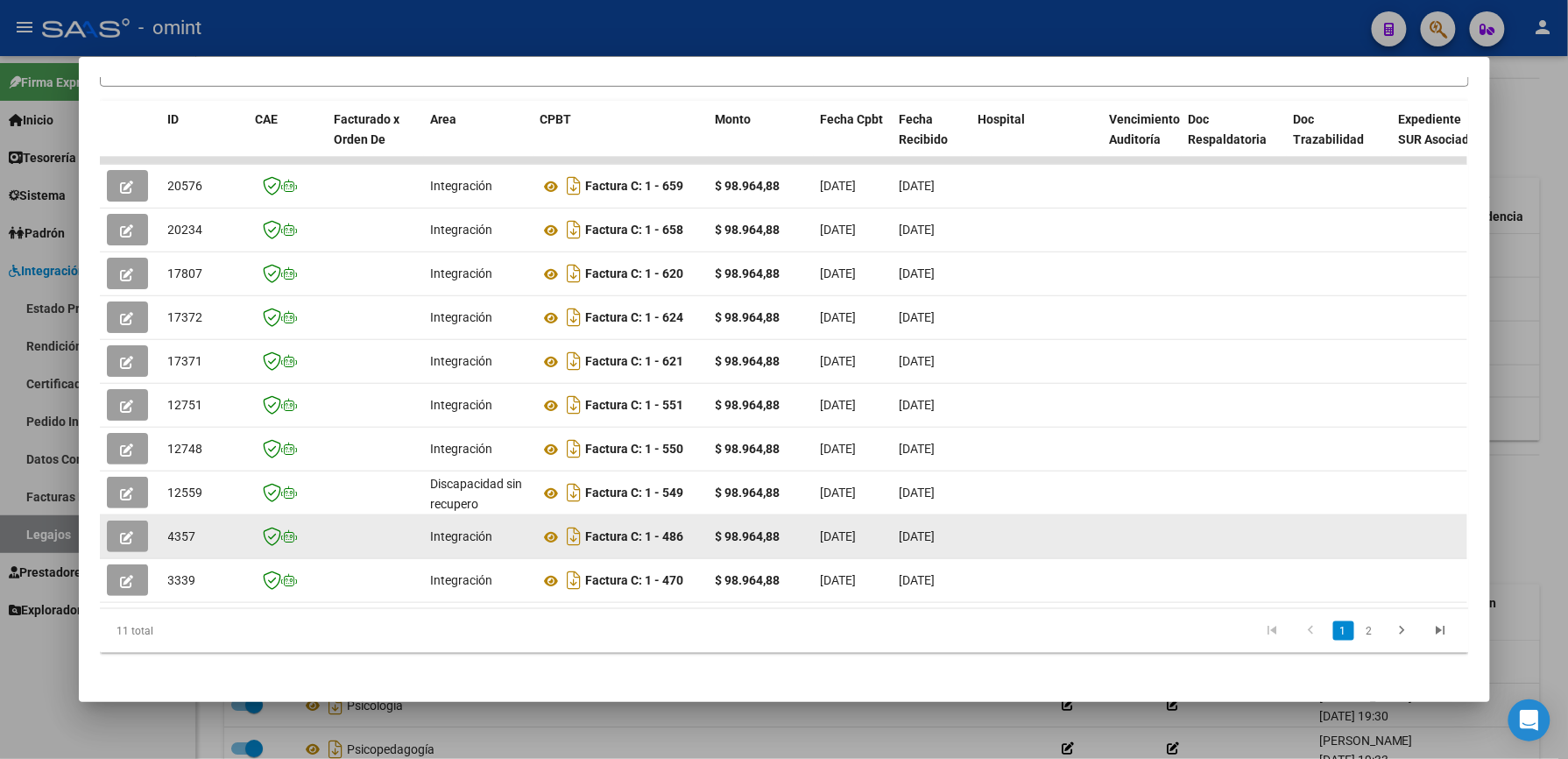
scroll to position [382, 0]
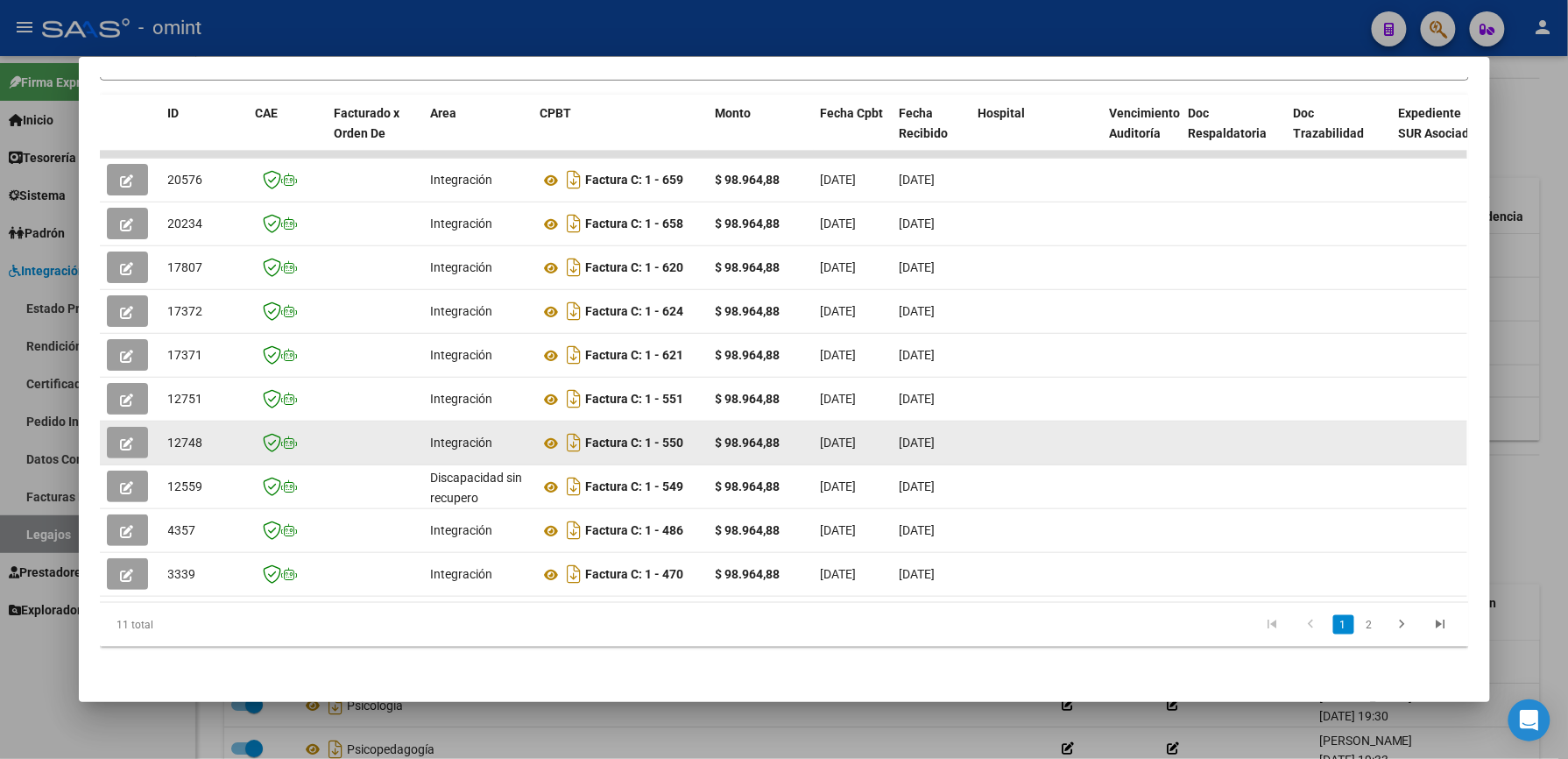
click at [124, 438] on icon "button" at bounding box center [127, 444] width 13 height 13
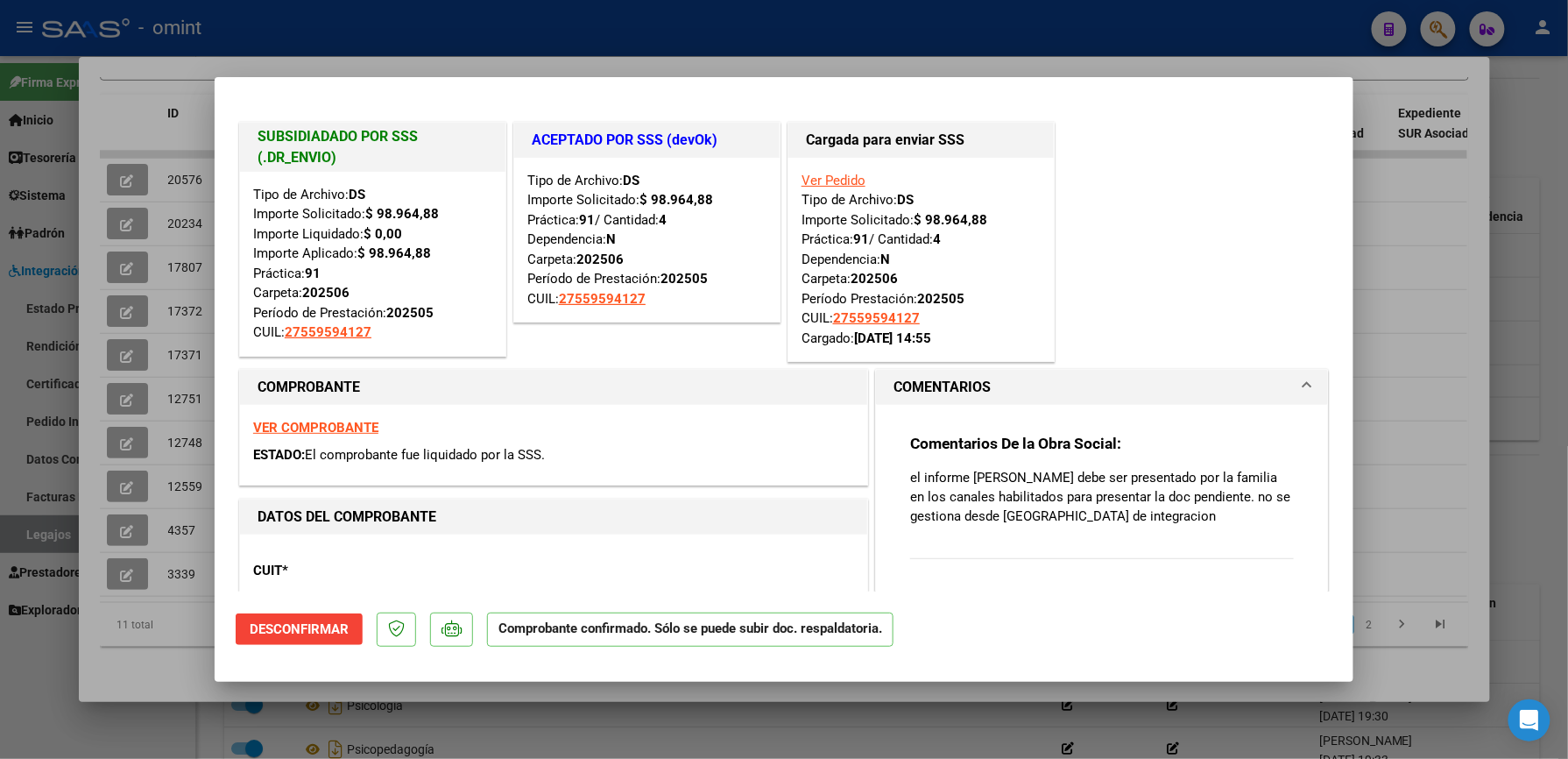
click at [1190, 60] on div at bounding box center [784, 380] width 1568 height 759
type input "$ 0,00"
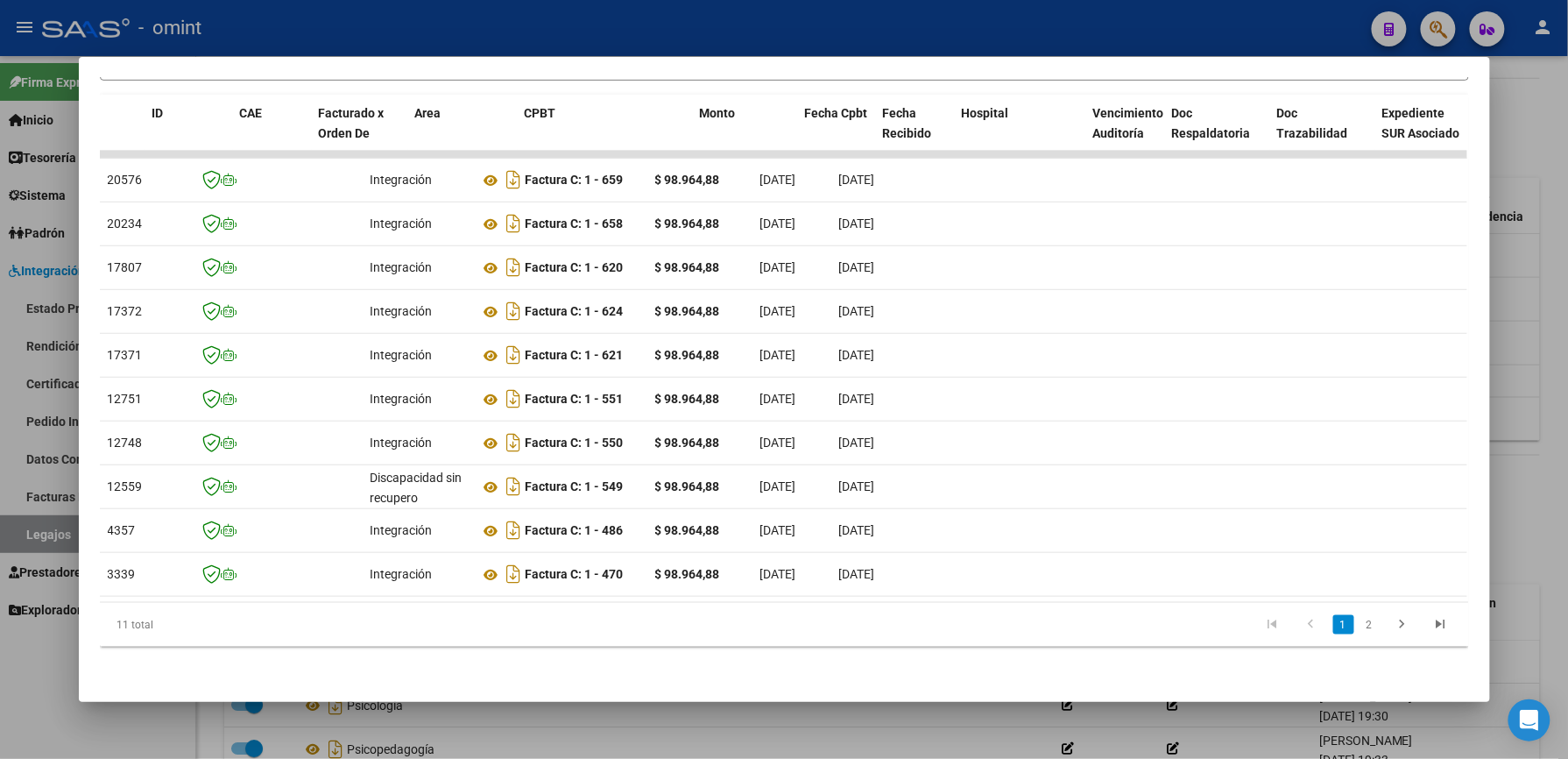
scroll to position [0, 0]
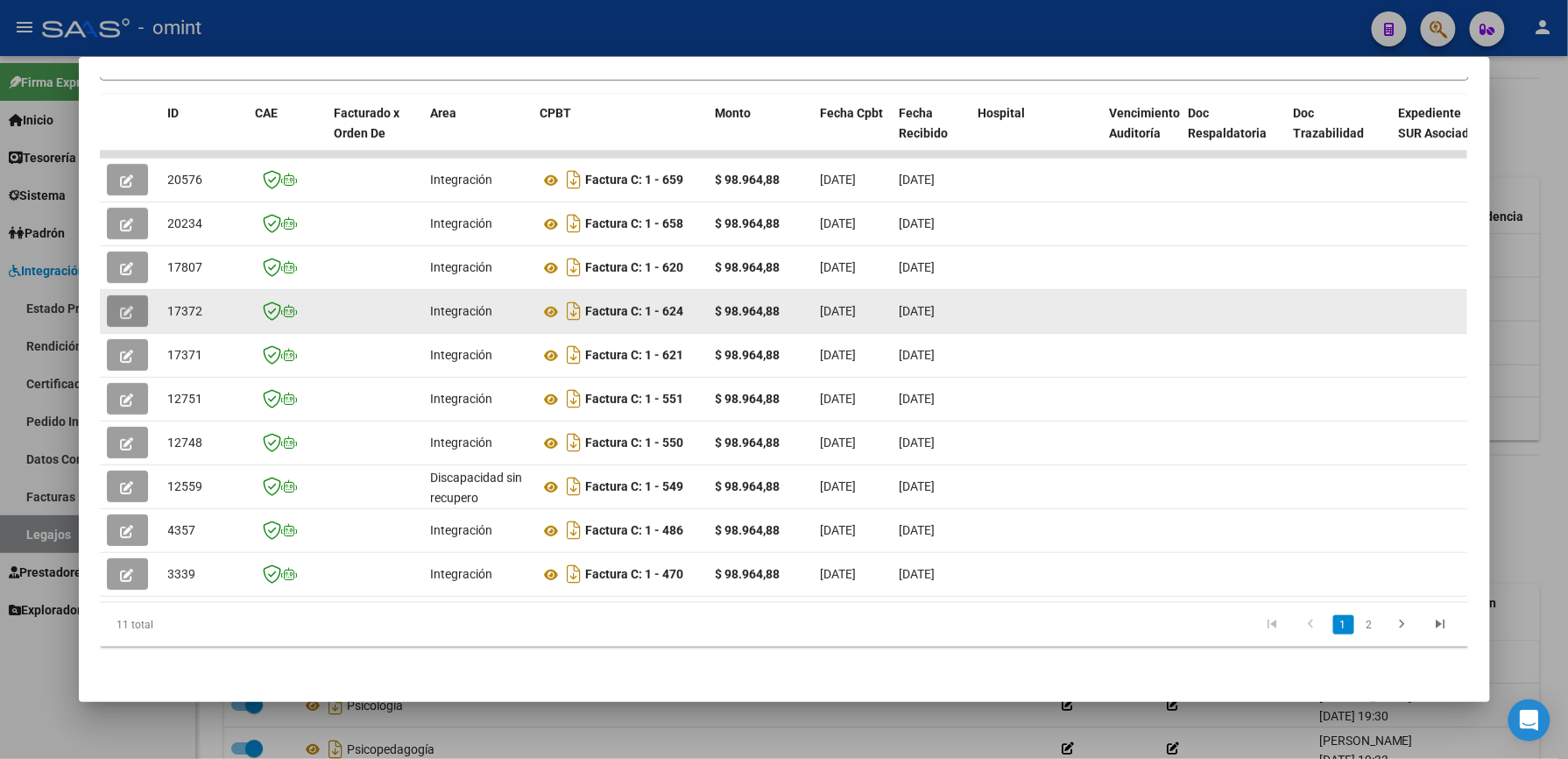
click at [107, 299] on button "button" at bounding box center [127, 311] width 41 height 32
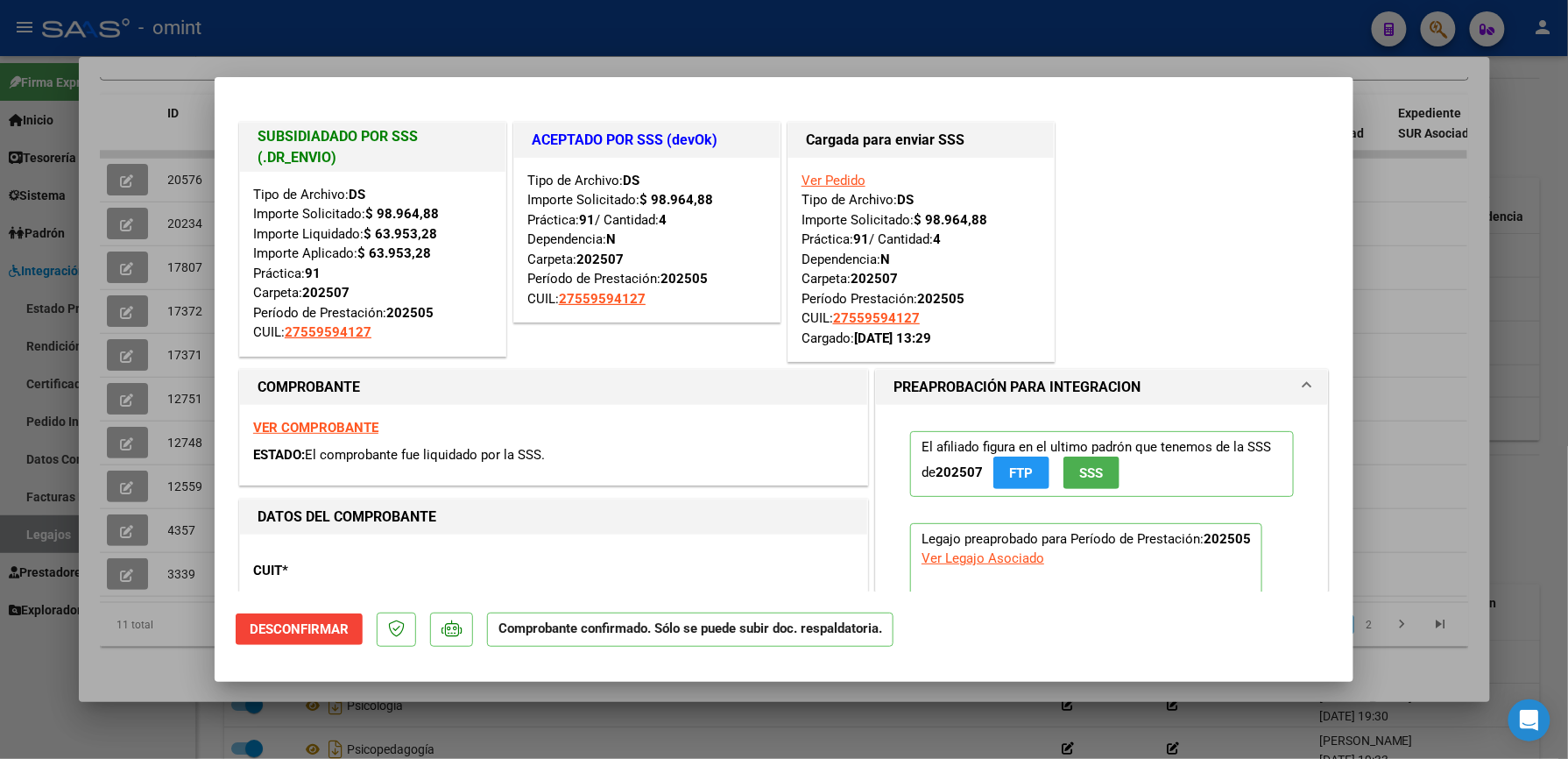
click at [1045, 40] on div at bounding box center [784, 380] width 1568 height 759
type input "$ 0,00"
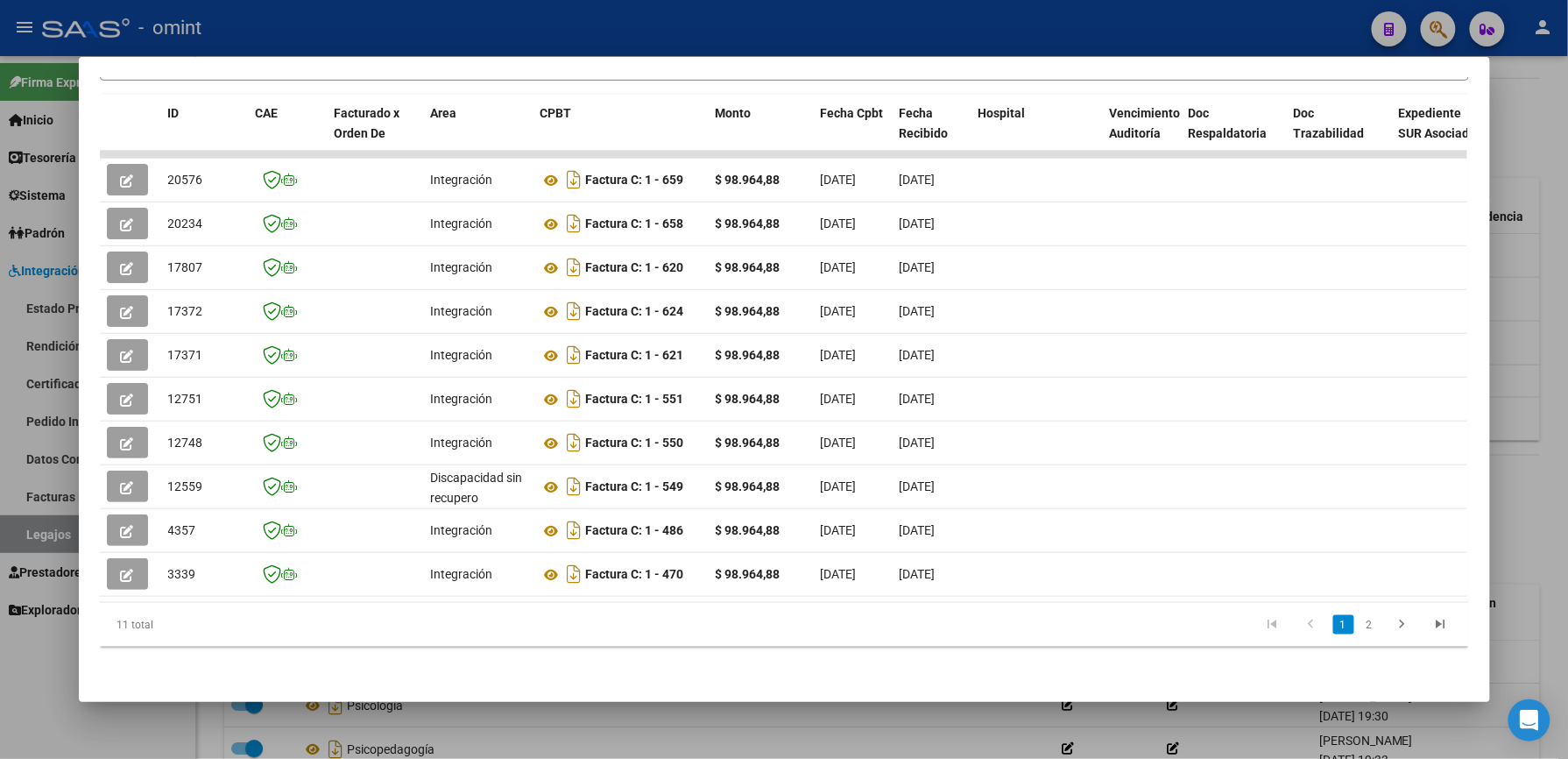
click at [999, 36] on div at bounding box center [784, 380] width 1568 height 759
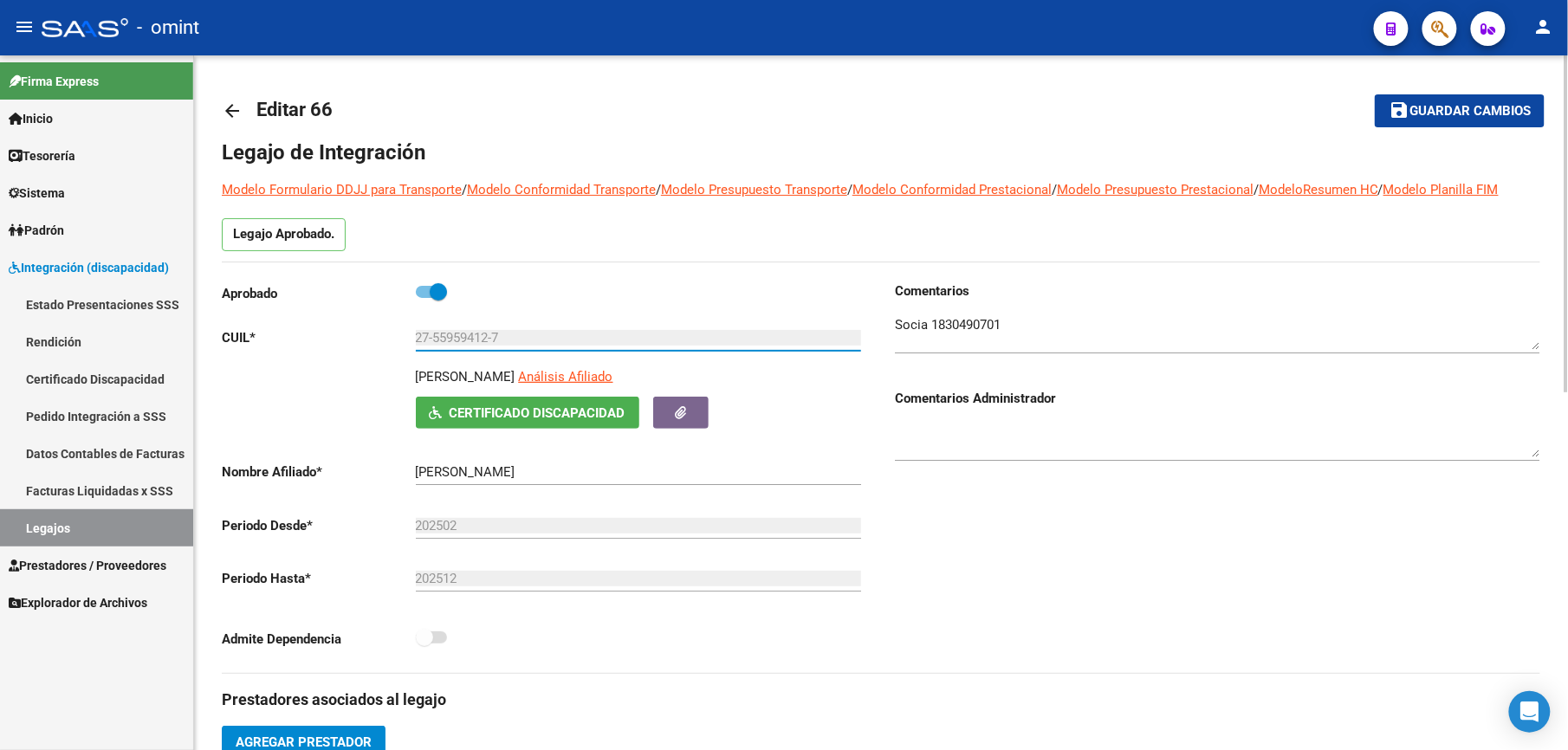
drag, startPoint x: 506, startPoint y: 336, endPoint x: 389, endPoint y: 344, distance: 117.3
click at [389, 344] on app-form-text-field "CUIL * 27-55959412-7 Ingresar CUIL" at bounding box center [542, 338] width 639 height 16
drag, startPoint x: 389, startPoint y: 344, endPoint x: 431, endPoint y: 336, distance: 42.8
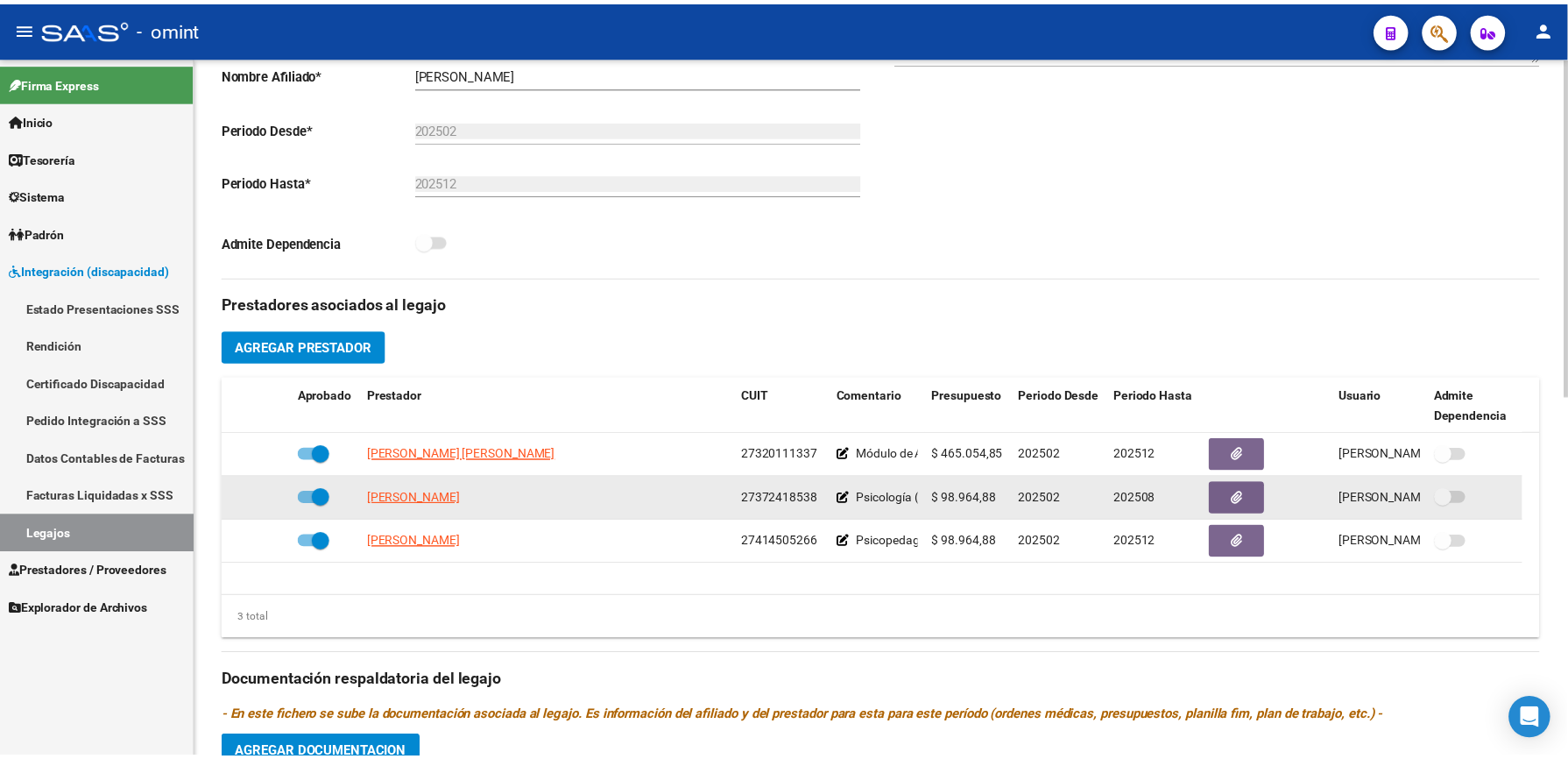
scroll to position [350, 0]
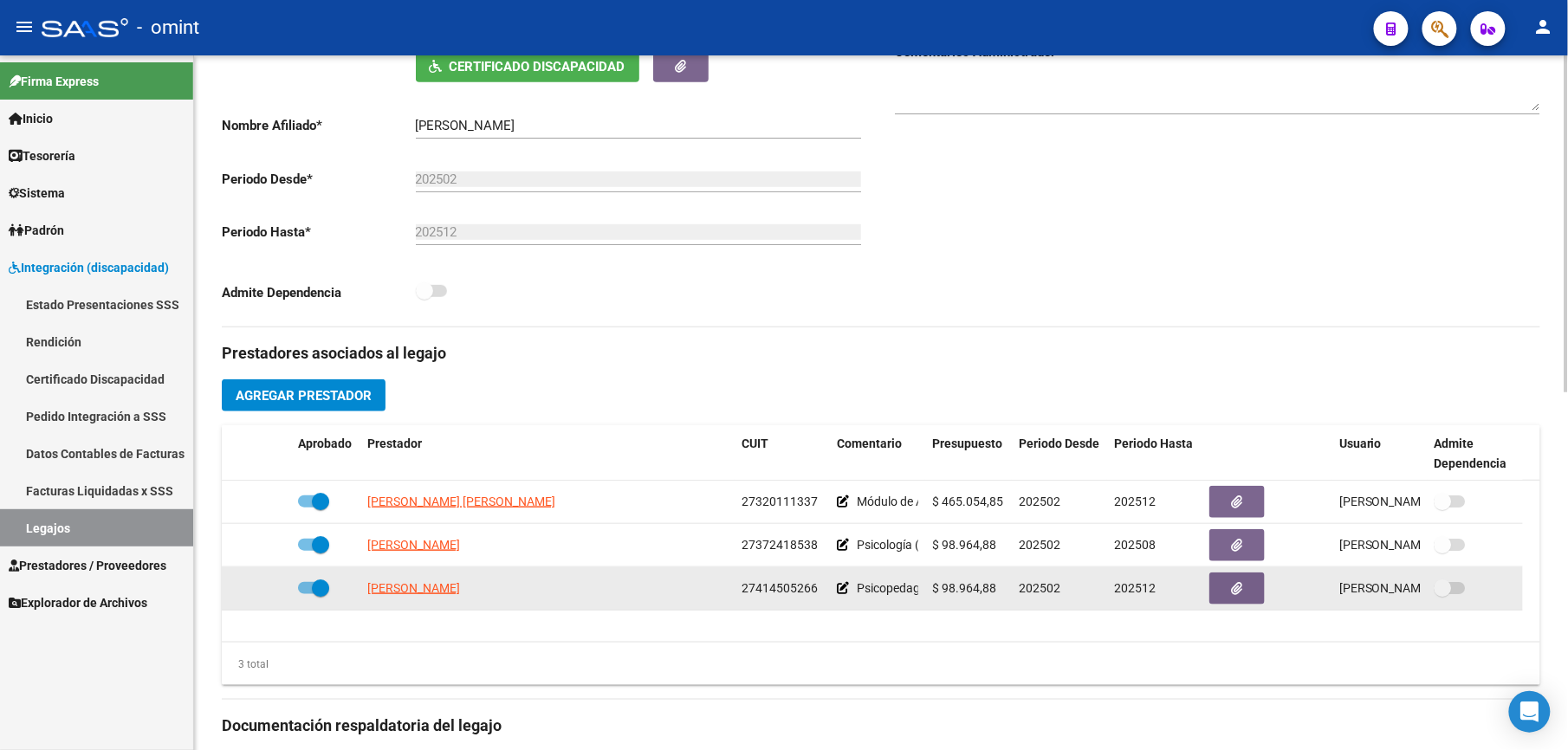
drag, startPoint x: 742, startPoint y: 587, endPoint x: 815, endPoint y: 584, distance: 73.1
click at [815, 584] on span "27414505266" at bounding box center [780, 588] width 77 height 14
drag, startPoint x: 815, startPoint y: 584, endPoint x: 799, endPoint y: 586, distance: 16.1
copy span "27414505266"
click at [423, 594] on span "[PERSON_NAME]" at bounding box center [414, 588] width 92 height 14
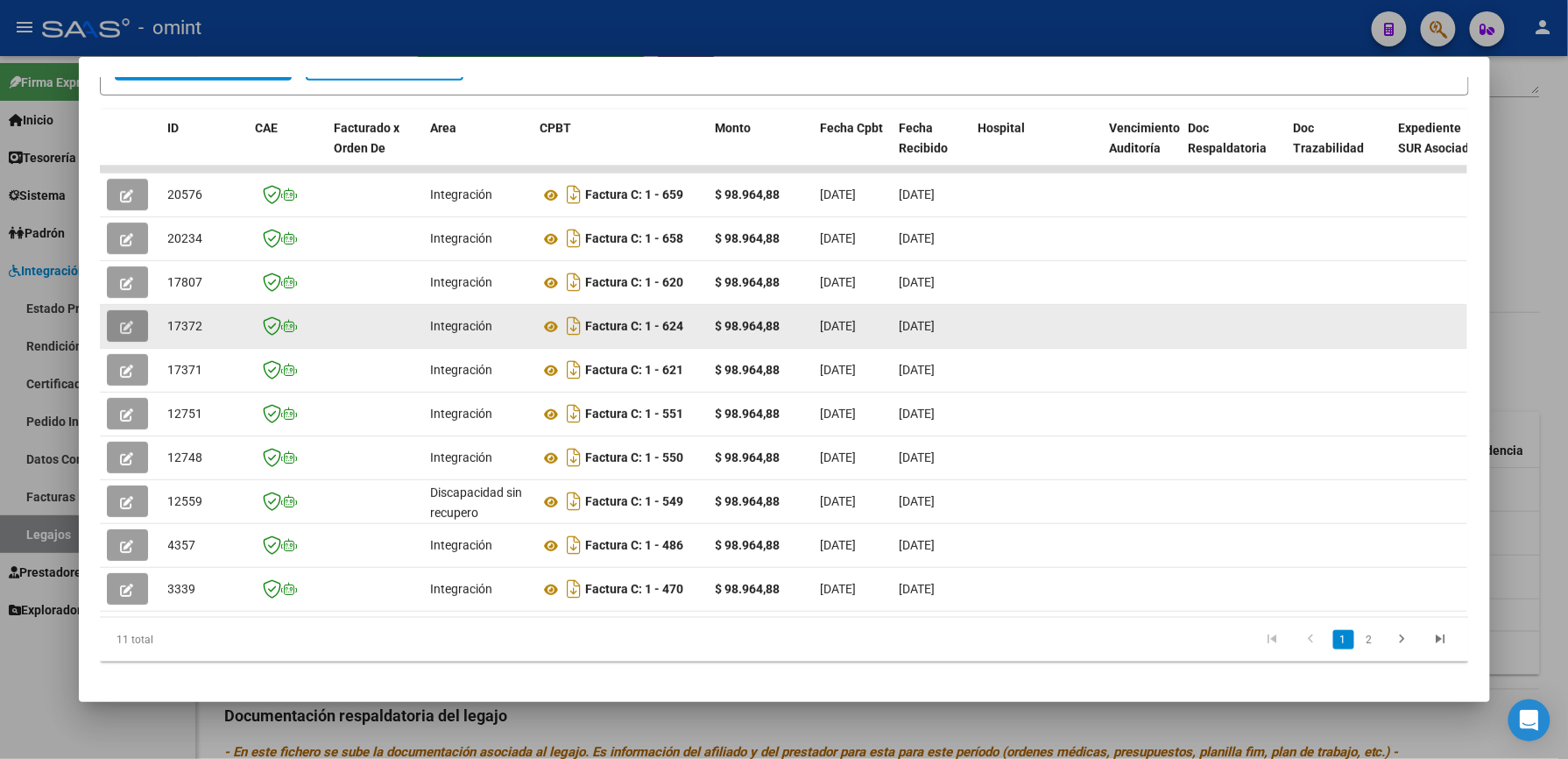
click at [128, 328] on button "button" at bounding box center [127, 326] width 41 height 32
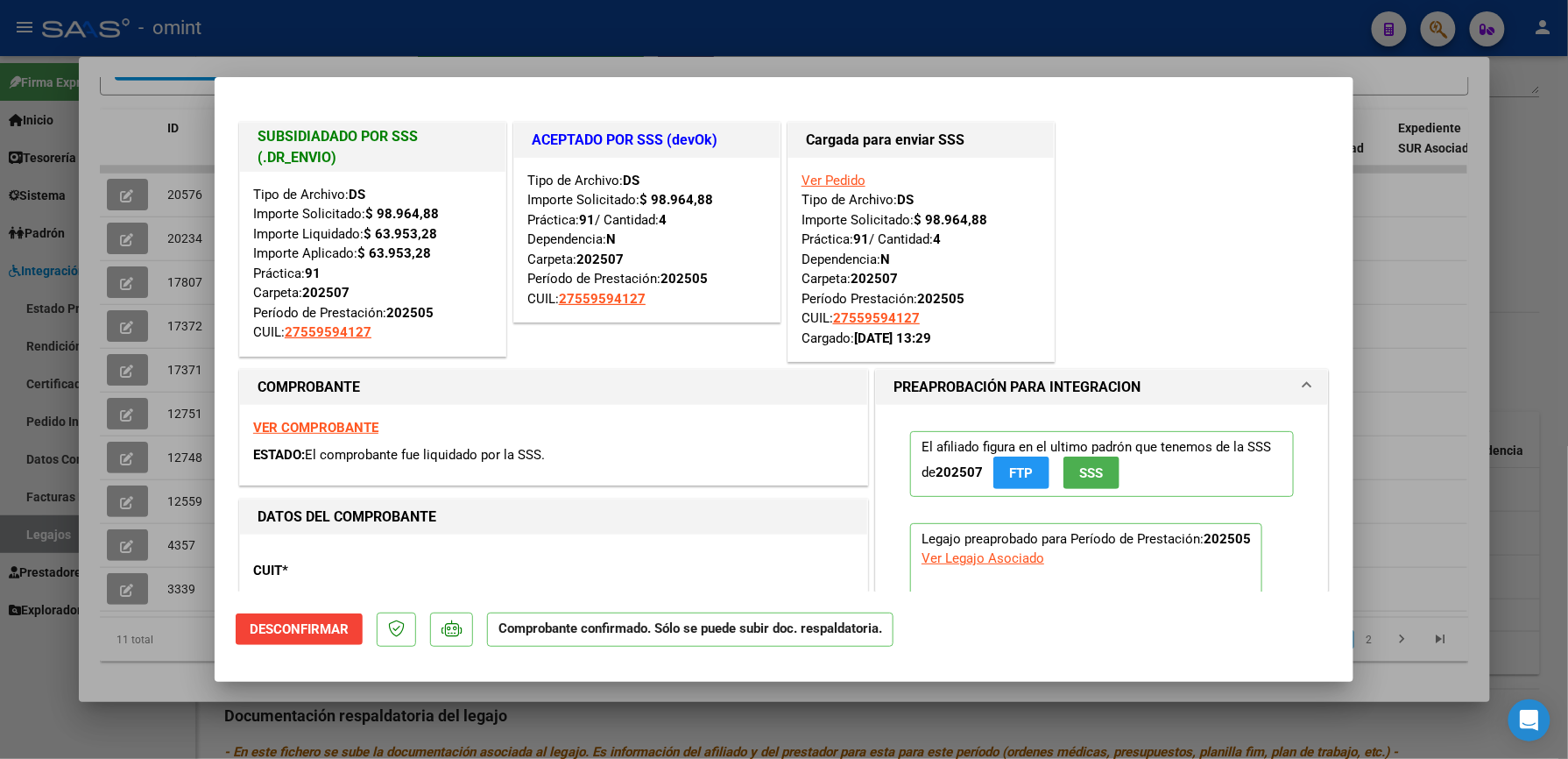
click at [933, 56] on div at bounding box center [784, 380] width 1568 height 759
type input "$ 0,00"
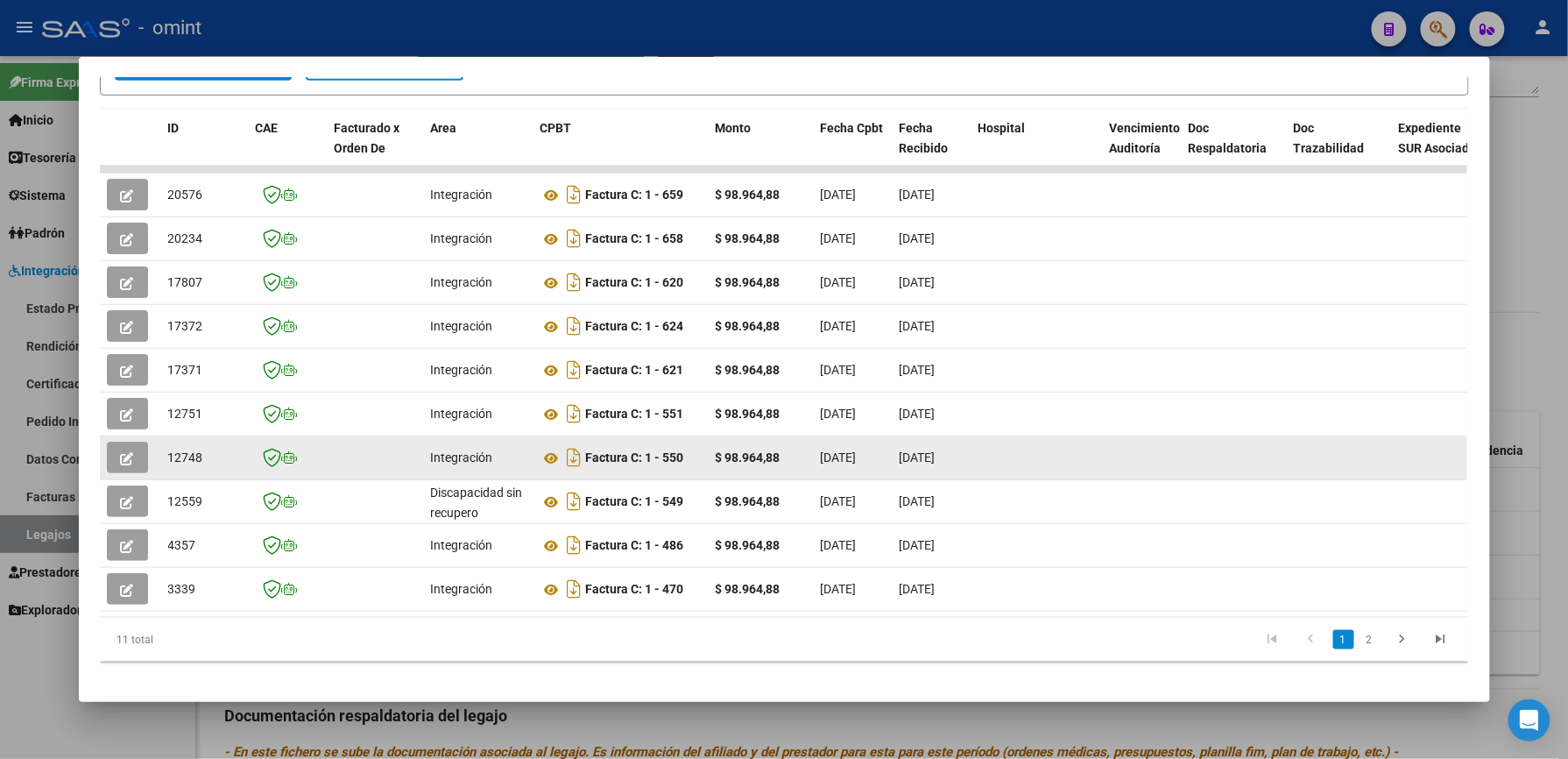
click at [121, 453] on icon "button" at bounding box center [127, 459] width 13 height 13
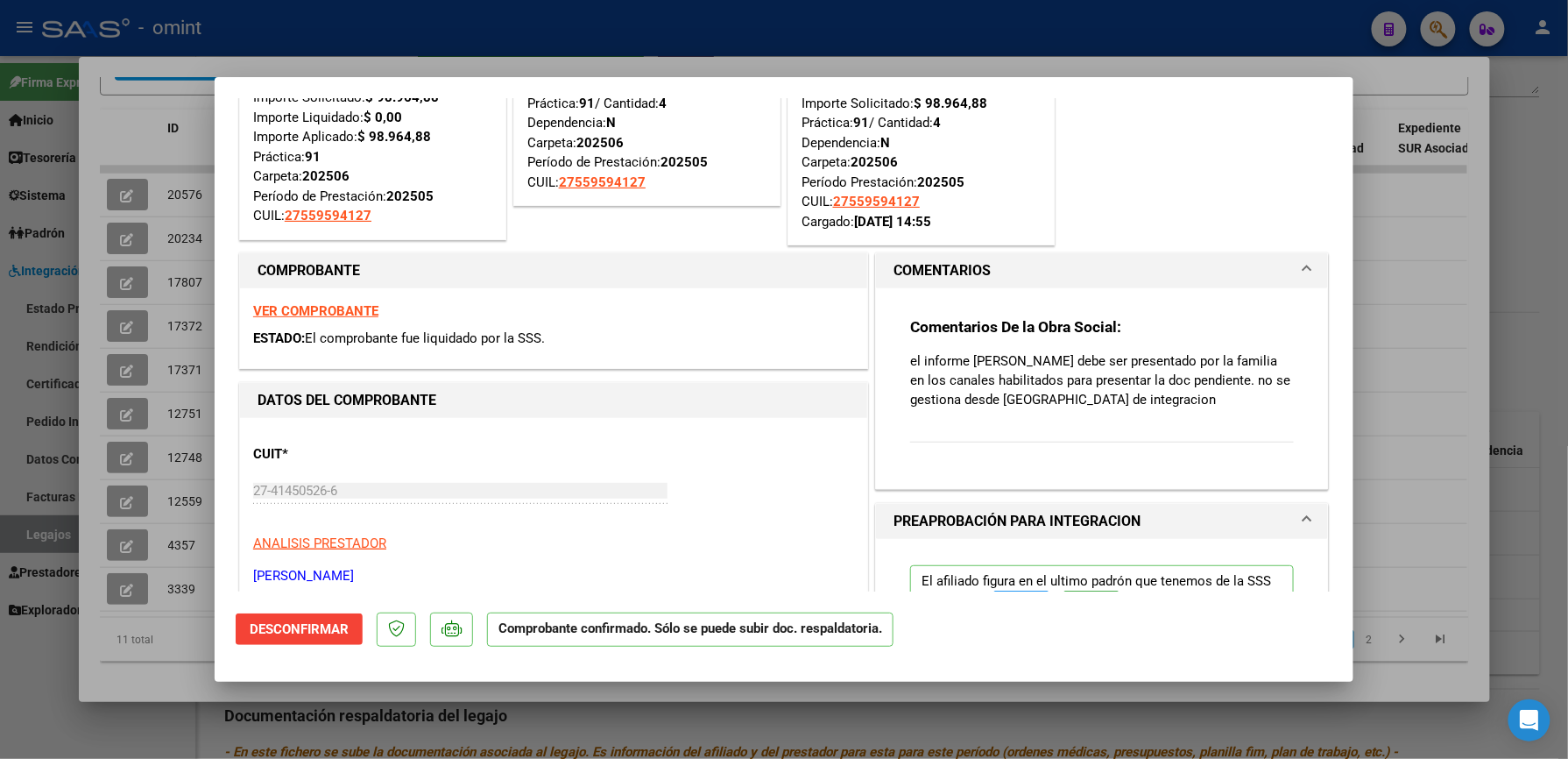
scroll to position [0, 0]
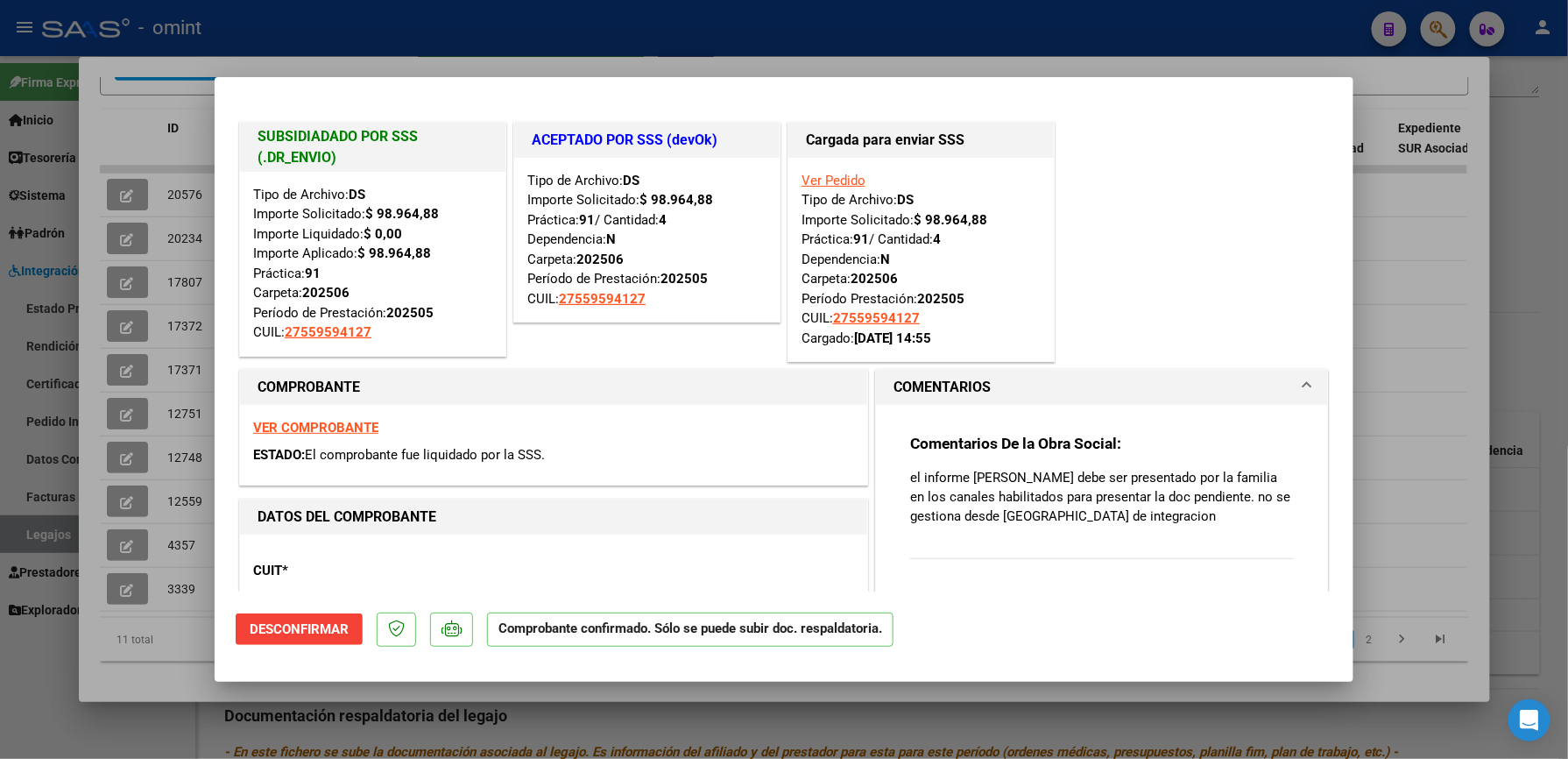
click at [1402, 324] on div at bounding box center [784, 380] width 1568 height 759
type input "$ 0,00"
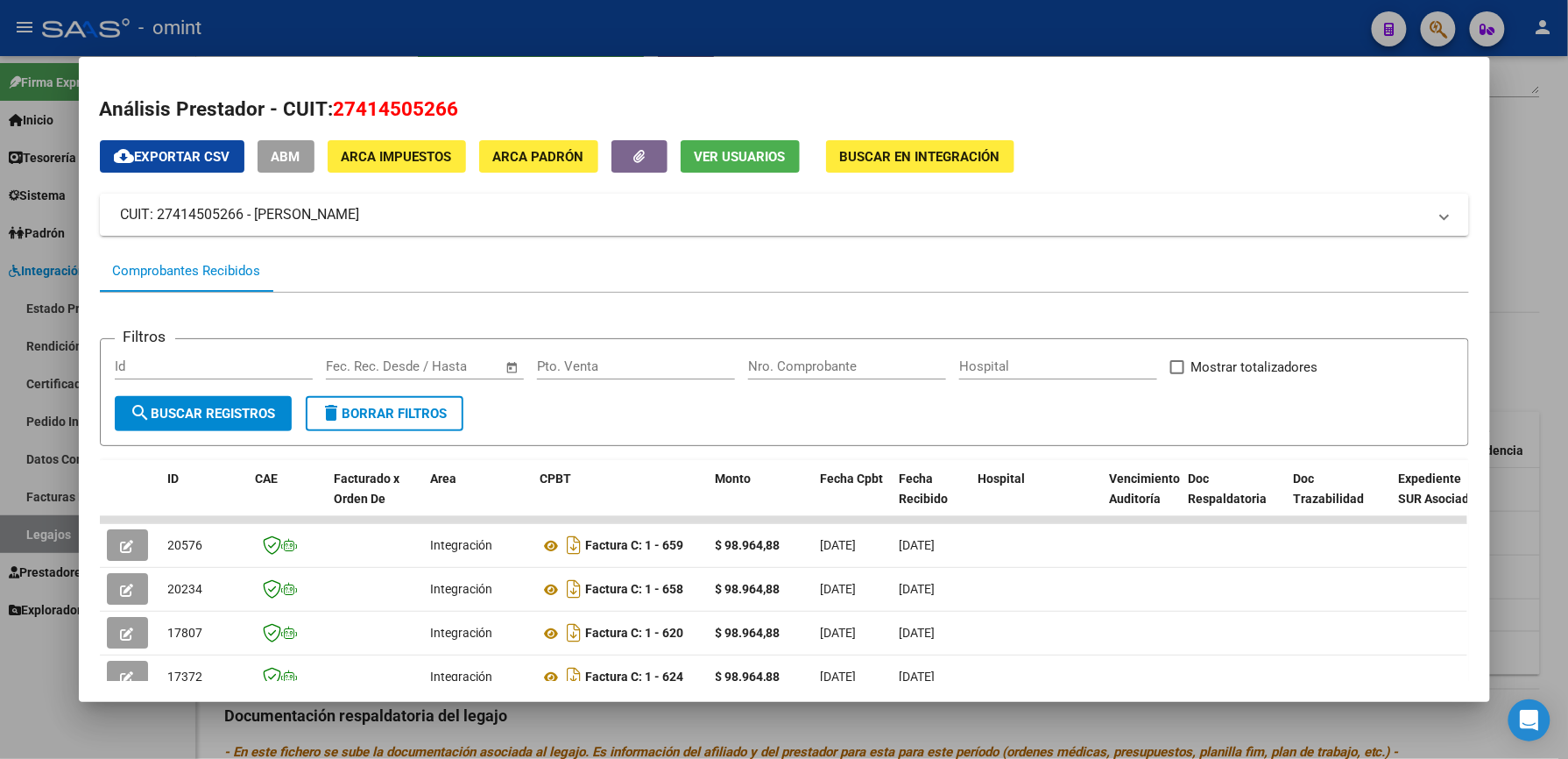
click at [453, 32] on div at bounding box center [784, 380] width 1568 height 759
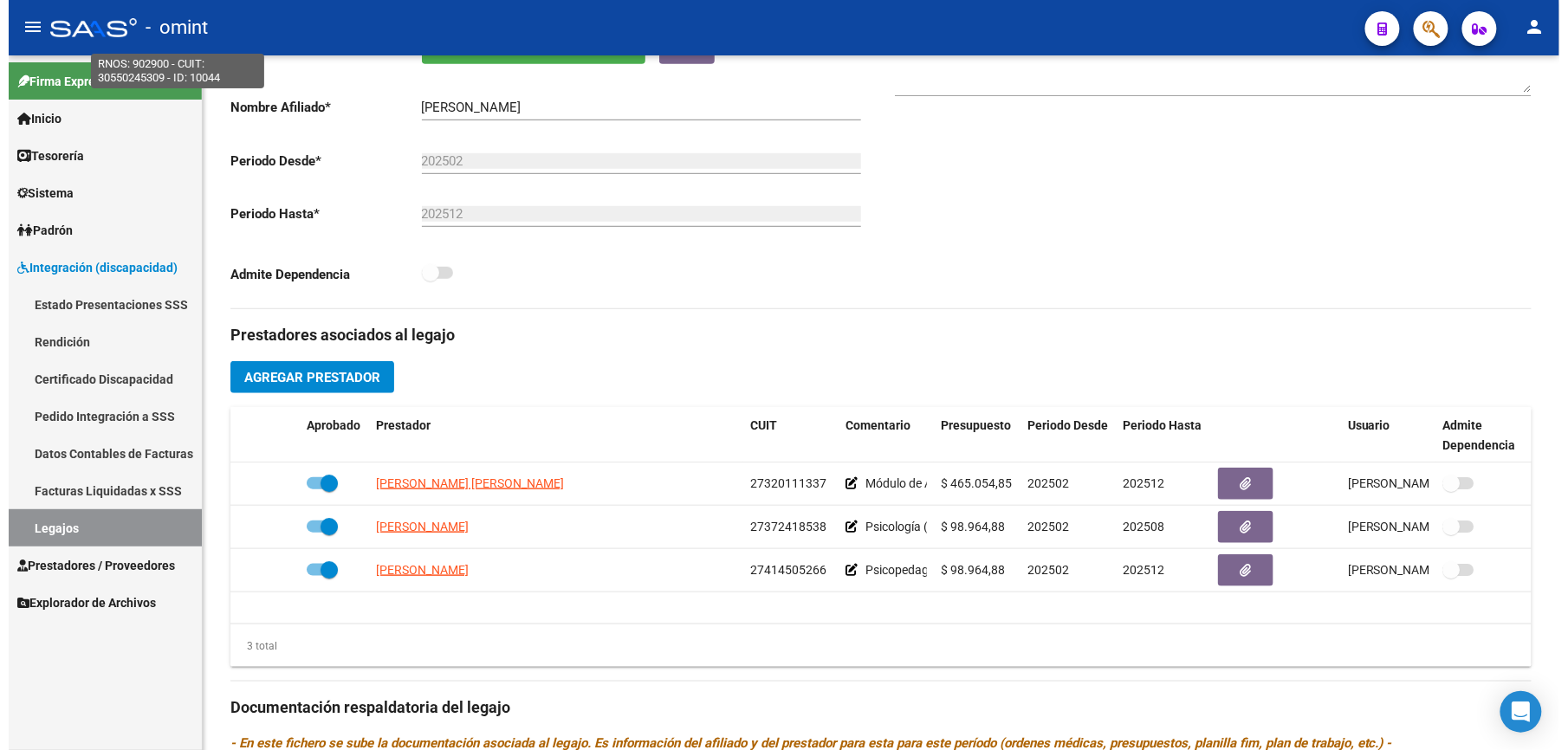
scroll to position [346, 0]
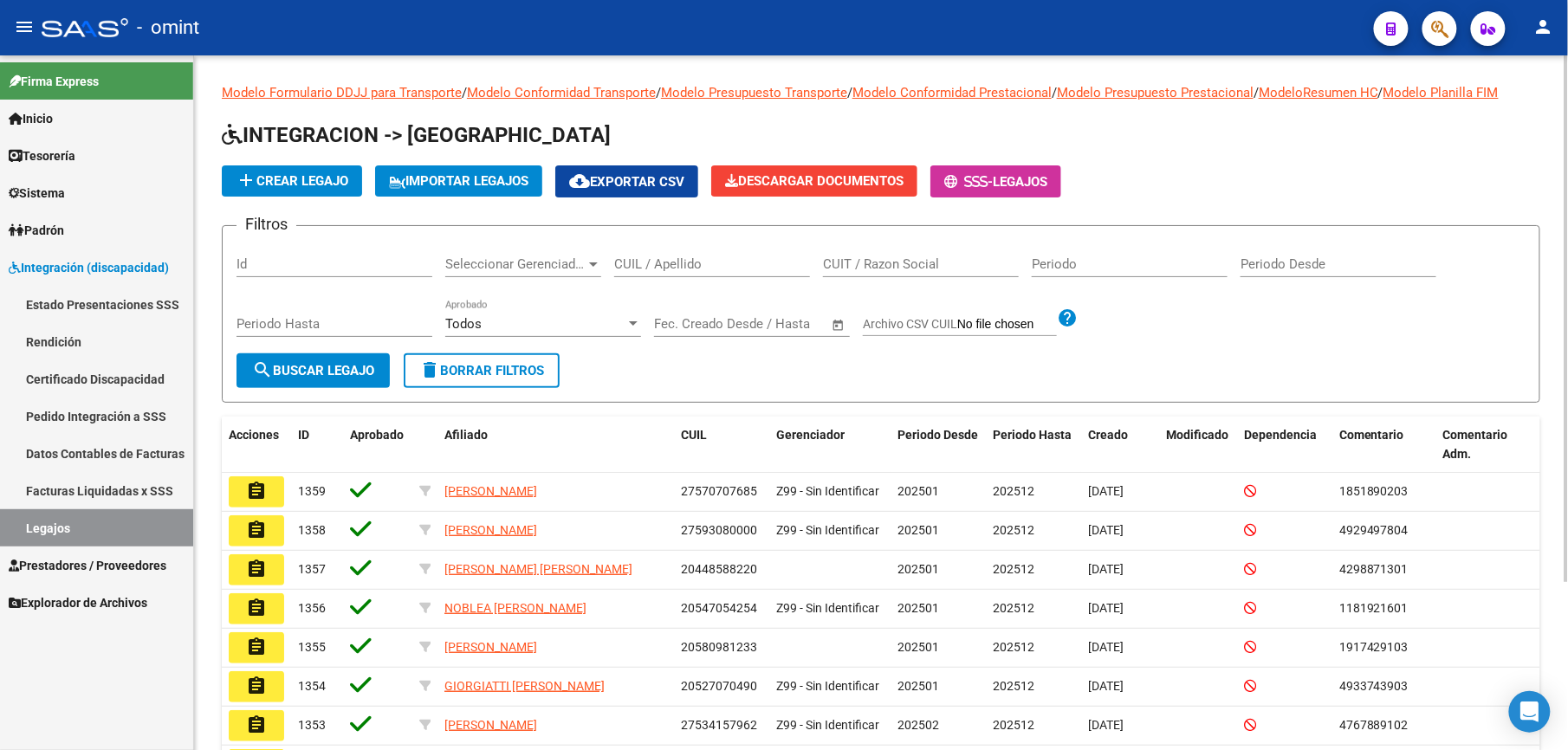
click at [660, 265] on input "CUIL / Apellido" at bounding box center [712, 265] width 196 height 16
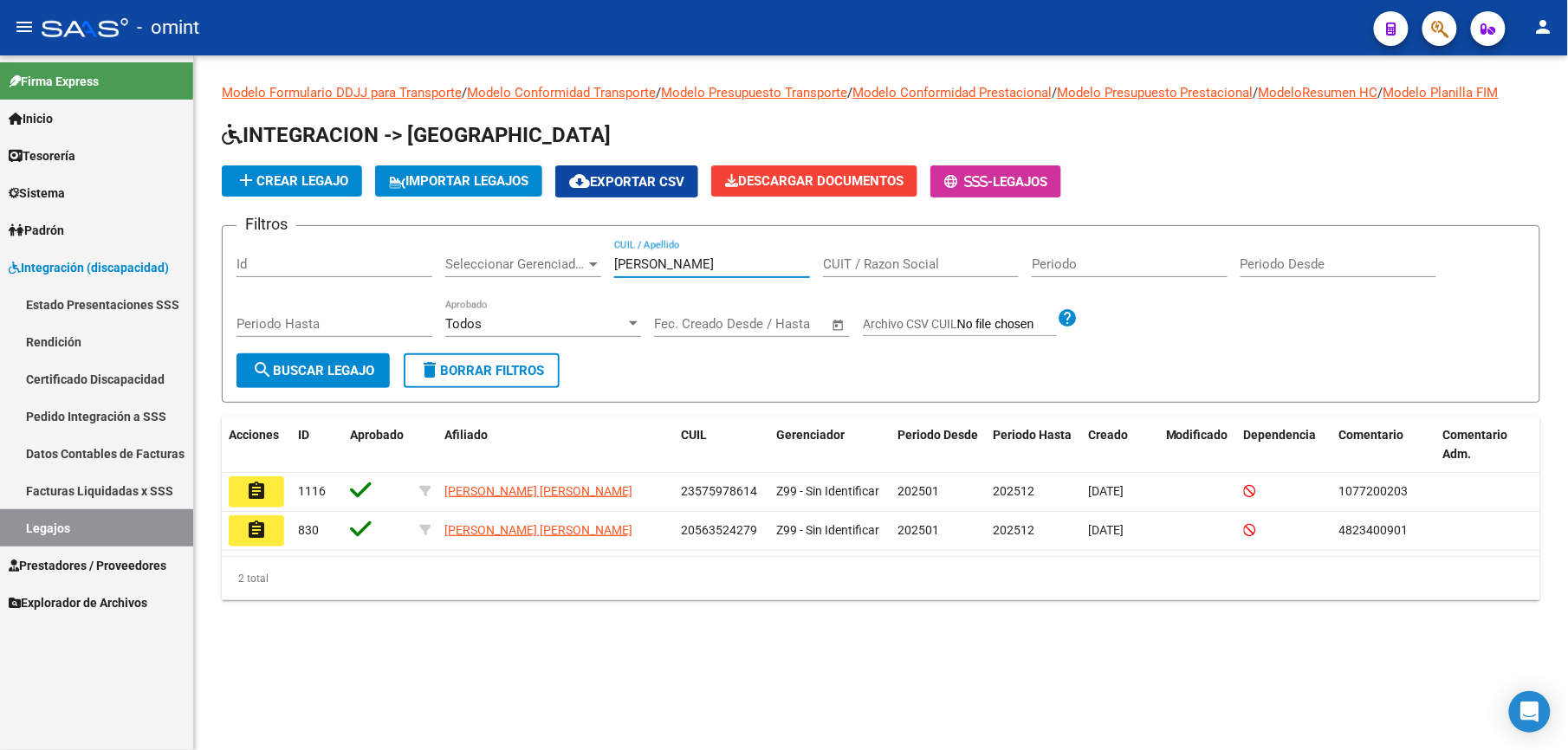
type input "[PERSON_NAME]"
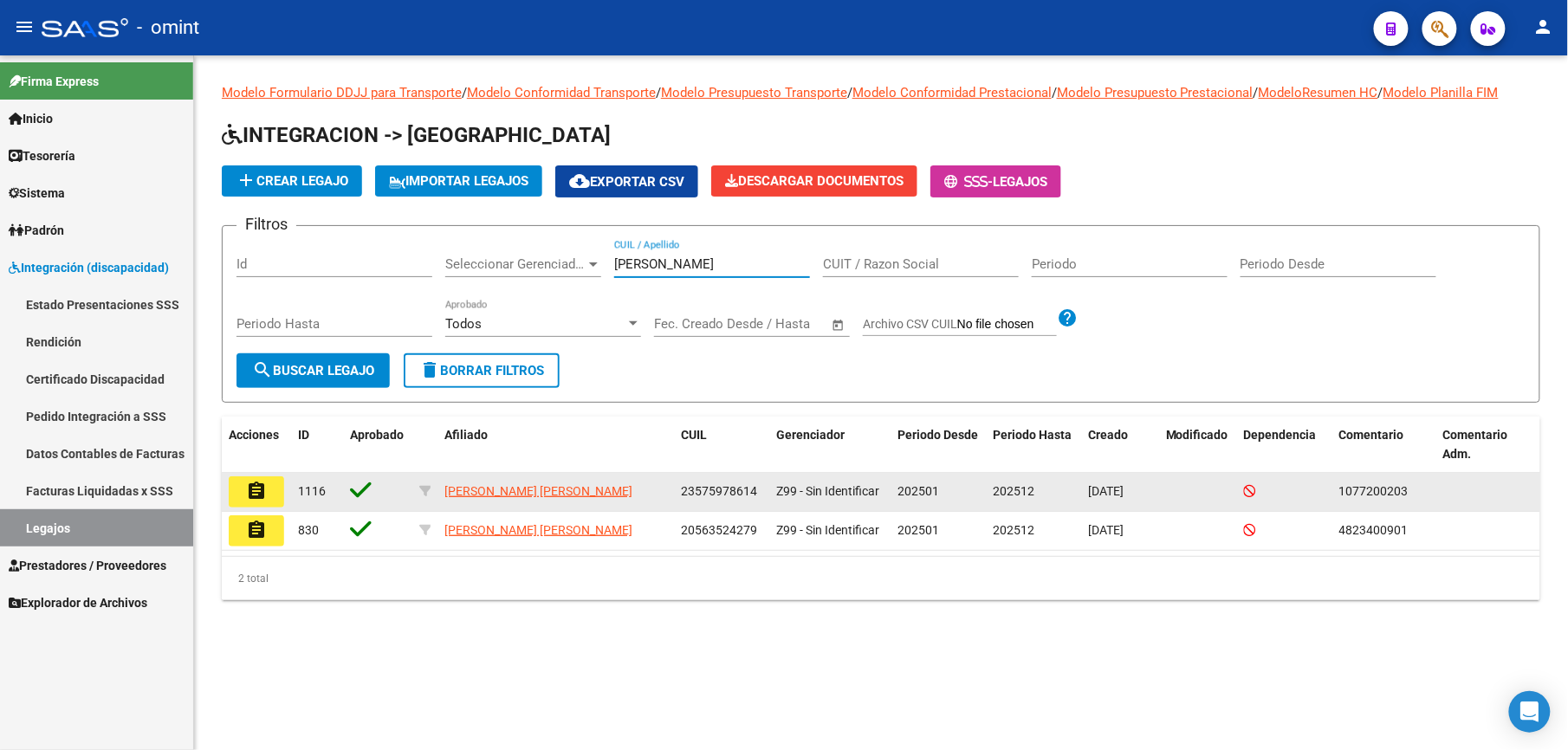
click at [264, 485] on mat-icon "assignment" at bounding box center [257, 491] width 21 height 21
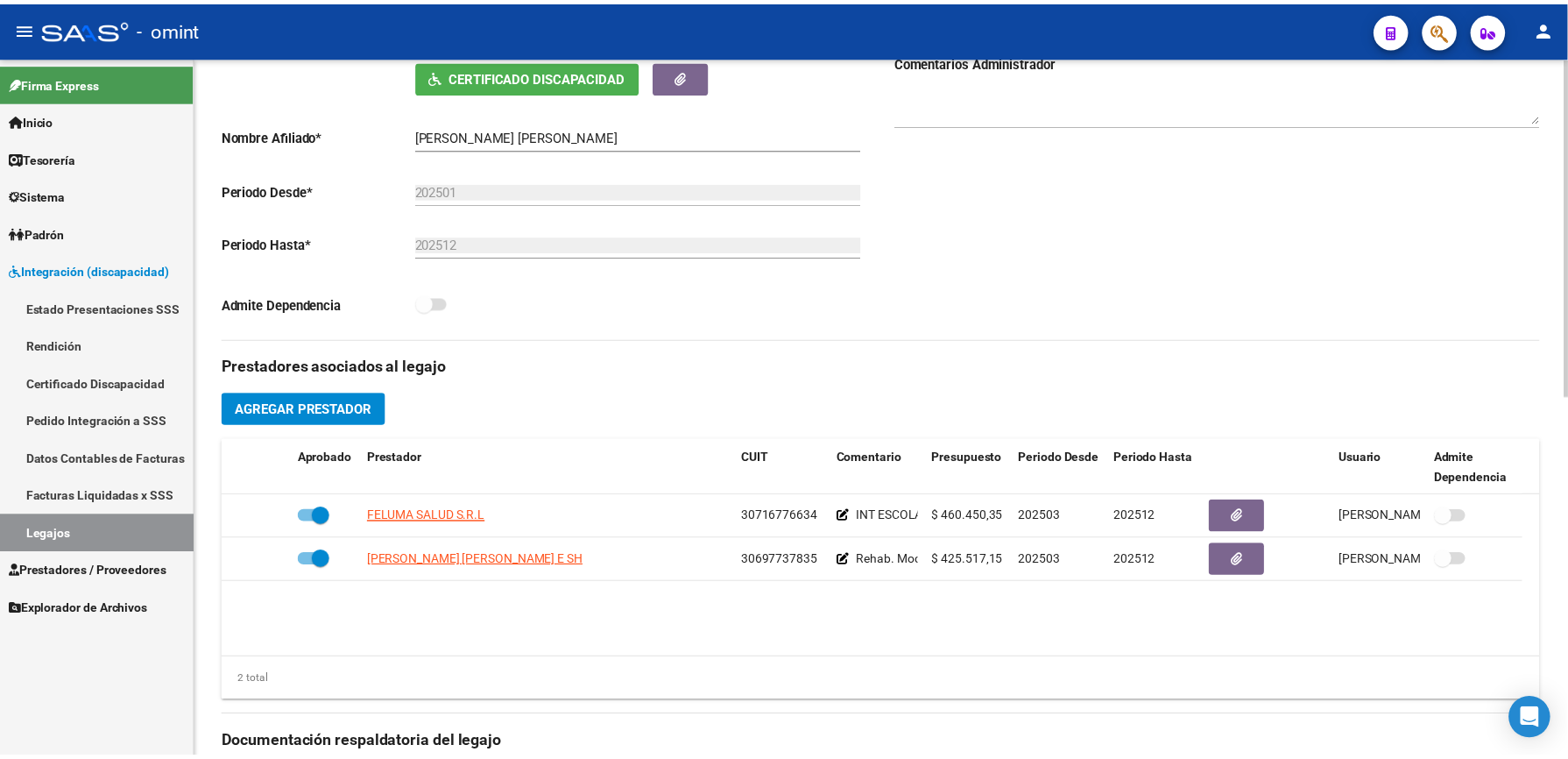
scroll to position [467, 0]
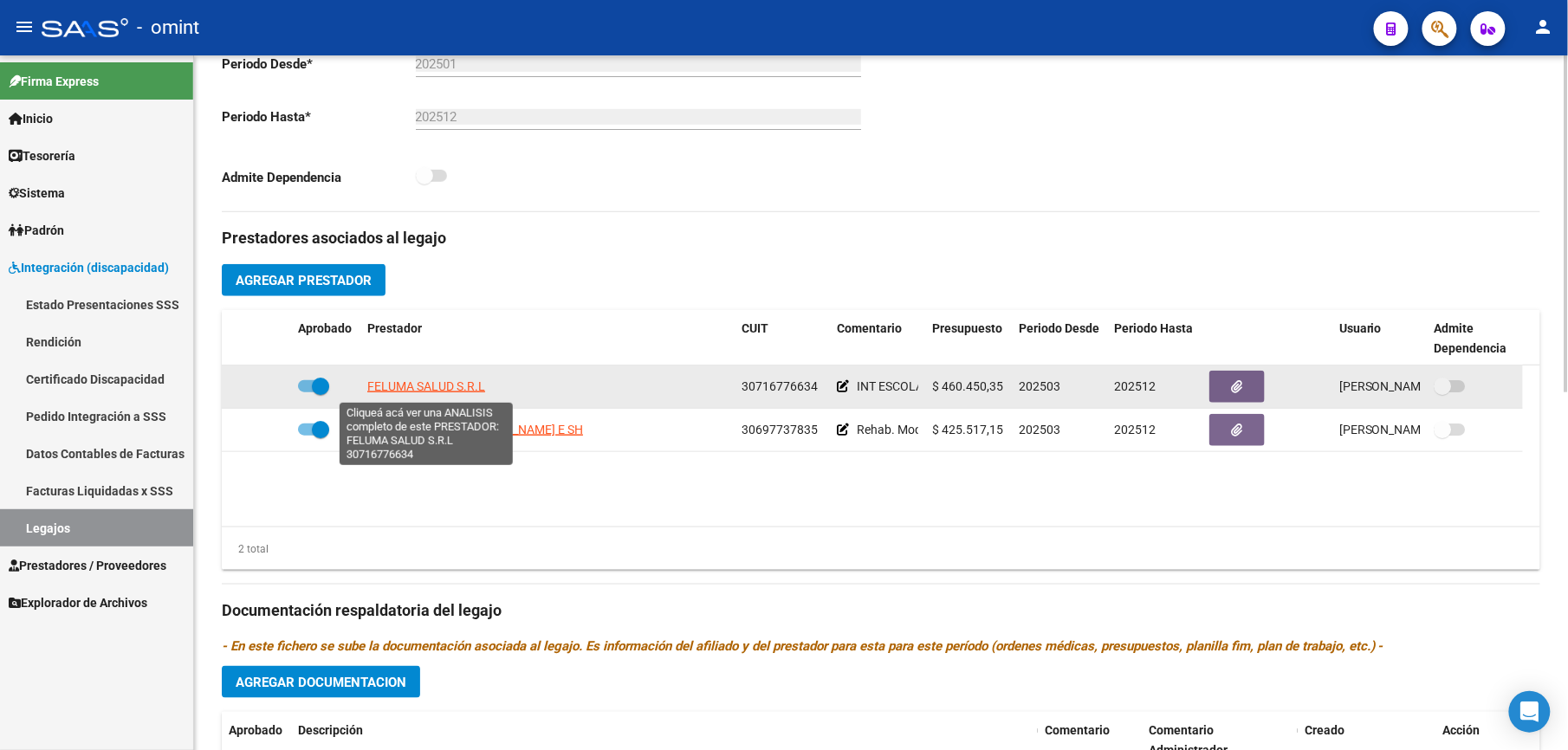
click at [421, 388] on span "FELUMA SALUD S.R.L" at bounding box center [426, 386] width 118 height 14
type textarea "30716776634"
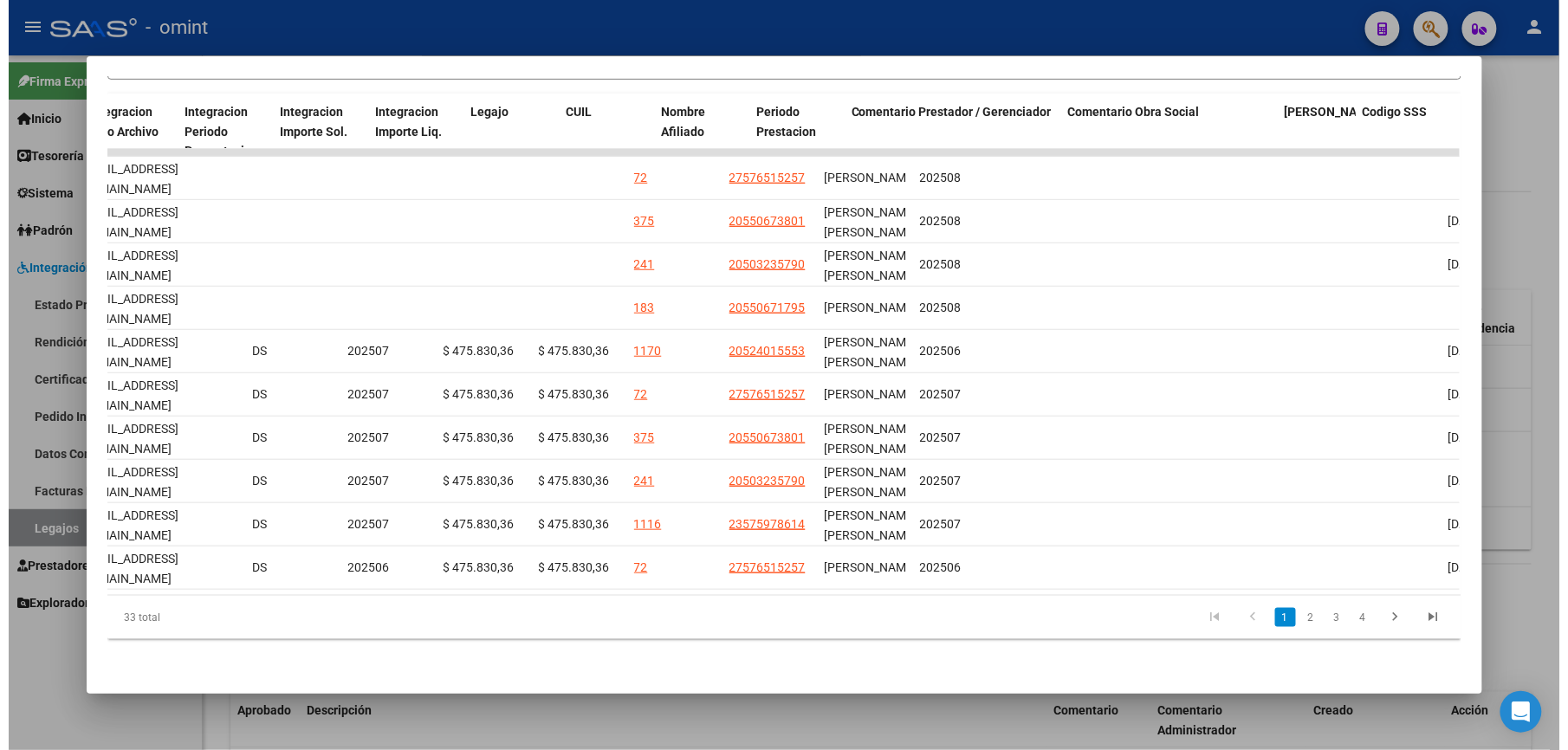
scroll to position [0, 2390]
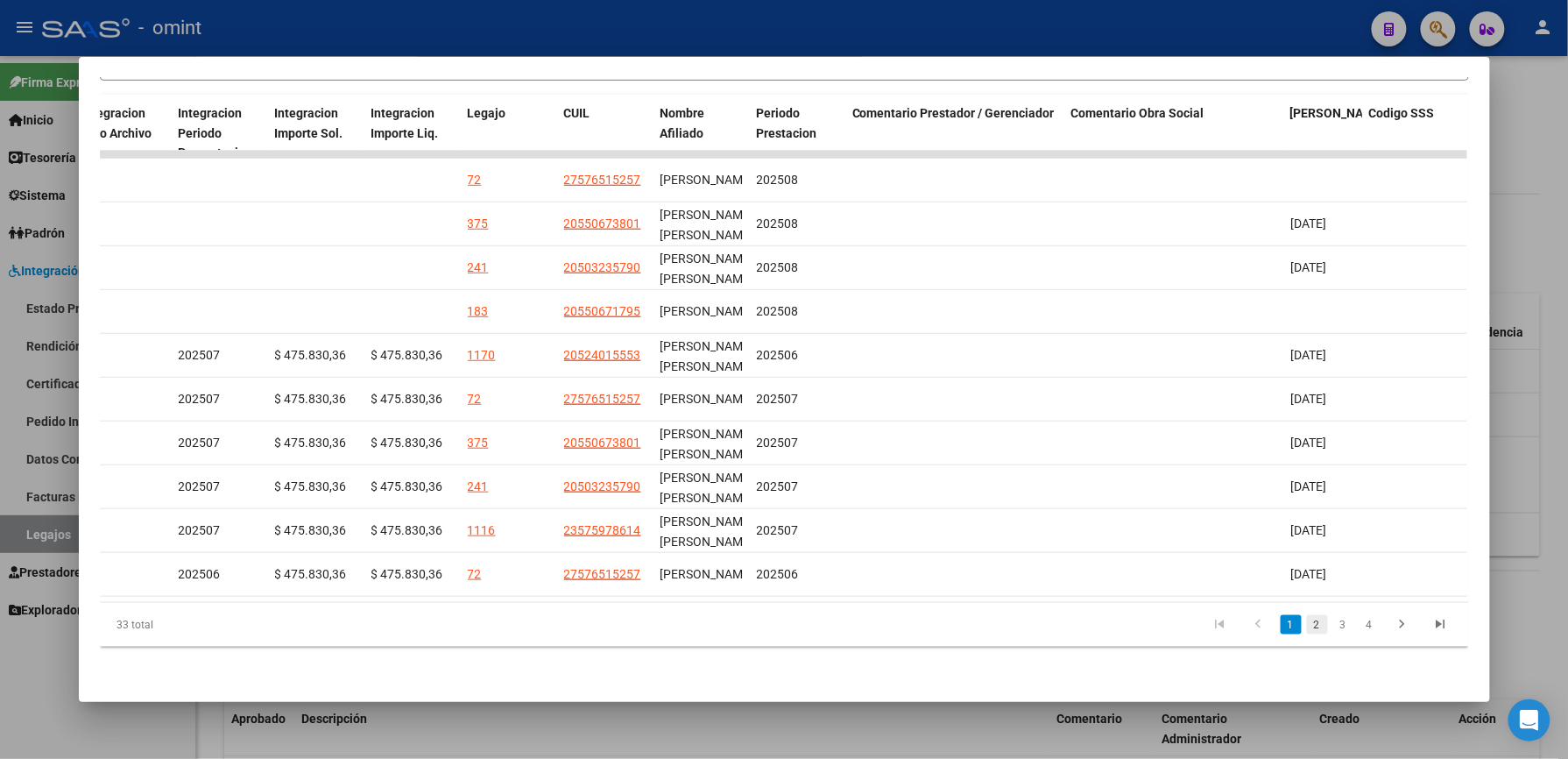
click at [1307, 626] on link "2" at bounding box center [1318, 625] width 21 height 19
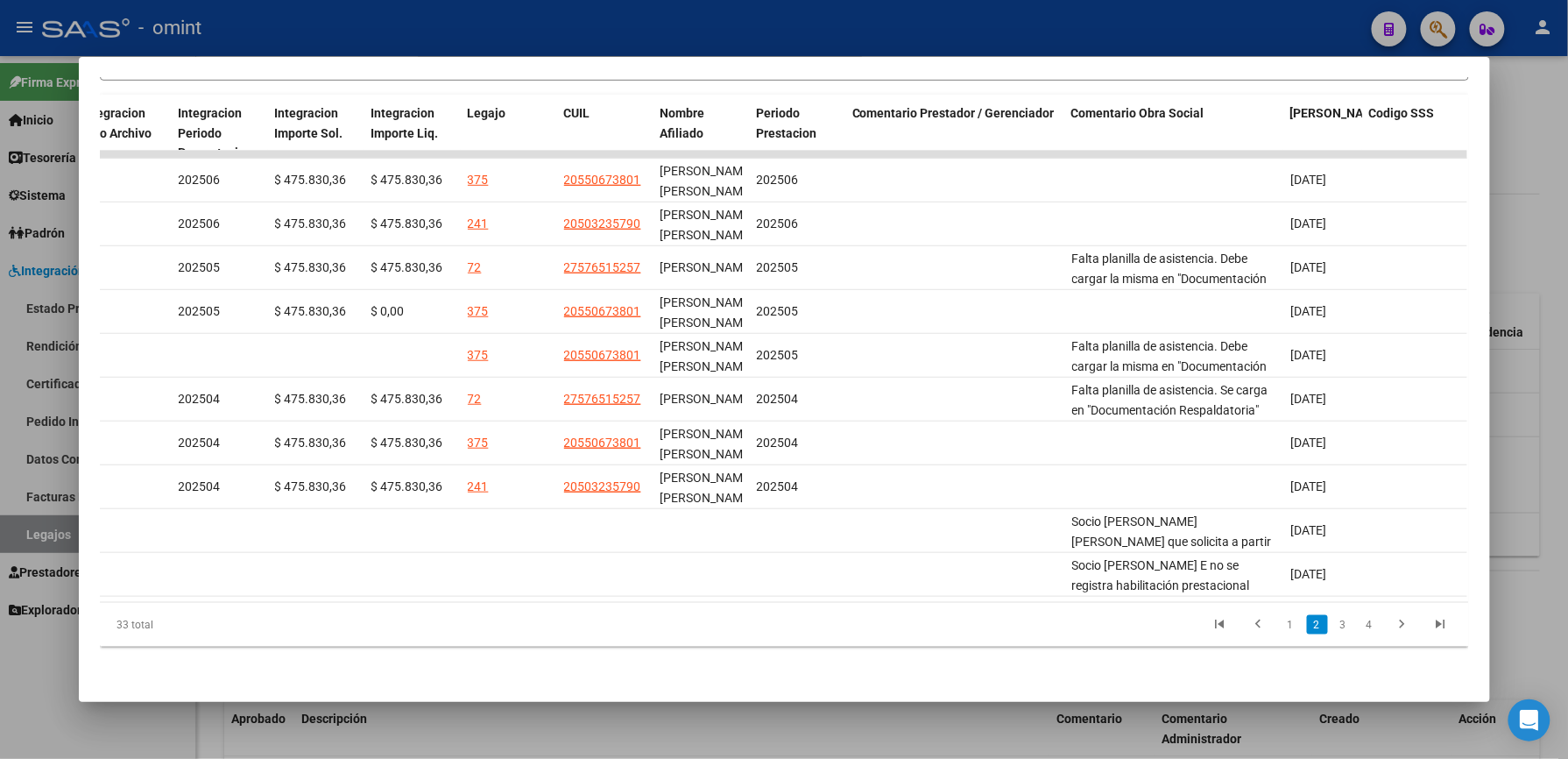
click at [1547, 117] on div at bounding box center [784, 380] width 1568 height 759
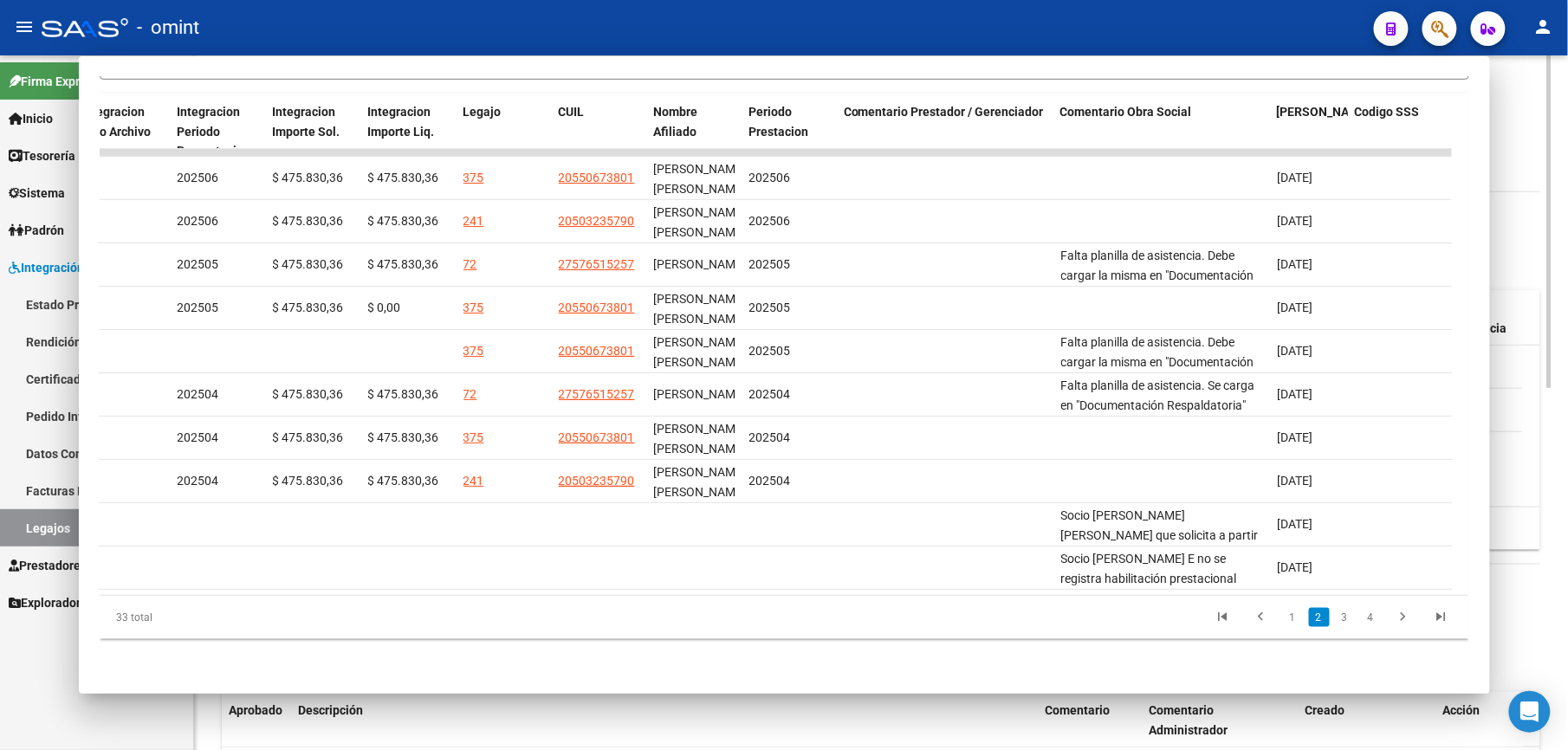
scroll to position [461, 0]
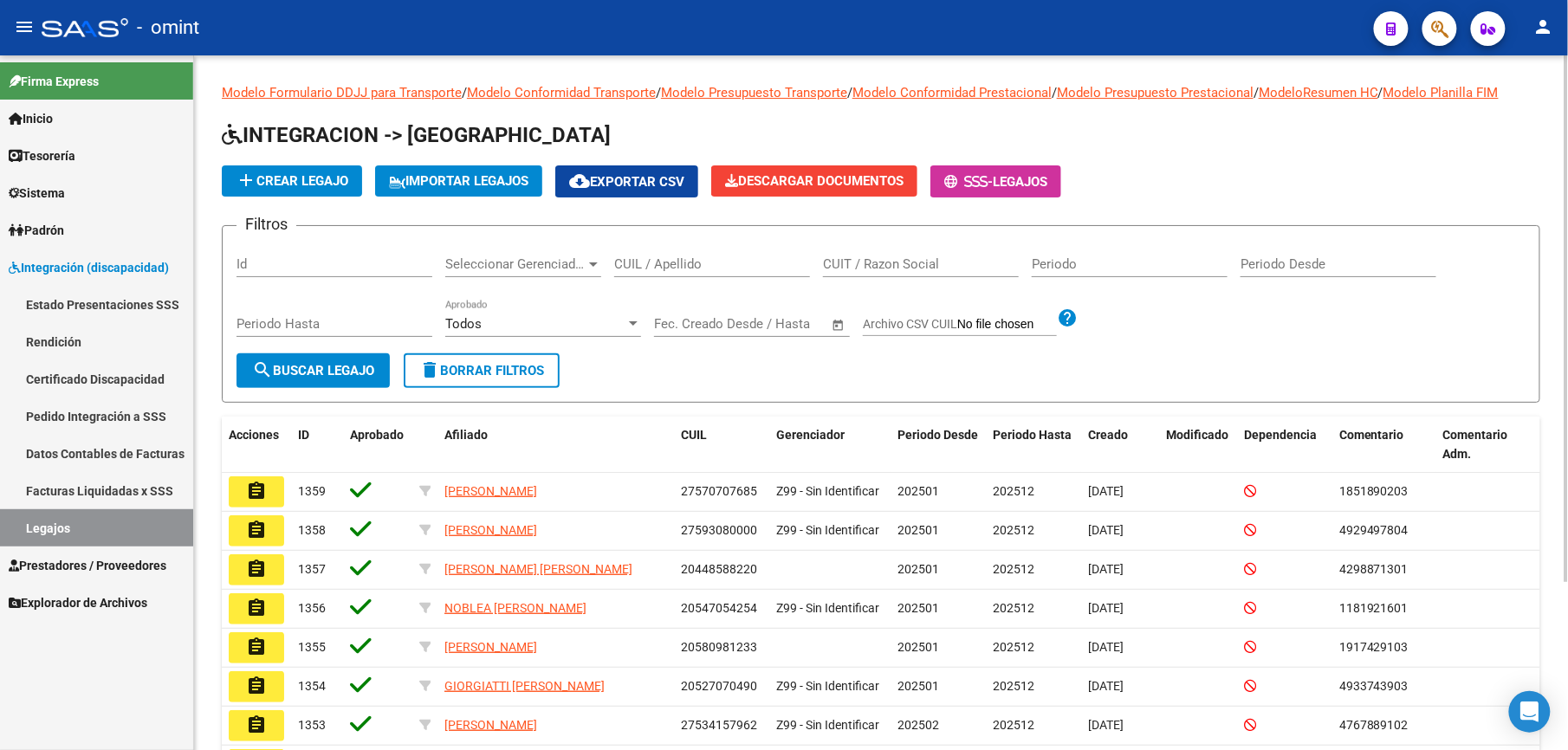
click at [680, 264] on input "CUIL / Apellido" at bounding box center [712, 265] width 196 height 16
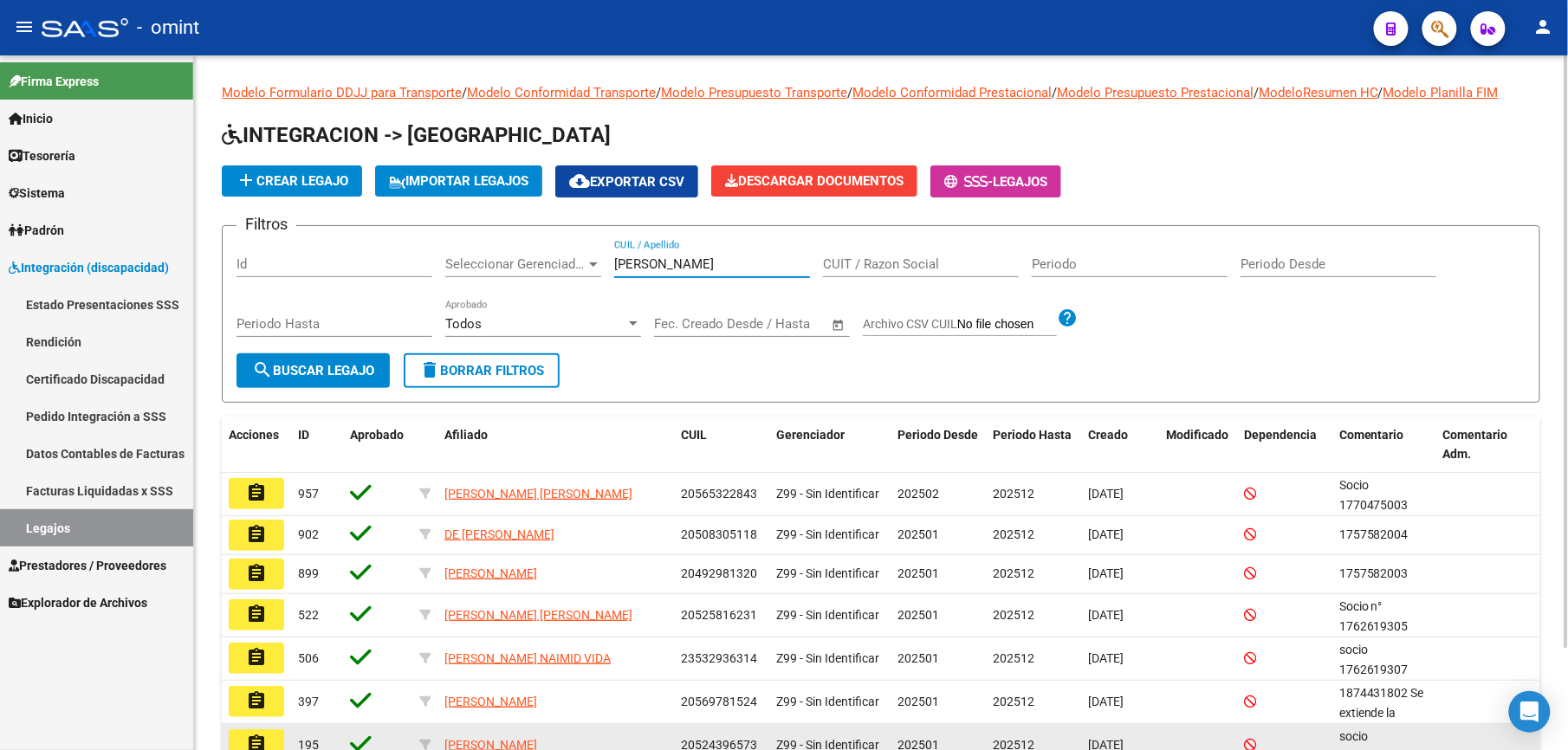
type input "[PERSON_NAME]"
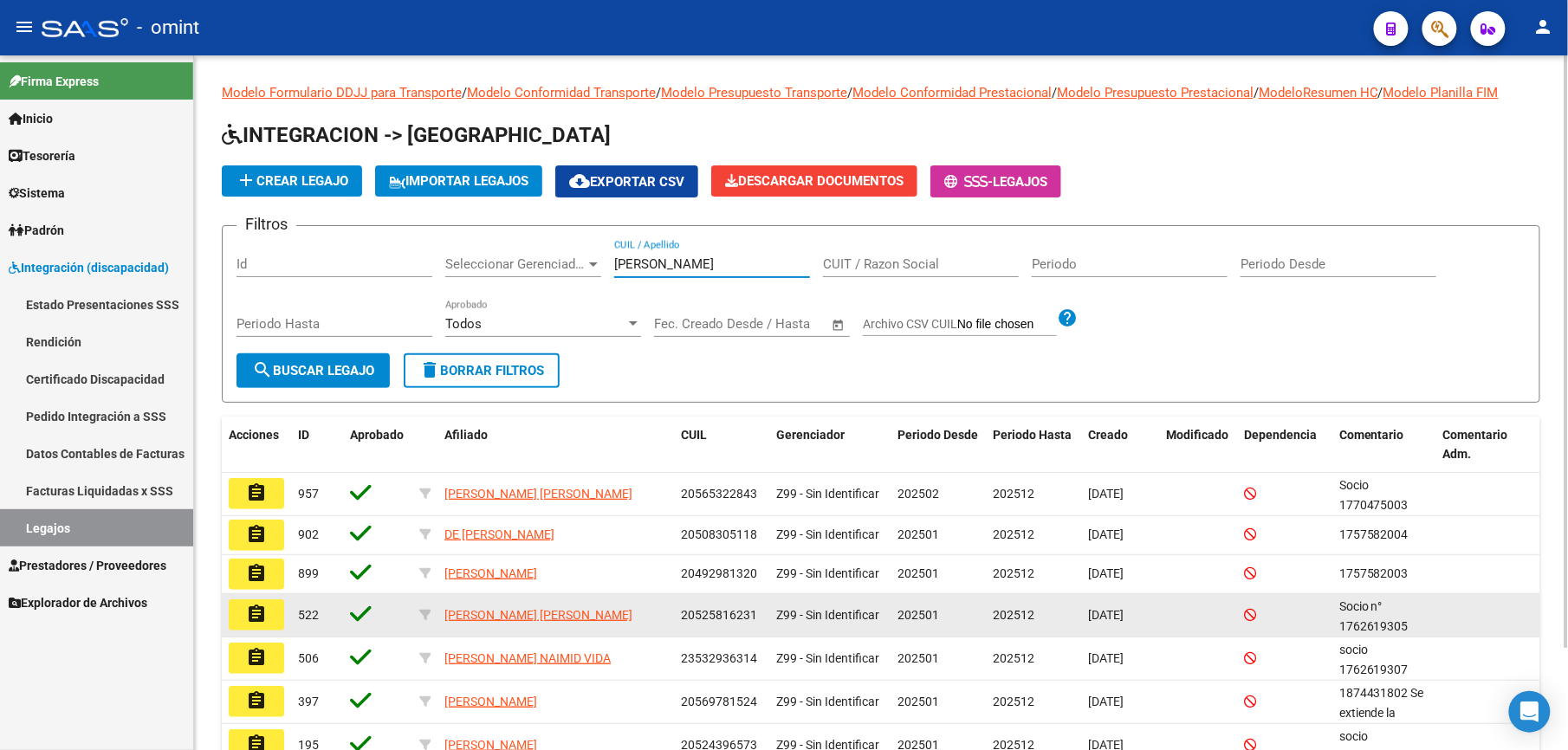
scroll to position [115, 0]
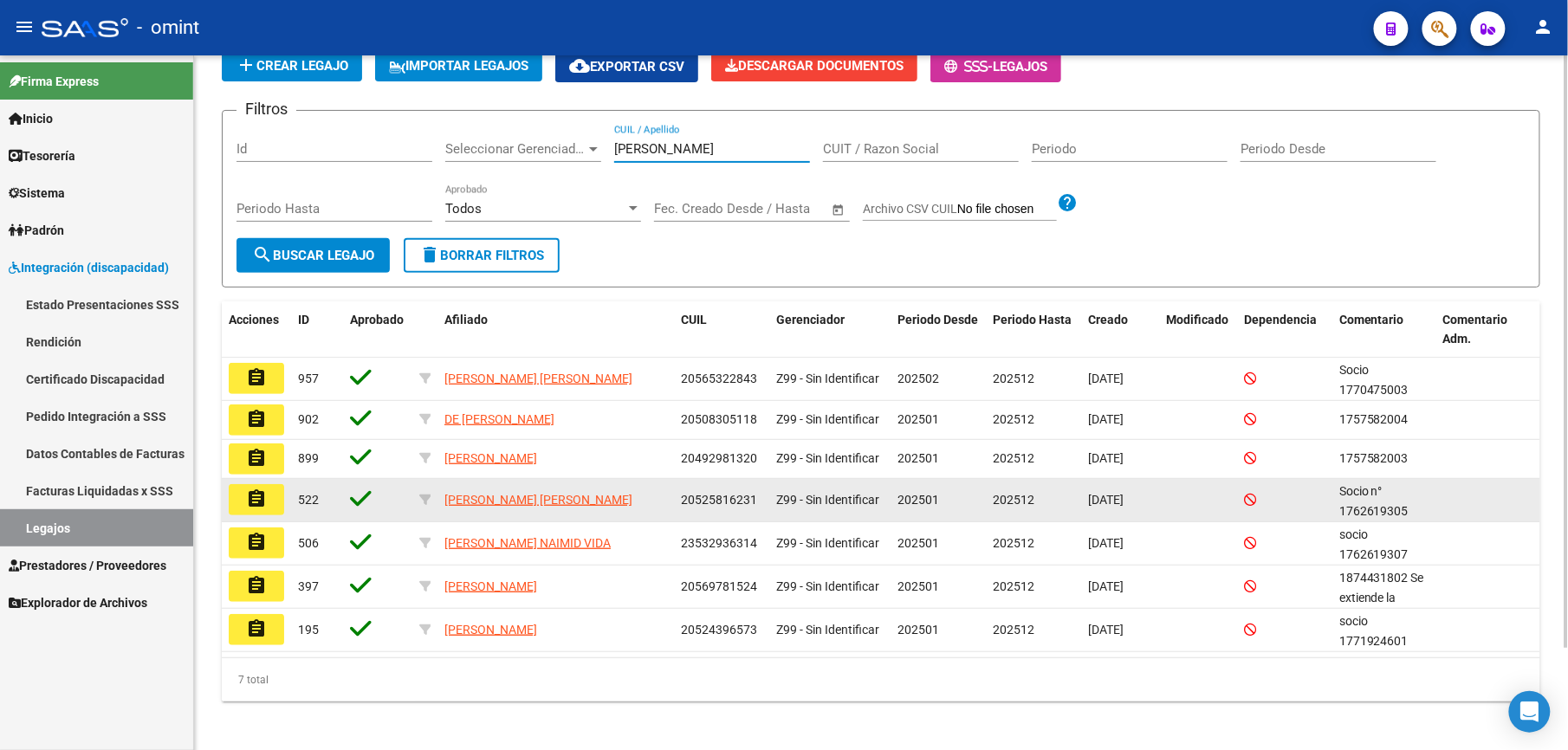
click at [259, 503] on mat-icon "assignment" at bounding box center [257, 499] width 21 height 21
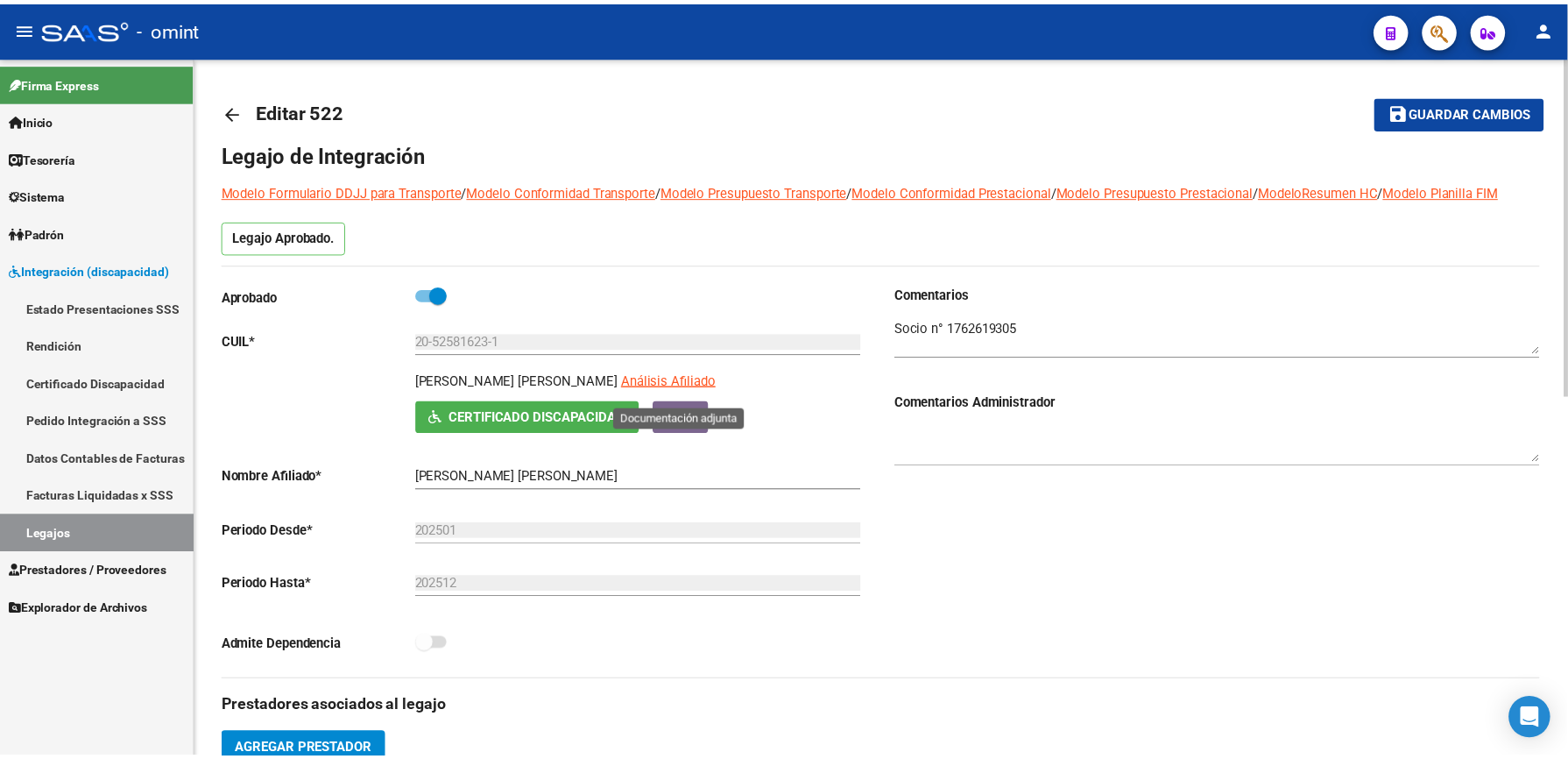
scroll to position [467, 0]
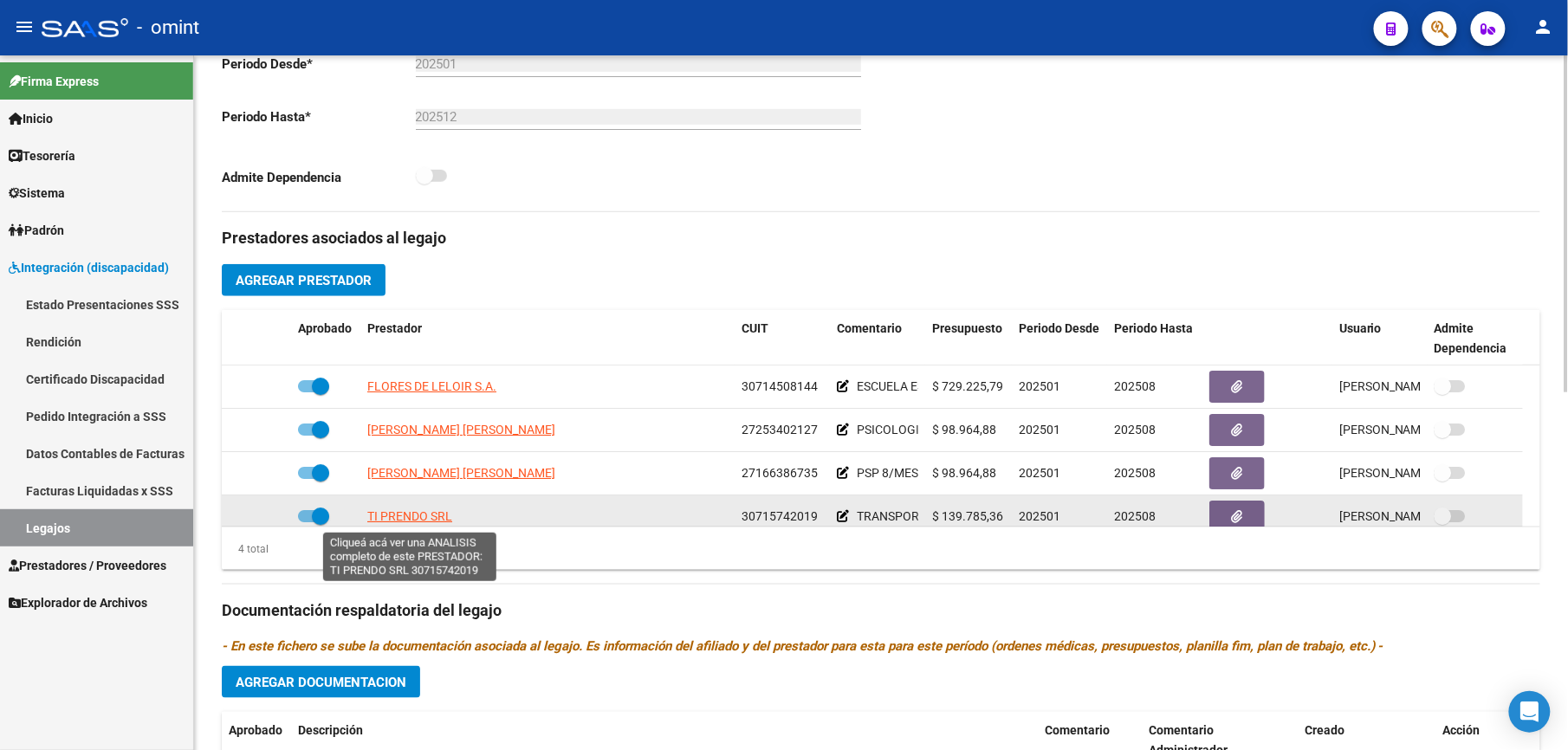
click at [434, 518] on span "TI PRENDO SRL" at bounding box center [410, 516] width 85 height 14
type textarea "30715742019"
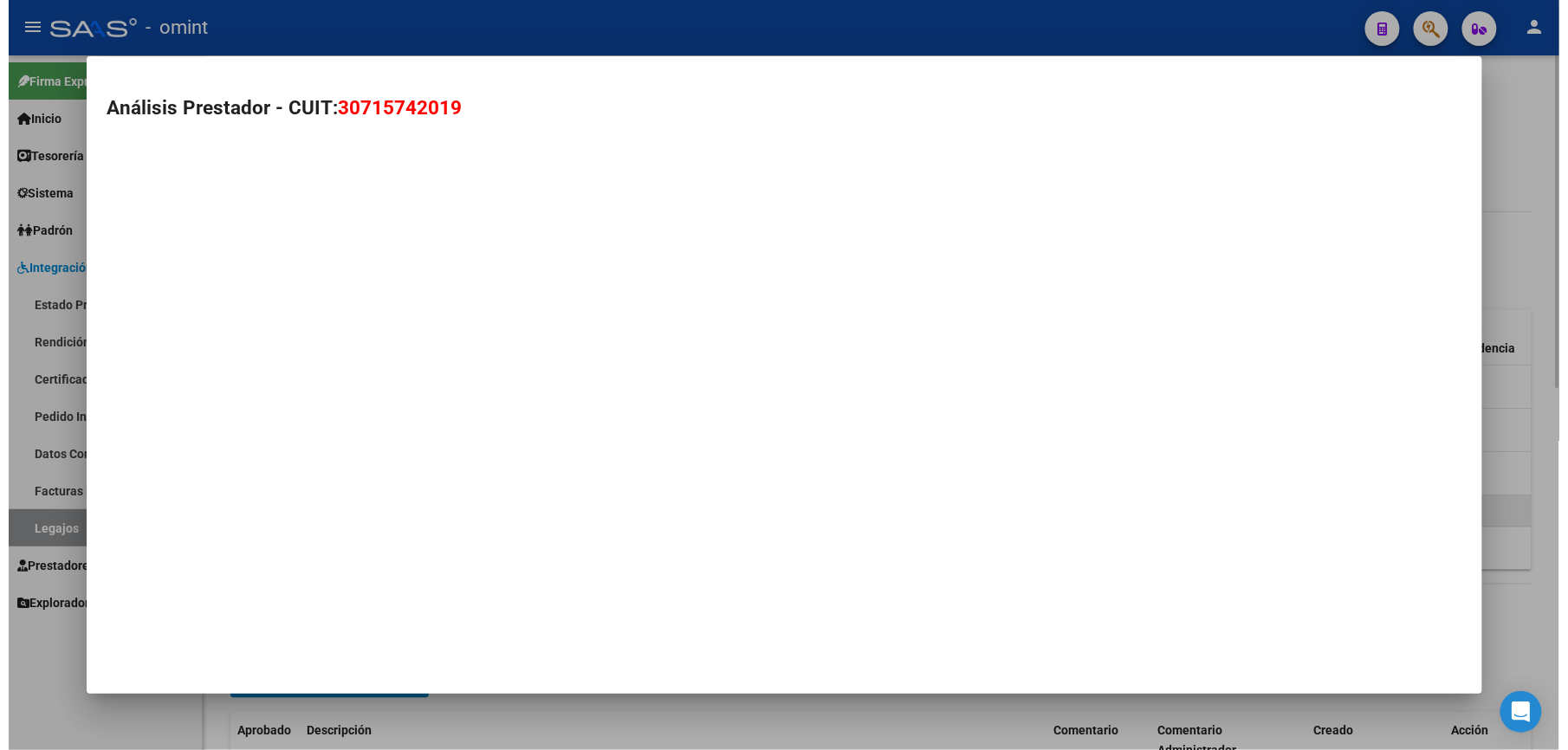
scroll to position [481, 0]
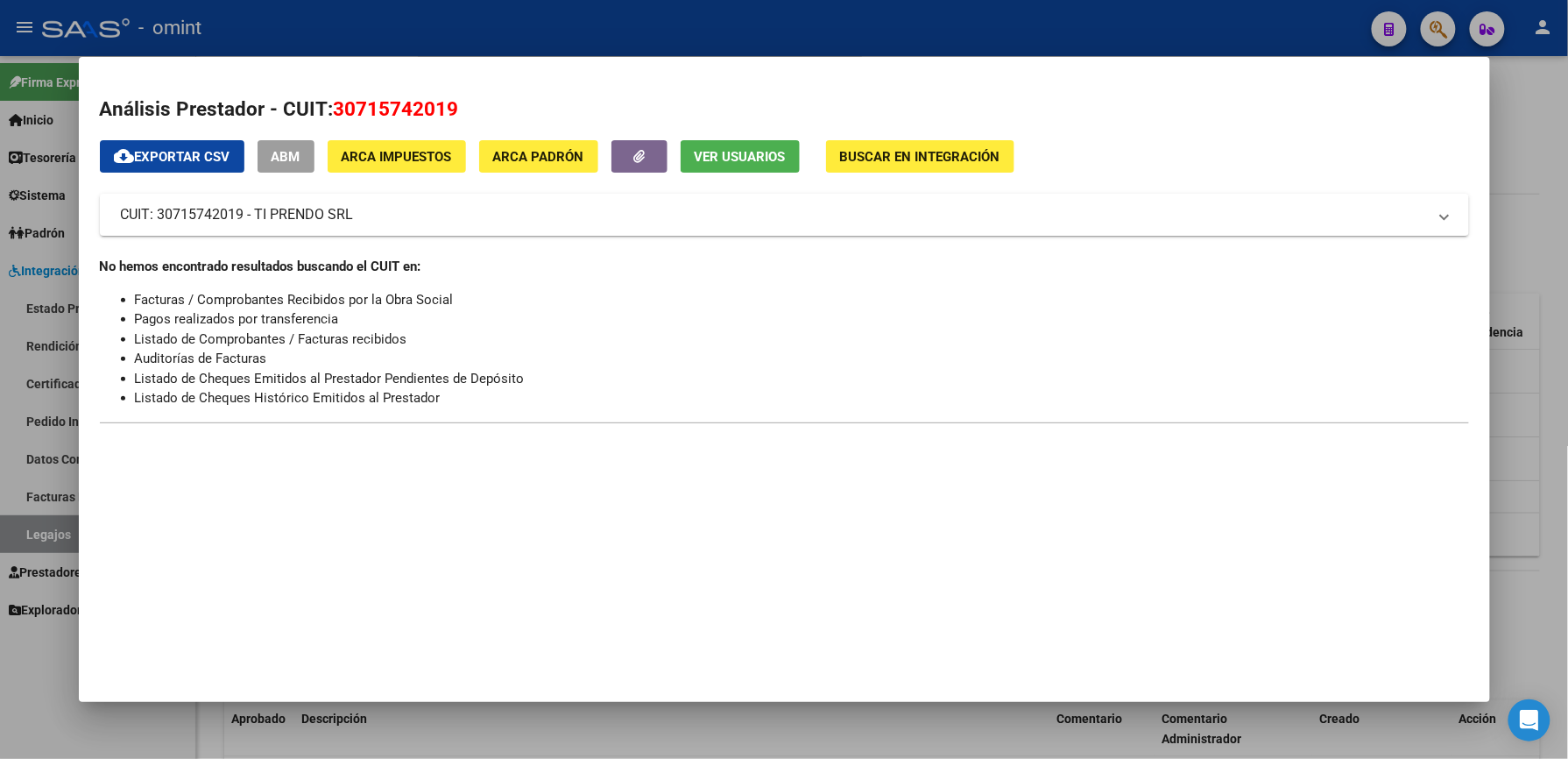
click at [1063, 11] on div at bounding box center [784, 380] width 1568 height 759
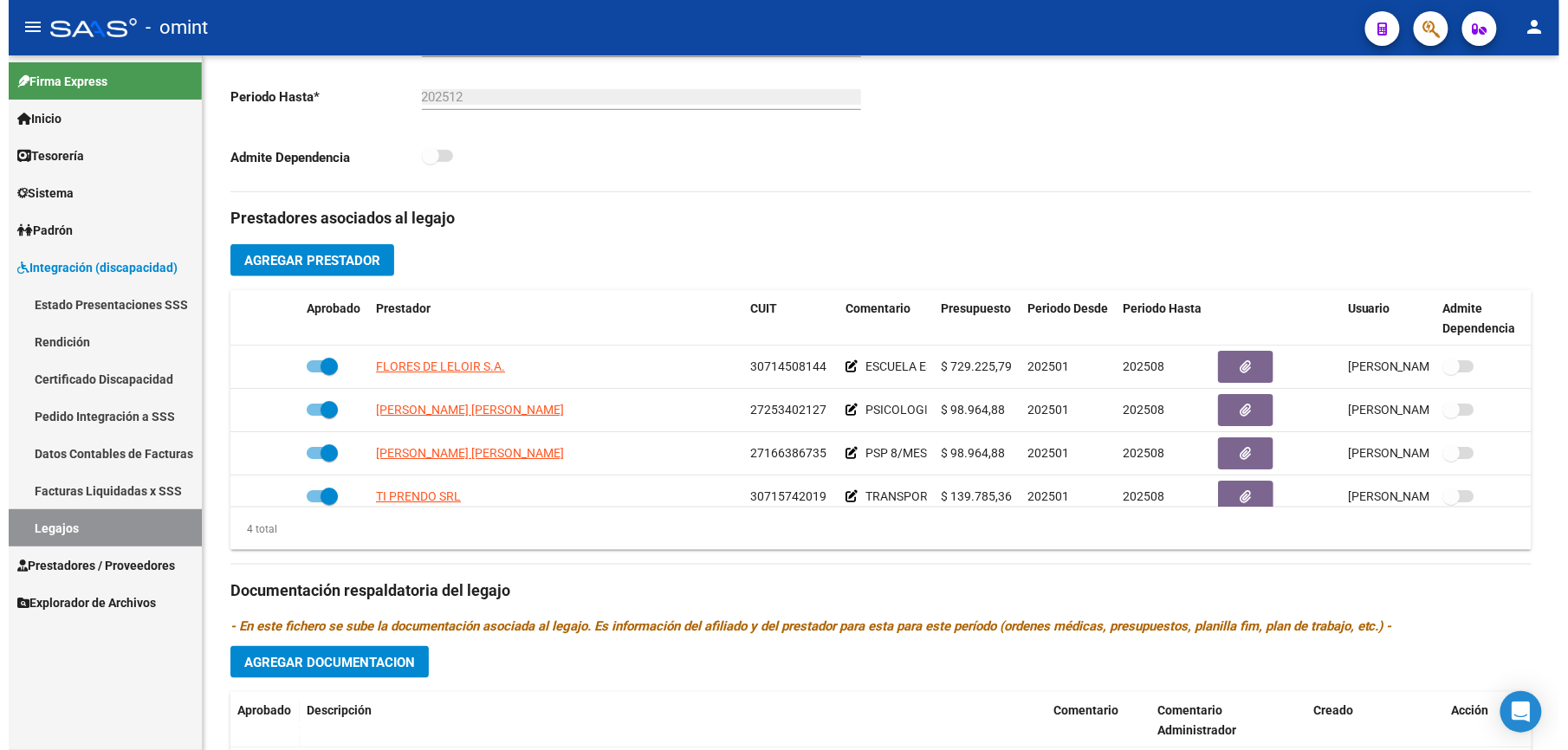
scroll to position [461, 0]
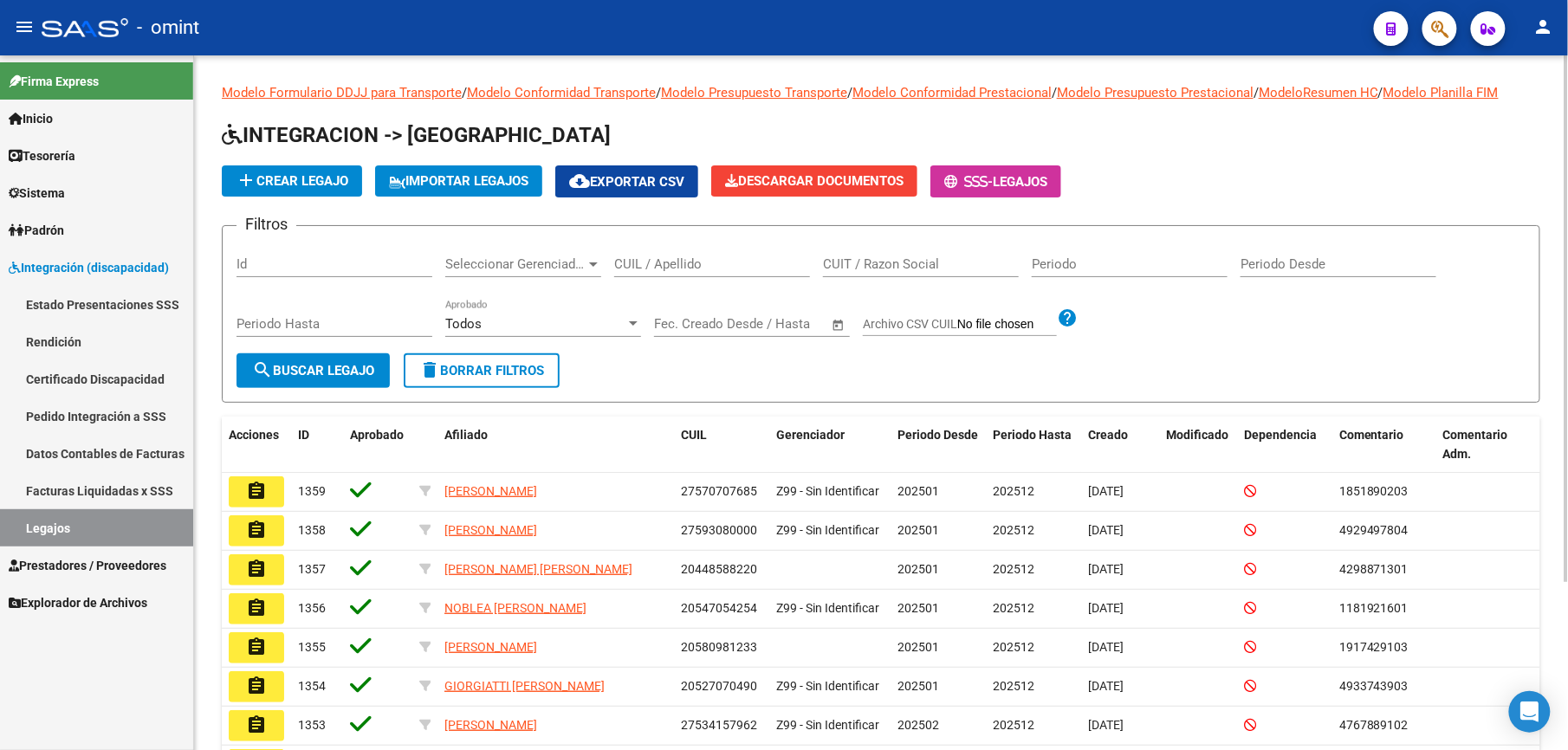
click at [681, 258] on input "CUIL / Apellido" at bounding box center [712, 265] width 196 height 16
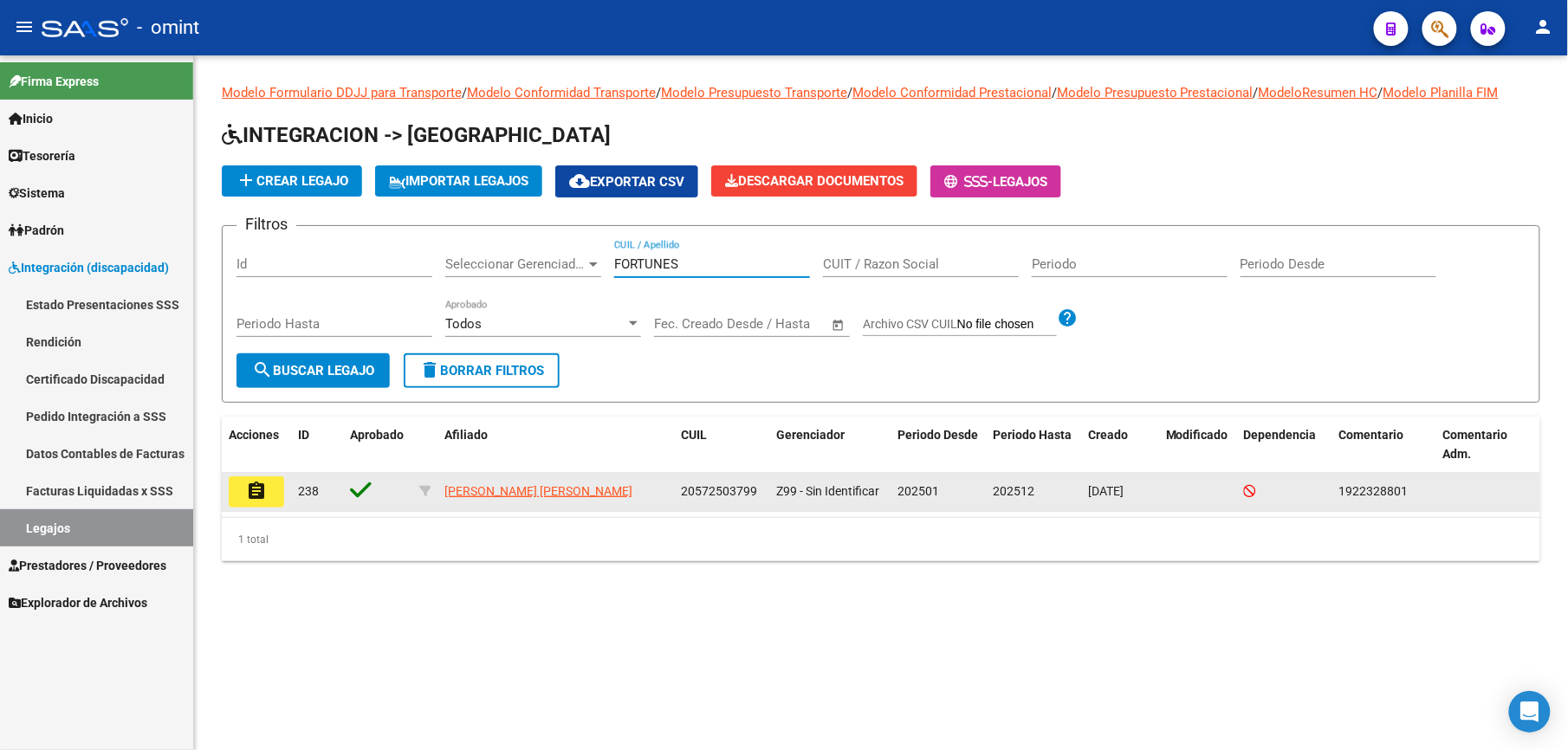
type input "FORTUNES"
click at [255, 485] on mat-icon "assignment" at bounding box center [257, 491] width 21 height 21
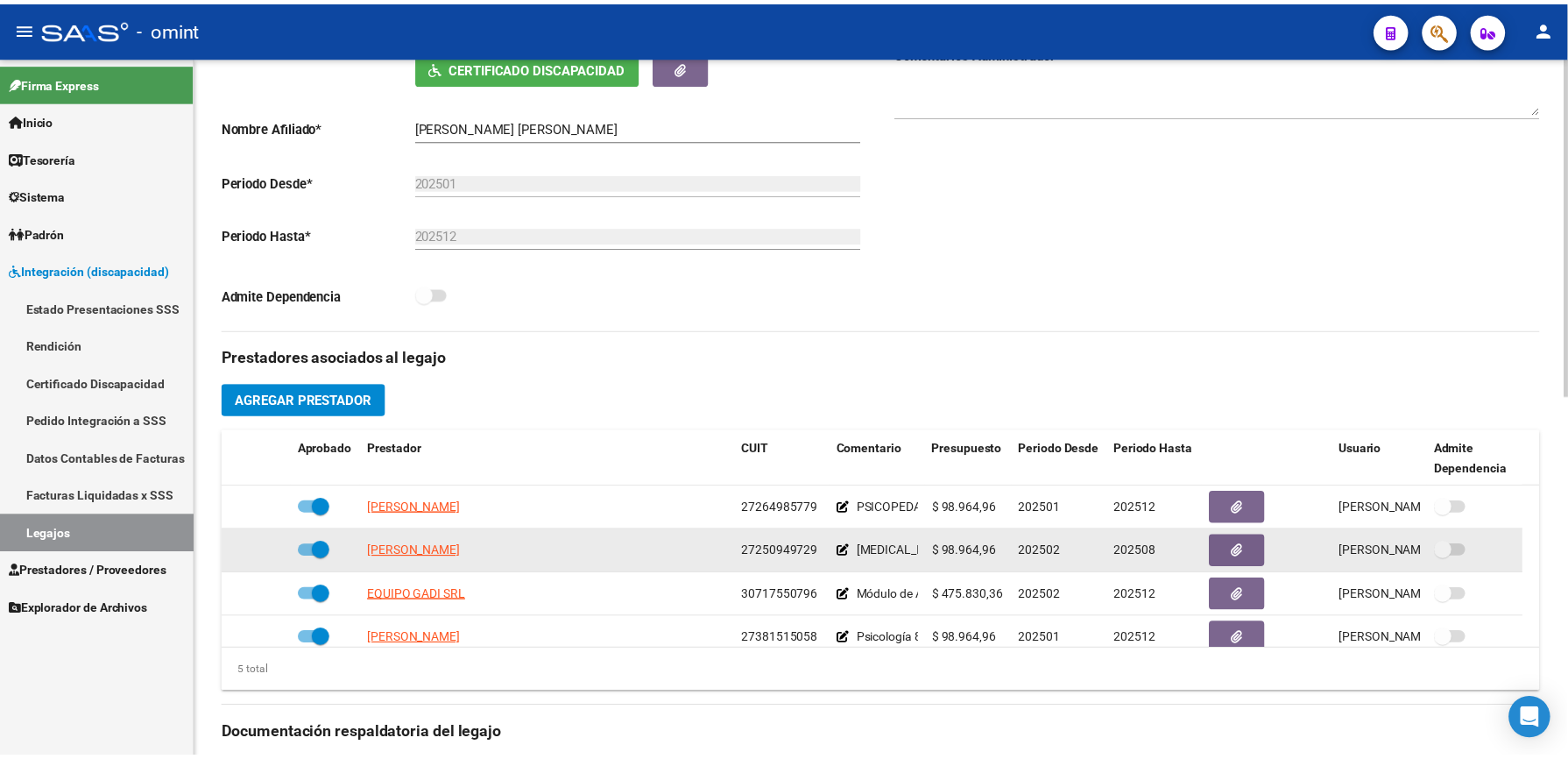
scroll to position [61, 0]
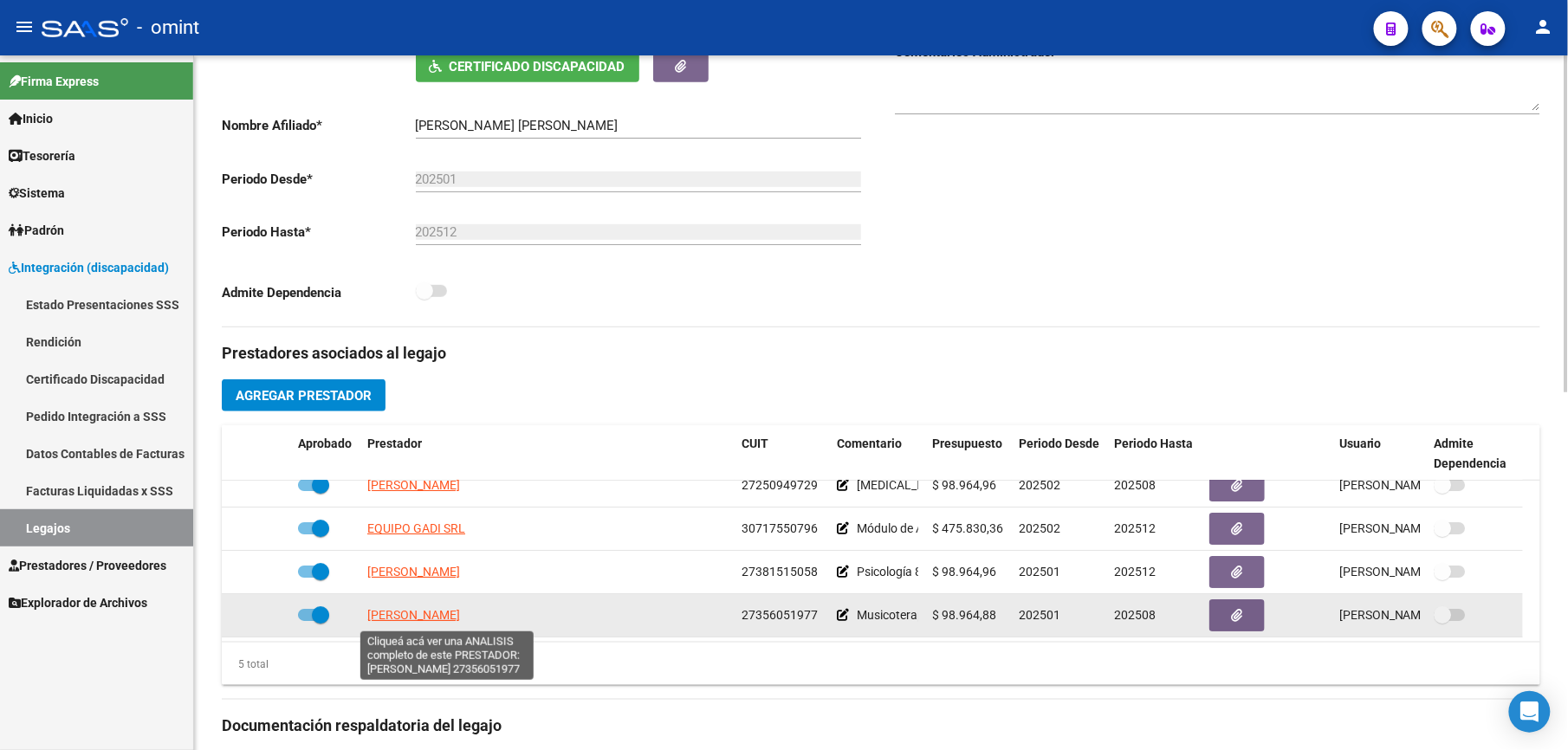
click at [460, 613] on span "[PERSON_NAME]" at bounding box center [414, 615] width 92 height 14
type textarea "27356051977"
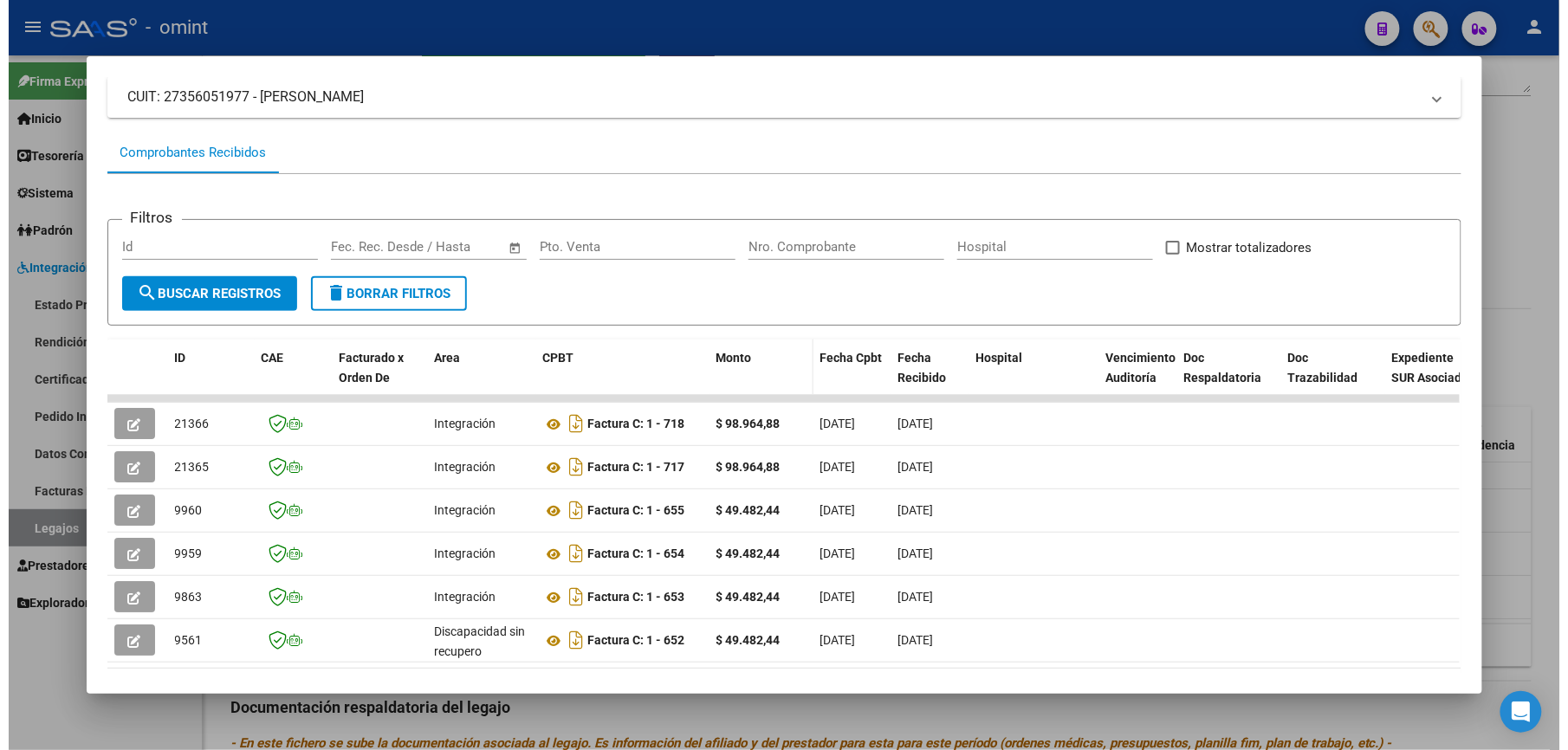
scroll to position [0, 0]
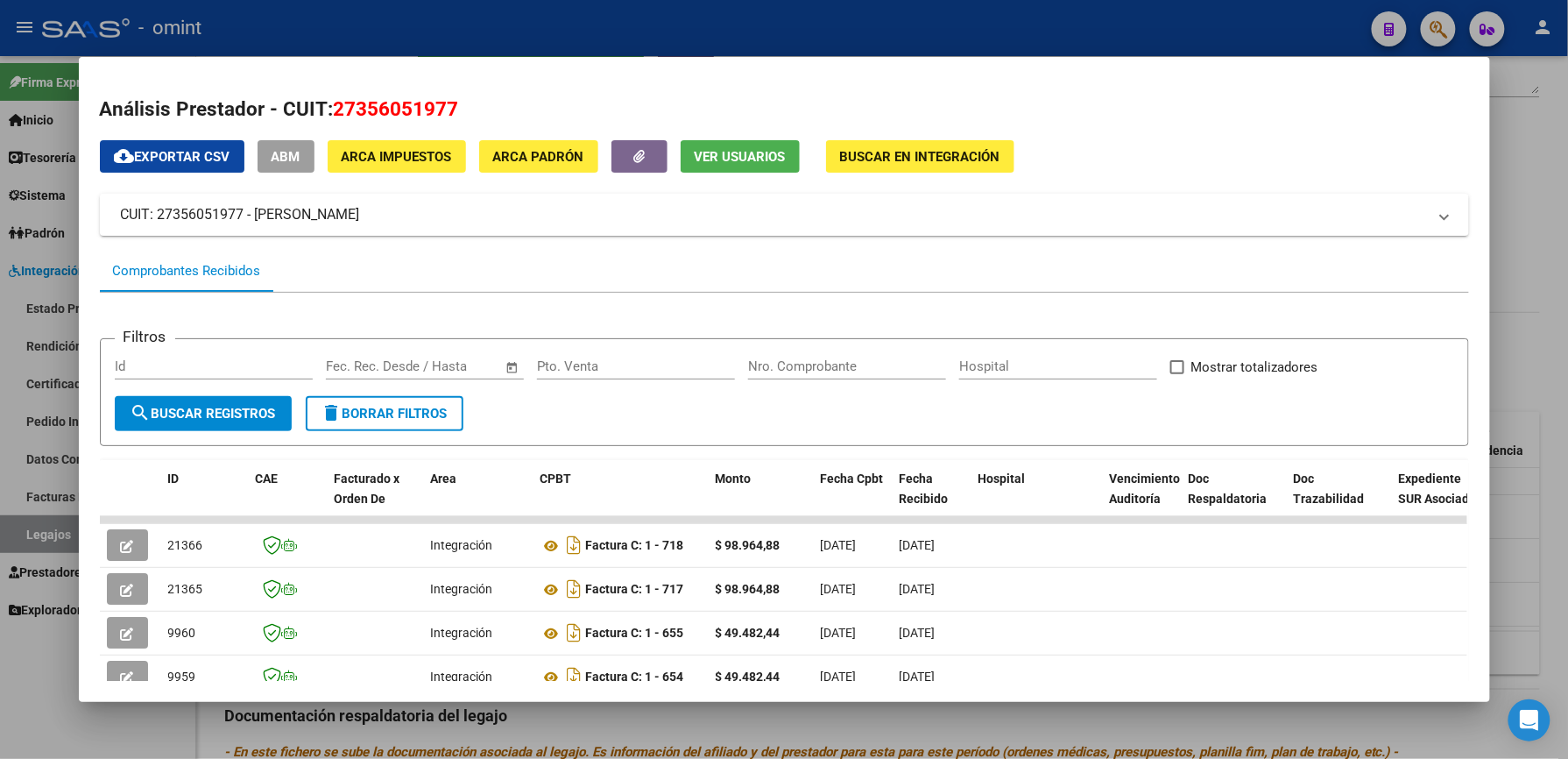
click at [828, 25] on div at bounding box center [784, 380] width 1568 height 759
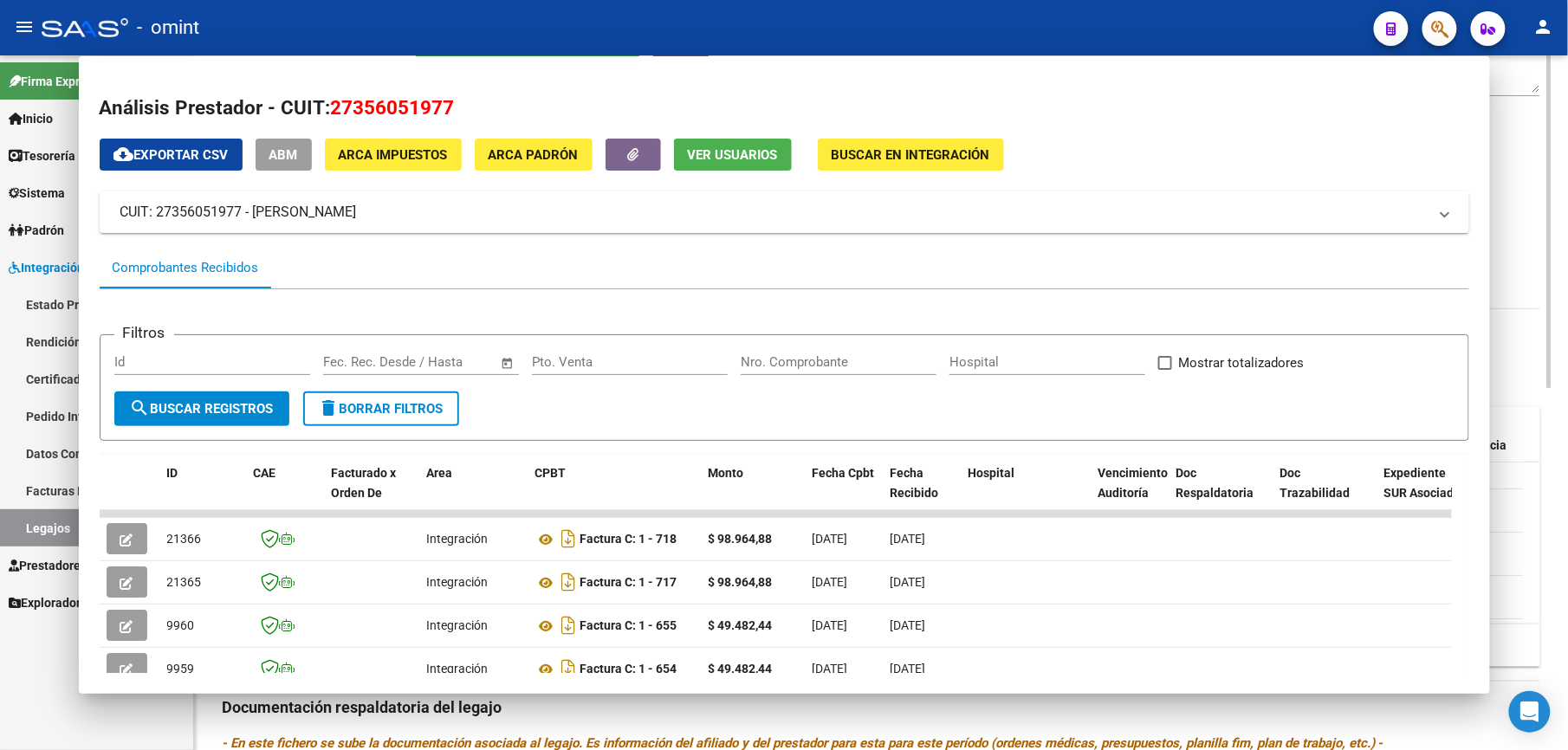
scroll to position [346, 0]
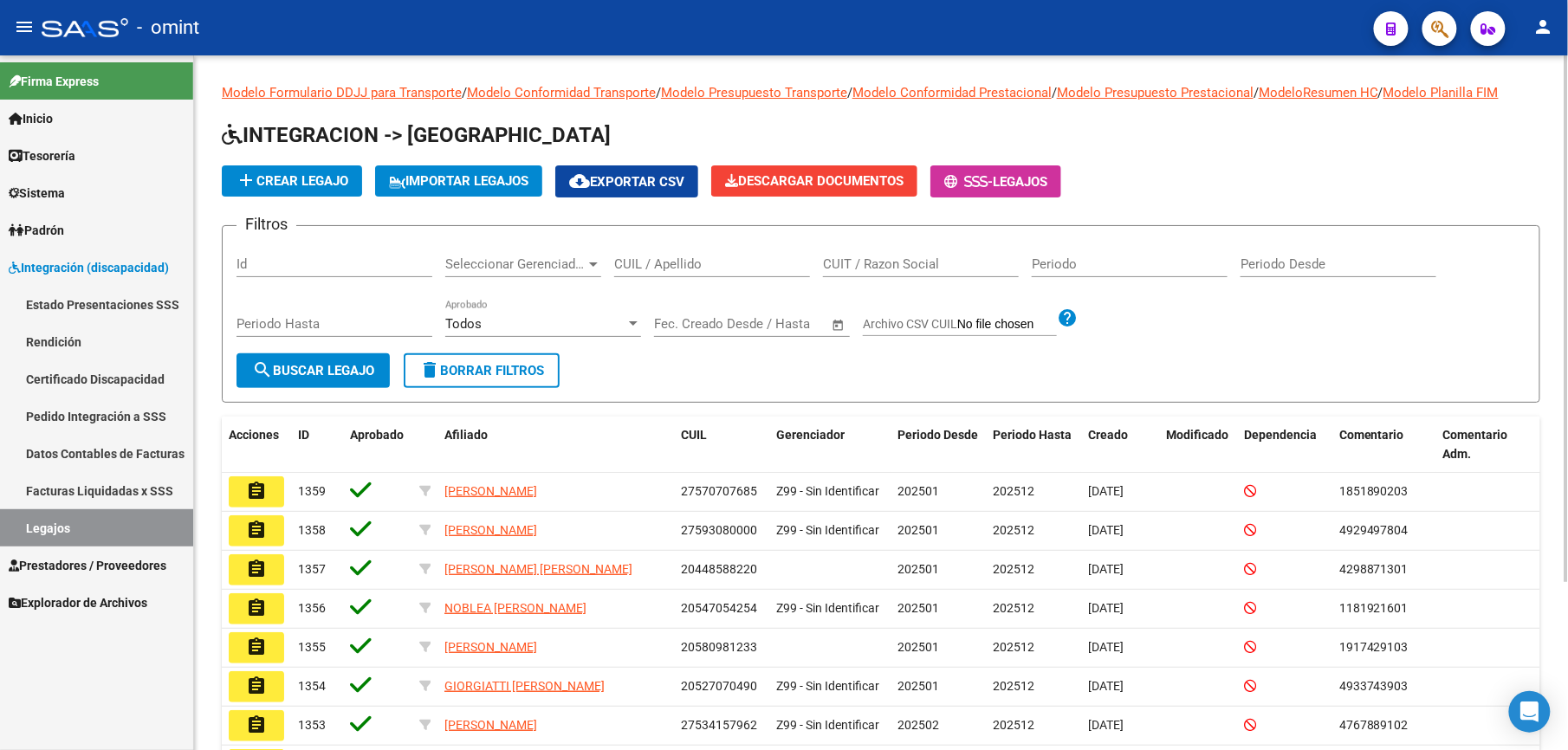
click at [715, 258] on input "CUIL / Apellido" at bounding box center [712, 265] width 196 height 16
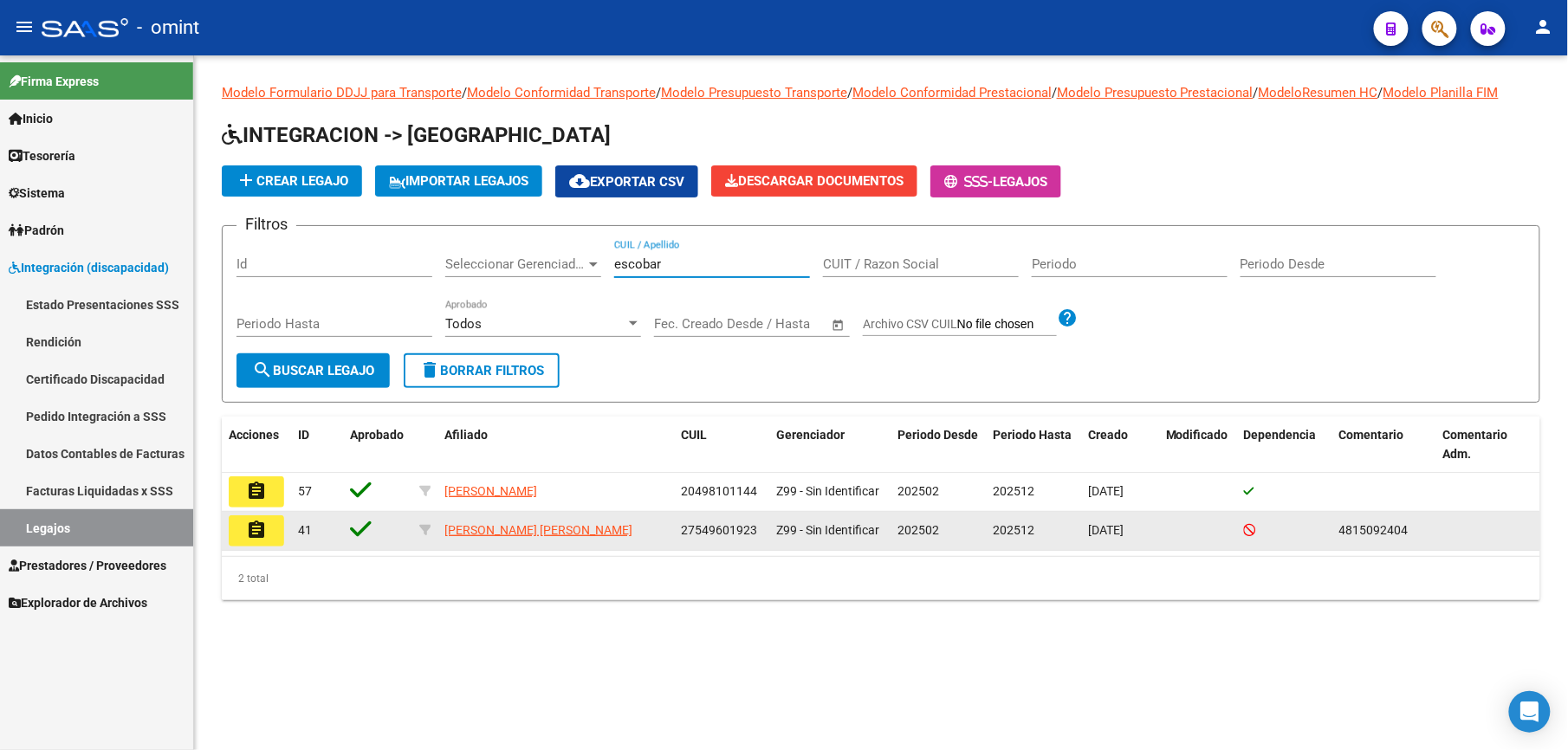
type input "escobar"
click at [262, 525] on mat-icon "assignment" at bounding box center [257, 530] width 21 height 21
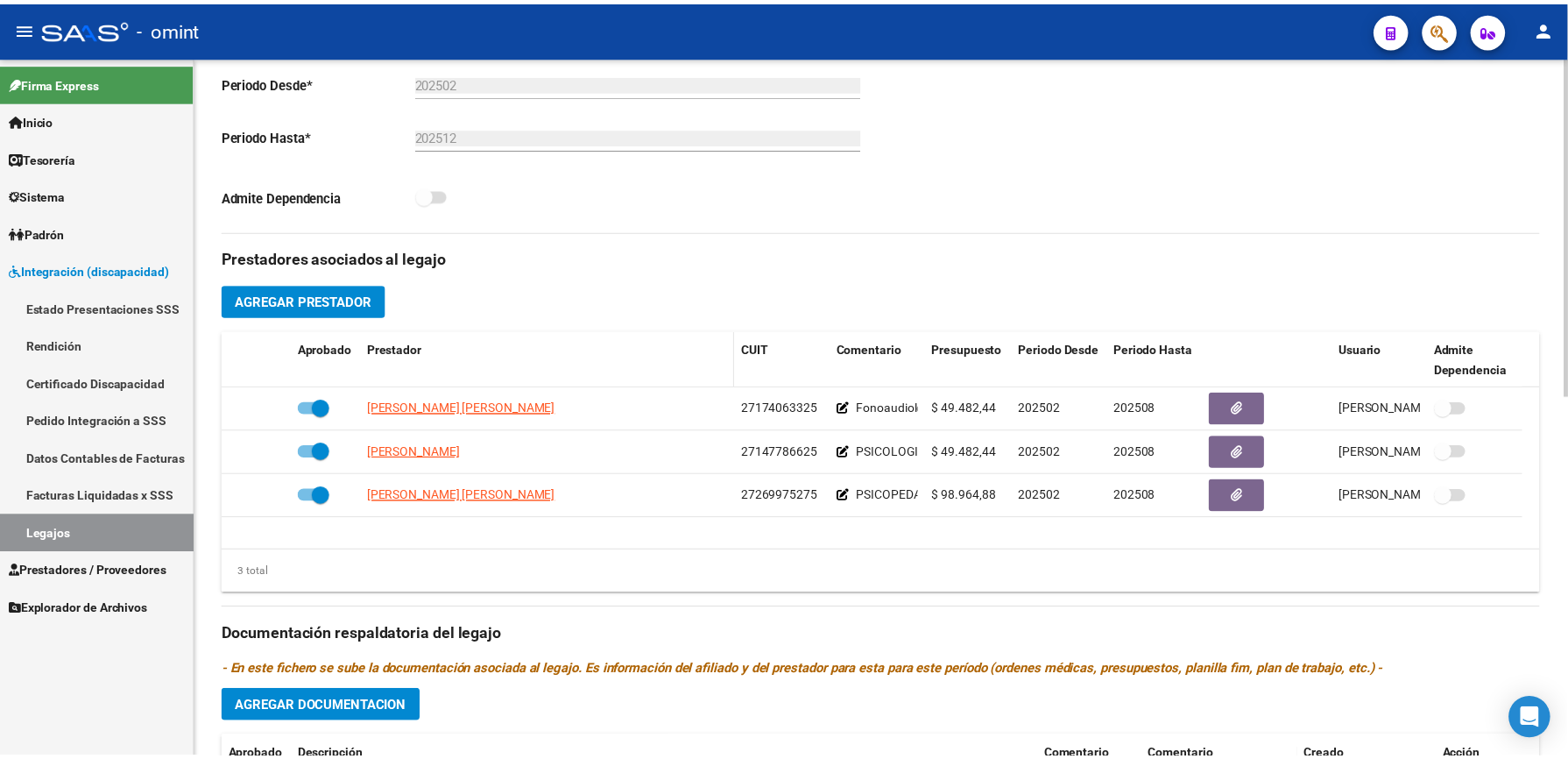
scroll to position [467, 0]
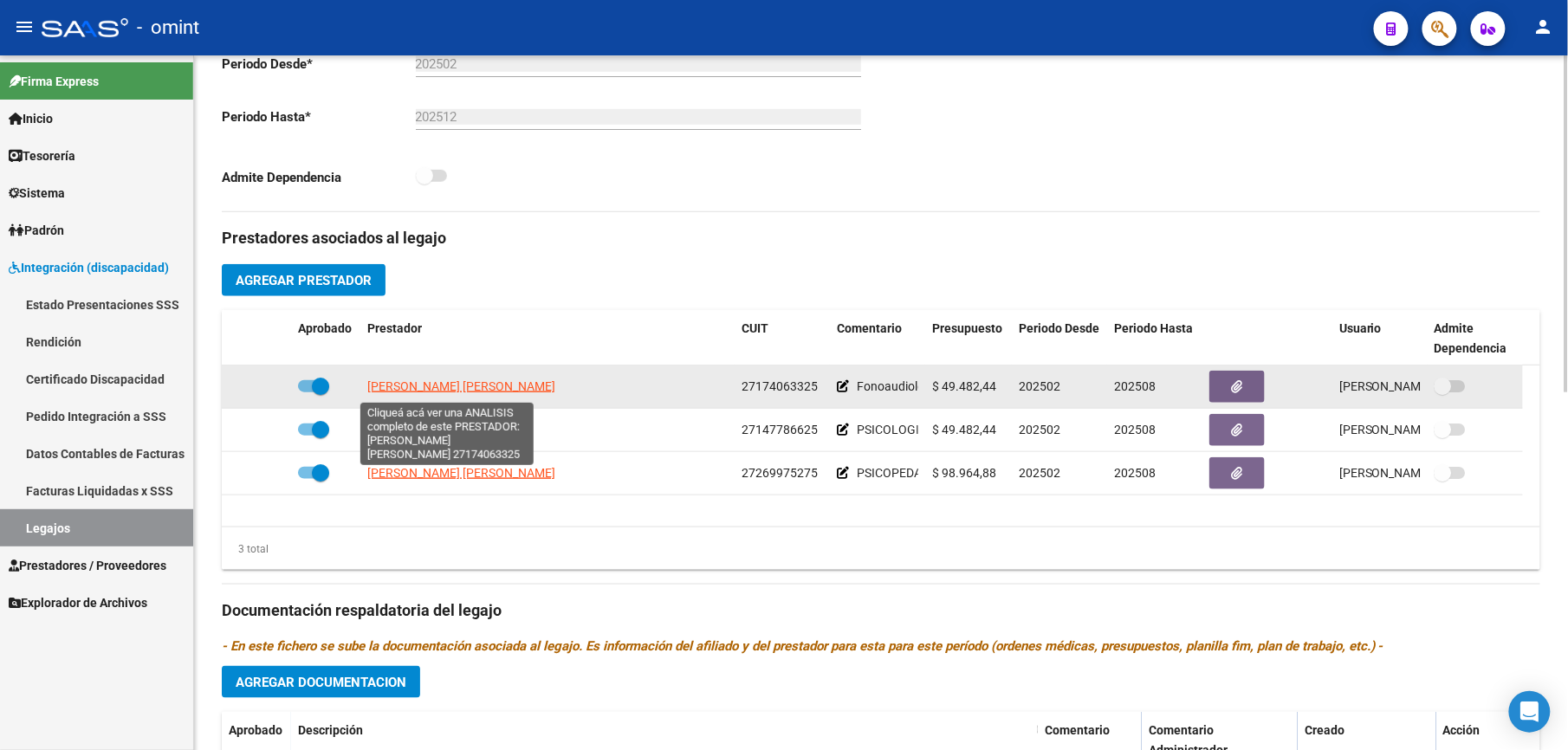
click at [466, 389] on span "[PERSON_NAME] [PERSON_NAME]" at bounding box center [461, 386] width 188 height 14
type textarea "27174063325"
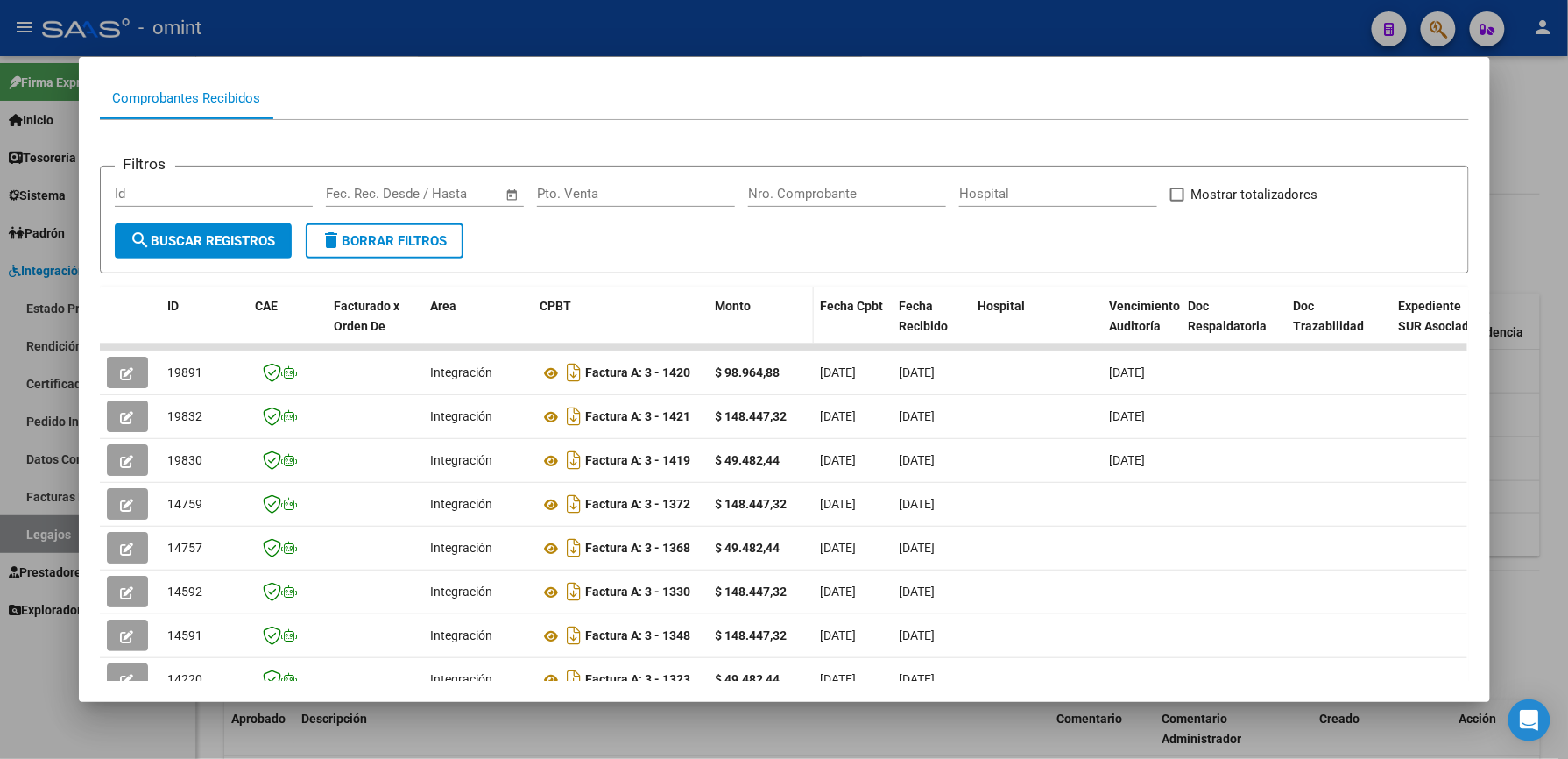
scroll to position [233, 0]
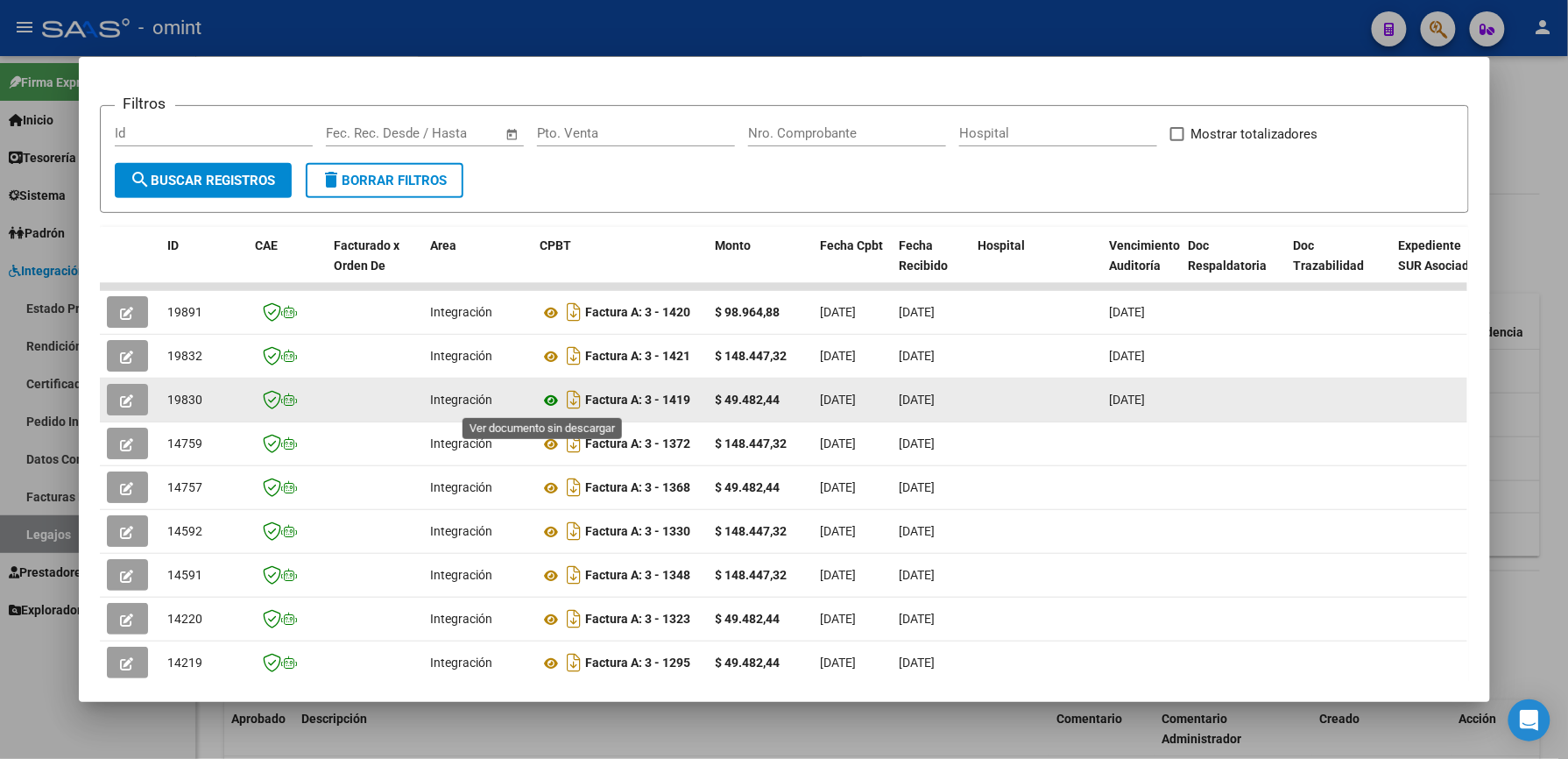
click at [541, 402] on icon at bounding box center [552, 401] width 23 height 21
click at [121, 402] on icon "button" at bounding box center [127, 401] width 13 height 13
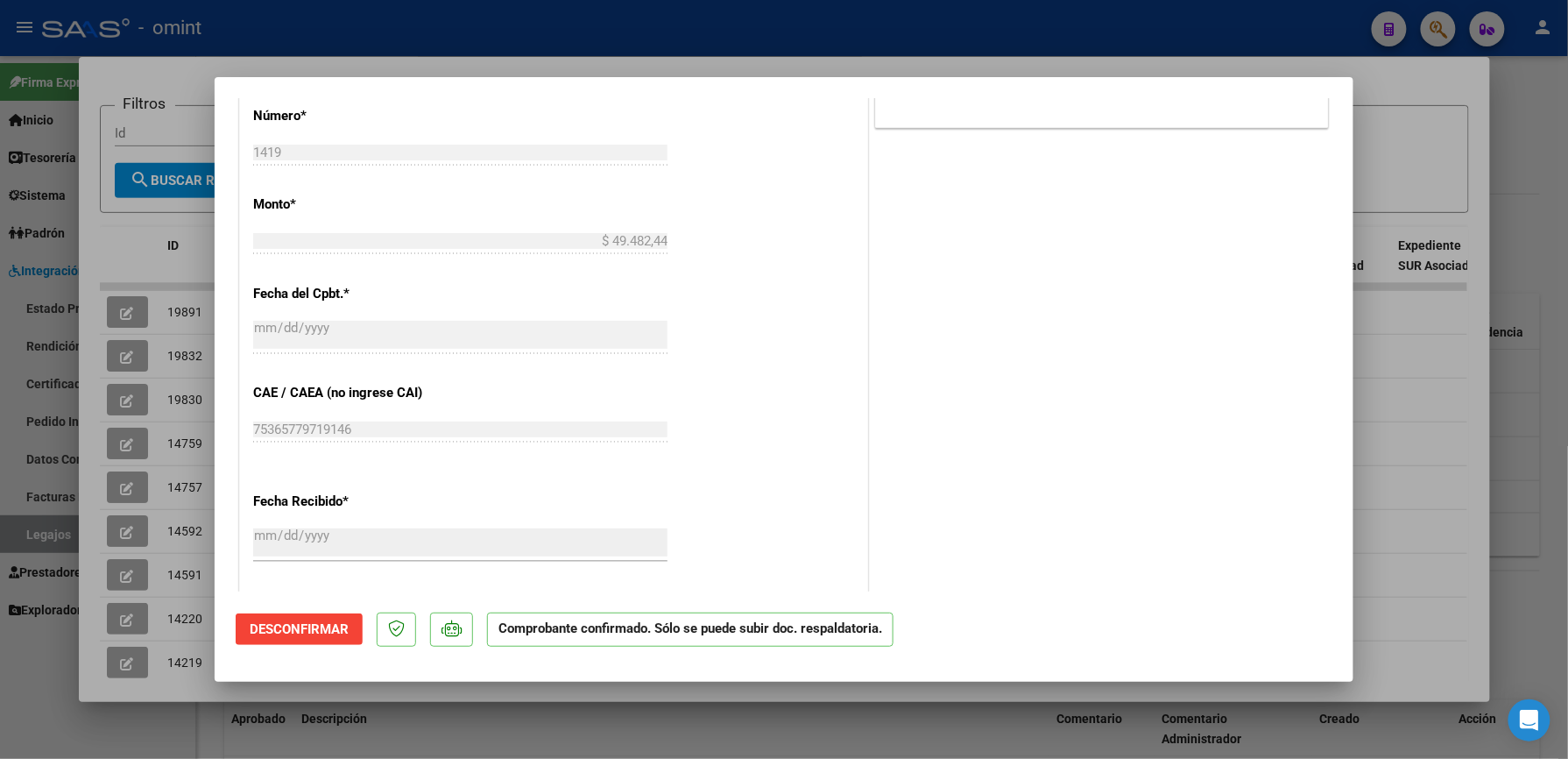
scroll to position [1051, 0]
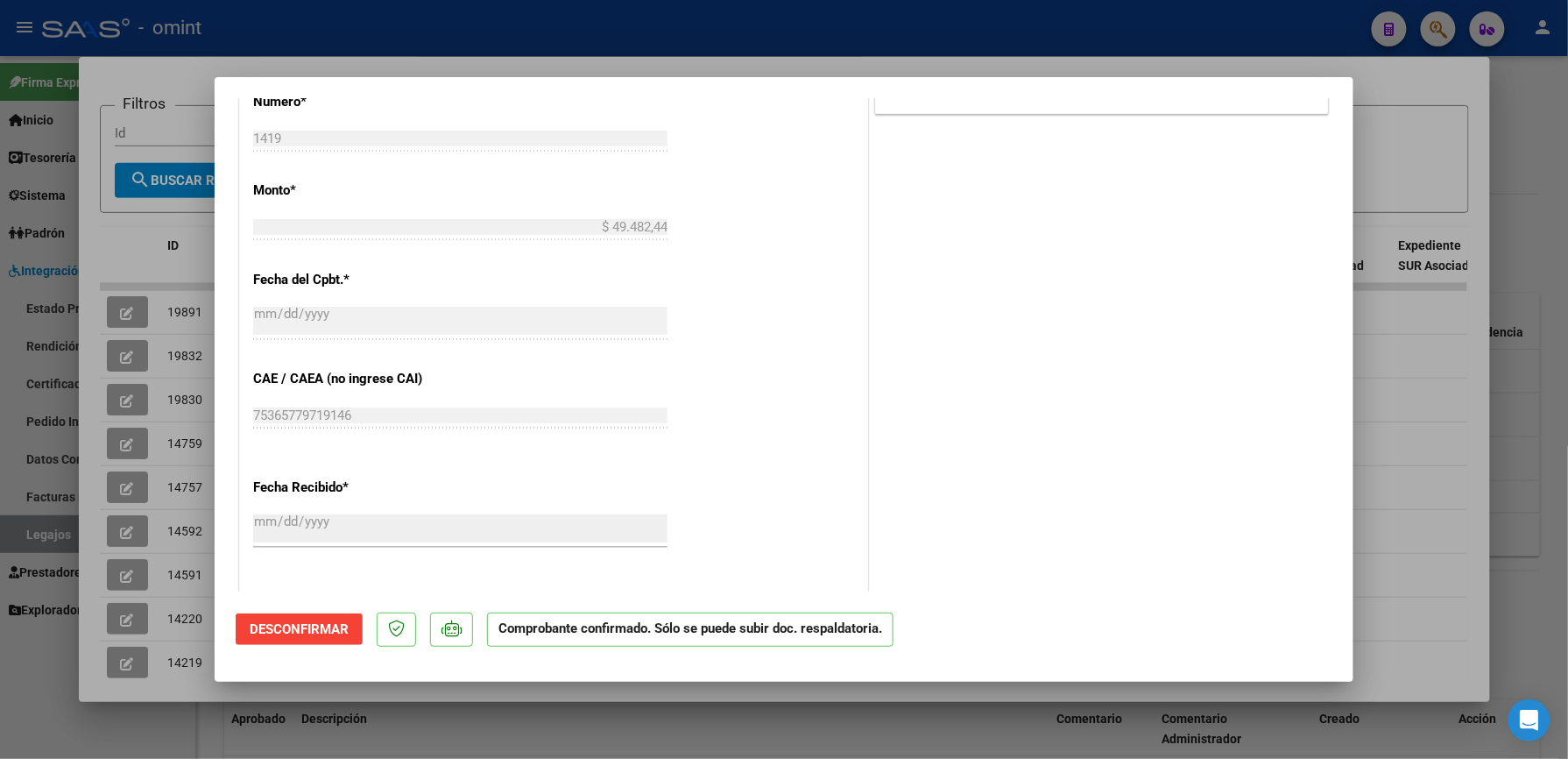
click at [312, 624] on span "Desconfirmar" at bounding box center [299, 630] width 99 height 16
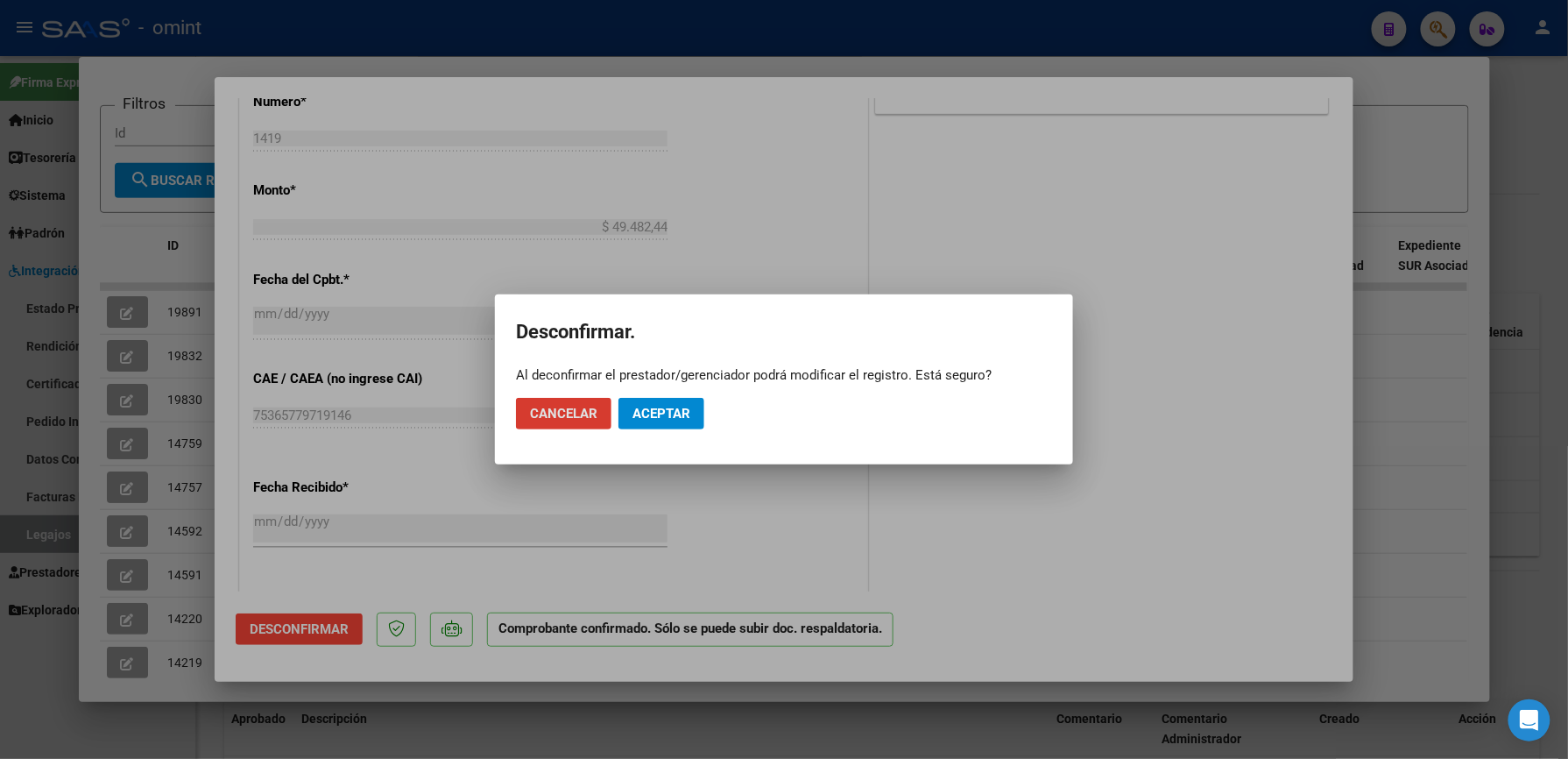
click at [657, 409] on span "Aceptar" at bounding box center [662, 414] width 58 height 16
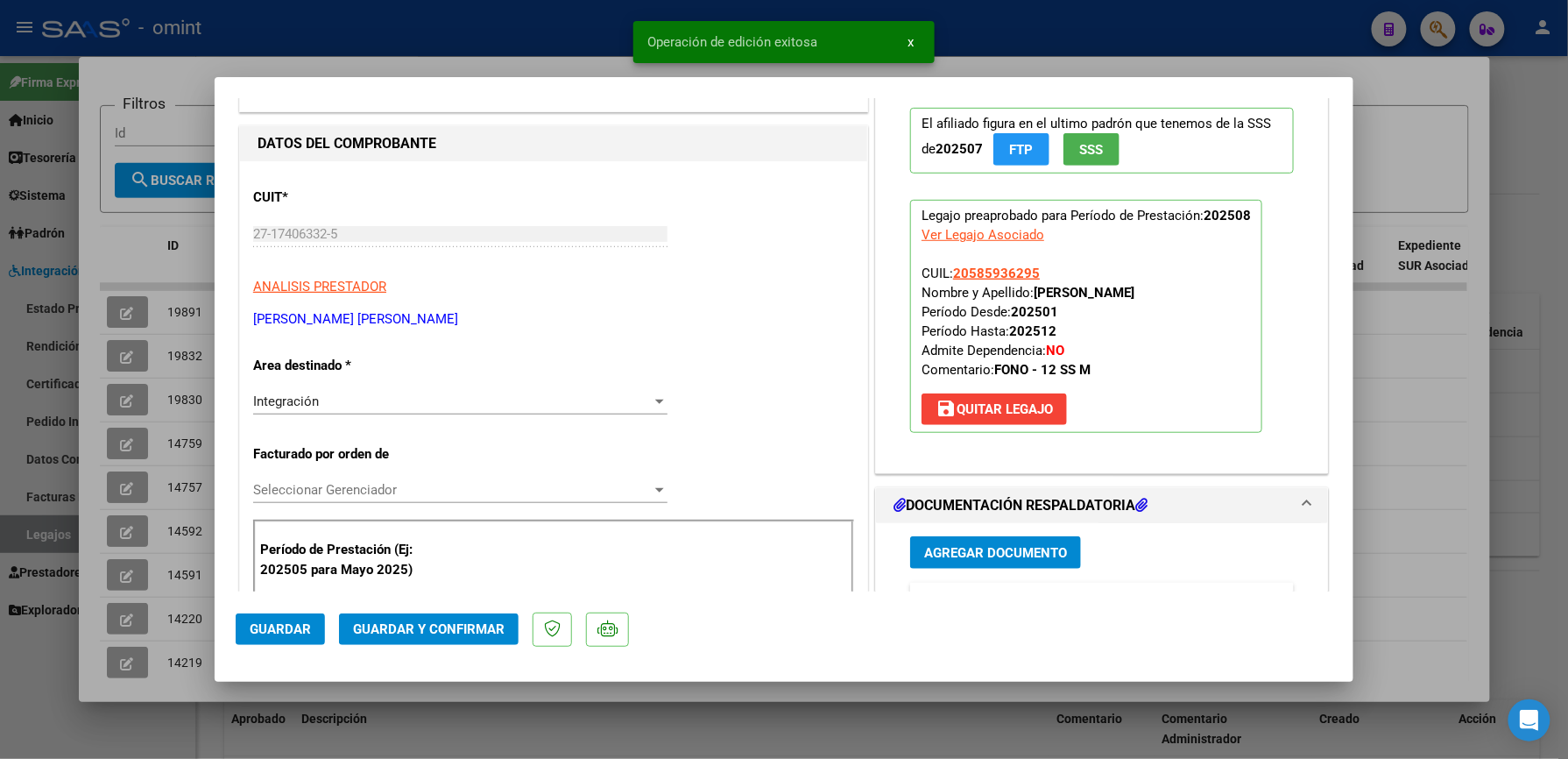
scroll to position [342, 0]
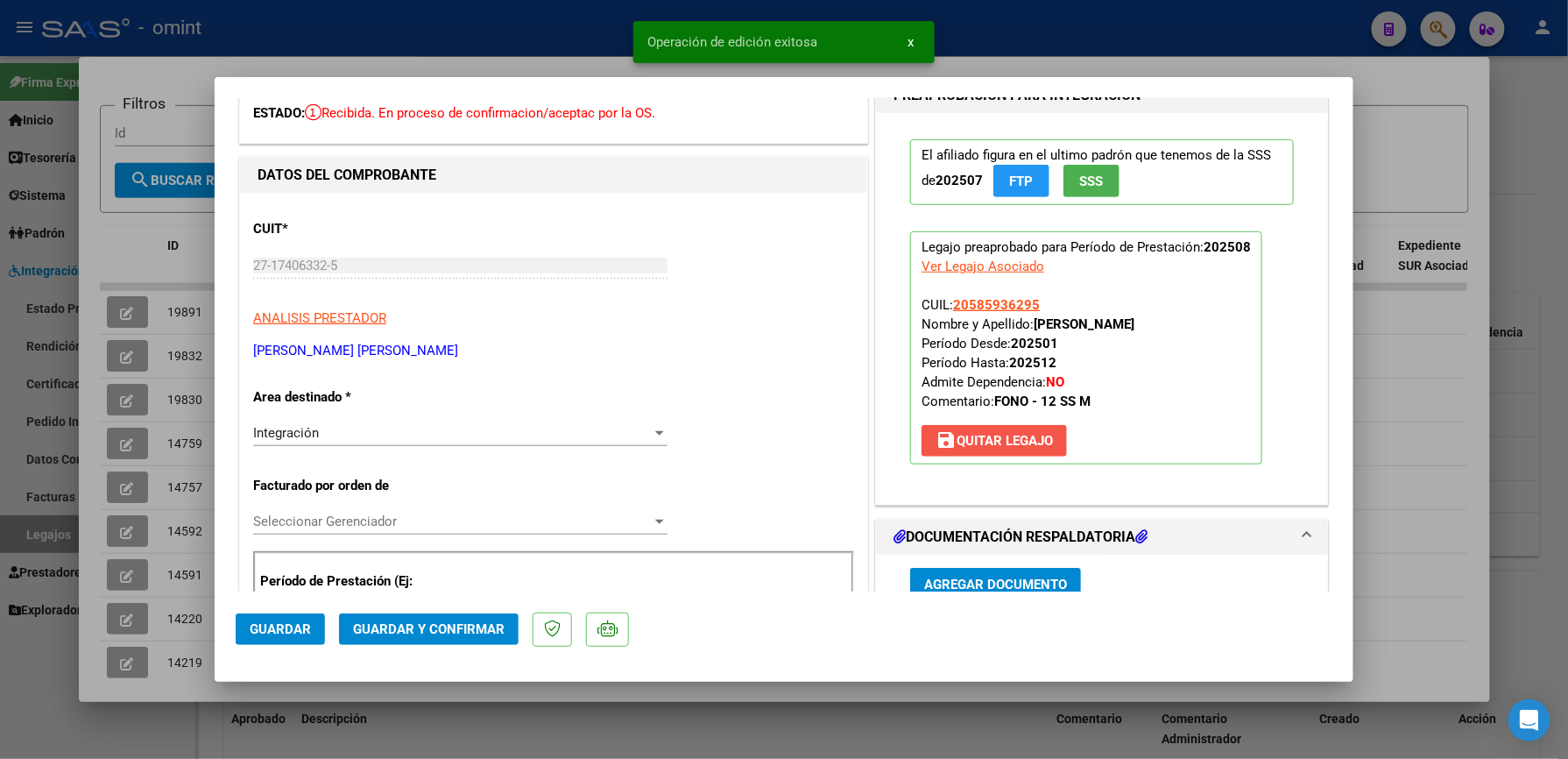
click at [994, 433] on span "save [PERSON_NAME]" at bounding box center [994, 441] width 117 height 16
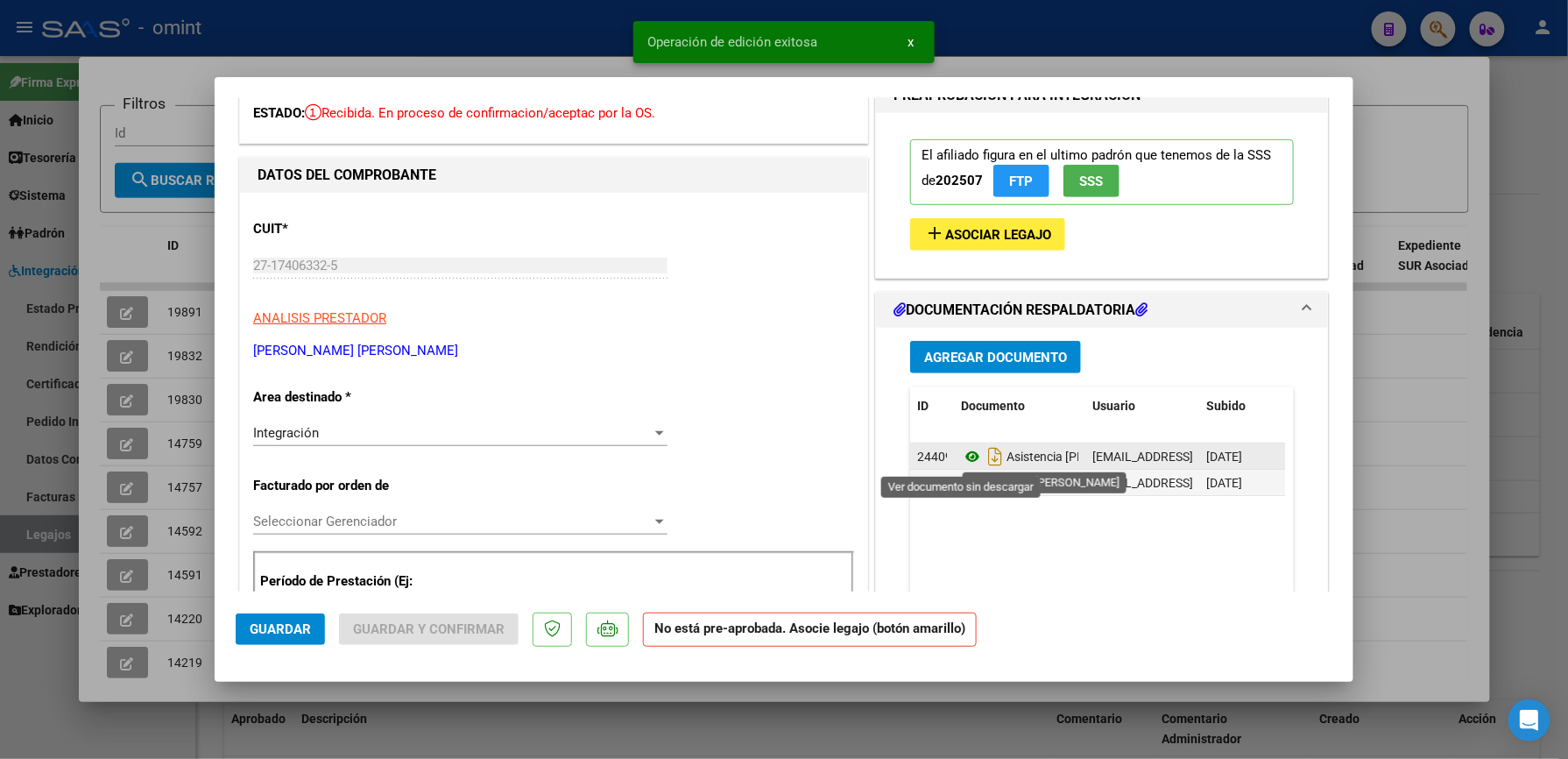
click at [966, 457] on icon at bounding box center [973, 457] width 23 height 21
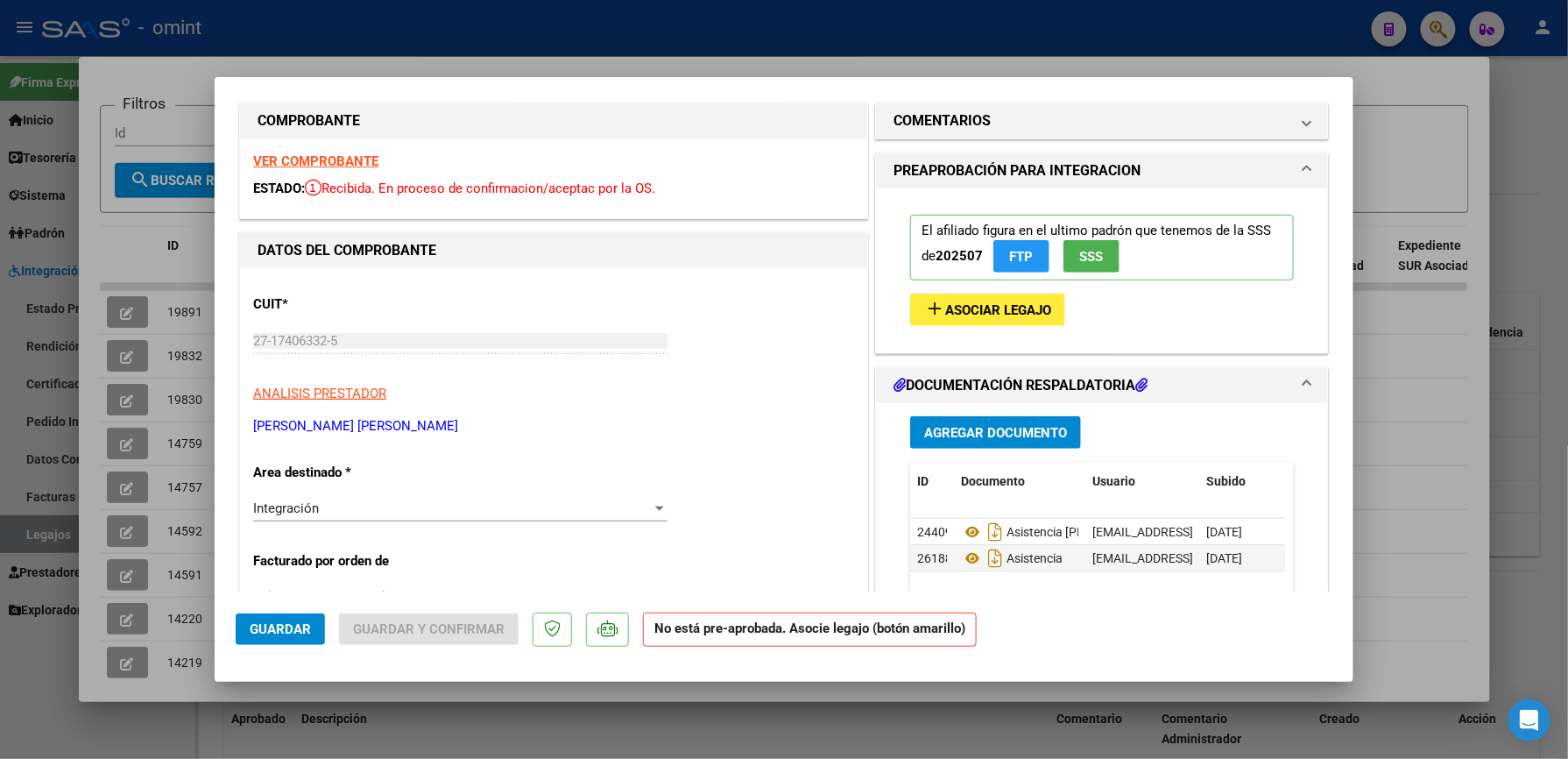
scroll to position [225, 0]
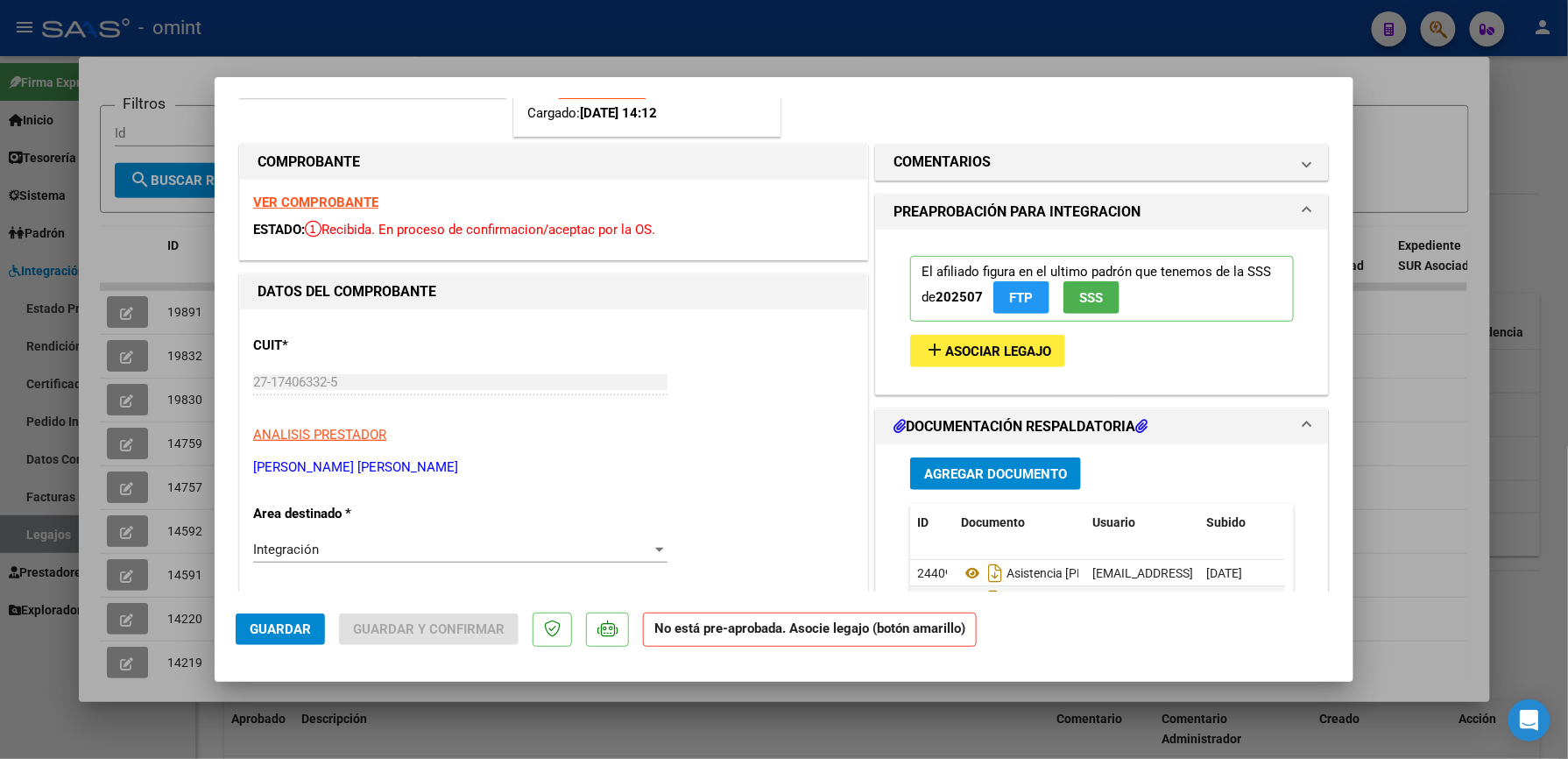
click at [1006, 343] on span "add Asociar Legajo" at bounding box center [988, 350] width 127 height 16
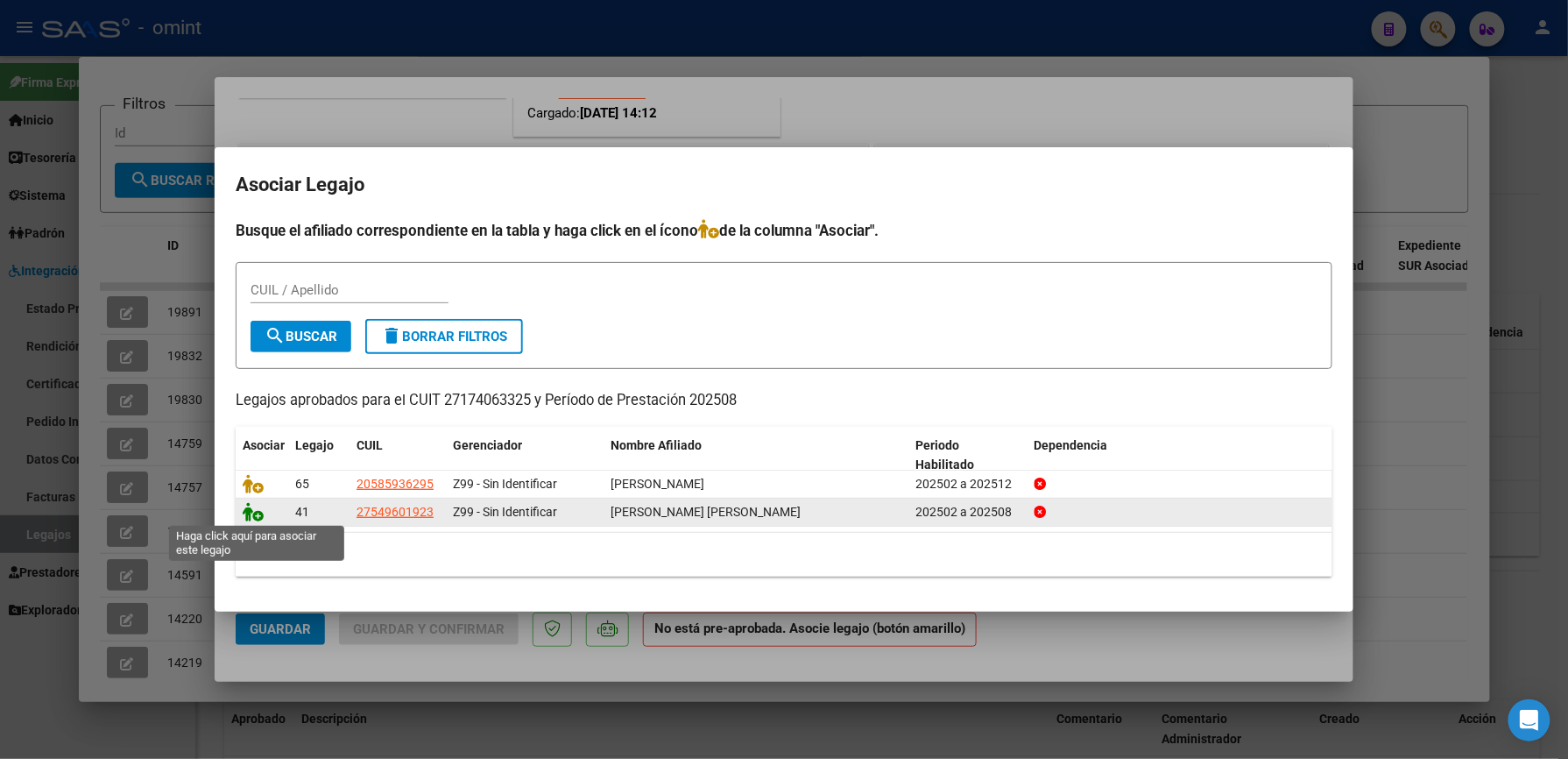
click at [254, 508] on icon at bounding box center [254, 512] width 21 height 19
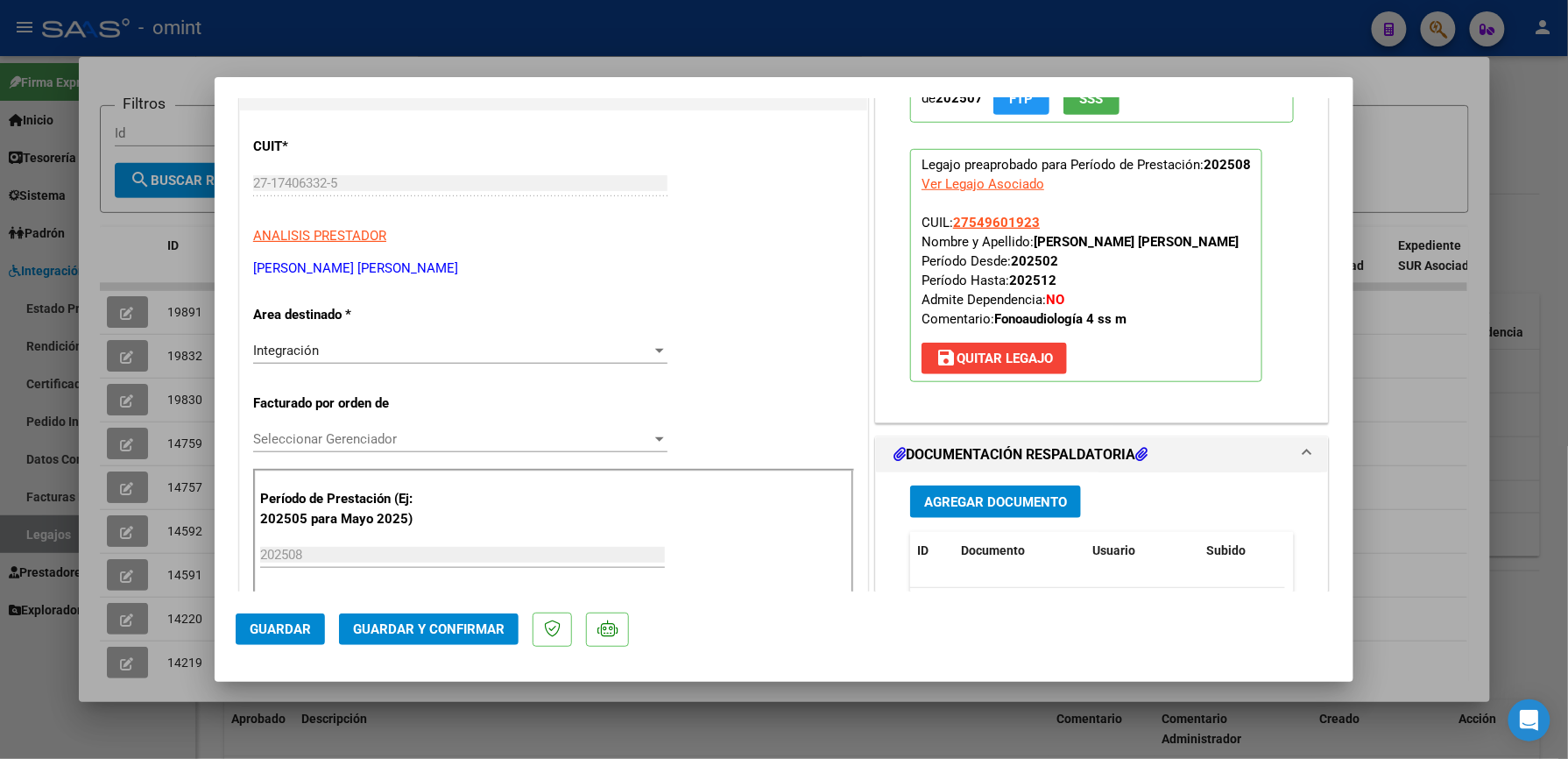
scroll to position [576, 0]
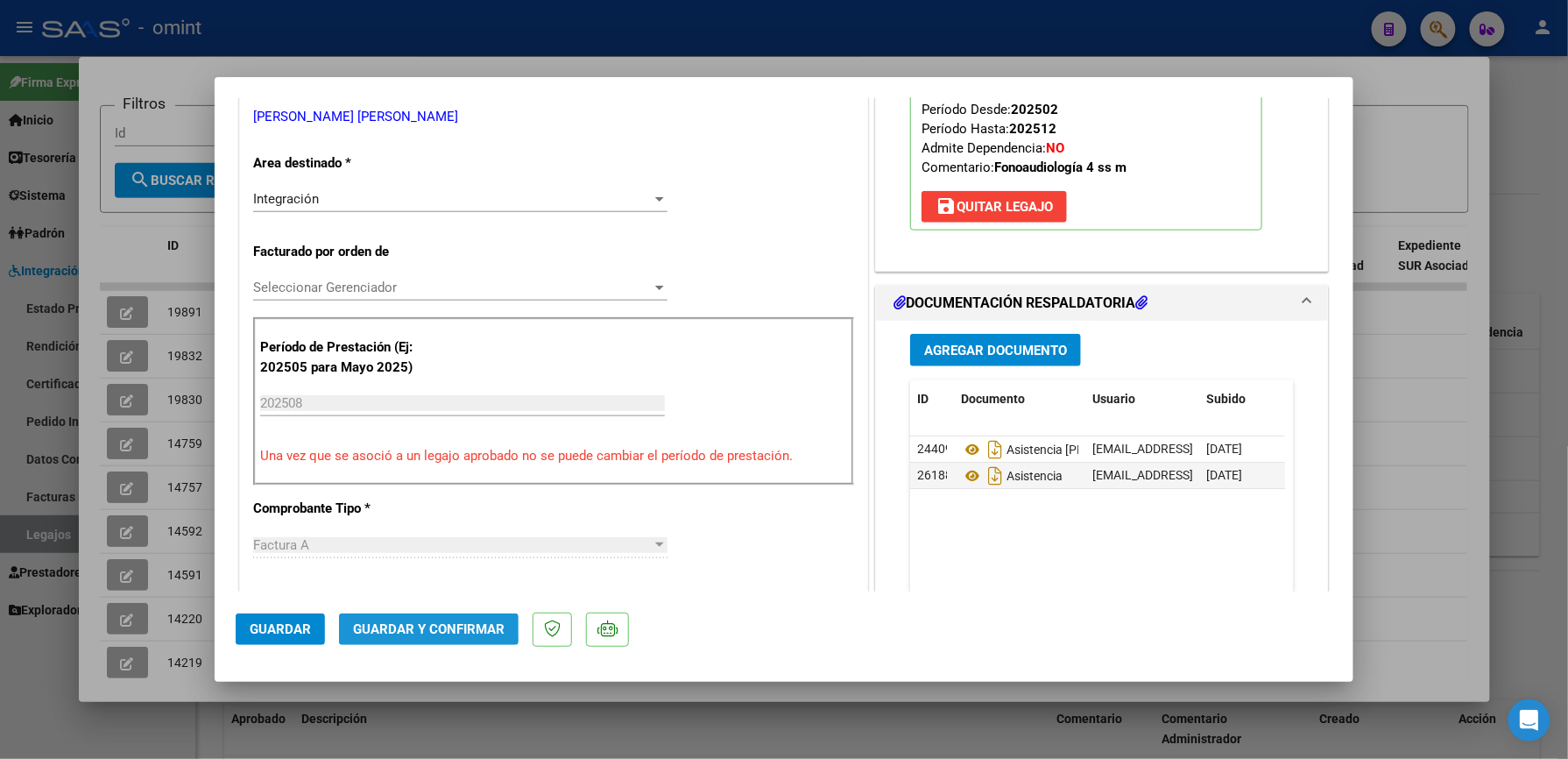
click at [425, 625] on span "Guardar y Confirmar" at bounding box center [429, 630] width 151 height 16
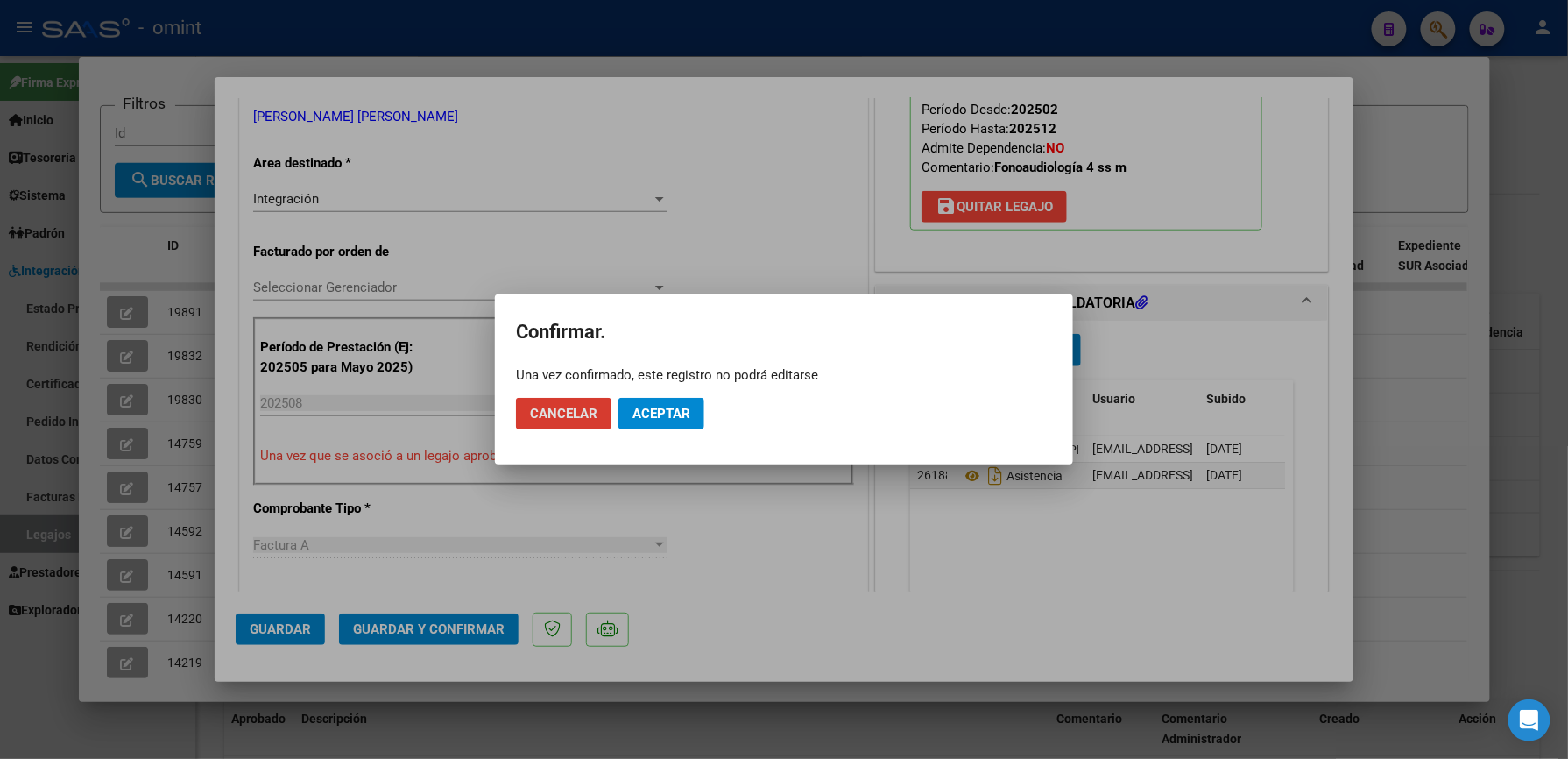
click at [674, 408] on span "Aceptar" at bounding box center [662, 414] width 58 height 16
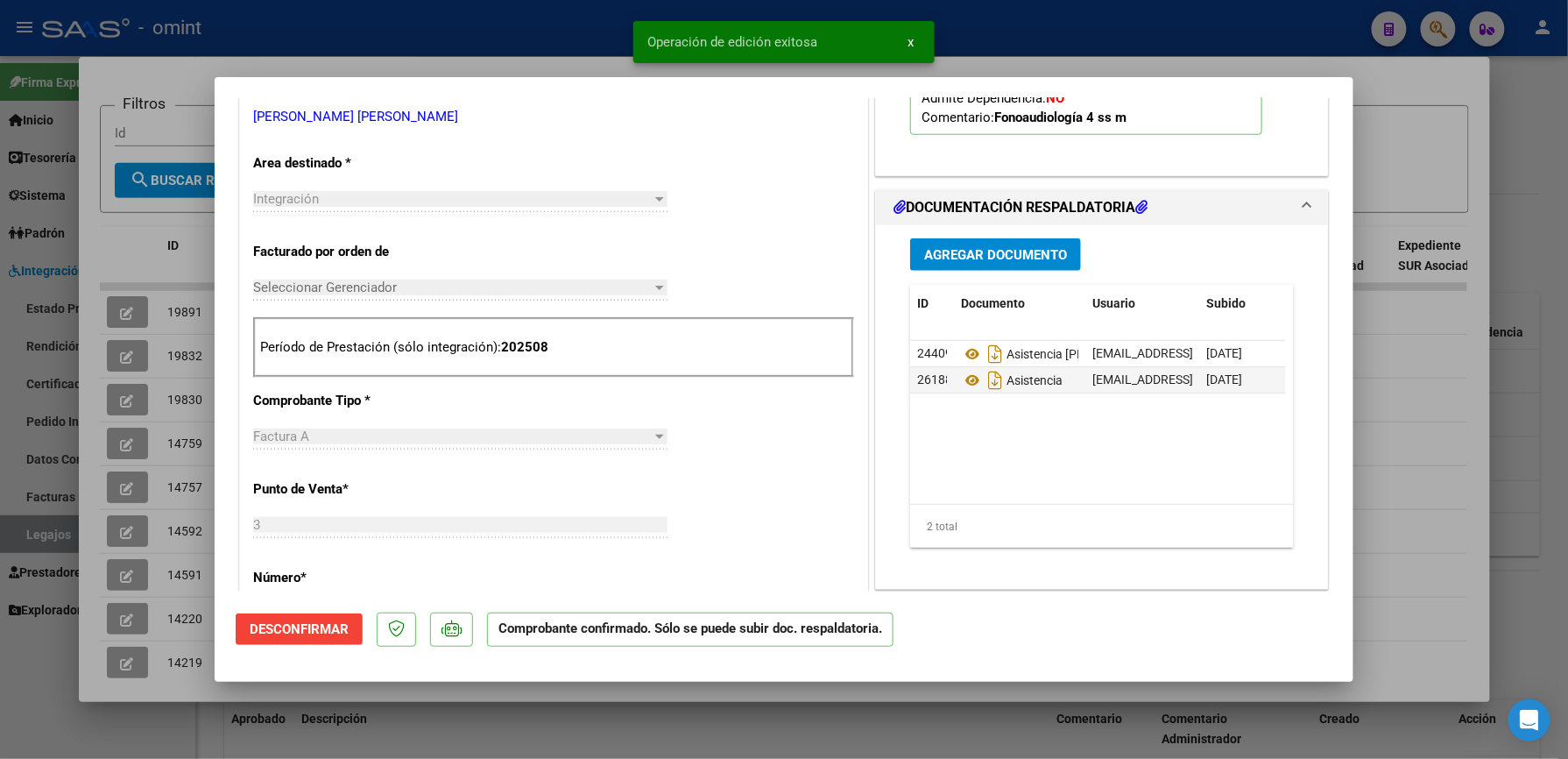
click at [1001, 41] on div at bounding box center [784, 380] width 1568 height 759
type input "$ 0,00"
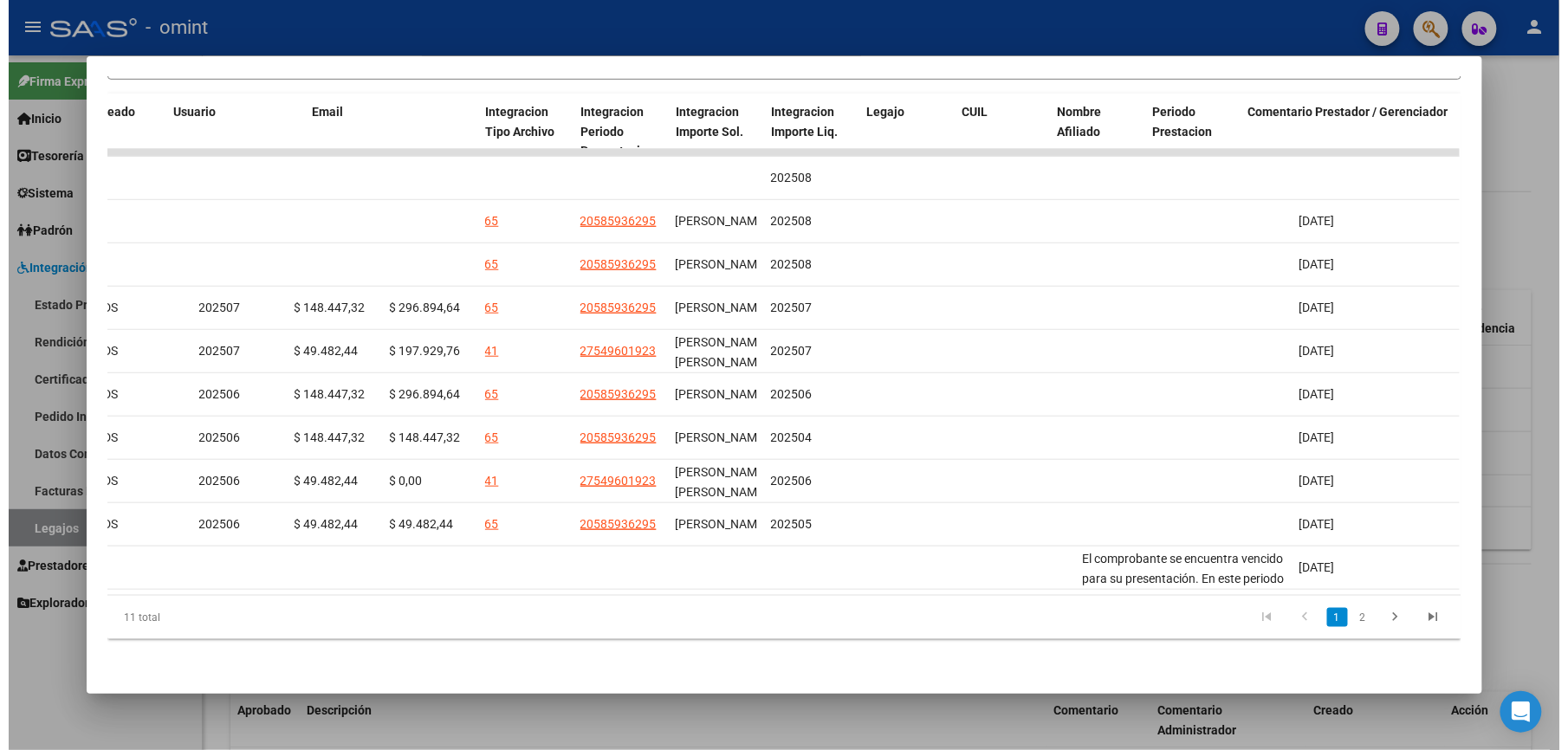
scroll to position [0, 2390]
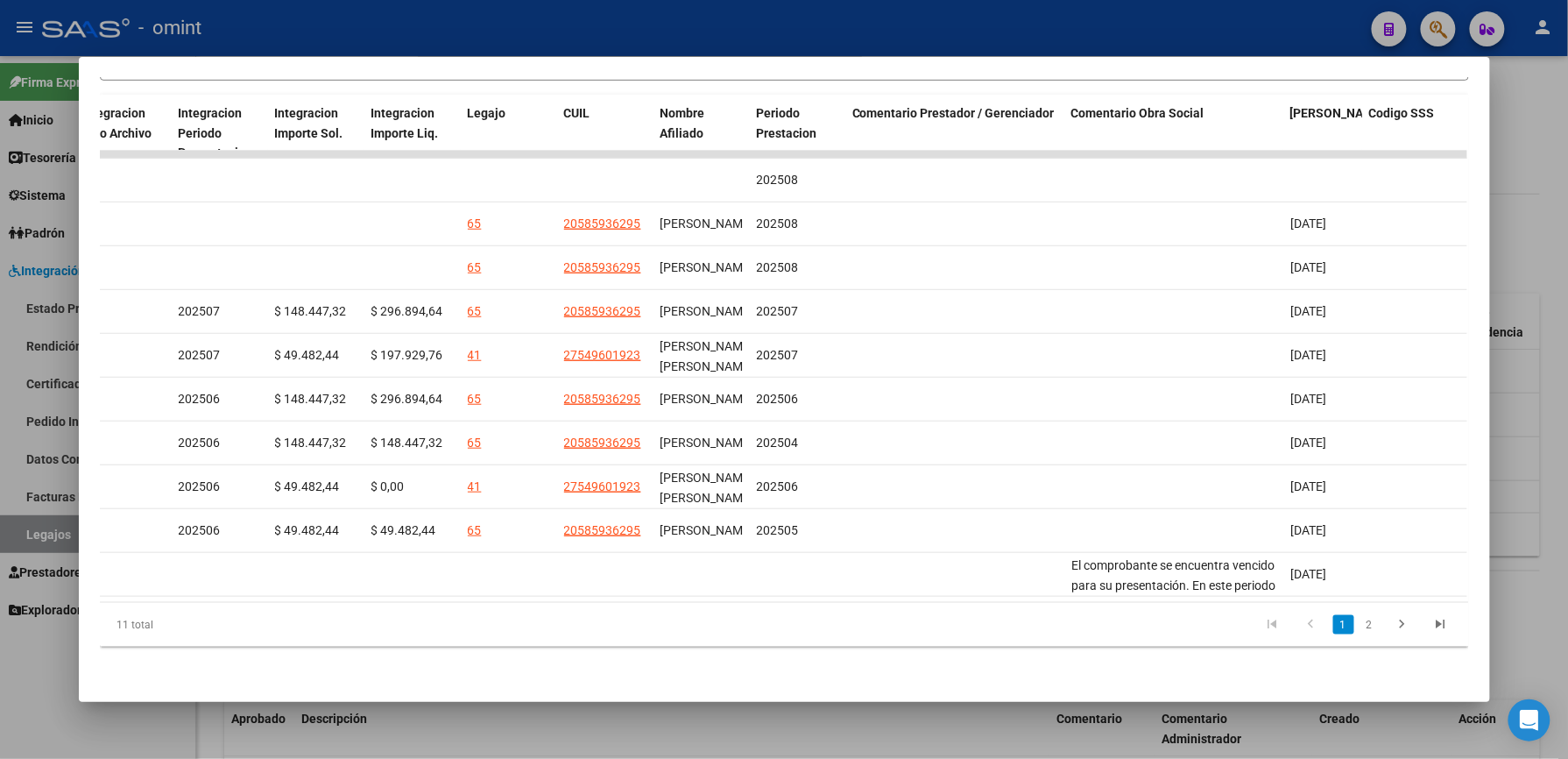
click at [1011, 36] on div at bounding box center [784, 380] width 1568 height 759
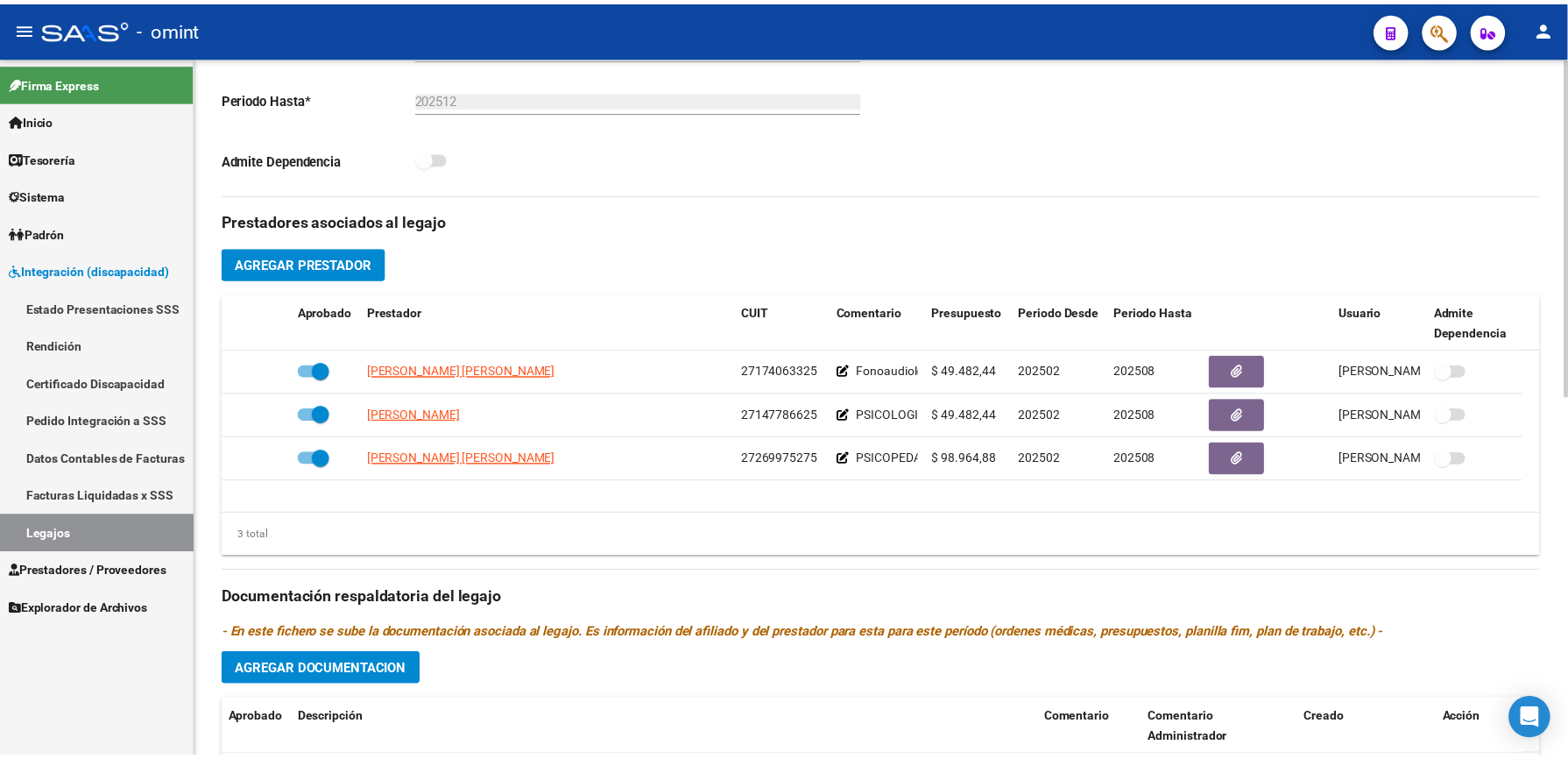
scroll to position [467, 0]
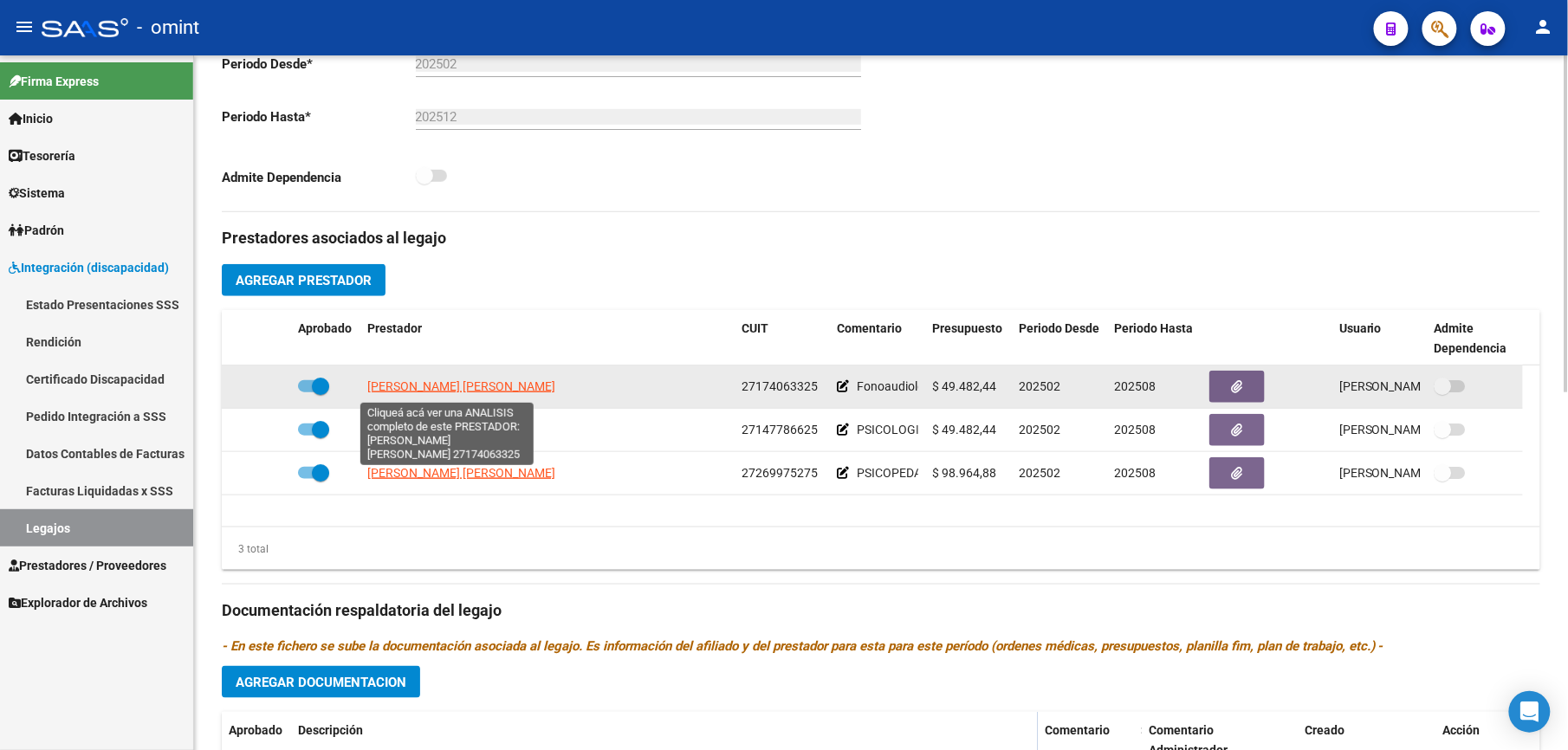
click at [511, 390] on span "[PERSON_NAME] [PERSON_NAME]" at bounding box center [461, 386] width 188 height 14
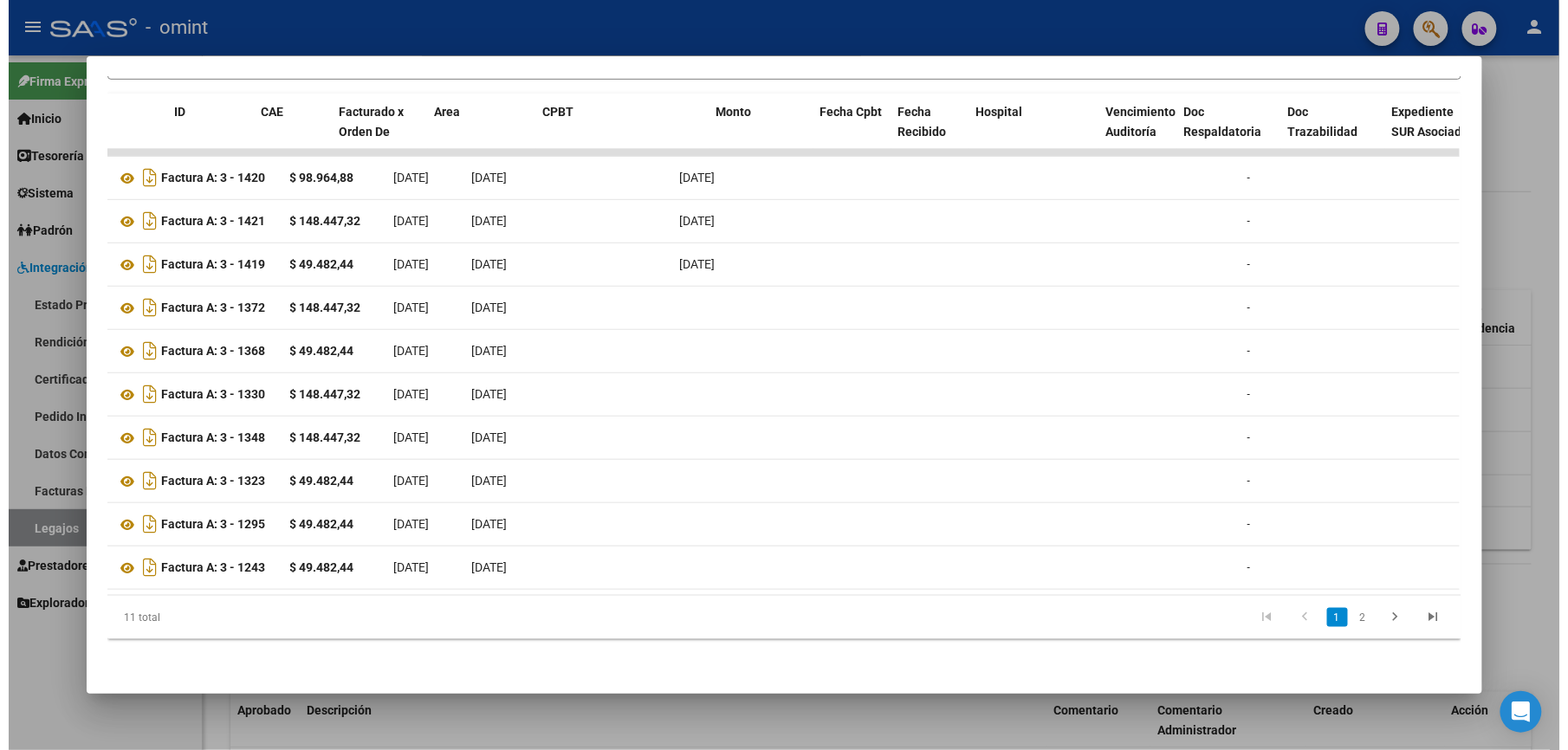
scroll to position [0, 0]
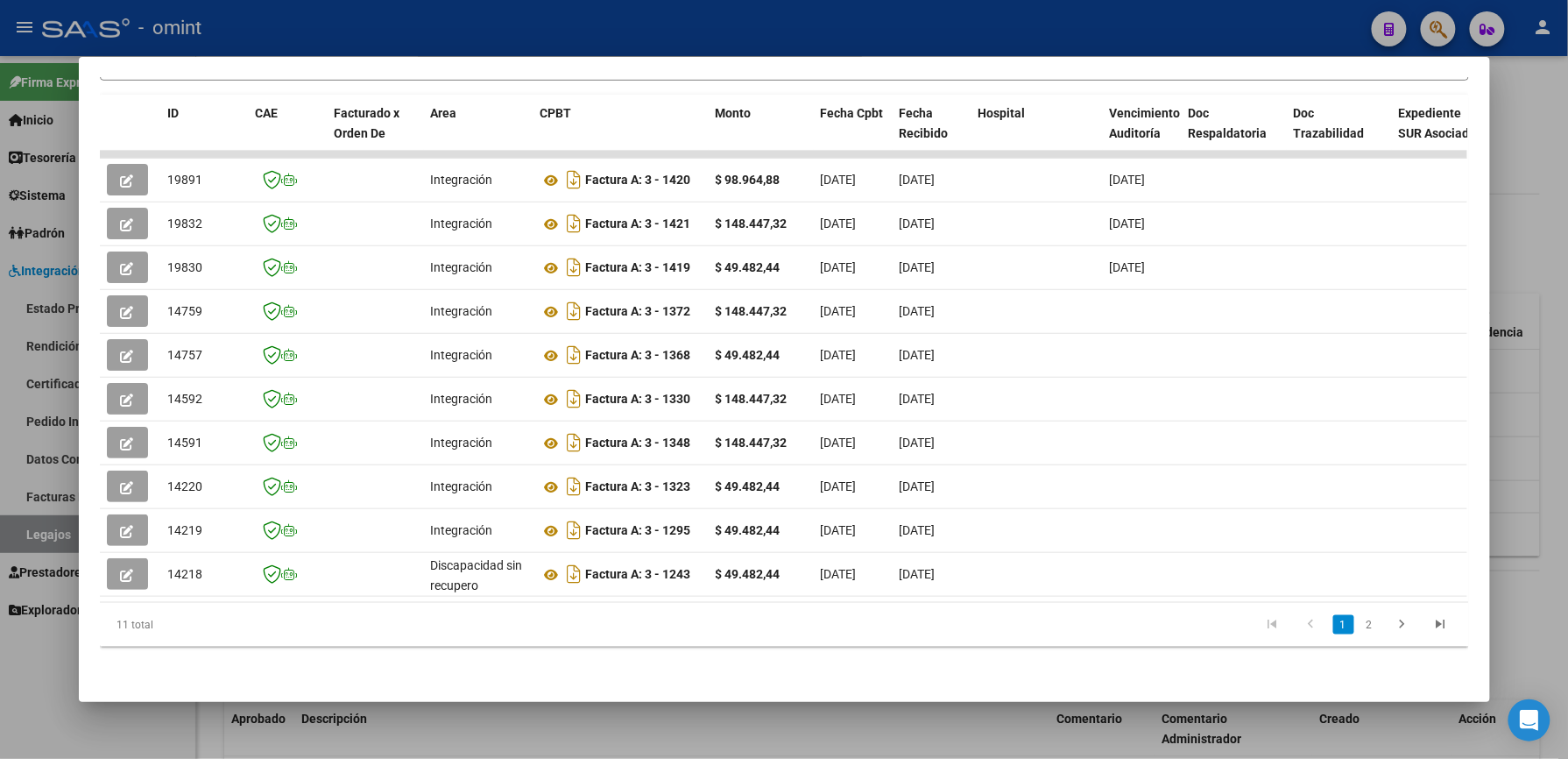
click at [864, 26] on div at bounding box center [784, 380] width 1568 height 759
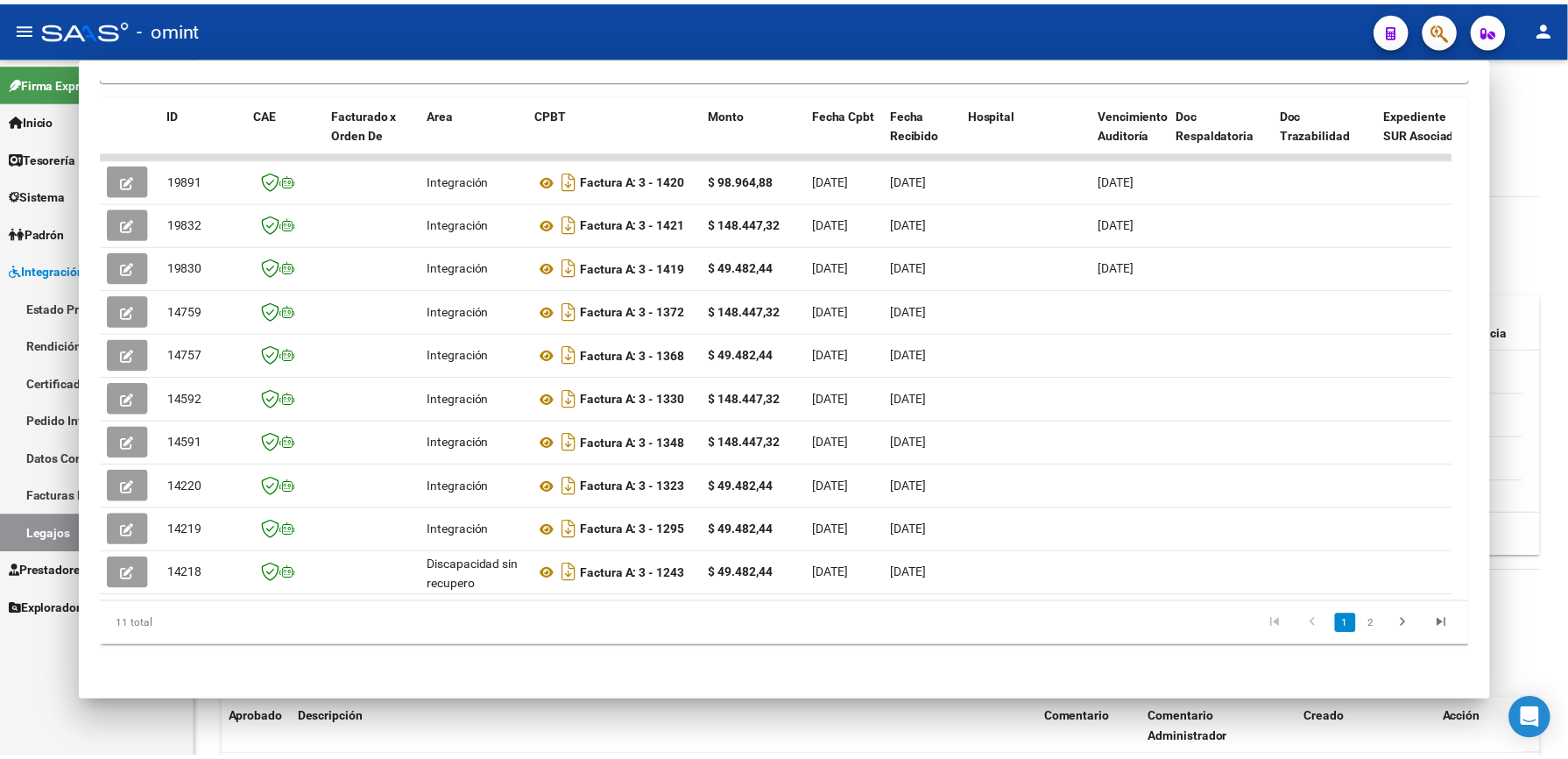
scroll to position [467, 0]
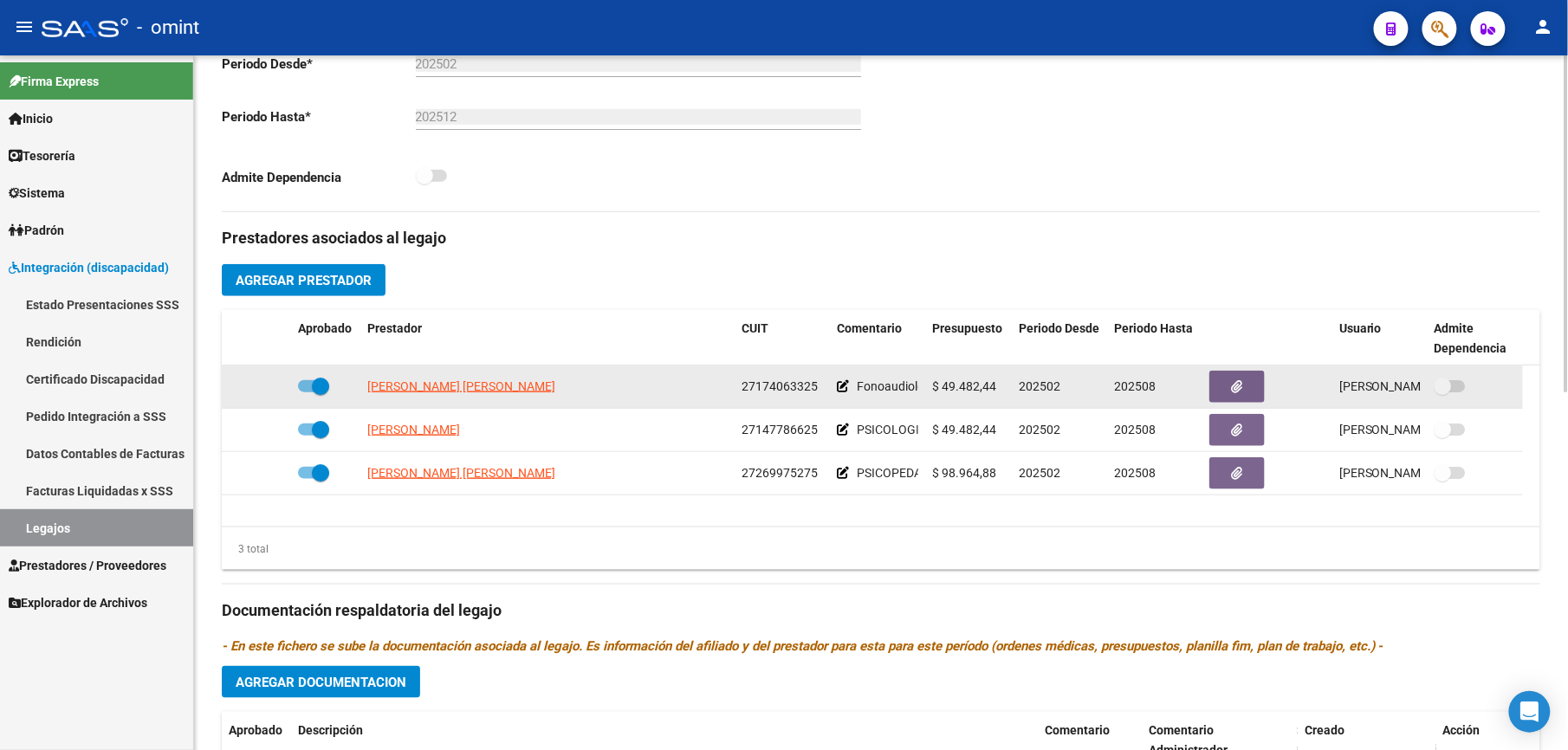
drag, startPoint x: 742, startPoint y: 385, endPoint x: 826, endPoint y: 388, distance: 84.1
click at [826, 388] on datatable-body-cell "27174063325" at bounding box center [782, 386] width 95 height 43
drag, startPoint x: 826, startPoint y: 388, endPoint x: 802, endPoint y: 389, distance: 24.0
copy span "27174063325"
click at [476, 386] on span "[PERSON_NAME] [PERSON_NAME]" at bounding box center [461, 386] width 188 height 14
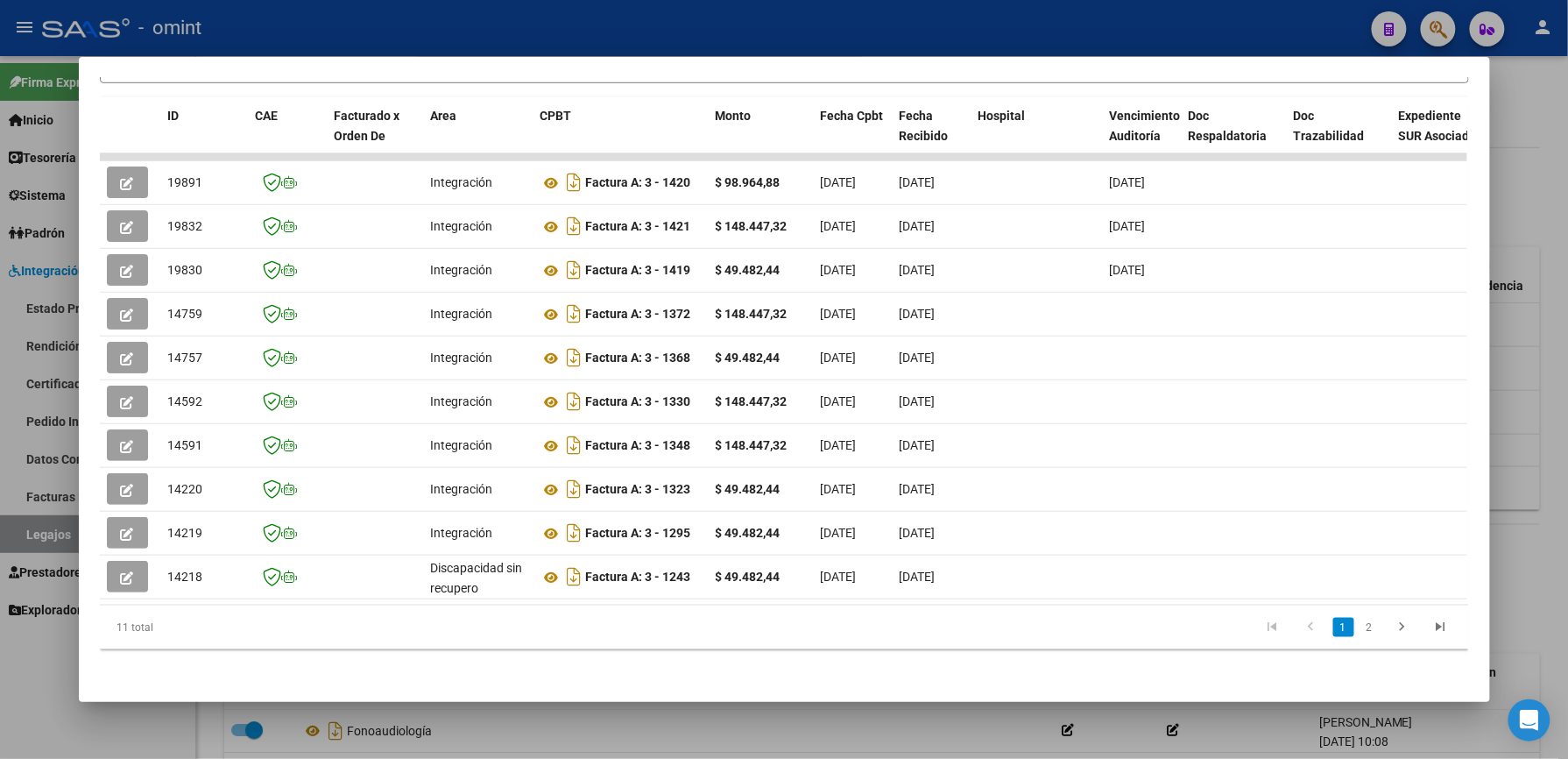
scroll to position [382, 0]
